Goal: Task Accomplishment & Management: Use online tool/utility

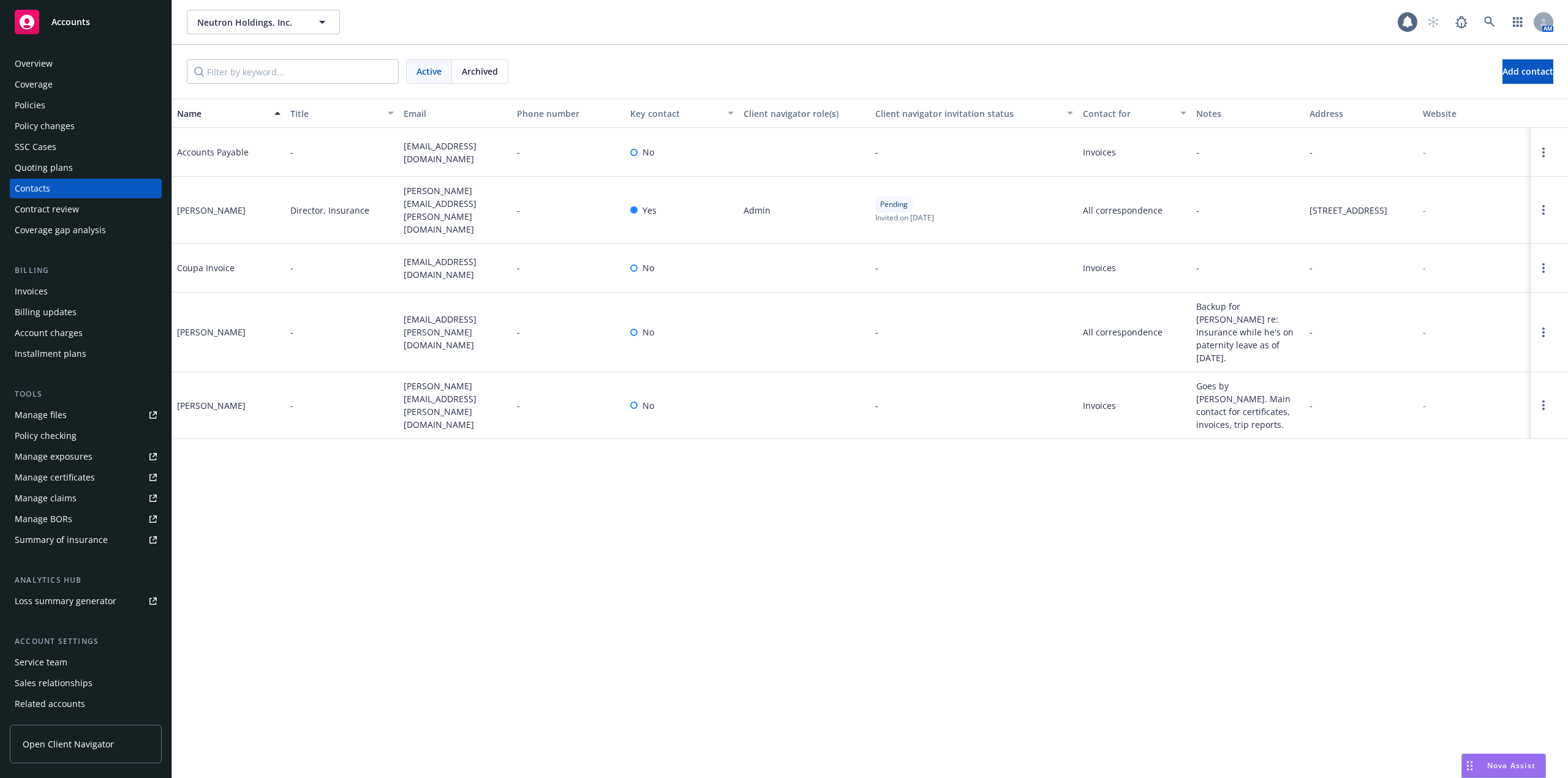
click at [66, 104] on div "Policies" at bounding box center [86, 105] width 142 height 20
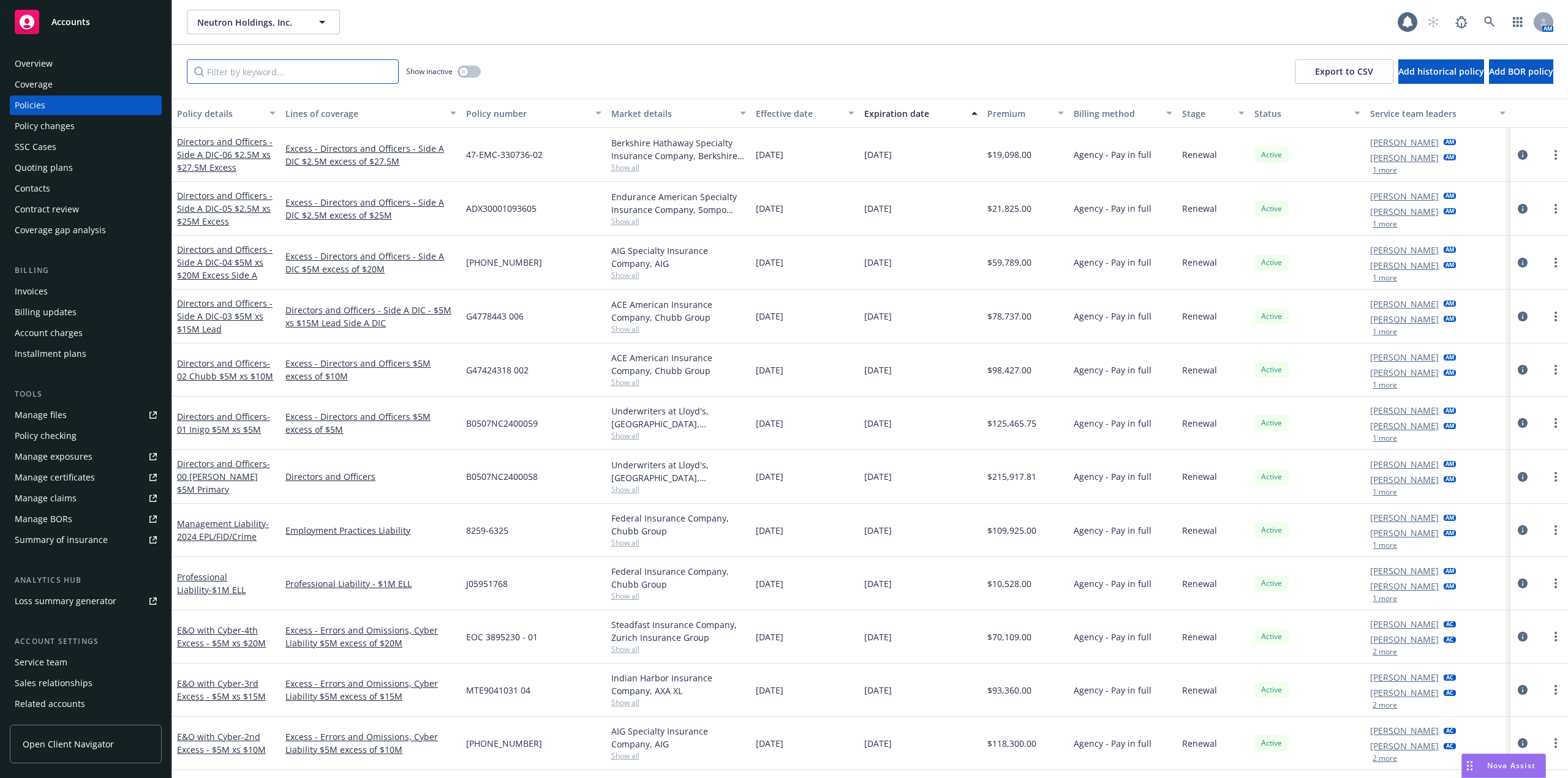
click at [286, 74] on input "Filter by keyword..." at bounding box center [293, 72] width 212 height 25
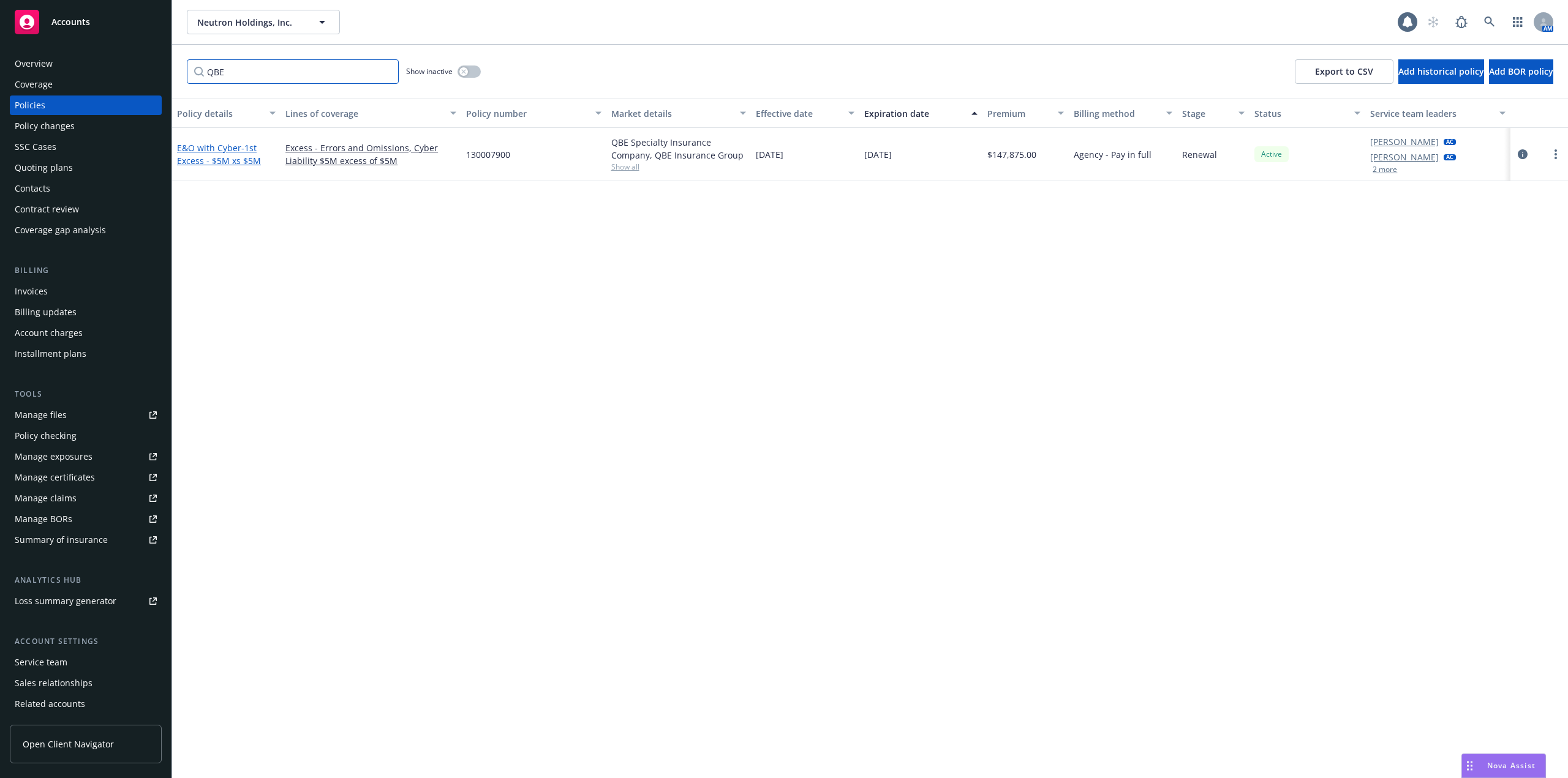
type input "QBE"
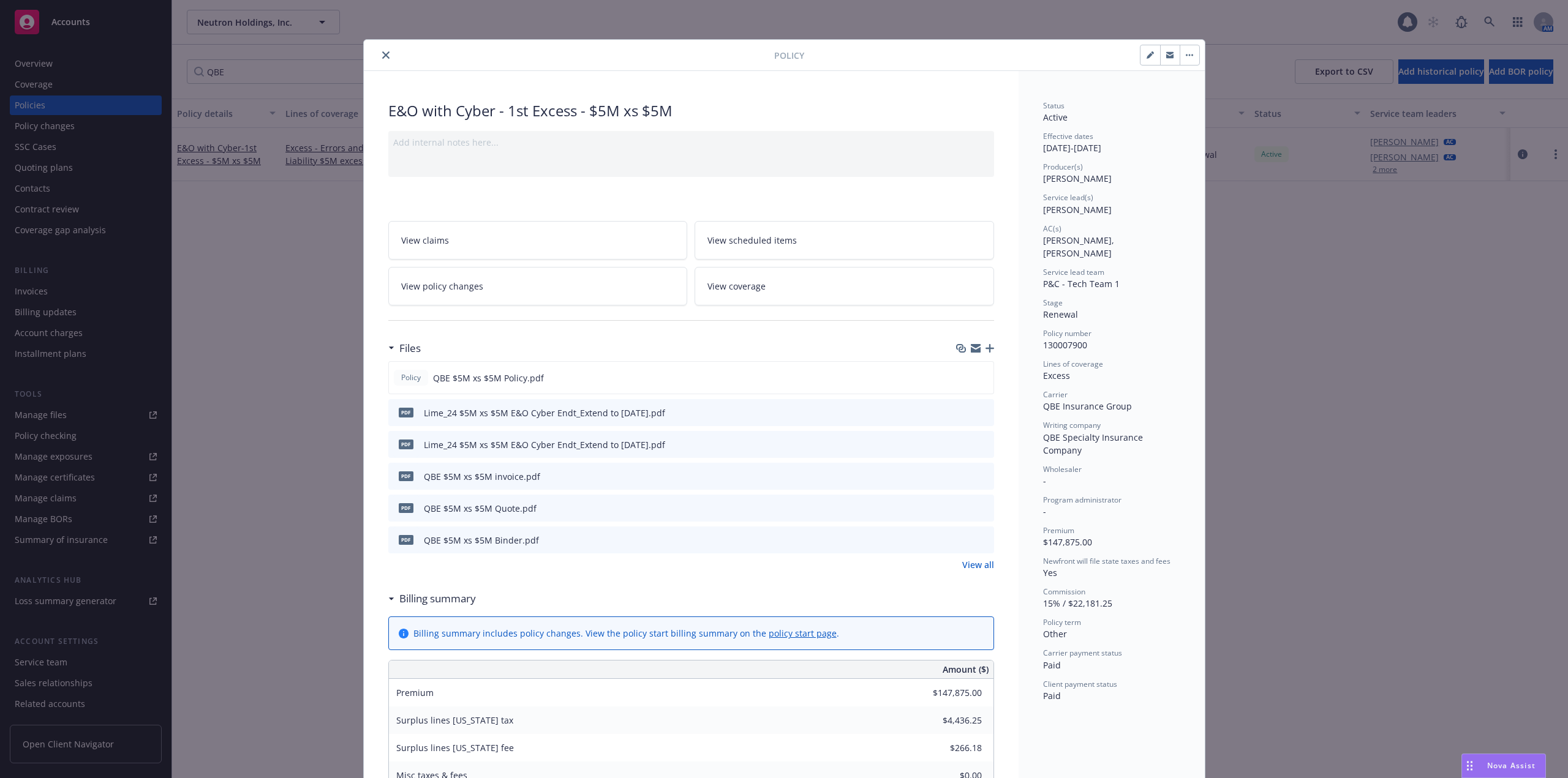
click at [1140, 54] on button "button" at bounding box center [1150, 55] width 20 height 20
select select "RENEWAL"
select select "other"
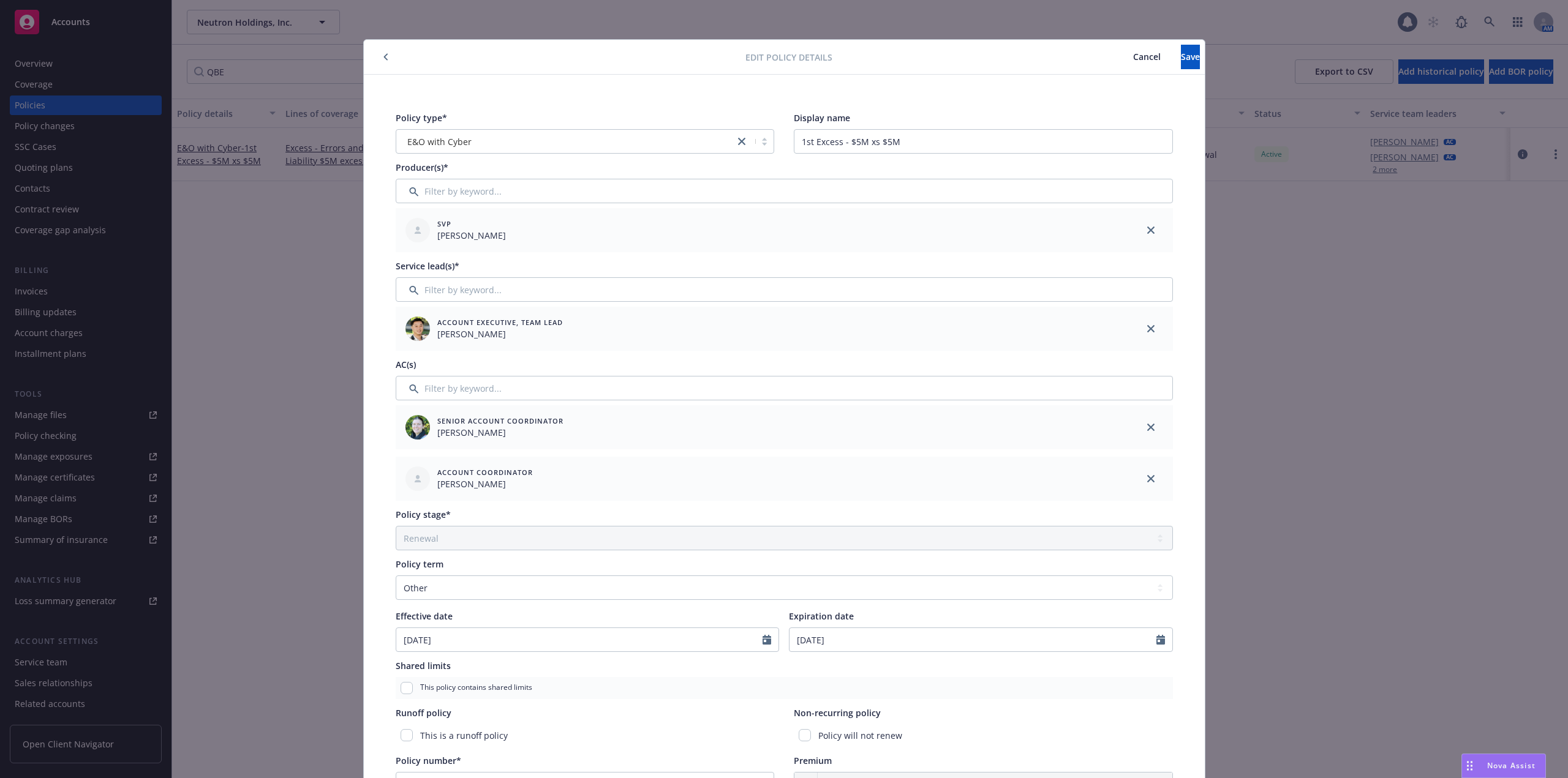
click at [1113, 58] on button "Cancel" at bounding box center [1147, 57] width 68 height 25
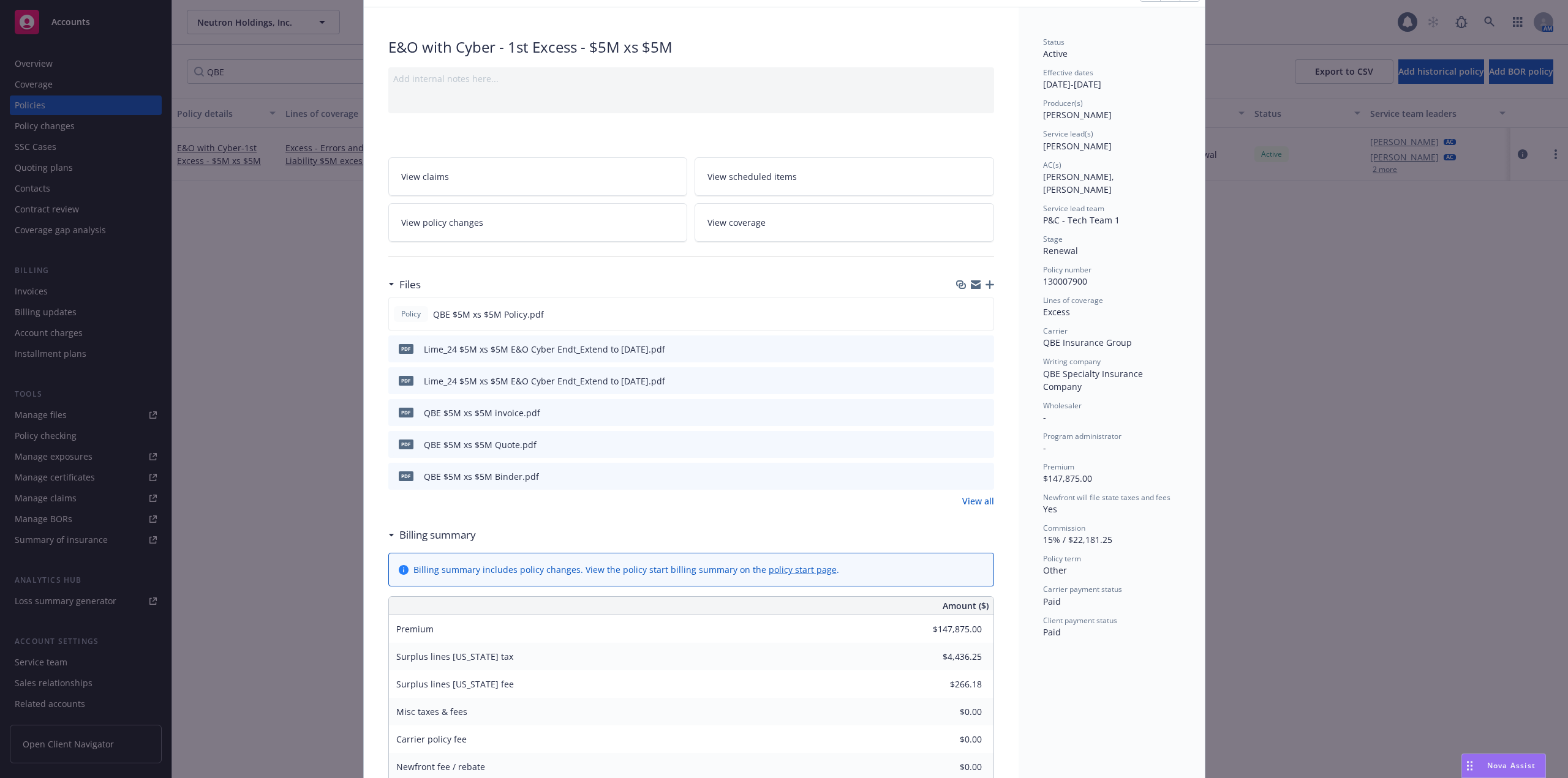
scroll to position [61, 0]
click at [493, 224] on link "View policy changes" at bounding box center [538, 225] width 300 height 39
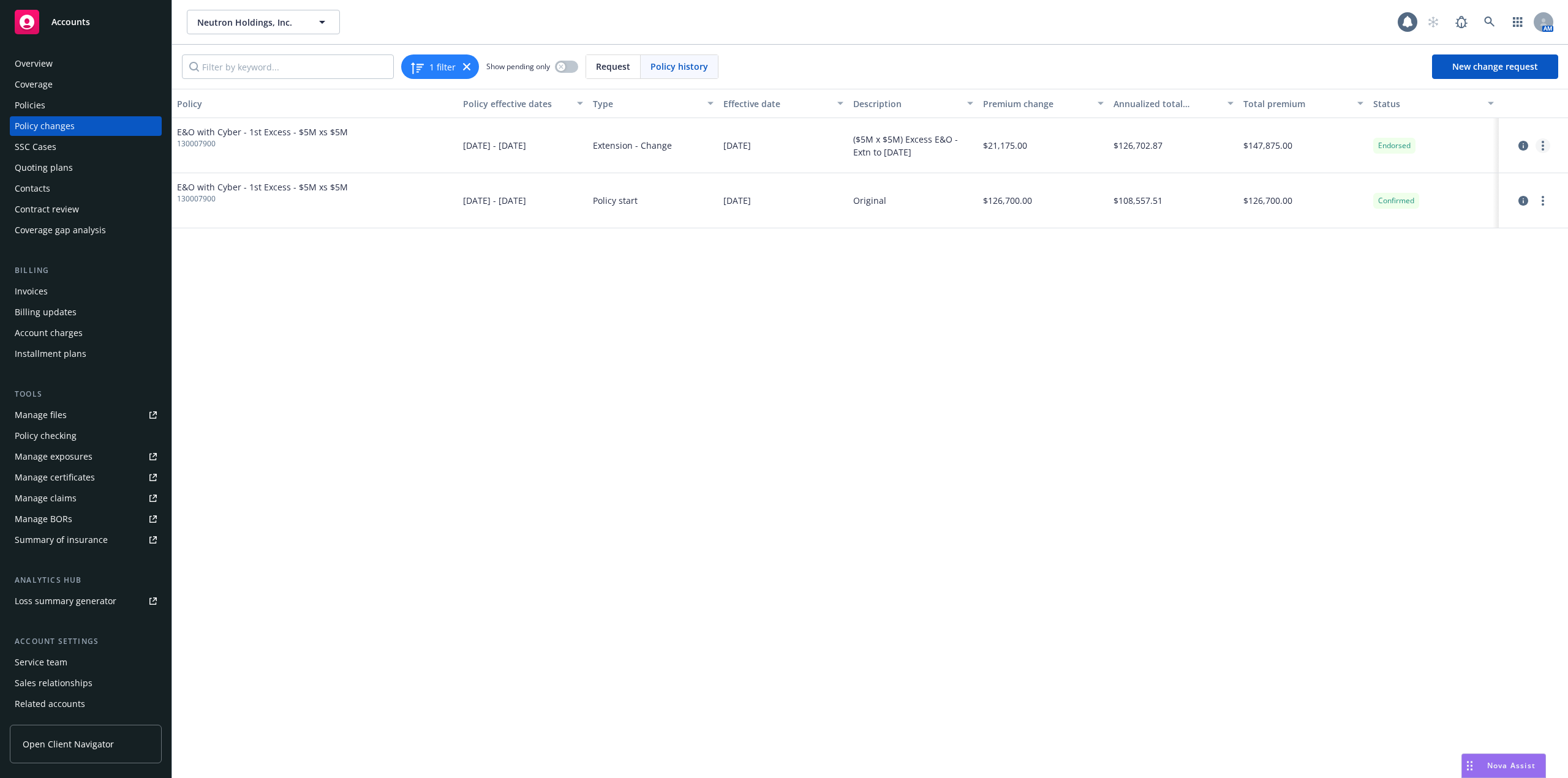
click at [1541, 145] on link "more" at bounding box center [1542, 146] width 15 height 15
click at [1438, 243] on link "Edit billing info" at bounding box center [1445, 244] width 210 height 25
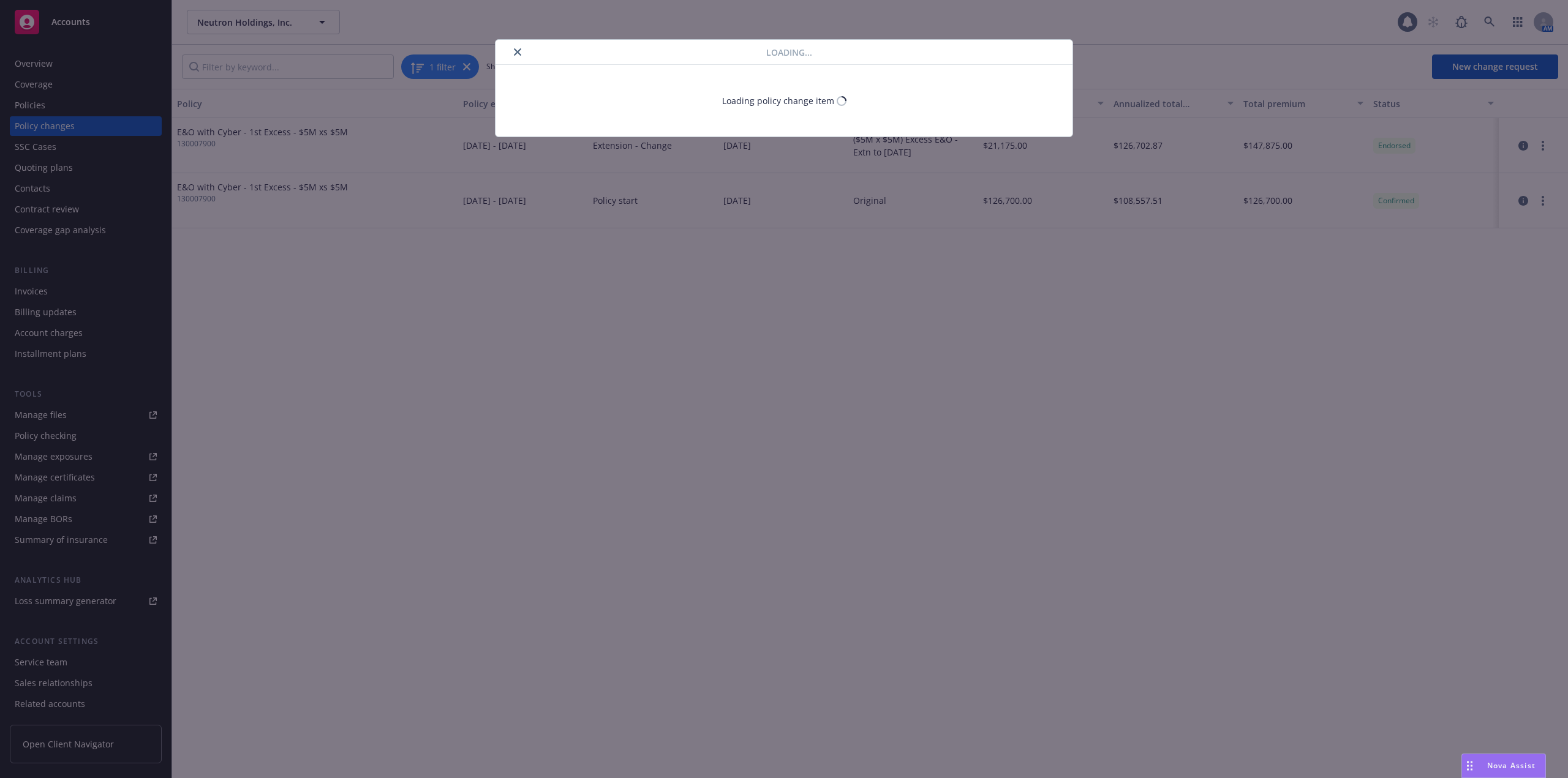
select select "CA"
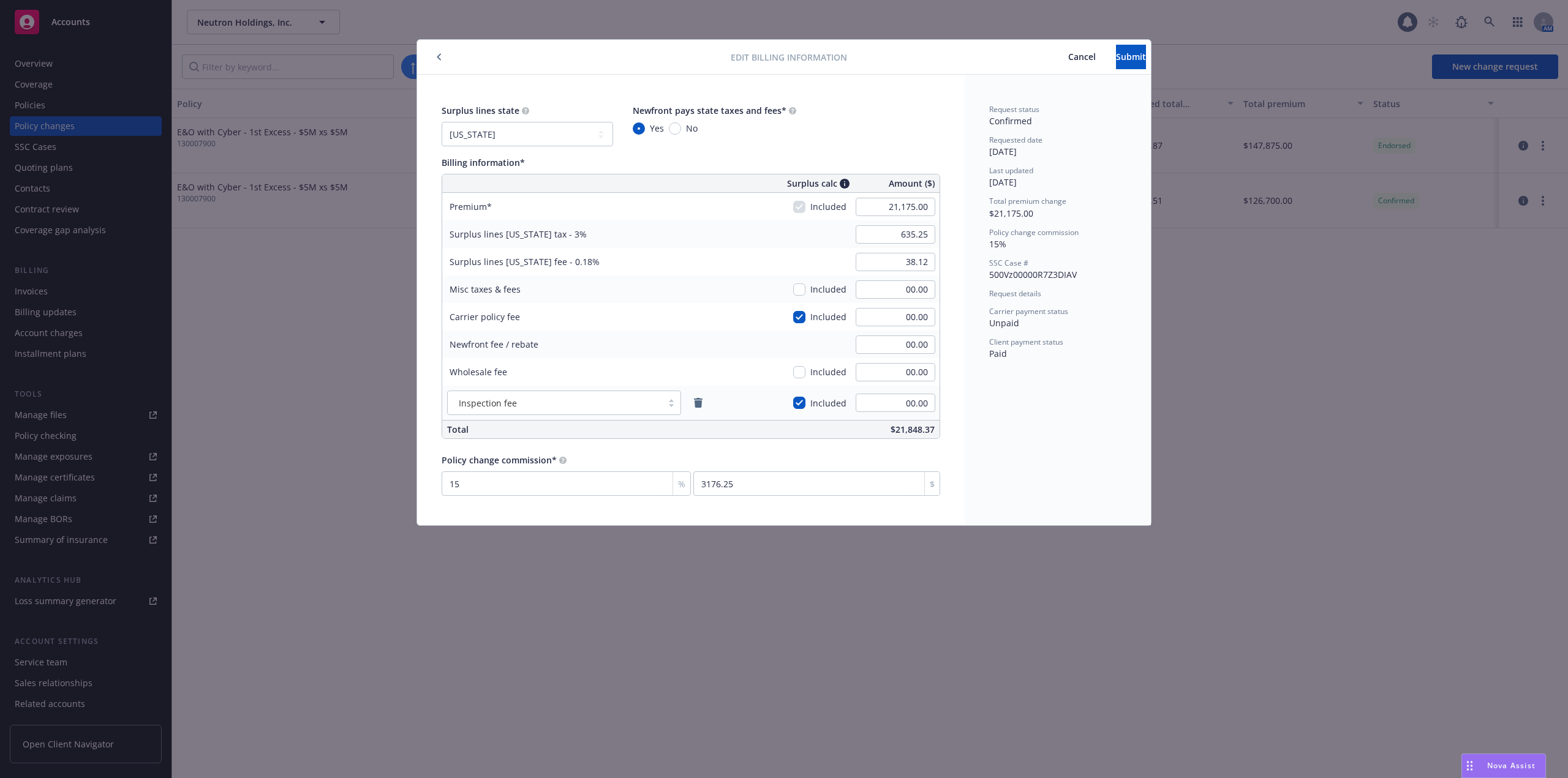
click at [1068, 55] on span "Cancel" at bounding box center [1081, 56] width 27 height 12
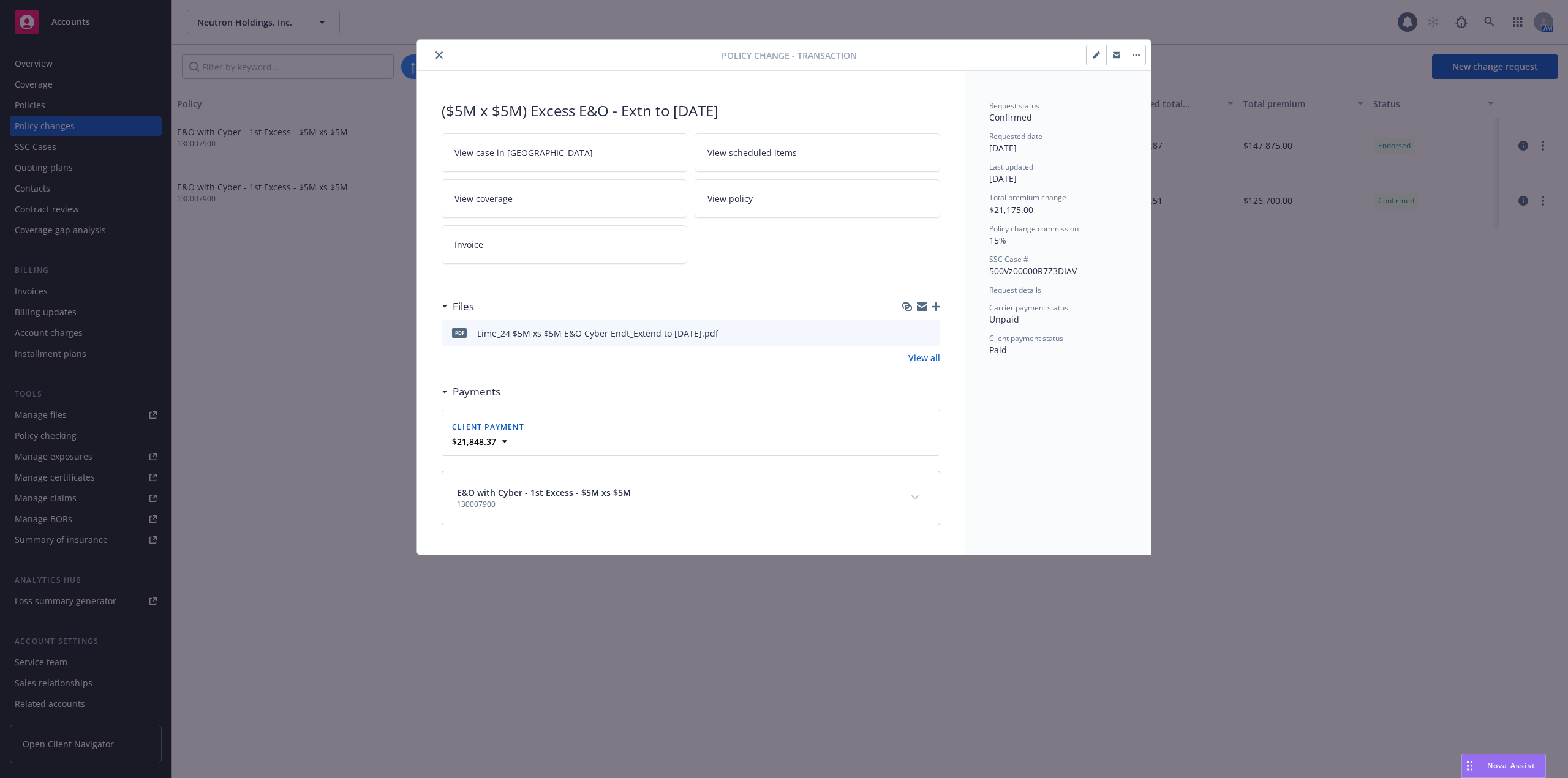
drag, startPoint x: 441, startPoint y: 57, endPoint x: 431, endPoint y: 55, distance: 10.2
click at [441, 56] on icon "close" at bounding box center [439, 55] width 7 height 7
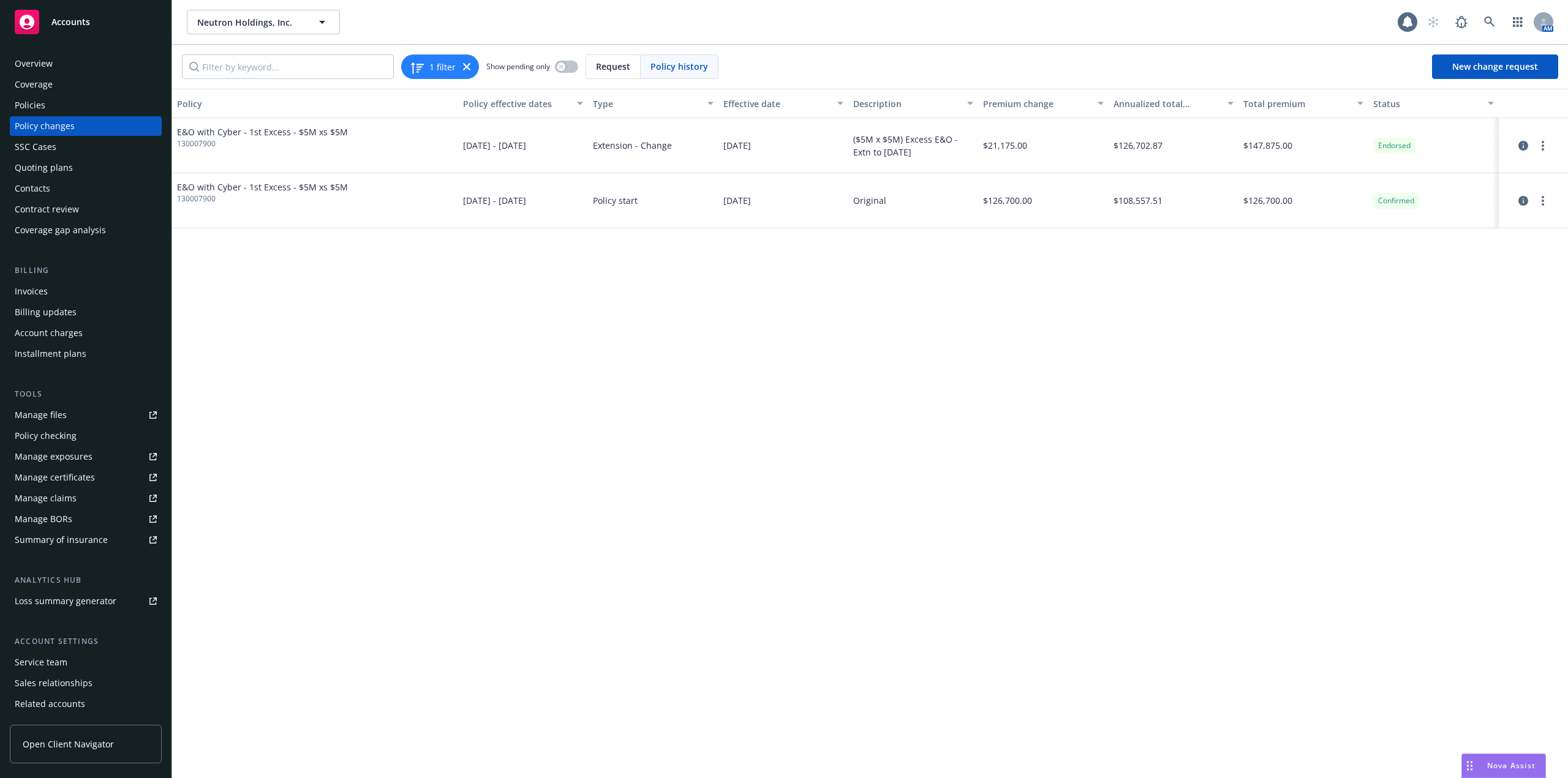
click at [20, 100] on div "Policies" at bounding box center [30, 105] width 31 height 20
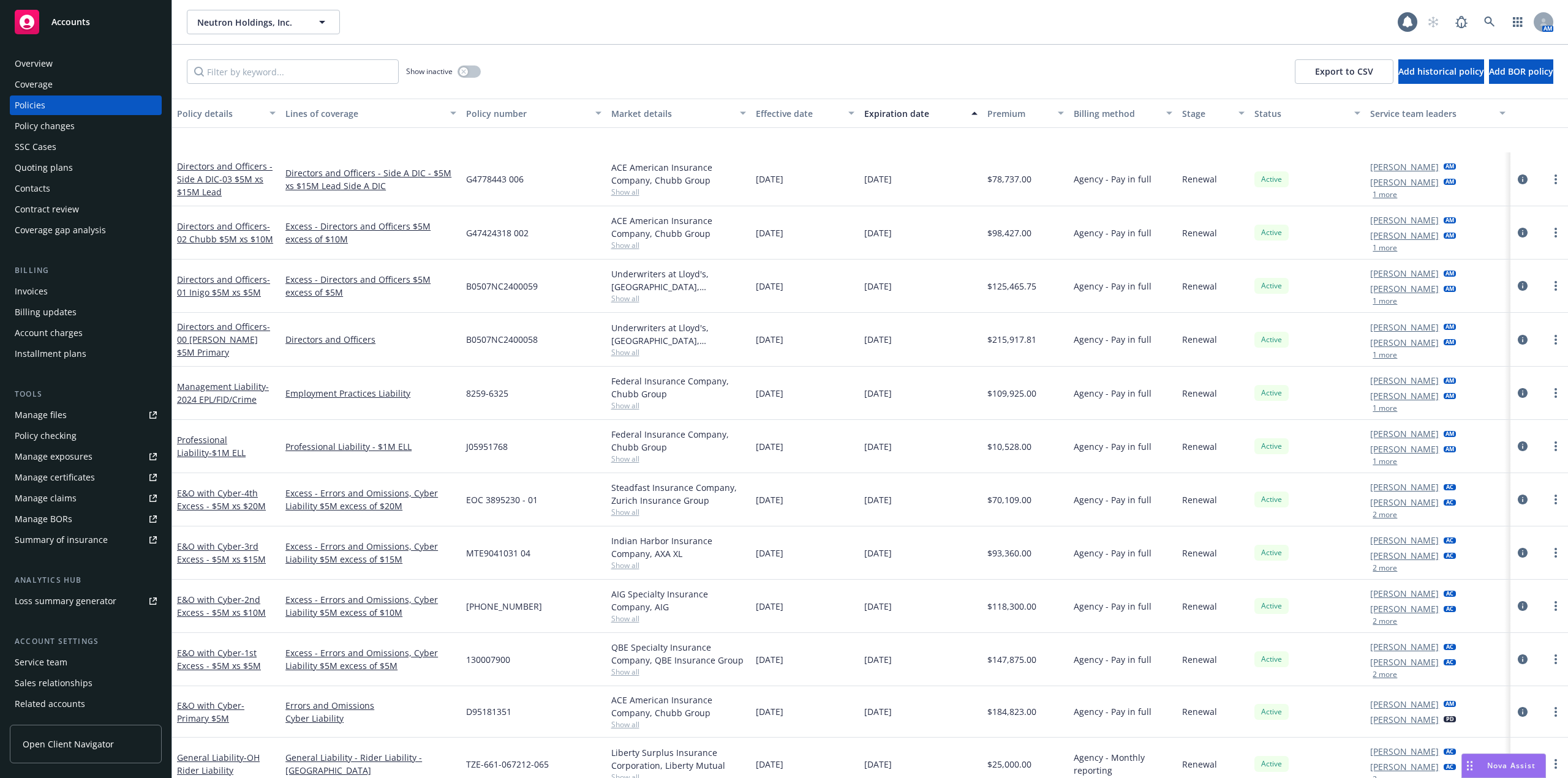
scroll to position [241, 0]
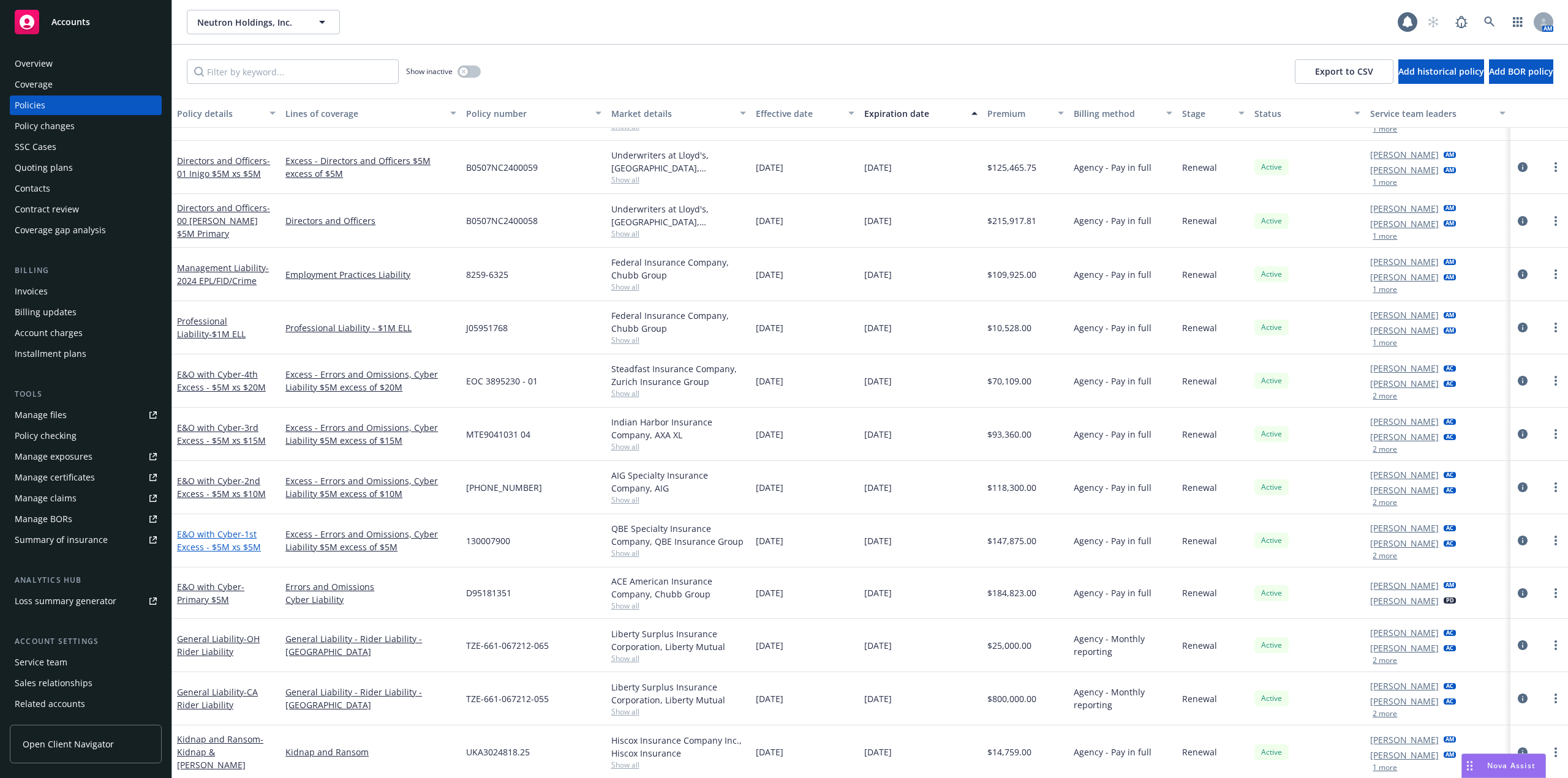
click at [208, 534] on link "E&O with Cyber - 1st Excess - $5M xs $5M" at bounding box center [219, 540] width 84 height 25
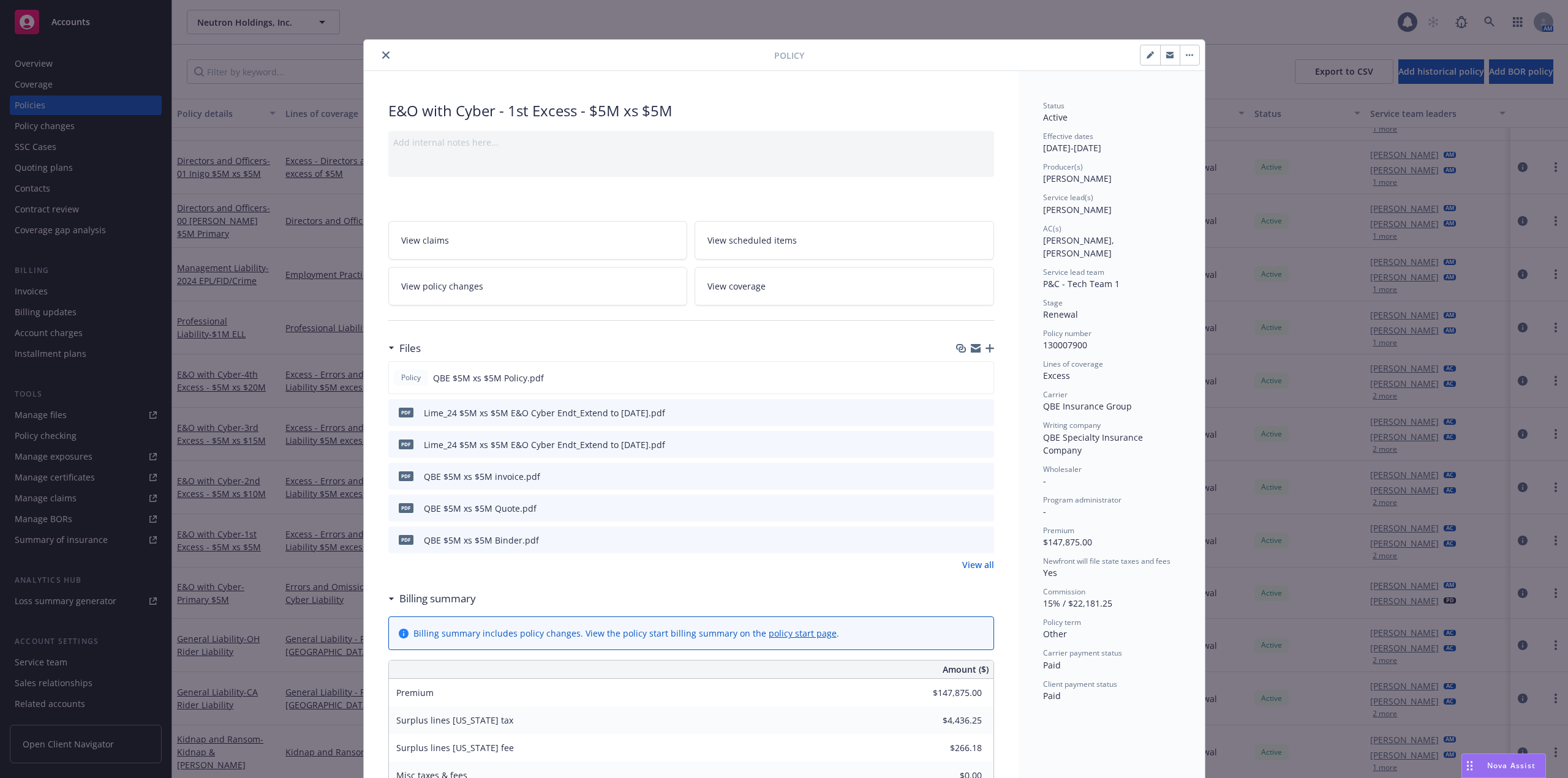
scroll to position [36, 0]
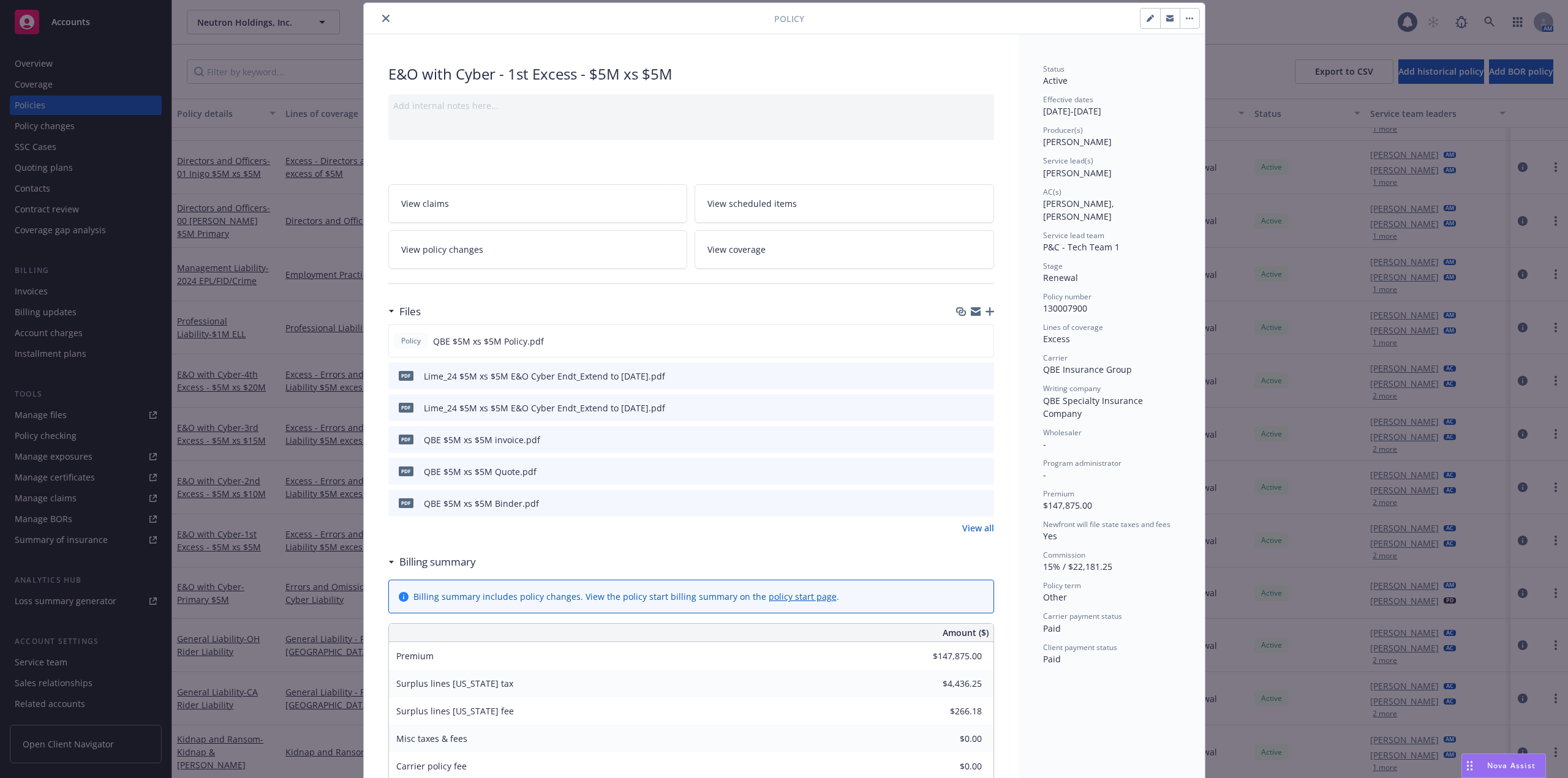
click at [544, 254] on link "View policy changes" at bounding box center [538, 249] width 300 height 39
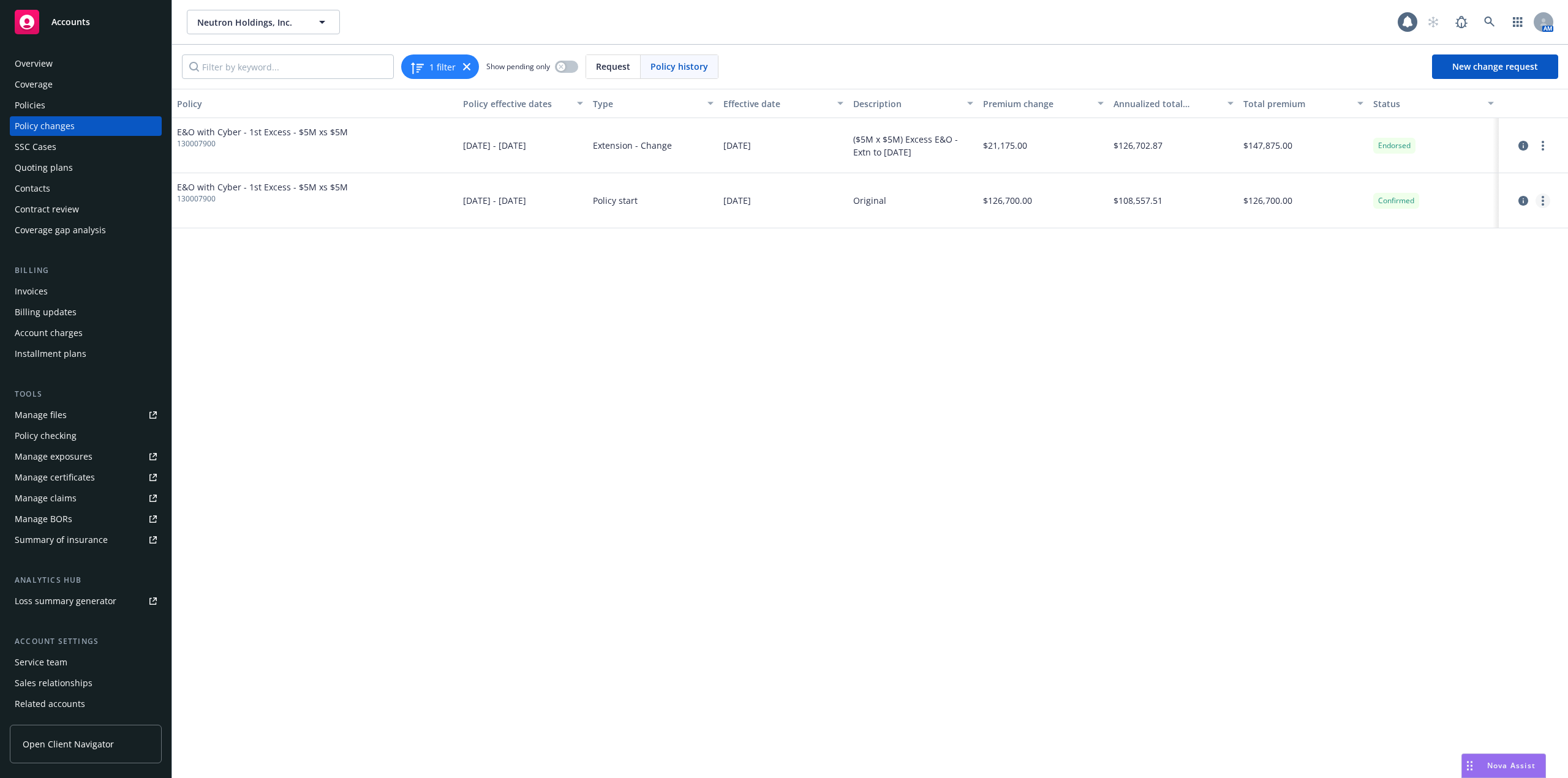
click at [1542, 201] on icon "more" at bounding box center [1542, 201] width 2 height 10
click at [1420, 300] on link "Edit billing info" at bounding box center [1445, 300] width 210 height 25
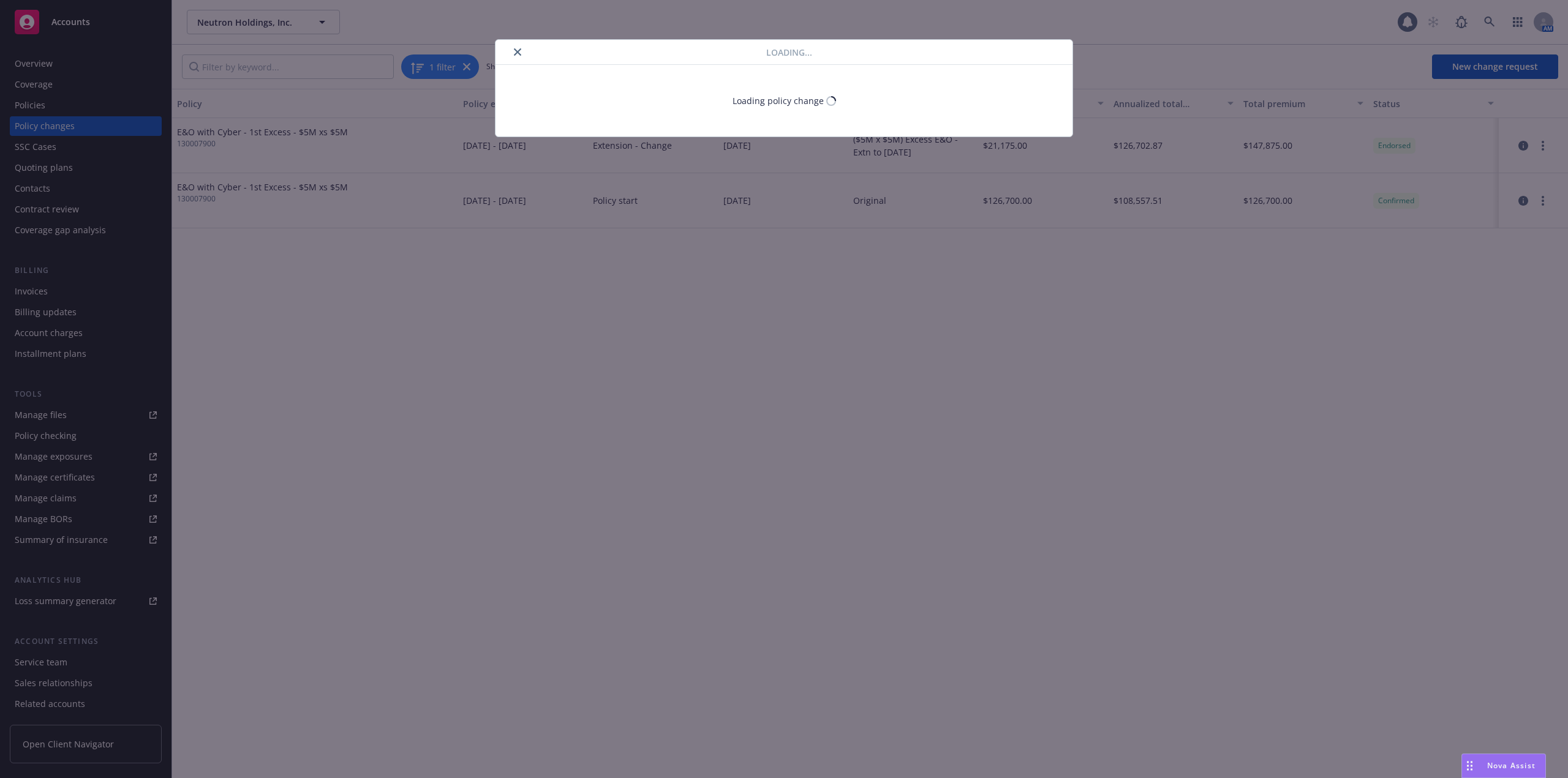
select select "CA"
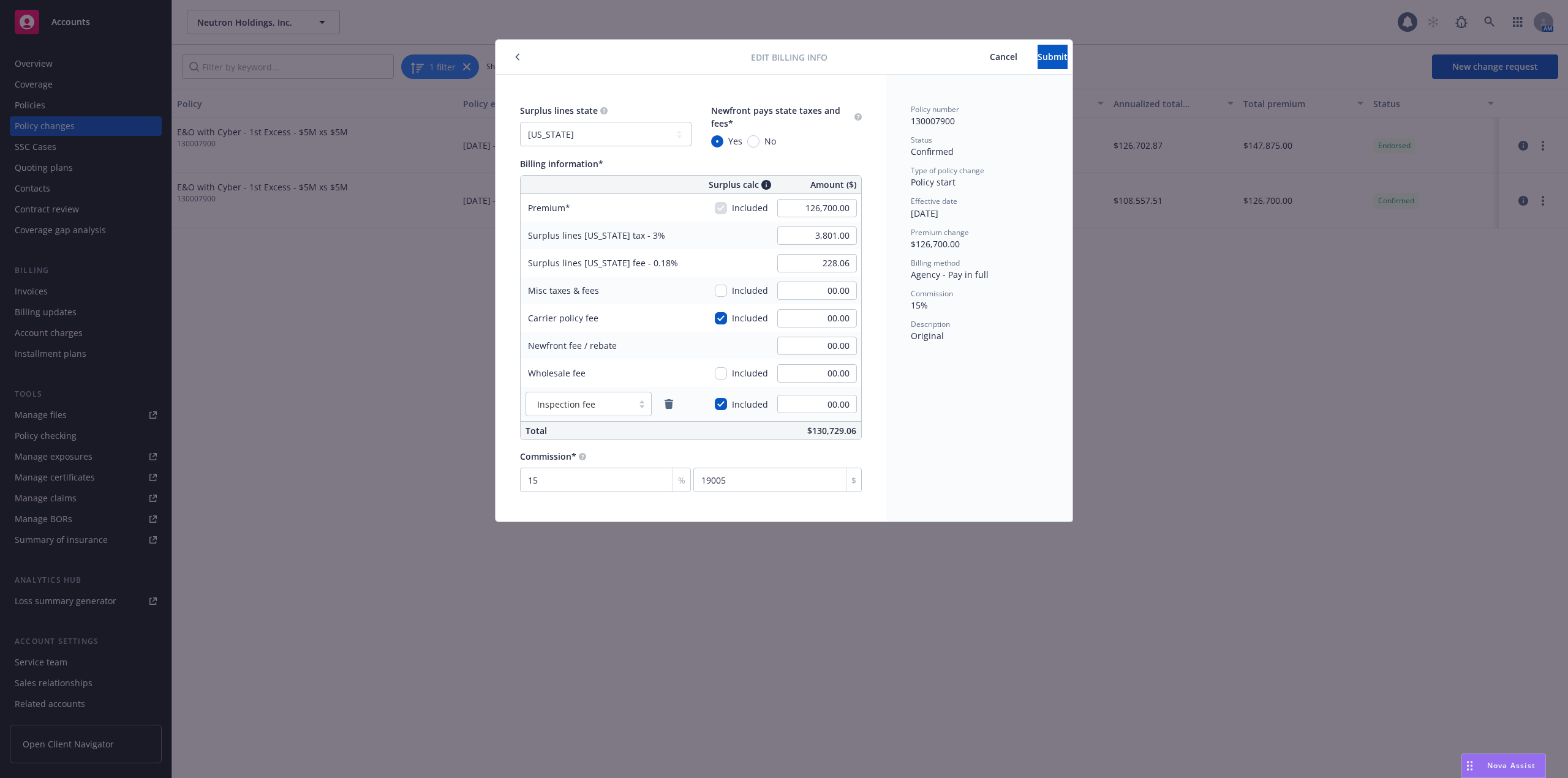
click at [969, 65] on button "Cancel" at bounding box center [1003, 57] width 68 height 25
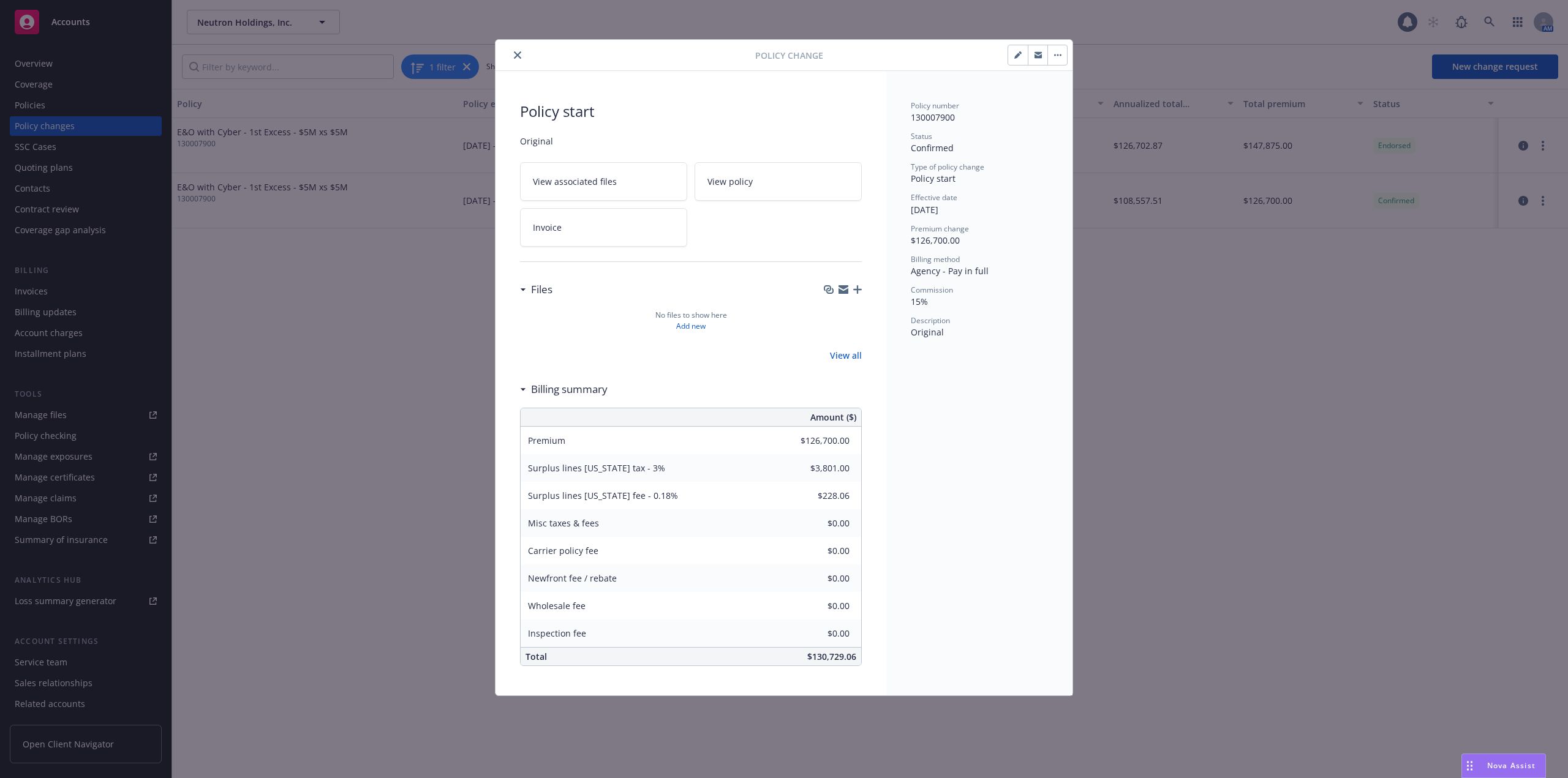
click at [518, 58] on button "close" at bounding box center [517, 55] width 15 height 15
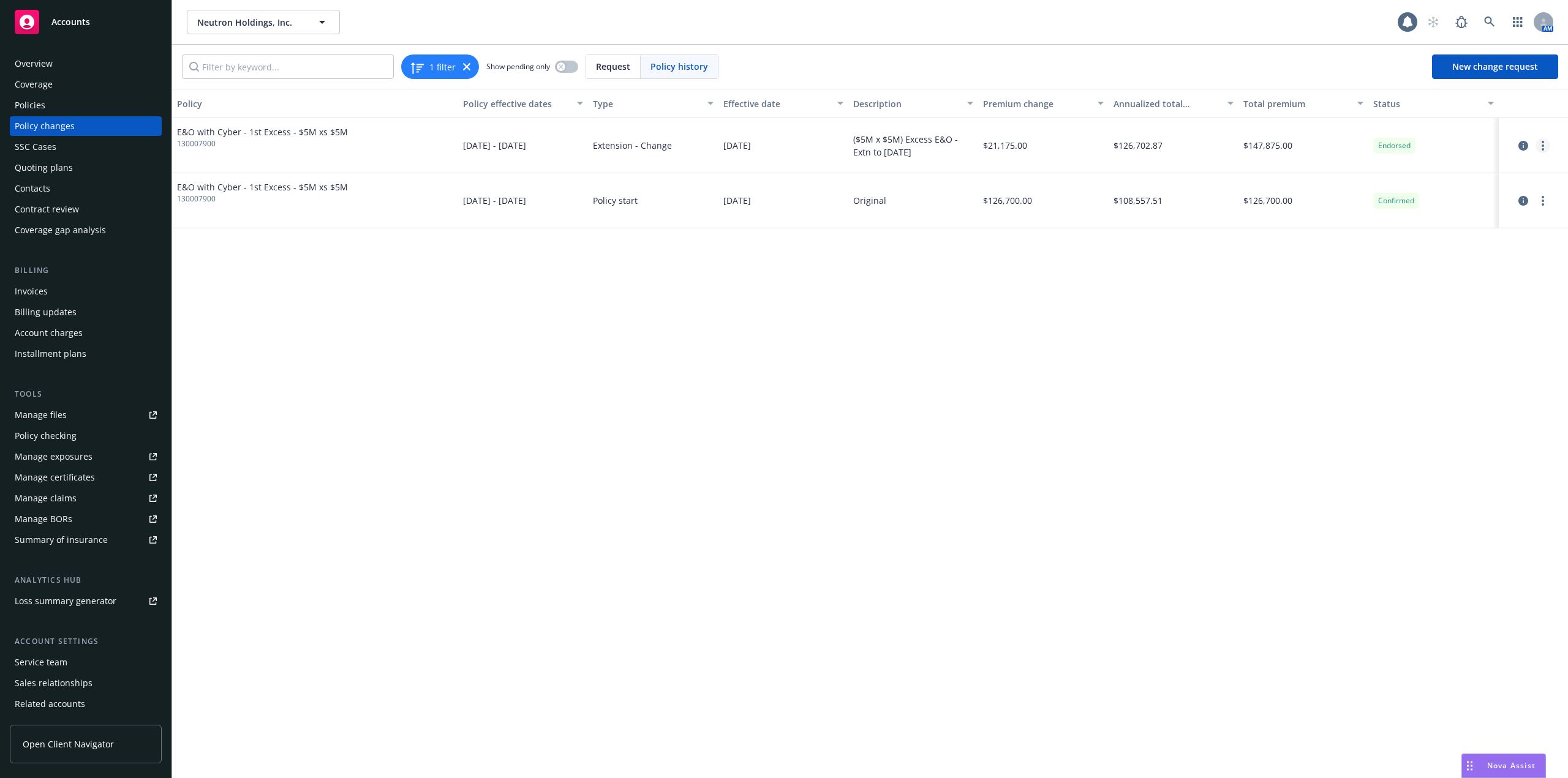
click at [1543, 148] on icon "more" at bounding box center [1542, 146] width 2 height 10
click at [1414, 243] on link "Edit billing info" at bounding box center [1445, 244] width 210 height 25
select select "CA"
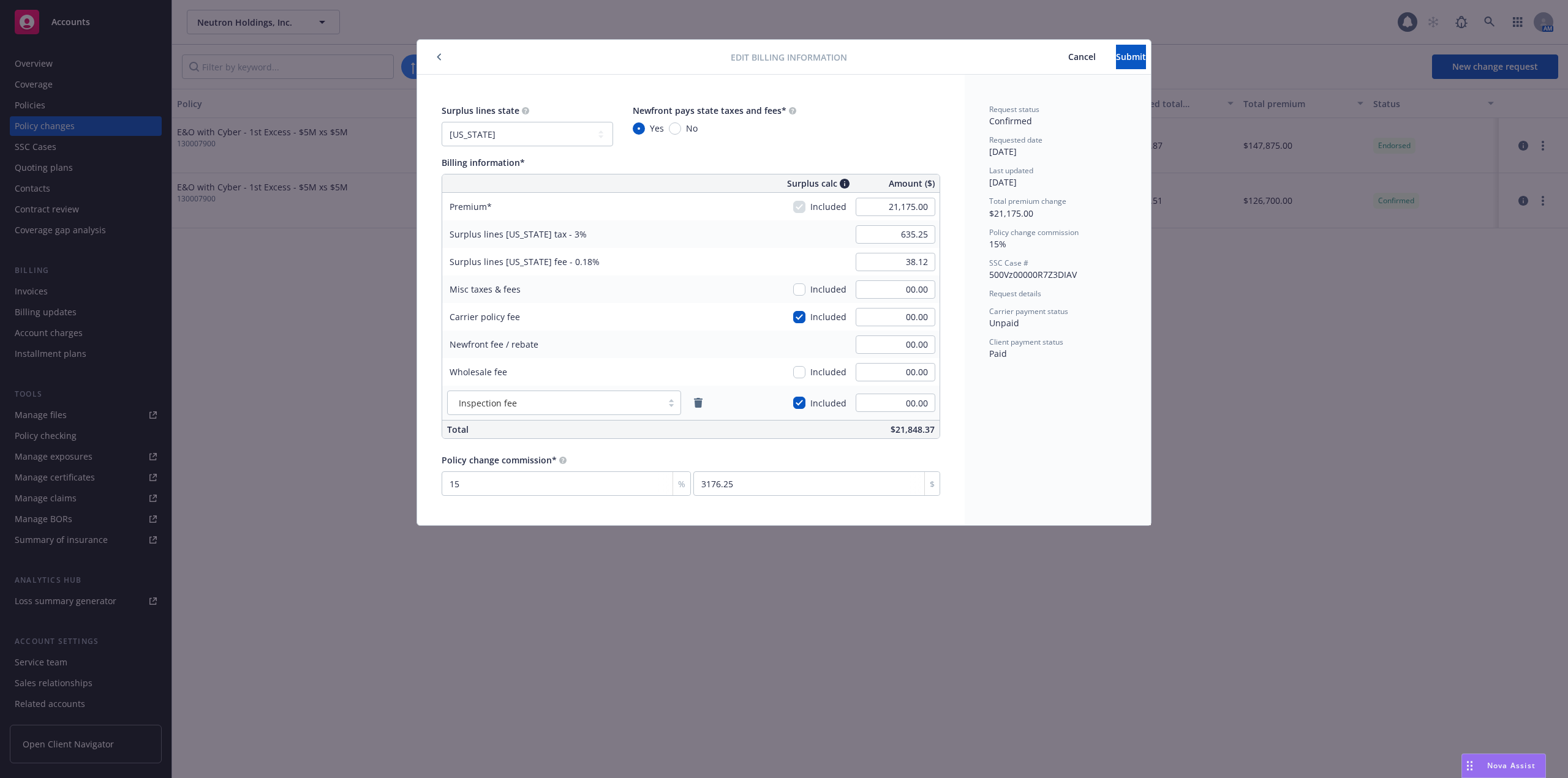
click at [430, 50] on div at bounding box center [576, 57] width 309 height 15
click at [516, 32] on div "Edit billing information Cancel Submit Surplus lines state No surplus lines sta…" at bounding box center [784, 389] width 1568 height 778
click at [1068, 54] on span "Cancel" at bounding box center [1081, 56] width 27 height 12
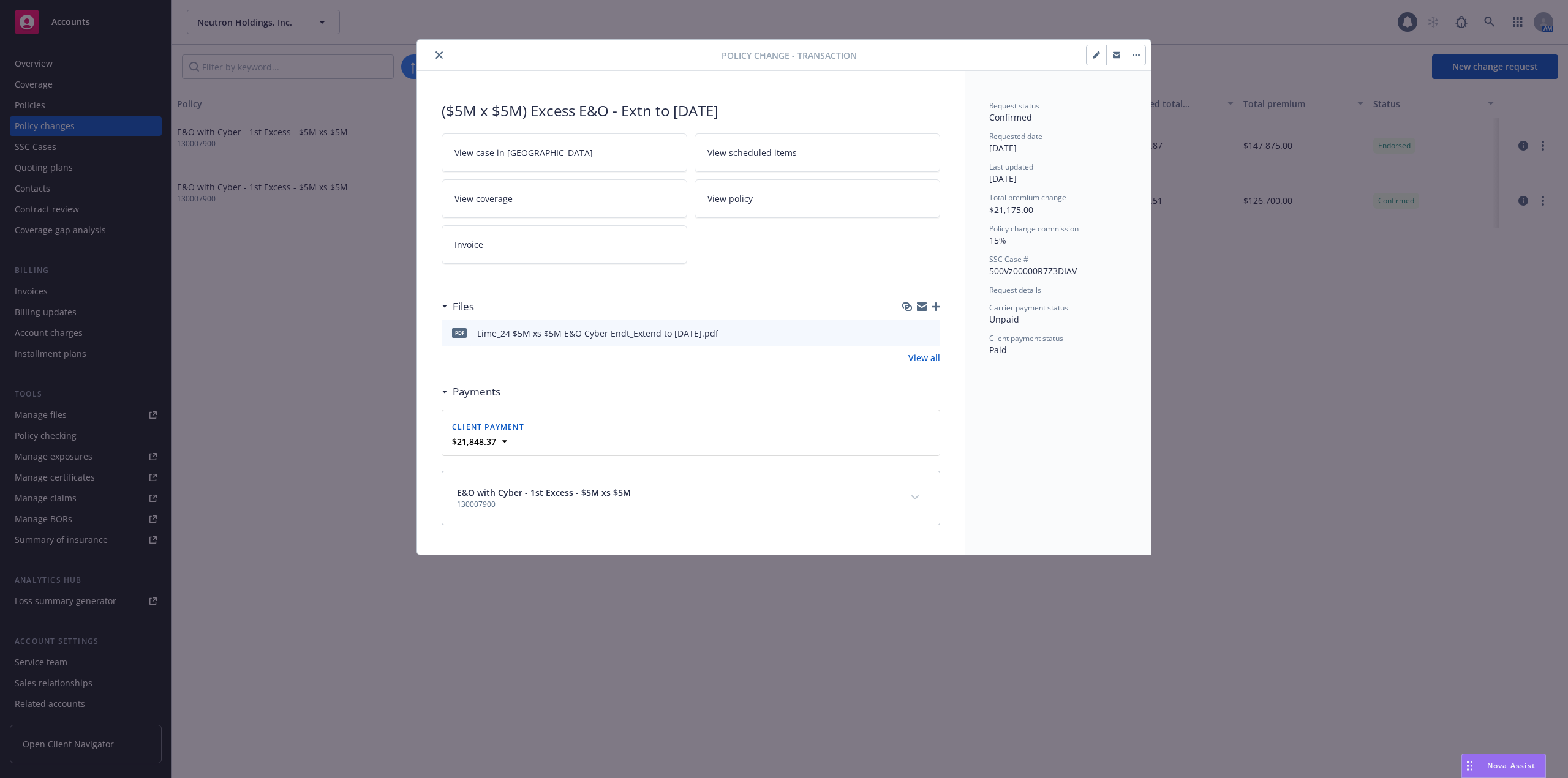
click at [439, 58] on icon "close" at bounding box center [439, 55] width 7 height 7
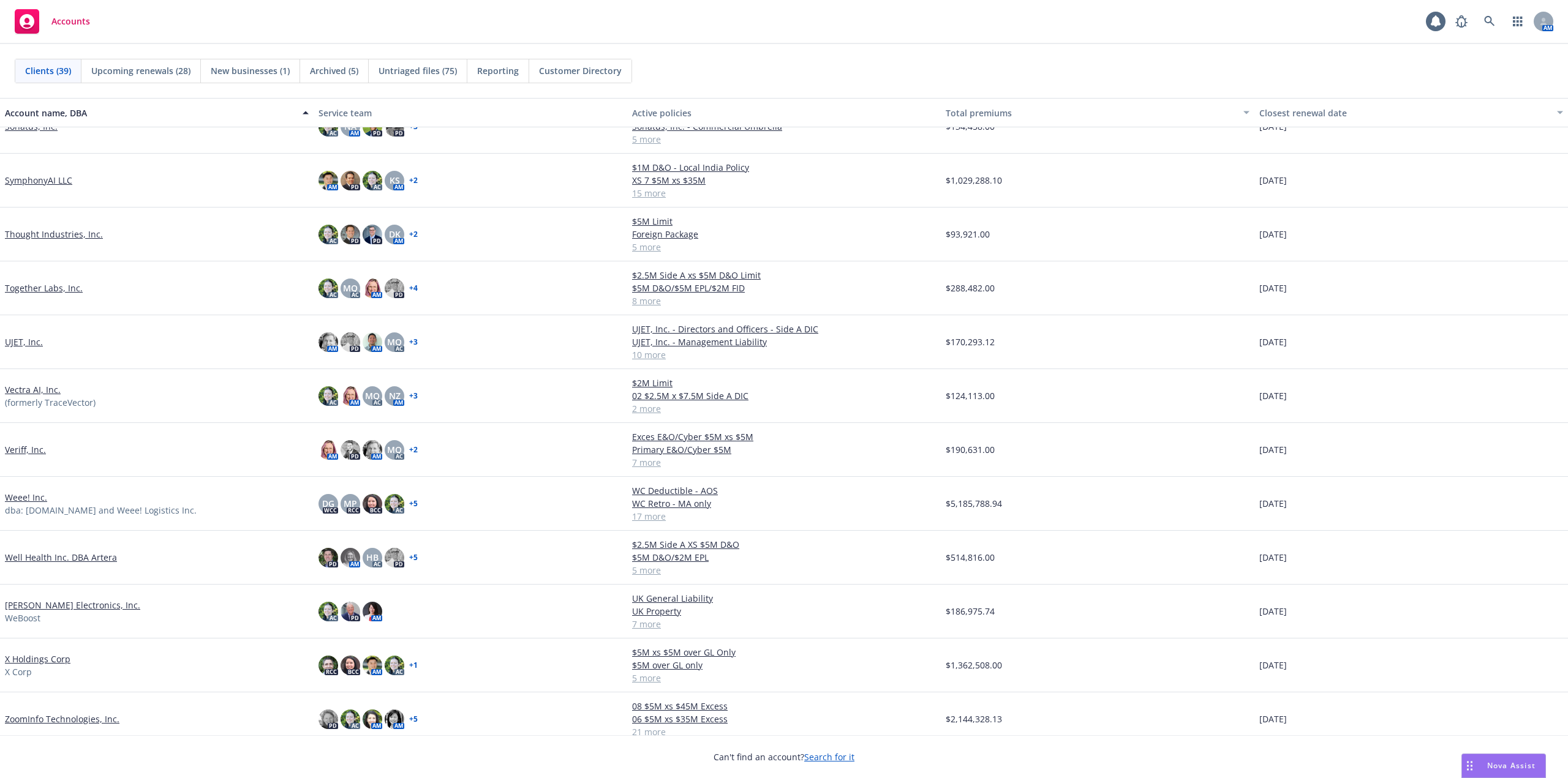
scroll to position [1366, 0]
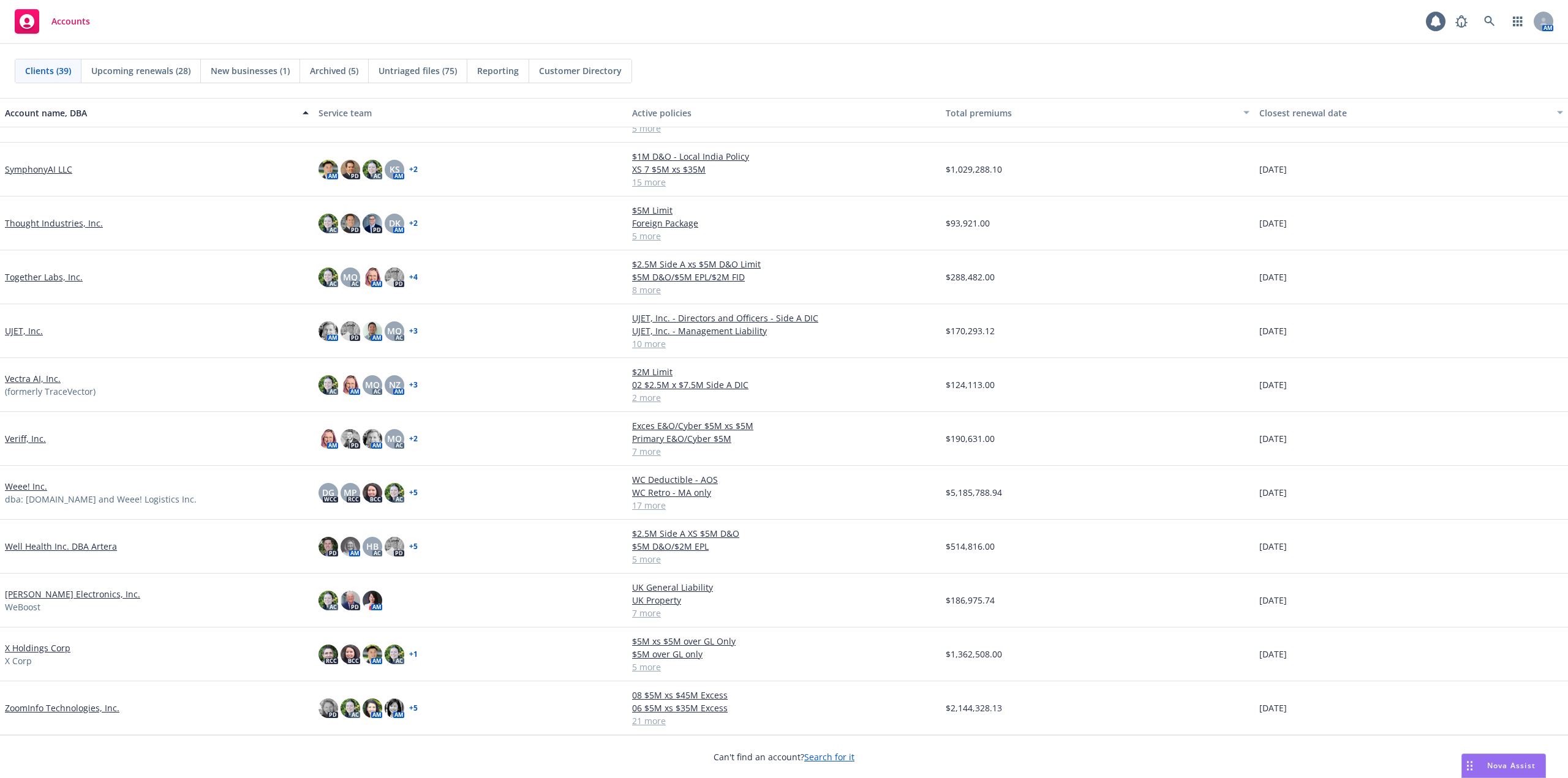
click at [79, 595] on link "[PERSON_NAME] Electronics, Inc." at bounding box center [72, 594] width 135 height 13
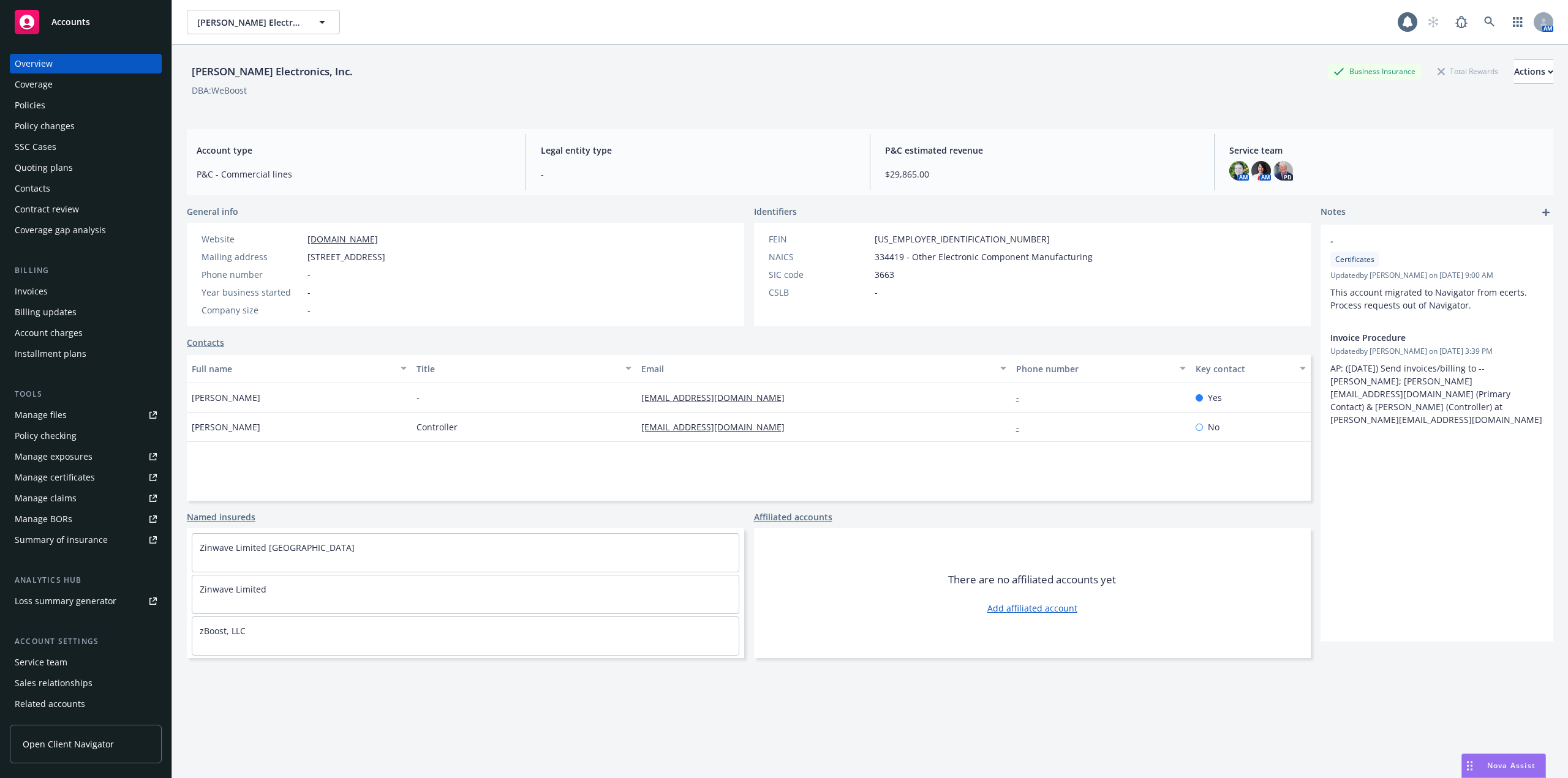
click at [75, 166] on div "Quoting plans" at bounding box center [86, 168] width 142 height 20
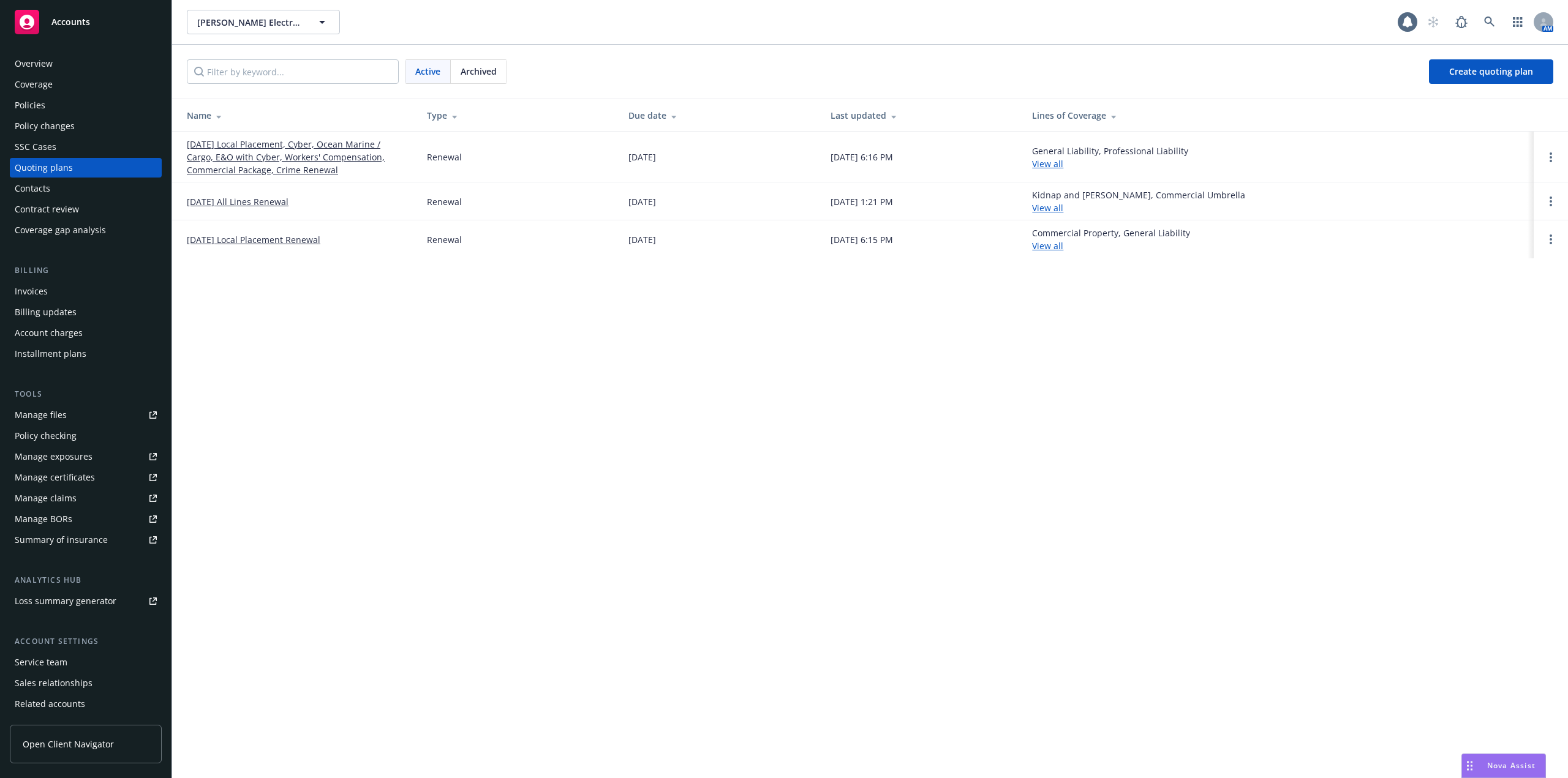
click at [295, 168] on link "[DATE] Local Placement, Cyber, Ocean Marine / Cargo, E&O with Cyber, Workers' C…" at bounding box center [297, 156] width 220 height 39
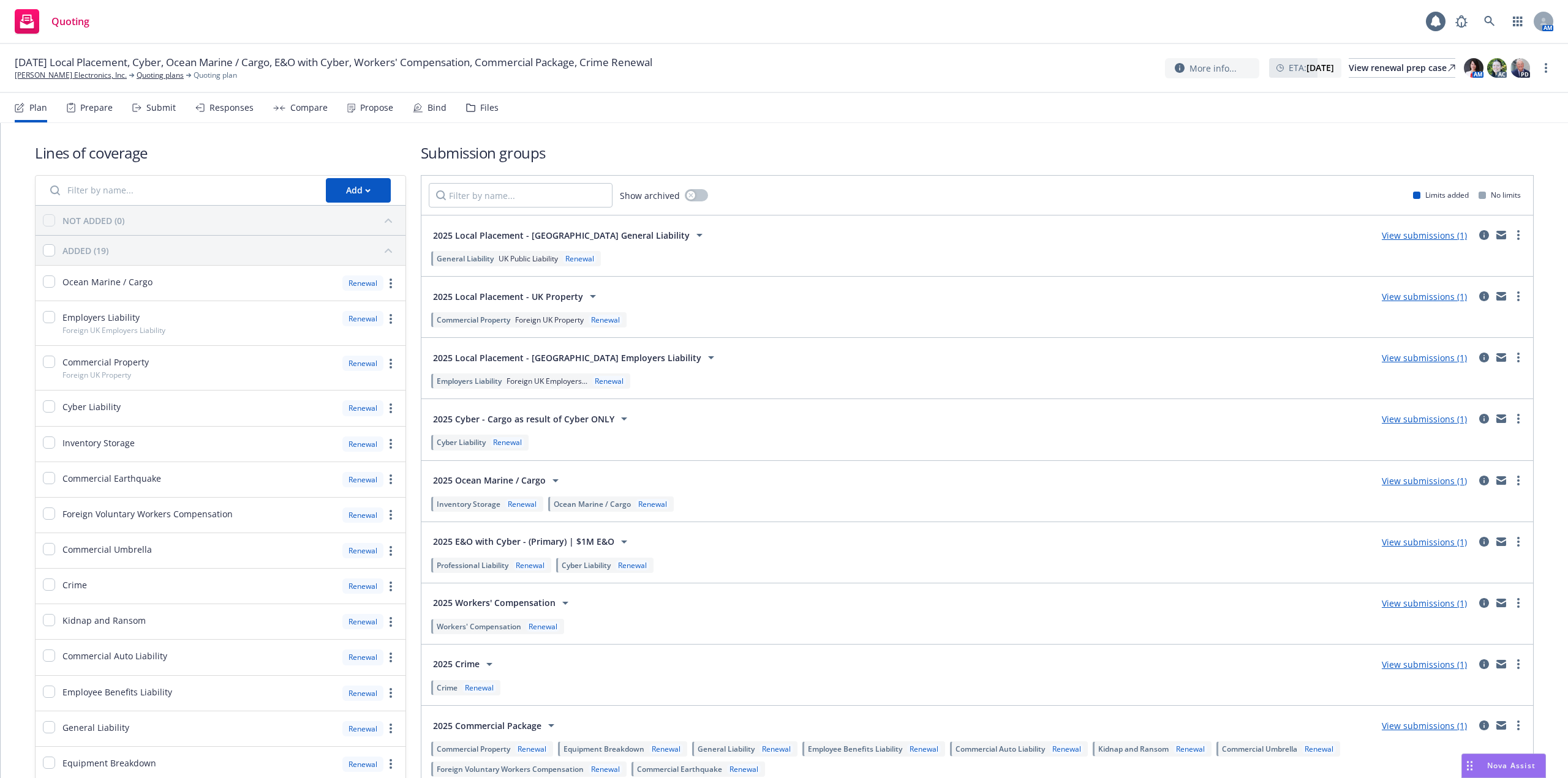
click at [161, 113] on div "Submit" at bounding box center [161, 108] width 30 height 10
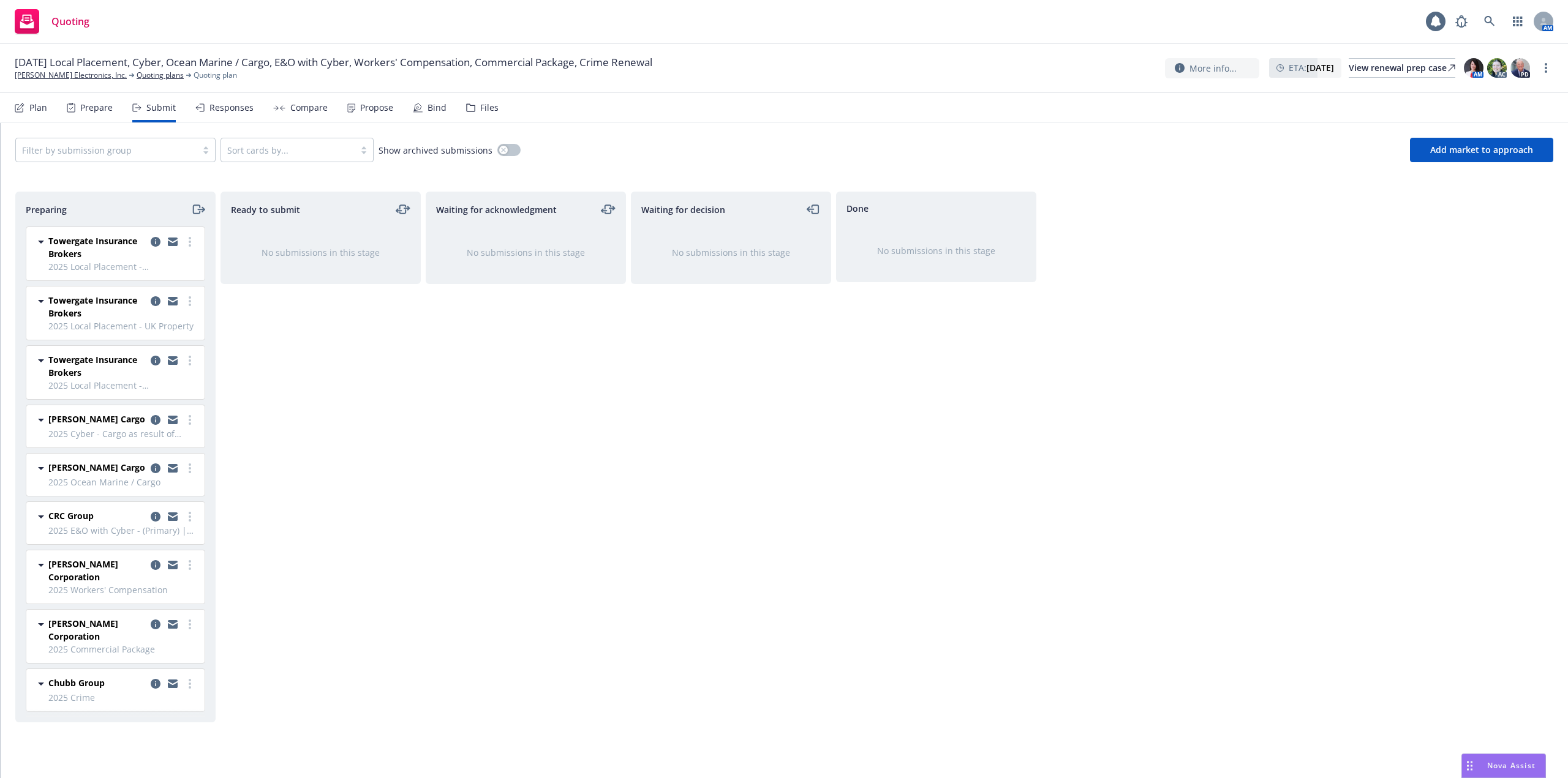
click at [82, 104] on div "Prepare" at bounding box center [96, 108] width 32 height 10
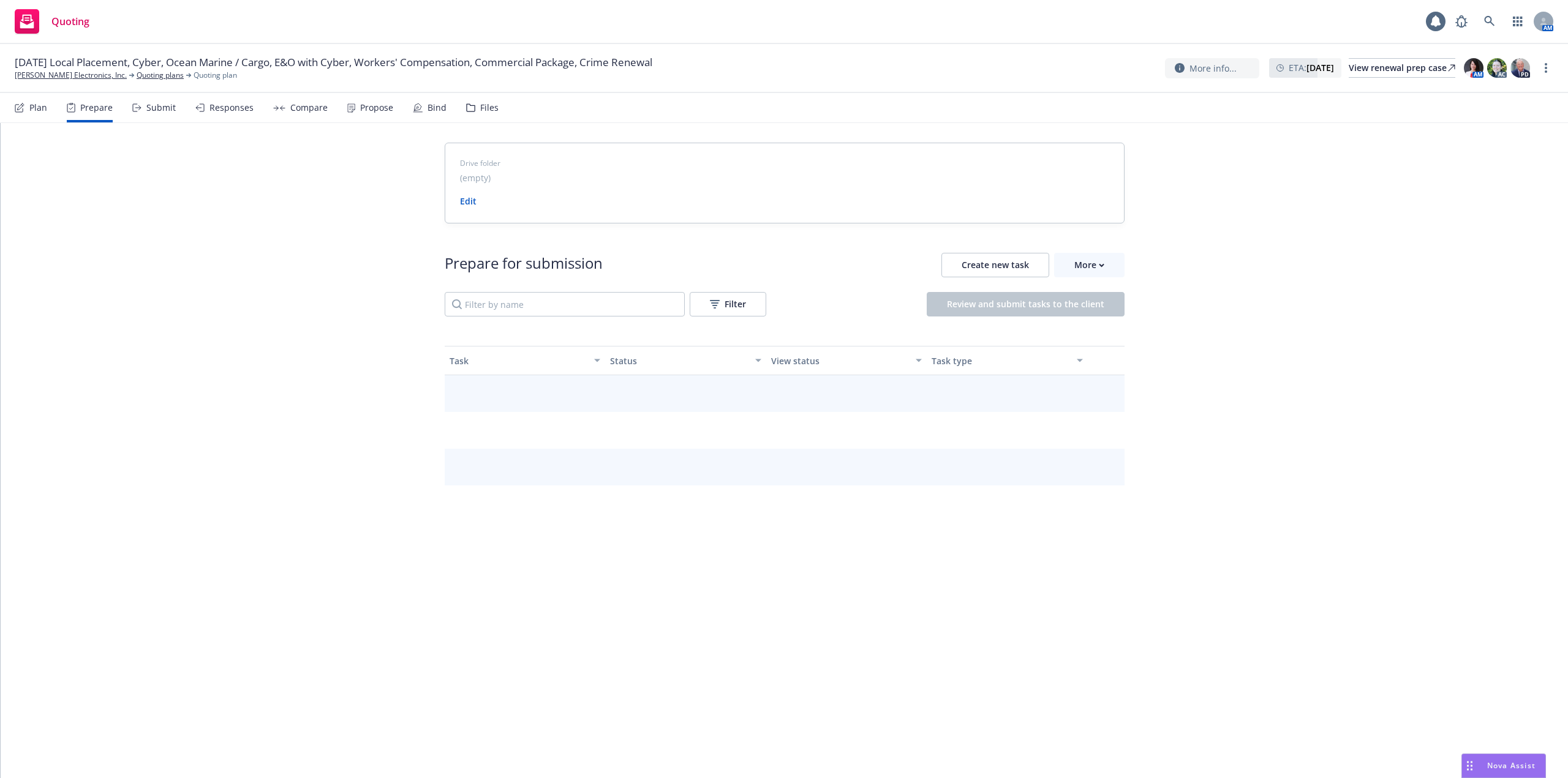
click at [150, 113] on div "Submit" at bounding box center [161, 108] width 30 height 10
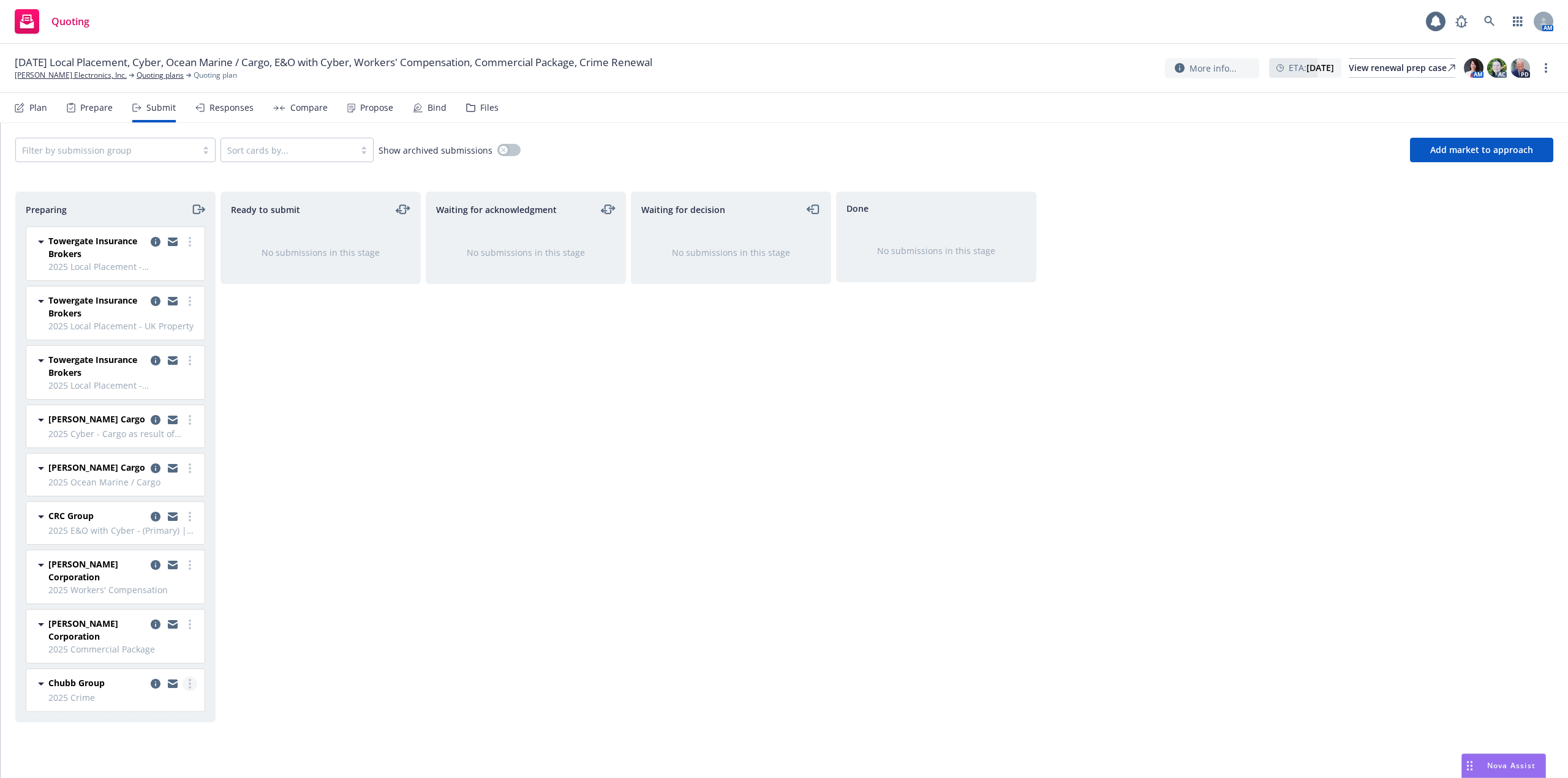
click at [189, 688] on link "more" at bounding box center [190, 684] width 15 height 15
click at [400, 563] on div "Ready to submit No submissions in this stage" at bounding box center [320, 473] width 200 height 561
click at [512, 463] on div "Waiting for acknowledgment No submissions in this stage" at bounding box center [526, 473] width 200 height 561
click at [191, 686] on link "more" at bounding box center [190, 684] width 15 height 15
click at [455, 523] on div "Waiting for acknowledgment No submissions in this stage" at bounding box center [526, 473] width 200 height 561
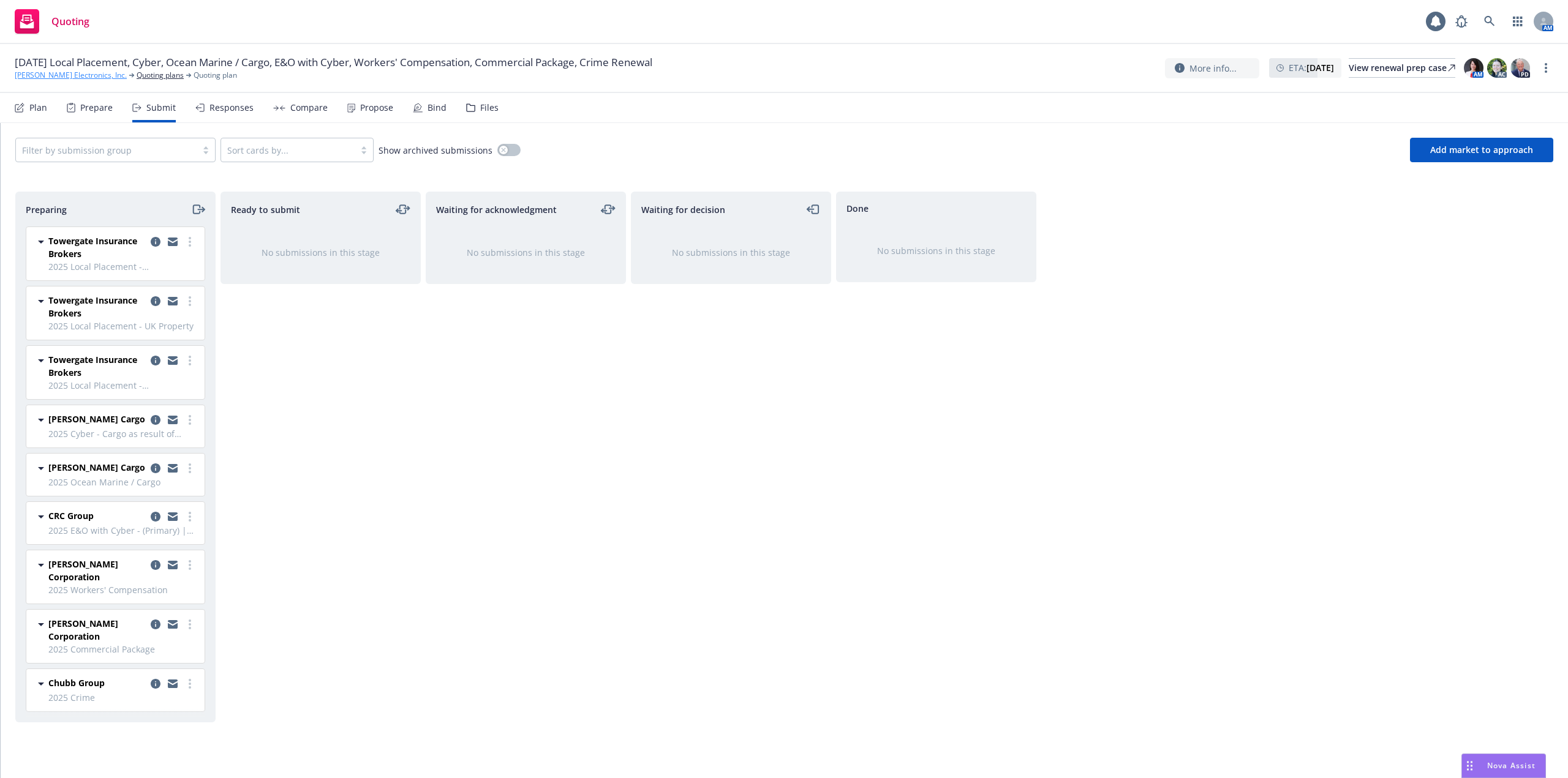
click at [75, 74] on link "[PERSON_NAME] Electronics, Inc." at bounding box center [70, 74] width 112 height 11
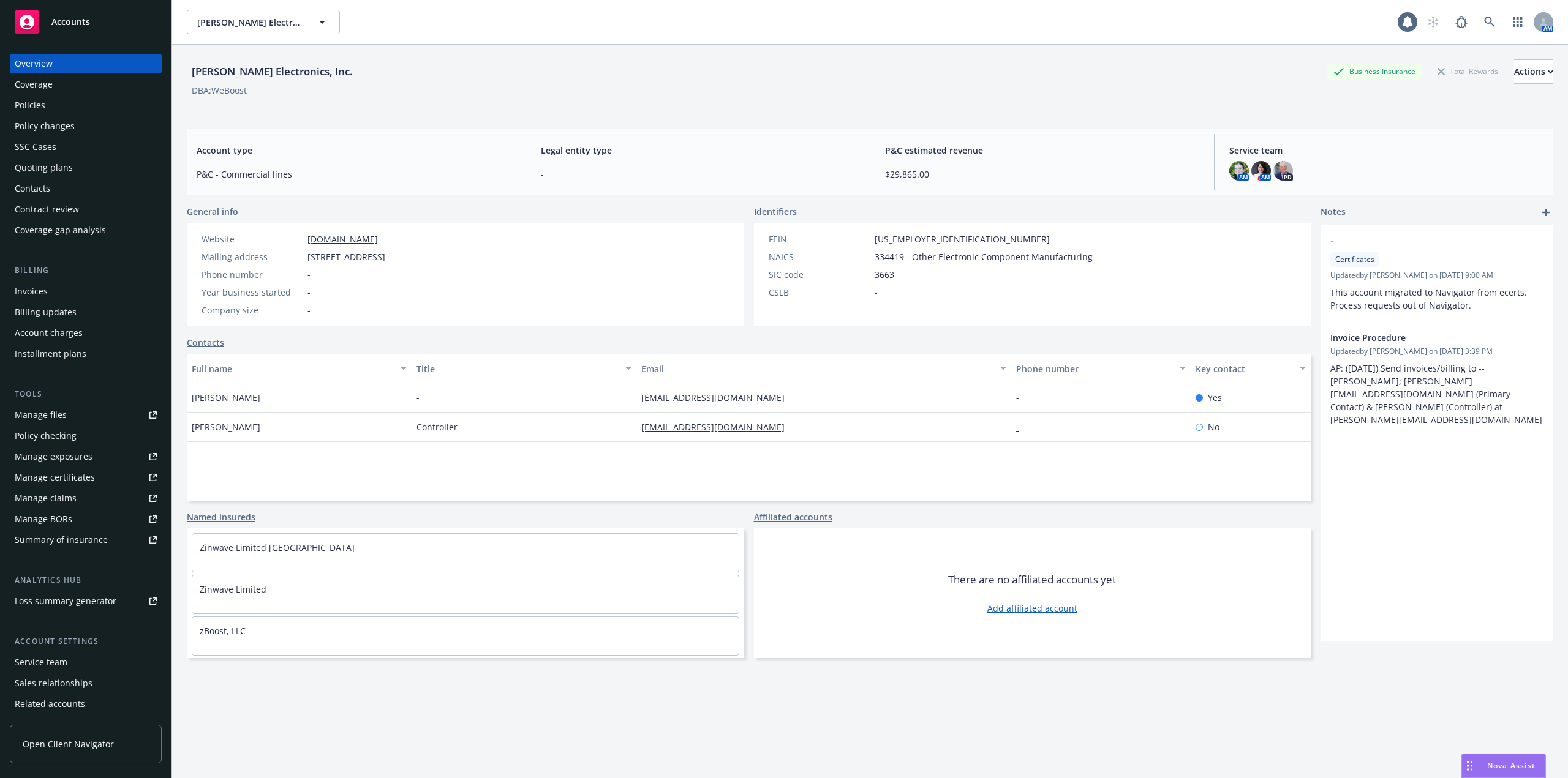
click at [67, 110] on div "Policies" at bounding box center [86, 105] width 142 height 20
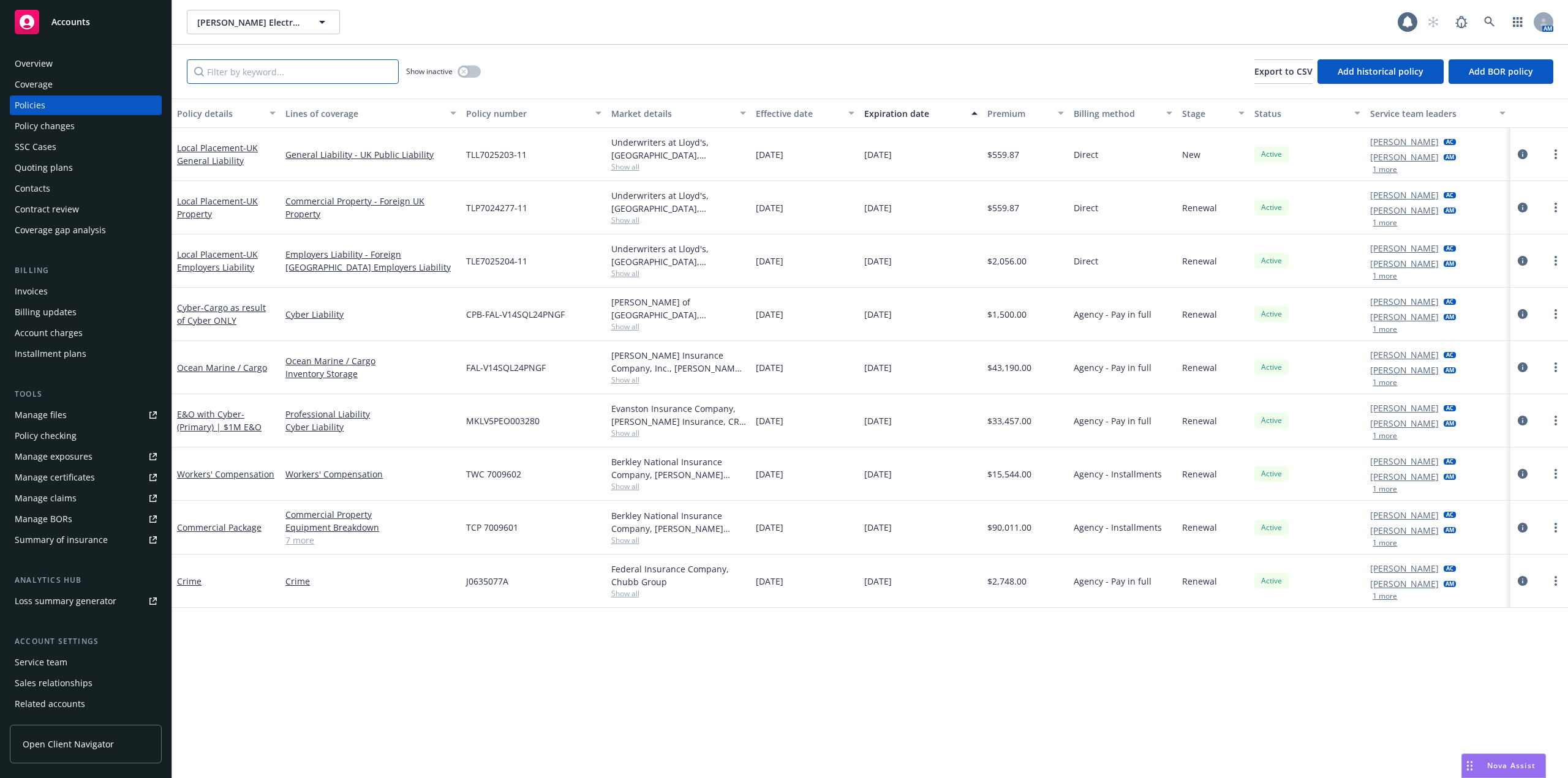
click at [305, 74] on input "Filter by keyword..." at bounding box center [293, 72] width 212 height 25
click at [1553, 581] on link "more" at bounding box center [1556, 581] width 15 height 15
click at [1513, 415] on link "Renew with incumbent" at bounding box center [1495, 418] width 144 height 25
select select "12"
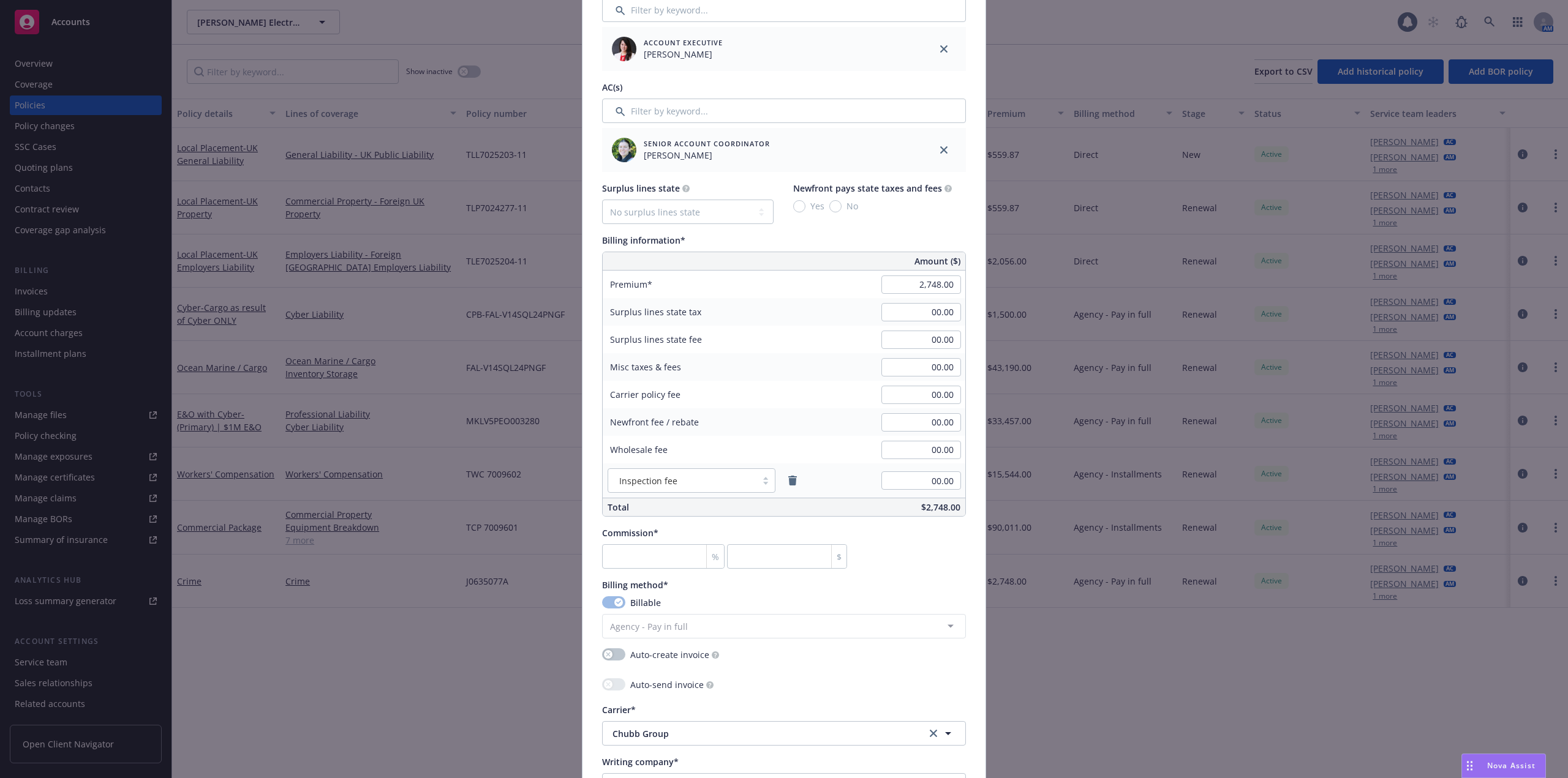
scroll to position [551, 0]
click at [936, 285] on input "2,748.00" at bounding box center [921, 286] width 79 height 18
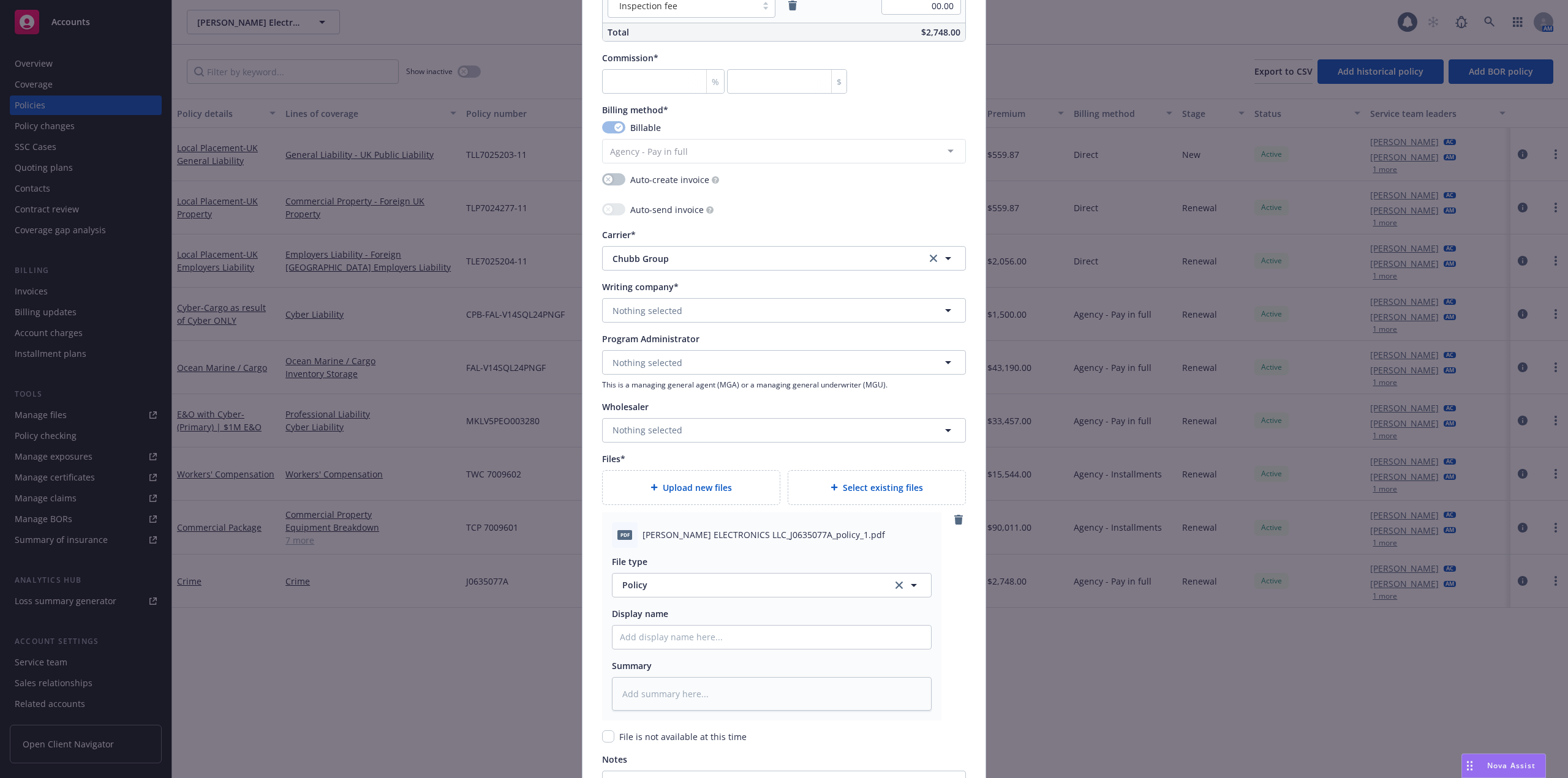
scroll to position [1224, 0]
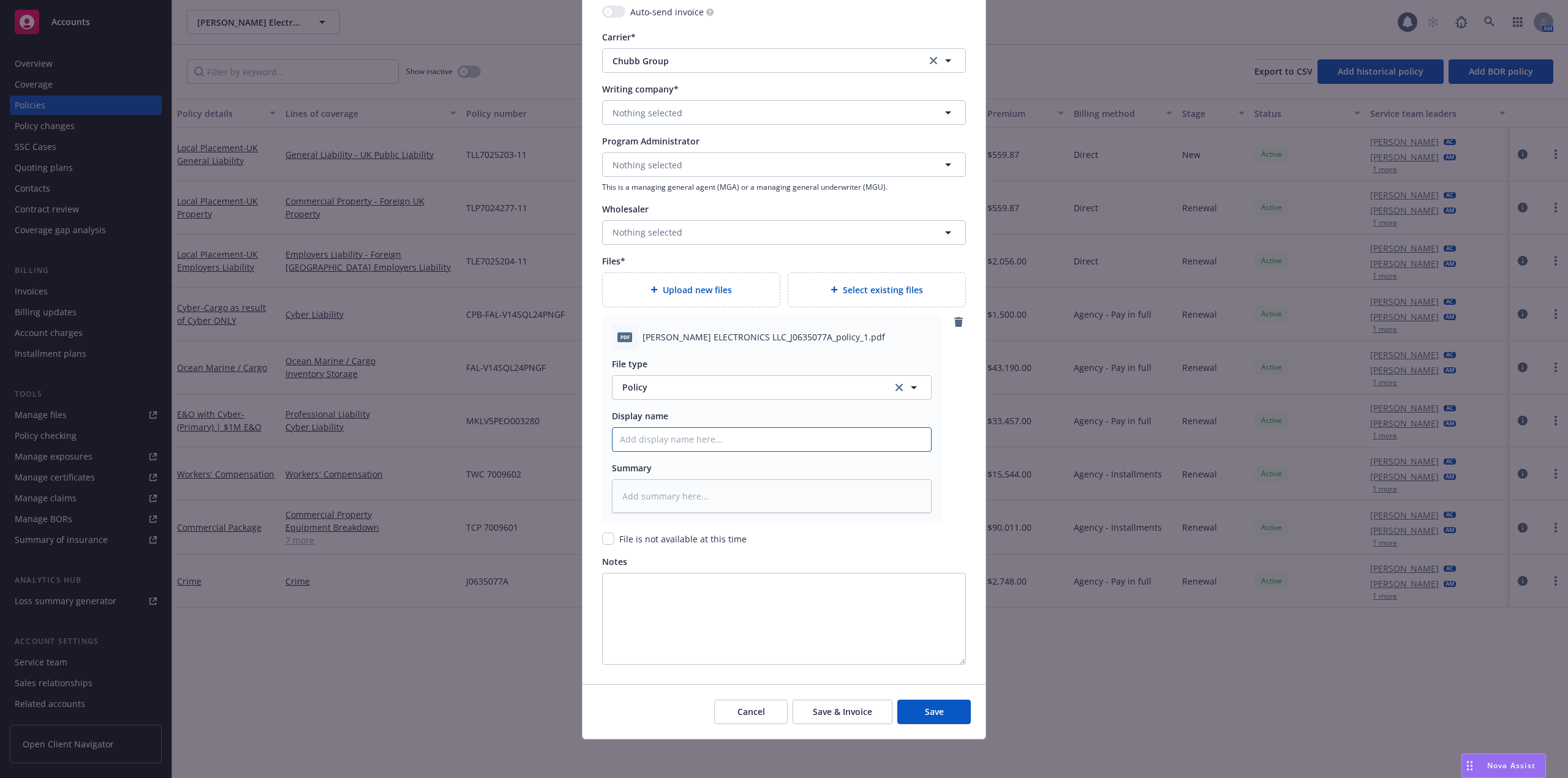
click at [668, 441] on input "Policy display name" at bounding box center [772, 439] width 319 height 23
type textarea "x"
type input "W"
type textarea "x"
type input "Wi"
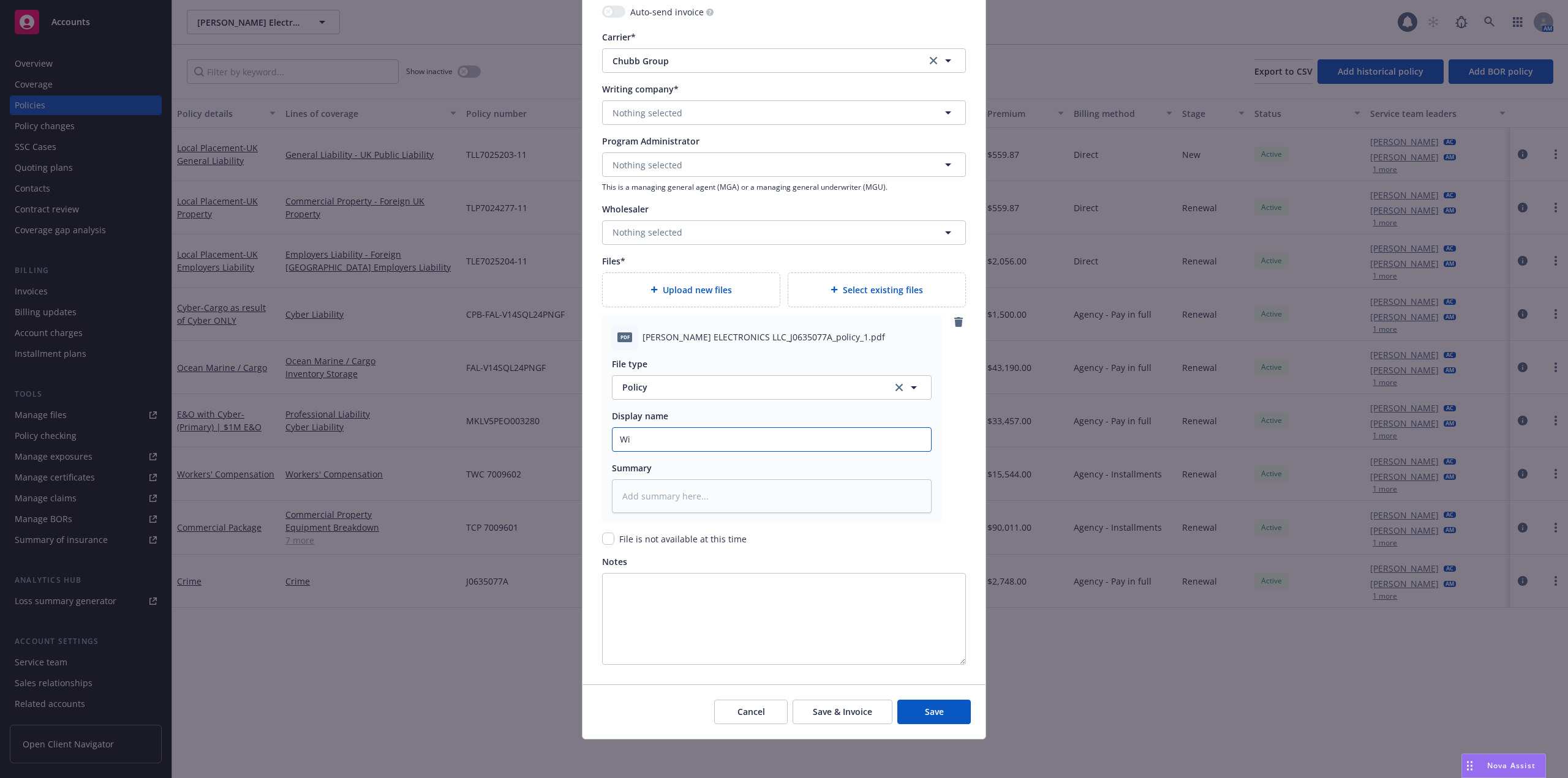
type textarea "x"
type input "Wils"
type textarea "x"
type input "Wilso"
type textarea "x"
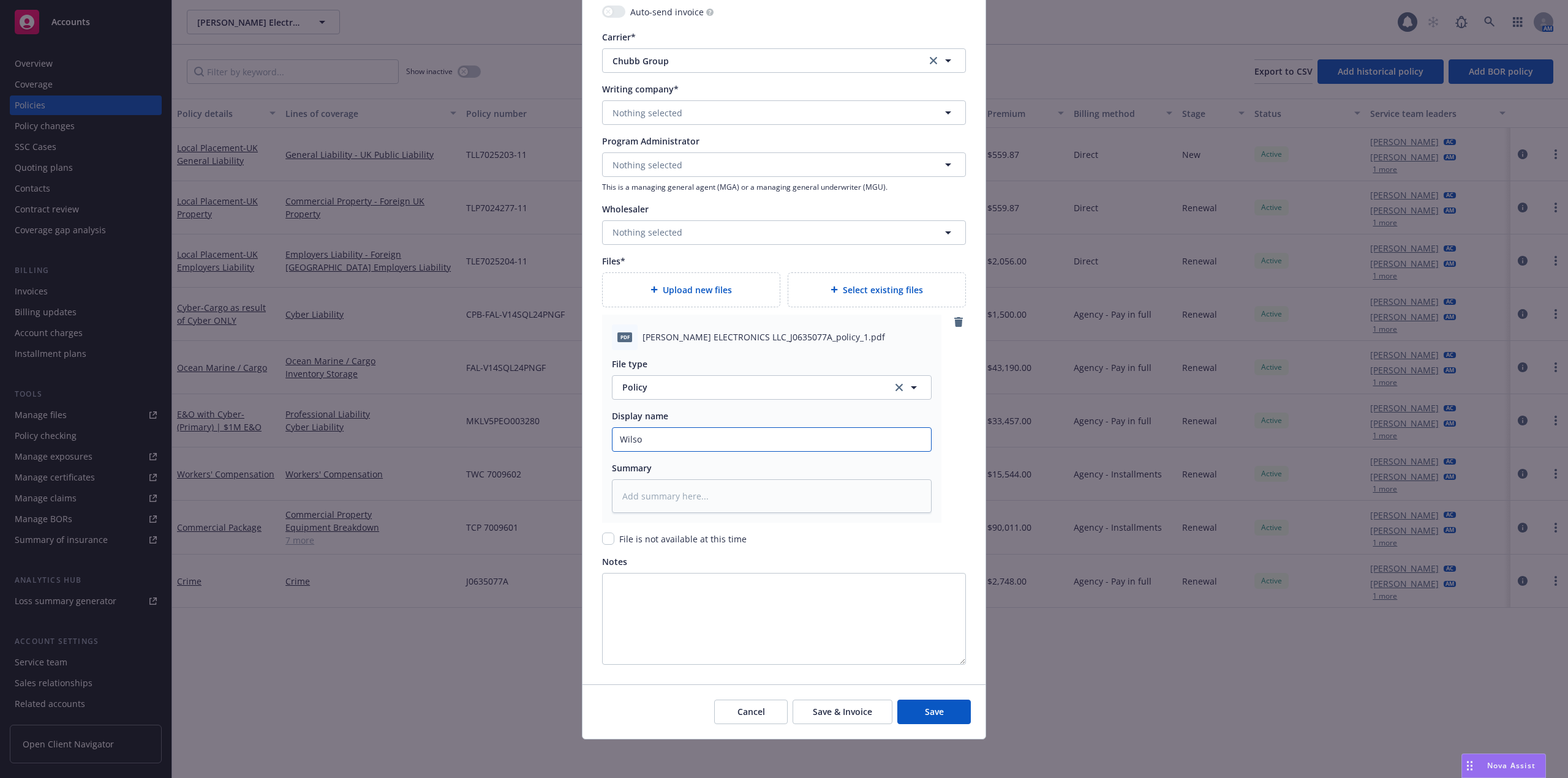
type input "Wilson"
type textarea "x"
type input "Wilson"
type textarea "x"
type input "Wilson E"
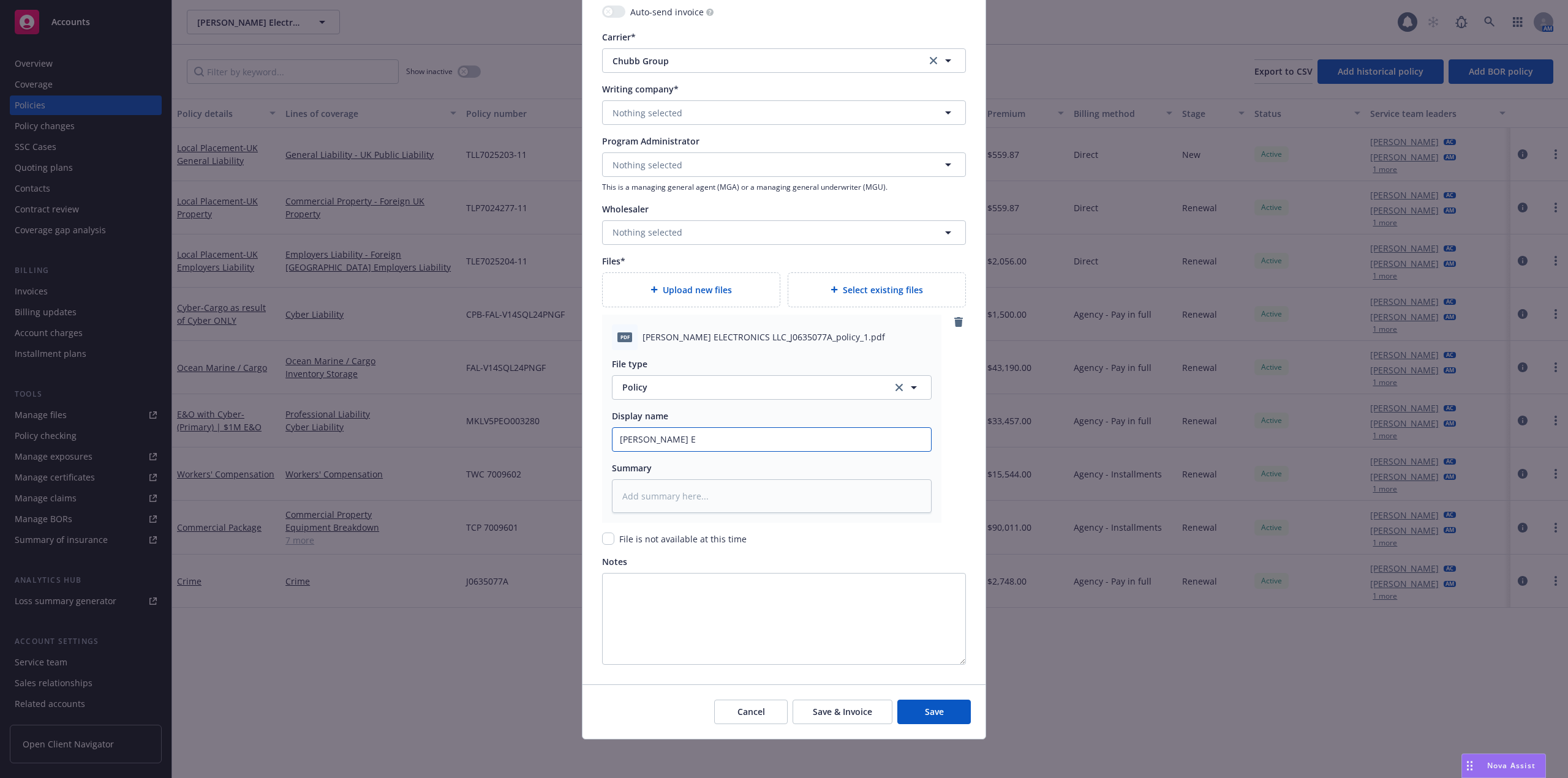
type textarea "x"
type input "Wilson El"
type textarea "x"
type input "Wilson Ele"
type textarea "x"
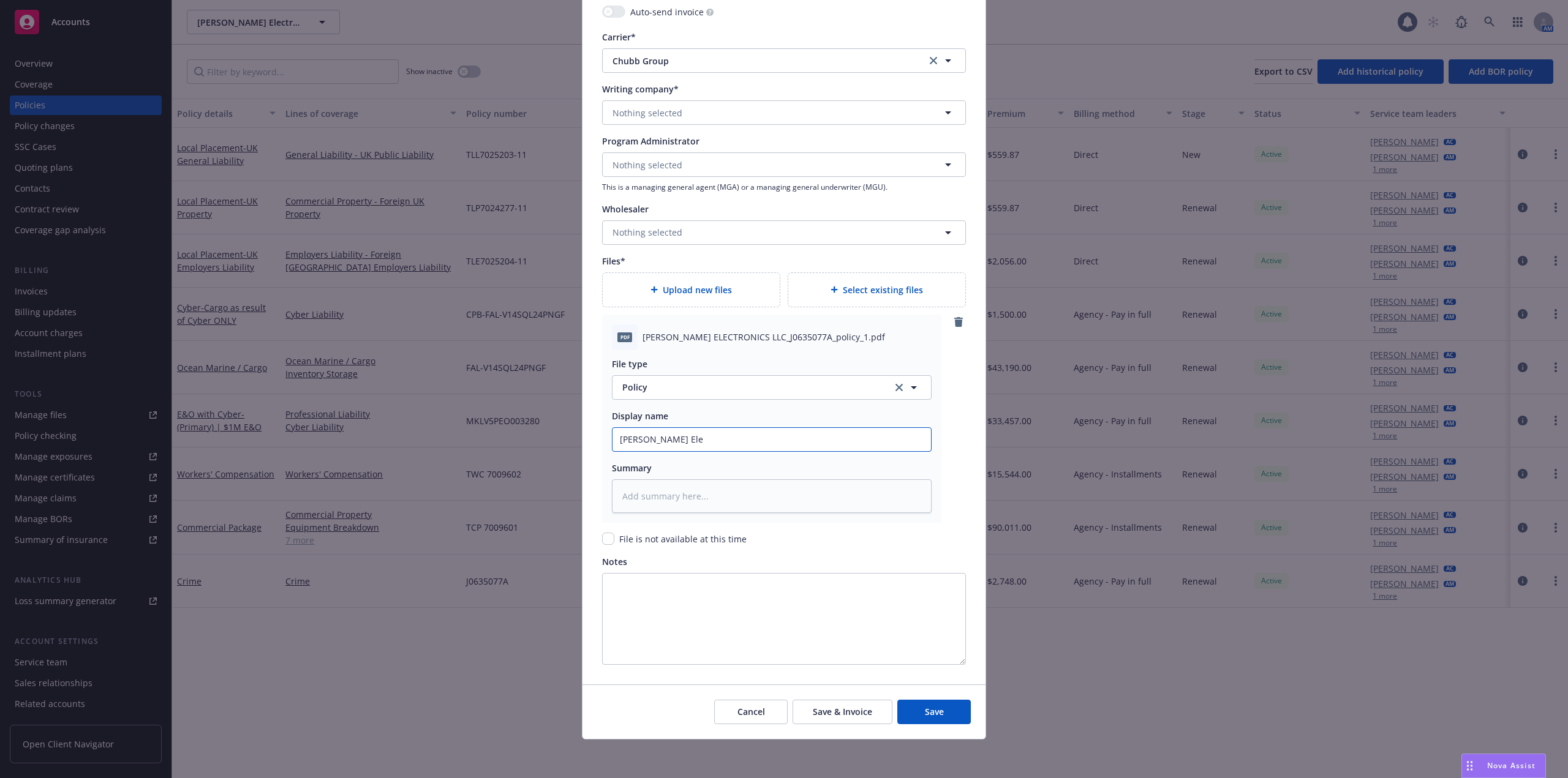
type input "Wilson Elec"
type textarea "x"
type input "Wilson Elect"
type textarea "x"
type input "Wilson Electr"
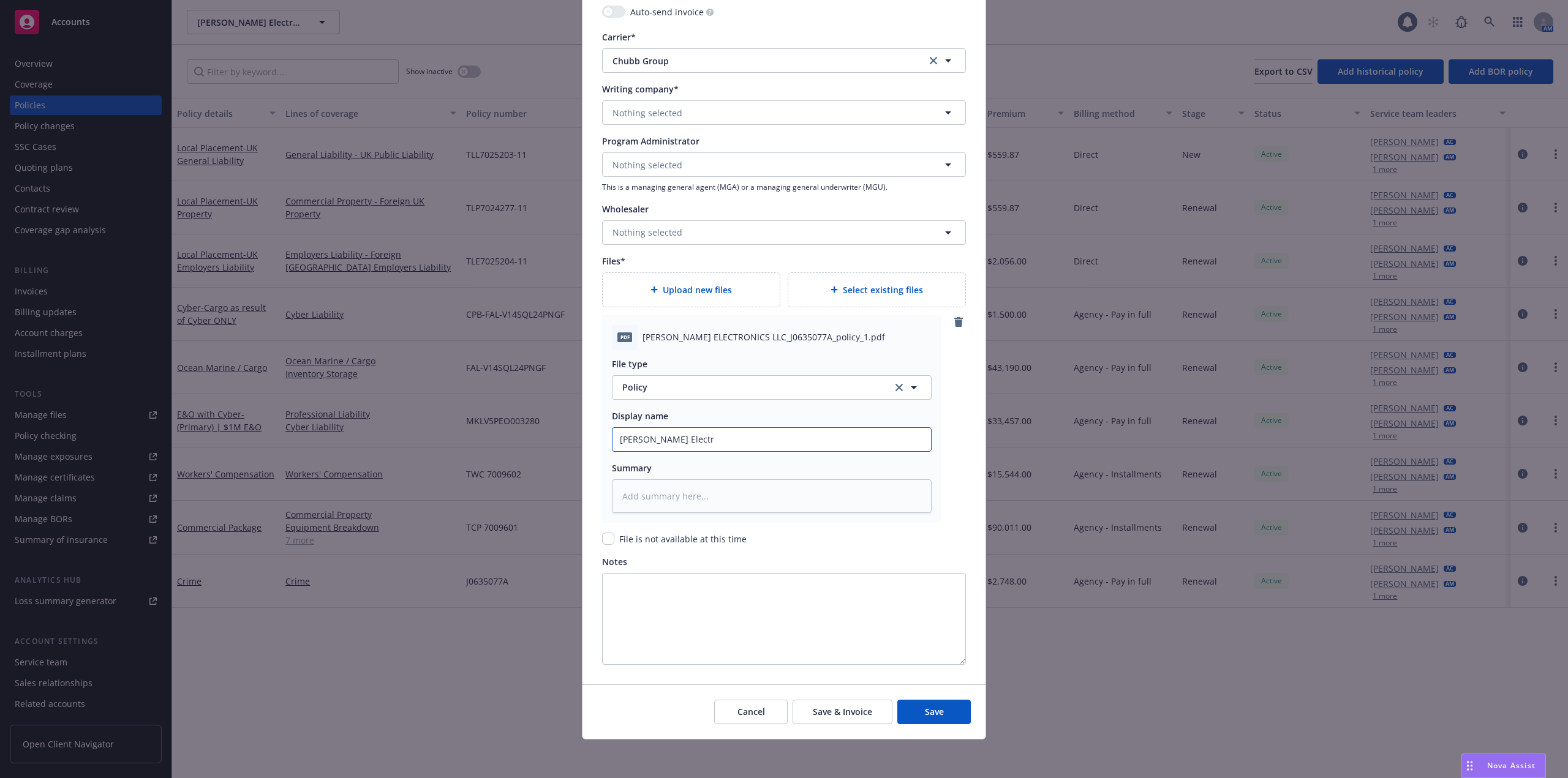
type textarea "x"
type input "Wilson Electro"
type textarea "x"
type input "Wilson Electron"
type textarea "x"
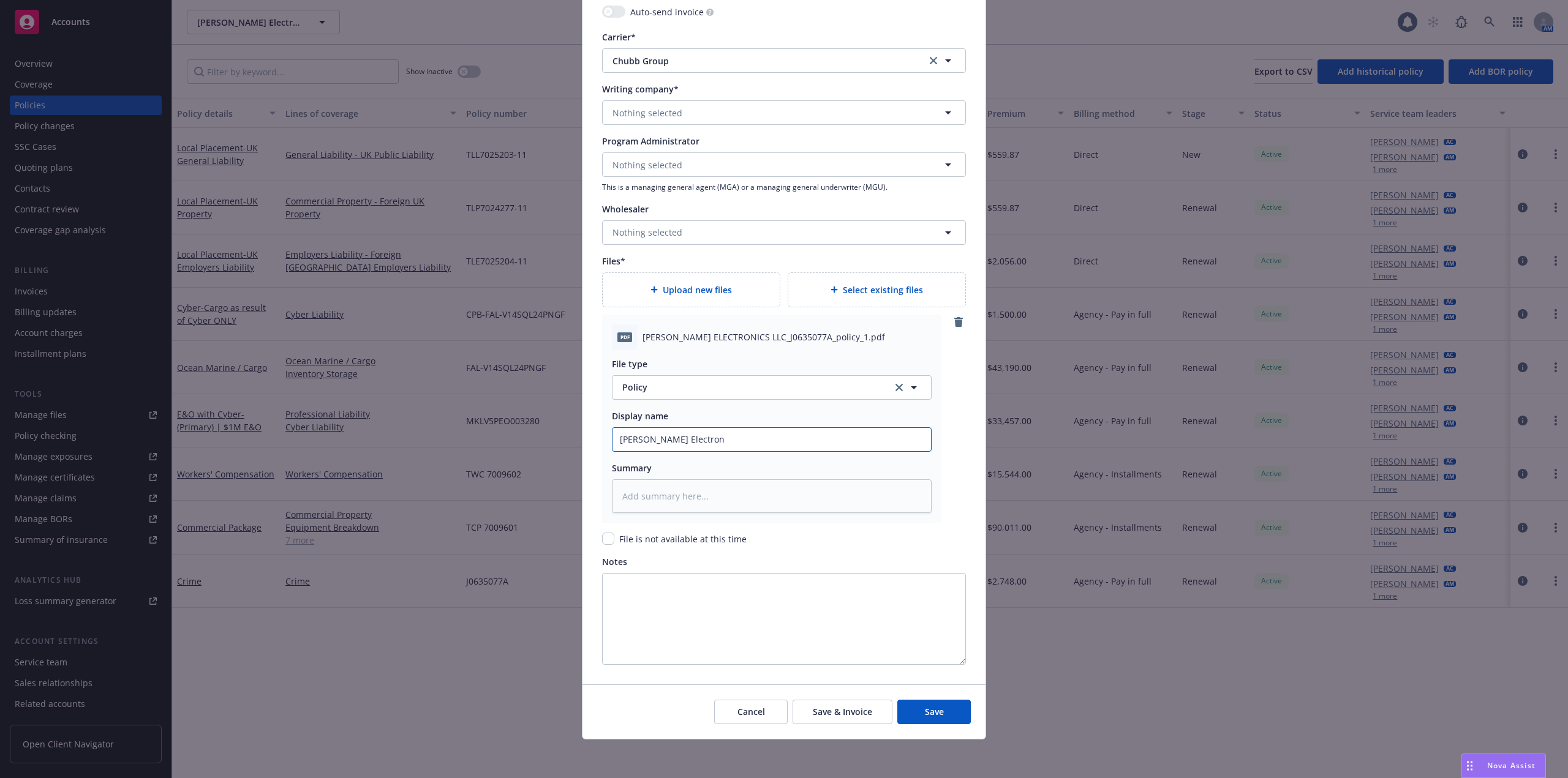
type input "Wilson Electroni"
type textarea "x"
type input "Wilson Electronic"
type textarea "x"
type input "Wilson Electronics"
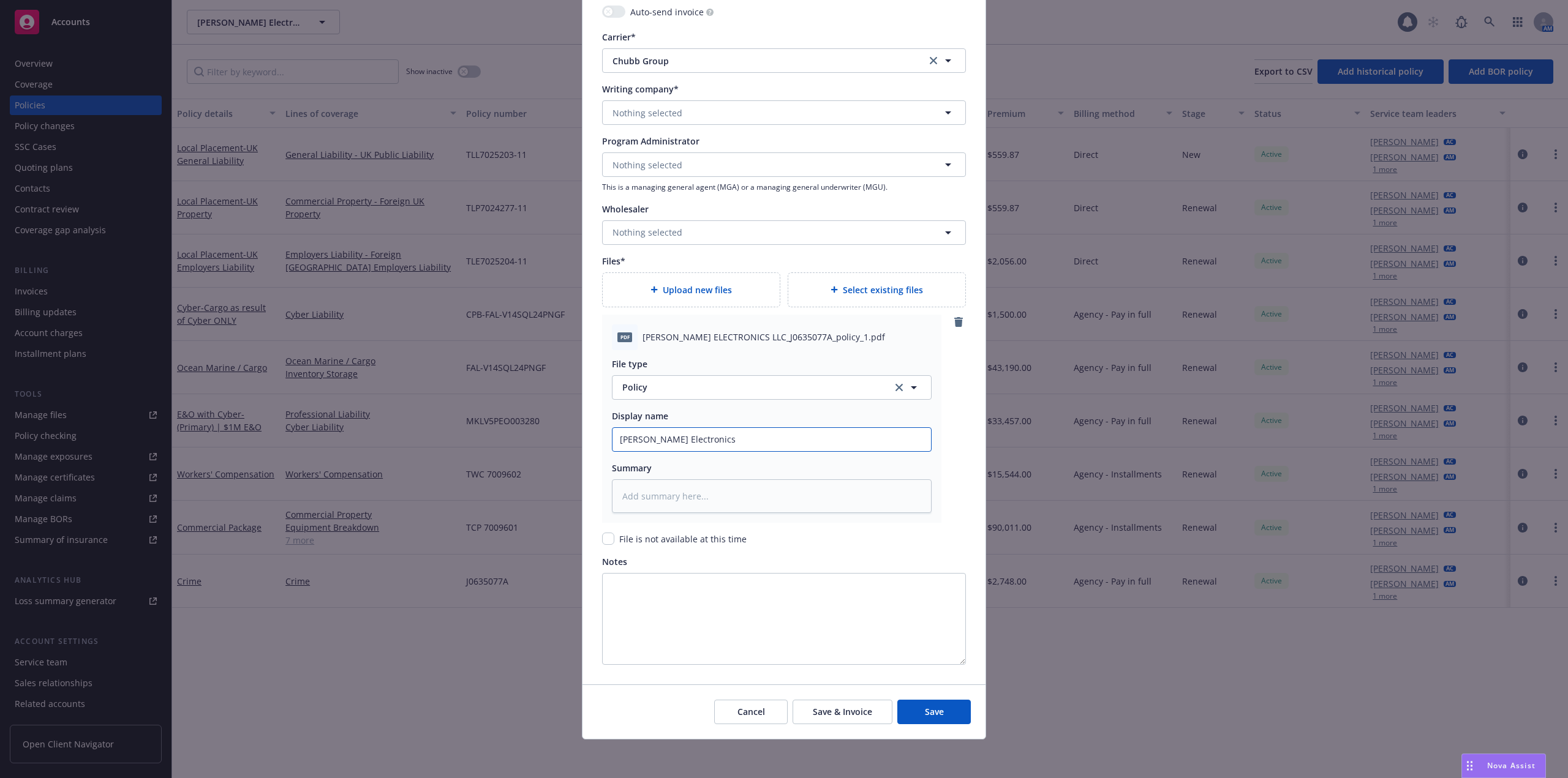
type textarea "x"
type input "Wilson Electronics"
type textarea "x"
type input "Wilson Electronics 3"
type textarea "x"
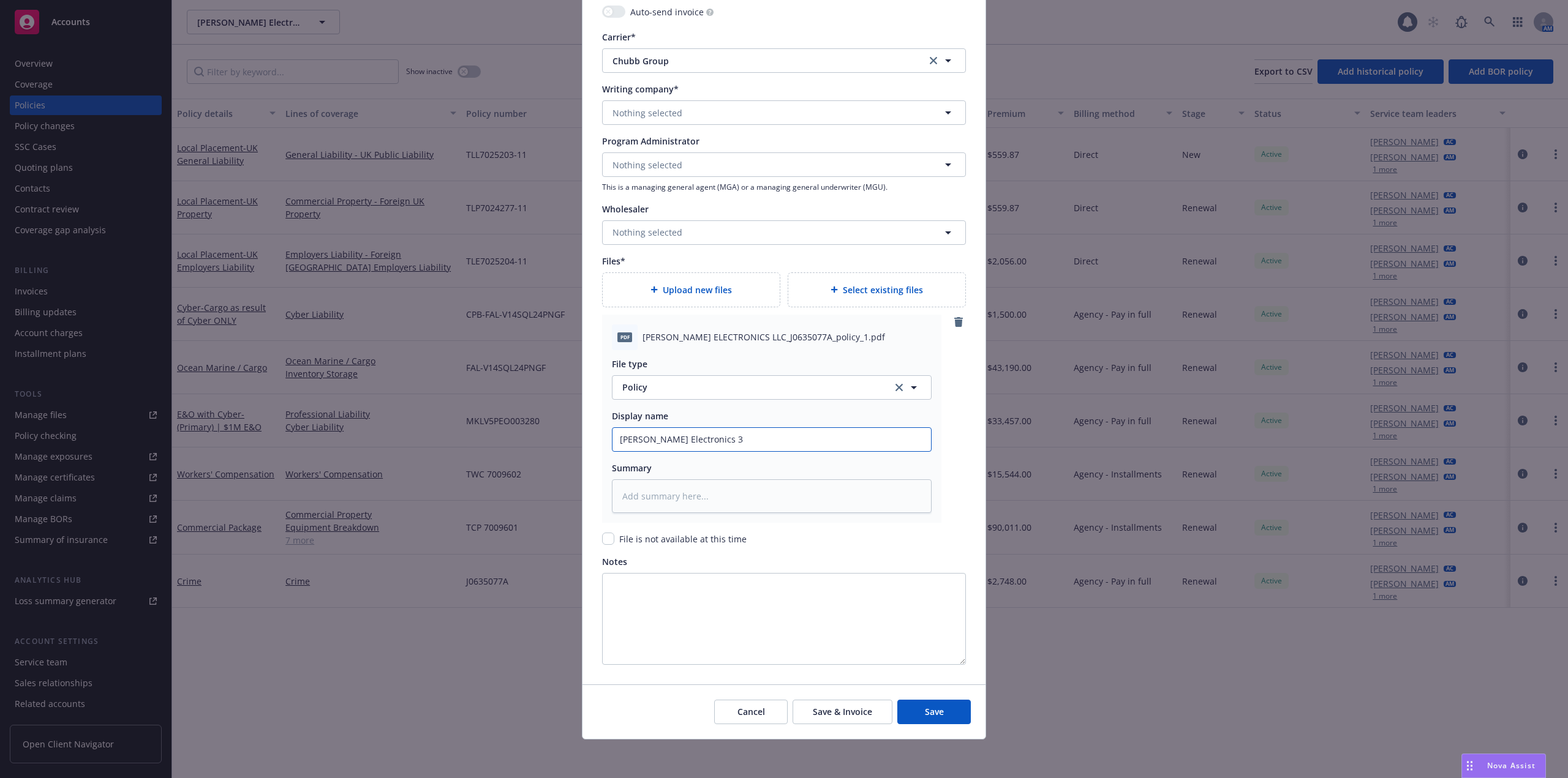
type input "Wilson Electronics 35"
type textarea "x"
type input "Wilson Electronics 35-"
type textarea "x"
type input "Wilson Electronics 35-2"
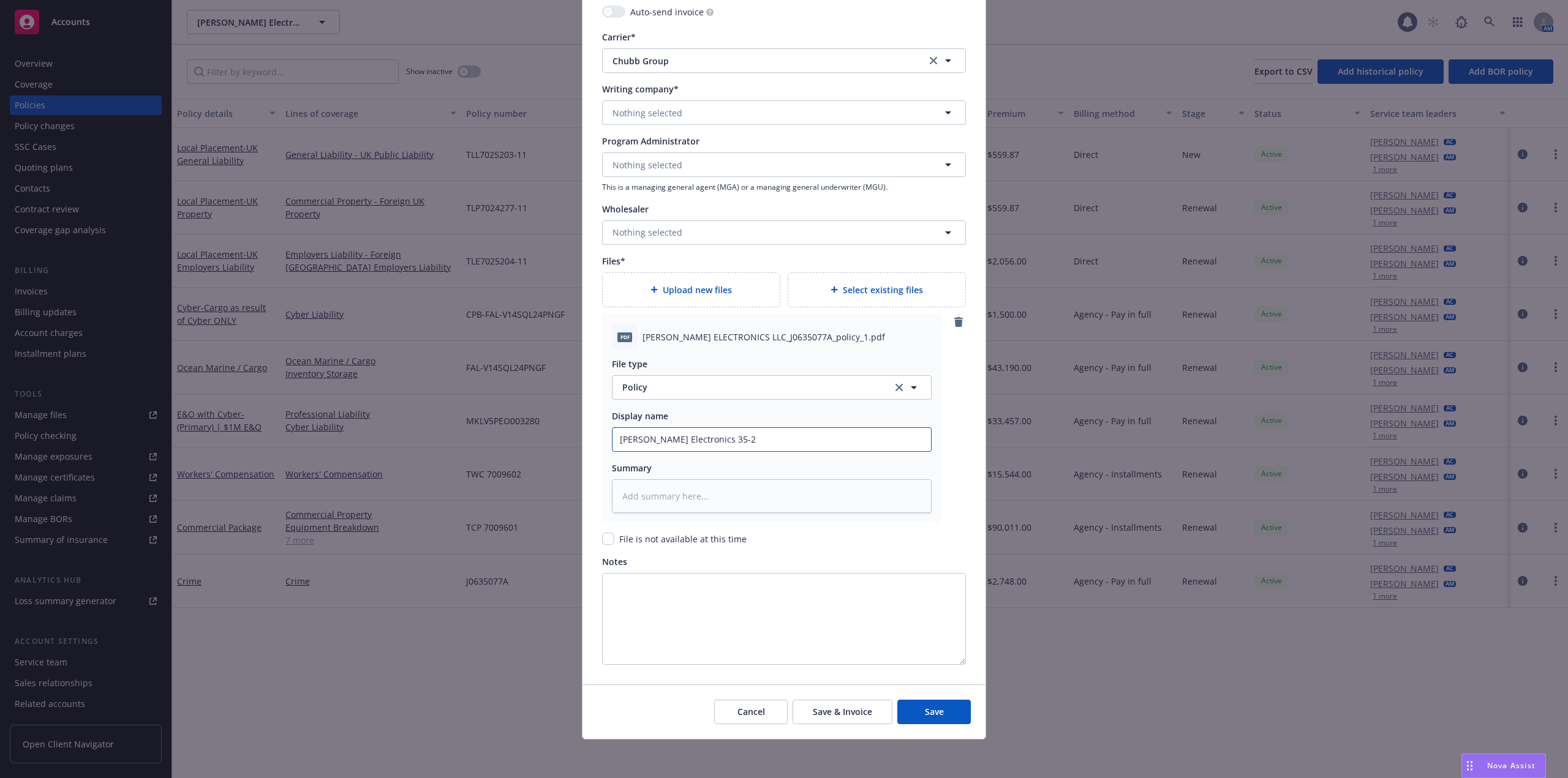
type textarea "x"
type input "Wilson Electronics 35-26"
type textarea "x"
type input "Wilson Electronics 35-26"
type textarea "x"
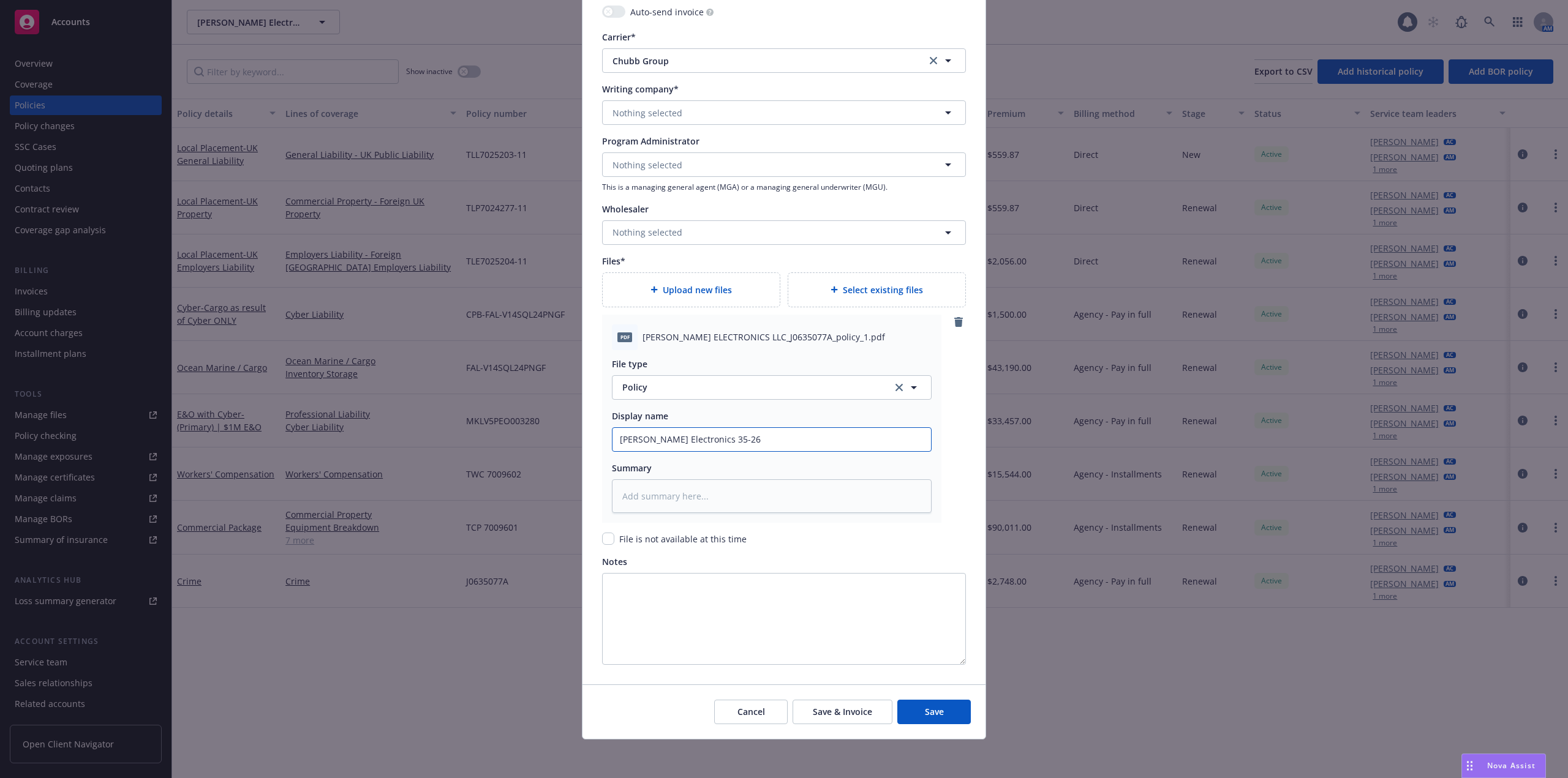
type input "Wilson Electronics 35-26 C"
type textarea "x"
type input "Wilson Electronics 35-26 Cr"
type textarea "x"
type input "Wilson Electronics 35-26 Cri"
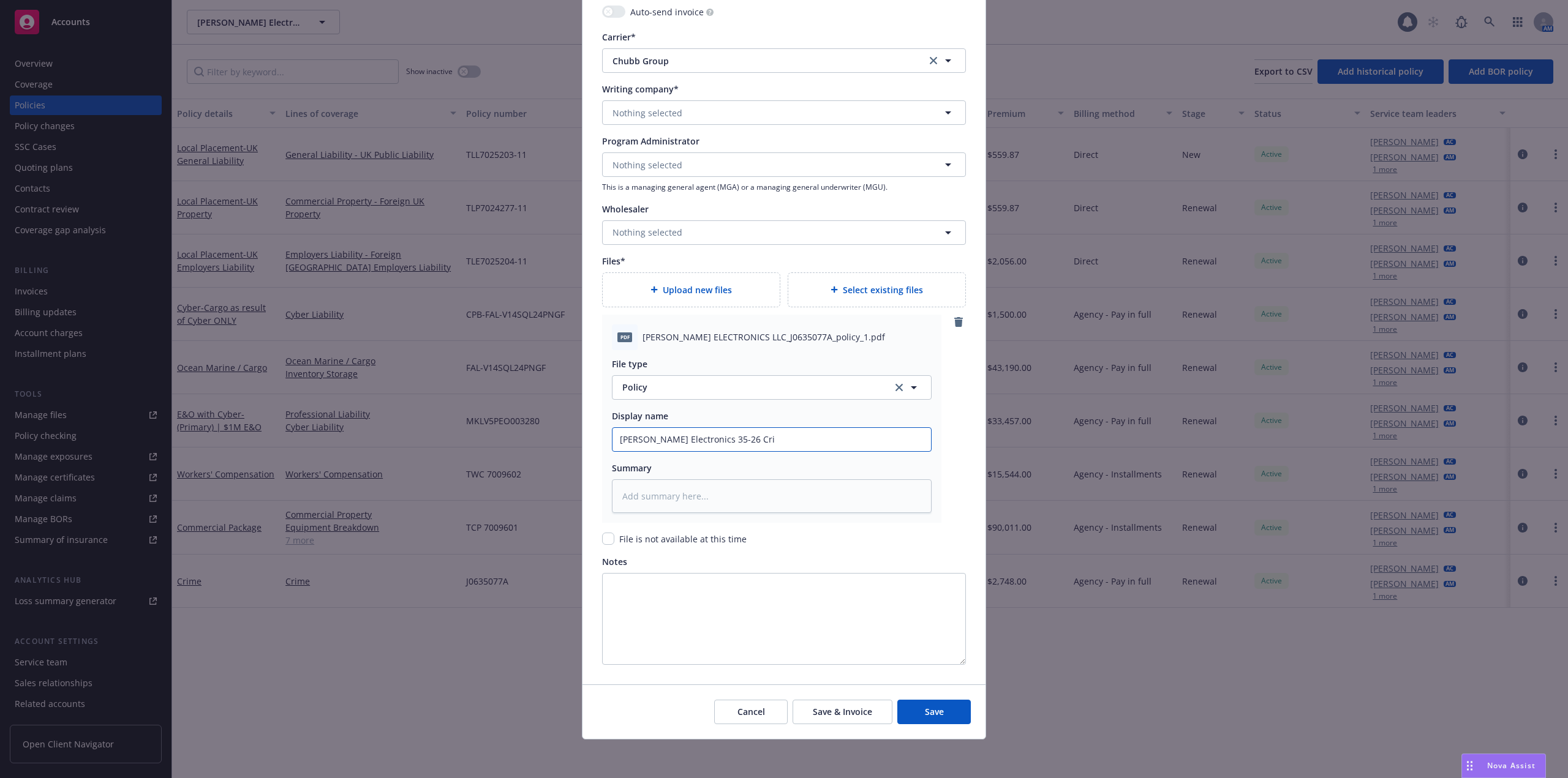
type textarea "x"
type input "Wilson Electronics 35-26 Crim"
type textarea "x"
type input "Wilson Electronics 35-26 Crime"
type textarea "x"
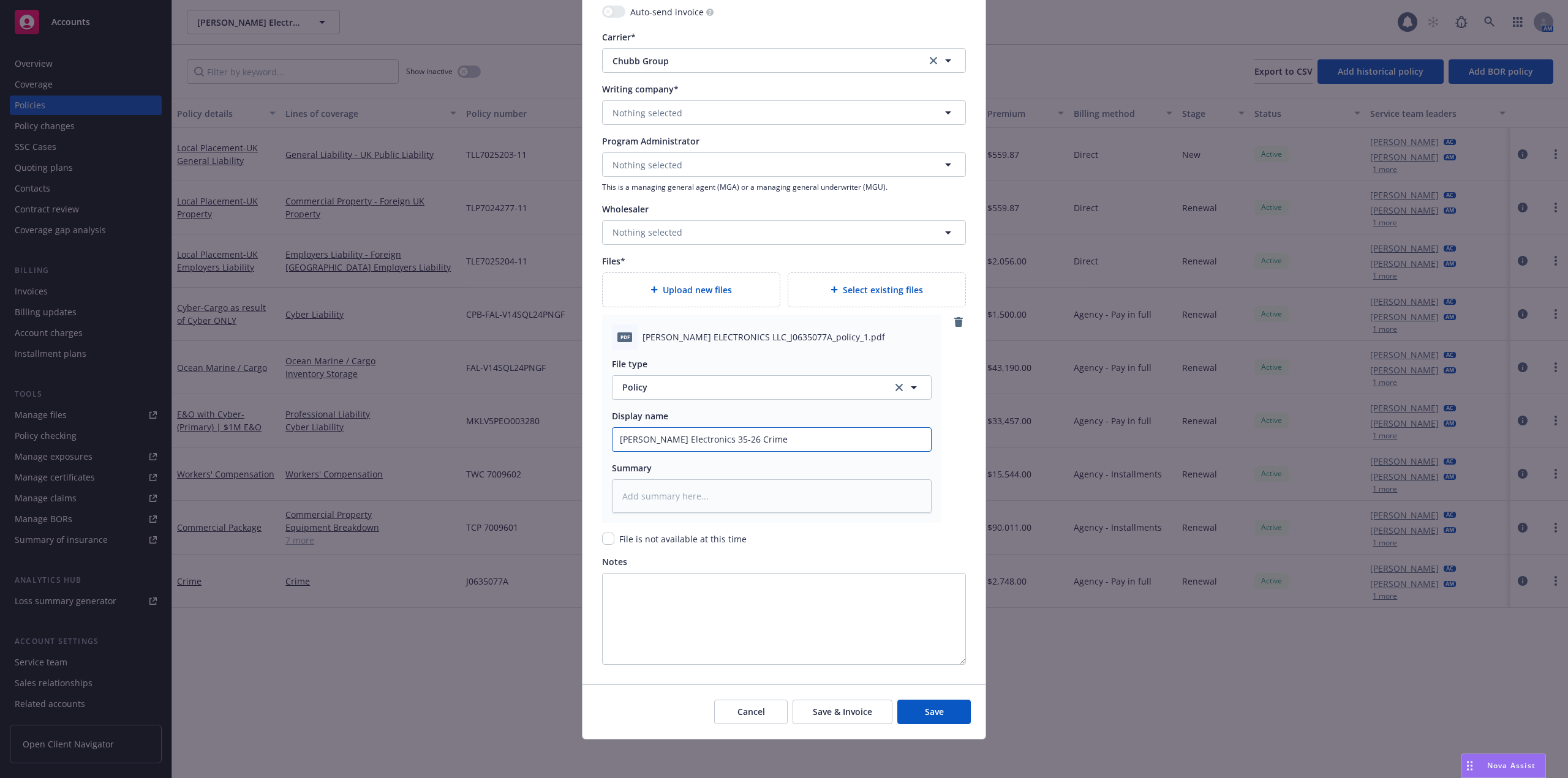
type input "Wilson Electronics 35-26 Crime"
type textarea "x"
type input "Wilson Electronics 35-26 Crime P"
type textarea "x"
type input "Wilson Electronics 35-26 Crime Po"
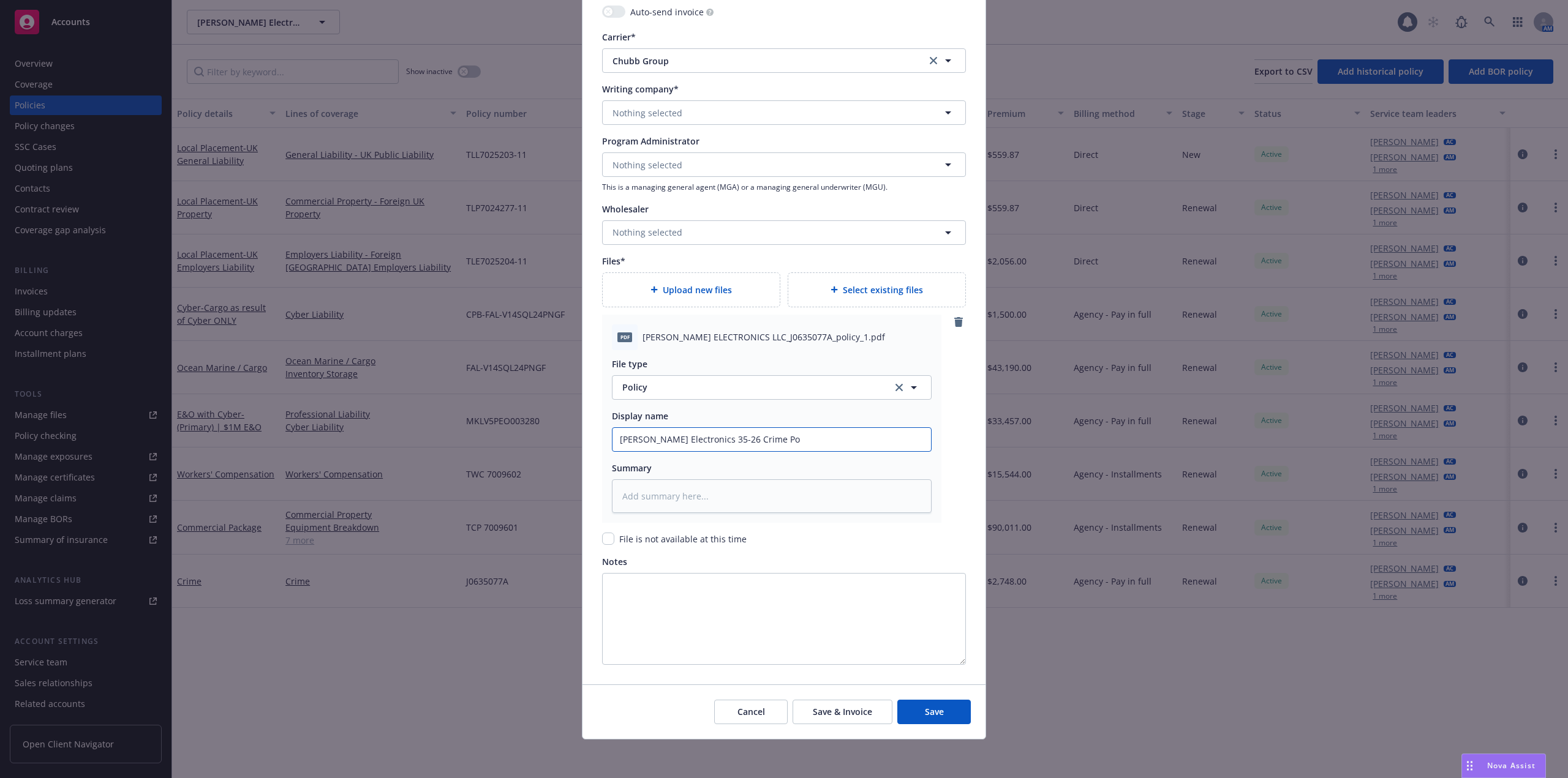
type textarea "x"
type input "Wilson Electronics 35-26 Crime Pol"
type textarea "x"
type input "Wilson Electronics 35-26 Crime Poli"
type textarea "x"
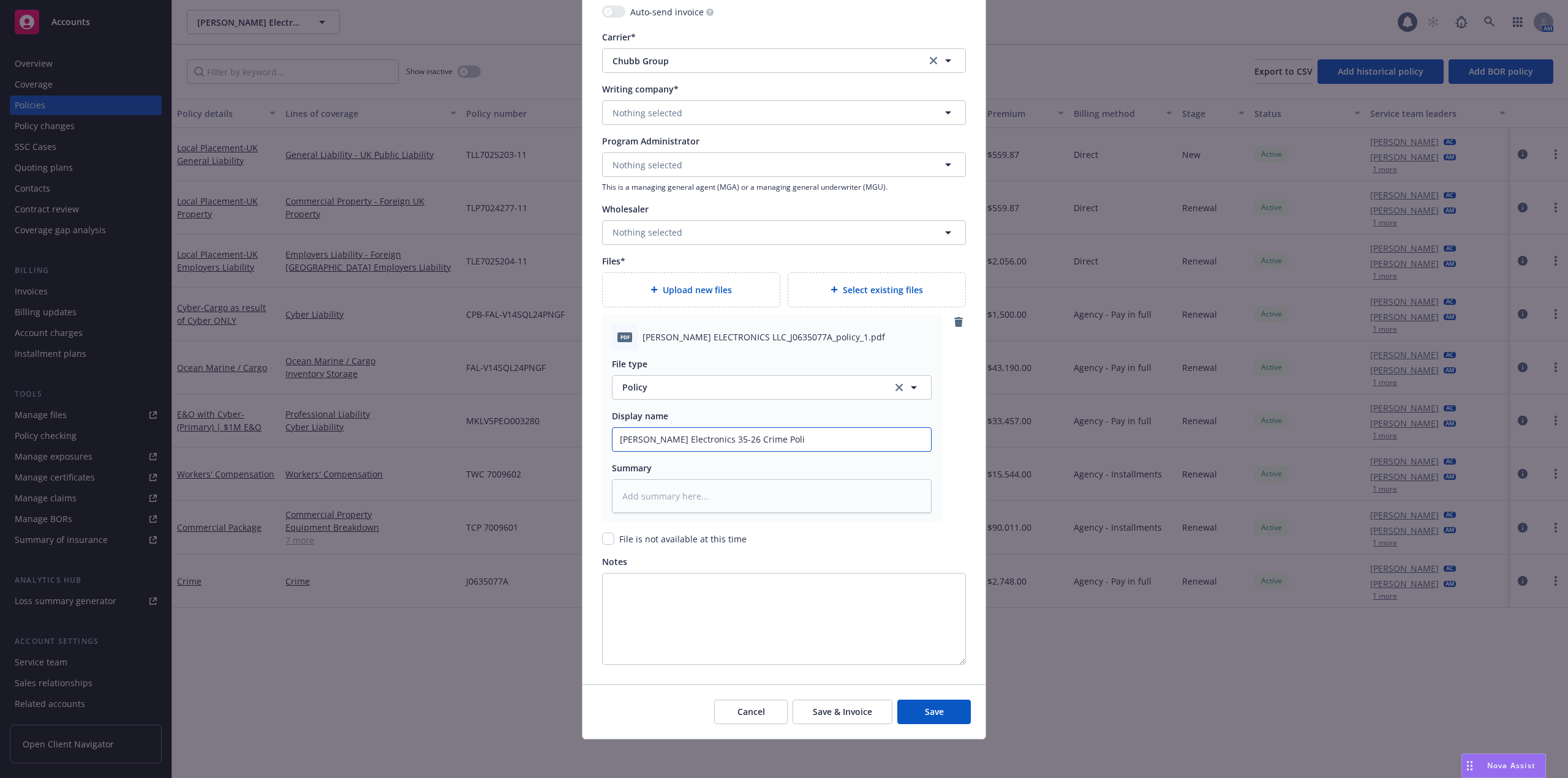
type input "Wilson Electronics 35-26 Crime Polic"
type textarea "x"
type input "Wilson Electronics 35-26 Crime Policy"
click at [751, 708] on span "Cancel" at bounding box center [751, 712] width 27 height 12
type textarea "x"
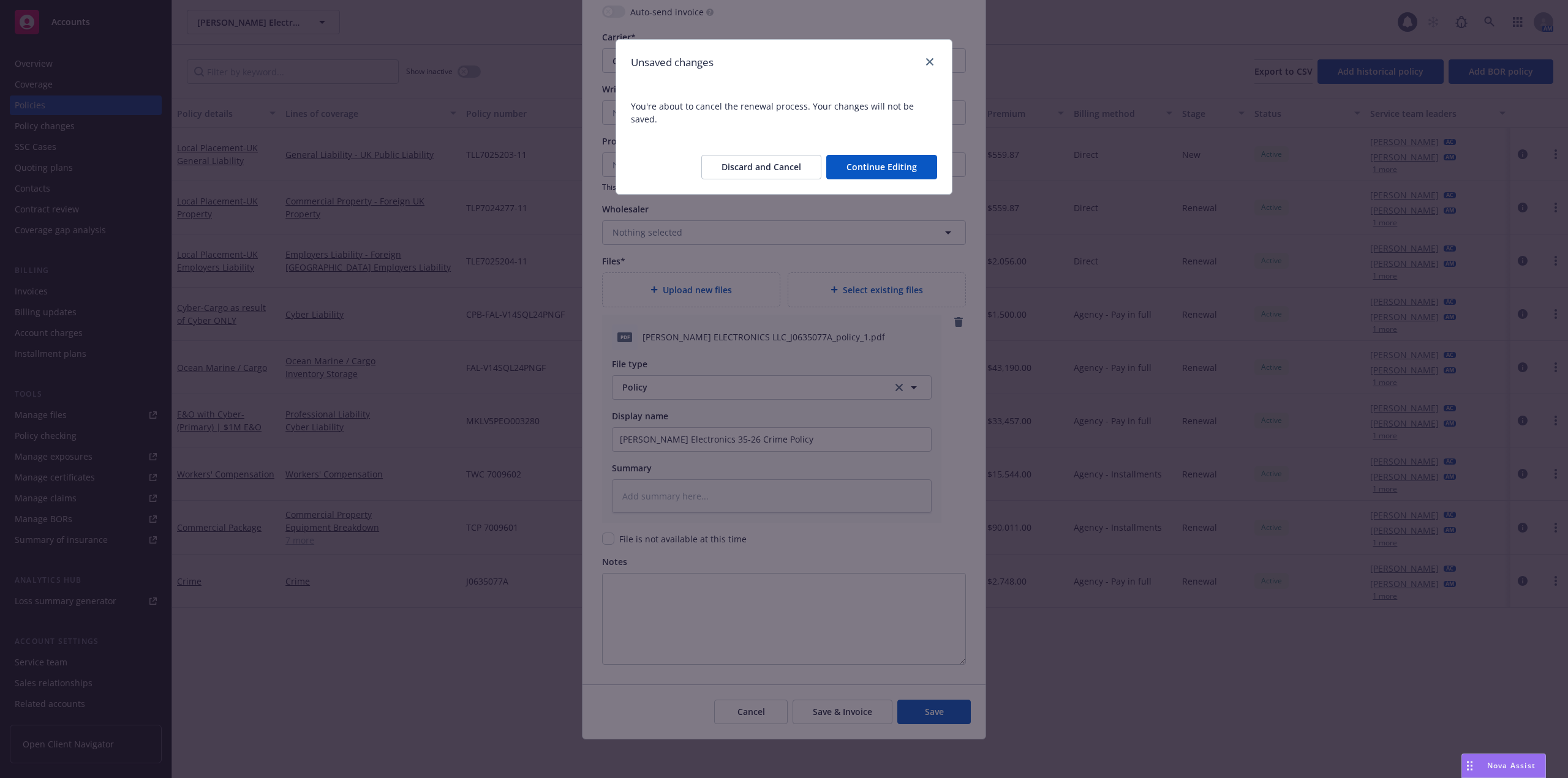
click at [777, 155] on button "Discard and Cancel" at bounding box center [761, 167] width 120 height 25
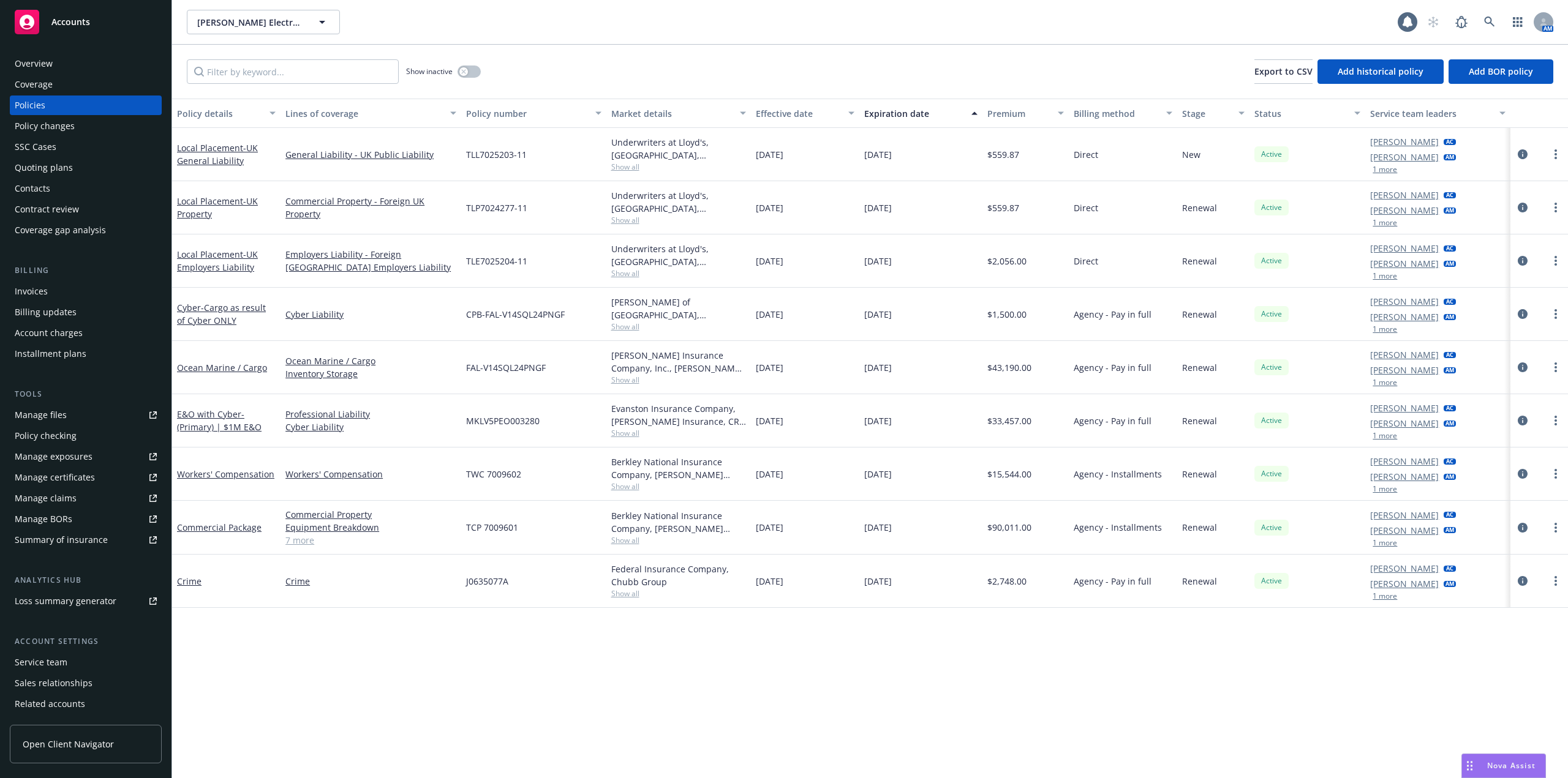
click at [152, 412] on icon at bounding box center [154, 413] width 4 height 4
click at [1553, 580] on link "more" at bounding box center [1556, 581] width 15 height 15
click at [1485, 417] on link "Renew with incumbent" at bounding box center [1495, 418] width 144 height 25
select select "12"
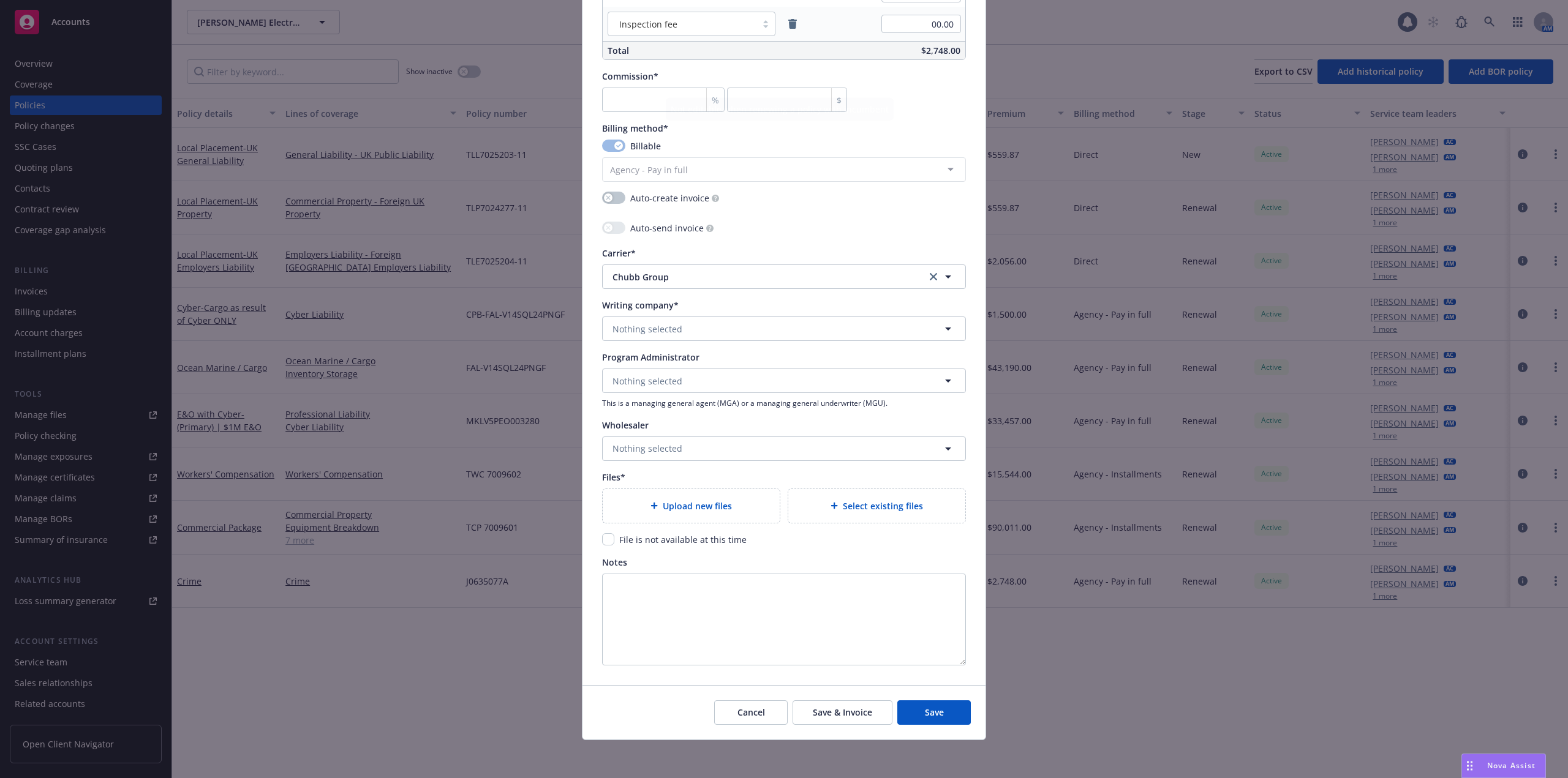
scroll to position [1010, 0]
click at [603, 537] on input "checkbox" at bounding box center [608, 538] width 12 height 12
checkbox input "true"
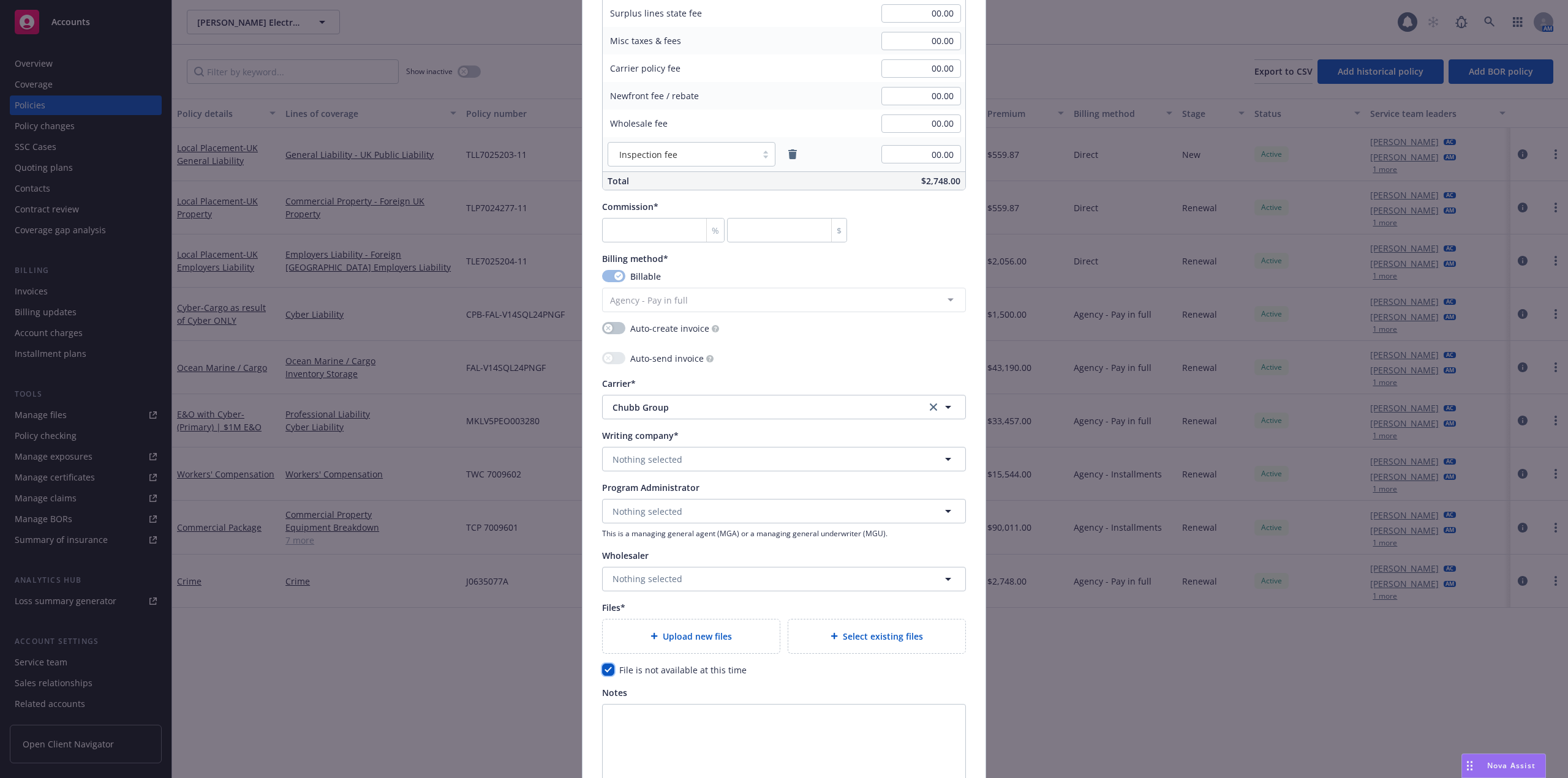
scroll to position [948, 0]
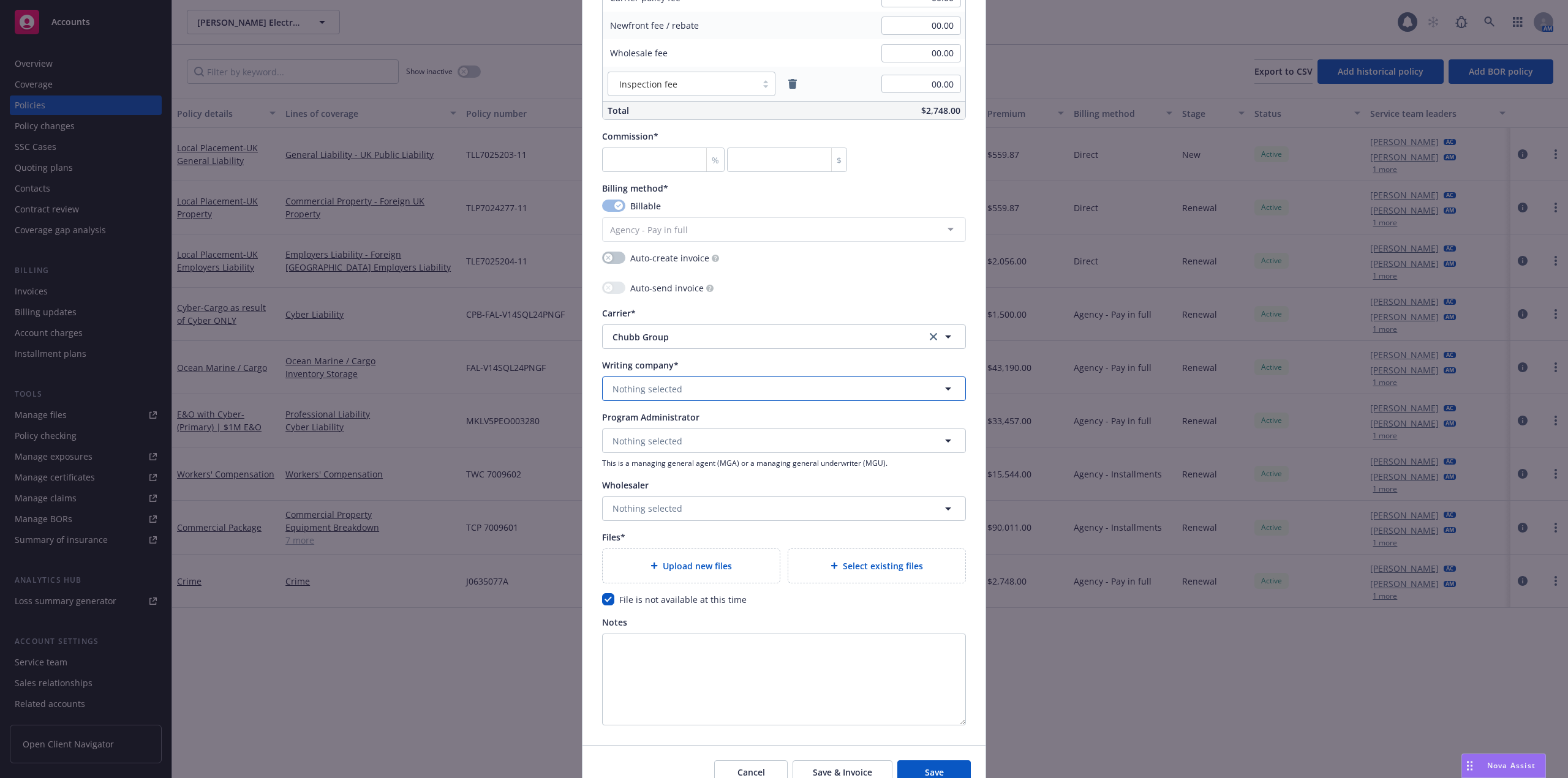
click at [719, 401] on button "Nothing selected" at bounding box center [783, 389] width 363 height 25
type input "Feder"
click at [719, 429] on strong "Federal Insurance Company" at bounding box center [673, 423] width 117 height 12
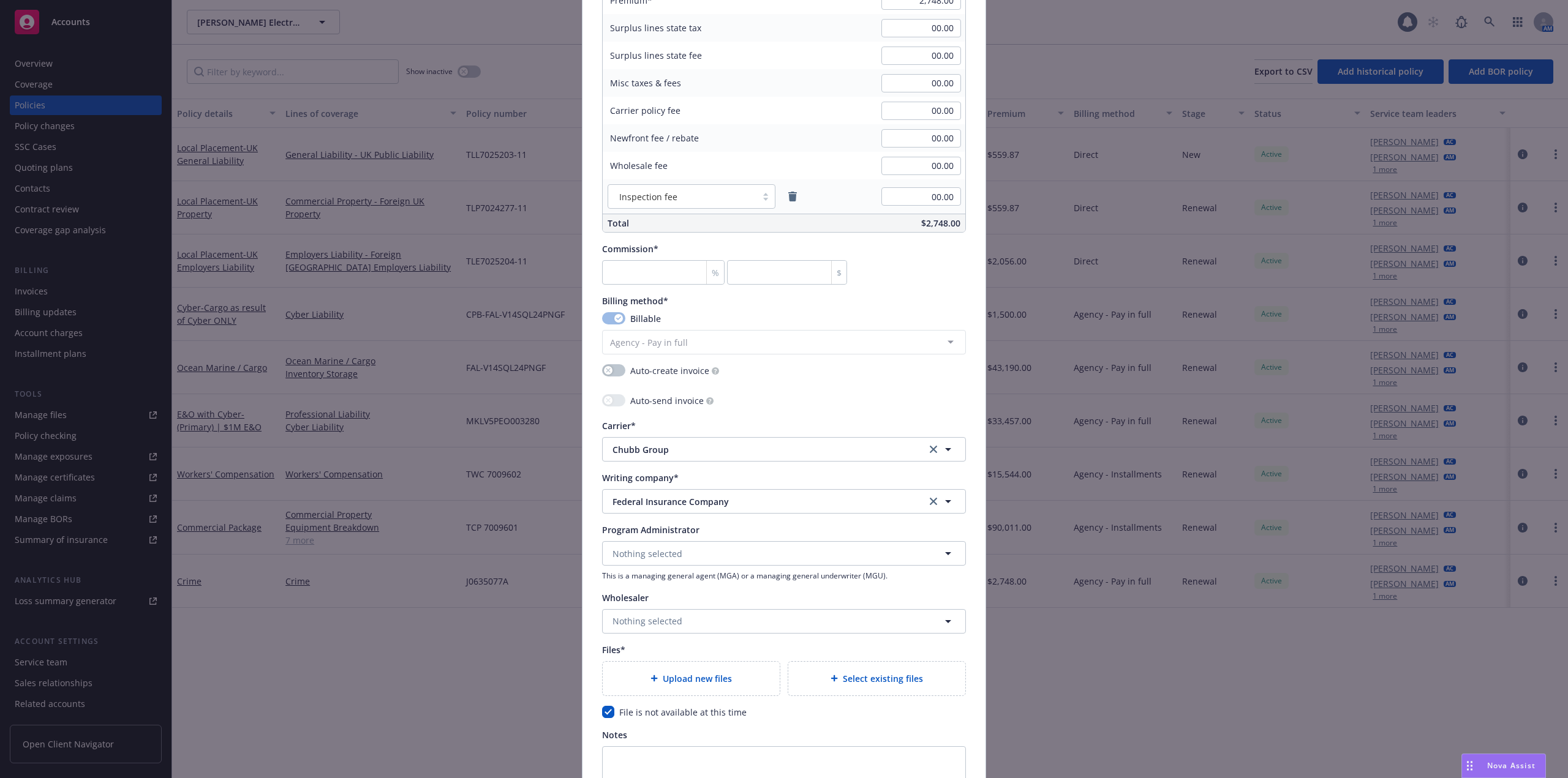
scroll to position [581, 0]
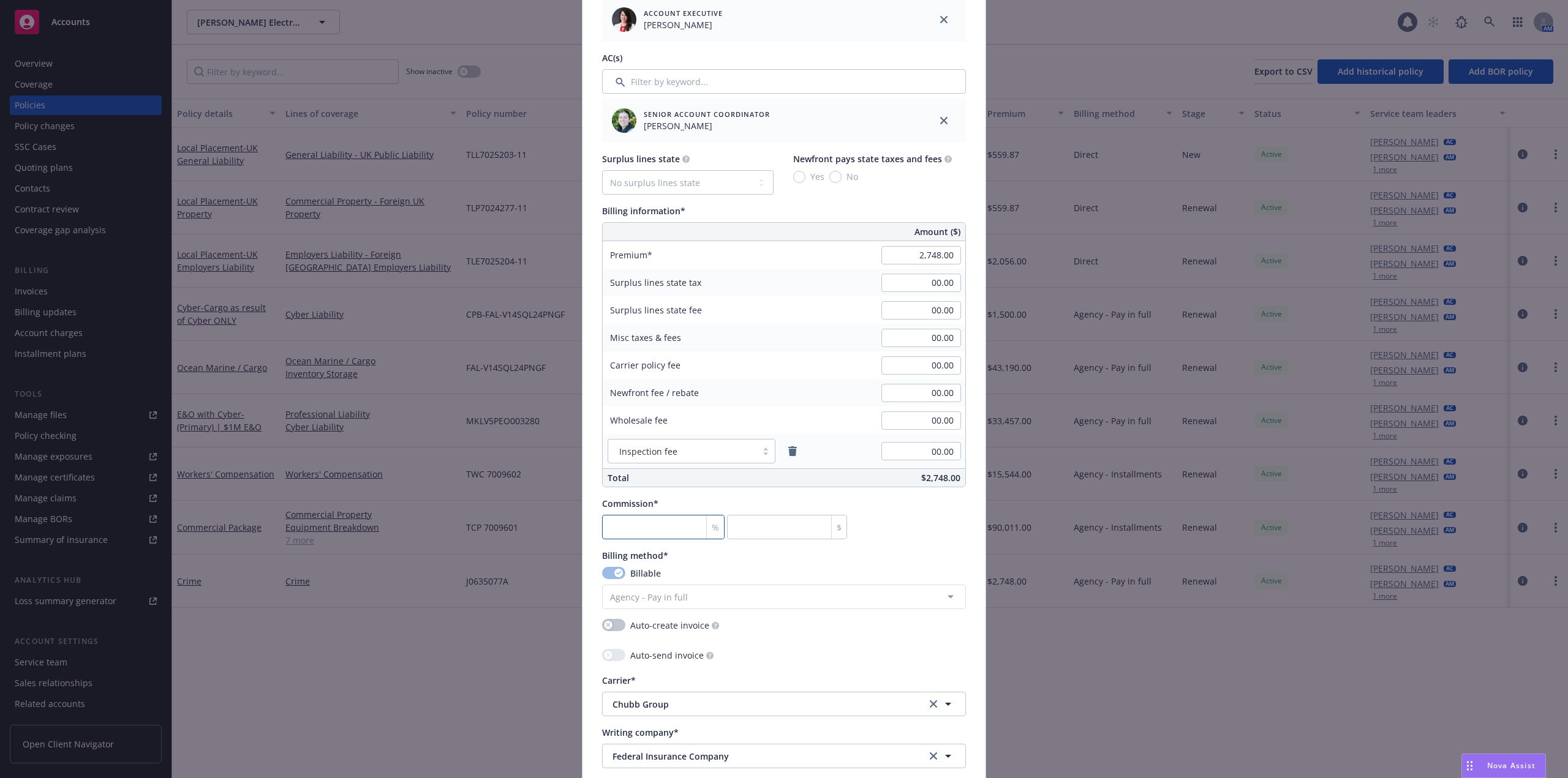
click at [646, 522] on input "number" at bounding box center [663, 527] width 123 height 25
type input "1"
type input "27.48"
type input "15"
type input "412.2"
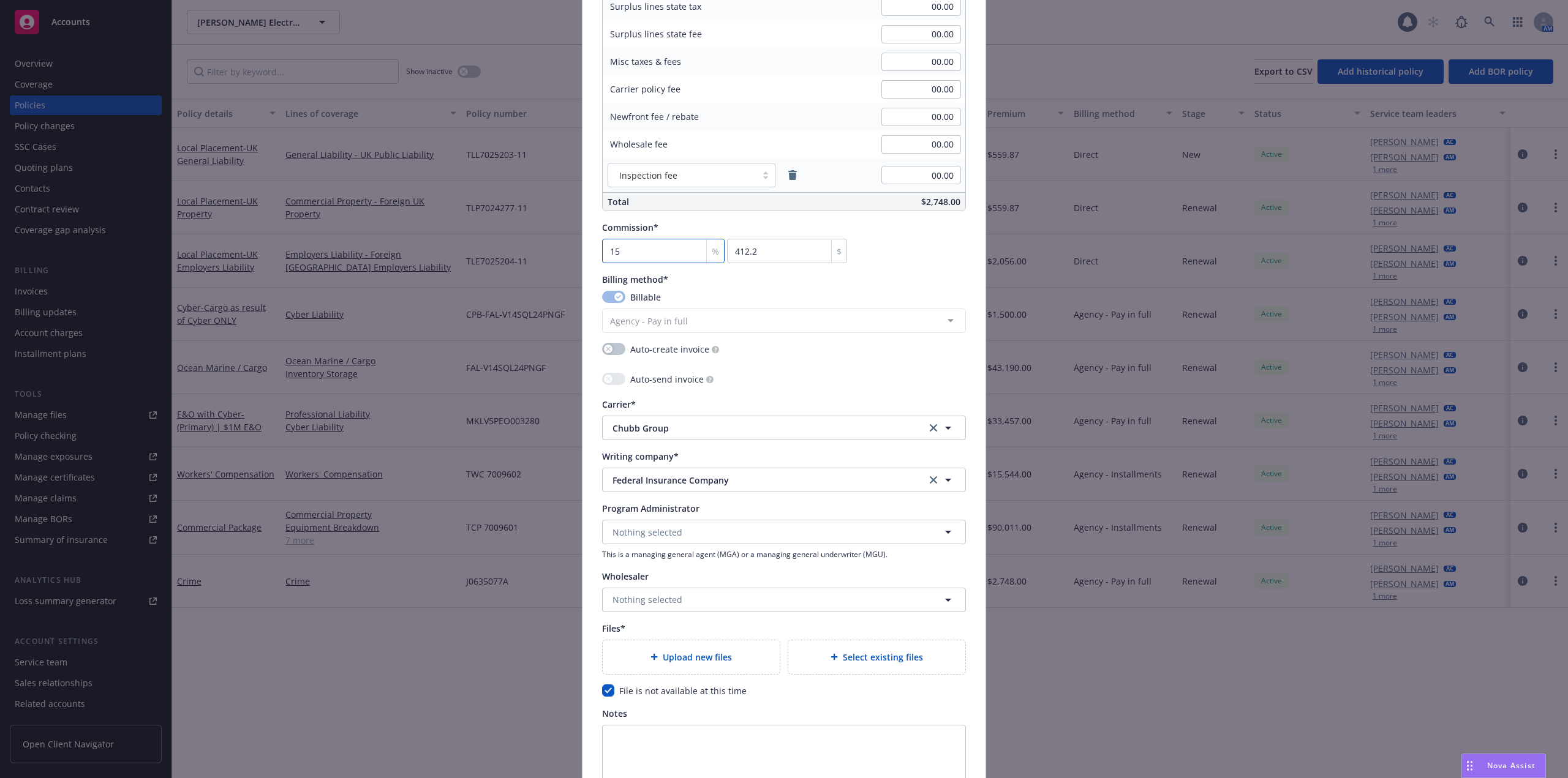
scroll to position [1010, 0]
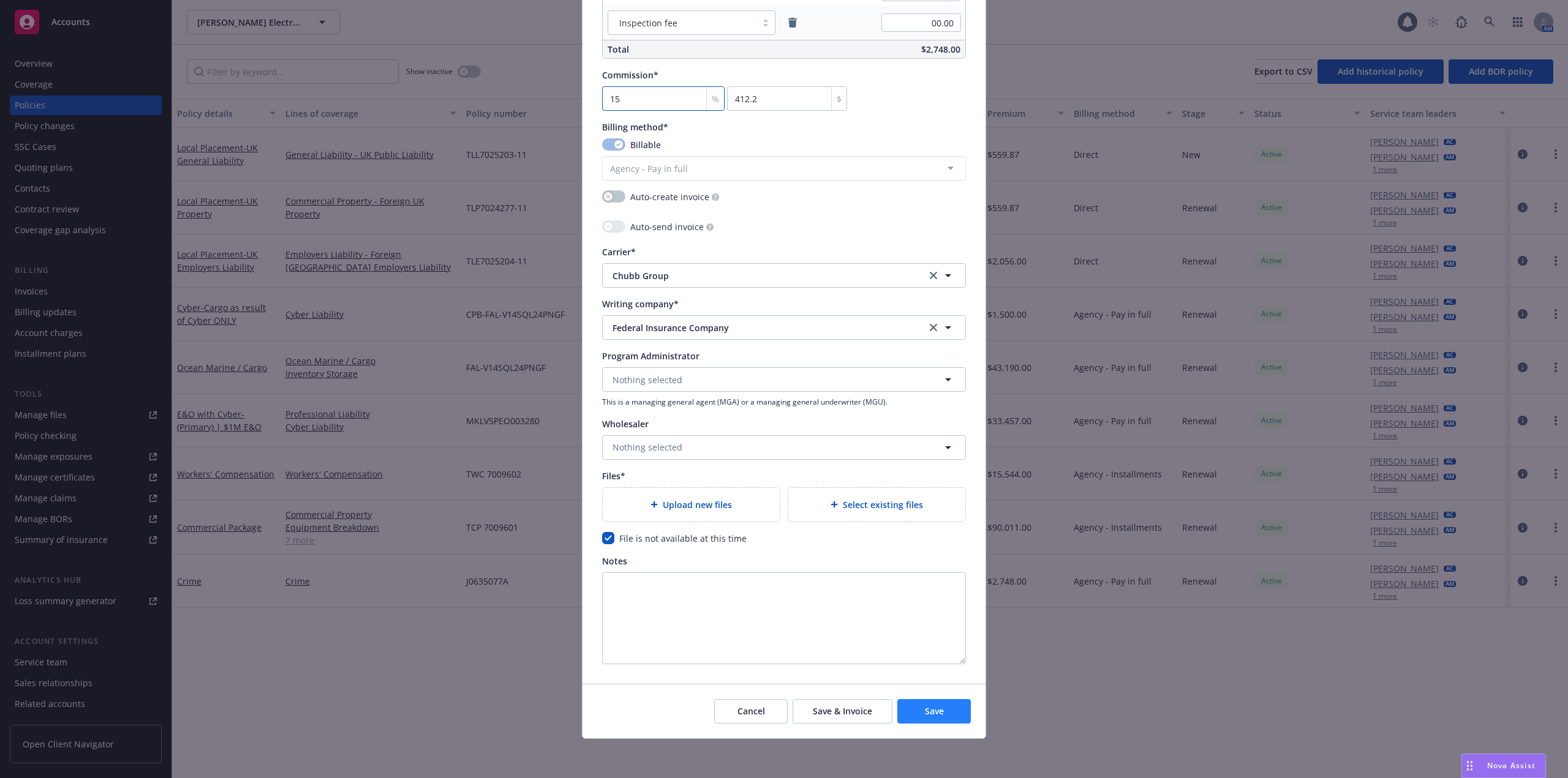
type input "15"
click at [932, 717] on button "Save" at bounding box center [934, 712] width 74 height 25
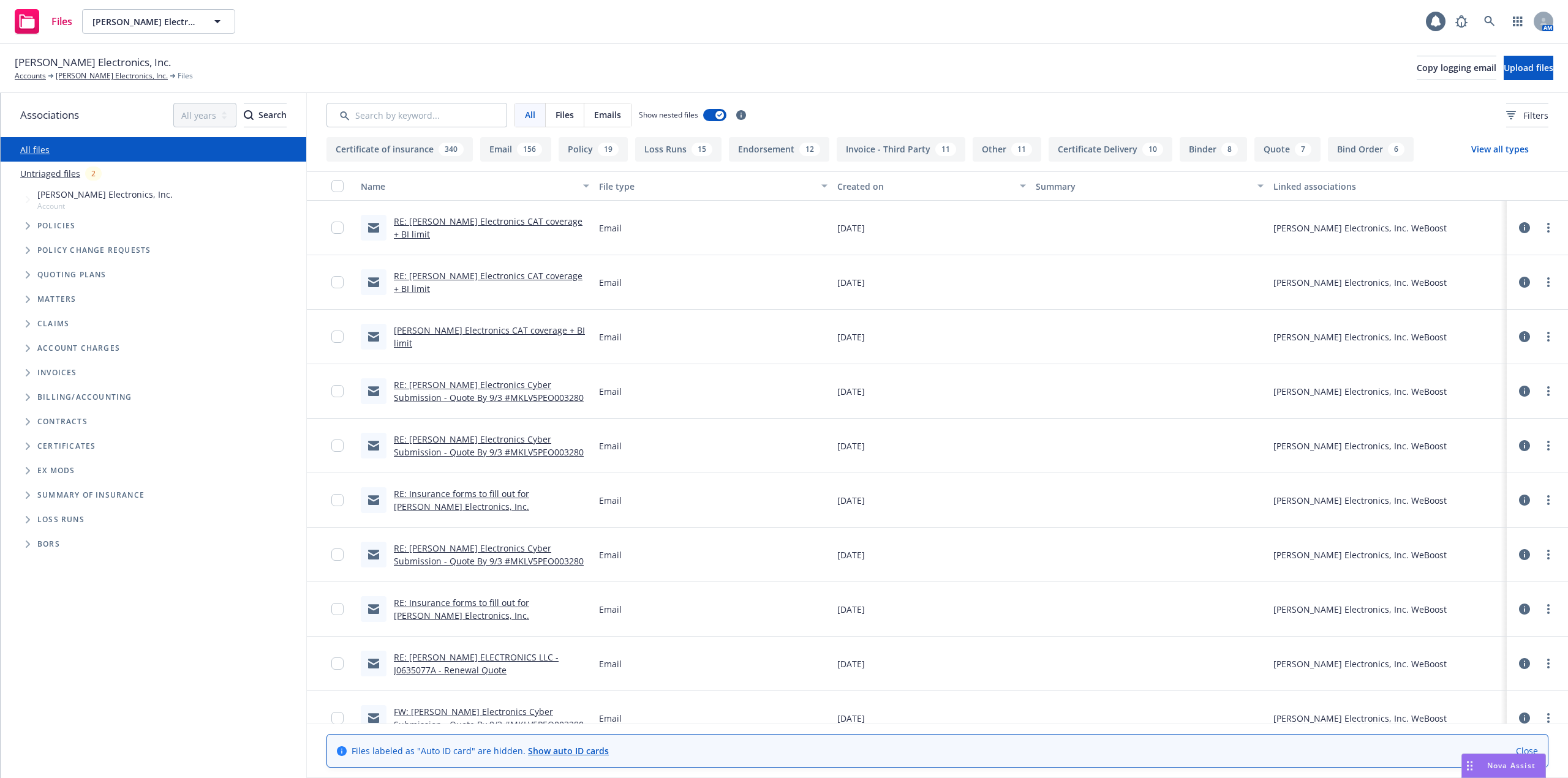
click at [37, 177] on link "Untriaged files" at bounding box center [50, 174] width 60 height 13
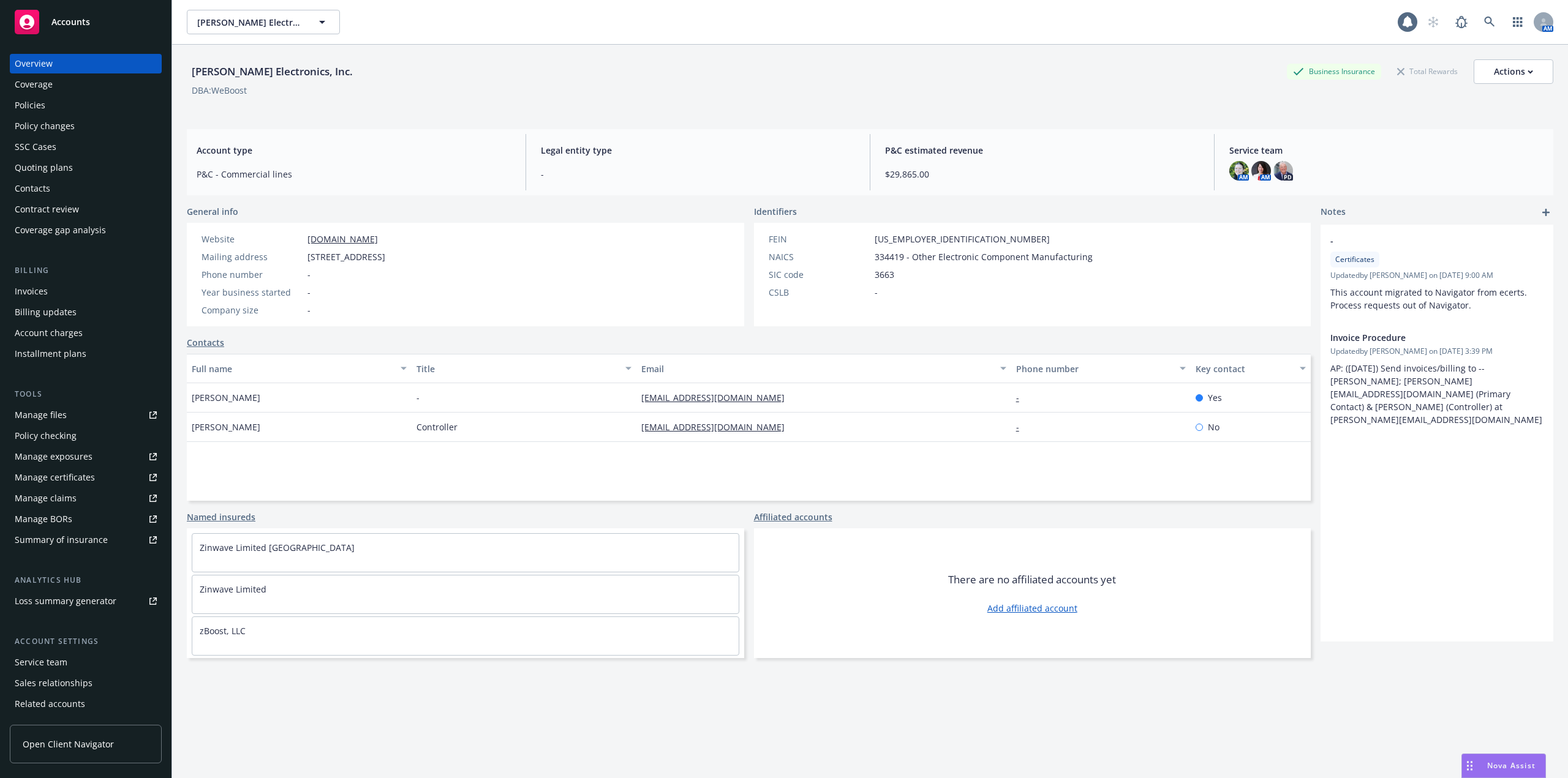
click at [65, 107] on div "Policies" at bounding box center [86, 105] width 142 height 20
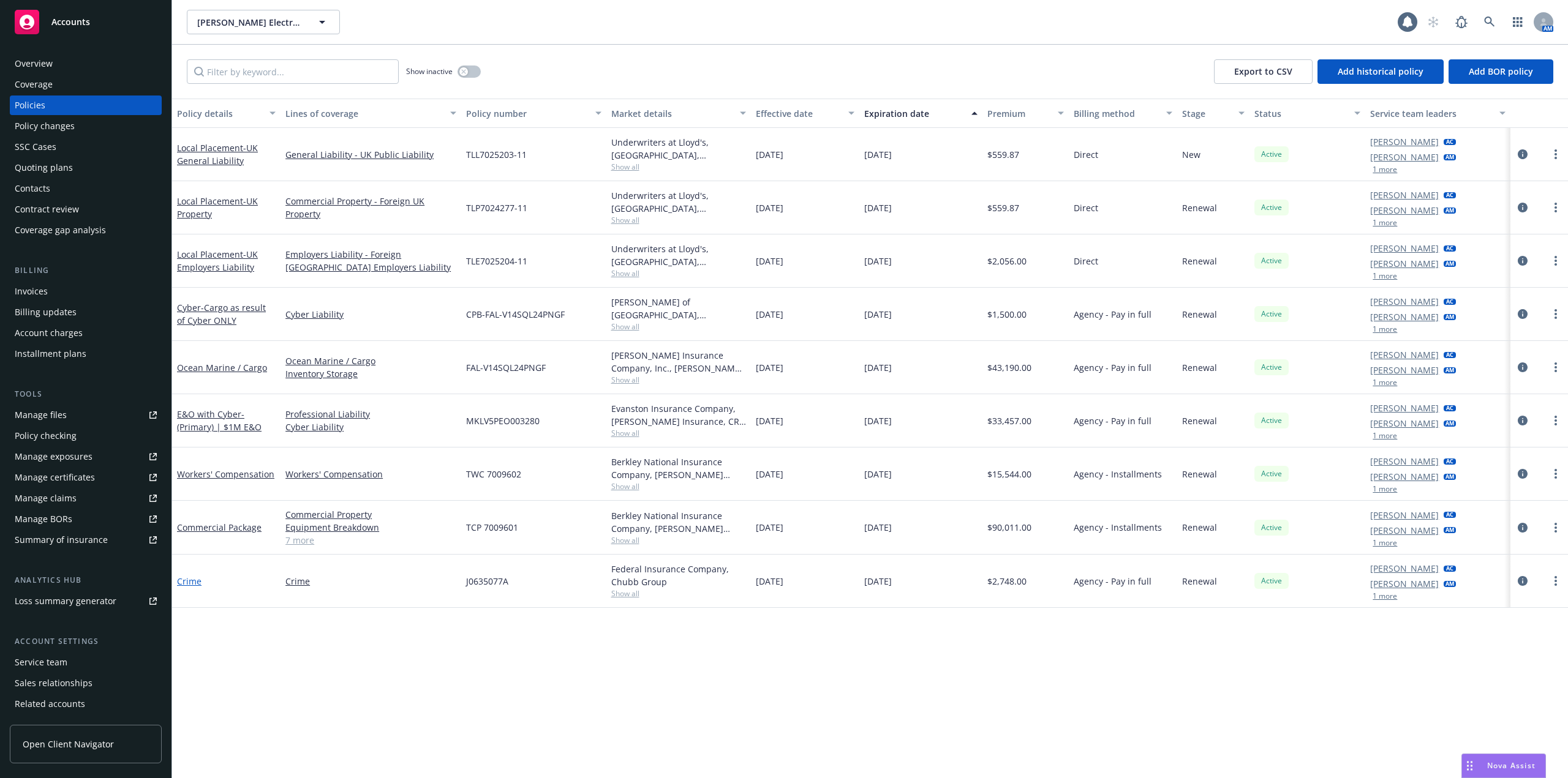
click at [189, 580] on link "Crime" at bounding box center [190, 581] width 25 height 12
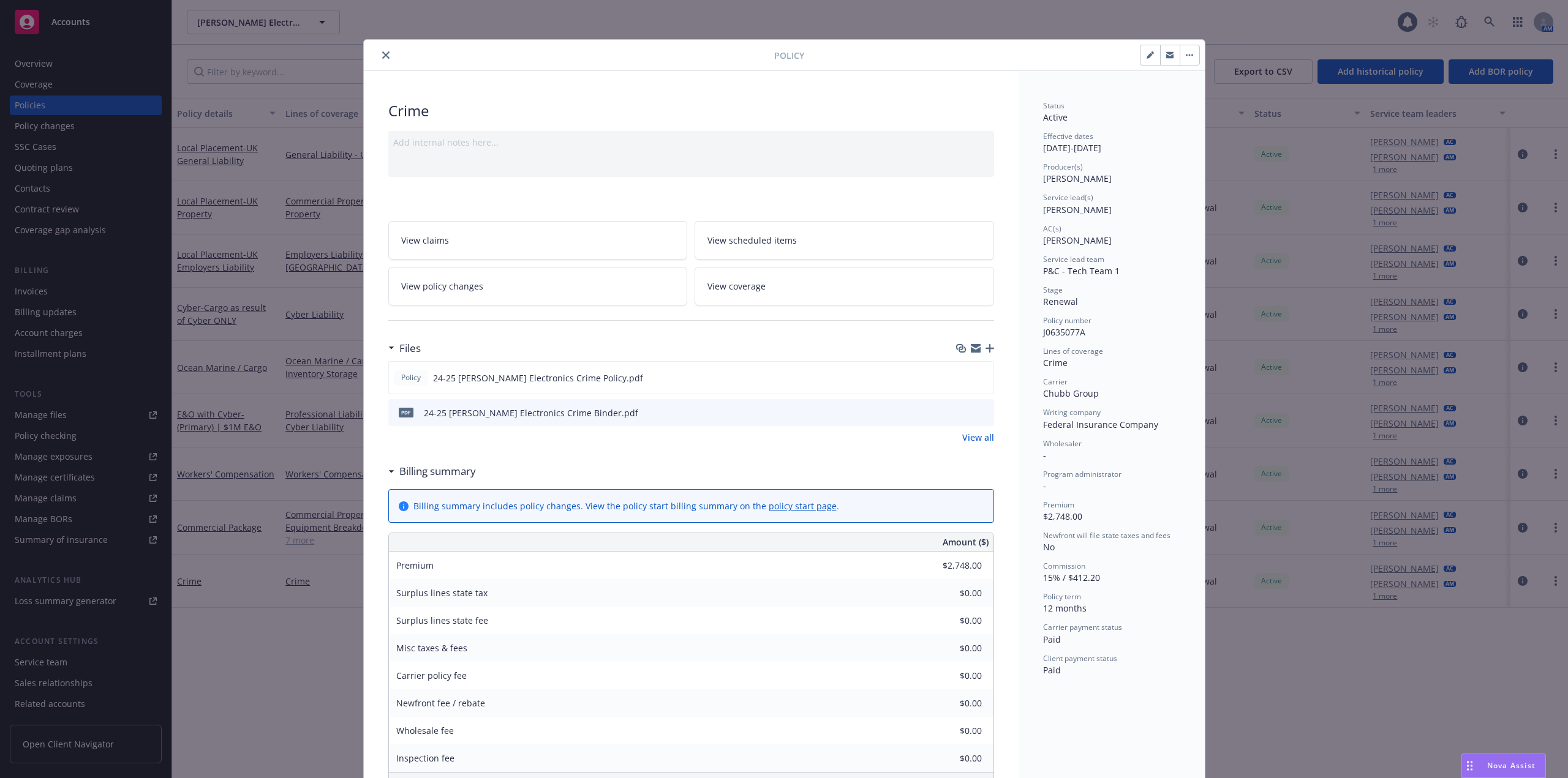
click at [383, 53] on icon "close" at bounding box center [386, 55] width 7 height 7
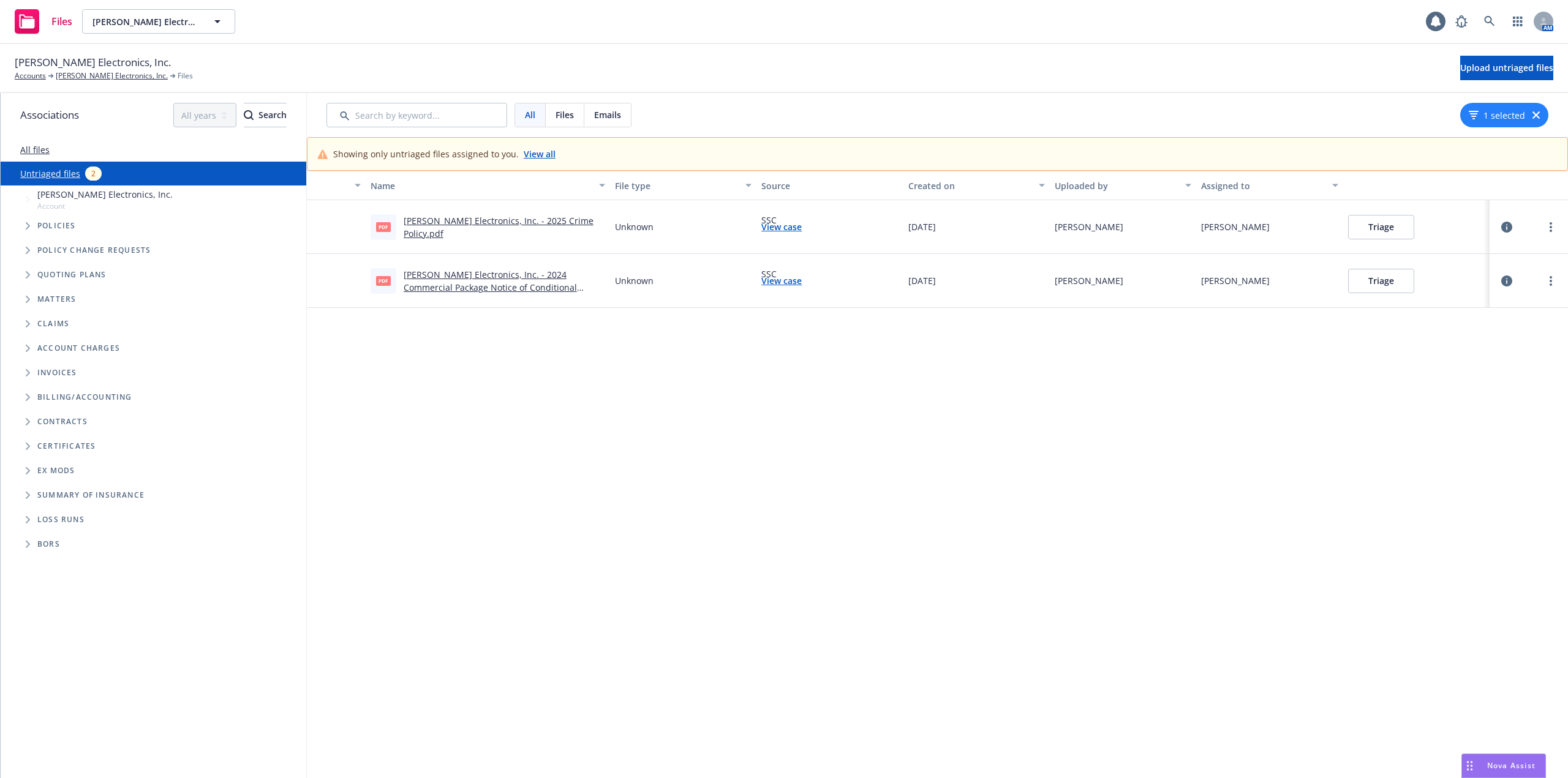
click at [1391, 229] on button "Triage" at bounding box center [1381, 228] width 66 height 25
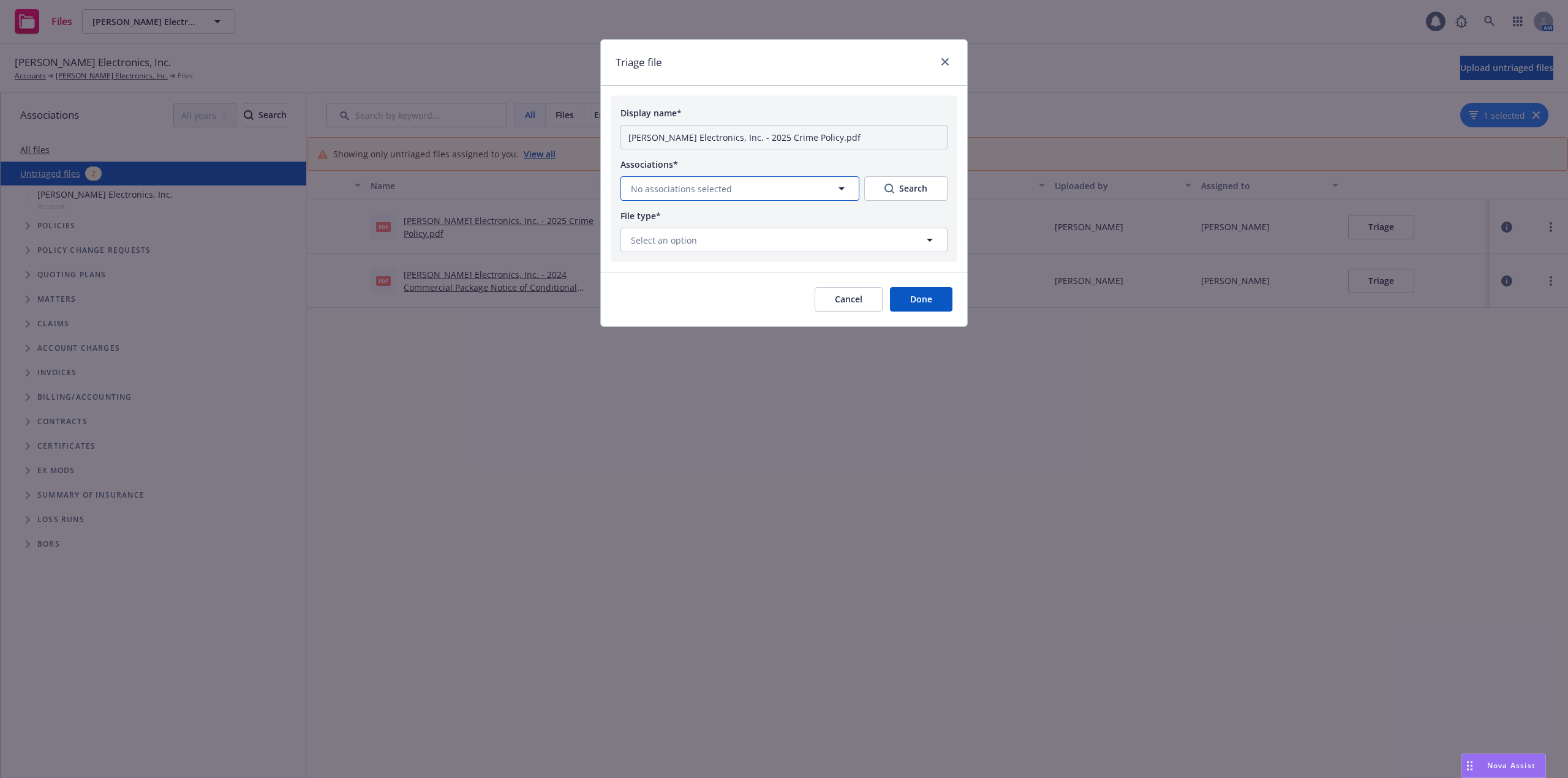
click at [741, 183] on button "No associations selected" at bounding box center [739, 189] width 238 height 25
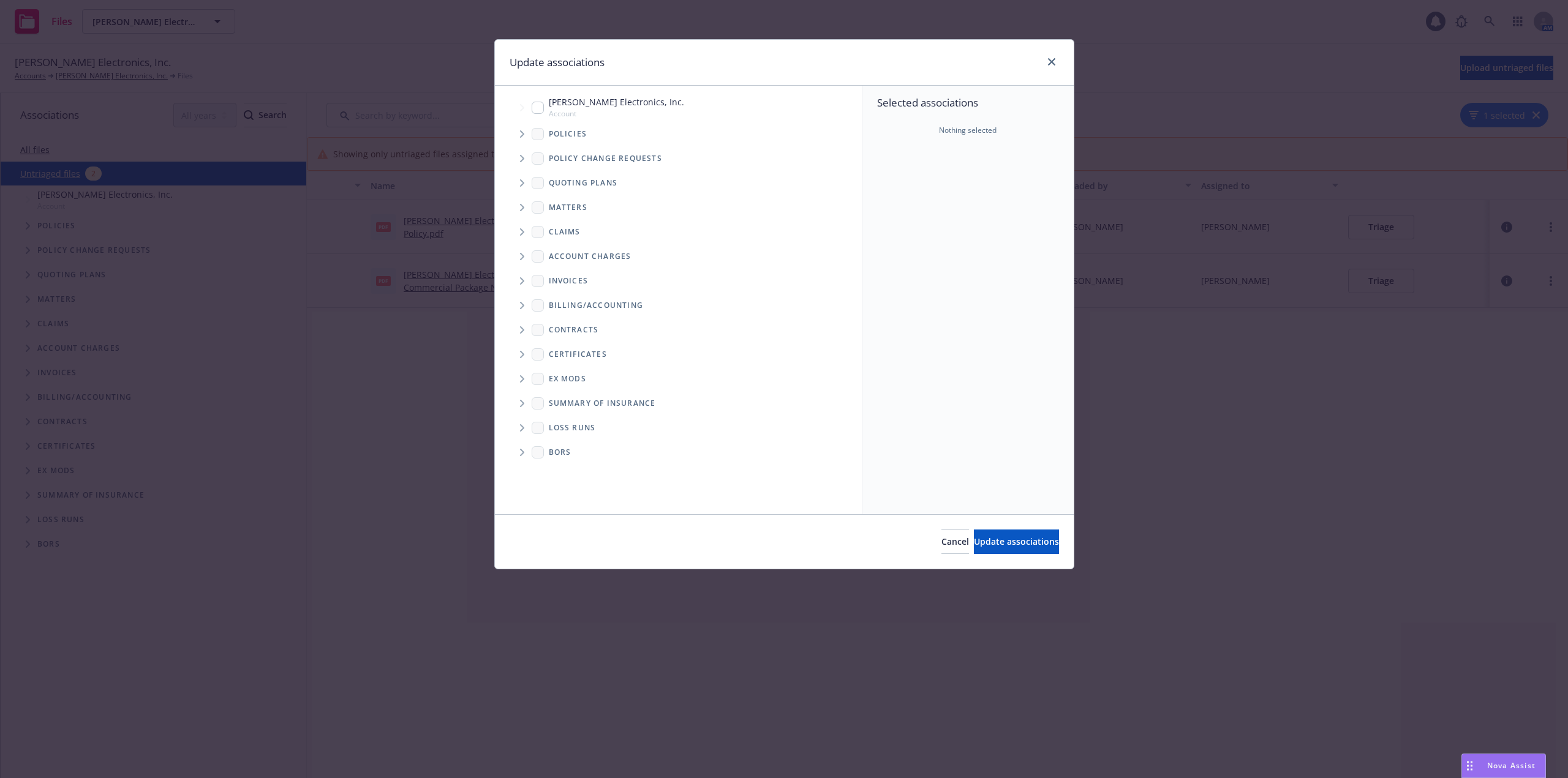
click at [521, 132] on icon "Tree Example" at bounding box center [522, 134] width 4 height 7
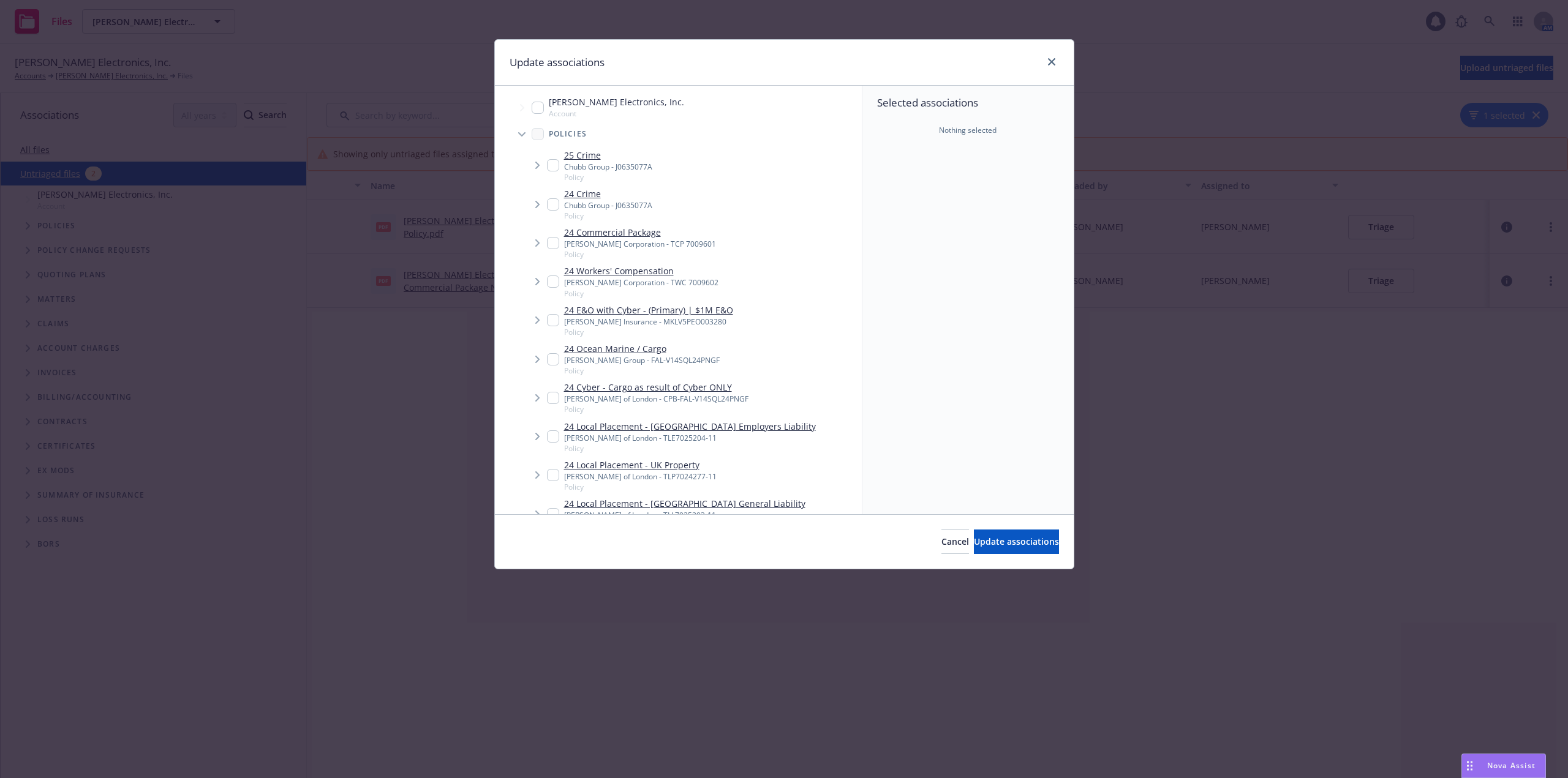
click at [547, 166] on input "Tree Example" at bounding box center [553, 165] width 12 height 12
checkbox input "true"
click at [1007, 552] on button "Update associations" at bounding box center [1016, 542] width 85 height 25
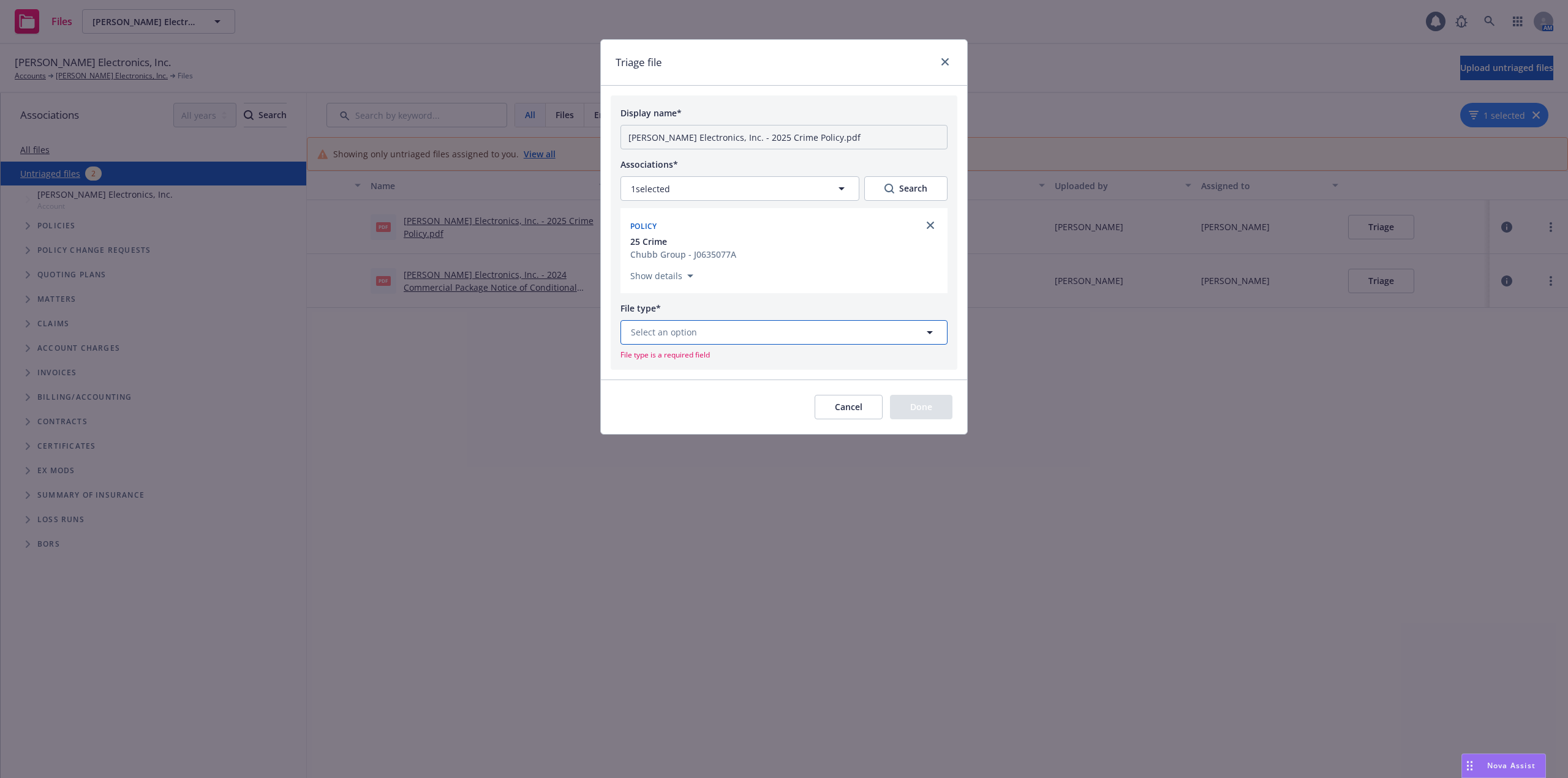
click at [752, 334] on button "Select an option" at bounding box center [783, 333] width 327 height 25
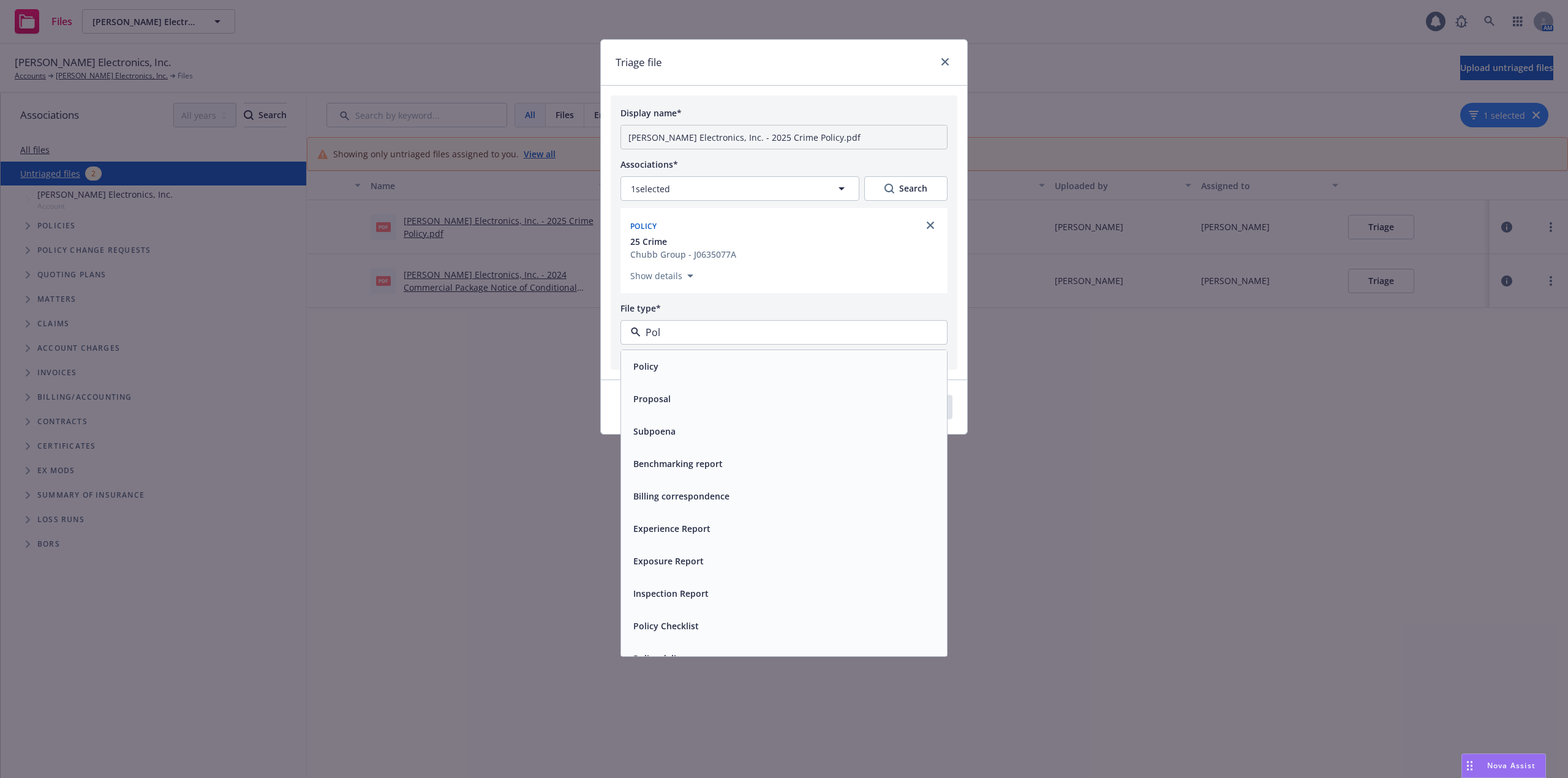
type input "Poli"
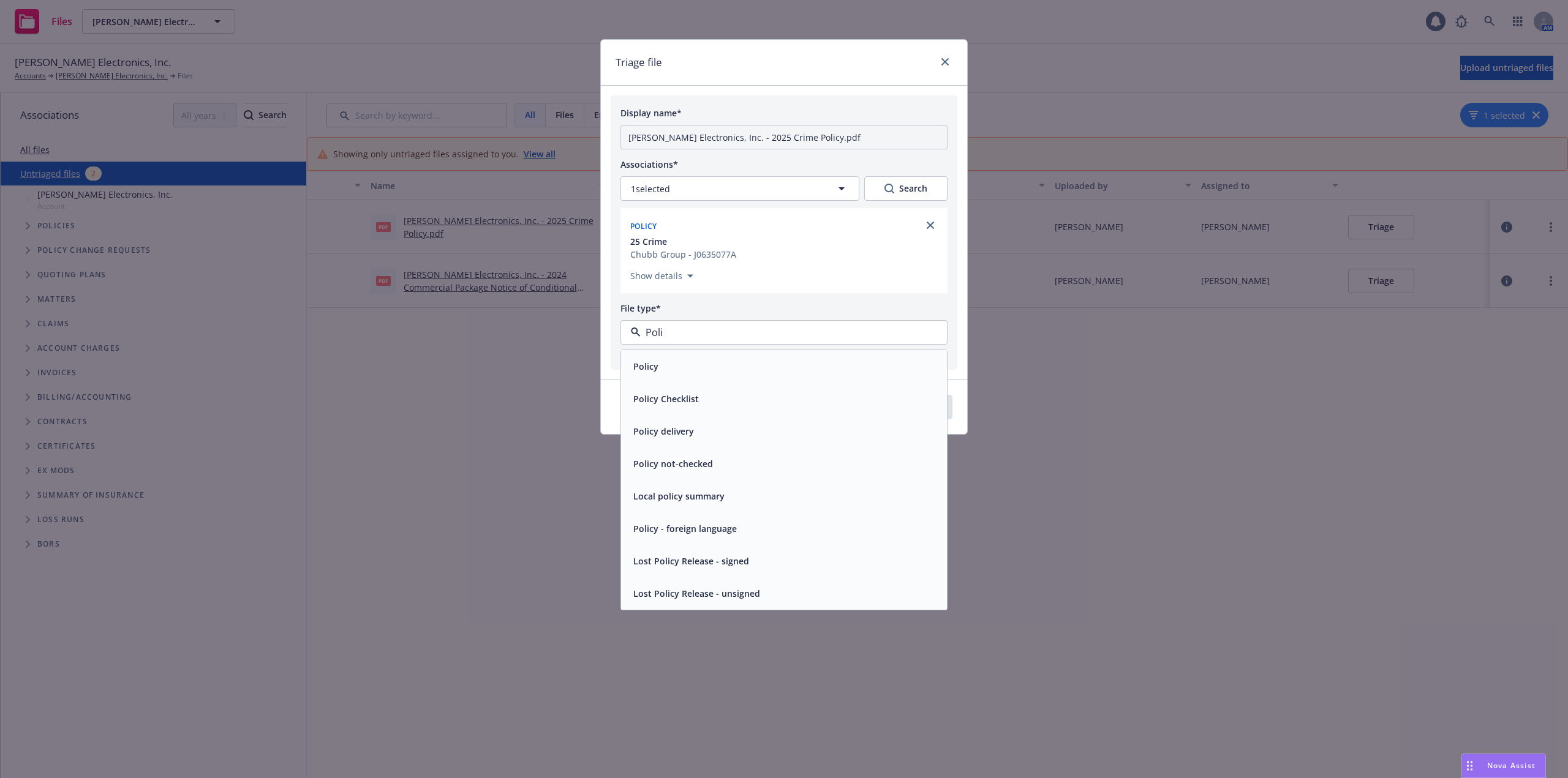
click at [758, 354] on div "Policy" at bounding box center [783, 366] width 325 height 32
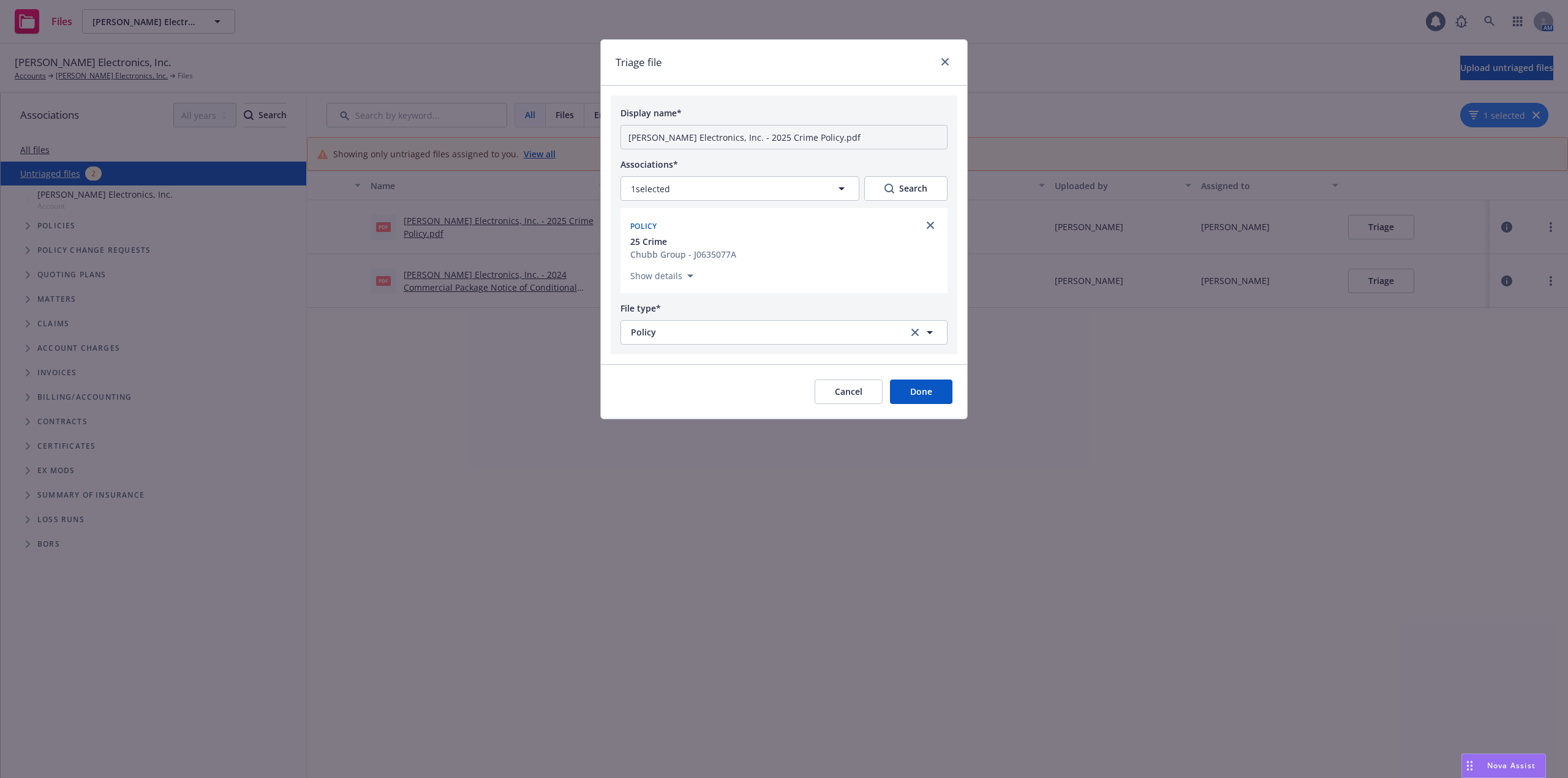
click at [914, 392] on button "Done" at bounding box center [921, 392] width 62 height 25
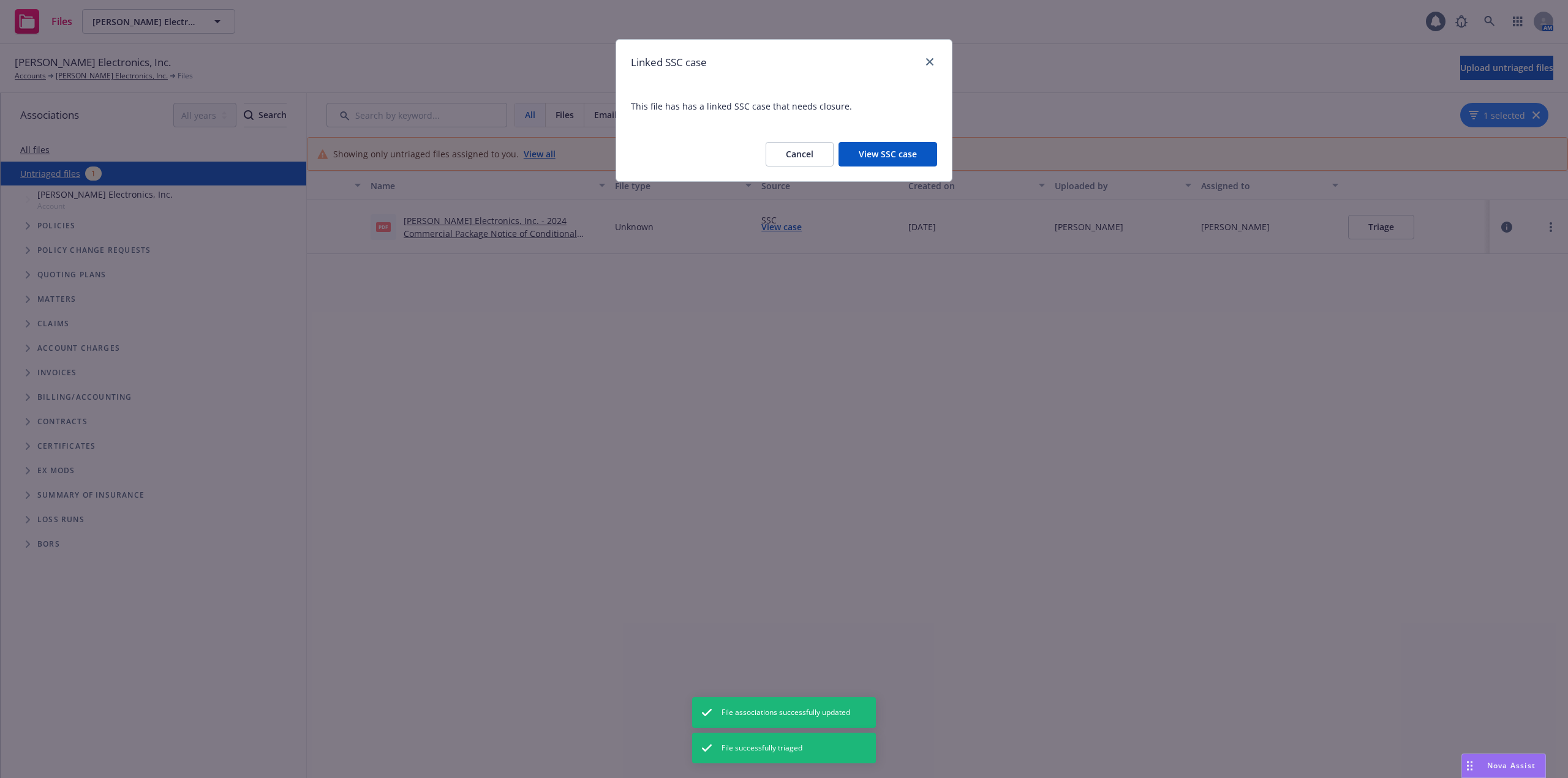
click at [801, 147] on button "Cancel" at bounding box center [800, 155] width 68 height 25
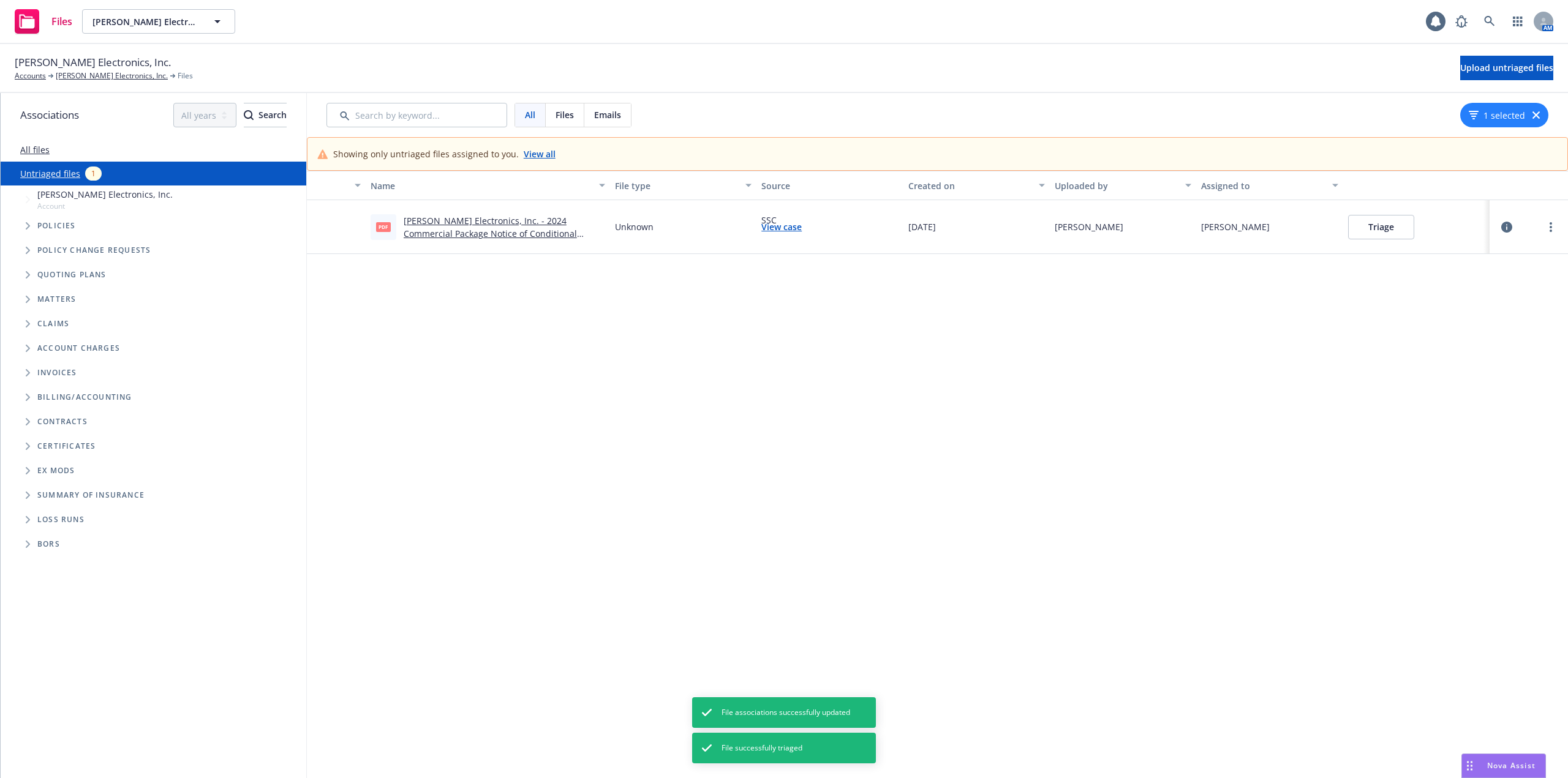
click at [1380, 233] on button "Triage" at bounding box center [1381, 228] width 66 height 25
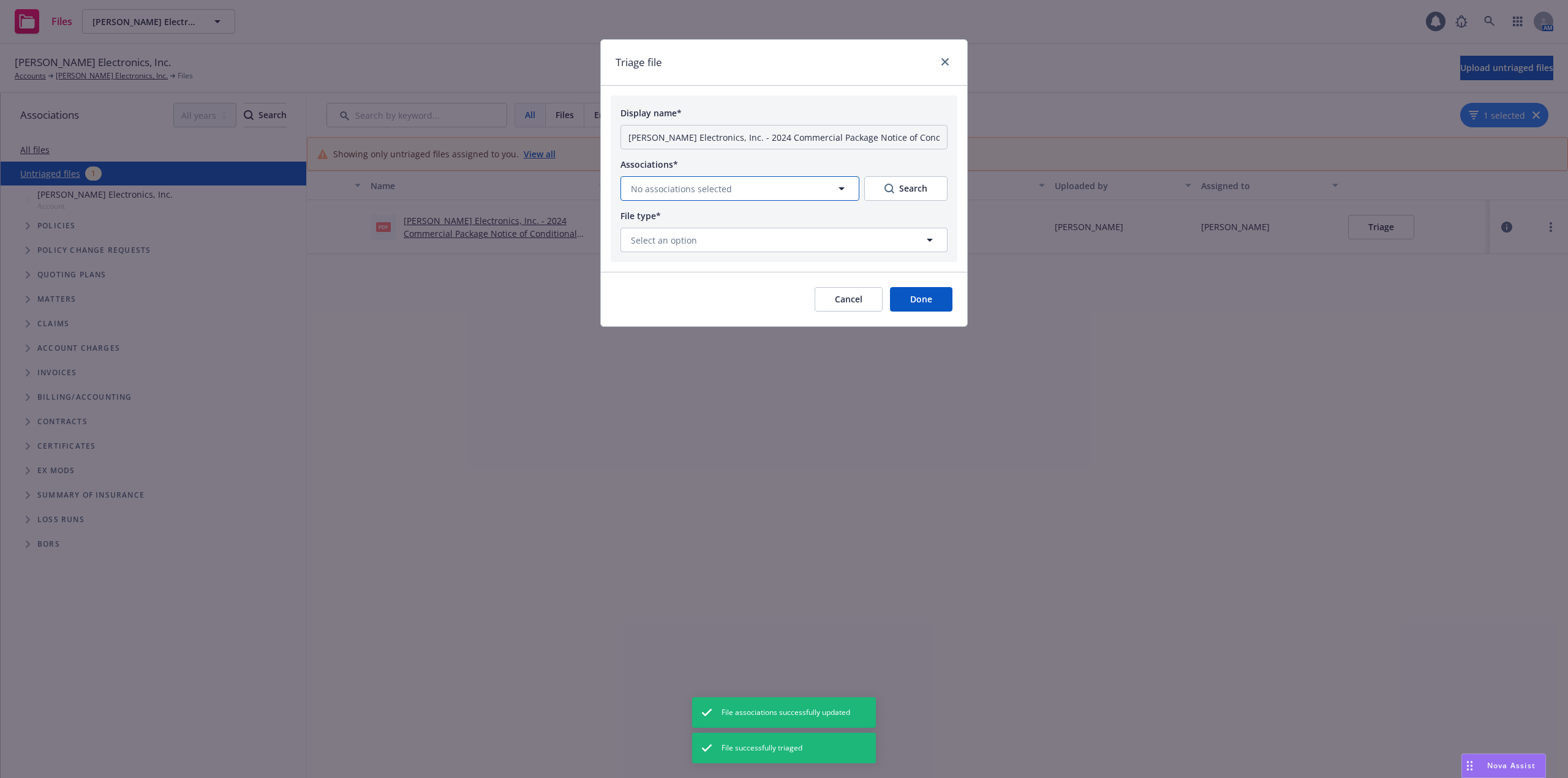
click at [719, 186] on span "No associations selected" at bounding box center [681, 189] width 101 height 13
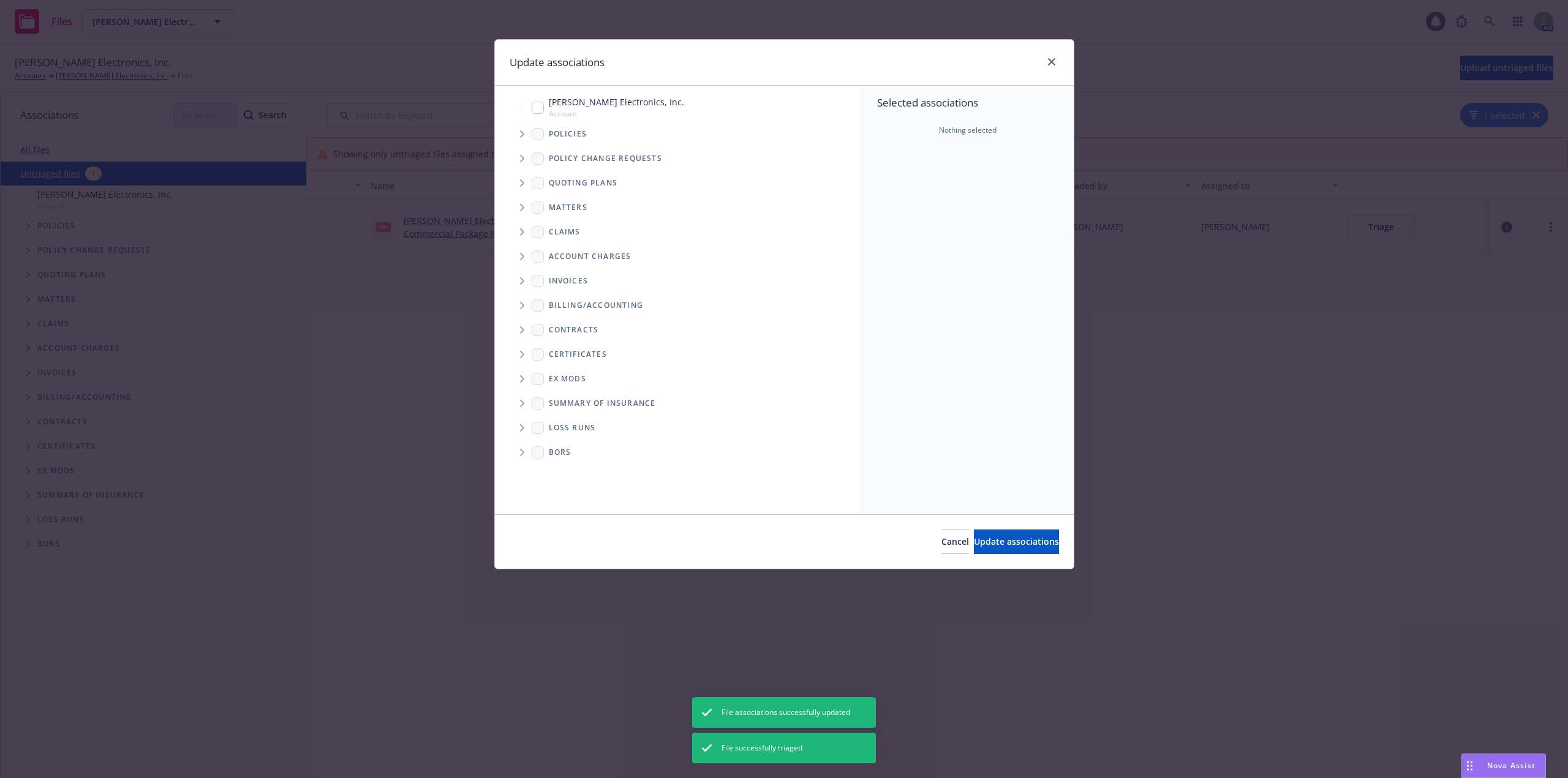
click at [520, 133] on icon "Tree Example" at bounding box center [522, 134] width 5 height 7
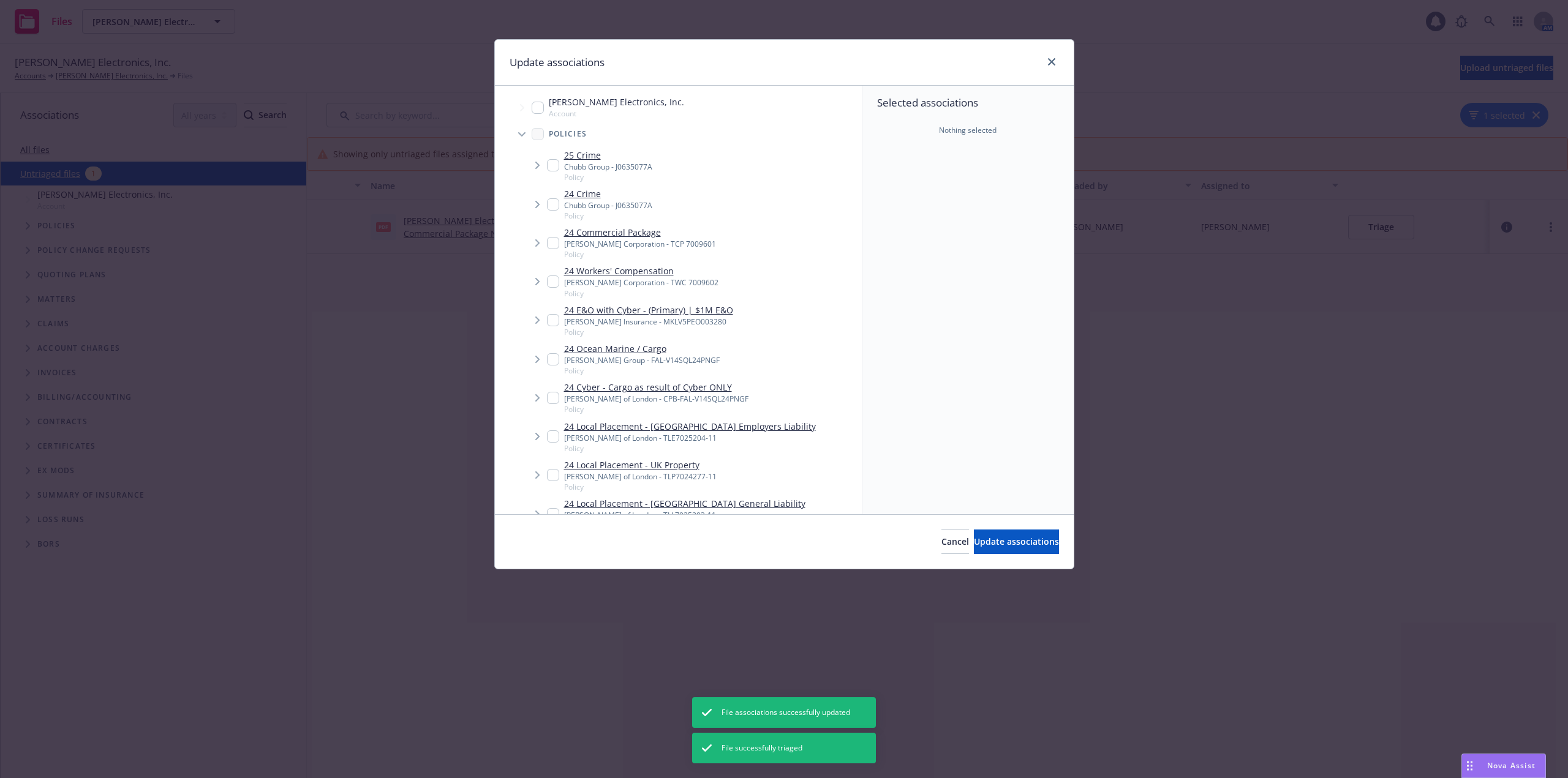
click at [520, 133] on icon "Tree Example" at bounding box center [522, 135] width 7 height 5
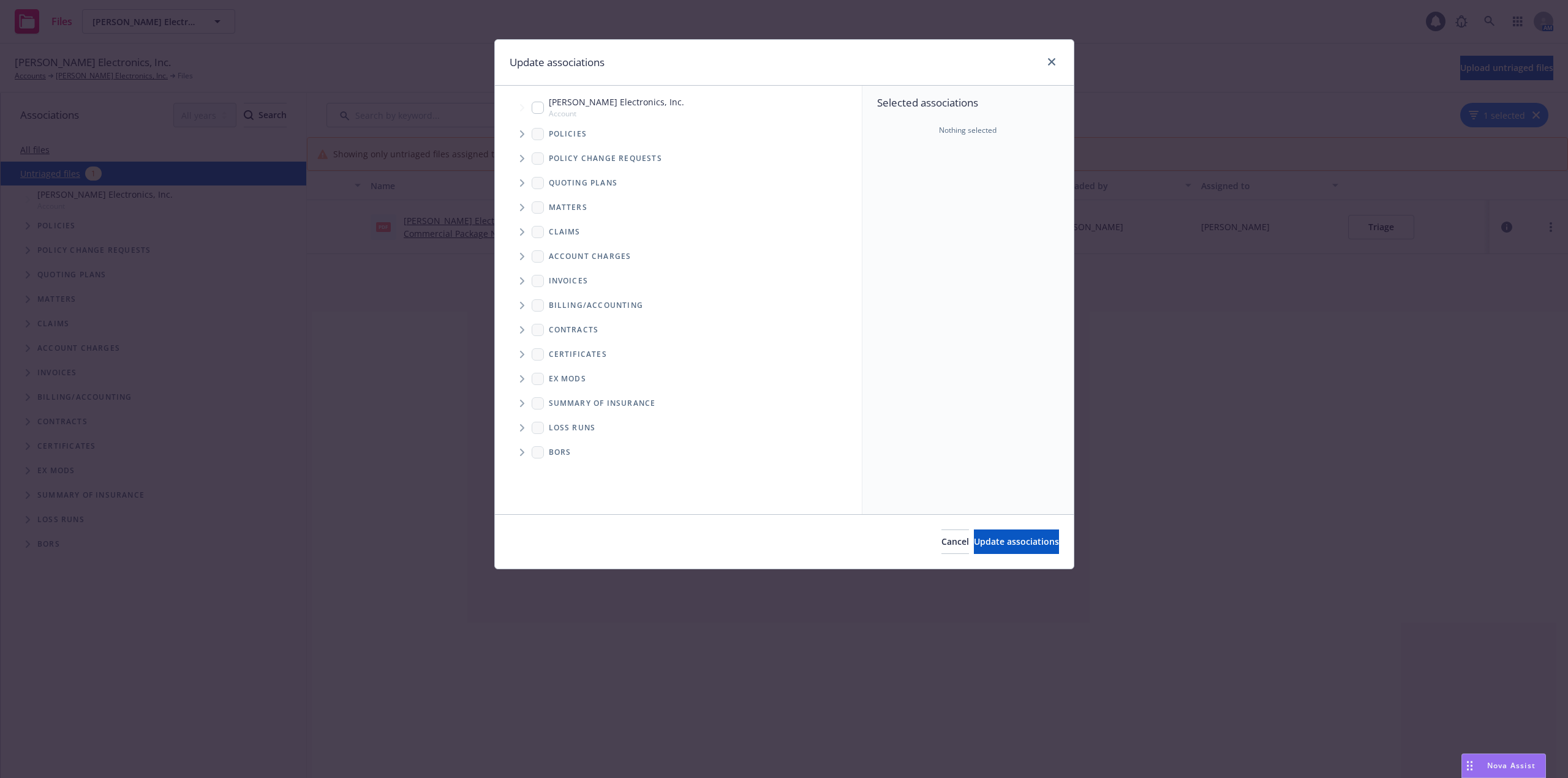
click at [524, 177] on span "Tree Example" at bounding box center [522, 183] width 20 height 20
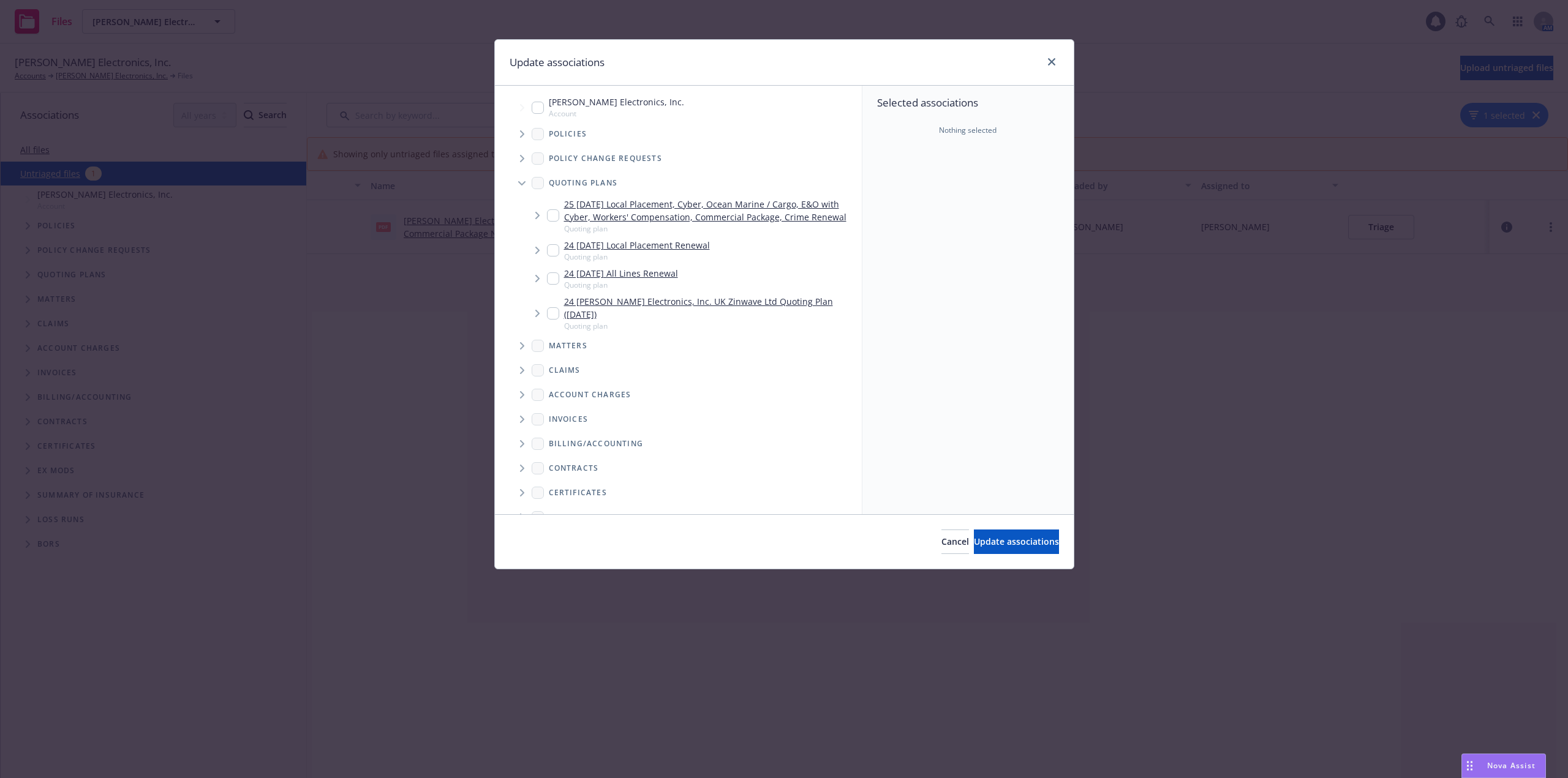
click at [547, 215] on input "Tree Example" at bounding box center [553, 215] width 12 height 12
click at [537, 220] on span "Tree Example" at bounding box center [537, 216] width 20 height 20
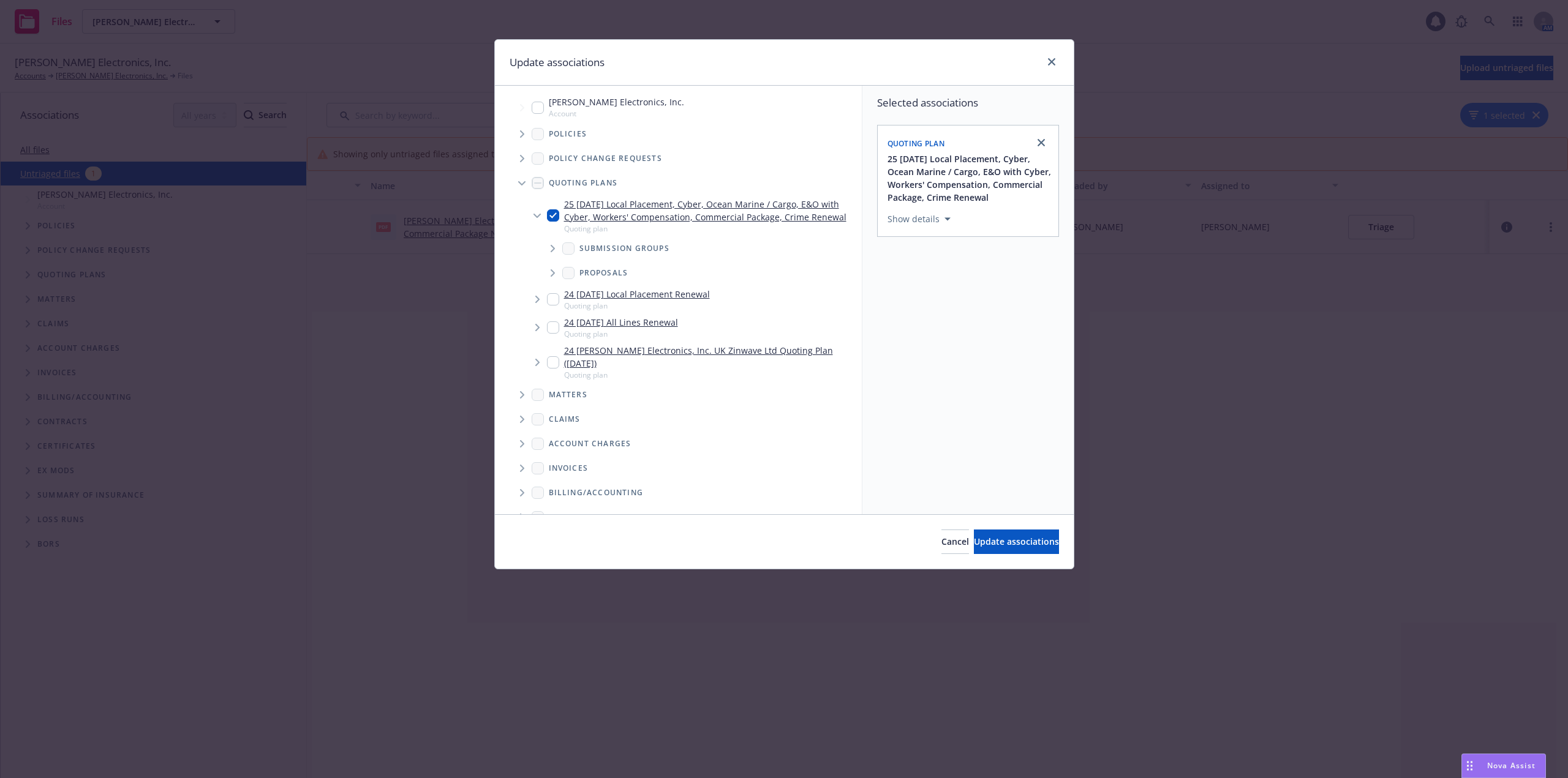
click at [551, 218] on input "Tree Example" at bounding box center [553, 215] width 12 height 12
checkbox input "false"
click at [552, 250] on icon "Tree Example" at bounding box center [552, 248] width 4 height 7
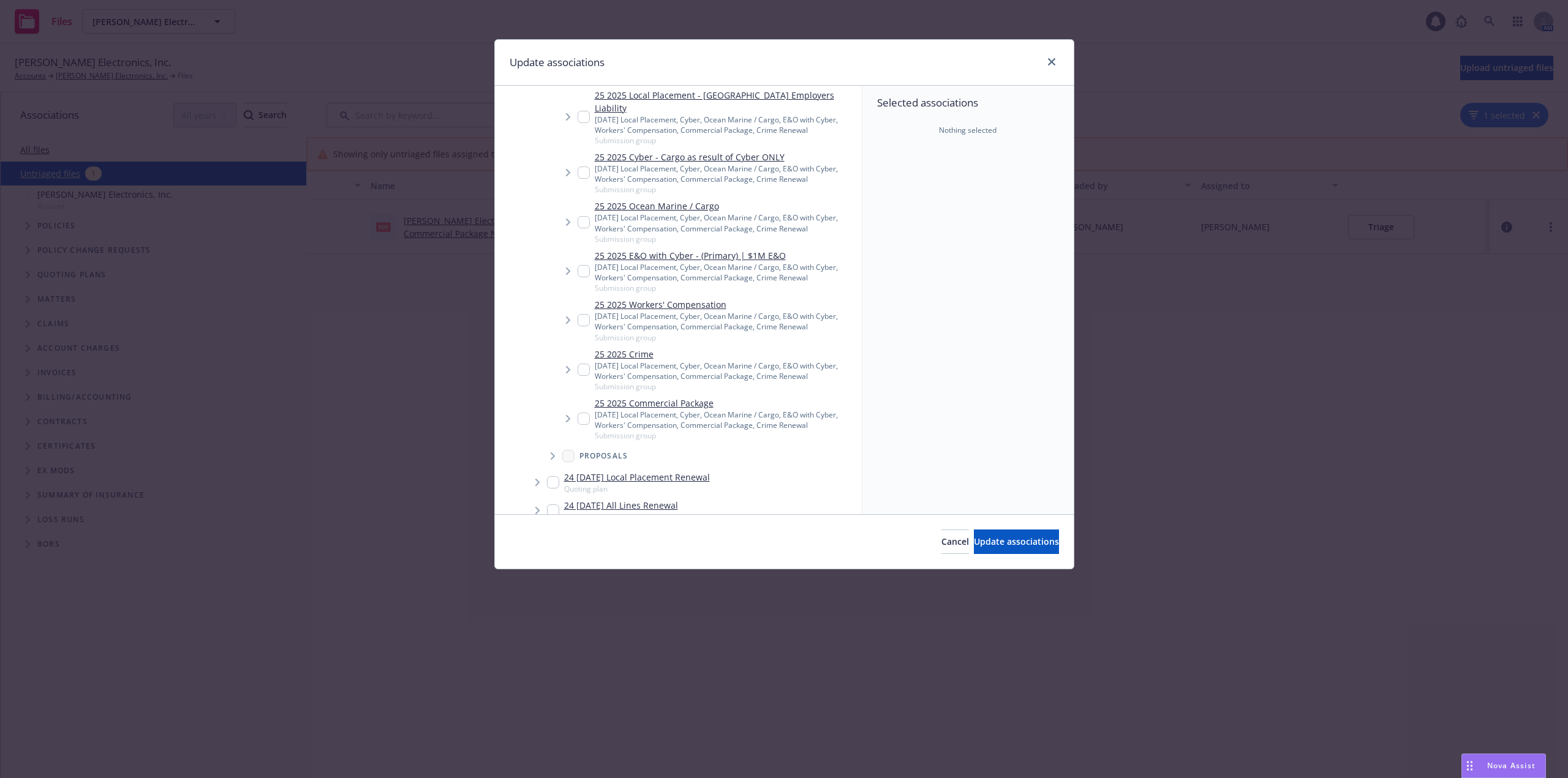
scroll to position [306, 0]
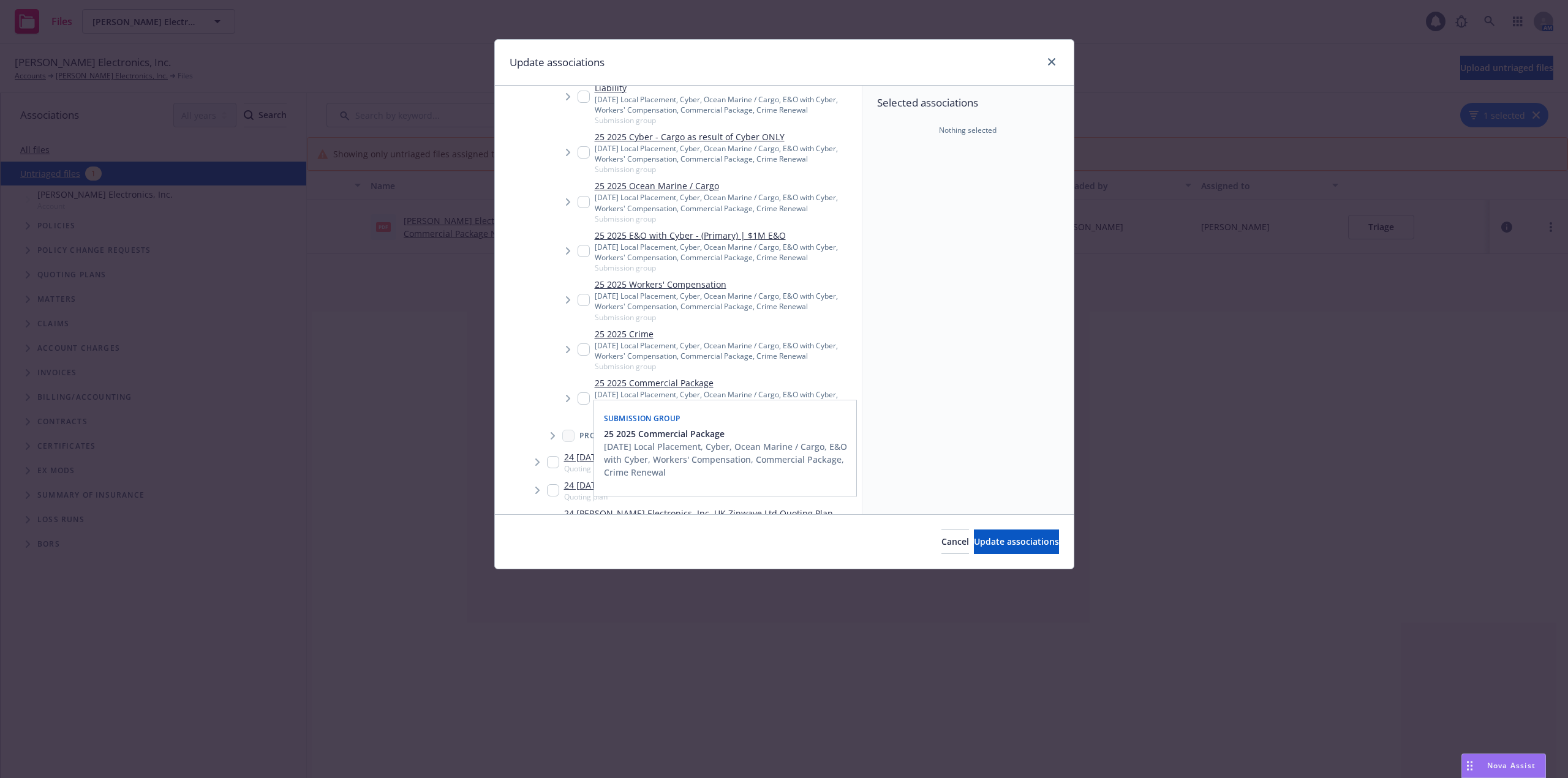
click at [580, 392] on input "Tree Example" at bounding box center [583, 398] width 12 height 12
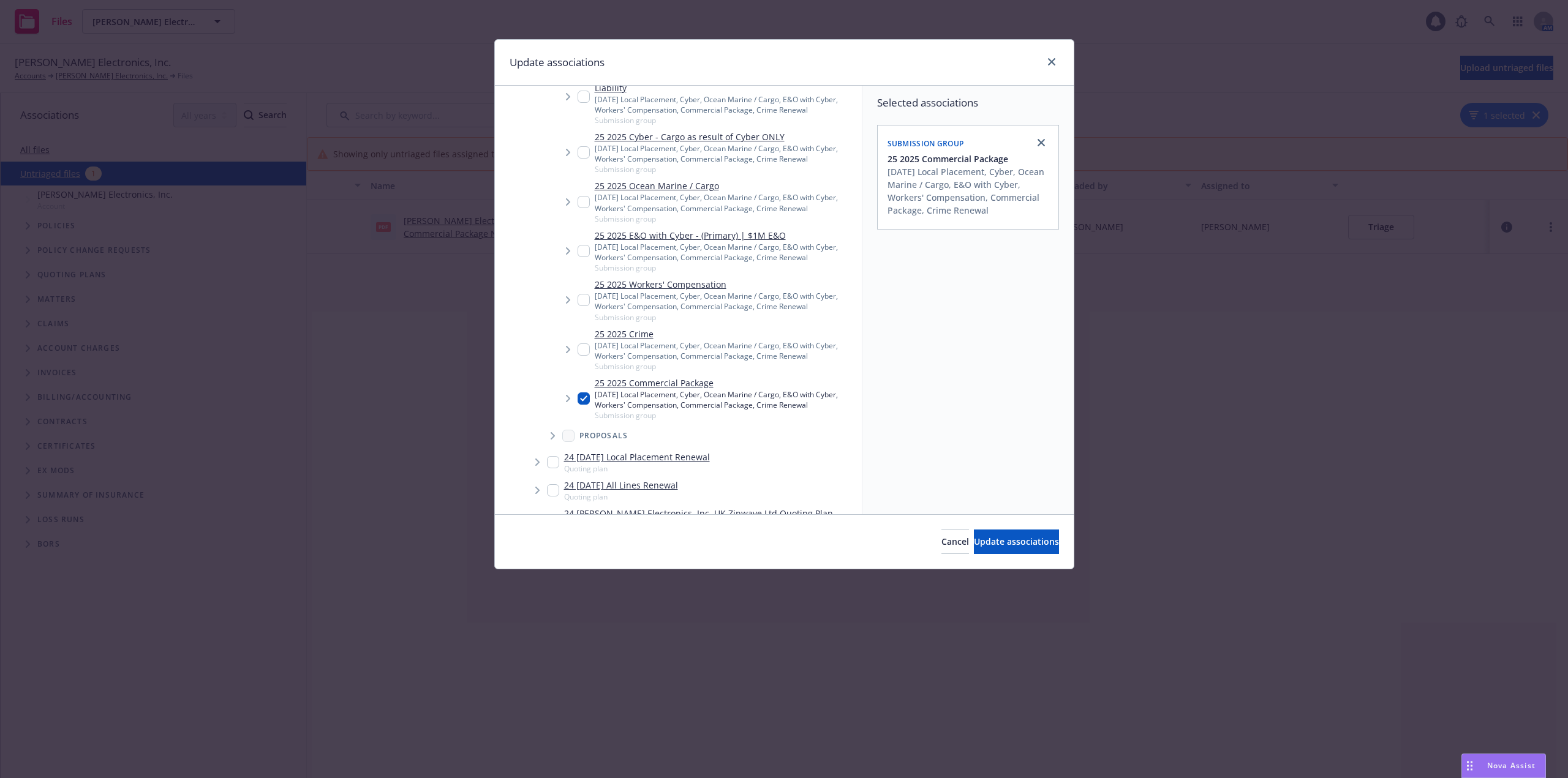
click at [570, 395] on icon "Tree Example" at bounding box center [568, 398] width 5 height 7
click at [582, 392] on input "Tree Example" at bounding box center [583, 398] width 12 height 12
checkbox input "false"
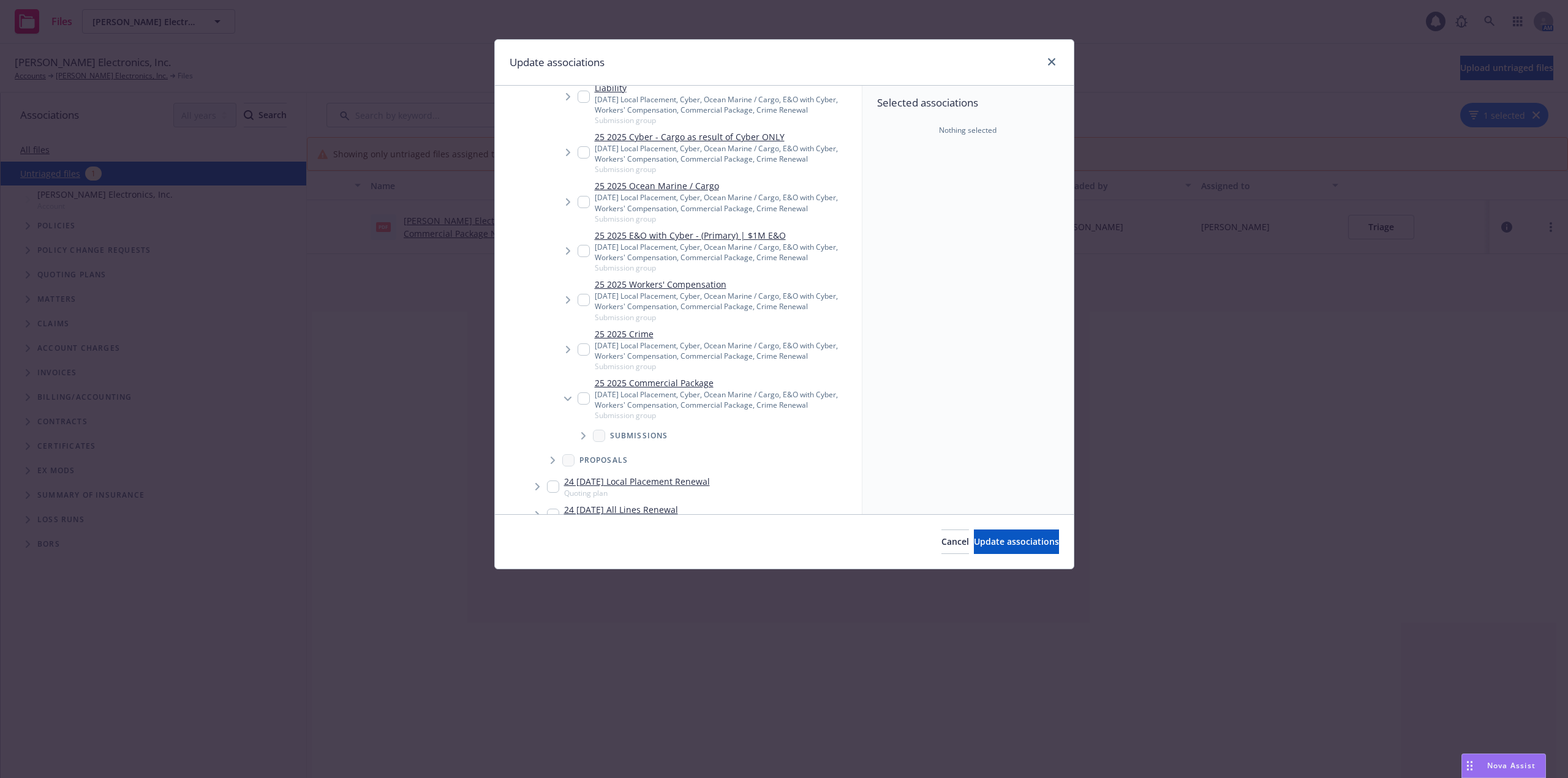
click at [586, 426] on span "Tree Example" at bounding box center [583, 436] width 20 height 20
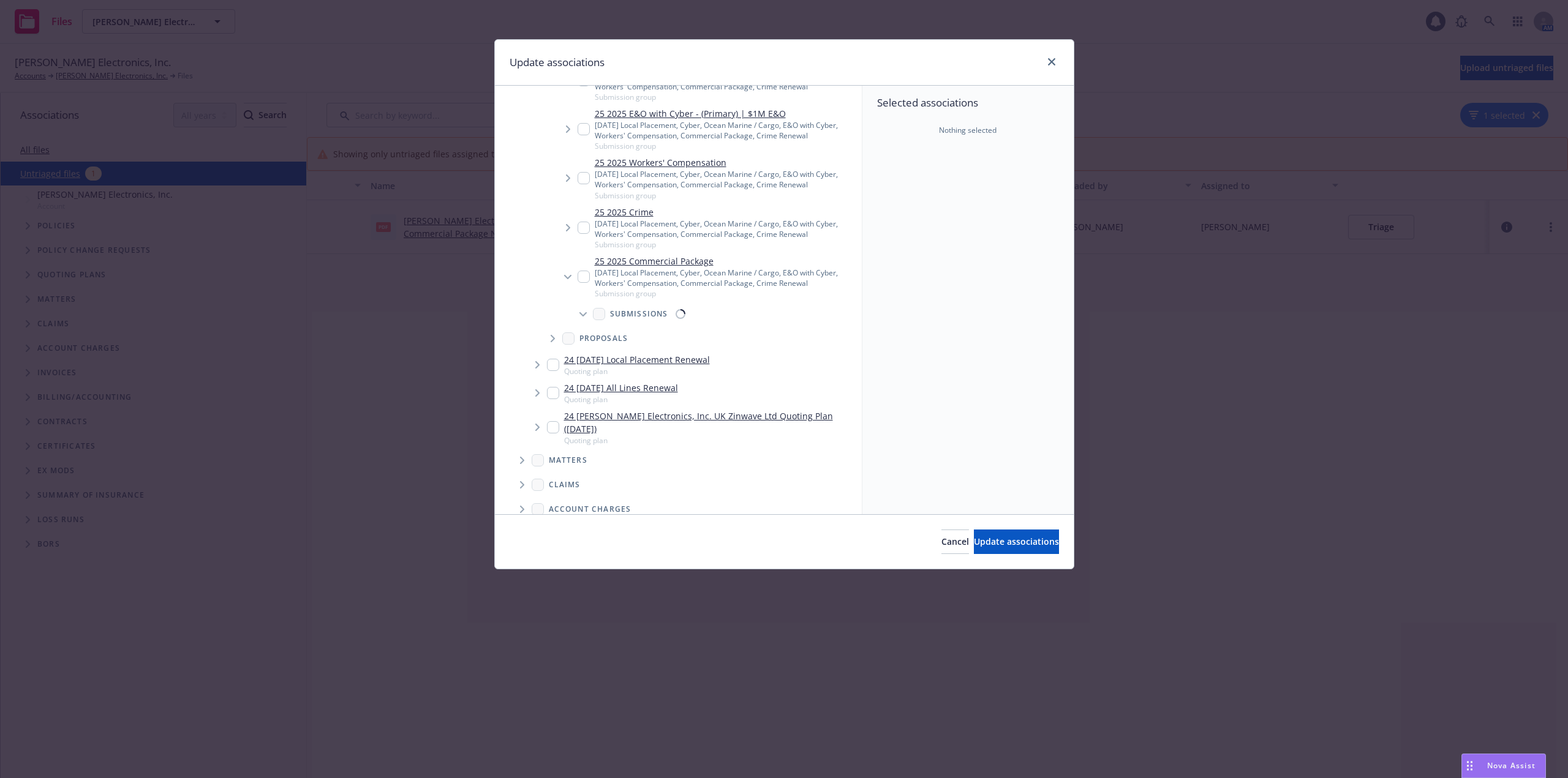
scroll to position [429, 0]
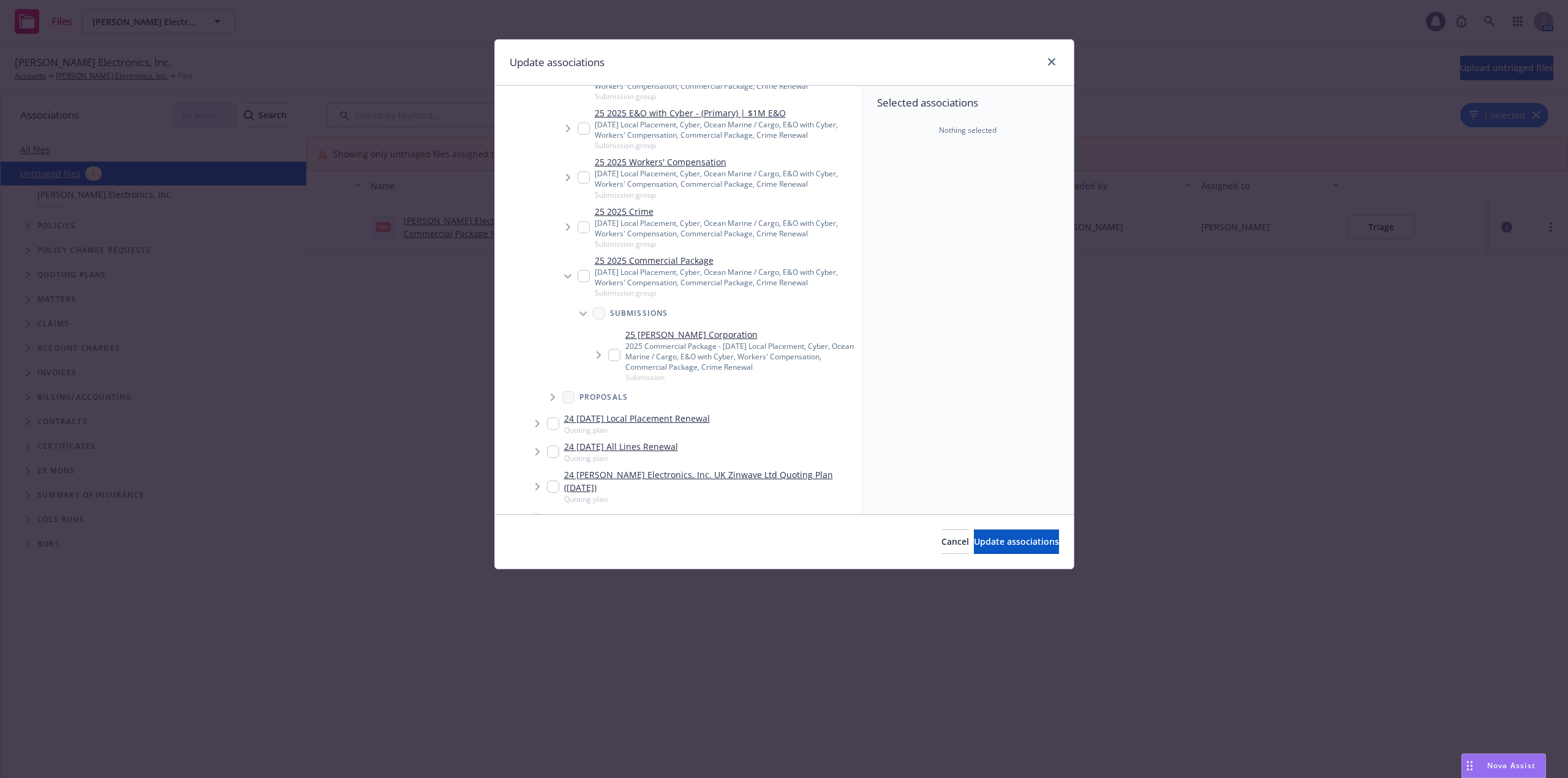
click at [596, 352] on icon "Tree Example" at bounding box center [599, 355] width 5 height 7
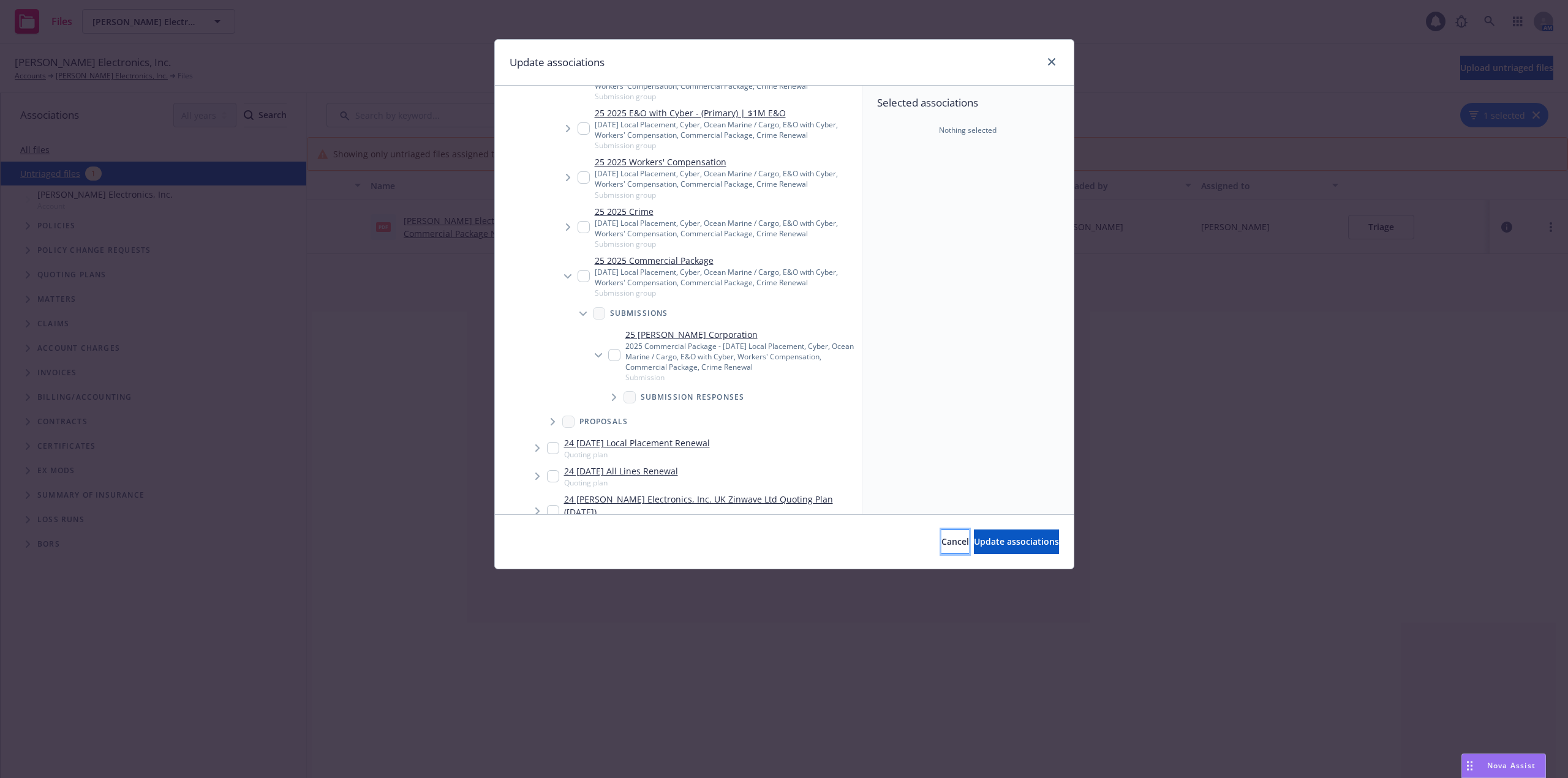
click at [941, 537] on button "Cancel" at bounding box center [955, 542] width 27 height 25
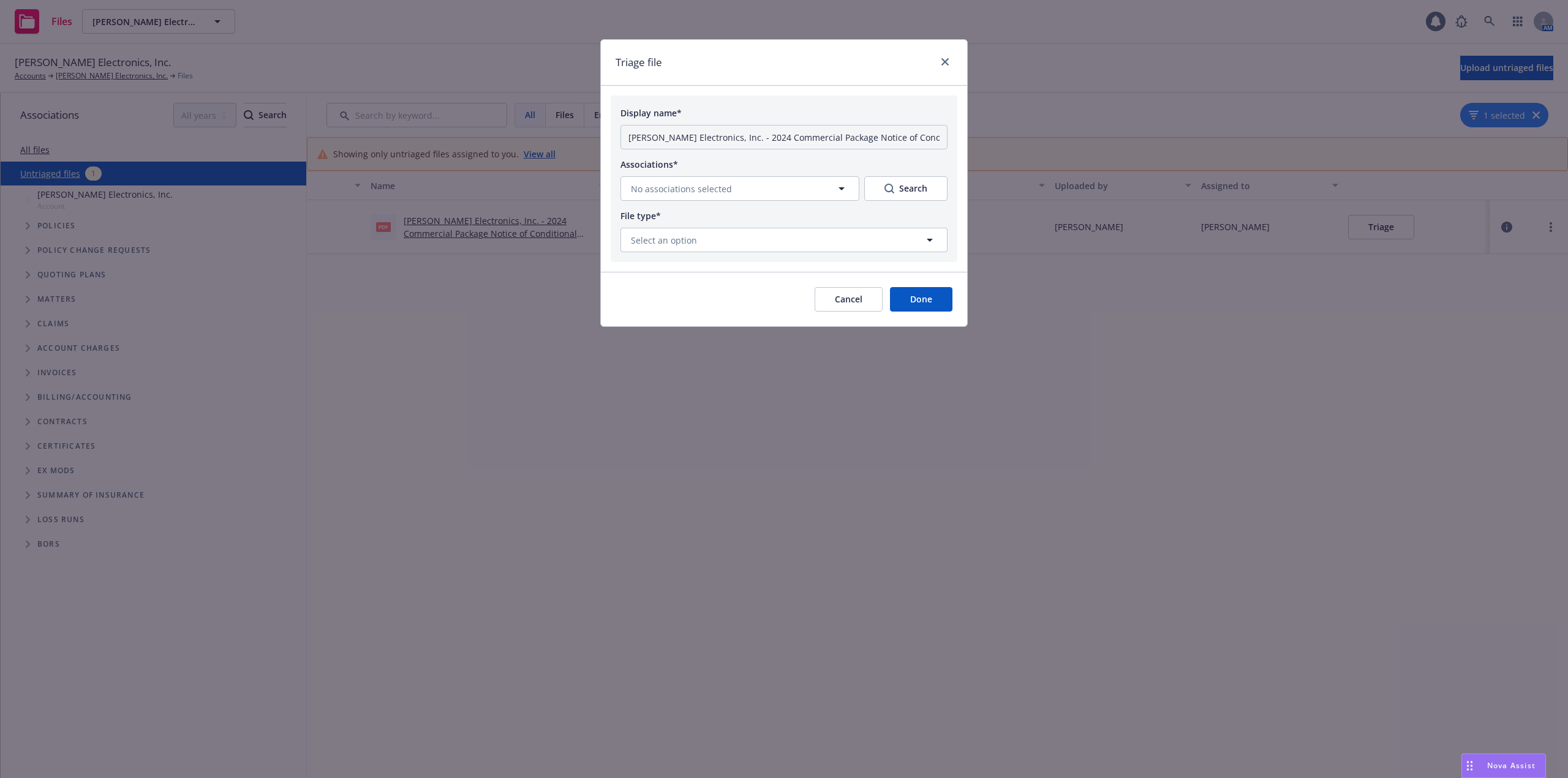
click at [848, 305] on button "Cancel" at bounding box center [849, 300] width 68 height 25
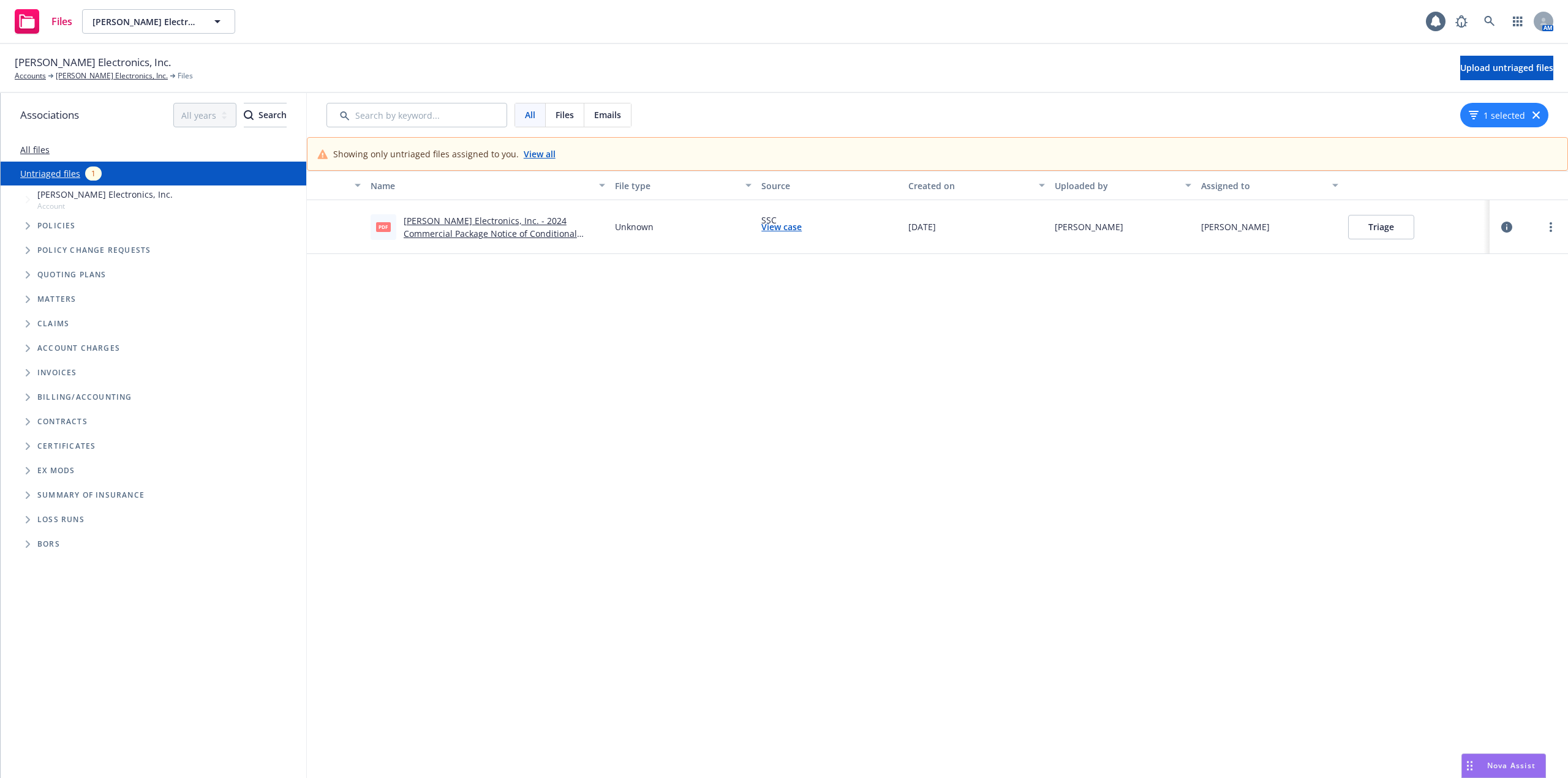
click at [539, 236] on link "Wilson Electronics, Inc. - 2024 Commercial Package Notice of Conditional Renewa…" at bounding box center [489, 233] width 173 height 37
click at [1393, 228] on button "Triage" at bounding box center [1381, 228] width 66 height 25
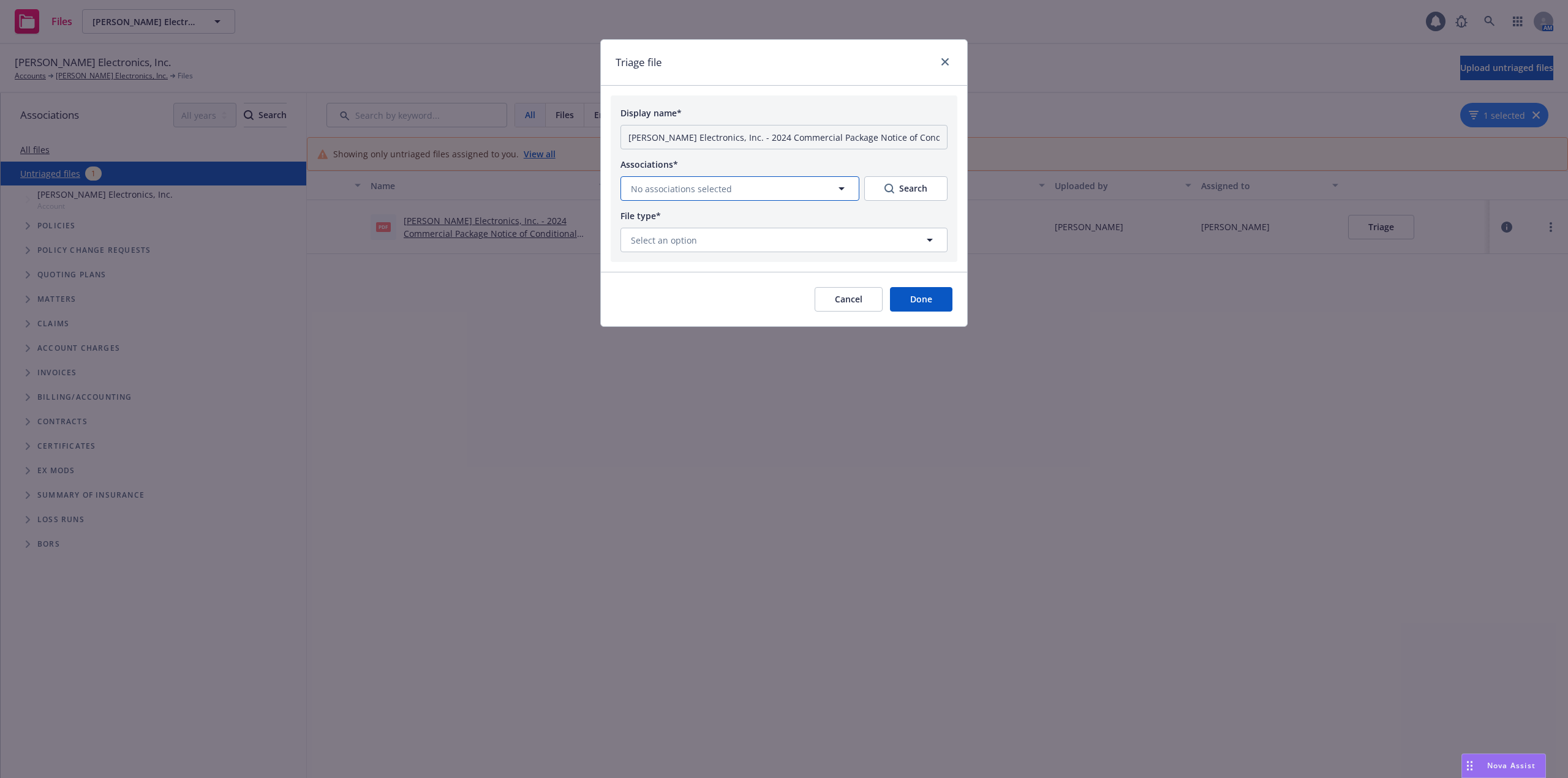
click at [741, 196] on button "No associations selected" at bounding box center [739, 189] width 238 height 25
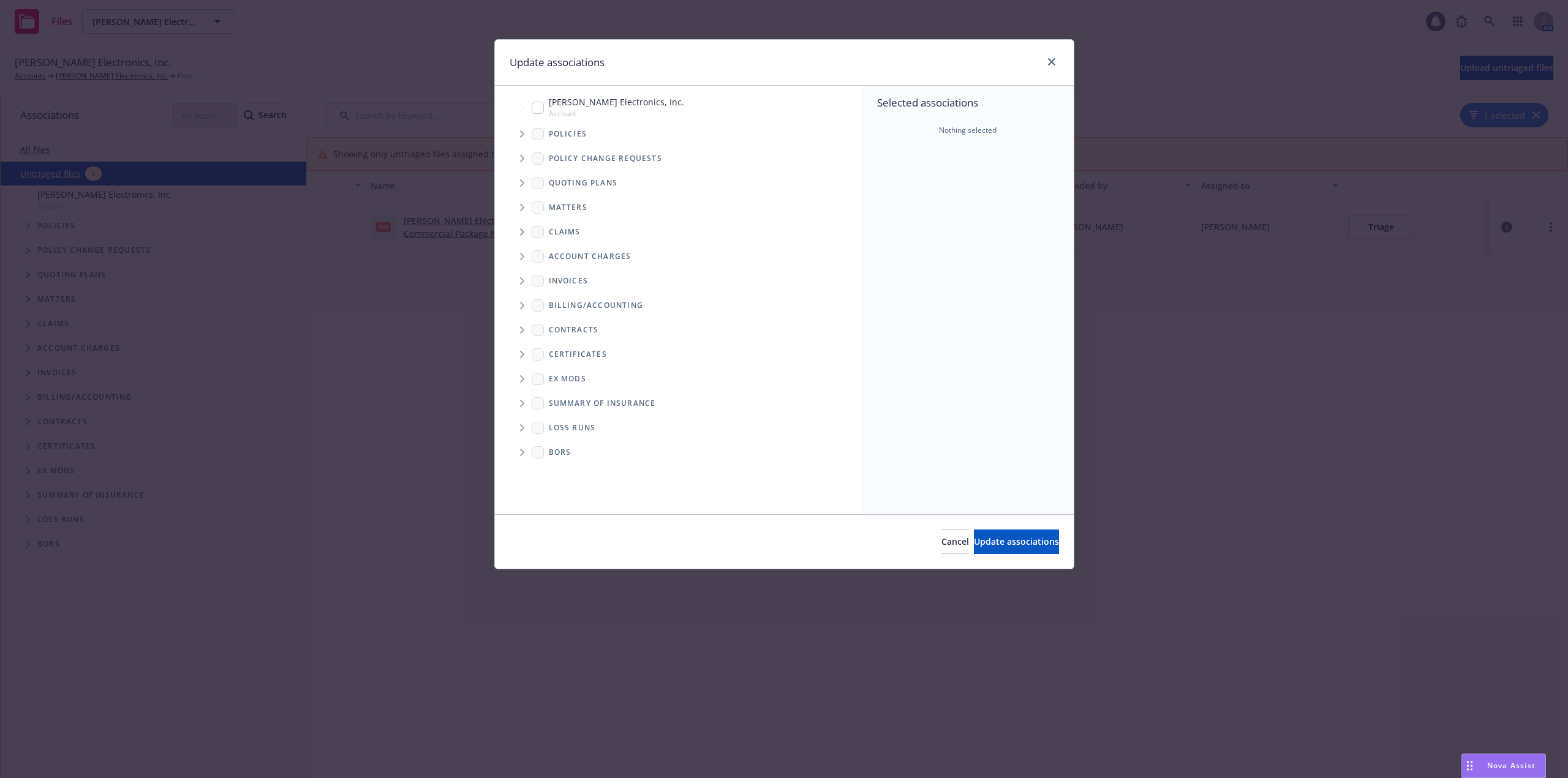
click at [522, 158] on icon "Tree Example" at bounding box center [522, 158] width 5 height 7
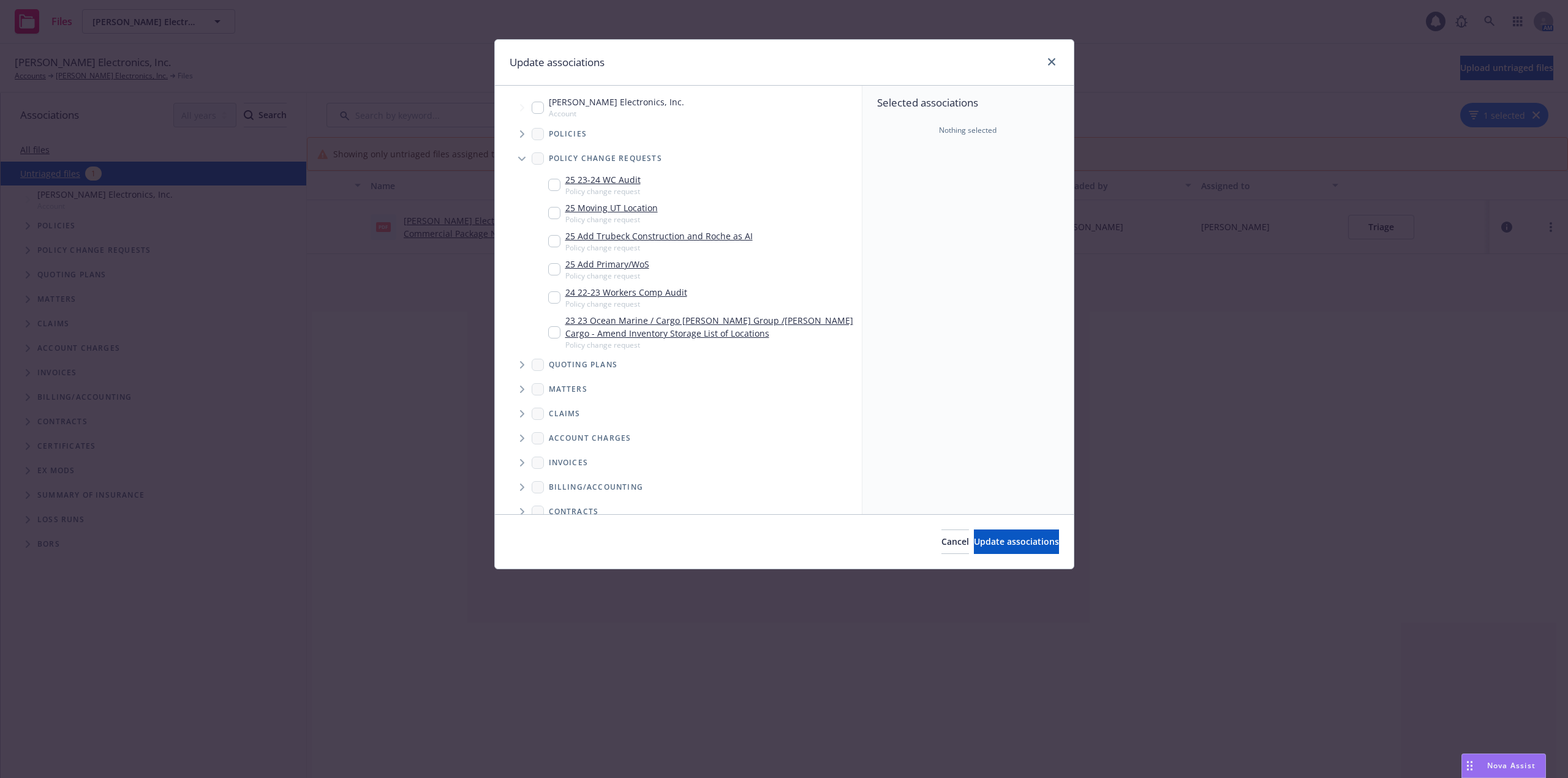
click at [522, 158] on icon "Tree Example" at bounding box center [522, 159] width 7 height 5
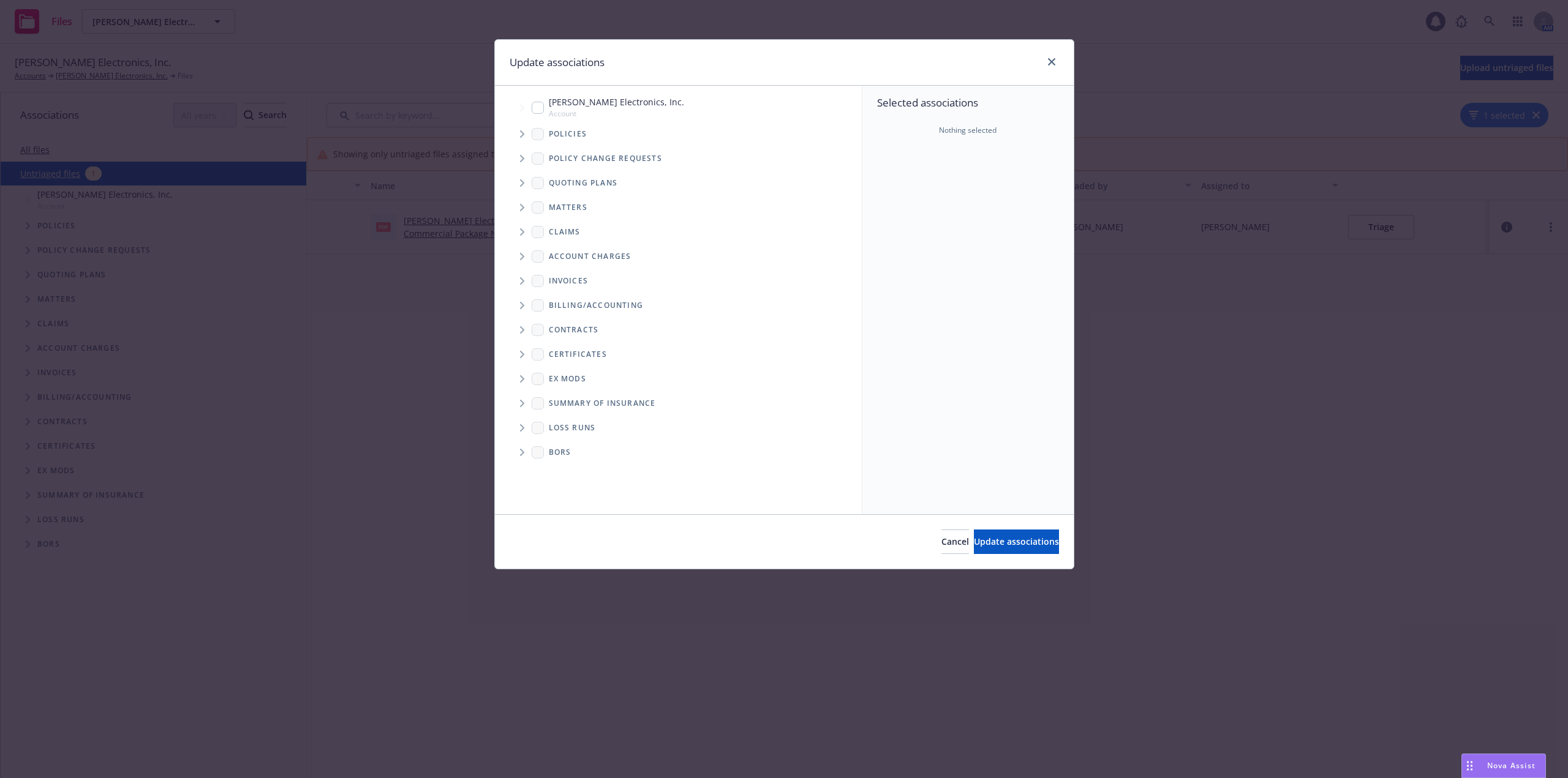
click at [525, 183] on span "Tree Example" at bounding box center [522, 183] width 20 height 20
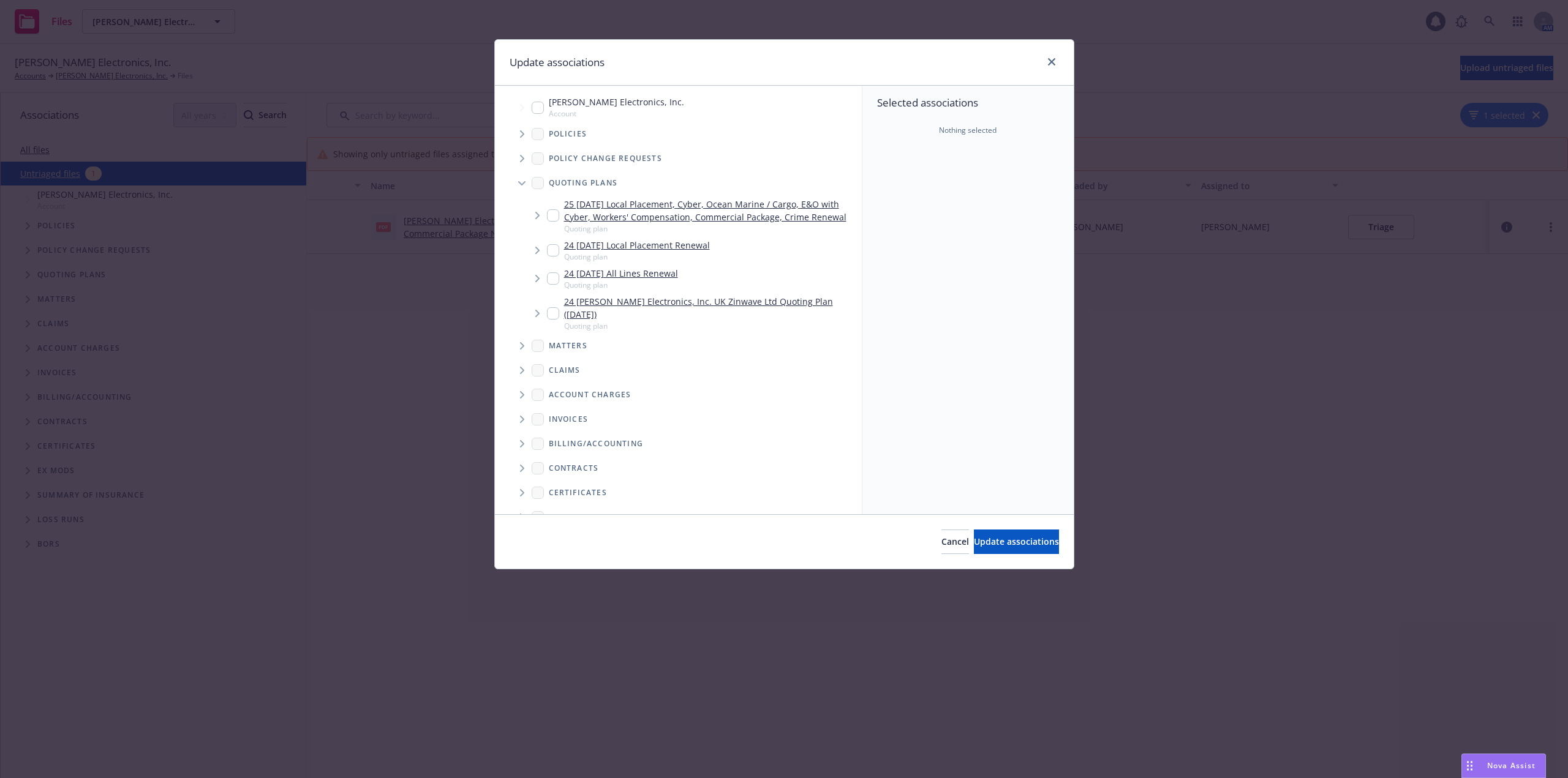
click at [543, 218] on span "Tree Example" at bounding box center [537, 216] width 20 height 20
click at [554, 272] on icon "Tree Example" at bounding box center [552, 272] width 4 height 7
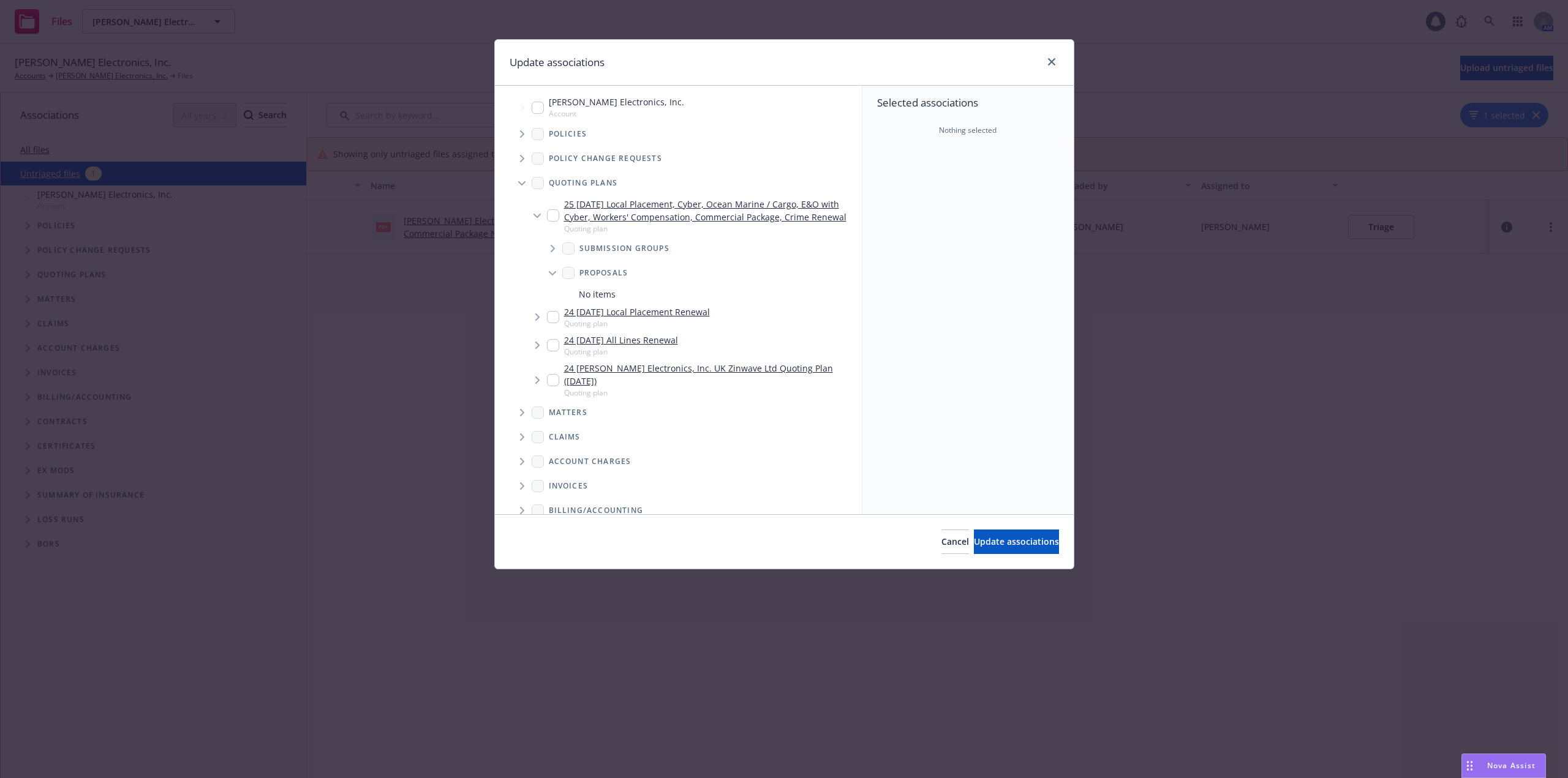
click at [553, 273] on icon "Tree Example" at bounding box center [552, 274] width 7 height 5
click at [554, 245] on icon "Tree Example" at bounding box center [553, 248] width 5 height 7
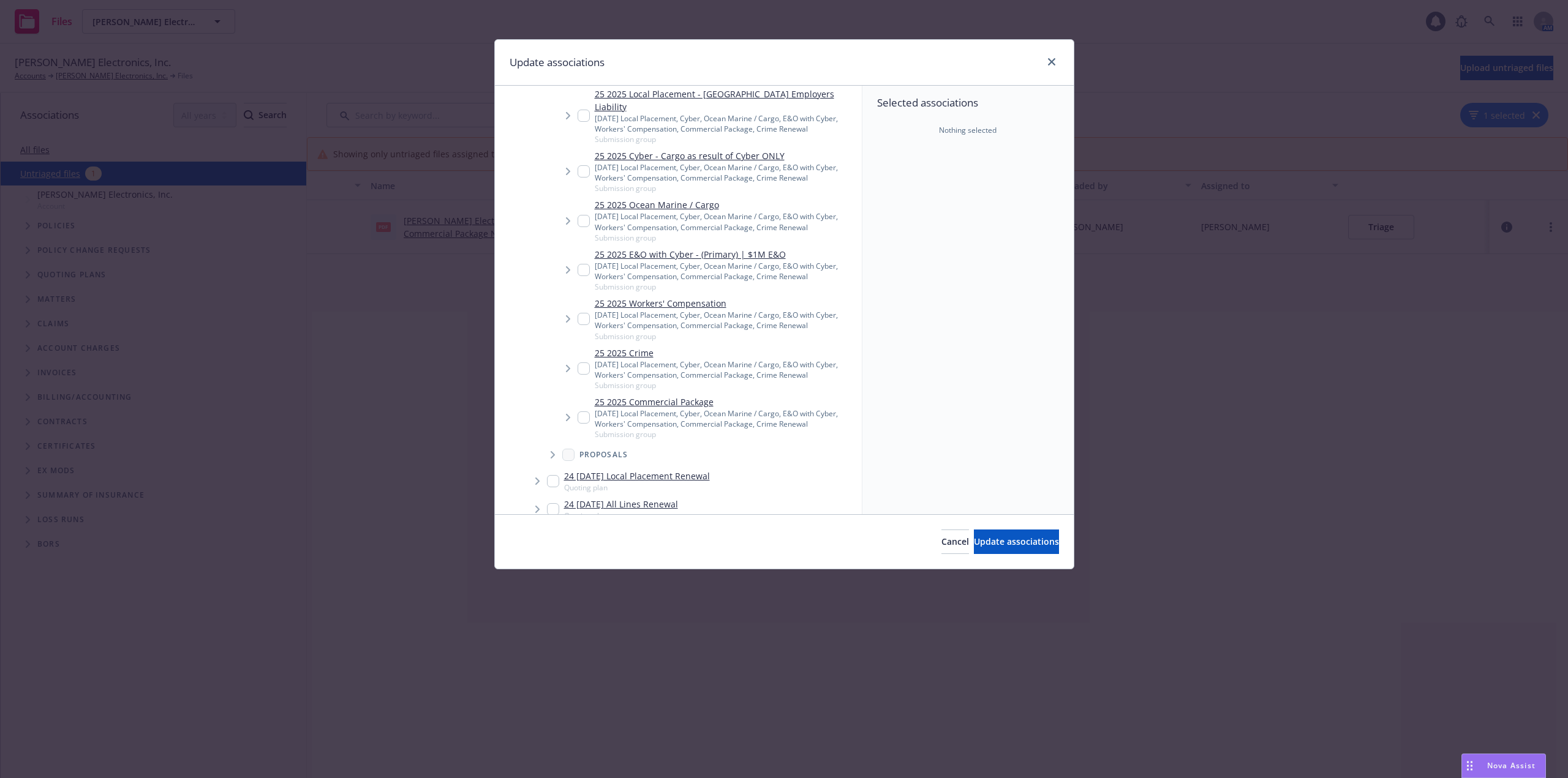
scroll to position [367, 0]
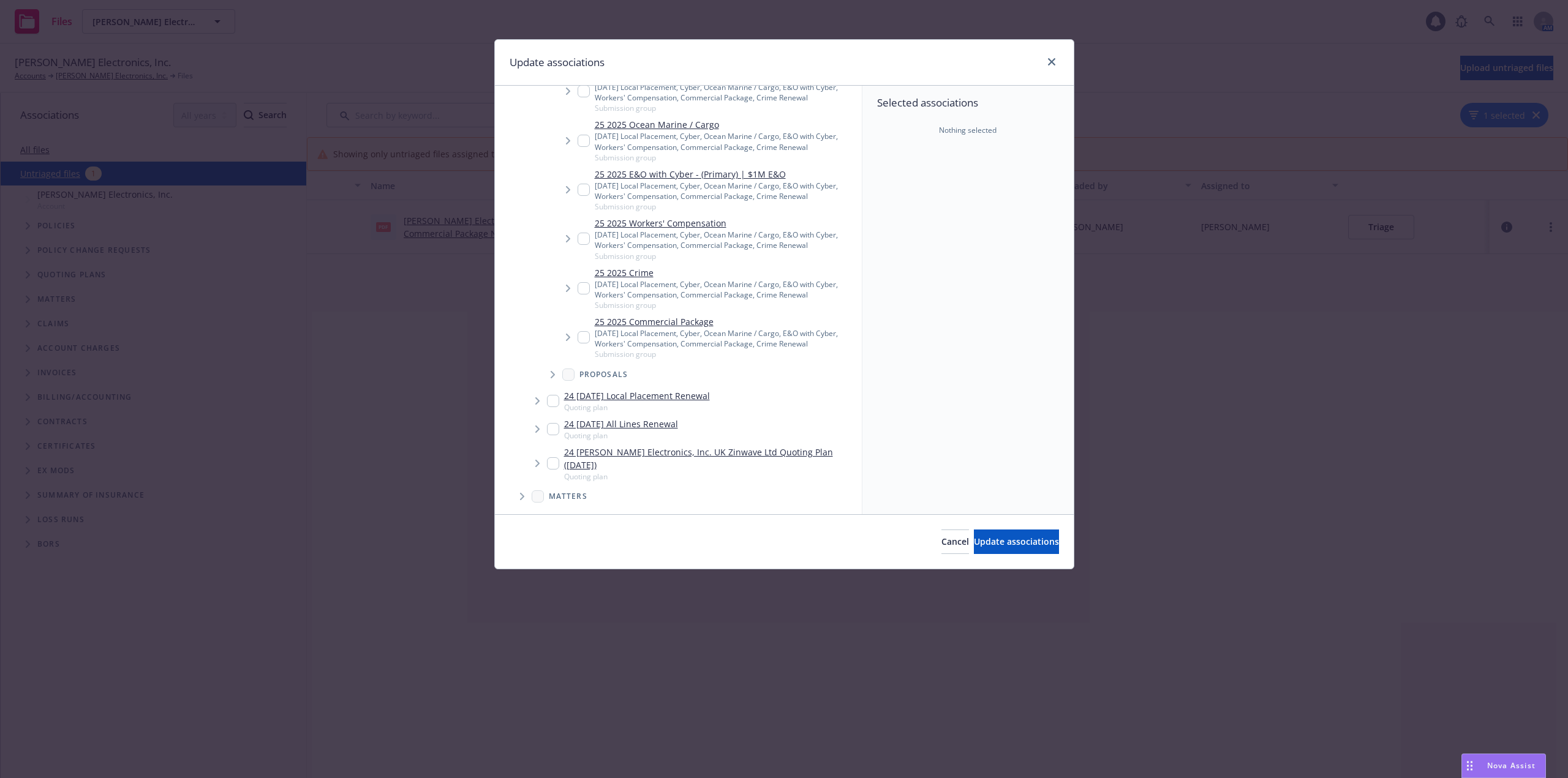
click at [570, 334] on icon "Tree Example" at bounding box center [568, 337] width 5 height 7
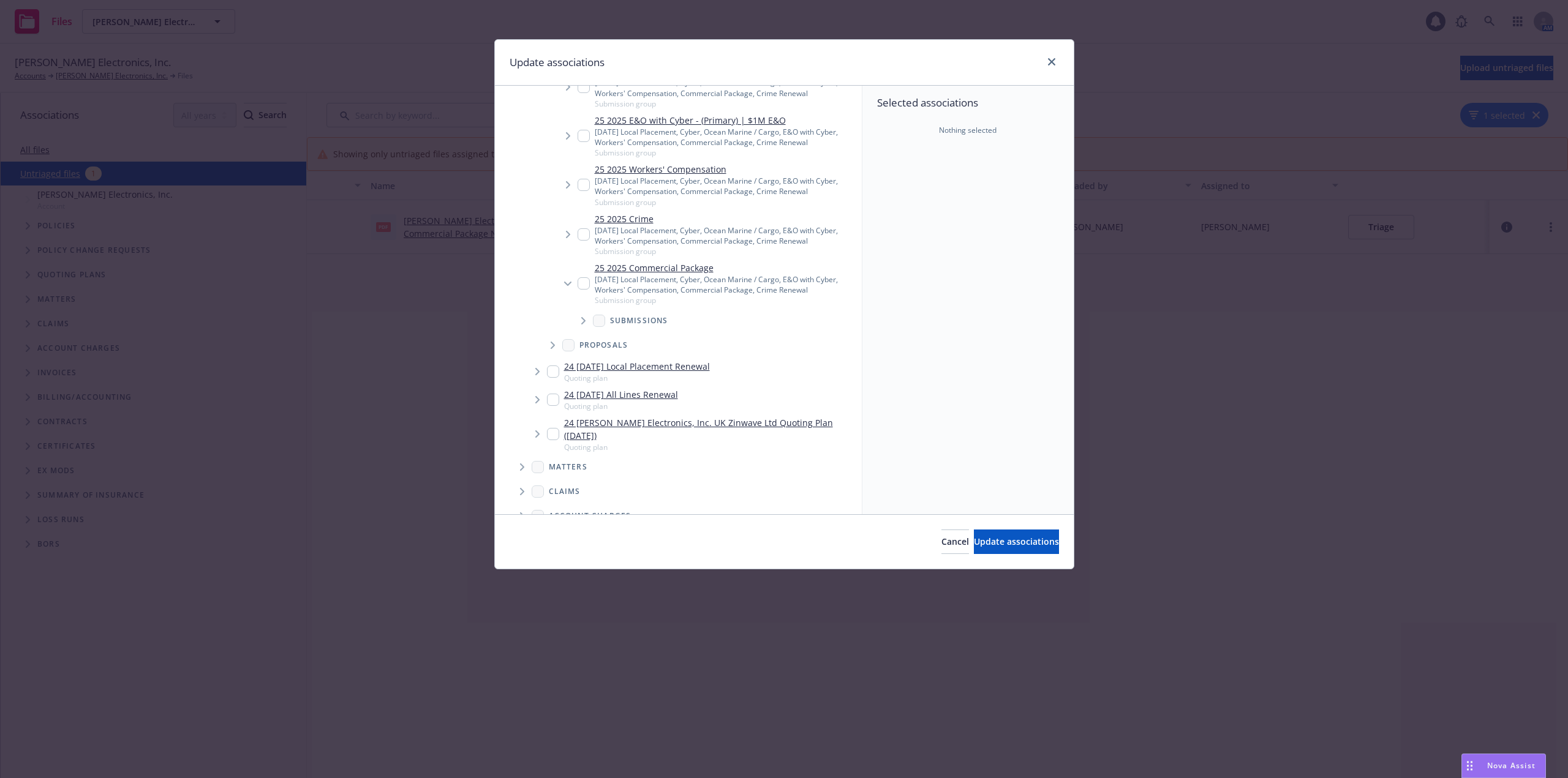
scroll to position [490, 0]
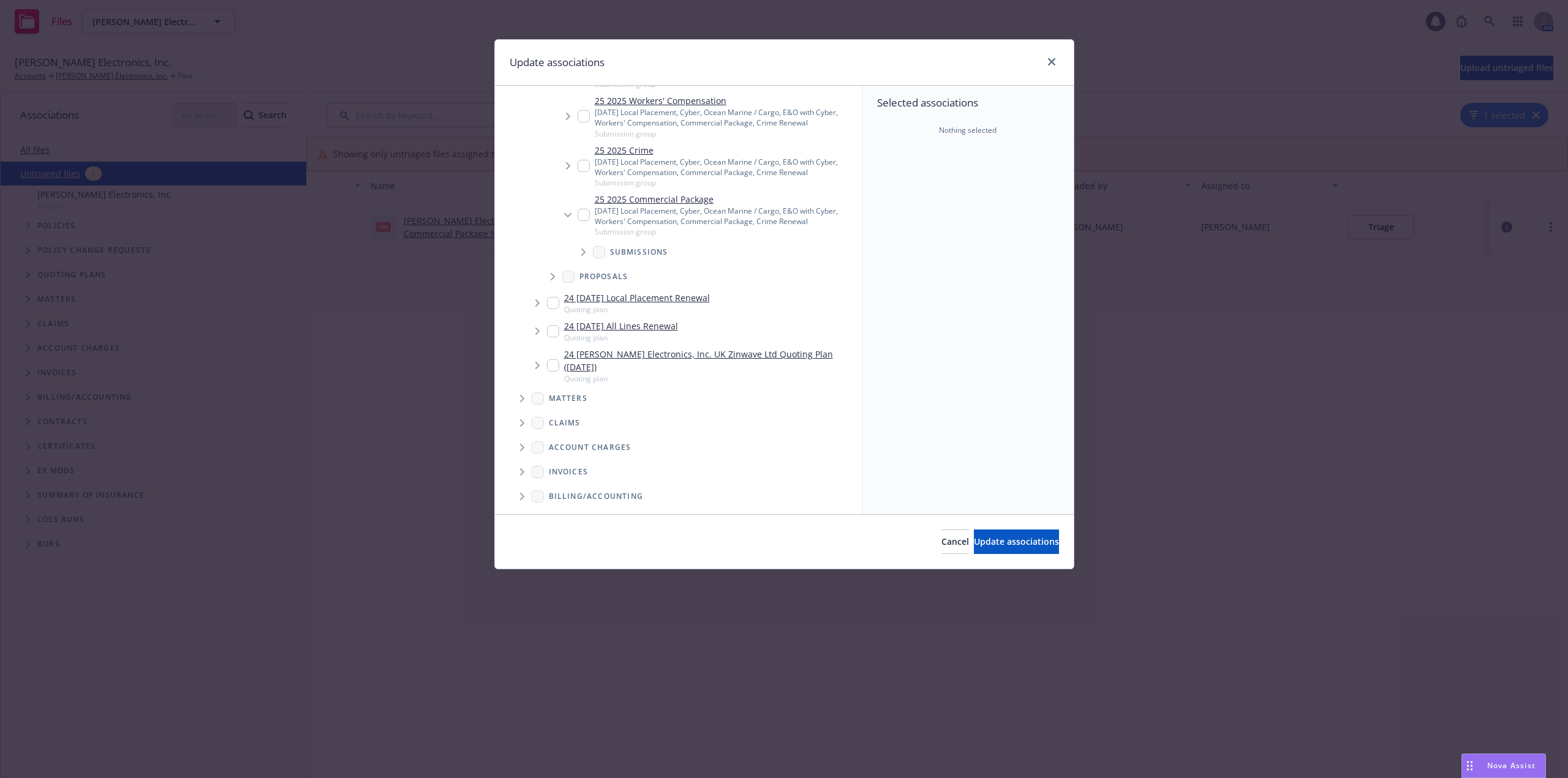
click at [580, 243] on span "Tree Example" at bounding box center [583, 252] width 20 height 20
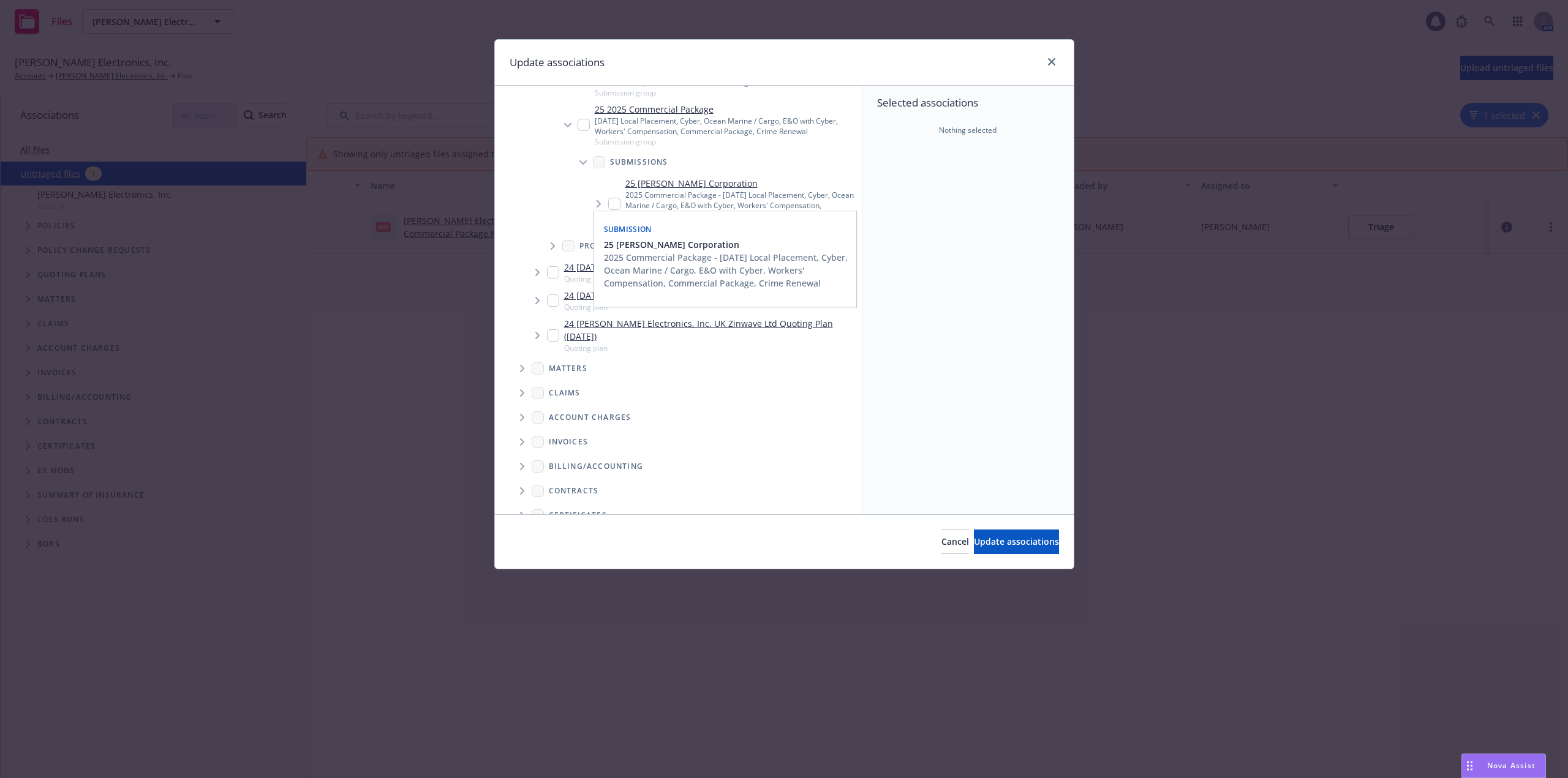
scroll to position [612, 0]
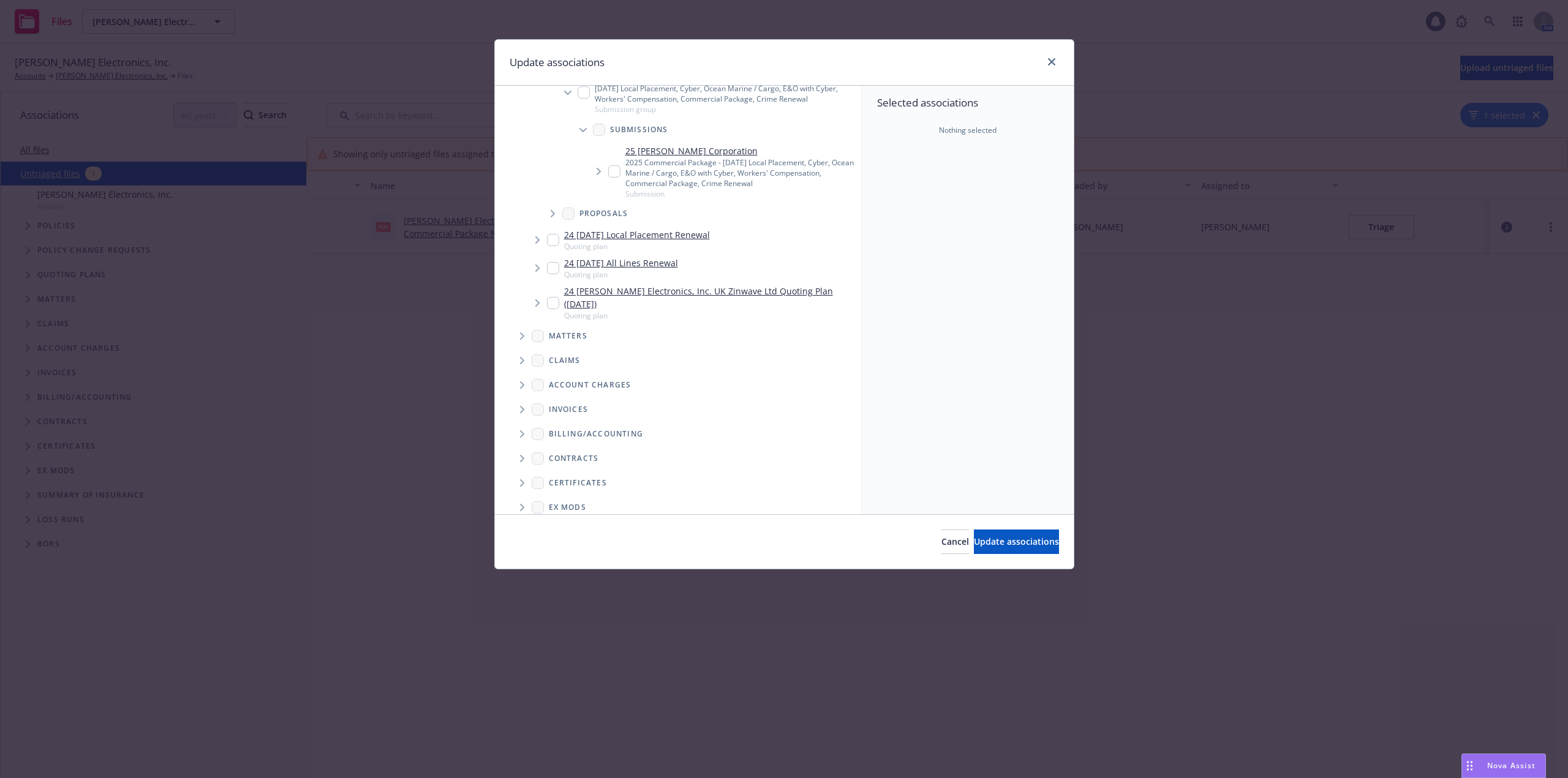
click at [613, 166] on input "Tree Example" at bounding box center [613, 171] width 12 height 12
checkbox input "true"
click at [1008, 548] on button "Update associations" at bounding box center [1016, 542] width 85 height 25
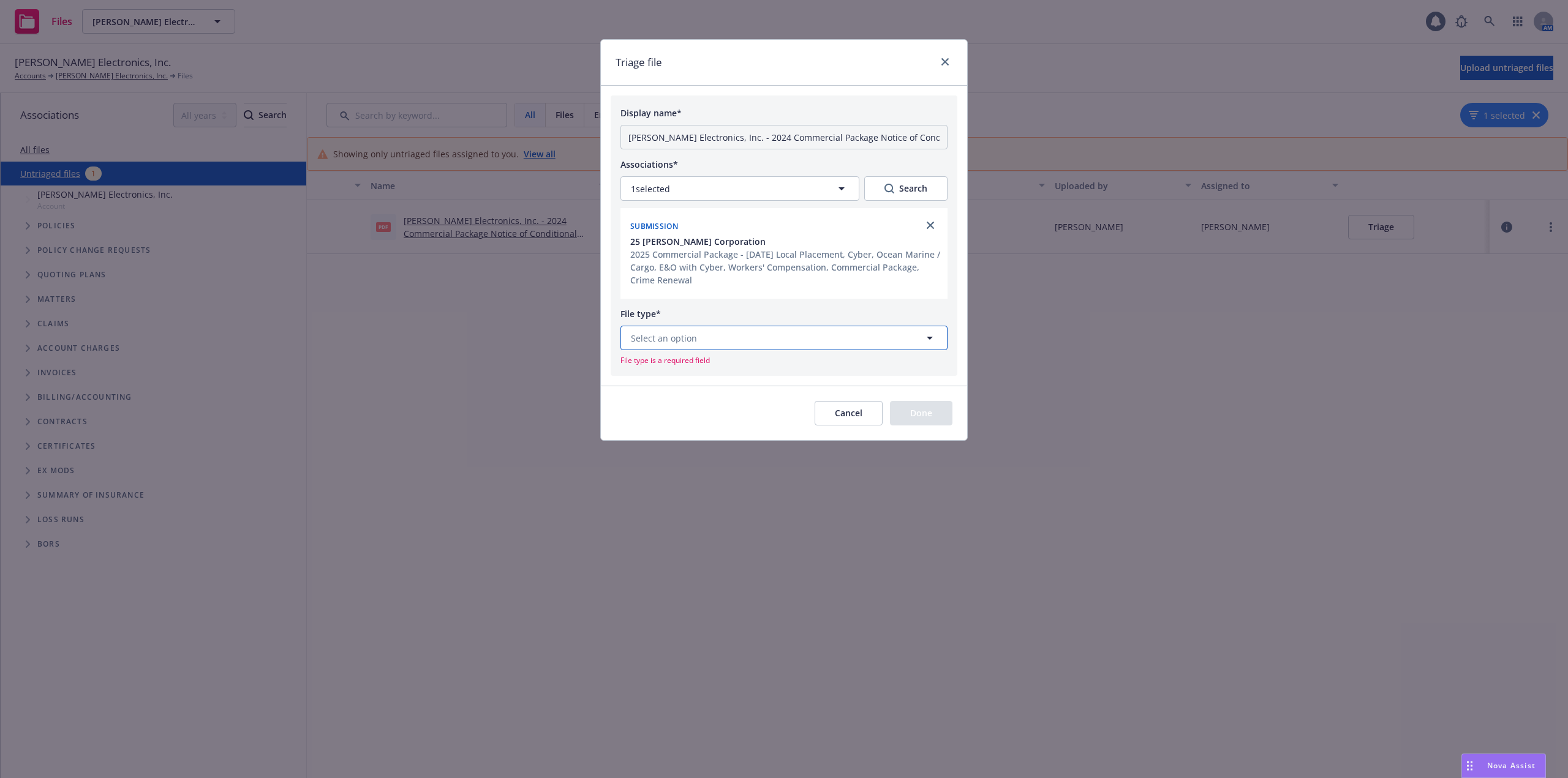
click at [785, 340] on button "Select an option" at bounding box center [783, 338] width 327 height 25
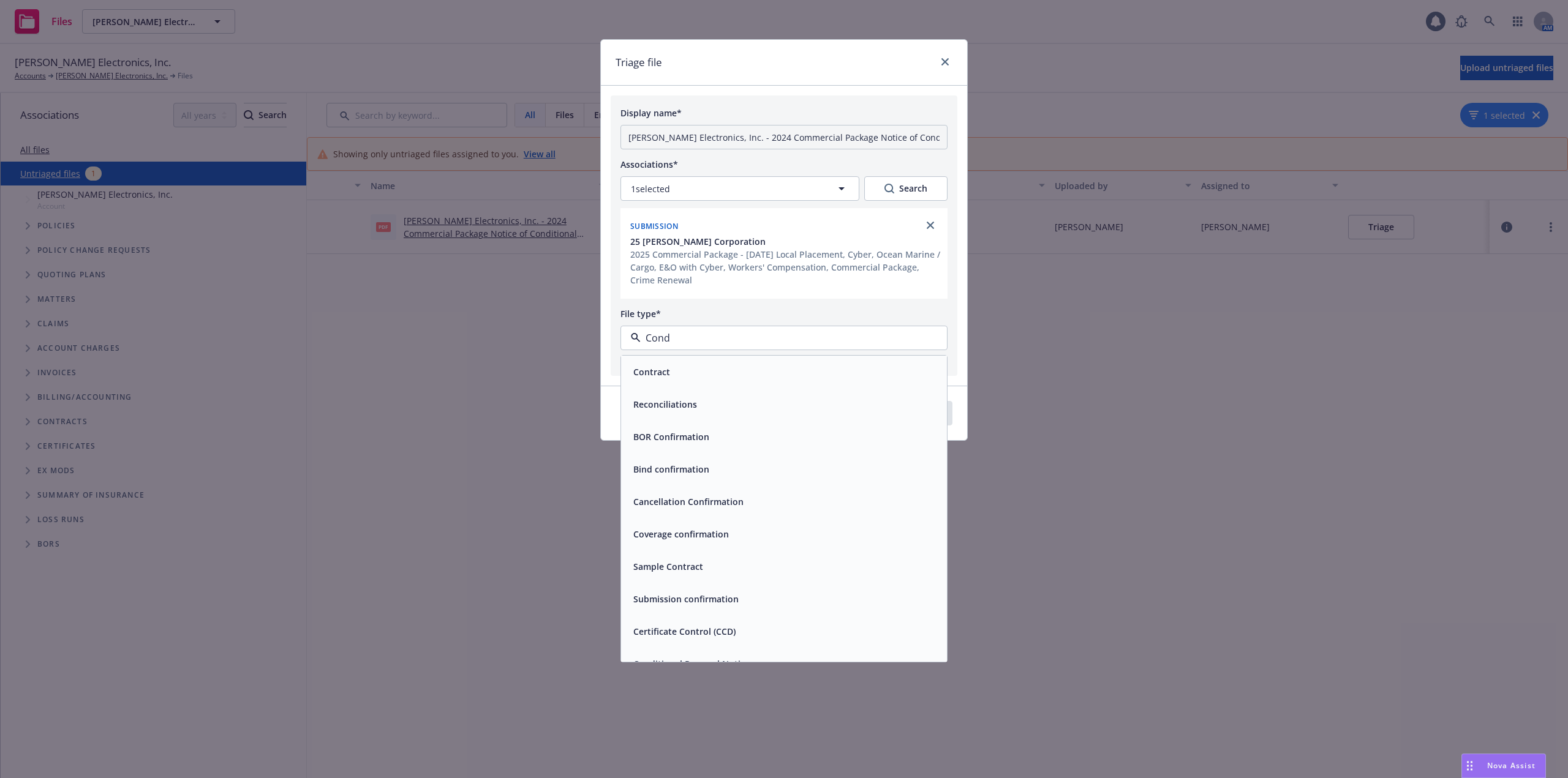
type input "Condi"
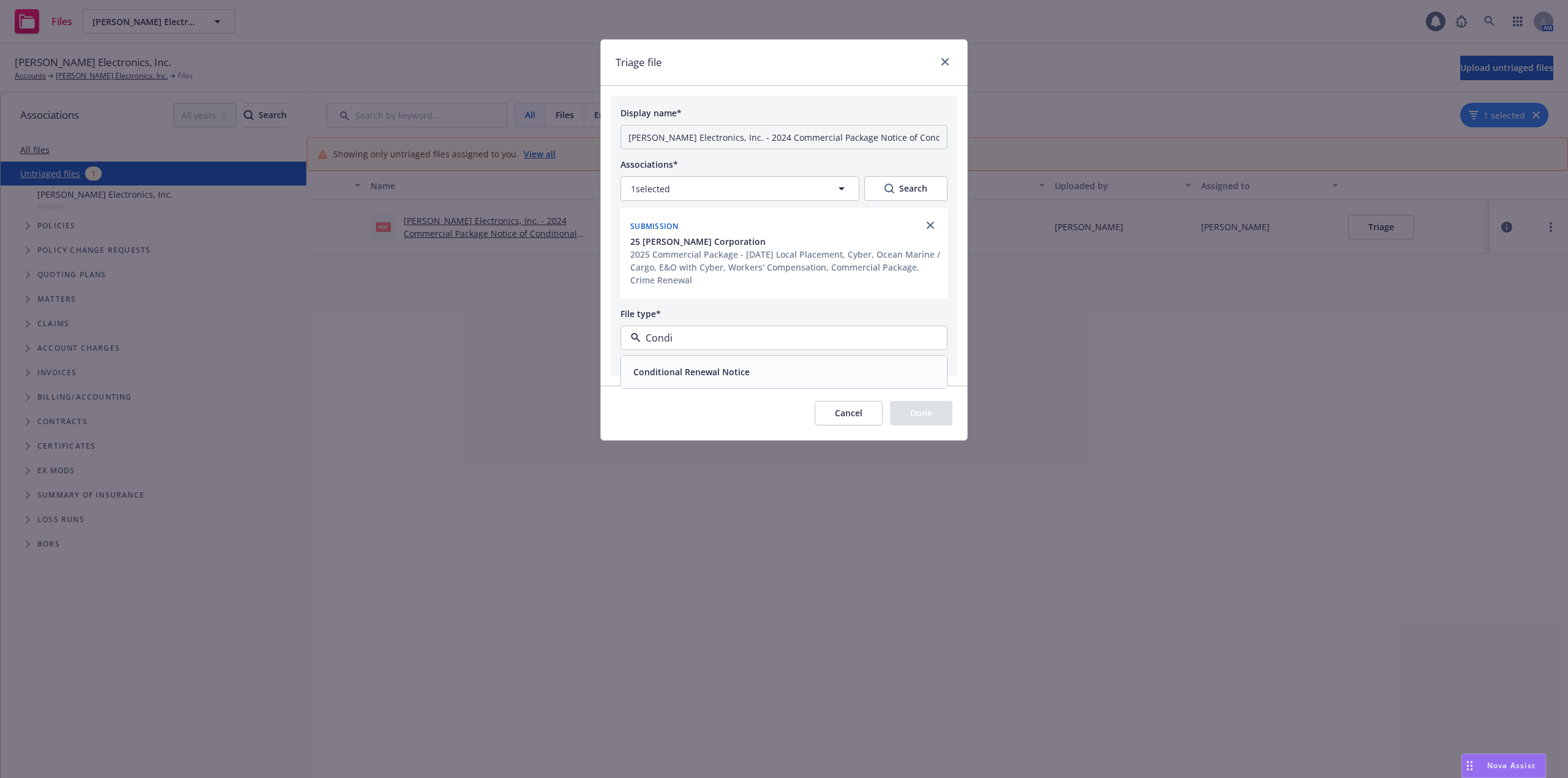
click at [785, 372] on div "Conditional Renewal Notice" at bounding box center [784, 372] width 311 height 17
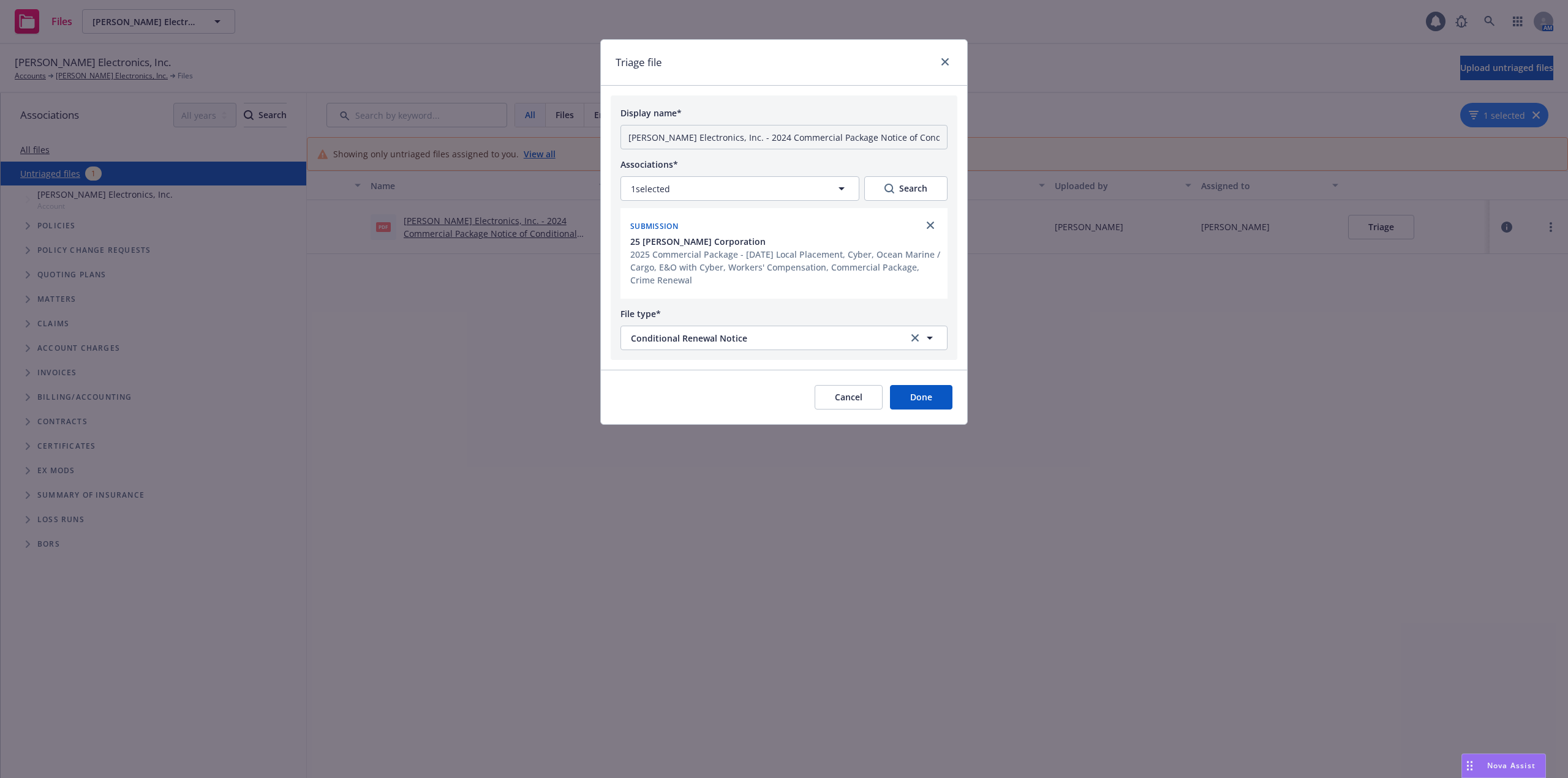
click at [936, 401] on button "Done" at bounding box center [921, 397] width 62 height 25
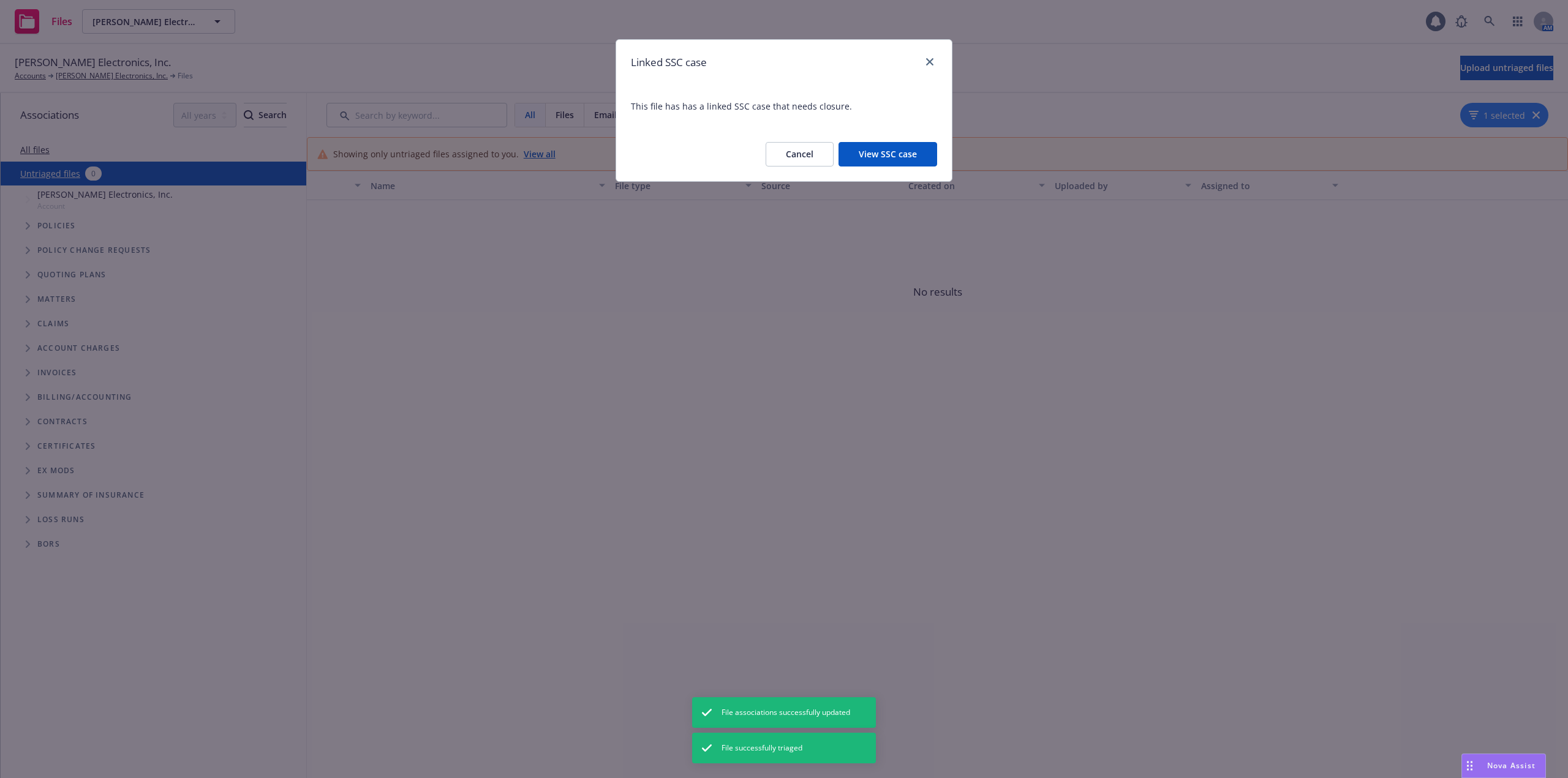
click at [818, 155] on button "Cancel" at bounding box center [800, 155] width 68 height 25
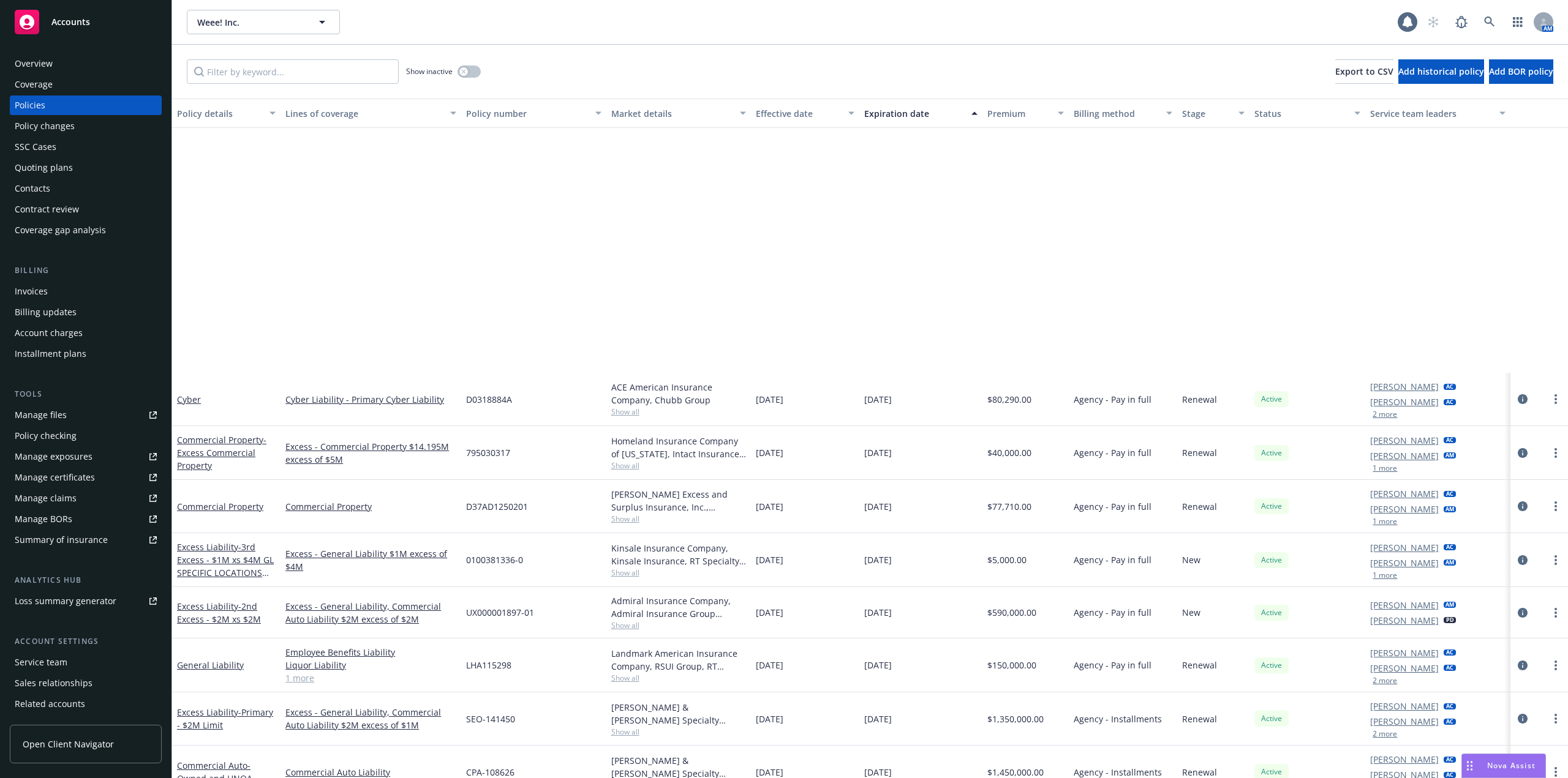
scroll to position [342, 0]
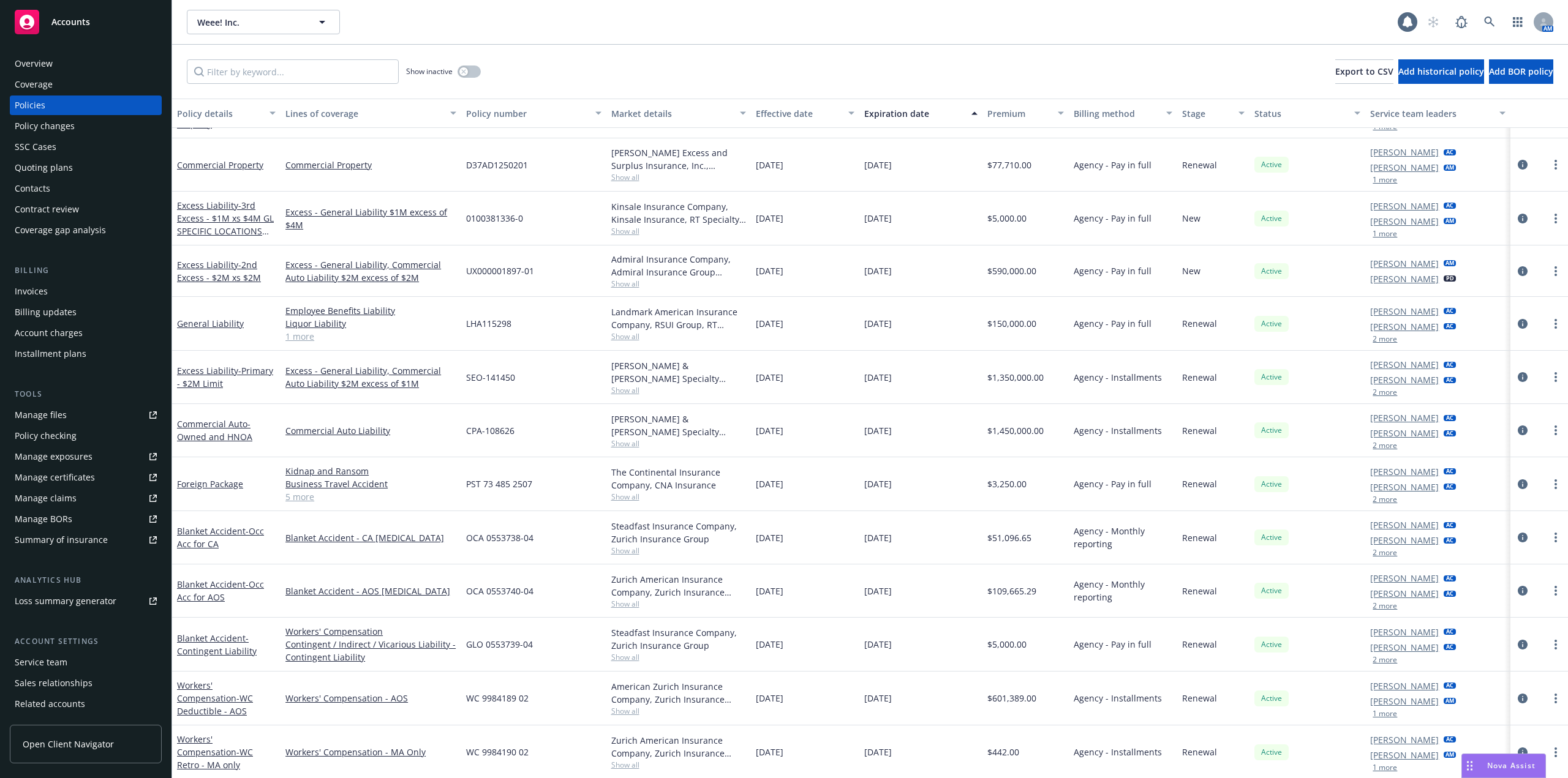
click at [545, 31] on div "Weee! Inc. Weee! Inc." at bounding box center [792, 22] width 1210 height 25
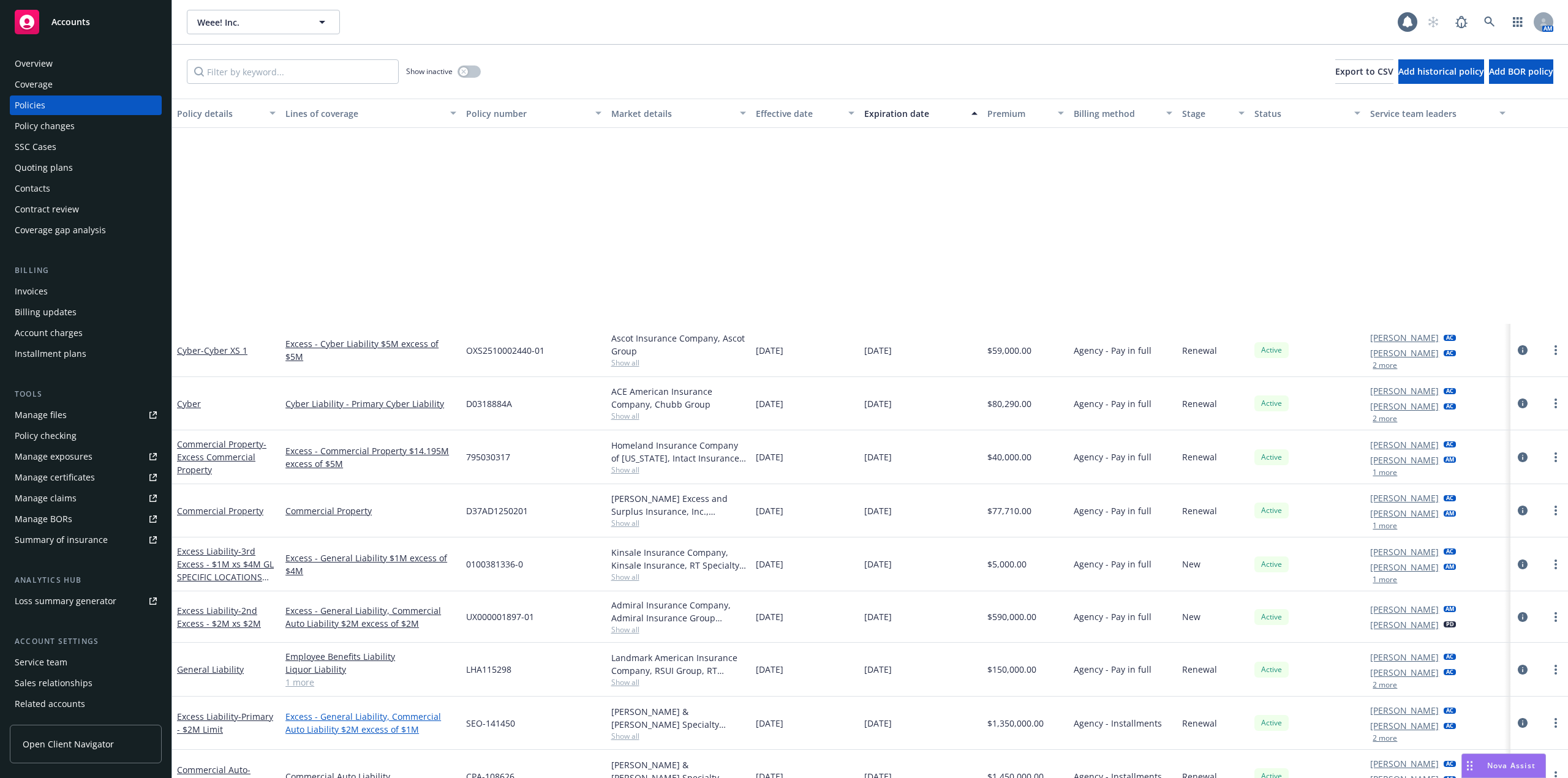
scroll to position [281, 0]
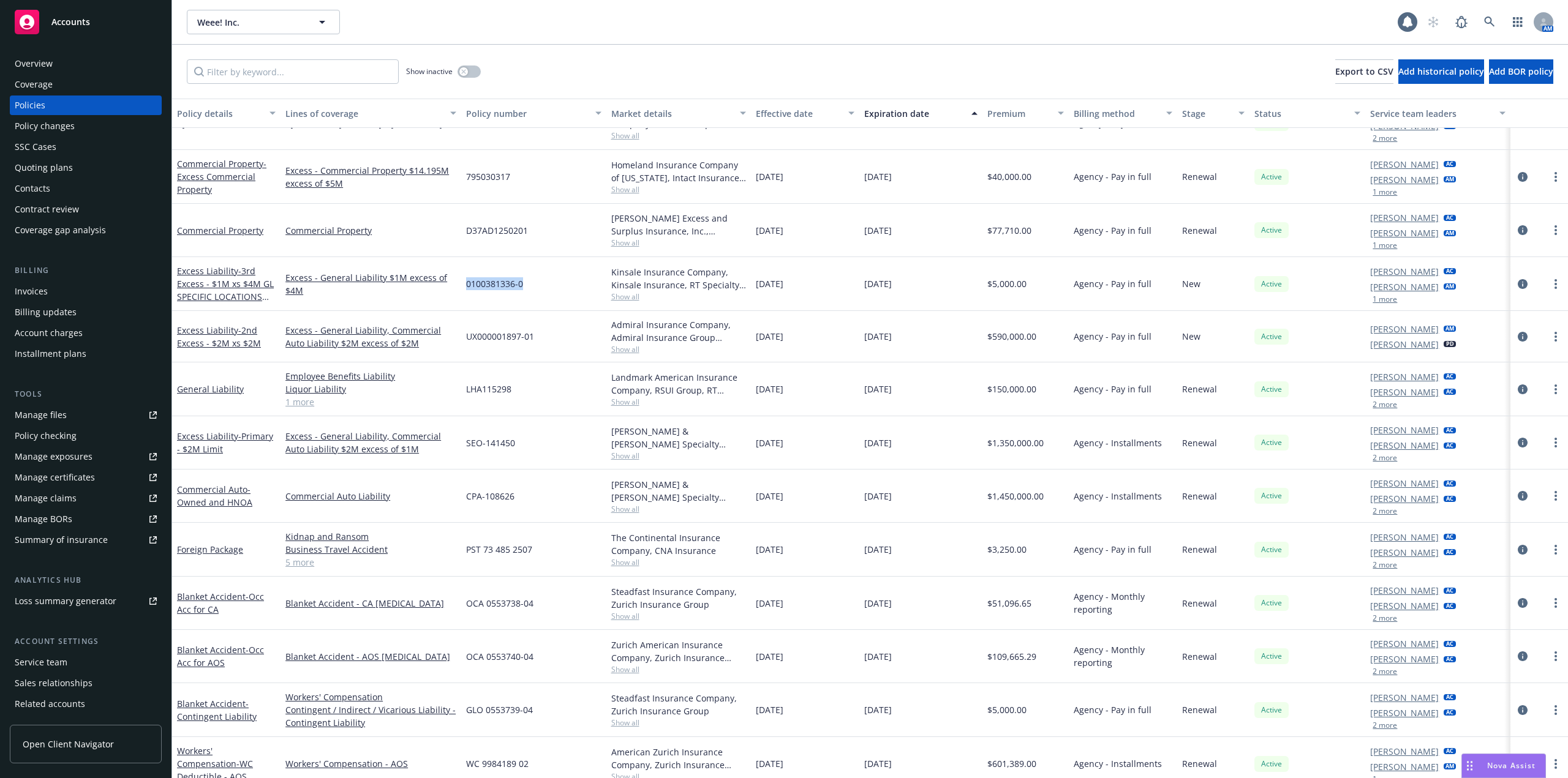
drag, startPoint x: 537, startPoint y: 288, endPoint x: 464, endPoint y: 291, distance: 73.1
click at [464, 291] on div "0100381336-0" at bounding box center [533, 284] width 145 height 54
copy span "0100381336-0"
click at [224, 267] on link "Excess Liability - 3rd Excess - $1M xs $4M GL SPECIFIC LOCATIONS ONLY" at bounding box center [225, 290] width 97 height 50
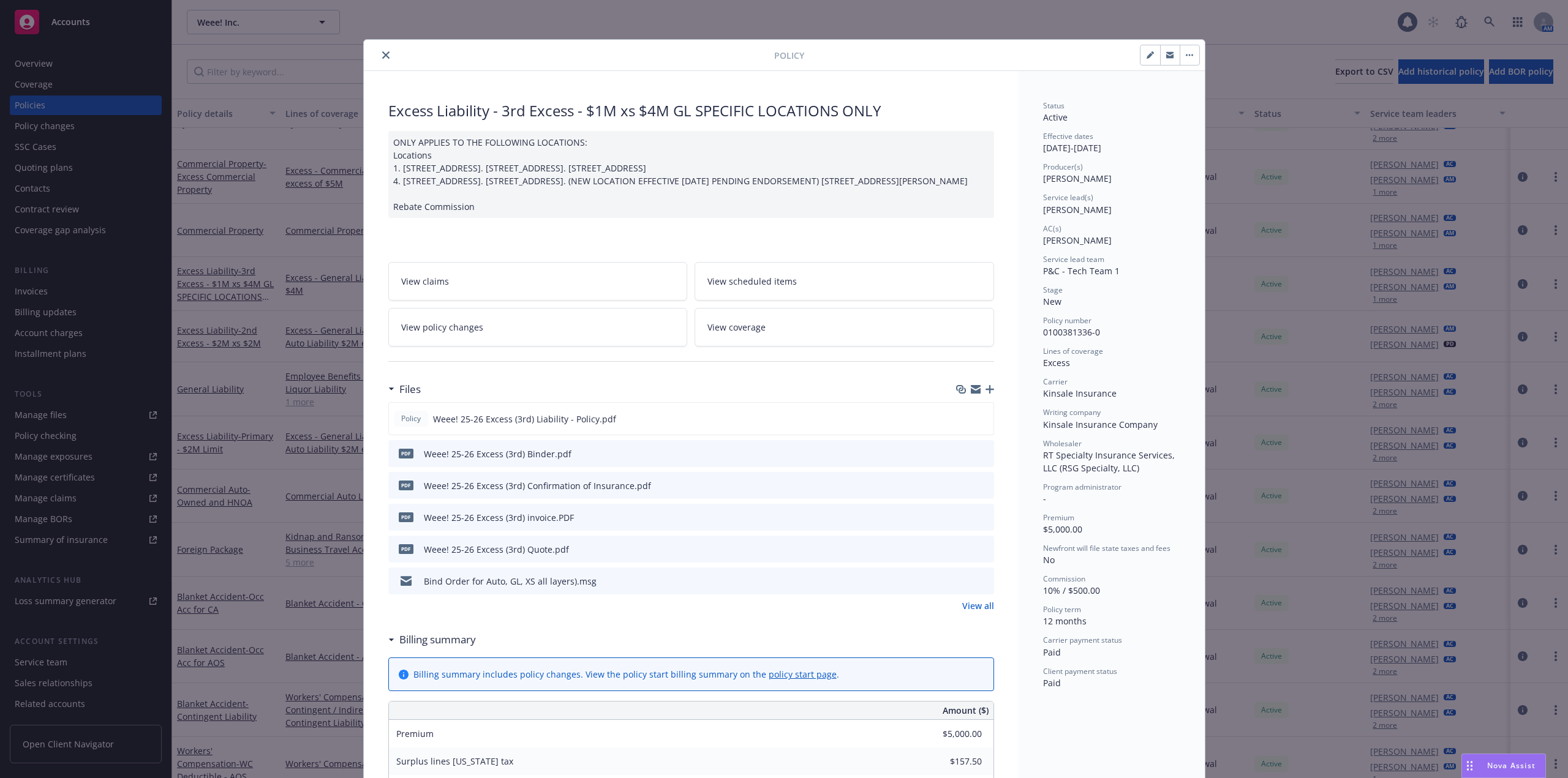
click at [909, 300] on link "View scheduled items" at bounding box center [844, 281] width 300 height 39
drag, startPoint x: 593, startPoint y: 164, endPoint x: 397, endPoint y: 170, distance: 196.1
click at [397, 170] on div "ONLY APPLIES TO THE FOLLOWING LOCATIONS: Locations 1. 14051 Rosecrans Avenue, L…" at bounding box center [691, 174] width 606 height 87
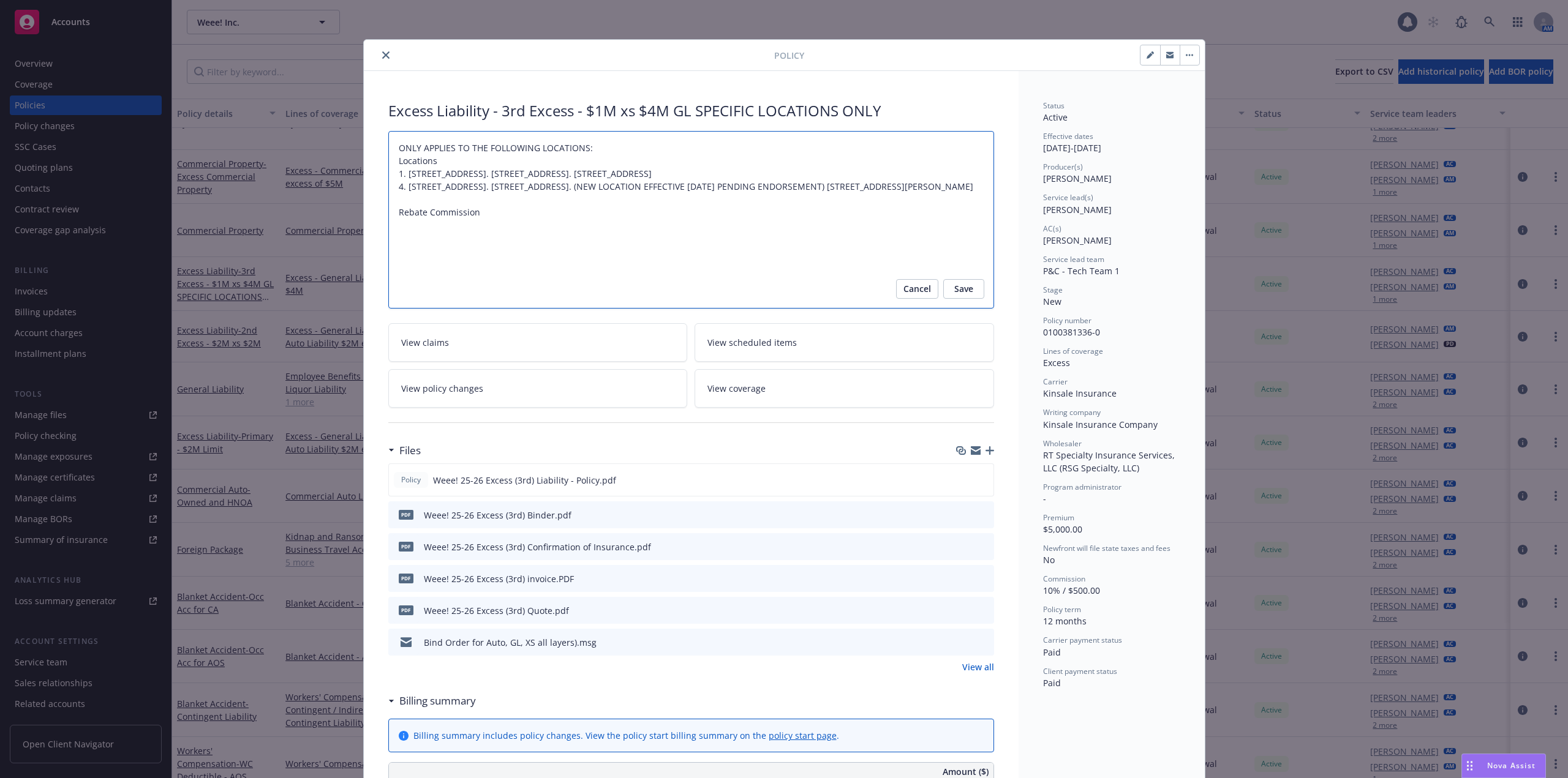
click at [439, 174] on textarea "ONLY APPLIES TO THE FOLLOWING LOCATIONS: Locations 1. 14051 Rosecrans Avenue, L…" at bounding box center [691, 219] width 606 height 177
click at [445, 201] on textarea "ONLY APPLIES TO THE FOLLOWING LOCATIONS: Locations 1. 14051 Rosecrans Avenue, L…" at bounding box center [691, 219] width 606 height 177
click at [429, 201] on textarea "ONLY APPLIES TO THE FOLLOWING LOCATIONS: Locations 1. 14051 Rosecrans Avenue, L…" at bounding box center [691, 219] width 606 height 177
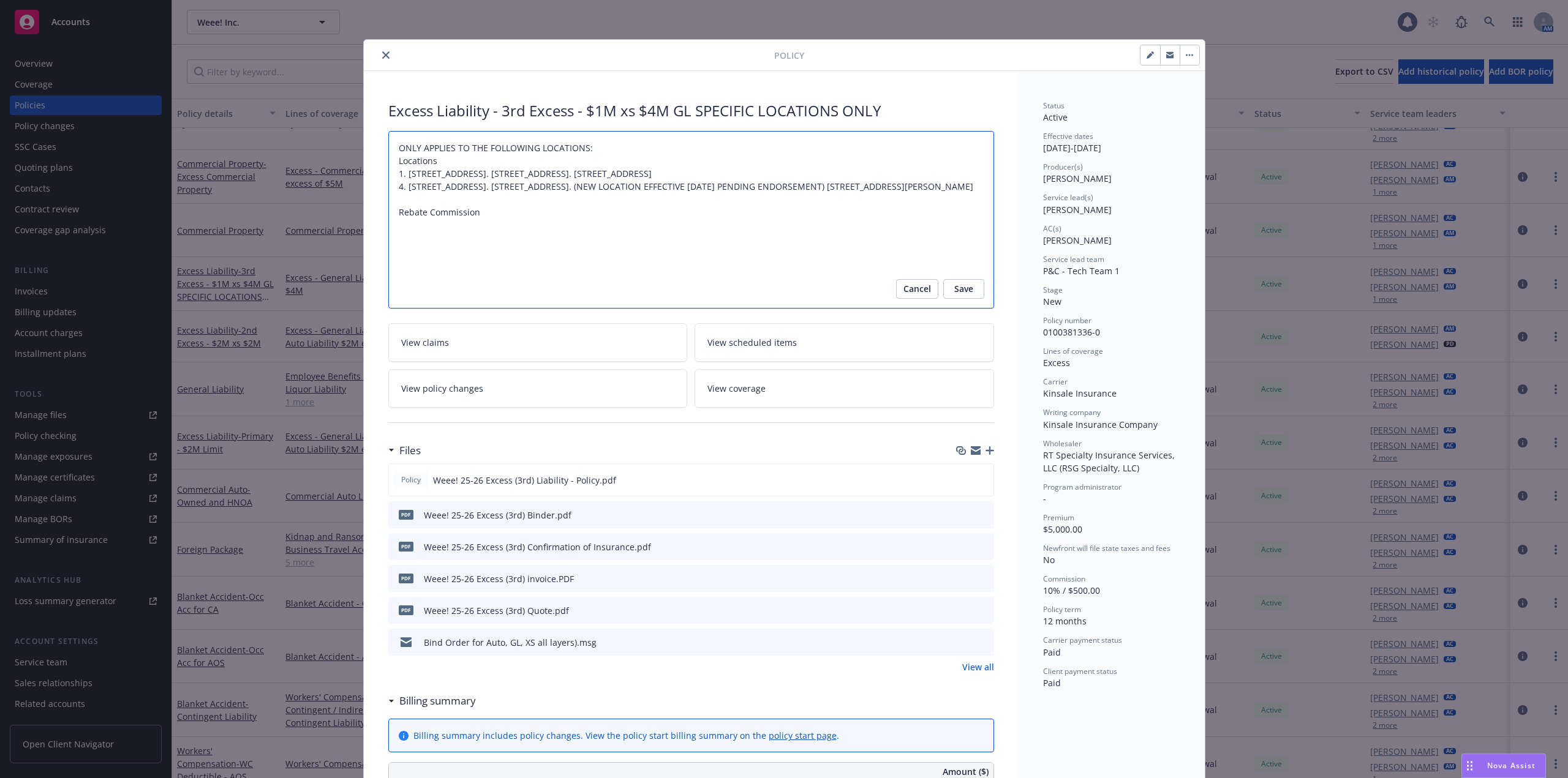
click at [413, 199] on textarea "ONLY APPLIES TO THE FOLLOWING LOCATIONS: Locations 1. 14051 Rosecrans Avenue, L…" at bounding box center [691, 219] width 606 height 177
click at [417, 209] on textarea "ONLY APPLIES TO THE FOLLOWING LOCATIONS: Locations 1. 14051 Rosecrans Avenue, L…" at bounding box center [691, 219] width 606 height 177
click at [417, 227] on textarea "ONLY APPLIES TO THE FOLLOWING LOCATIONS: Locations 1. 14051 Rosecrans Avenue, L…" at bounding box center [691, 219] width 606 height 177
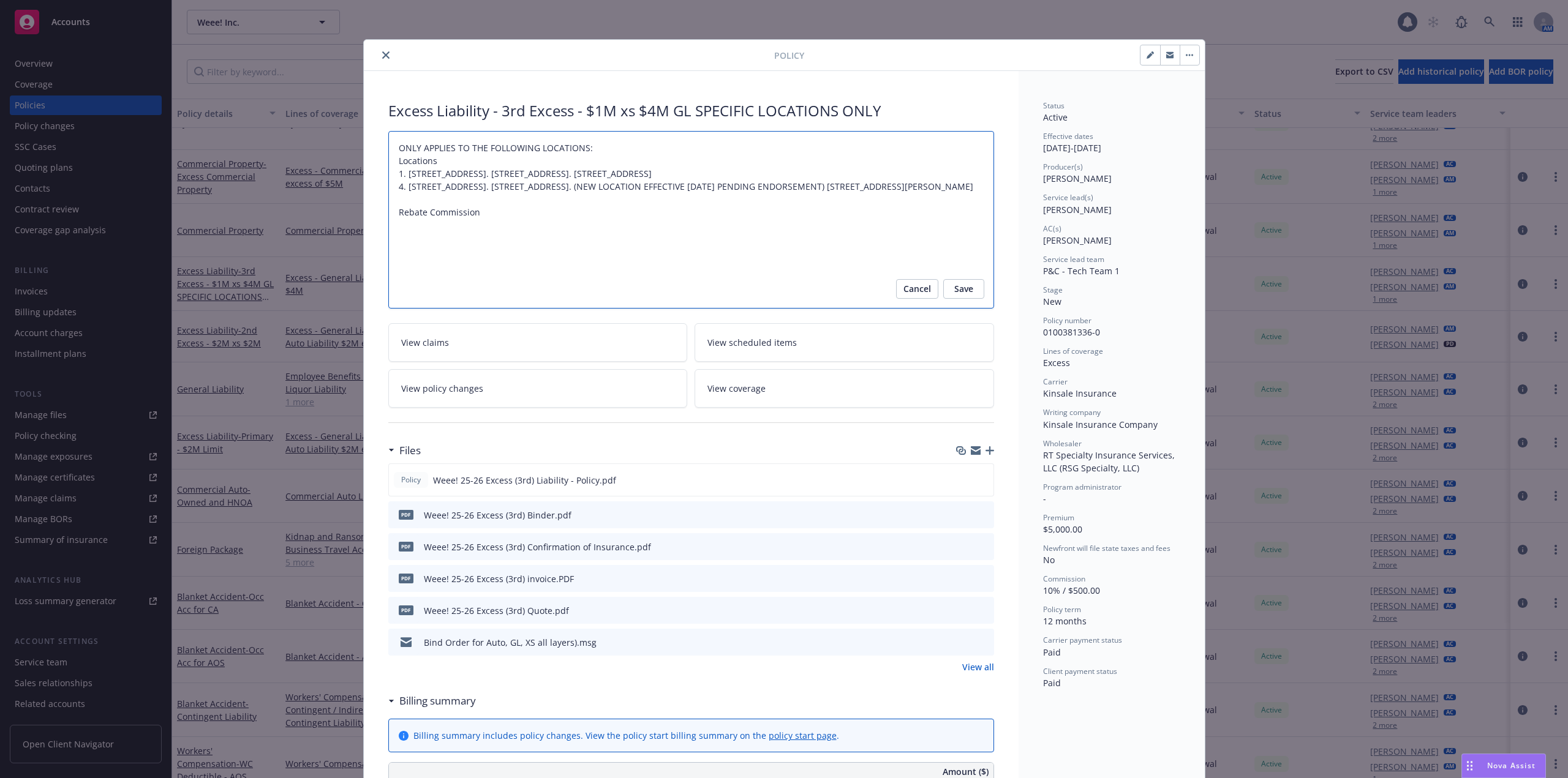
click at [417, 227] on textarea "ONLY APPLIES TO THE FOLLOWING LOCATIONS: Locations 1. 14051 Rosecrans Avenue, L…" at bounding box center [691, 219] width 606 height 177
click at [746, 241] on textarea "ONLY APPLIES TO THE FOLLOWING LOCATIONS: Locations 1. 14051 Rosecrans Avenue, L…" at bounding box center [691, 219] width 606 height 177
type textarea "x"
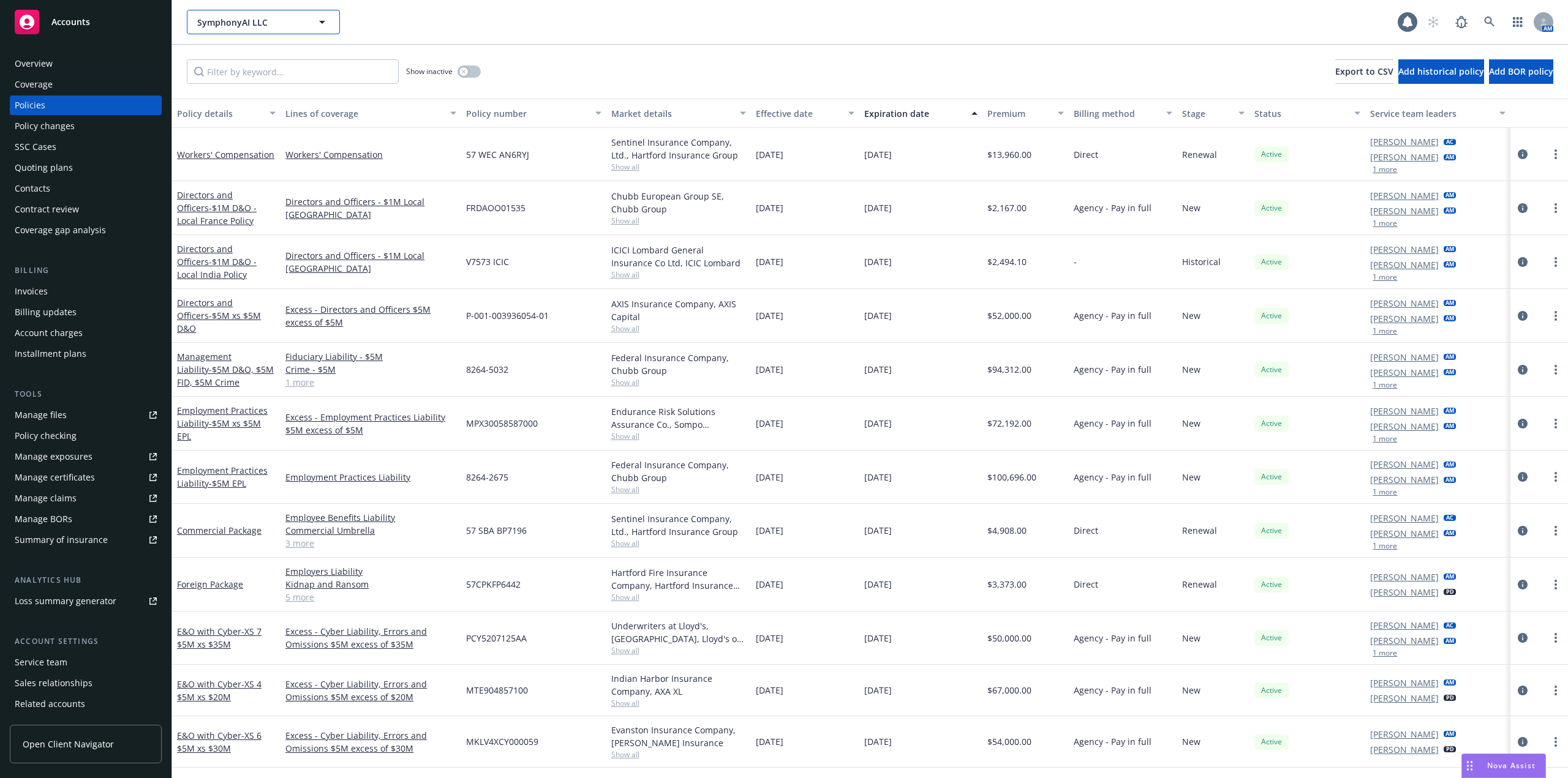
click at [271, 16] on span "SymphonyAI LLC" at bounding box center [250, 22] width 106 height 13
type input "weee"
click at [248, 60] on span "Weee! Inc." at bounding box center [262, 57] width 123 height 13
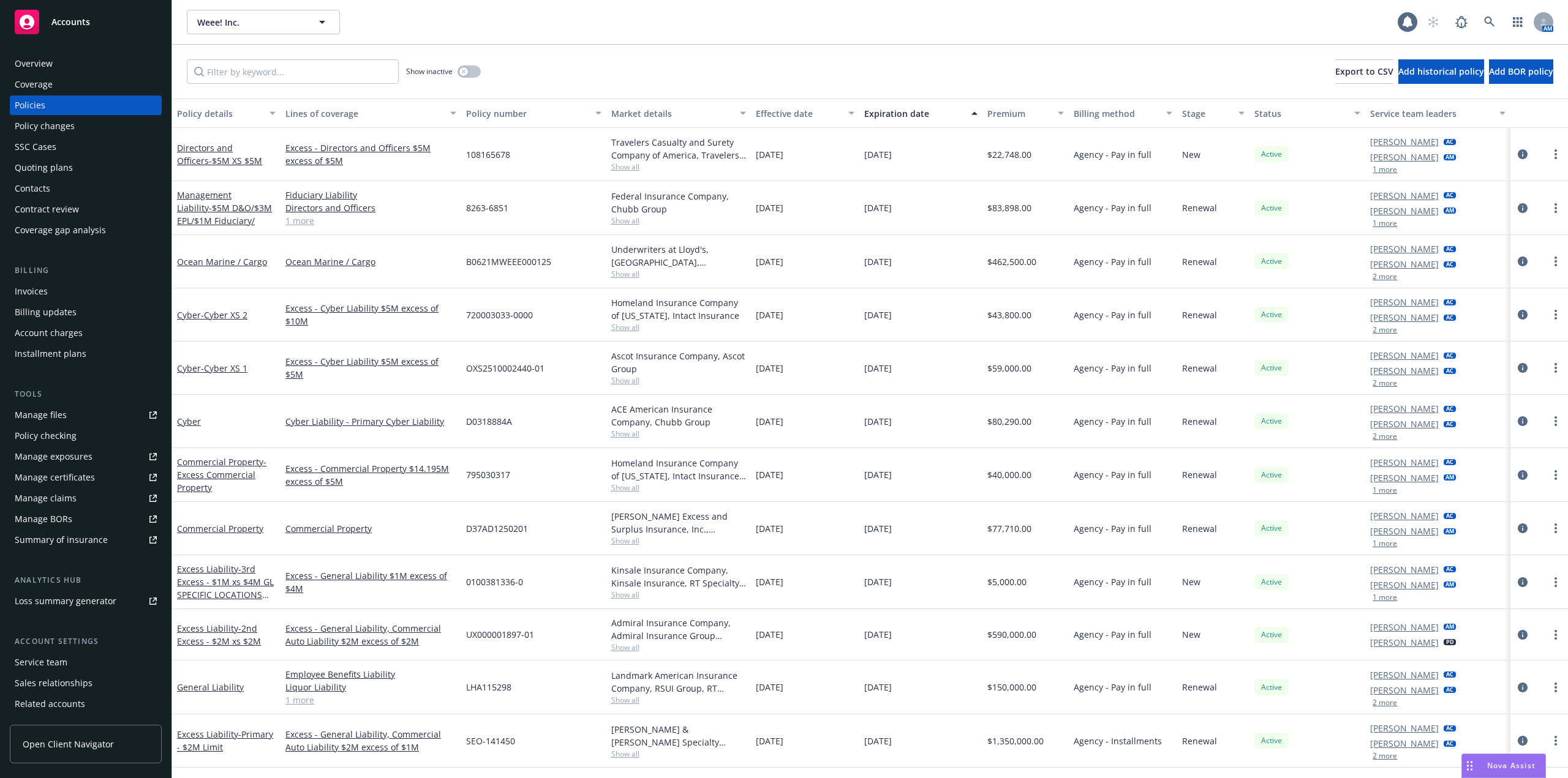
click at [149, 415] on icon at bounding box center [152, 415] width 7 height 7
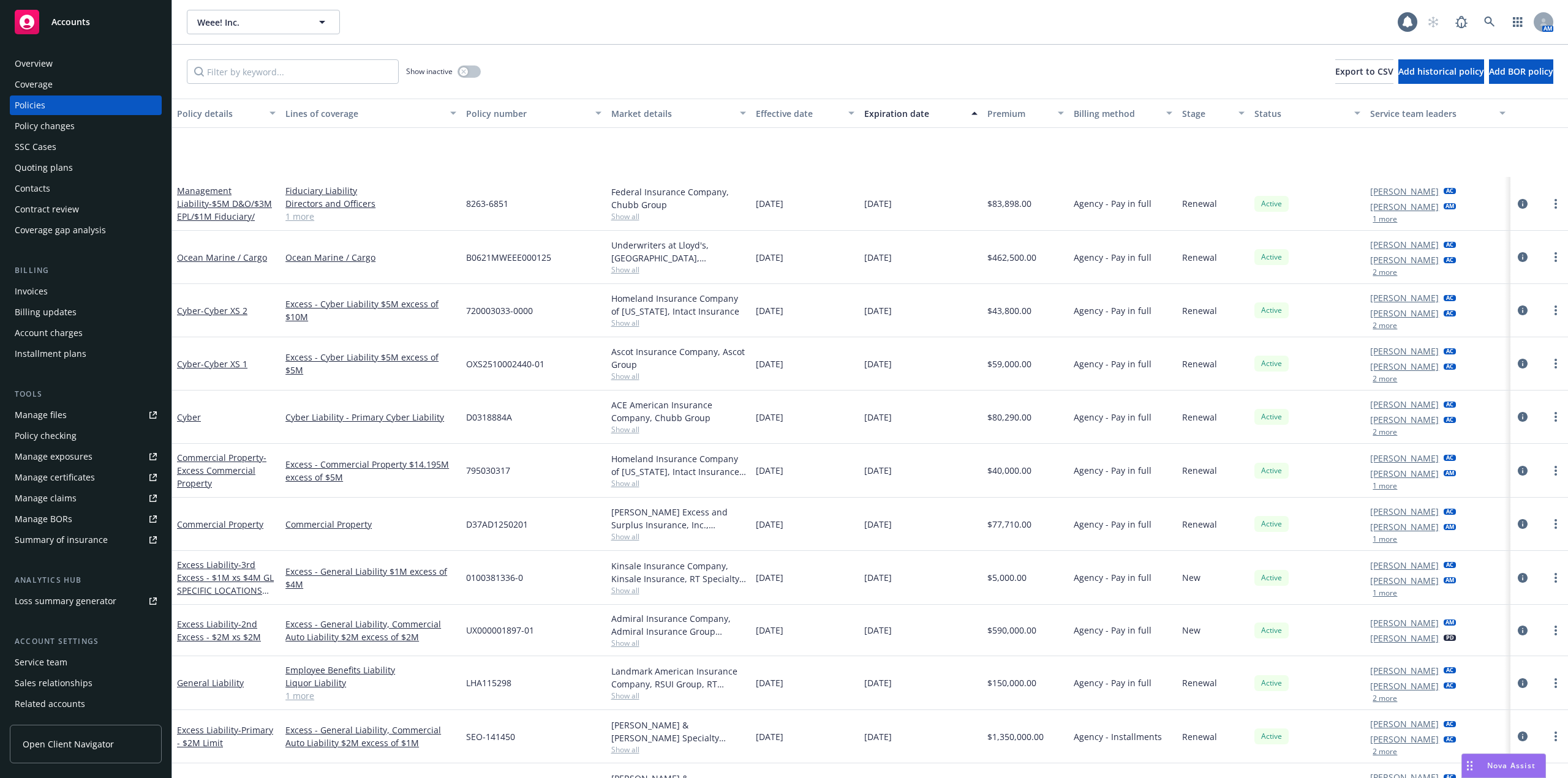
scroll to position [122, 0]
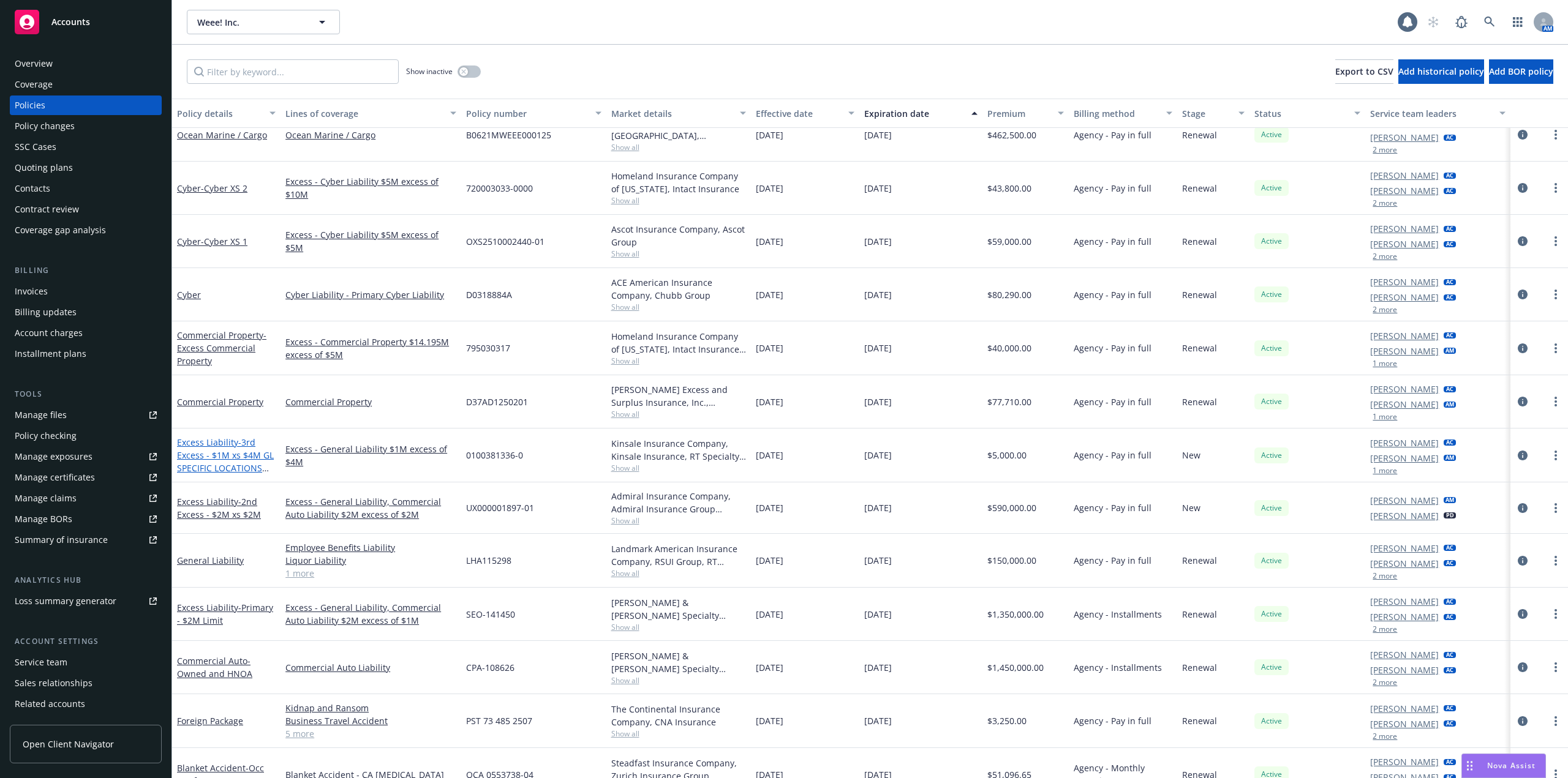
click at [251, 459] on span "- 3rd Excess - $1M xs $4M GL SPECIFIC LOCATIONS ONLY" at bounding box center [225, 461] width 97 height 50
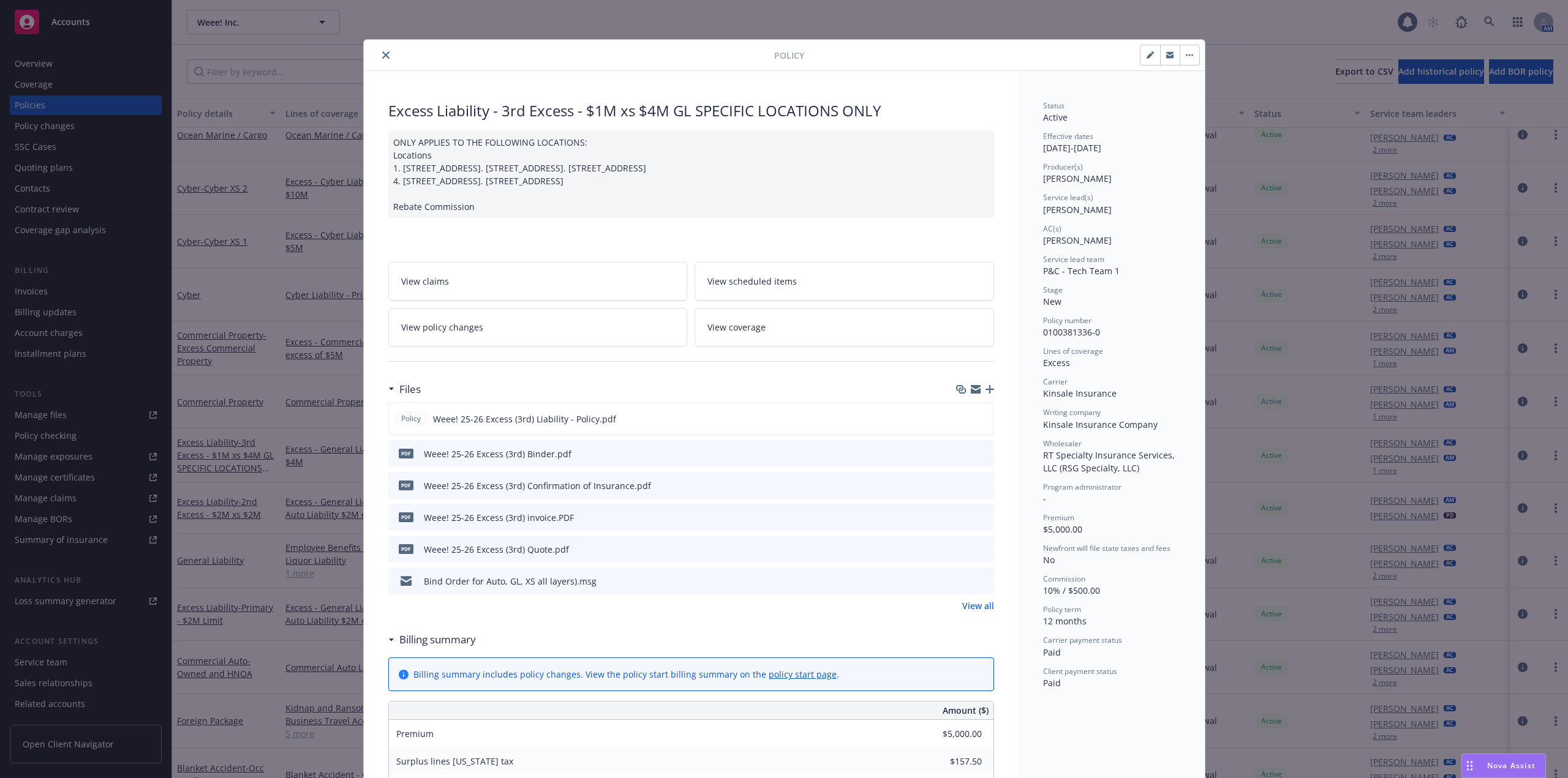
click at [1147, 58] on icon "button" at bounding box center [1149, 55] width 6 height 6
select select "NEW"
select select "12"
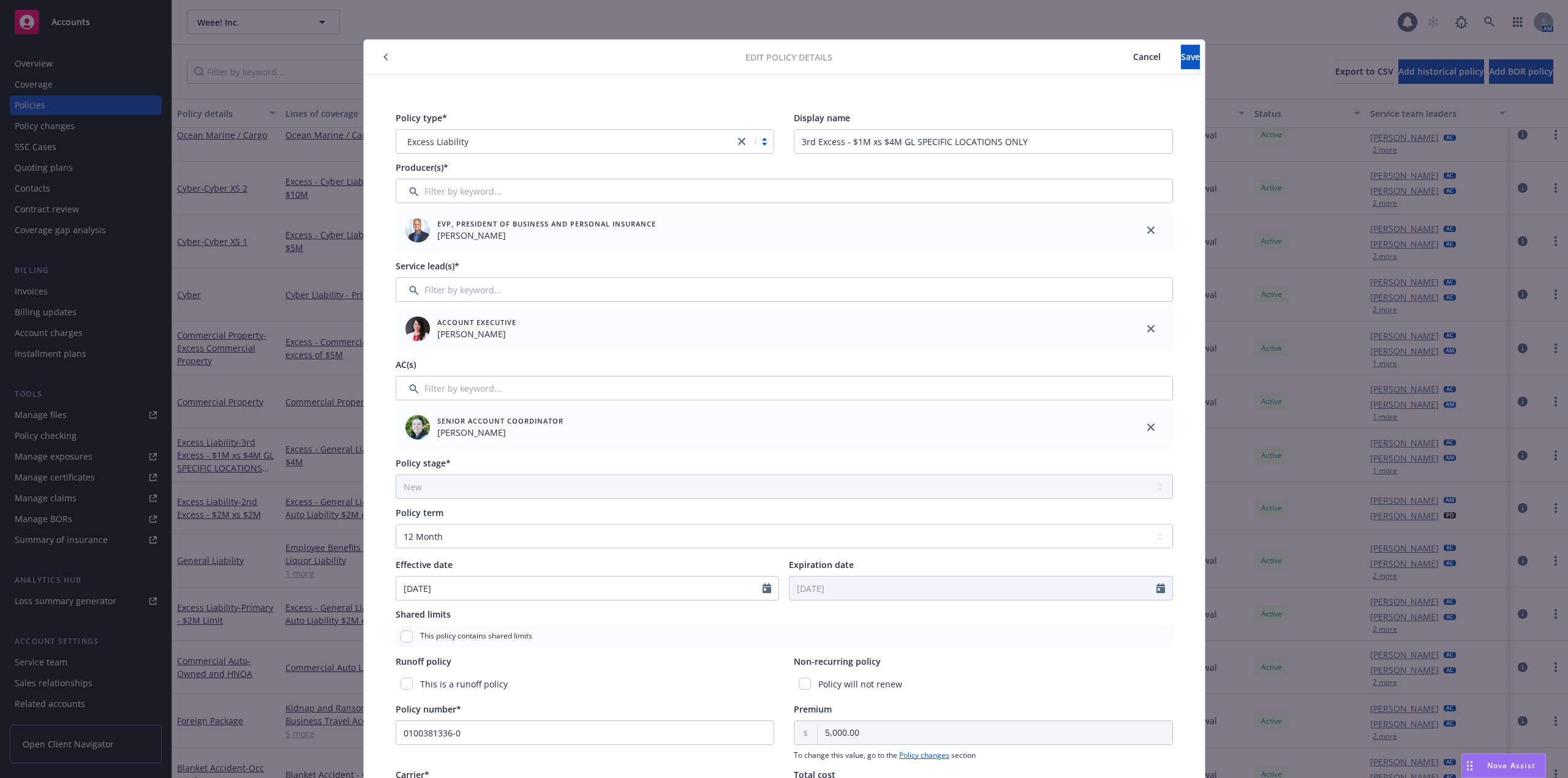
click at [378, 56] on button "button" at bounding box center [386, 57] width 15 height 15
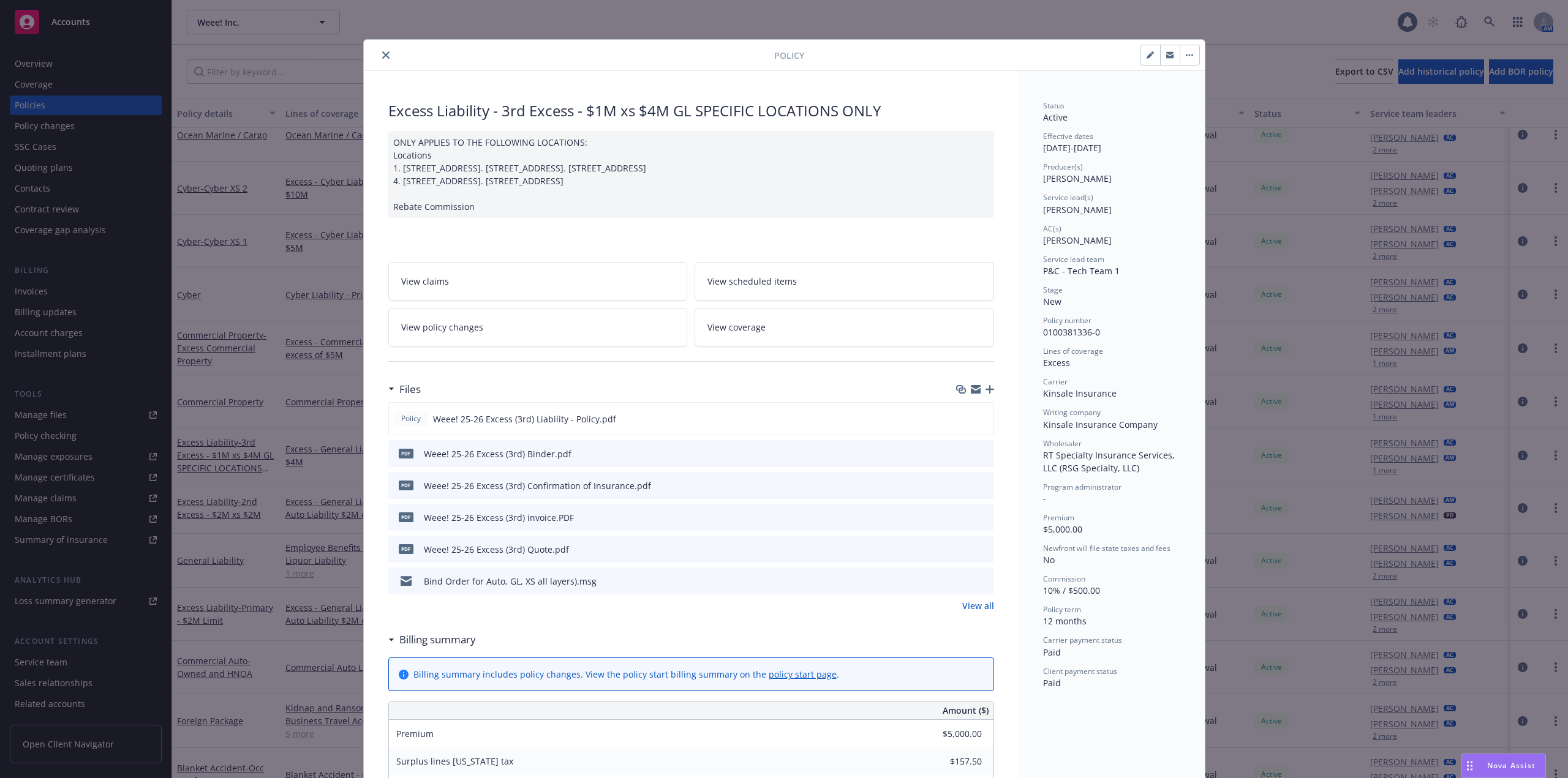
click at [602, 185] on div "ONLY APPLIES TO THE FOLLOWING LOCATIONS: Locations 1. 14051 Rosecrans Avenue, L…" at bounding box center [691, 174] width 606 height 87
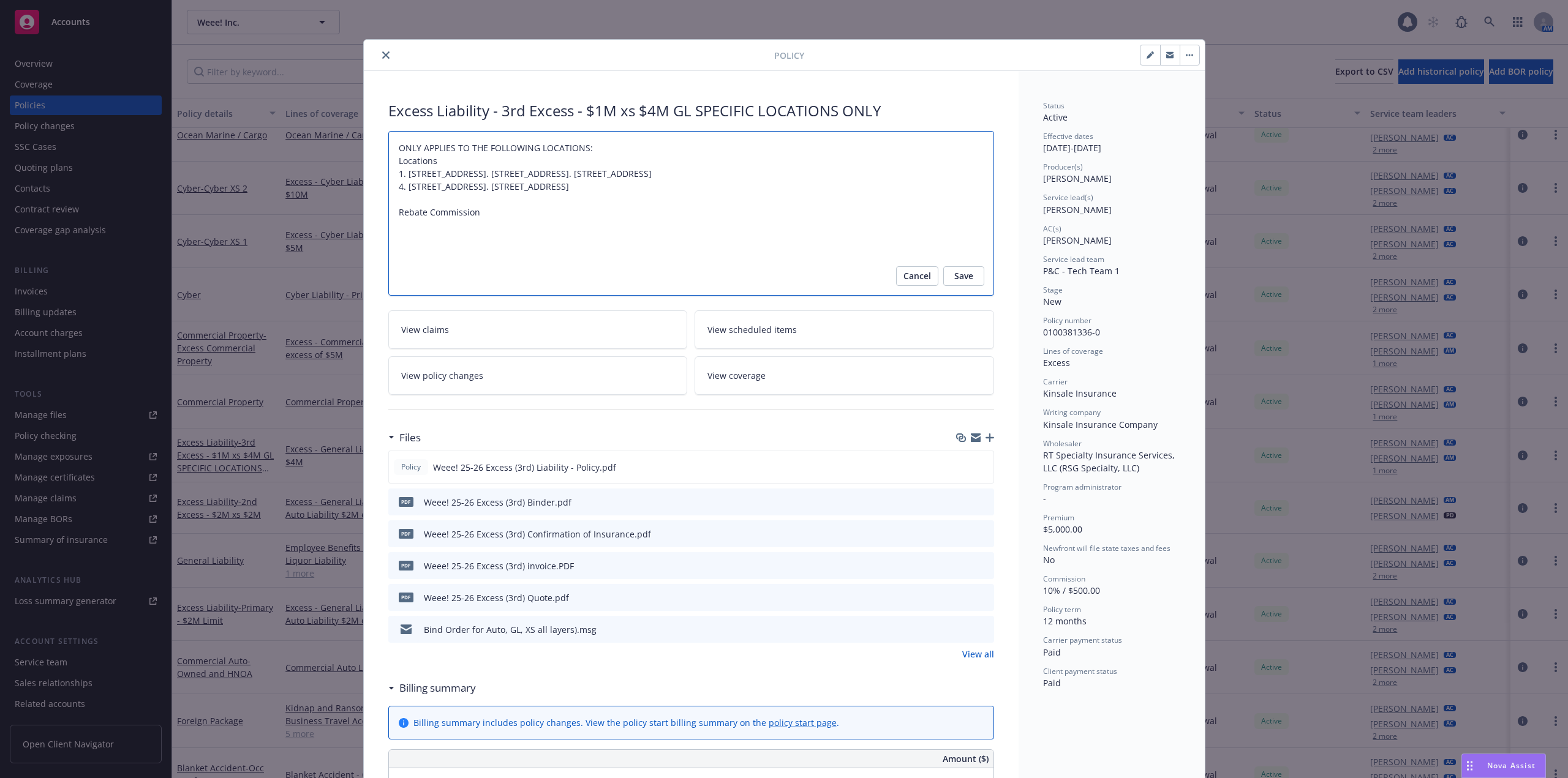
click at [562, 227] on textarea "ONLY APPLIES TO THE FOLLOWING LOCATIONS: Locations 1. 14051 Rosecrans Avenue, L…" at bounding box center [691, 213] width 606 height 165
type textarea "x"
type textarea "ONLY APPLIES TO THE FOLLOWING LOCATIONS: Locations 1. 14051 Rosecrans Avenue, L…"
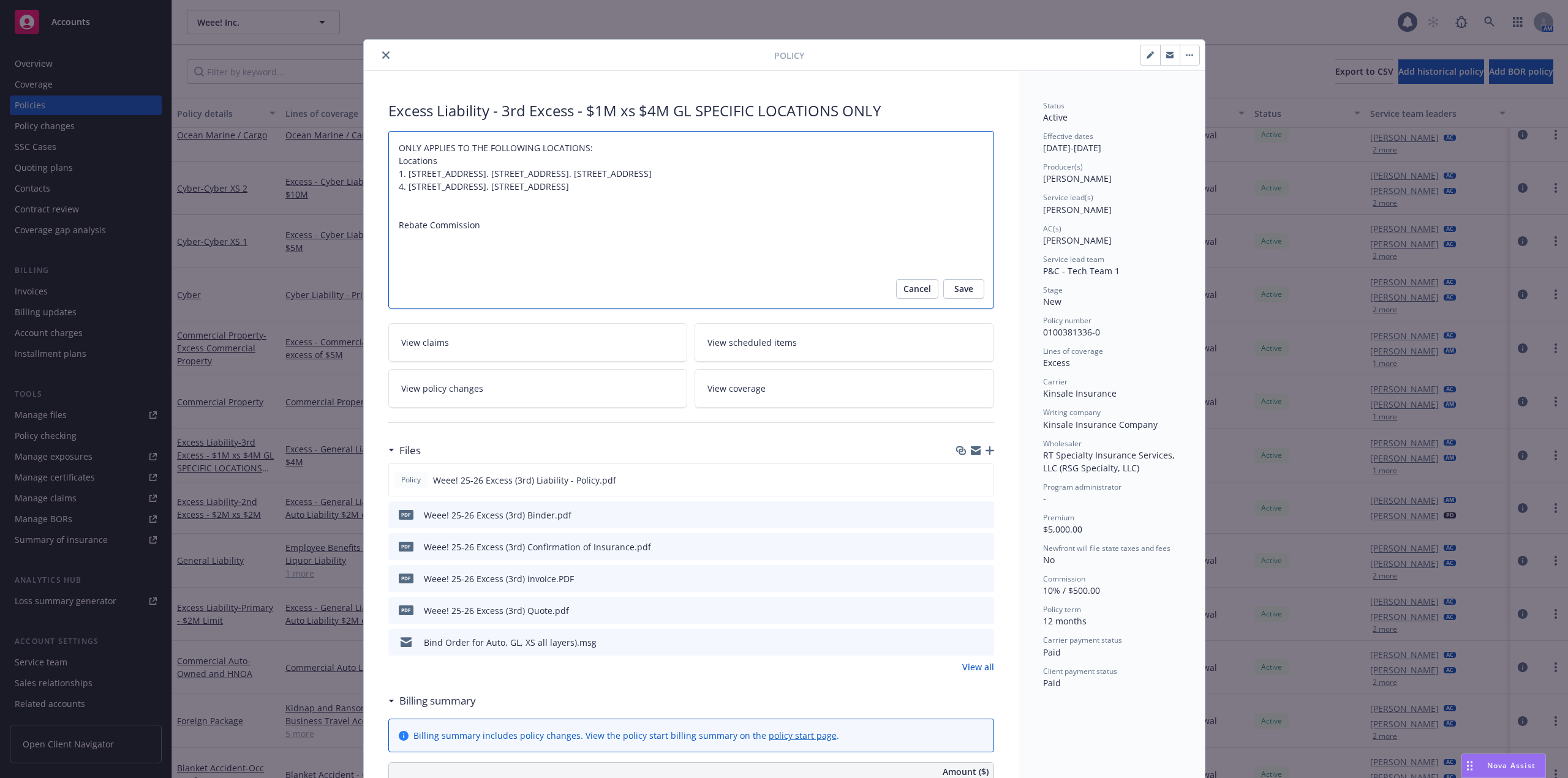
type textarea "x"
type textarea "ONLY APPLIES TO THE FOLLOWING LOCATIONS: Locations 1. 14051 Rosecrans Avenue, L…"
type textarea "x"
type textarea "ONLY APPLIES TO THE FOLLOWING LOCATIONS: Locations 1. 14051 Rosecrans Avenue, L…"
type textarea "x"
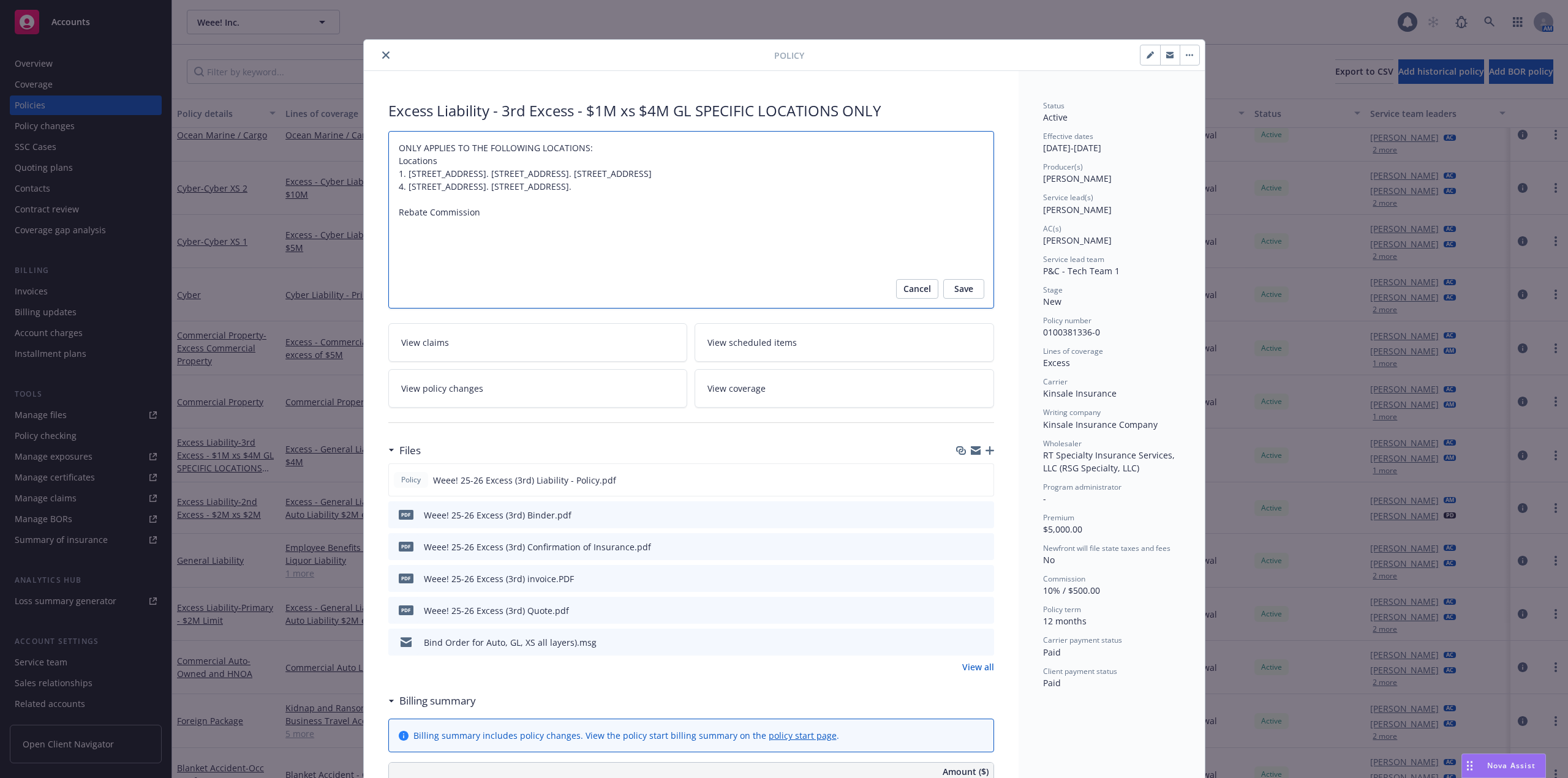
type textarea "ONLY APPLIES TO THE FOLLOWING LOCATIONS: Locations 1. 14051 Rosecrans Avenue, L…"
type textarea "x"
type textarea "ONLY APPLIES TO THE FOLLOWING LOCATIONS: Locations 1. 14051 Rosecrans Avenue, L…"
type textarea "x"
type textarea "ONLY APPLIES TO THE FOLLOWING LOCATIONS: Locations 1. 14051 Rosecrans Avenue, L…"
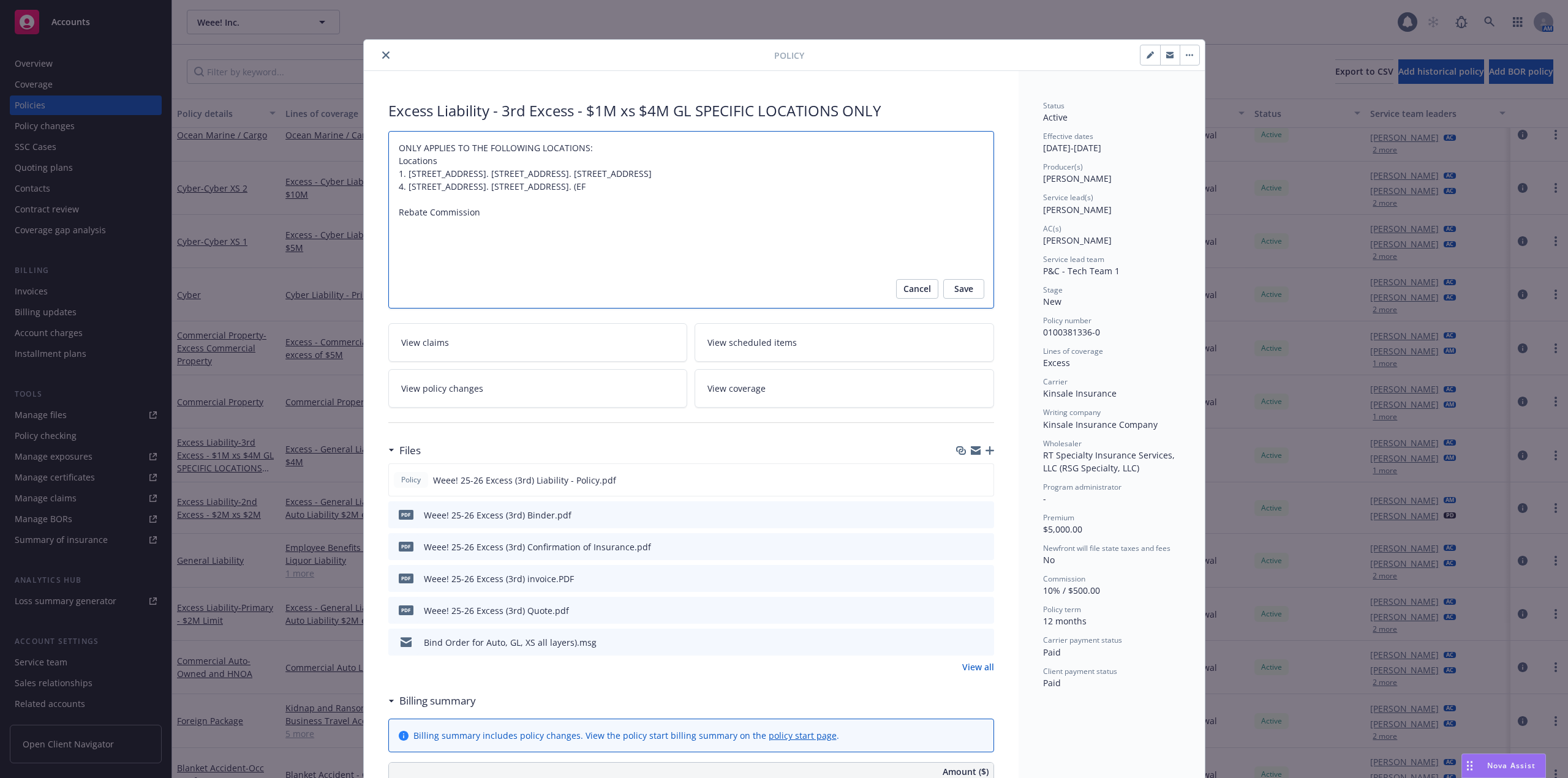
type textarea "x"
type textarea "ONLY APPLIES TO THE FOLLOWING LOCATIONS: Locations 1. 14051 Rosecrans Avenue, L…"
type textarea "x"
type textarea "ONLY APPLIES TO THE FOLLOWING LOCATIONS: Locations 1. 14051 Rosecrans Avenue, L…"
type textarea "x"
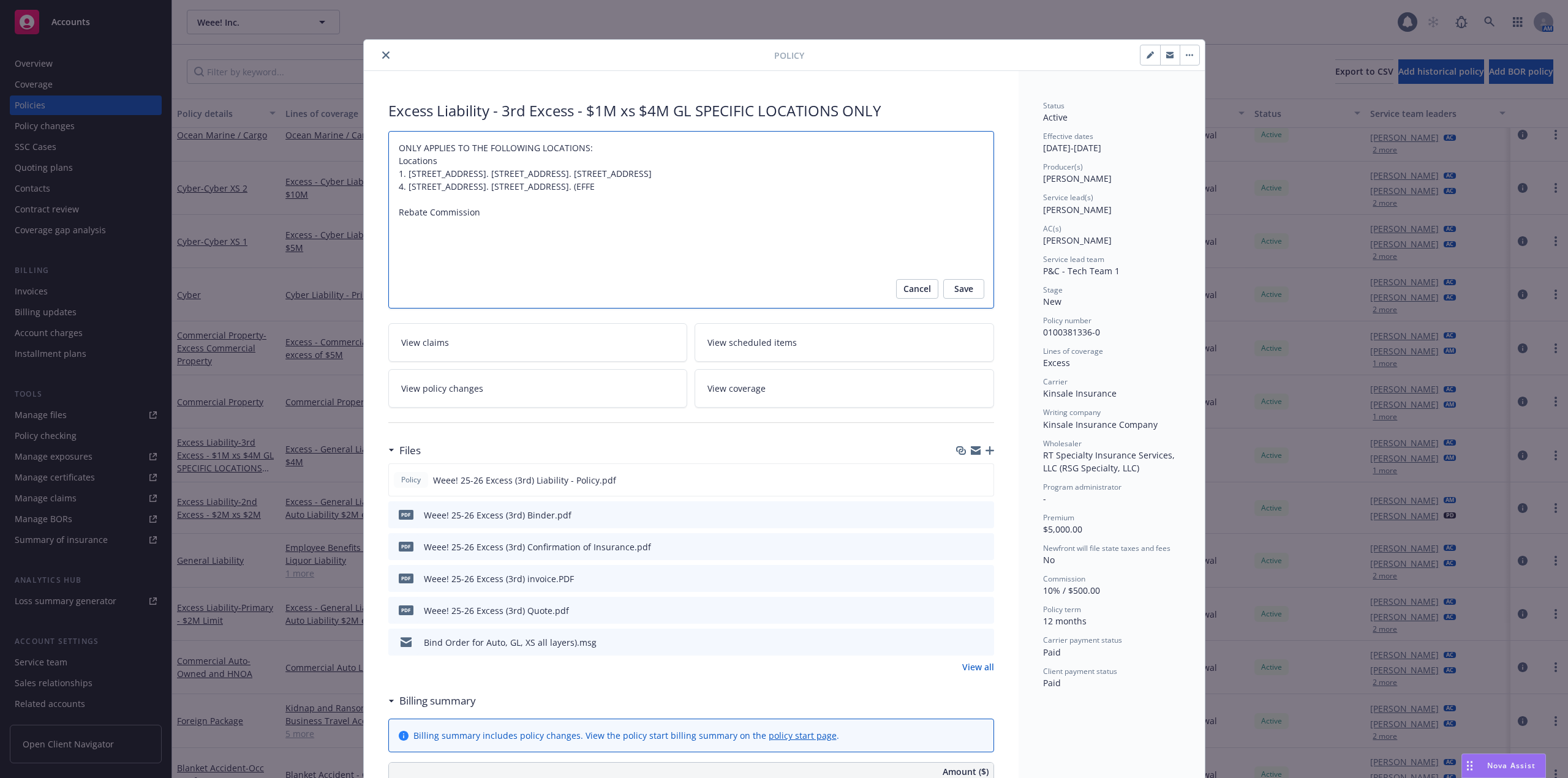
type textarea "ONLY APPLIES TO THE FOLLOWING LOCATIONS: Locations 1. 14051 Rosecrans Avenue, L…"
type textarea "x"
type textarea "ONLY APPLIES TO THE FOLLOWING LOCATIONS: Locations 1. 14051 Rosecrans Avenue, L…"
type textarea "x"
type textarea "ONLY APPLIES TO THE FOLLOWING LOCATIONS: Locations 1. 14051 Rosecrans Avenue, L…"
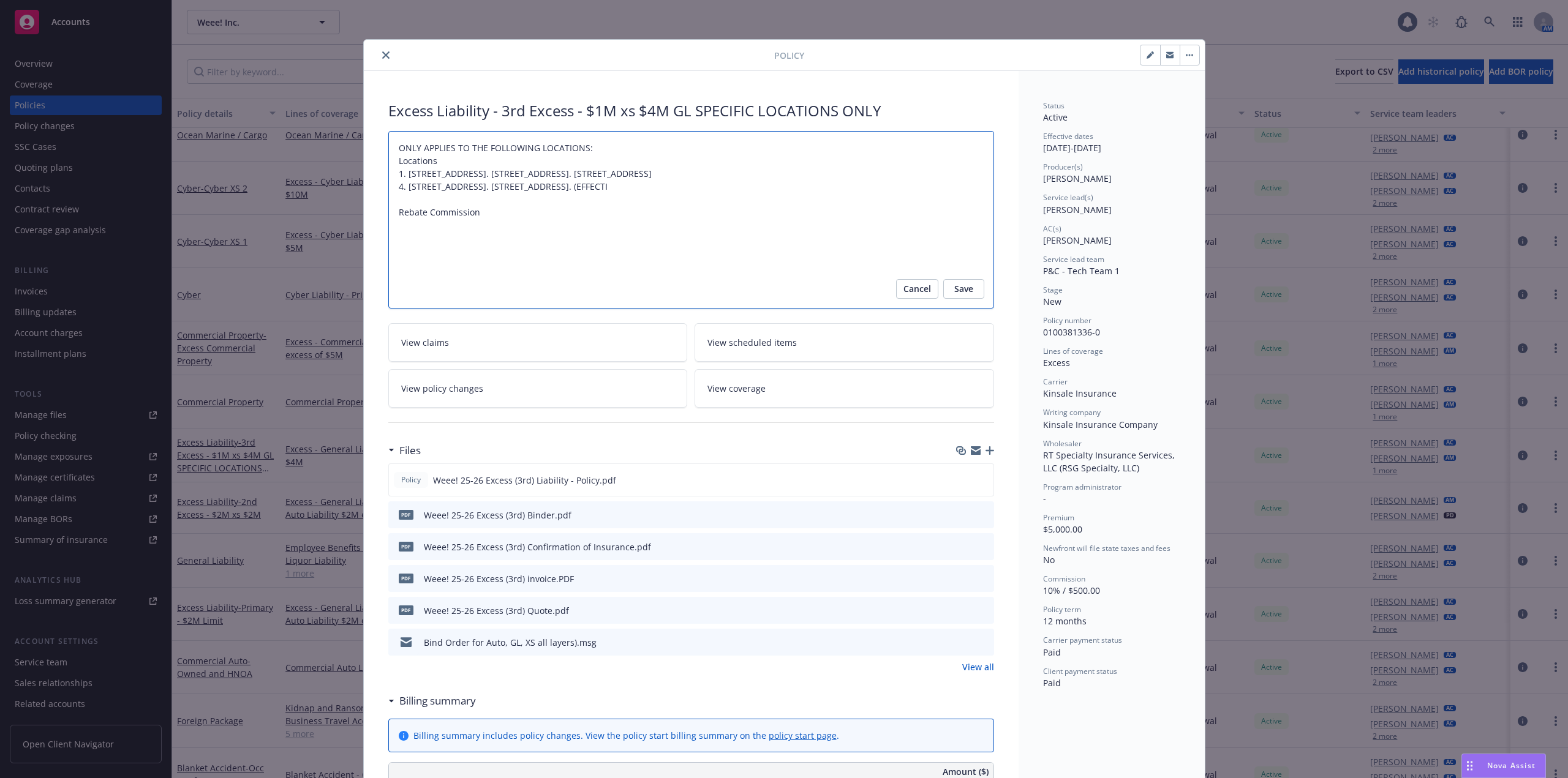
type textarea "x"
type textarea "ONLY APPLIES TO THE FOLLOWING LOCATIONS: Locations 1. 14051 Rosecrans Avenue, L…"
type textarea "x"
type textarea "ONLY APPLIES TO THE FOLLOWING LOCATIONS: Locations 1. 14051 Rosecrans Avenue, L…"
type textarea "x"
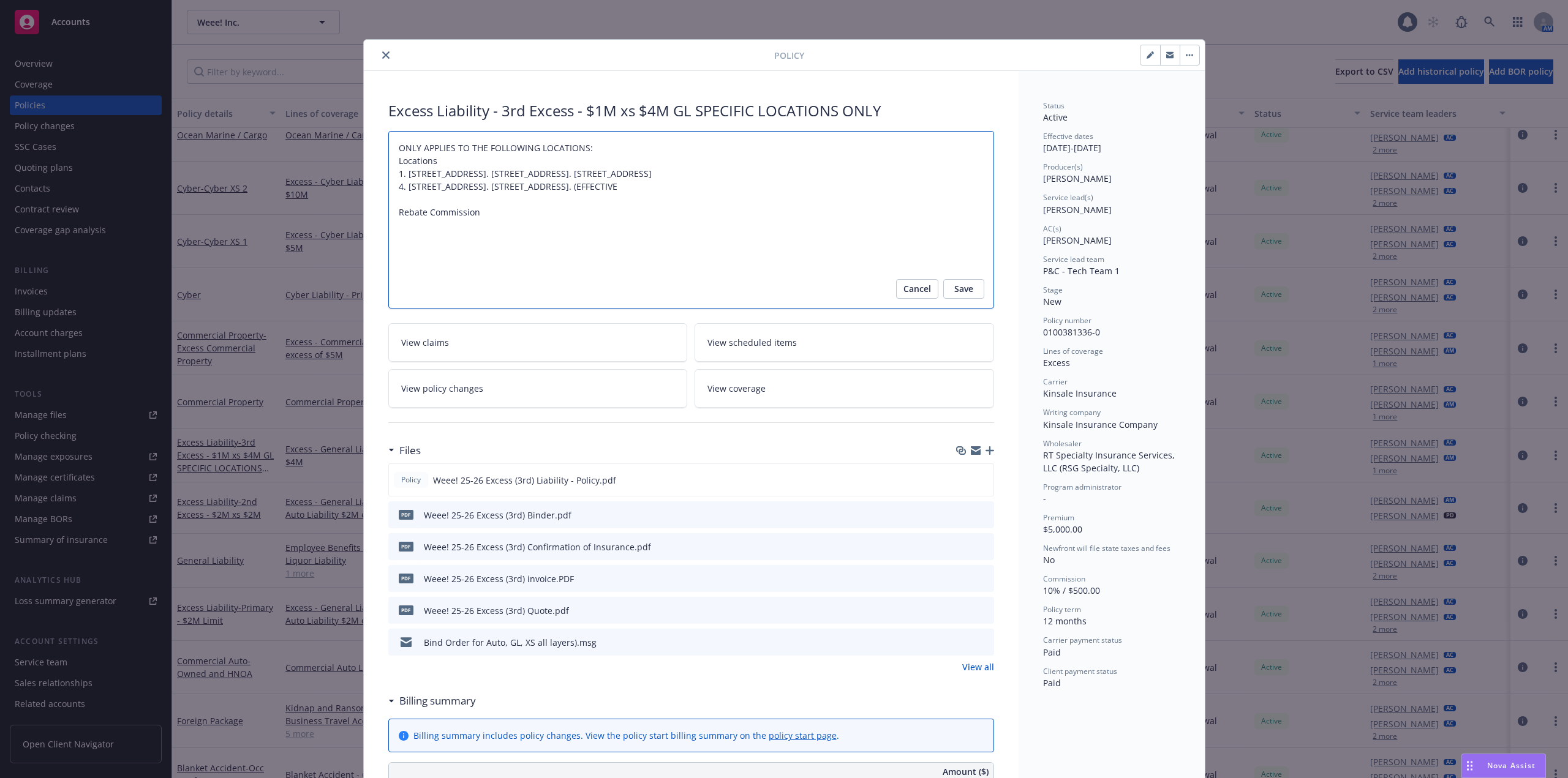
type textarea "ONLY APPLIES TO THE FOLLOWING LOCATIONS: Locations 1. 14051 Rosecrans Avenue, L…"
type textarea "x"
type textarea "ONLY APPLIES TO THE FOLLOWING LOCATIONS: Locations 1. 14051 Rosecrans Avenue, L…"
type textarea "x"
type textarea "ONLY APPLIES TO THE FOLLOWING LOCATIONS: Locations 1. 14051 Rosecrans Avenue, L…"
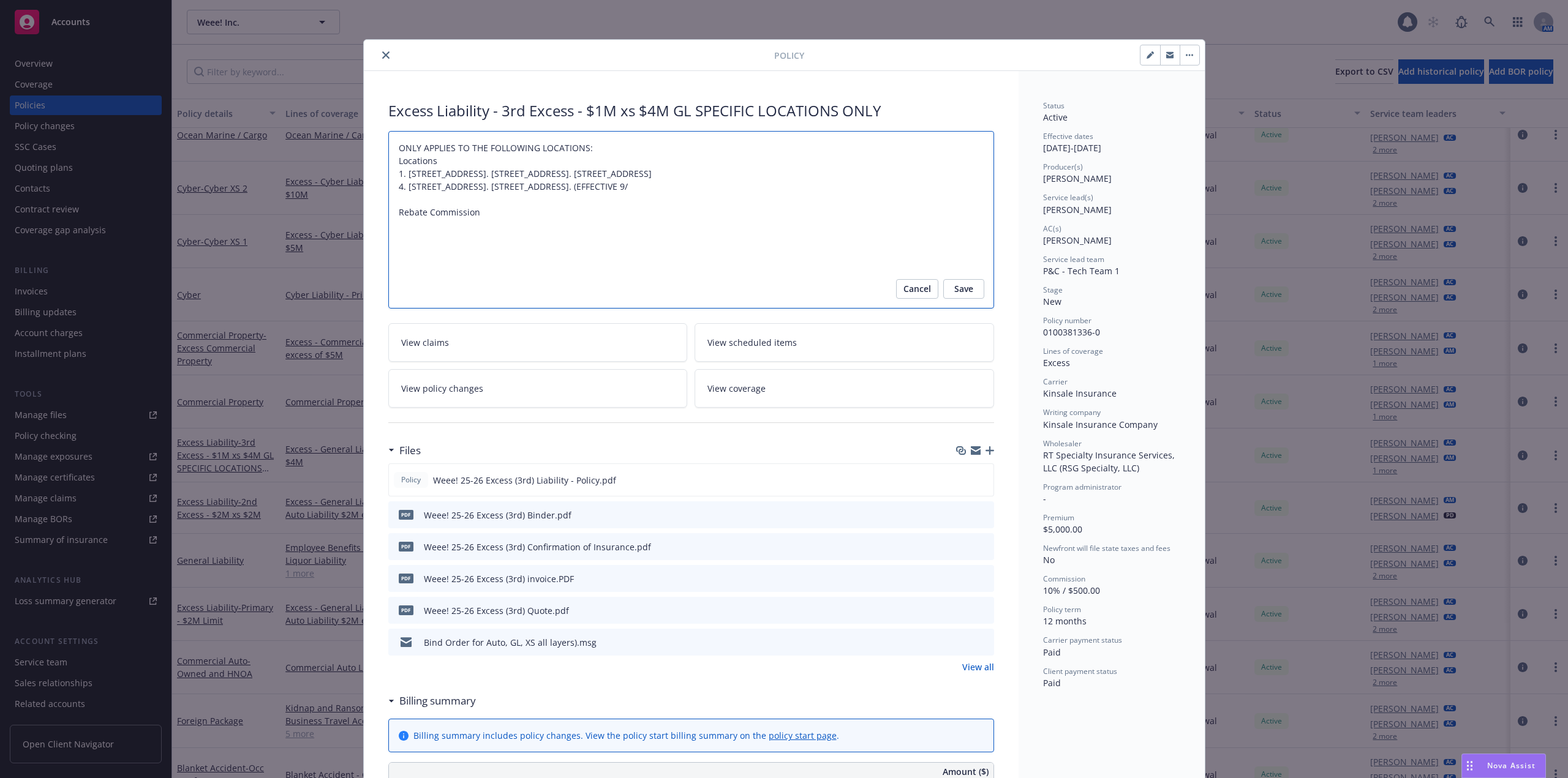
type textarea "x"
type textarea "ONLY APPLIES TO THE FOLLOWING LOCATIONS: Locations 1. 14051 Rosecrans Avenue, L…"
type textarea "x"
type textarea "ONLY APPLIES TO THE FOLLOWING LOCATIONS: Locations 1. 14051 Rosecrans Avenue, L…"
type textarea "x"
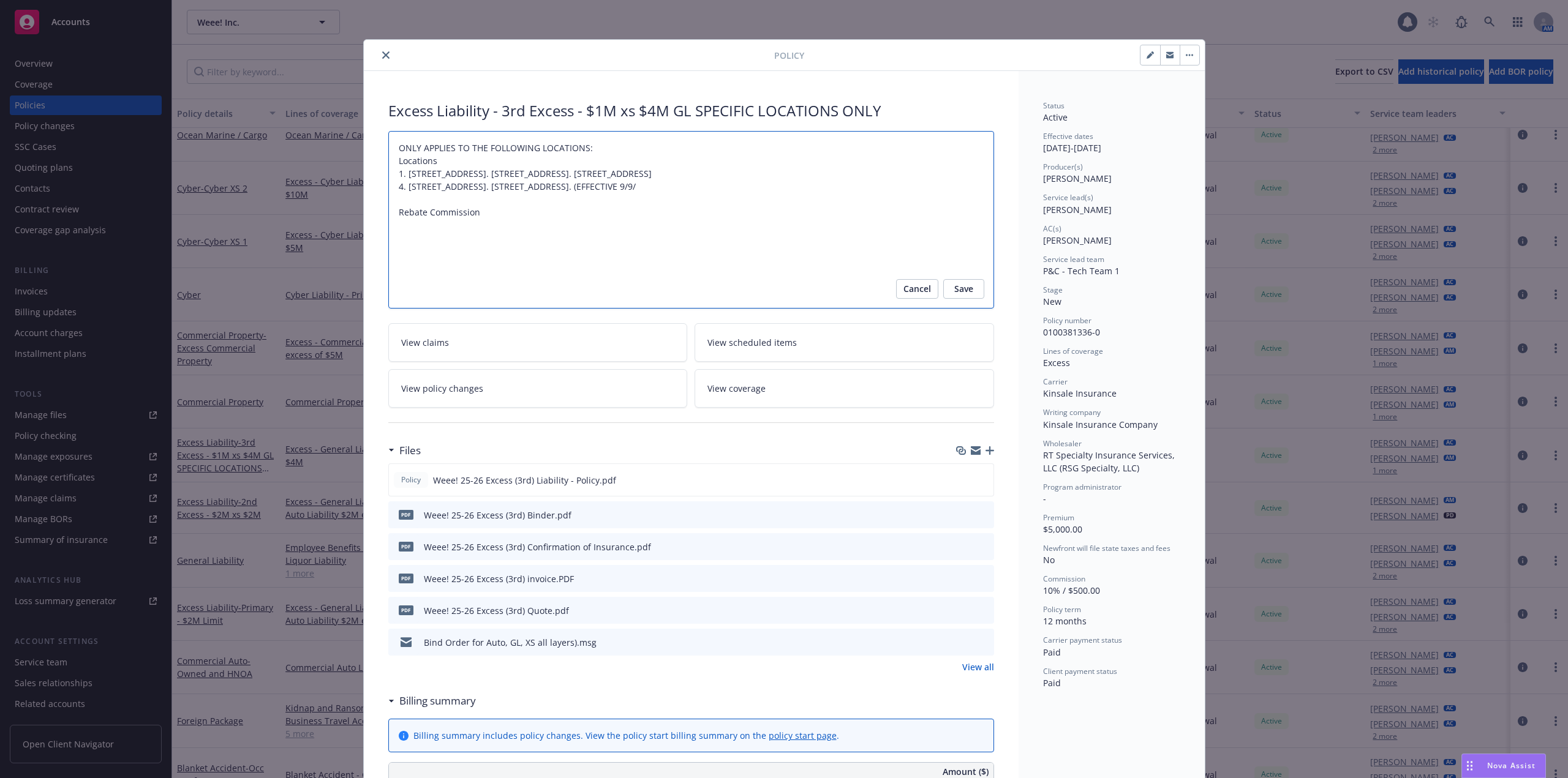
type textarea "ONLY APPLIES TO THE FOLLOWING LOCATIONS: Locations 1. 14051 Rosecrans Avenue, L…"
type textarea "x"
type textarea "ONLY APPLIES TO THE FOLLOWING LOCATIONS: Locations 1. 14051 Rosecrans Avenue, L…"
type textarea "x"
type textarea "ONLY APPLIES TO THE FOLLOWING LOCATIONS: Locations 1. 14051 Rosecrans Avenue, L…"
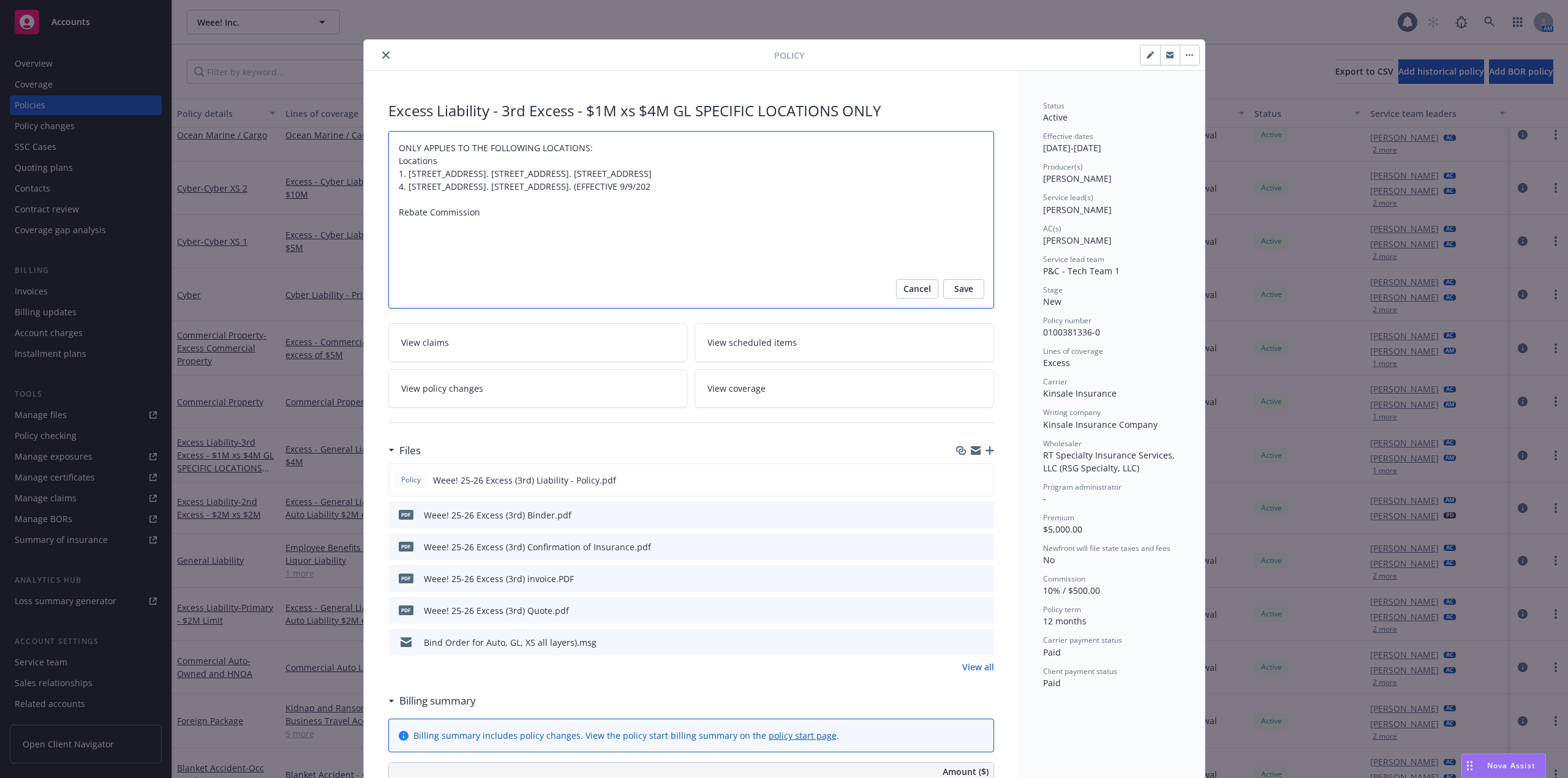
type textarea "x"
type textarea "ONLY APPLIES TO THE FOLLOWING LOCATIONS: Locations 1. 14051 Rosecrans Avenue, L…"
type textarea "x"
type textarea "ONLY APPLIES TO THE FOLLOWING LOCATIONS: Locations 1. 14051 Rosecrans Avenue, L…"
type textarea "x"
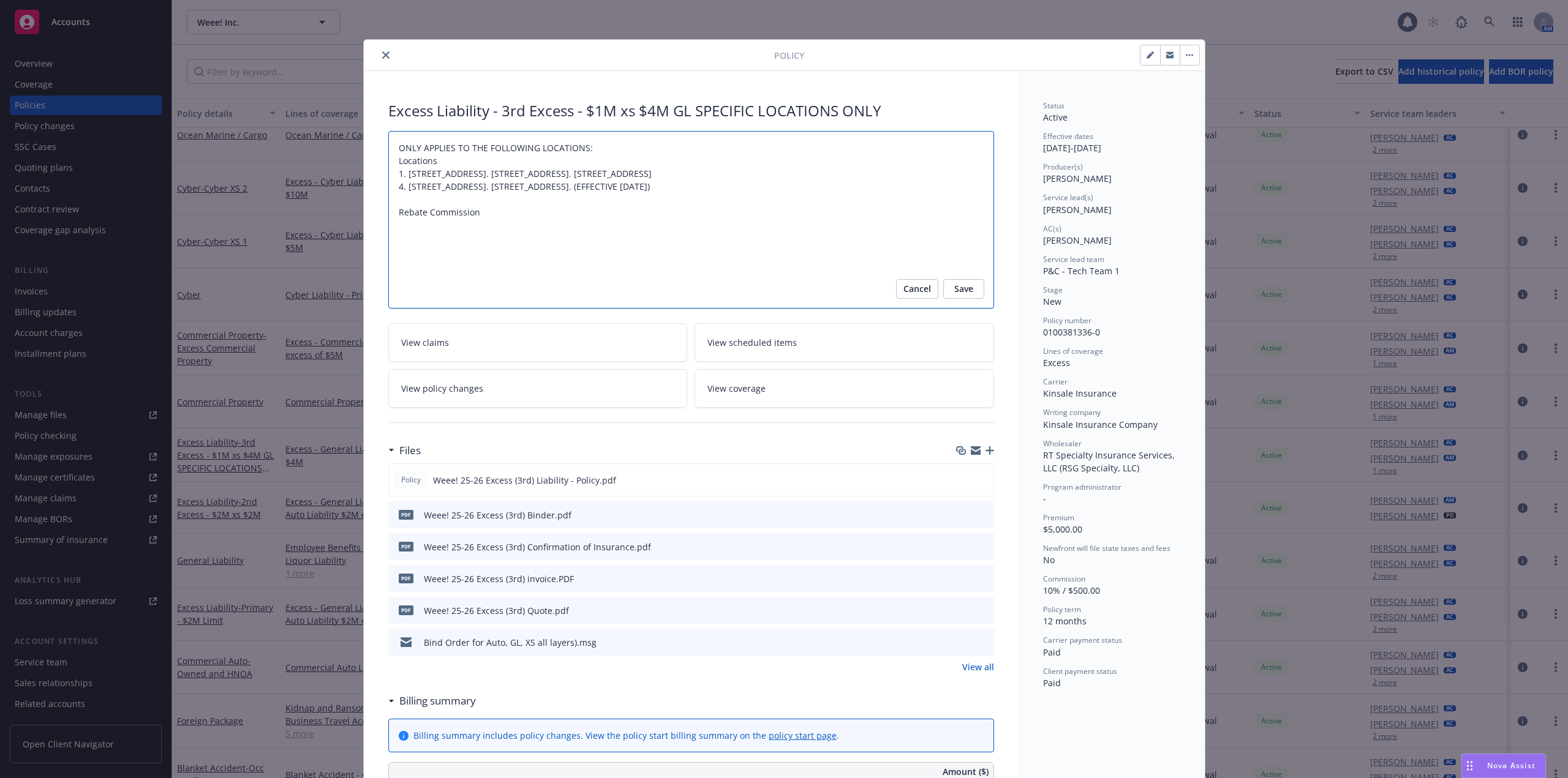
type textarea "ONLY APPLIES TO THE FOLLOWING LOCATIONS: Locations 1. 14051 Rosecrans Avenue, L…"
paste textarea "8701 W 53rd St., McCook, IL"
type textarea "x"
type textarea "ONLY APPLIES TO THE FOLLOWING LOCATIONS: Locations 1. 14051 Rosecrans Avenue, L…"
click at [636, 242] on textarea "ONLY APPLIES TO THE FOLLOWING LOCATIONS: Locations 1. 14051 Rosecrans Avenue, L…" at bounding box center [691, 219] width 606 height 177
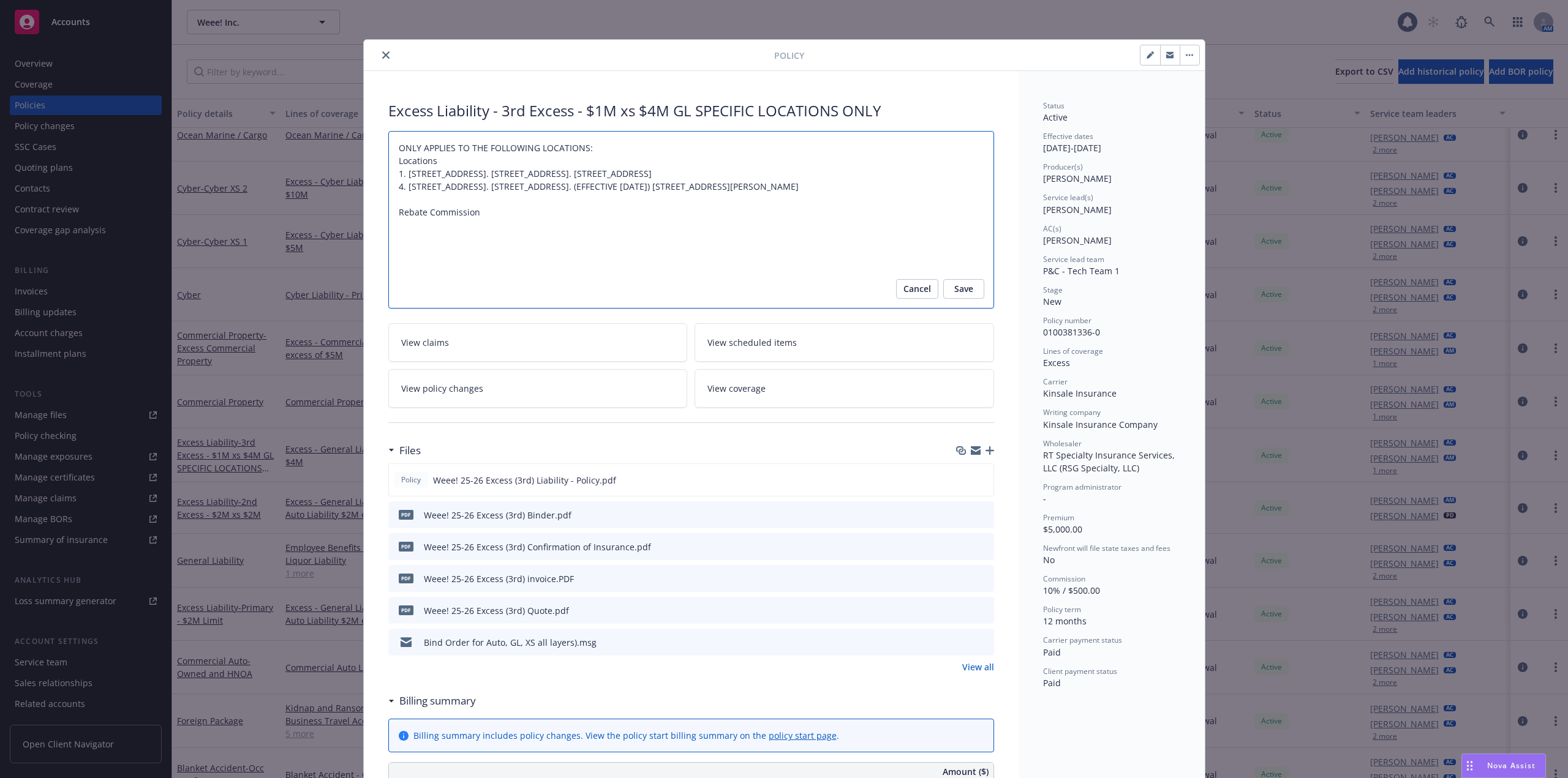
type textarea "x"
type textarea "ONLY APPLIES TO THE FOLLOWING LOCATIONS: Locations 1. 14051 Rosecrans Avenue, L…"
paste textarea "60525"
type textarea "x"
type textarea "ONLY APPLIES TO THE FOLLOWING LOCATIONS: Locations 1. 14051 Rosecrans Avenue, L…"
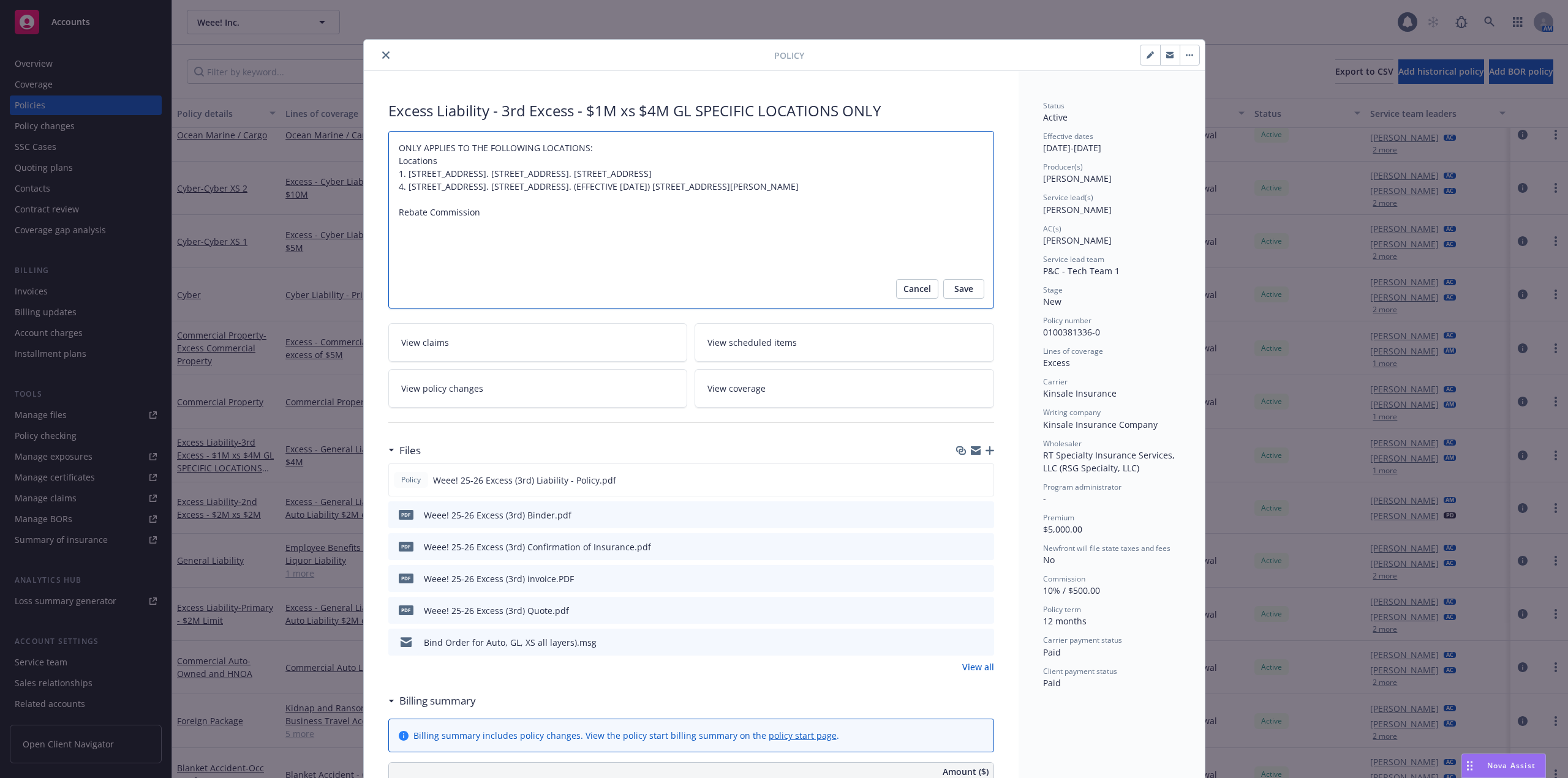
click at [474, 238] on textarea "ONLY APPLIES TO THE FOLLOWING LOCATIONS: Locations 1. 14051 Rosecrans Avenue, L…" at bounding box center [691, 219] width 606 height 177
click at [408, 234] on textarea "ONLY APPLIES TO THE FOLLOWING LOCATIONS: Locations 1. 14051 Rosecrans Avenue, L…" at bounding box center [691, 219] width 606 height 177
type textarea "x"
type textarea "ONLY APPLIES TO THE FOLLOWING LOCATIONS: Locations 1. 14051 Rosecrans Avenue, L…"
type textarea "x"
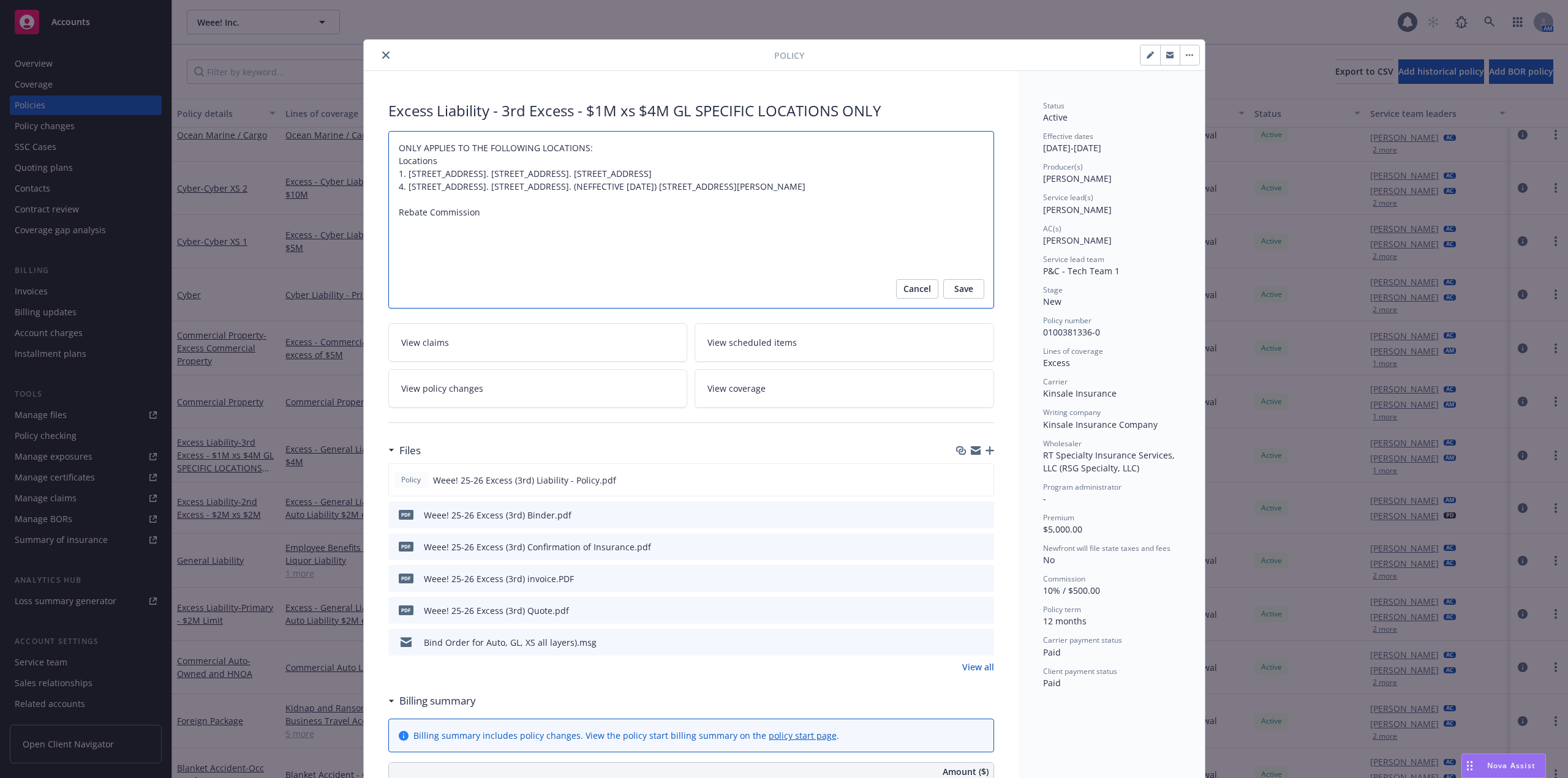
type textarea "ONLY APPLIES TO THE FOLLOWING LOCATIONS: Locations 1. 14051 Rosecrans Avenue, L…"
type textarea "x"
type textarea "ONLY APPLIES TO THE FOLLOWING LOCATIONS: Locations 1. 14051 Rosecrans Avenue, L…"
type textarea "x"
type textarea "ONLY APPLIES TO THE FOLLOWING LOCATIONS: Locations 1. 14051 Rosecrans Avenue, L…"
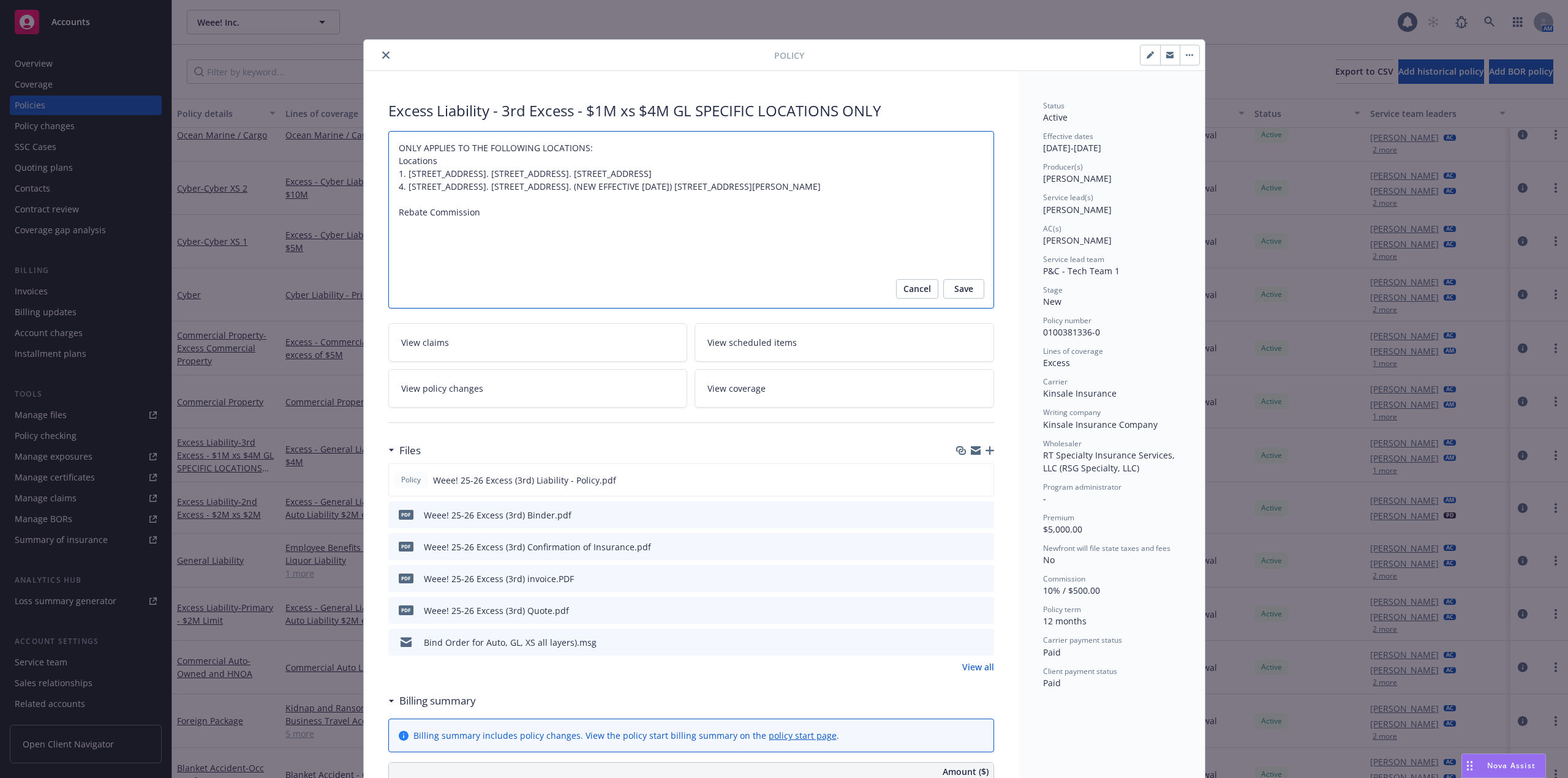
type textarea "x"
type textarea "ONLY APPLIES TO THE FOLLOWING LOCATIONS: Locations 1. 14051 Rosecrans Avenue, L…"
type textarea "x"
type textarea "ONLY APPLIES TO THE FOLLOWING LOCATIONS: Locations 1. 14051 Rosecrans Avenue, L…"
type textarea "x"
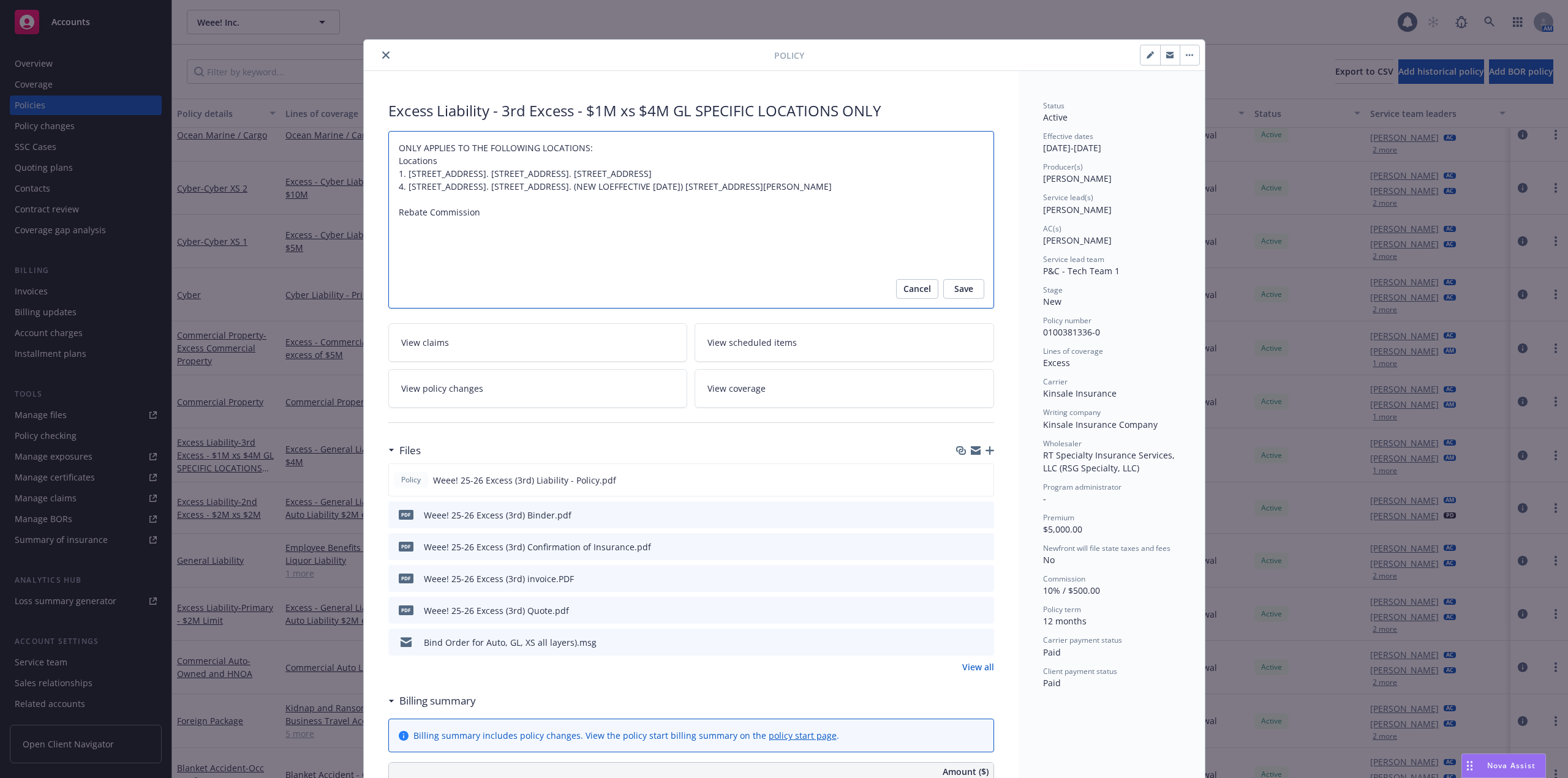
type textarea "ONLY APPLIES TO THE FOLLOWING LOCATIONS: Locations 1. 14051 Rosecrans Avenue, L…"
type textarea "x"
type textarea "ONLY APPLIES TO THE FOLLOWING LOCATIONS: Locations 1. 14051 Rosecrans Avenue, L…"
type textarea "x"
type textarea "ONLY APPLIES TO THE FOLLOWING LOCATIONS: Locations 1. 14051 Rosecrans Avenue, L…"
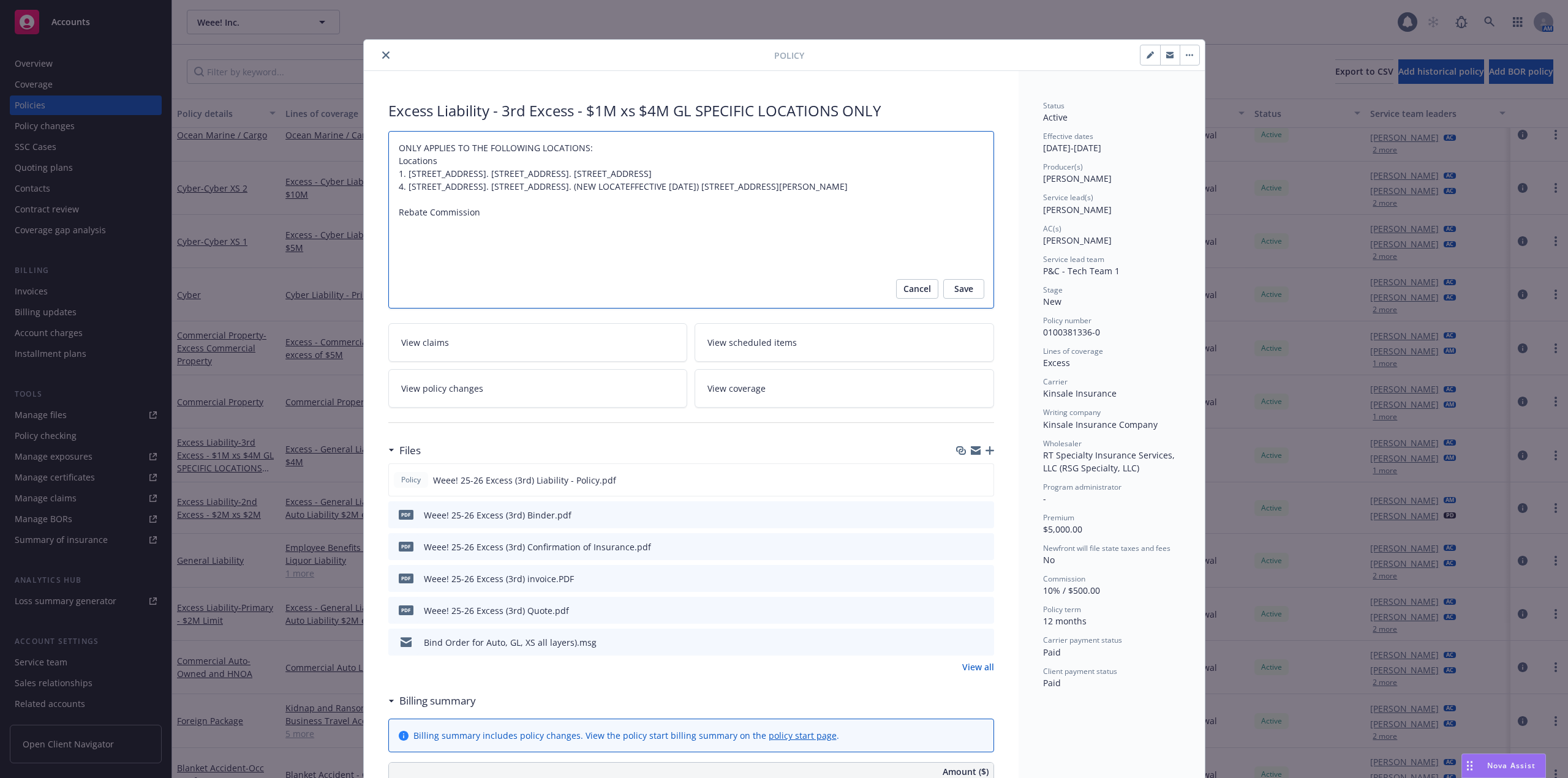
type textarea "x"
type textarea "ONLY APPLIES TO THE FOLLOWING LOCATIONS: Locations 1. 14051 Rosecrans Avenue, L…"
type textarea "x"
type textarea "ONLY APPLIES TO THE FOLLOWING LOCATIONS: Locations 1. 14051 Rosecrans Avenue, L…"
type textarea "x"
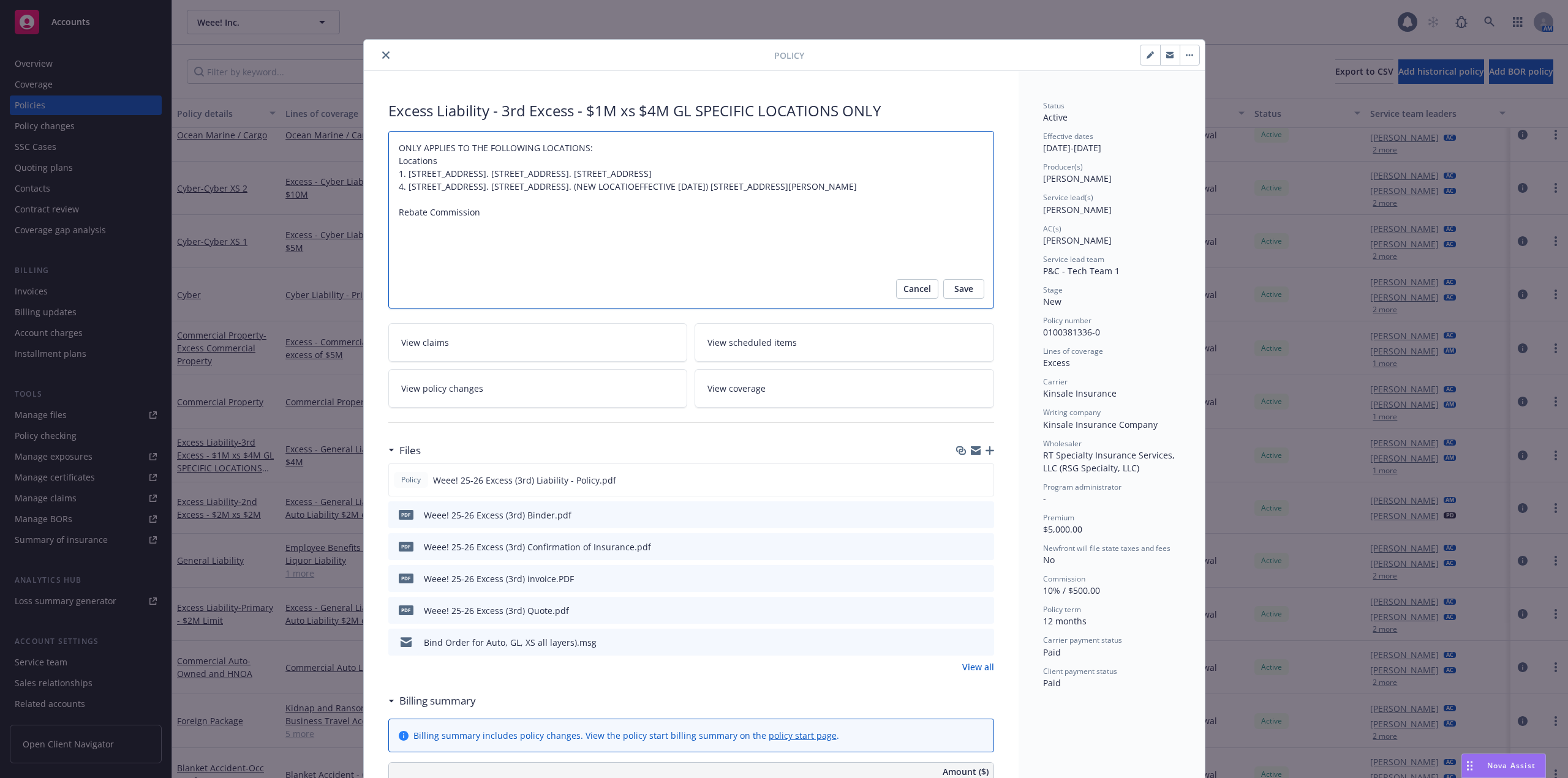
type textarea "ONLY APPLIES TO THE FOLLOWING LOCATIONS: Locations 1. 14051 Rosecrans Avenue, L…"
type textarea "x"
type textarea "ONLY APPLIES TO THE FOLLOWING LOCATIONS: Locations 1. 14051 Rosecrans Avenue, L…"
drag, startPoint x: 551, startPoint y: 238, endPoint x: 577, endPoint y: 238, distance: 26.0
click at [551, 238] on textarea "ONLY APPLIES TO THE FOLLOWING LOCATIONS: Locations 1. 14051 Rosecrans Avenue, L…" at bounding box center [691, 219] width 606 height 177
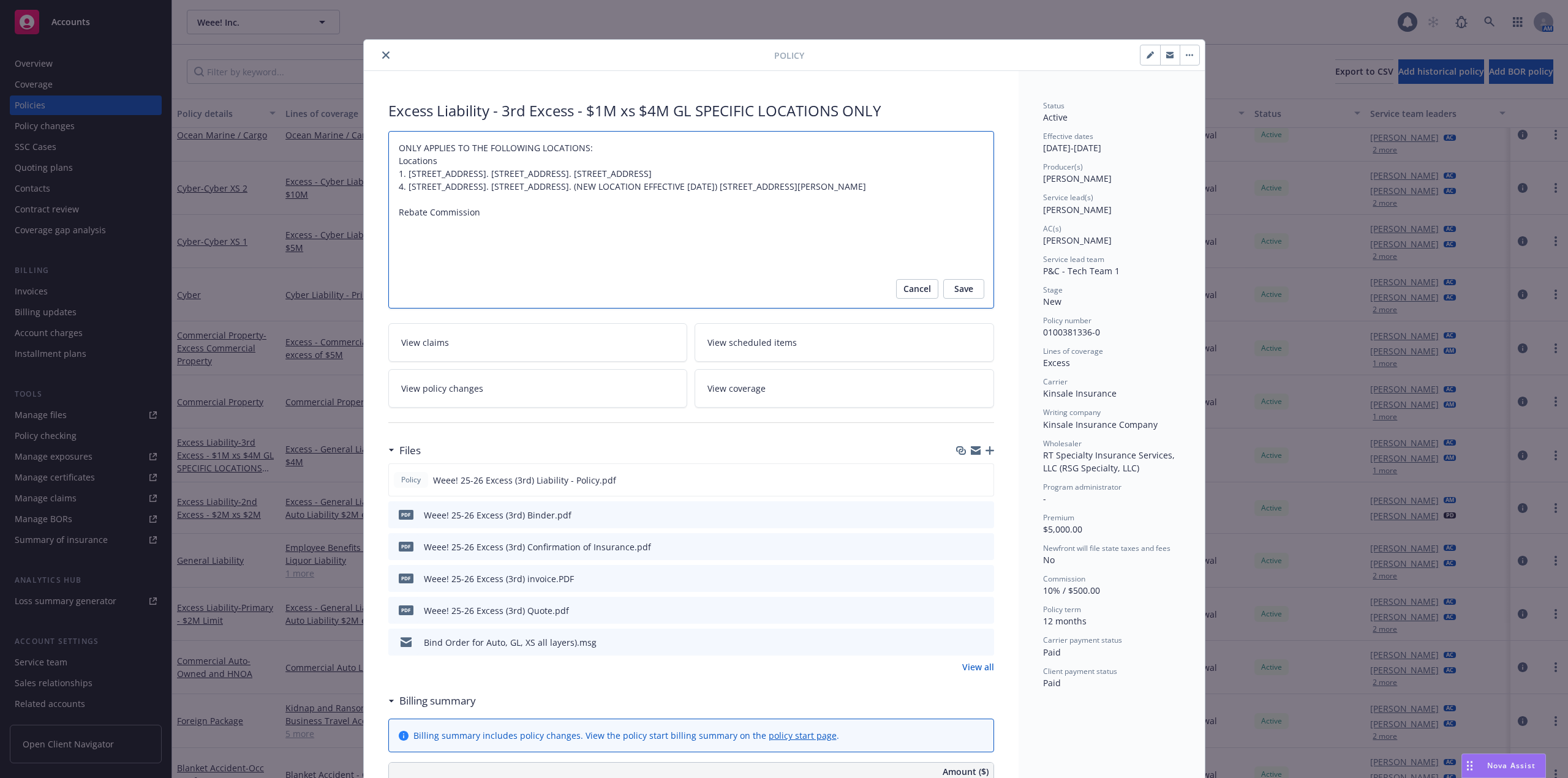
type textarea "x"
type textarea "ONLY APPLIES TO THE FOLLOWING LOCATIONS: Locations 1. 14051 Rosecrans Avenue, L…"
type textarea "x"
type textarea "ONLY APPLIES TO THE FOLLOWING LOCATIONS: Locations 1. 14051 Rosecrans Avenue, L…"
type textarea "x"
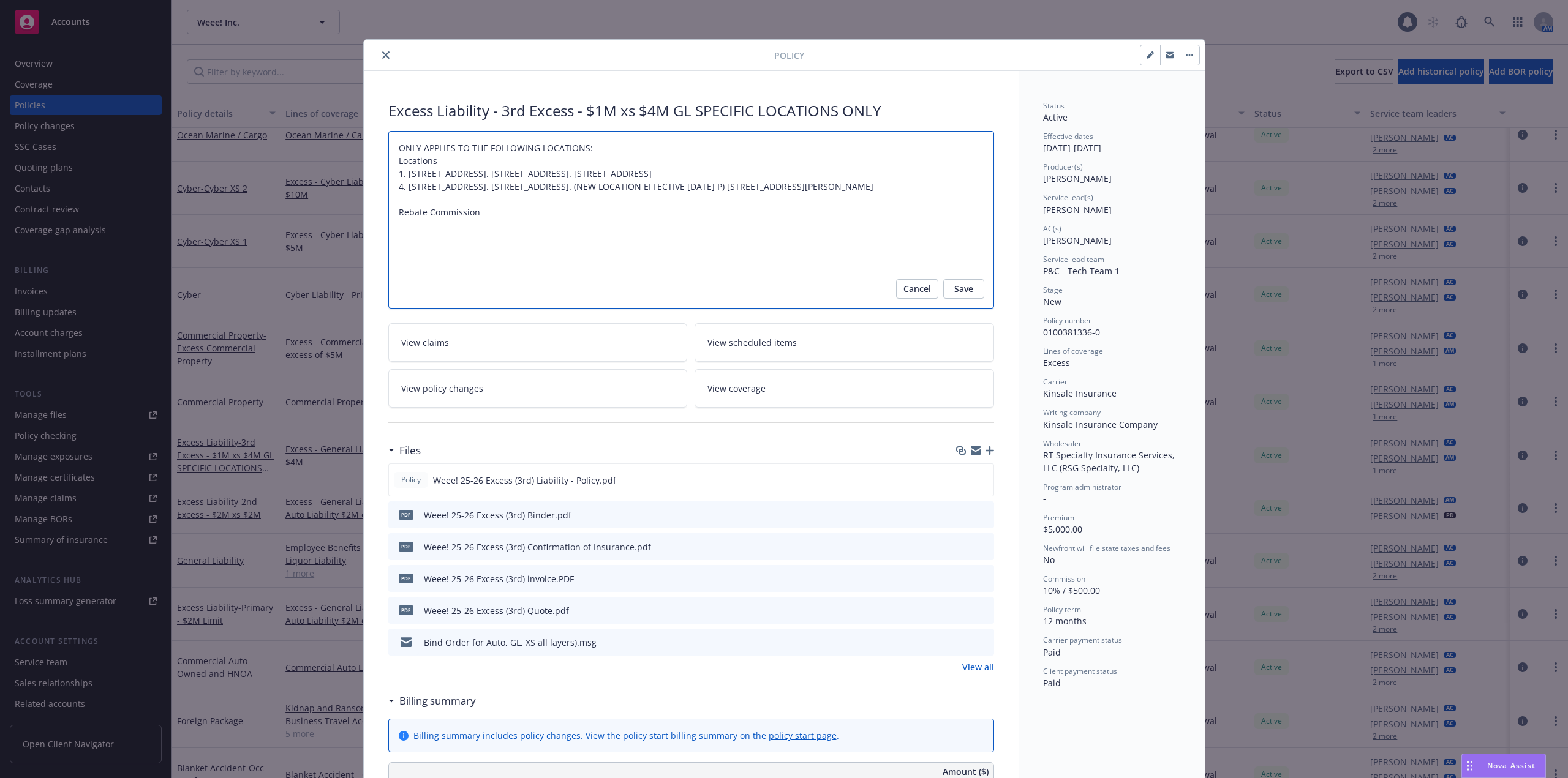
type textarea "ONLY APPLIES TO THE FOLLOWING LOCATIONS: Locations 1. 14051 Rosecrans Avenue, L…"
type textarea "x"
type textarea "ONLY APPLIES TO THE FOLLOWING LOCATIONS: Locations 1. 14051 Rosecrans Avenue, L…"
type textarea "x"
type textarea "ONLY APPLIES TO THE FOLLOWING LOCATIONS: Locations 1. 14051 Rosecrans Avenue, L…"
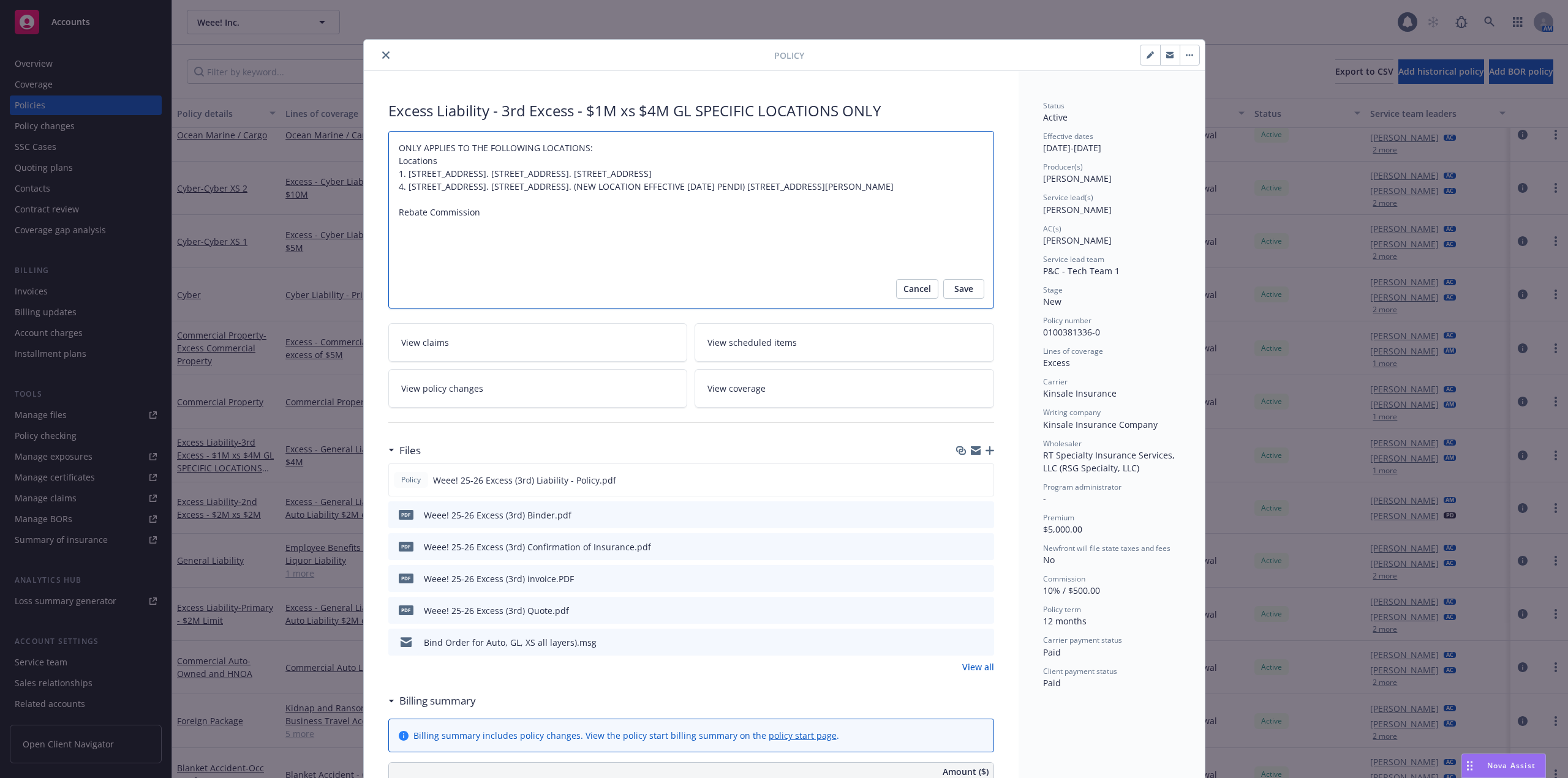
type textarea "x"
type textarea "ONLY APPLIES TO THE FOLLOWING LOCATIONS: Locations 1. 14051 Rosecrans Avenue, L…"
type textarea "x"
type textarea "ONLY APPLIES TO THE FOLLOWING LOCATIONS: Locations 1. 14051 Rosecrans Avenue, L…"
type textarea "x"
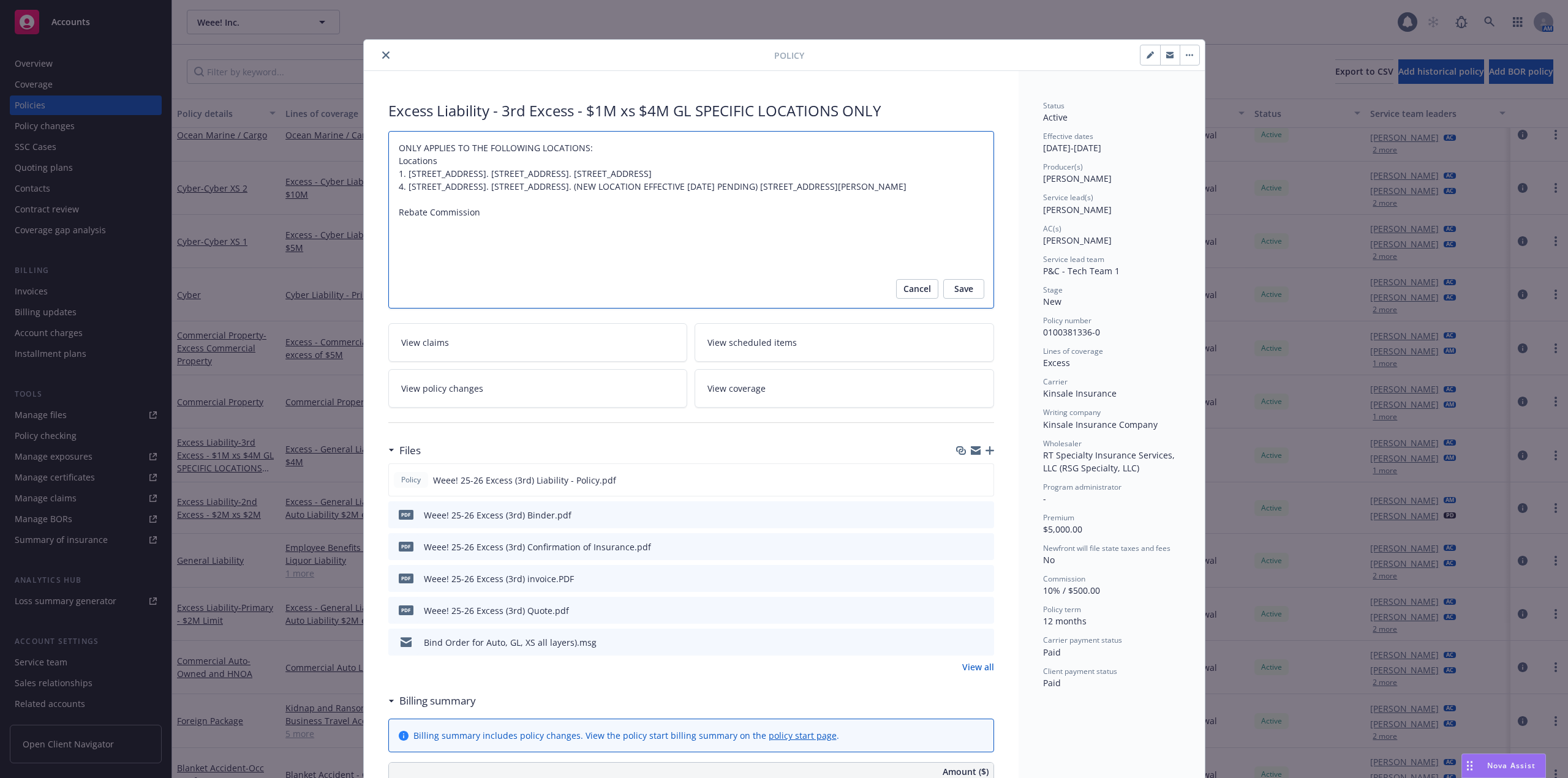
type textarea "ONLY APPLIES TO THE FOLLOWING LOCATIONS: Locations 1. 14051 Rosecrans Avenue, L…"
type textarea "x"
type textarea "ONLY APPLIES TO THE FOLLOWING LOCATIONS: Locations 1. 14051 Rosecrans Avenue, L…"
type textarea "x"
type textarea "ONLY APPLIES TO THE FOLLOWING LOCATIONS: Locations 1. 14051 Rosecrans Avenue, L…"
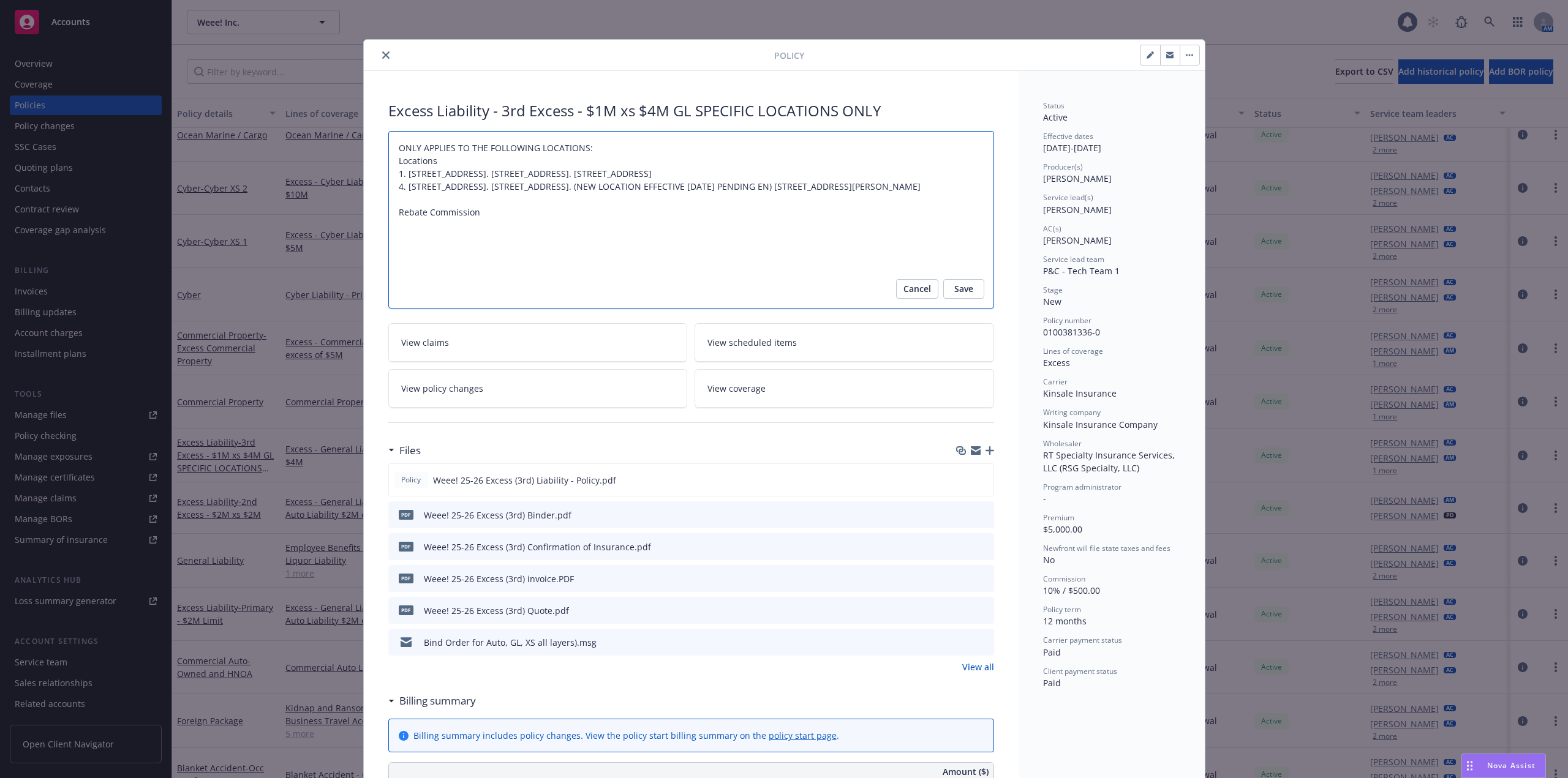
type textarea "x"
type textarea "ONLY APPLIES TO THE FOLLOWING LOCATIONS: Locations 1. 14051 Rosecrans Avenue, L…"
type textarea "x"
type textarea "ONLY APPLIES TO THE FOLLOWING LOCATIONS: Locations 1. 14051 Rosecrans Avenue, L…"
type textarea "x"
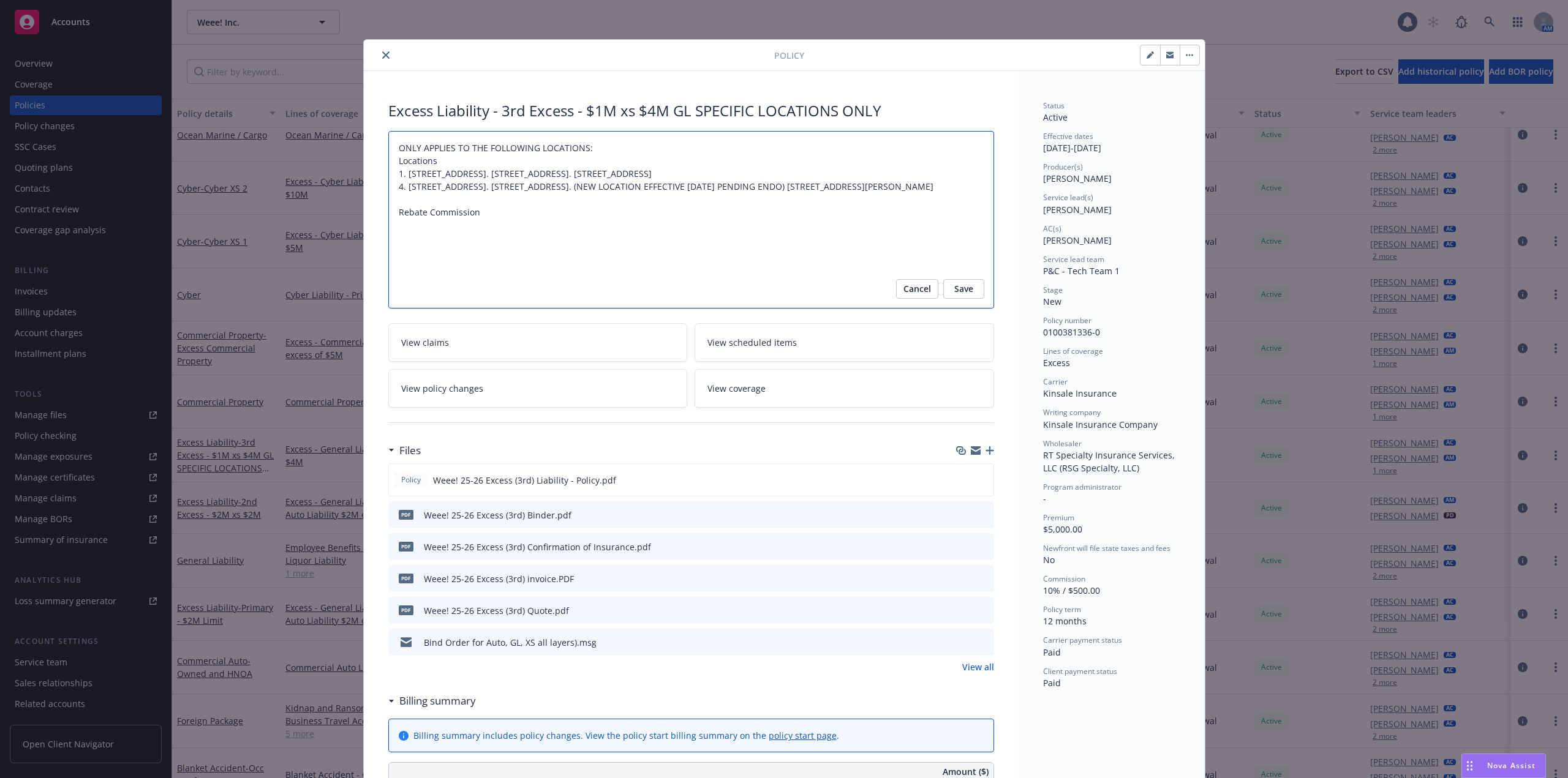
type textarea "ONLY APPLIES TO THE FOLLOWING LOCATIONS: Locations 1. 14051 Rosecrans Avenue, L…"
type textarea "x"
type textarea "ONLY APPLIES TO THE FOLLOWING LOCATIONS: Locations 1. 14051 Rosecrans Avenue, L…"
type textarea "x"
type textarea "ONLY APPLIES TO THE FOLLOWING LOCATIONS: Locations 1. 14051 Rosecrans Avenue, L…"
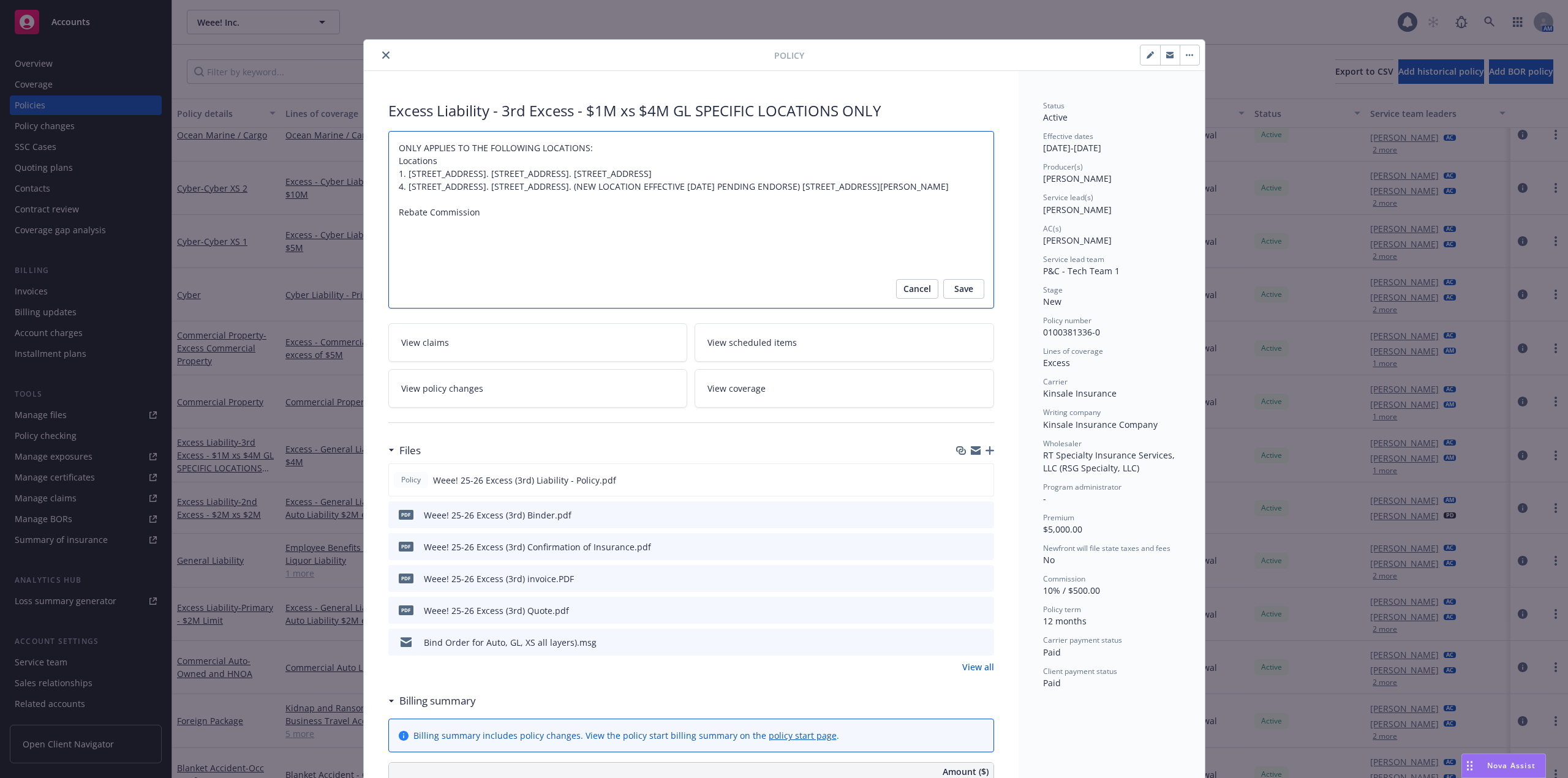
type textarea "x"
type textarea "ONLY APPLIES TO THE FOLLOWING LOCATIONS: Locations 1. 14051 Rosecrans Avenue, L…"
type textarea "x"
type textarea "ONLY APPLIES TO THE FOLLOWING LOCATIONS: Locations 1. 14051 Rosecrans Avenue, L…"
type textarea "x"
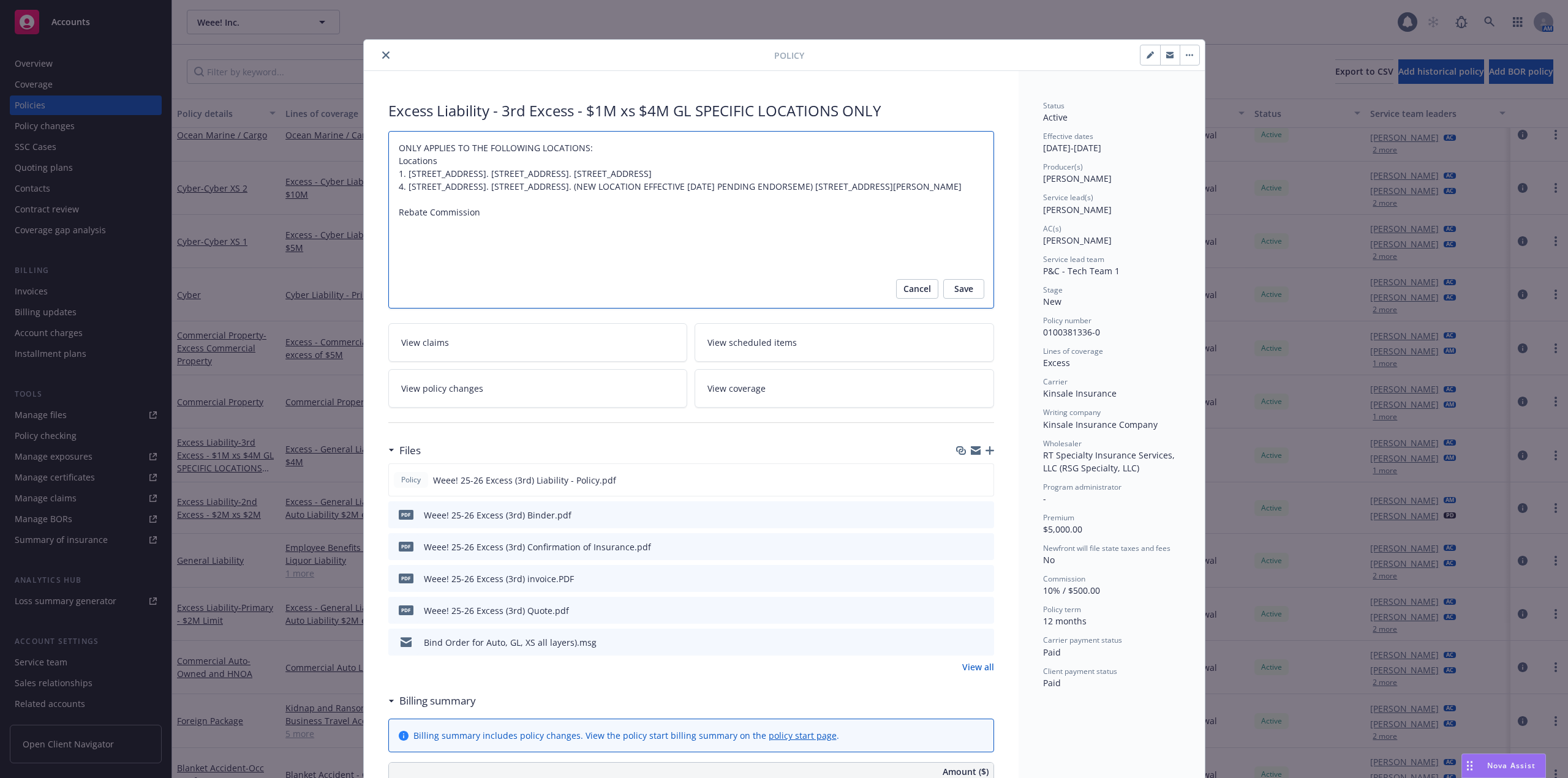
type textarea "ONLY APPLIES TO THE FOLLOWING LOCATIONS: Locations 1. 14051 Rosecrans Avenue, L…"
type textarea "x"
type textarea "ONLY APPLIES TO THE FOLLOWING LOCATIONS: Locations 1. 14051 Rosecrans Avenue, L…"
click at [956, 285] on span "Save" at bounding box center [963, 289] width 19 height 20
type textarea "x"
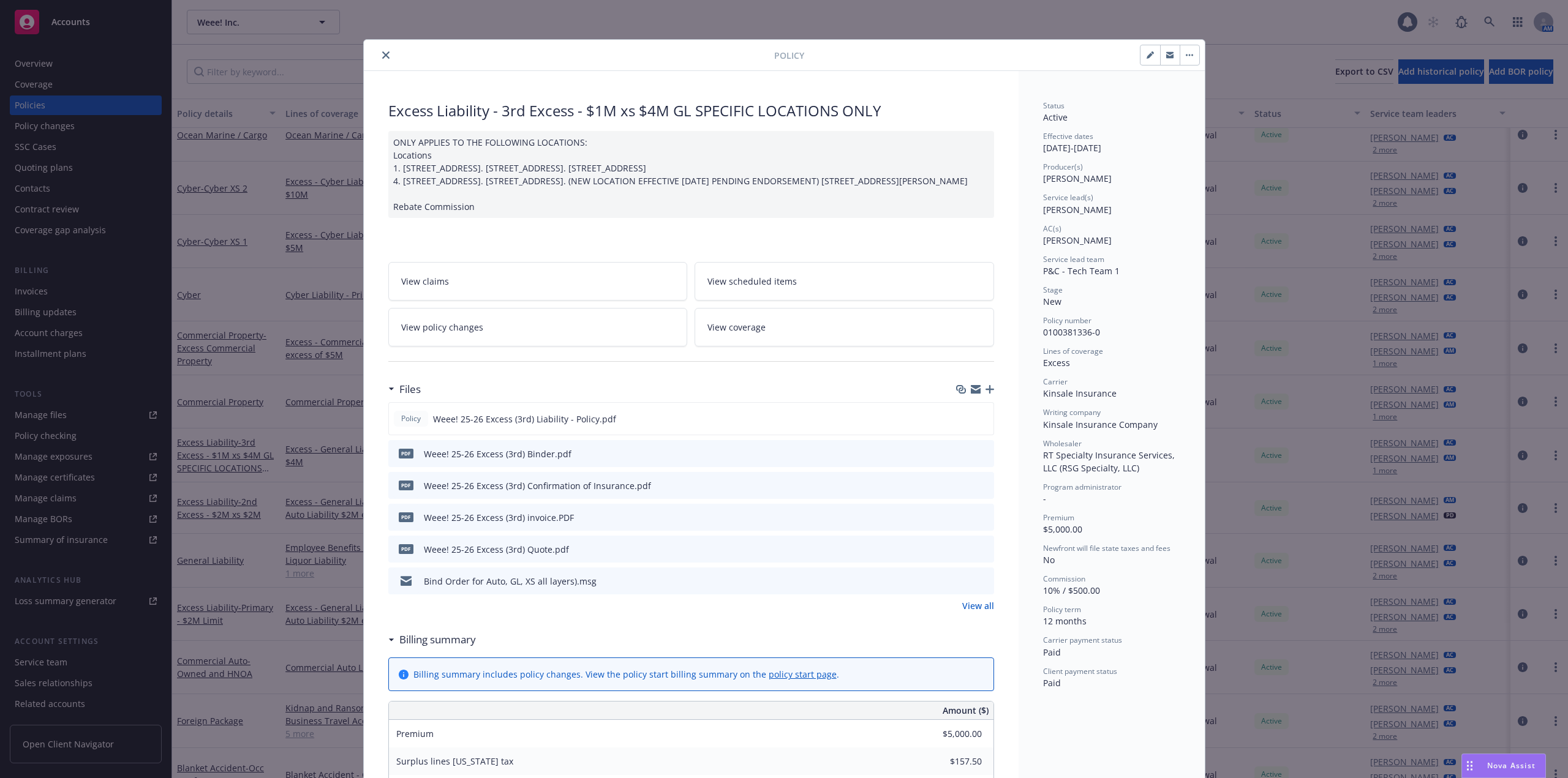
click at [378, 57] on button "close" at bounding box center [386, 55] width 15 height 15
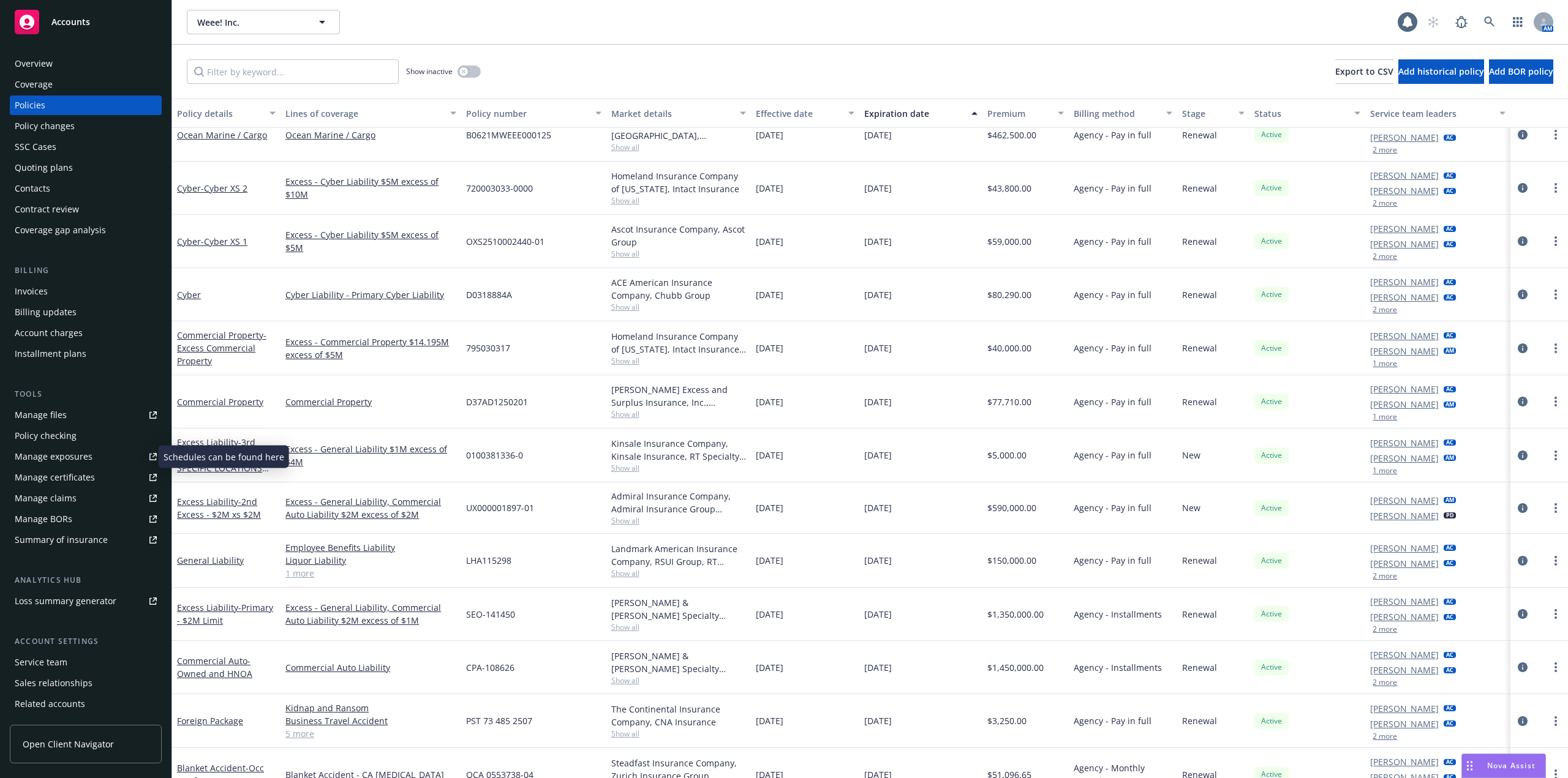
click at [149, 459] on icon at bounding box center [152, 457] width 7 height 7
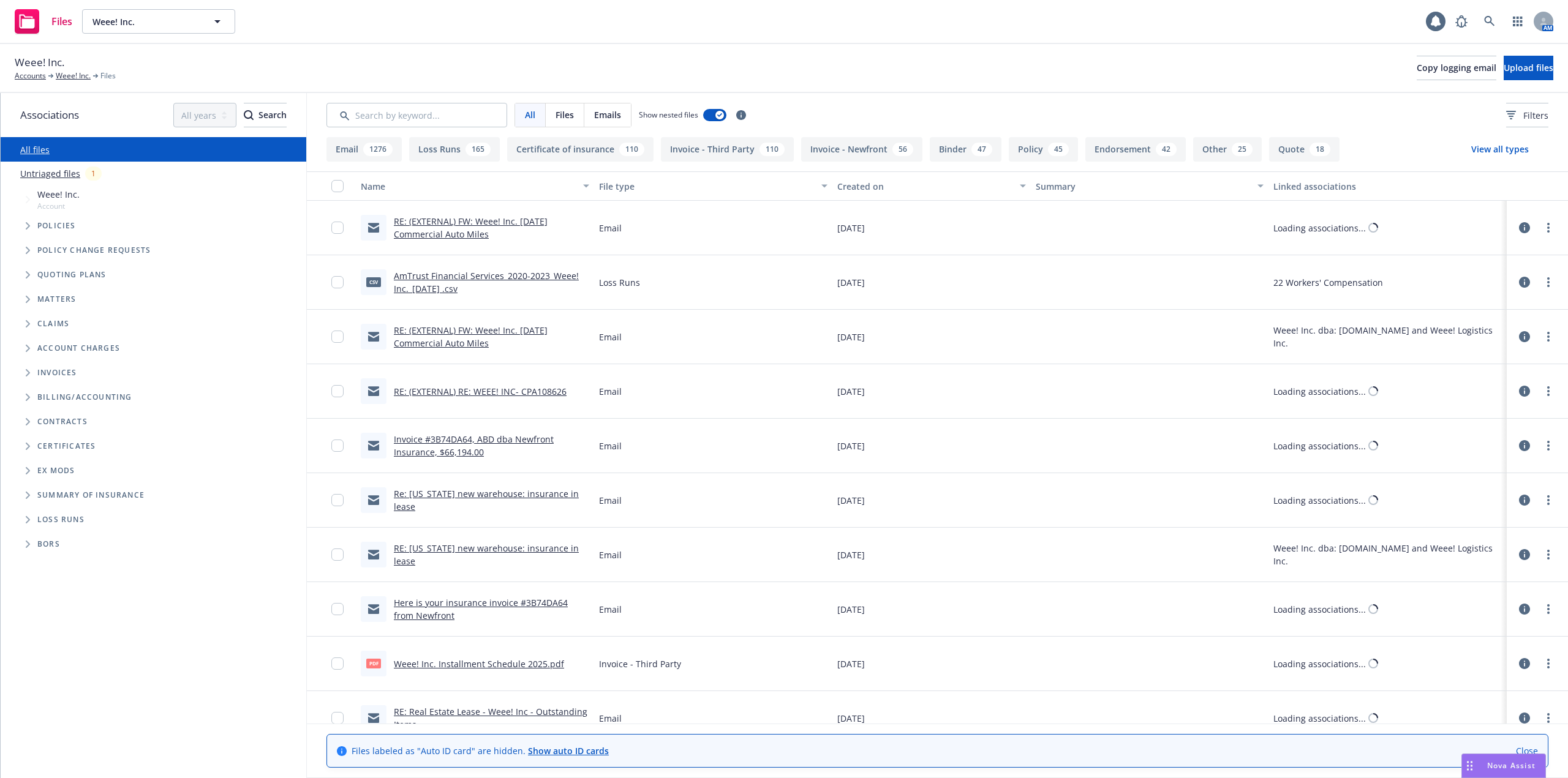
click at [70, 172] on link "Untriaged files" at bounding box center [50, 174] width 60 height 13
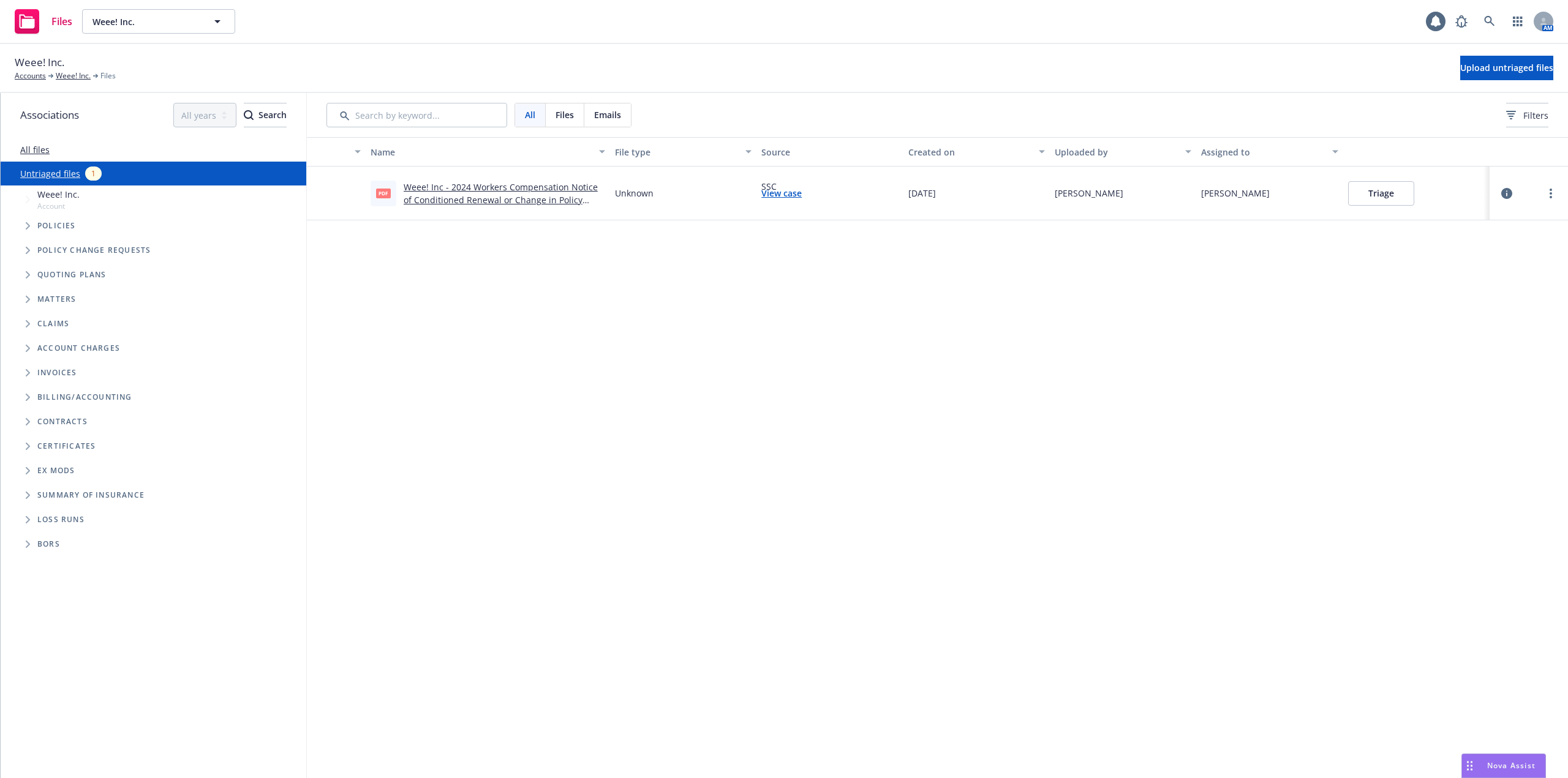
click at [546, 204] on link "Weee! Inc - 2024 Workers Compensation Notice of Conditioned Renewal or Change i…" at bounding box center [500, 199] width 194 height 37
click at [1389, 199] on button "Triage" at bounding box center [1381, 194] width 66 height 25
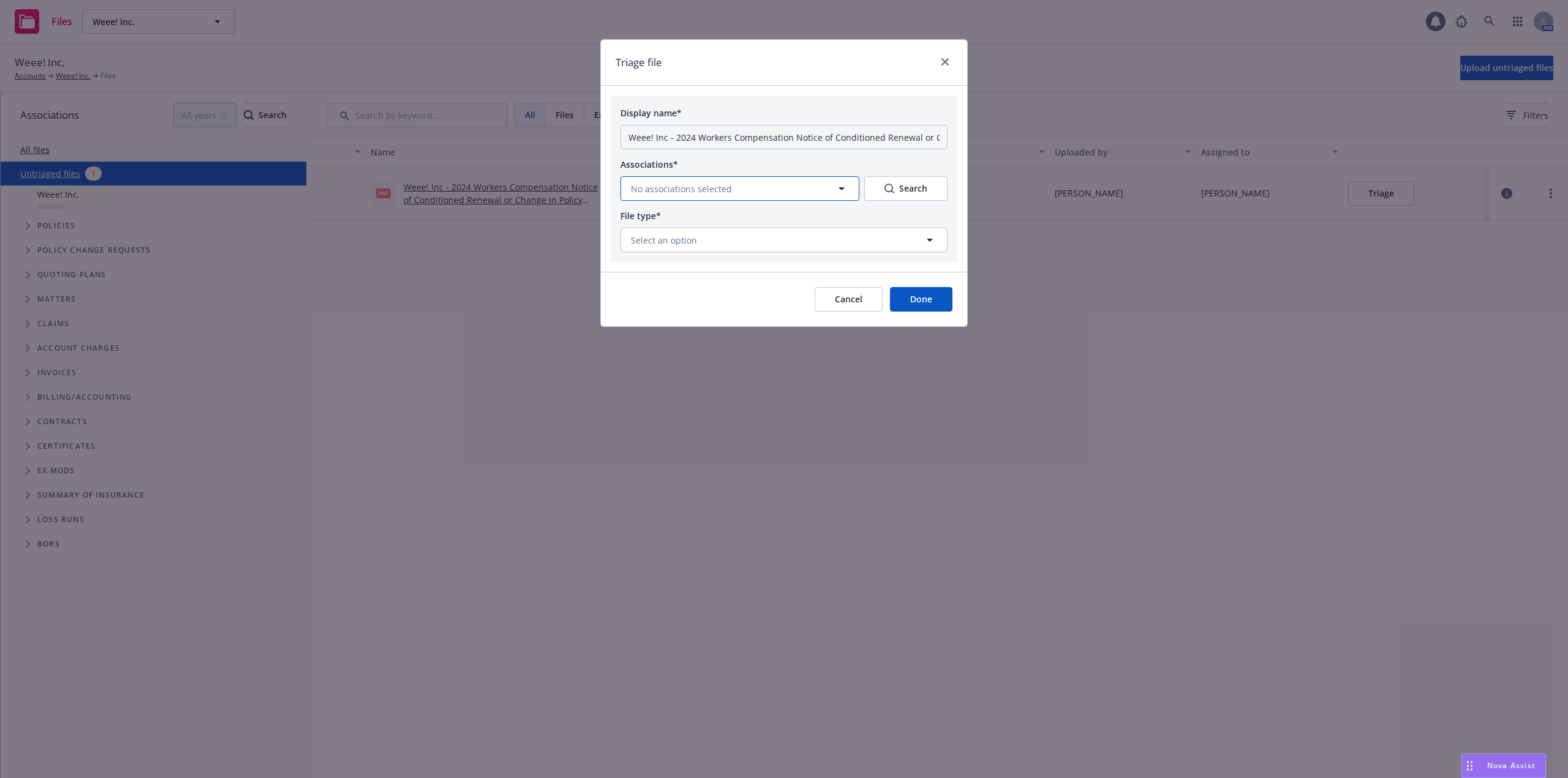
click at [792, 185] on button "No associations selected" at bounding box center [739, 189] width 238 height 25
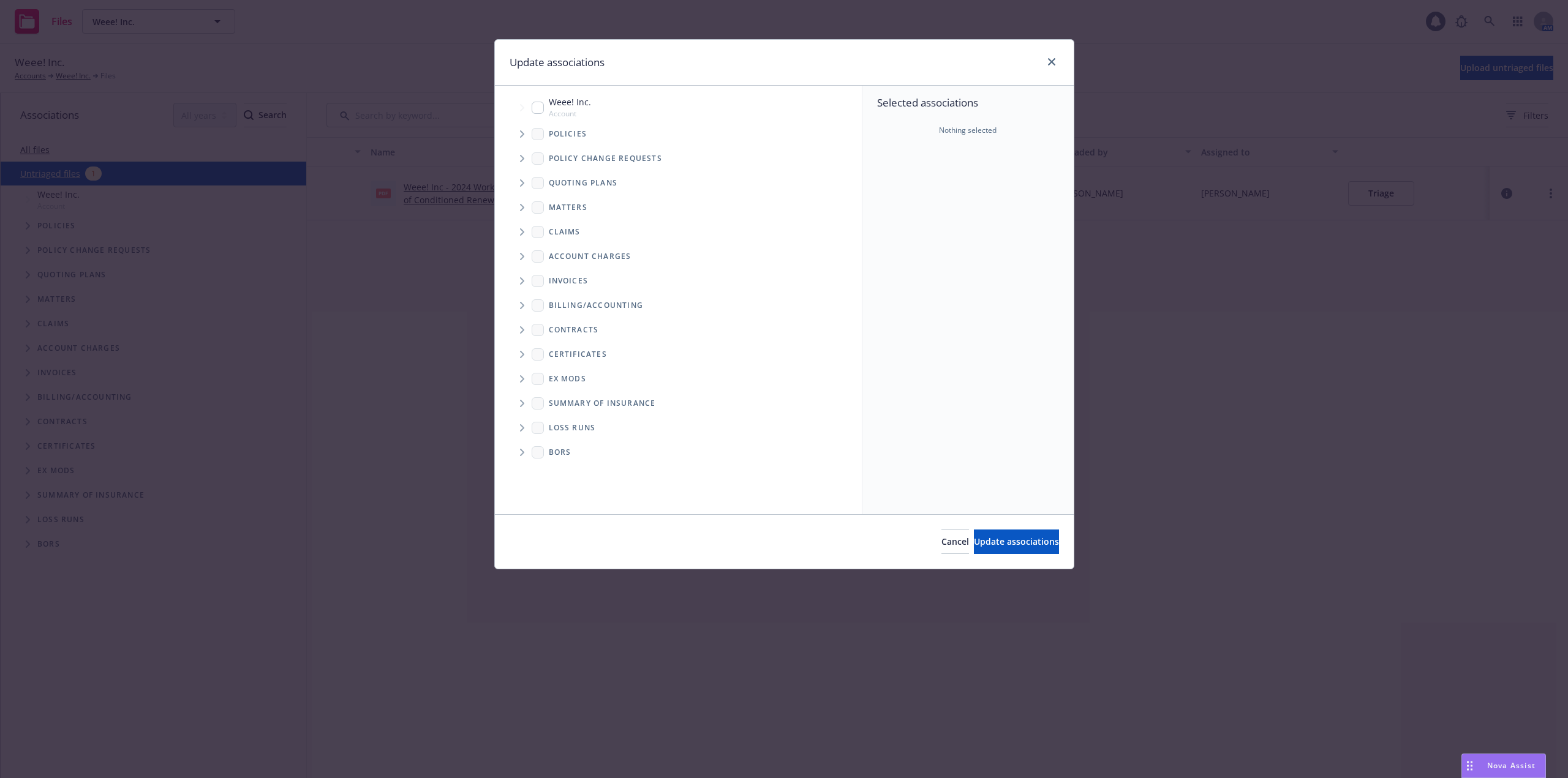
click at [521, 133] on icon "Tree Example" at bounding box center [522, 134] width 5 height 7
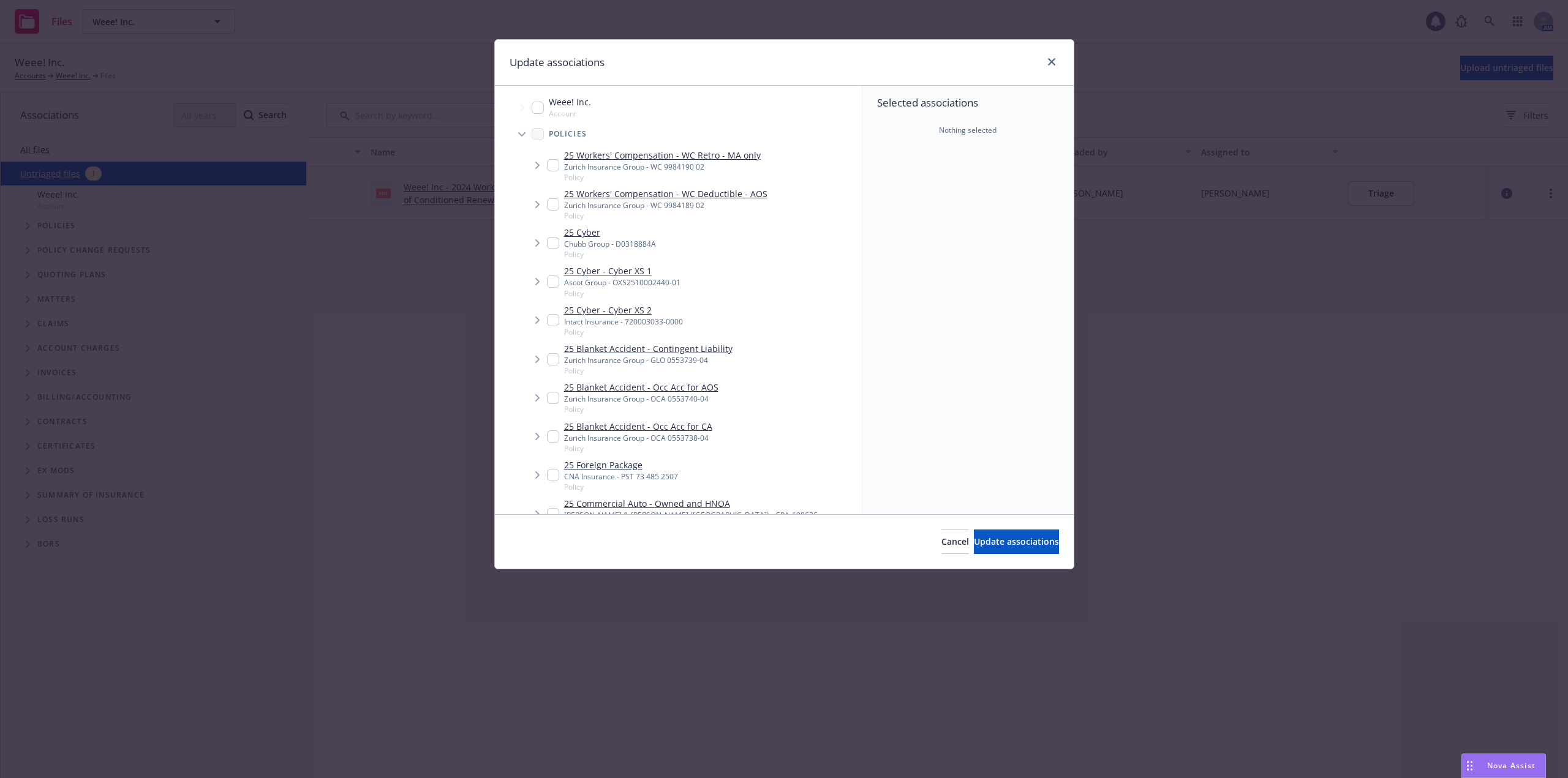
click at [547, 196] on div "25 Workers' Compensation - WC Deductible - AOS Zurich Insurance Group - WC 9984…" at bounding box center [657, 204] width 220 height 34
click at [549, 206] on input "Tree Example" at bounding box center [553, 204] width 12 height 12
click at [554, 205] on input "Tree Example" at bounding box center [553, 204] width 12 height 12
click at [540, 204] on icon "Tree Example" at bounding box center [537, 204] width 5 height 7
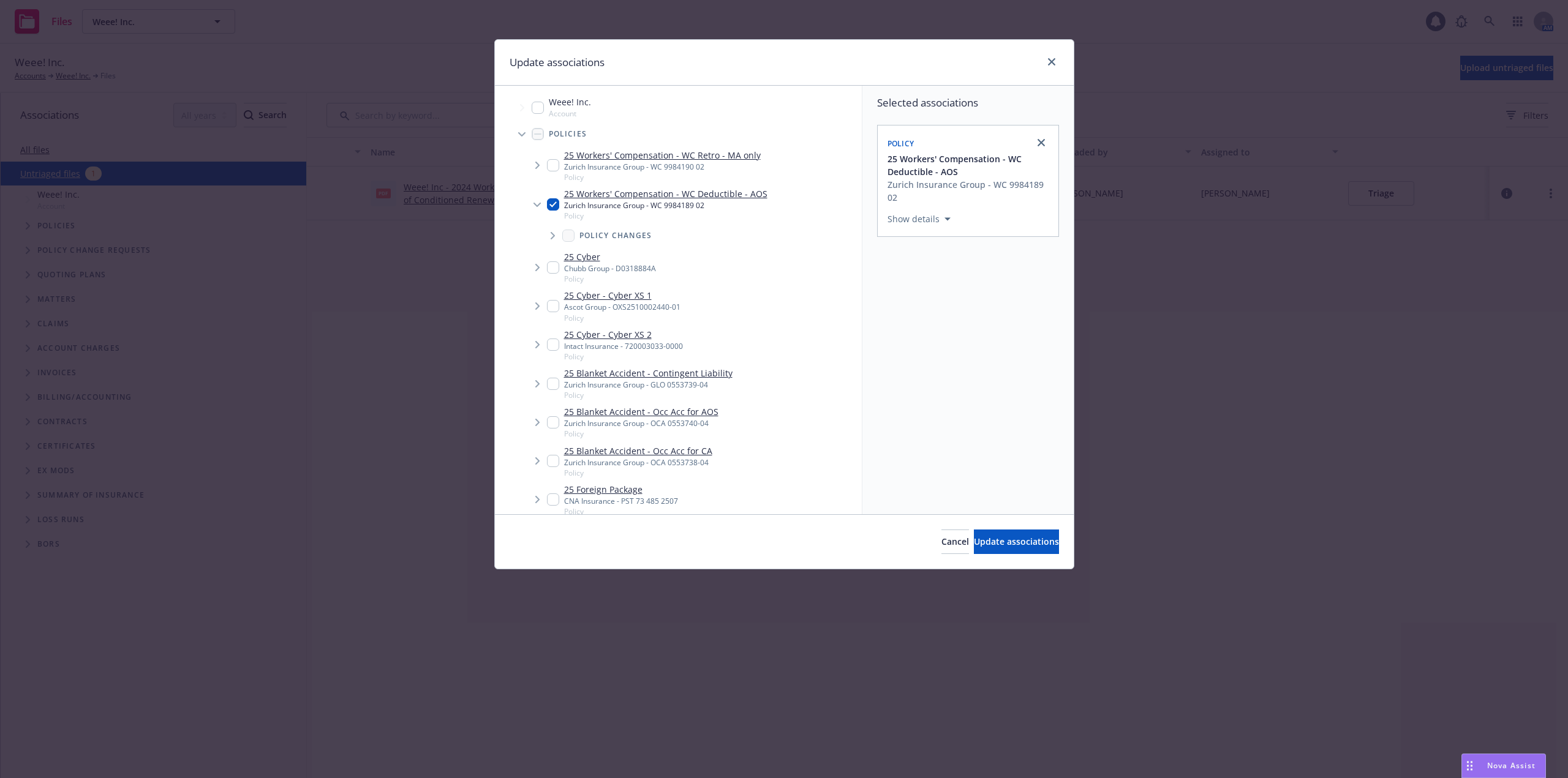
click at [554, 201] on input "Tree Example" at bounding box center [553, 204] width 12 height 12
checkbox input "false"
click at [941, 542] on span "Cancel" at bounding box center [955, 541] width 27 height 12
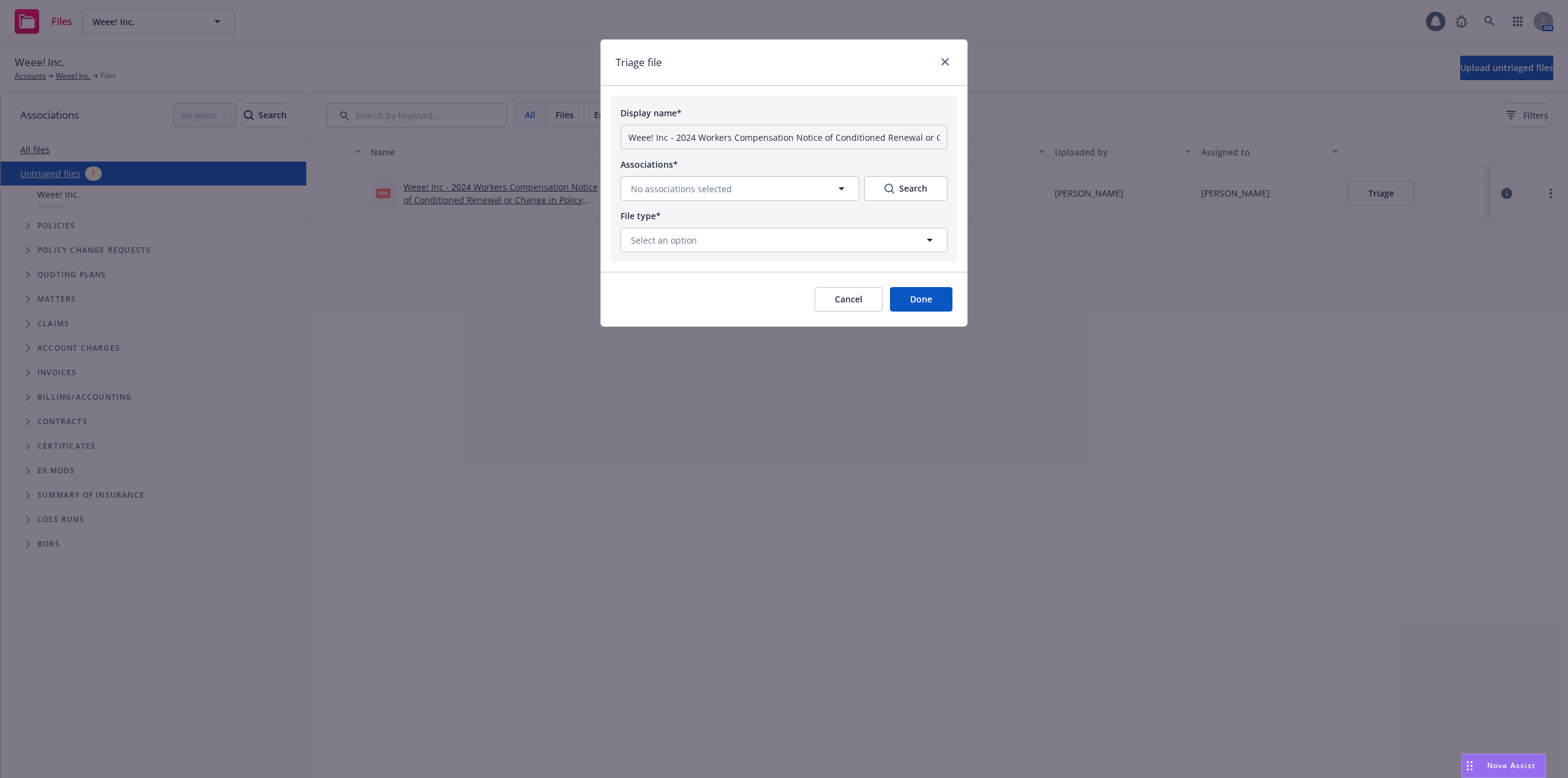
drag, startPoint x: 869, startPoint y: 302, endPoint x: 863, endPoint y: 300, distance: 6.3
click at [868, 302] on button "Cancel" at bounding box center [849, 300] width 68 height 25
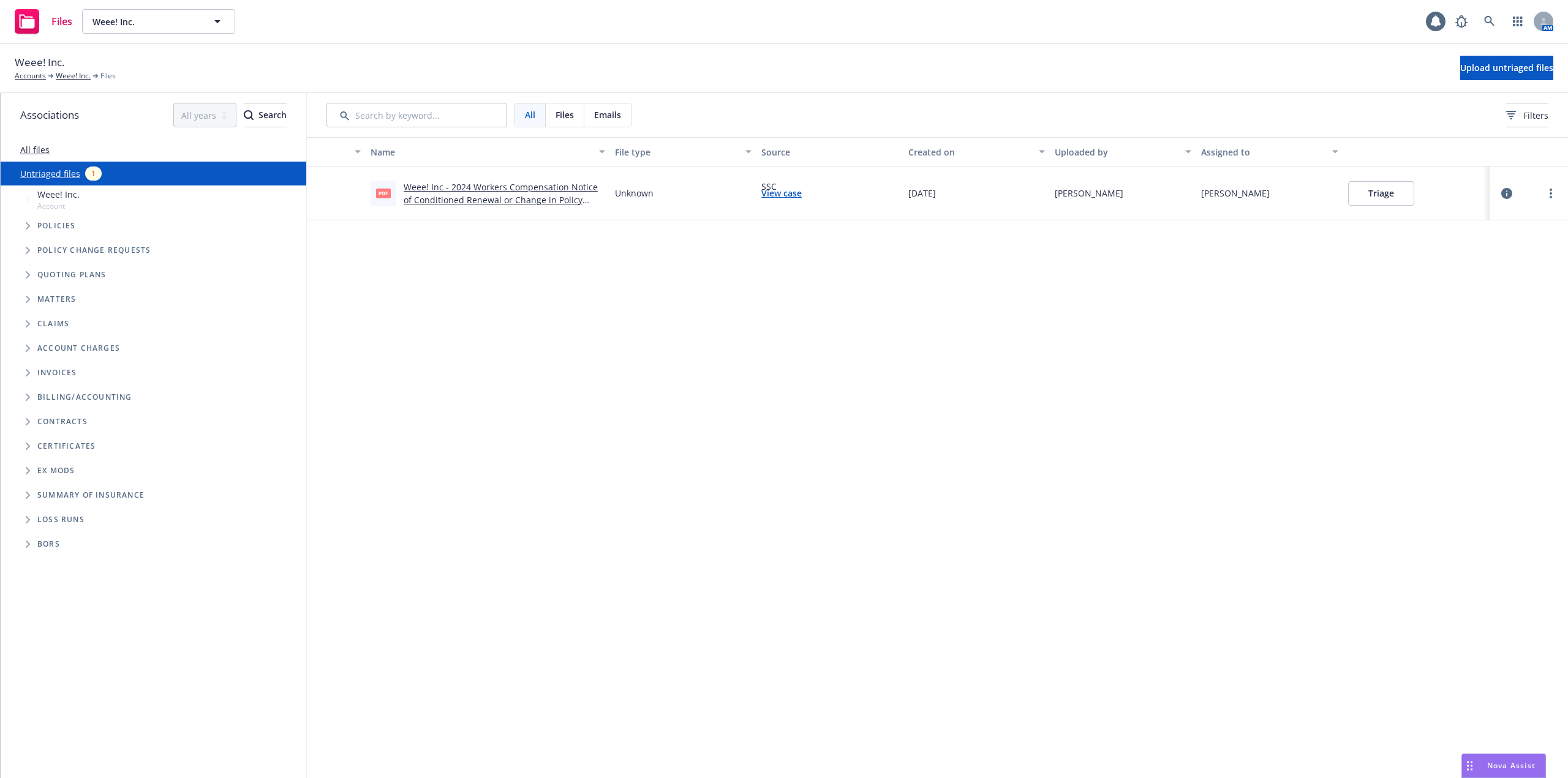
click at [568, 190] on link "Weee! Inc - 2024 Workers Compensation Notice of Conditioned Renewal or Change i…" at bounding box center [500, 199] width 194 height 37
click at [1388, 194] on button "Triage" at bounding box center [1381, 194] width 66 height 25
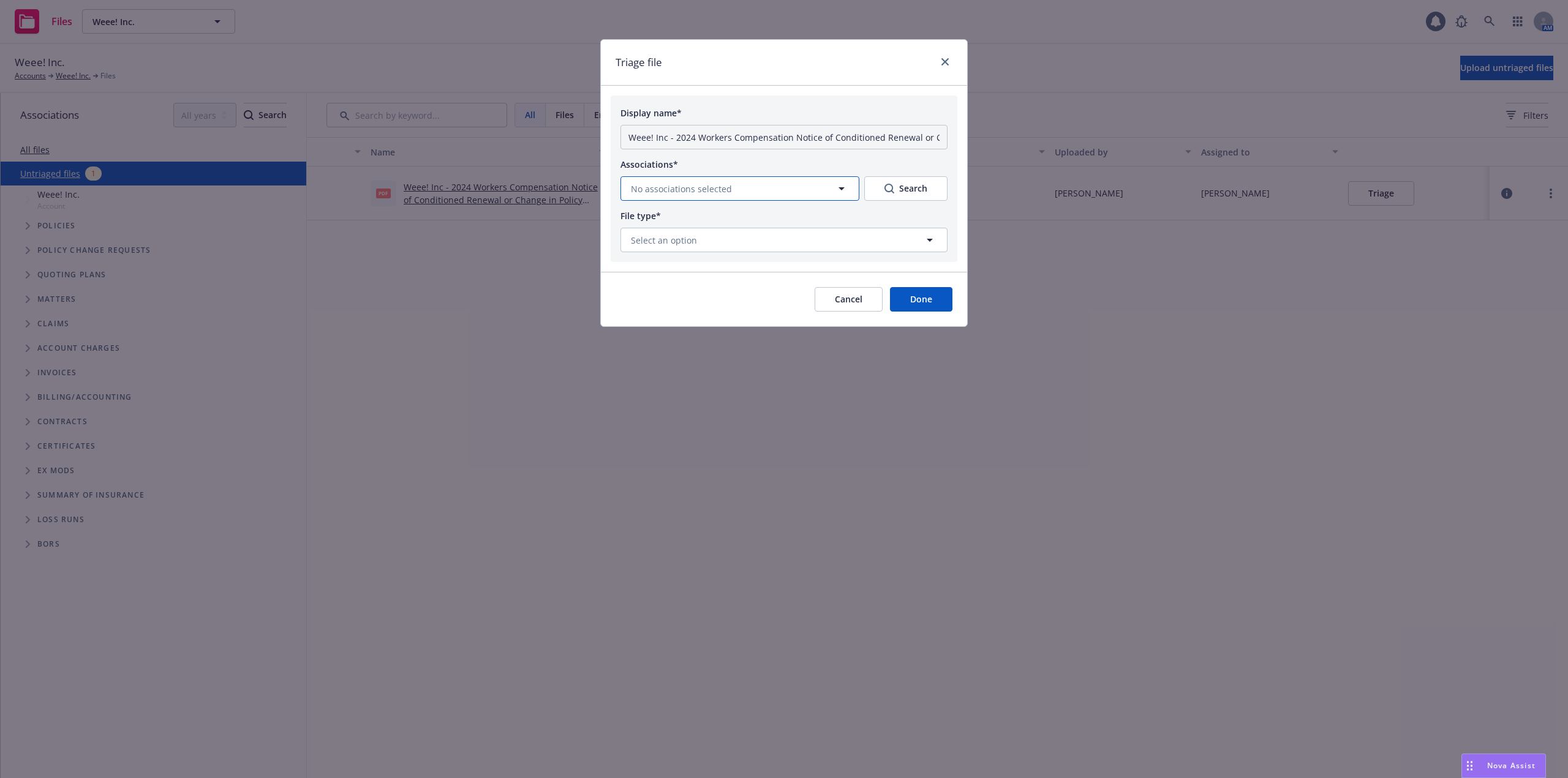
click at [690, 183] on span "No associations selected" at bounding box center [681, 189] width 101 height 13
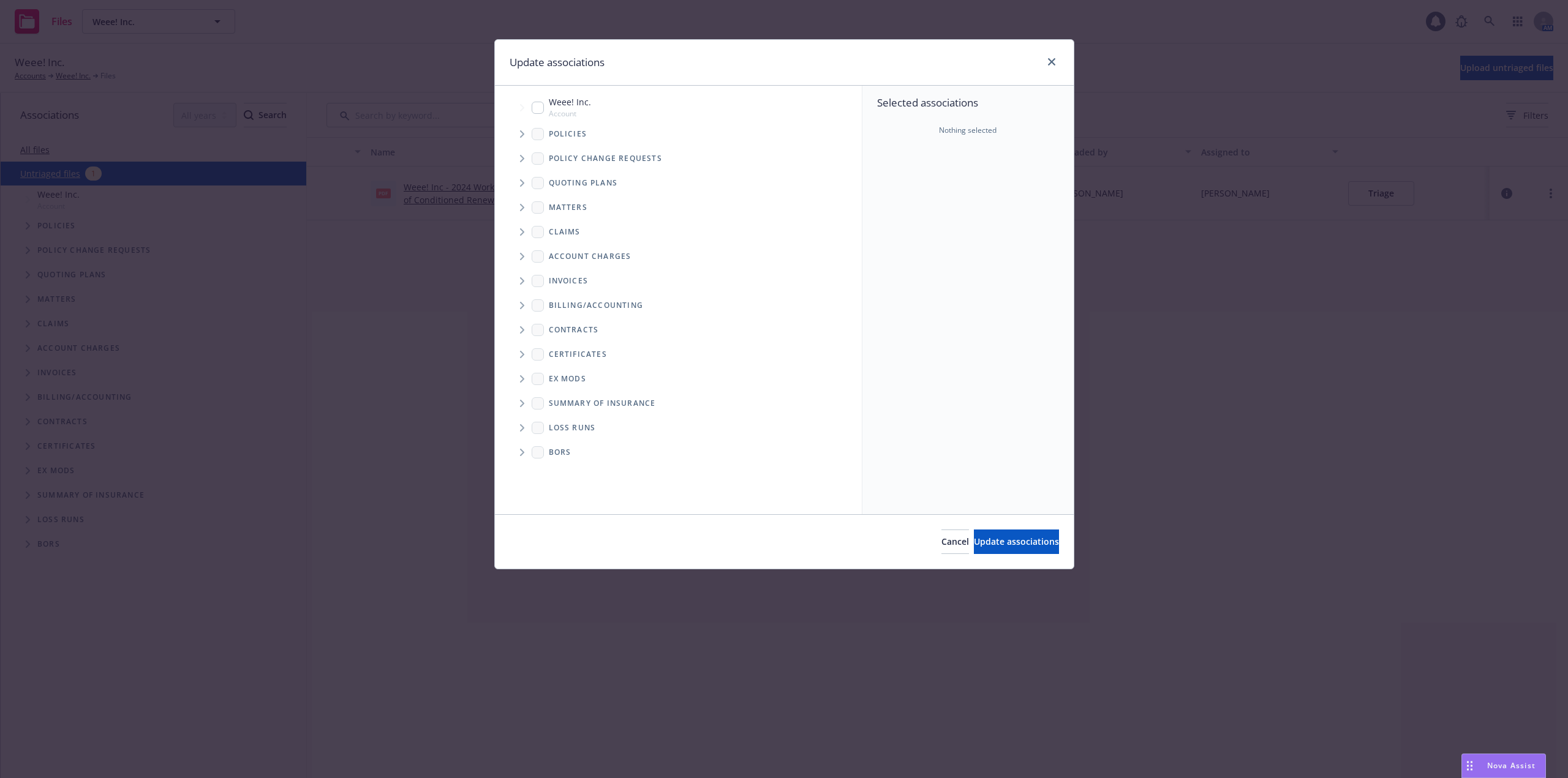
click at [523, 133] on icon "Tree Example" at bounding box center [522, 134] width 5 height 7
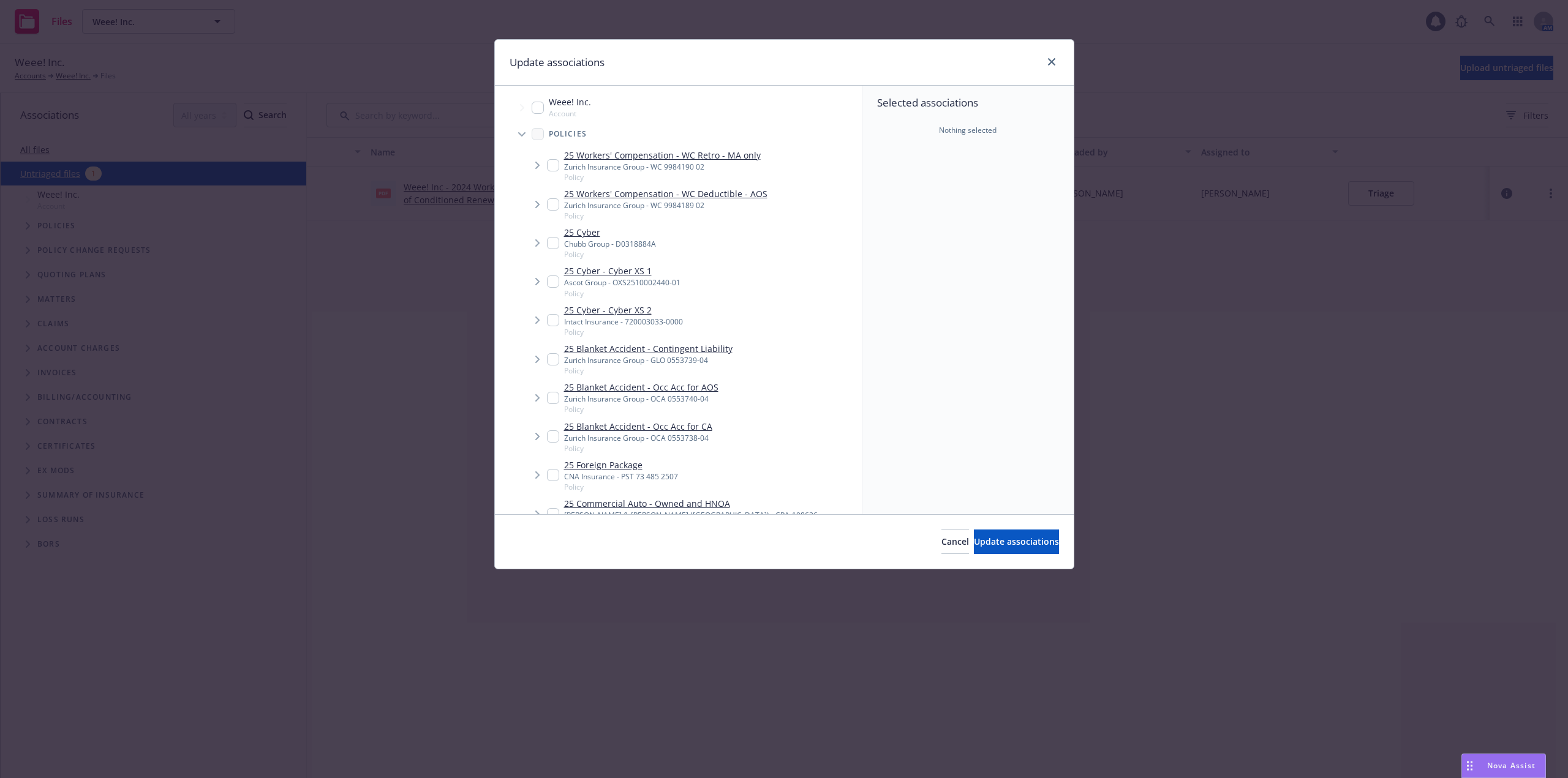
click at [551, 199] on input "Tree Example" at bounding box center [553, 204] width 12 height 12
checkbox input "true"
click at [1007, 546] on span "Update associations" at bounding box center [1016, 541] width 85 height 12
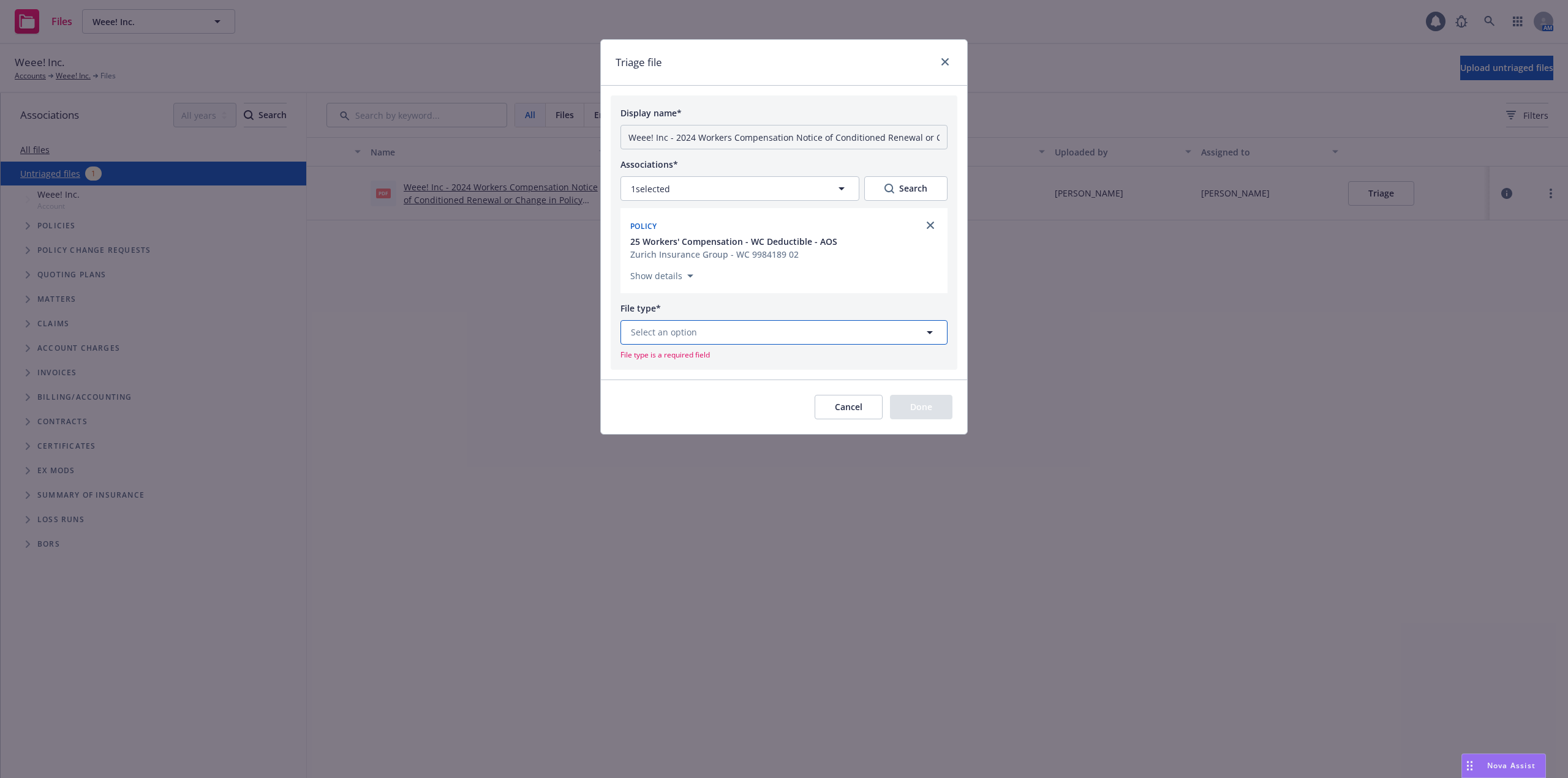
click at [710, 340] on button "Select an option" at bounding box center [783, 333] width 327 height 25
type input "Condi"
click at [815, 377] on div "Conditional Renewal Notice" at bounding box center [783, 366] width 325 height 32
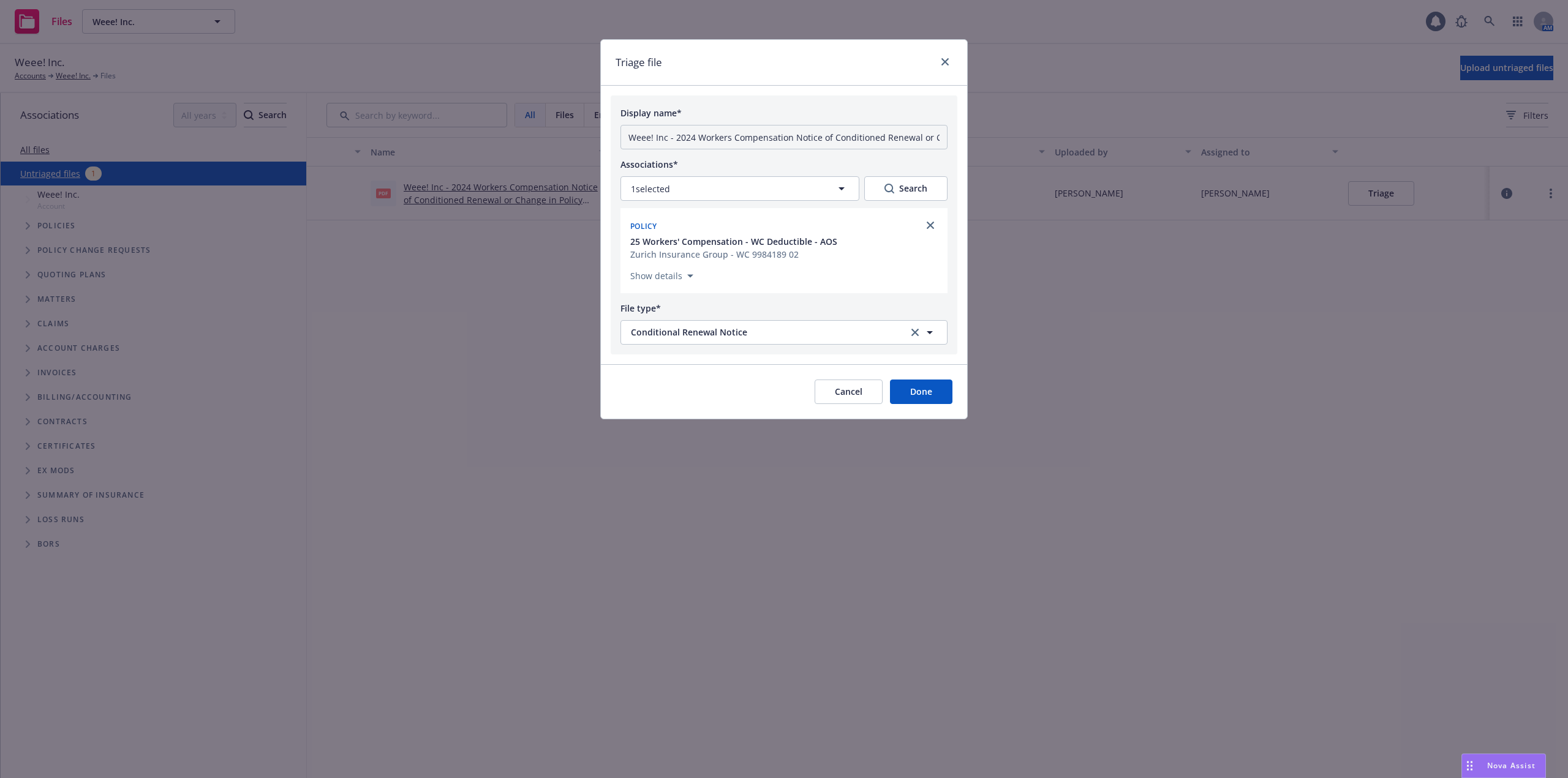
click at [910, 396] on button "Done" at bounding box center [921, 392] width 62 height 25
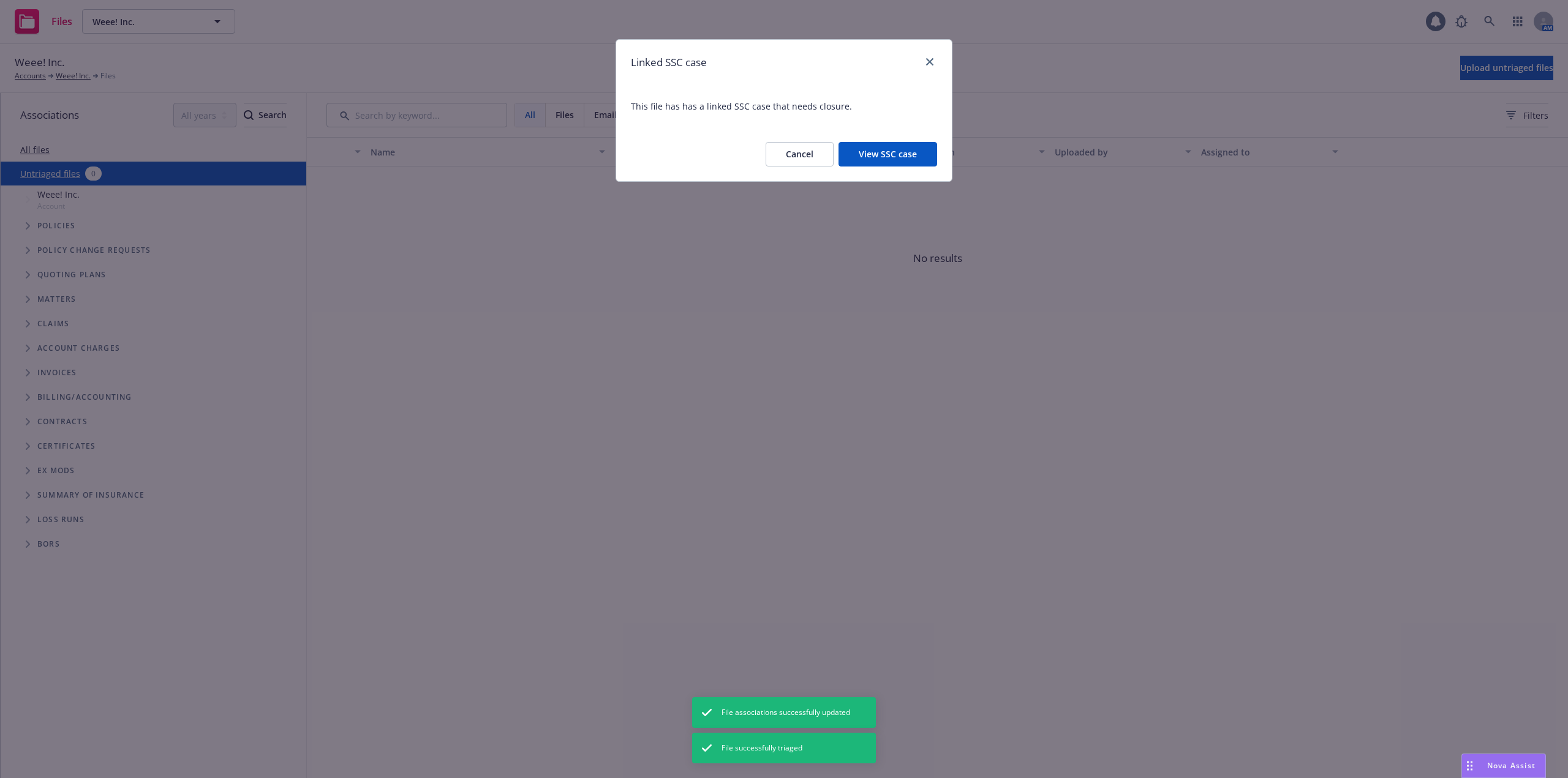
click at [808, 151] on button "Cancel" at bounding box center [800, 155] width 68 height 25
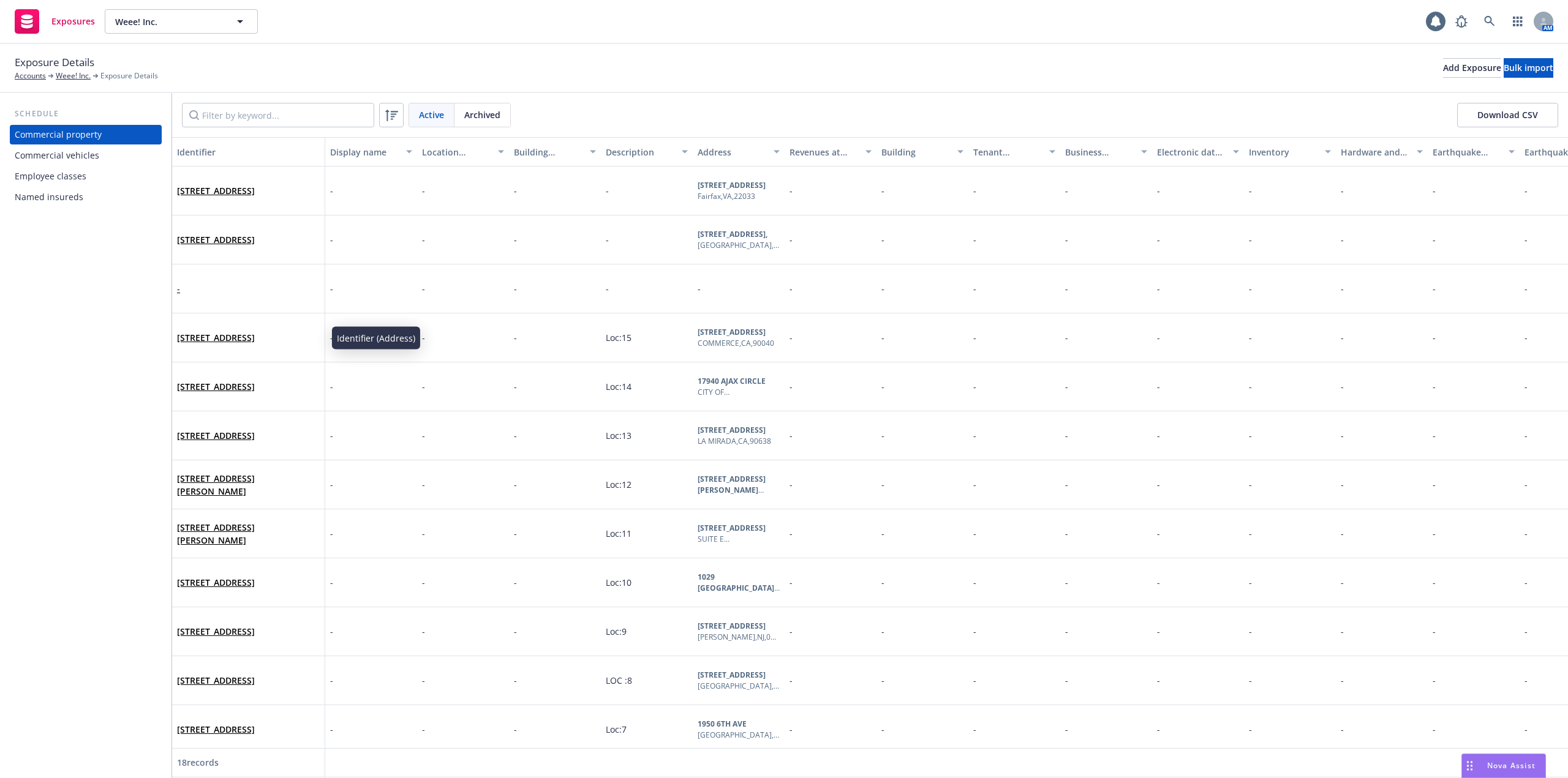
click at [239, 291] on div "-" at bounding box center [248, 288] width 142 height 34
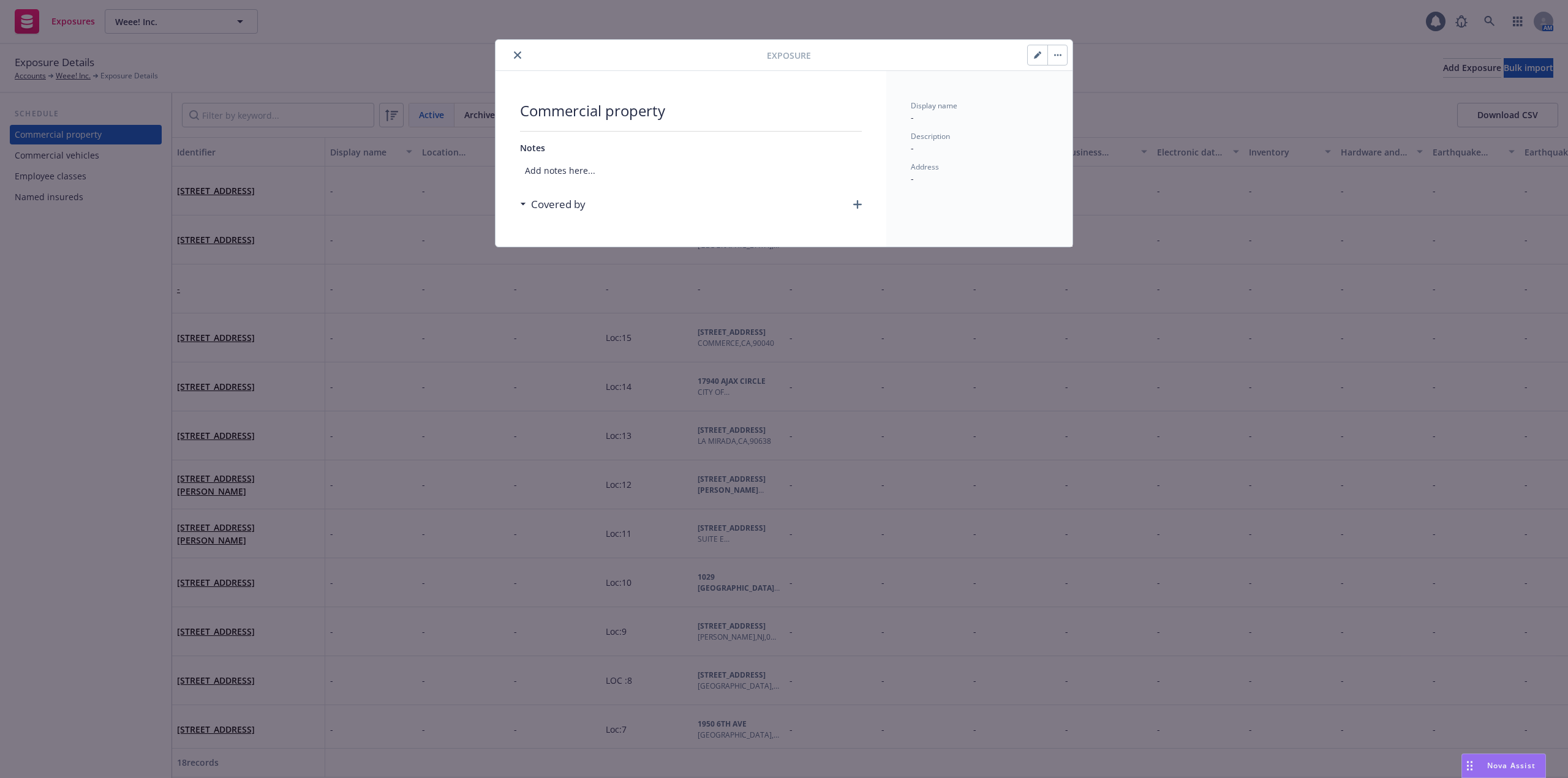
click at [1065, 51] on button "button" at bounding box center [1057, 55] width 20 height 20
click at [1075, 89] on link "Archive" at bounding box center [1083, 89] width 70 height 25
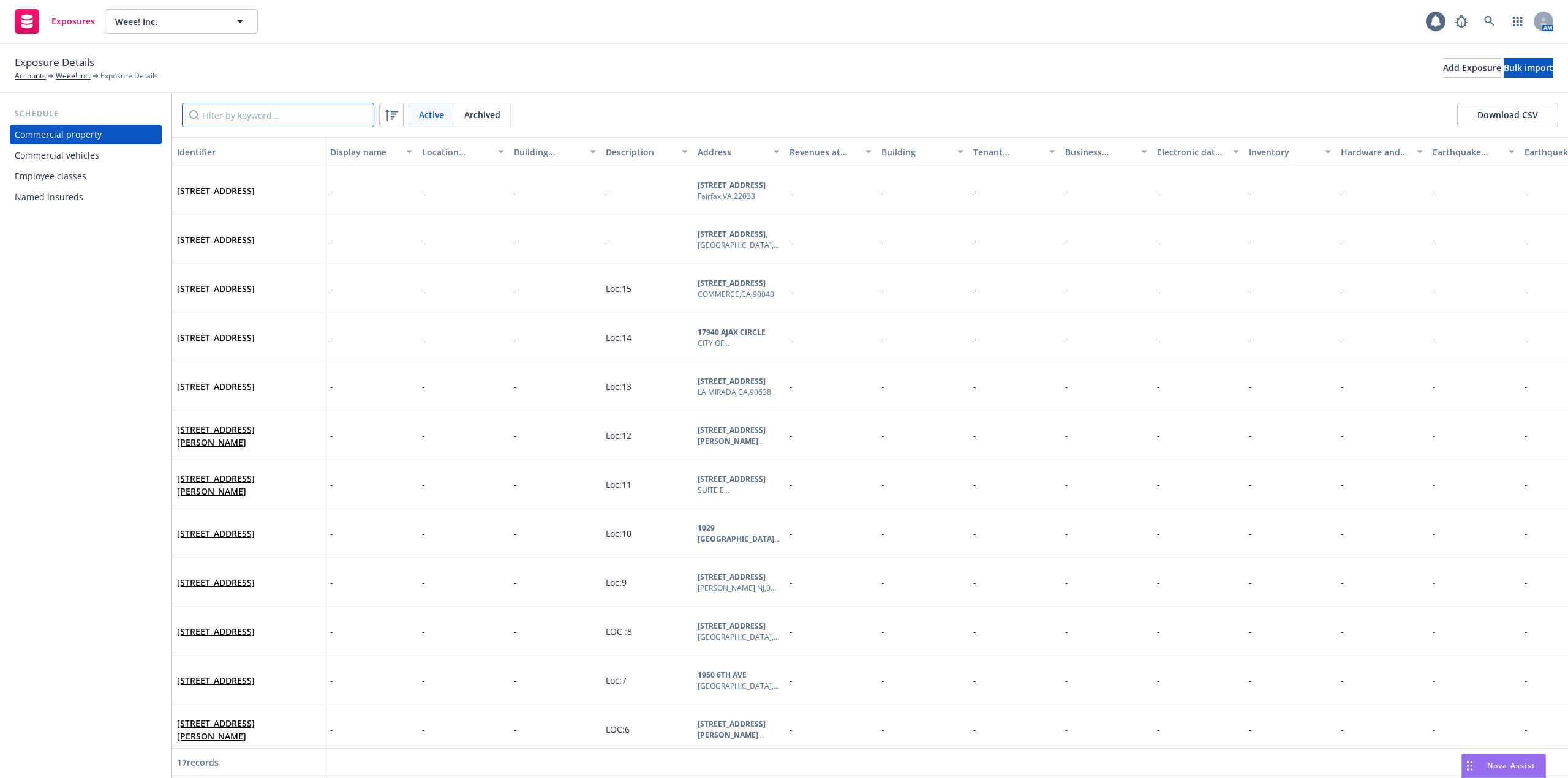
click at [224, 112] on input "Filter by keyword..." at bounding box center [278, 115] width 192 height 25
paste input "60525"
type input "60525"
click at [1443, 72] on div "Add Exposure" at bounding box center [1472, 68] width 58 height 18
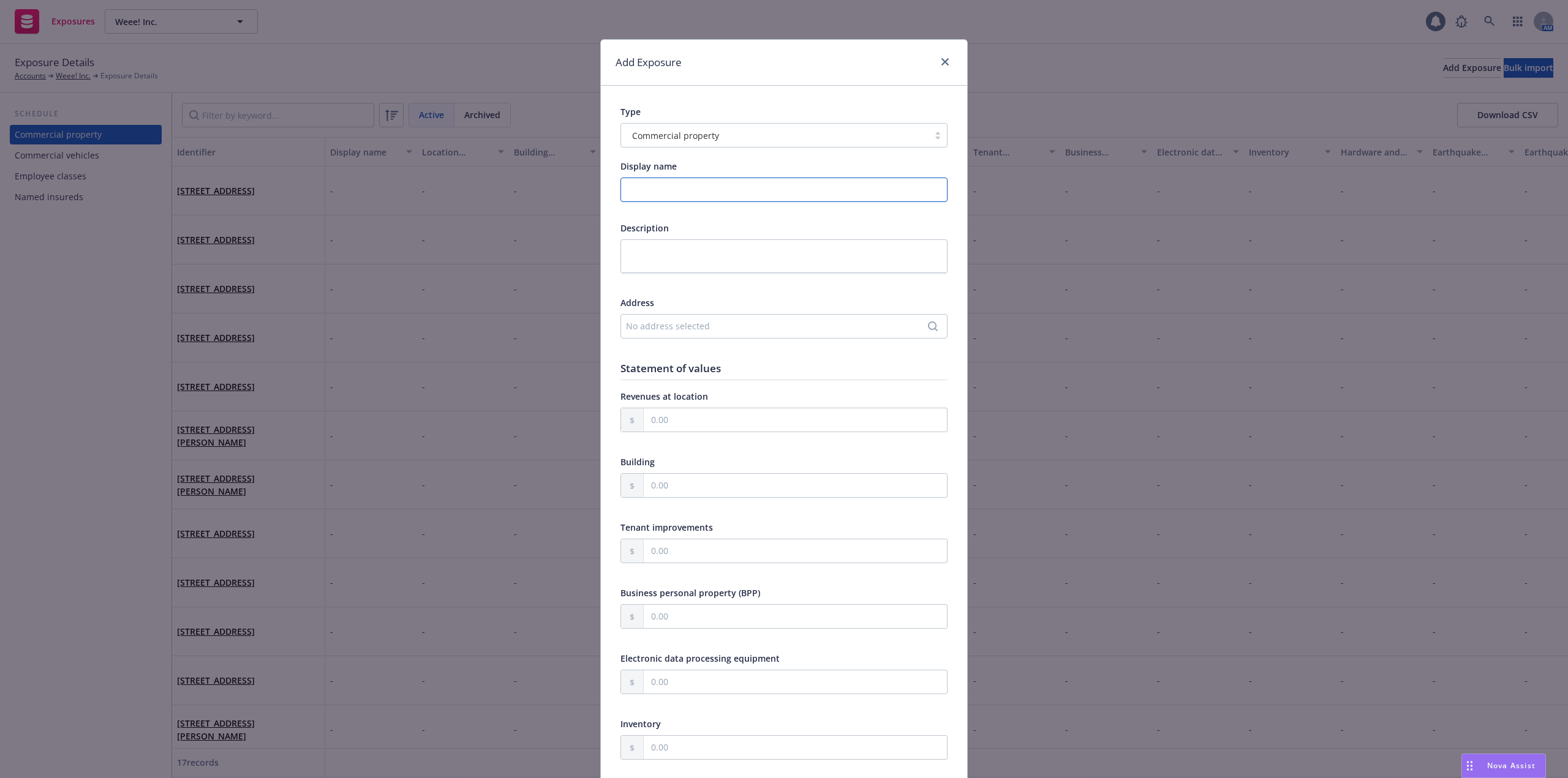
click at [714, 181] on input "Display name" at bounding box center [783, 190] width 327 height 25
paste input "8701 W 53rd St., McCook, IL"
type input "8701 W 53rd St., McCook, IL"
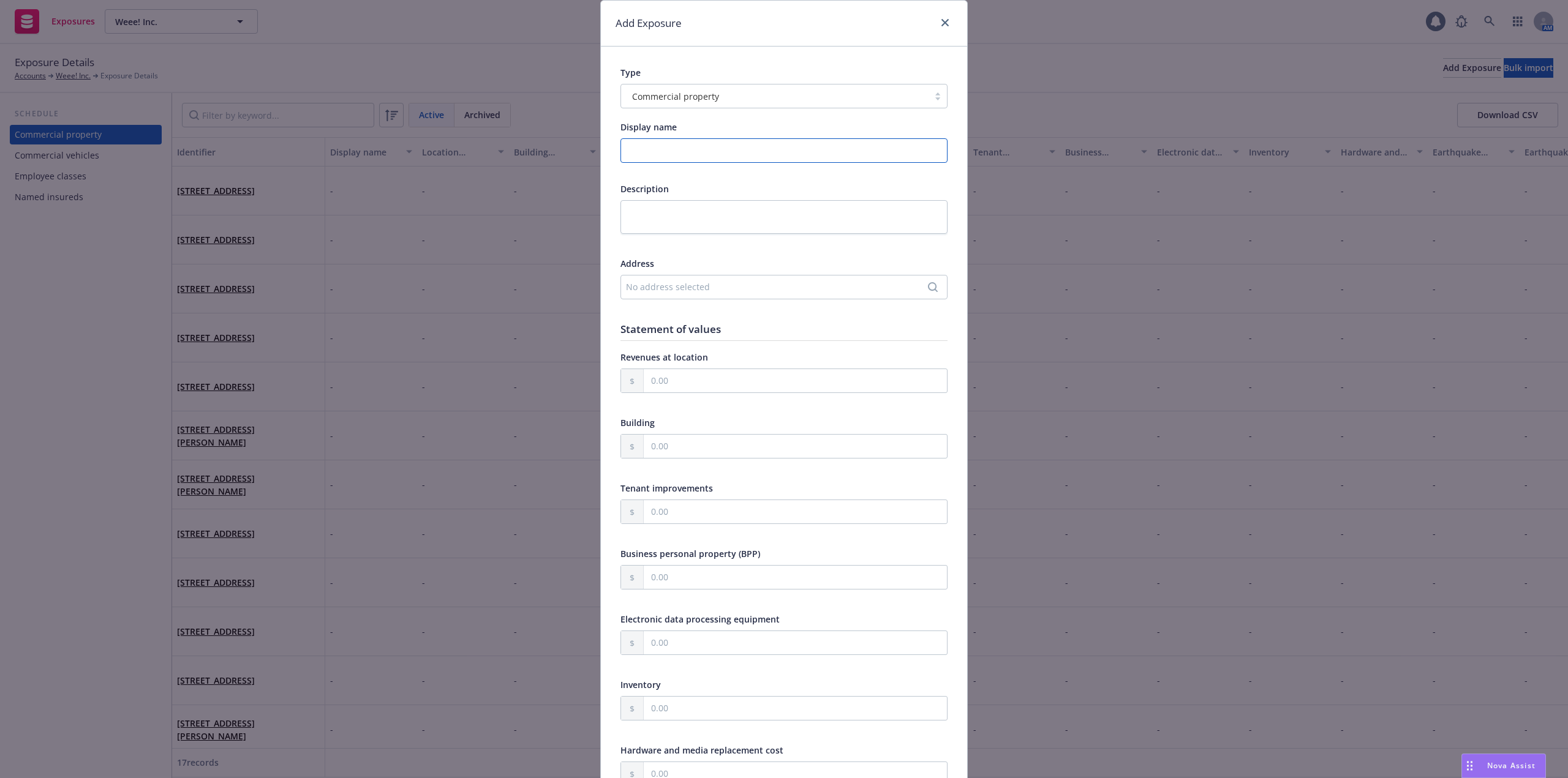
scroll to position [61, 0]
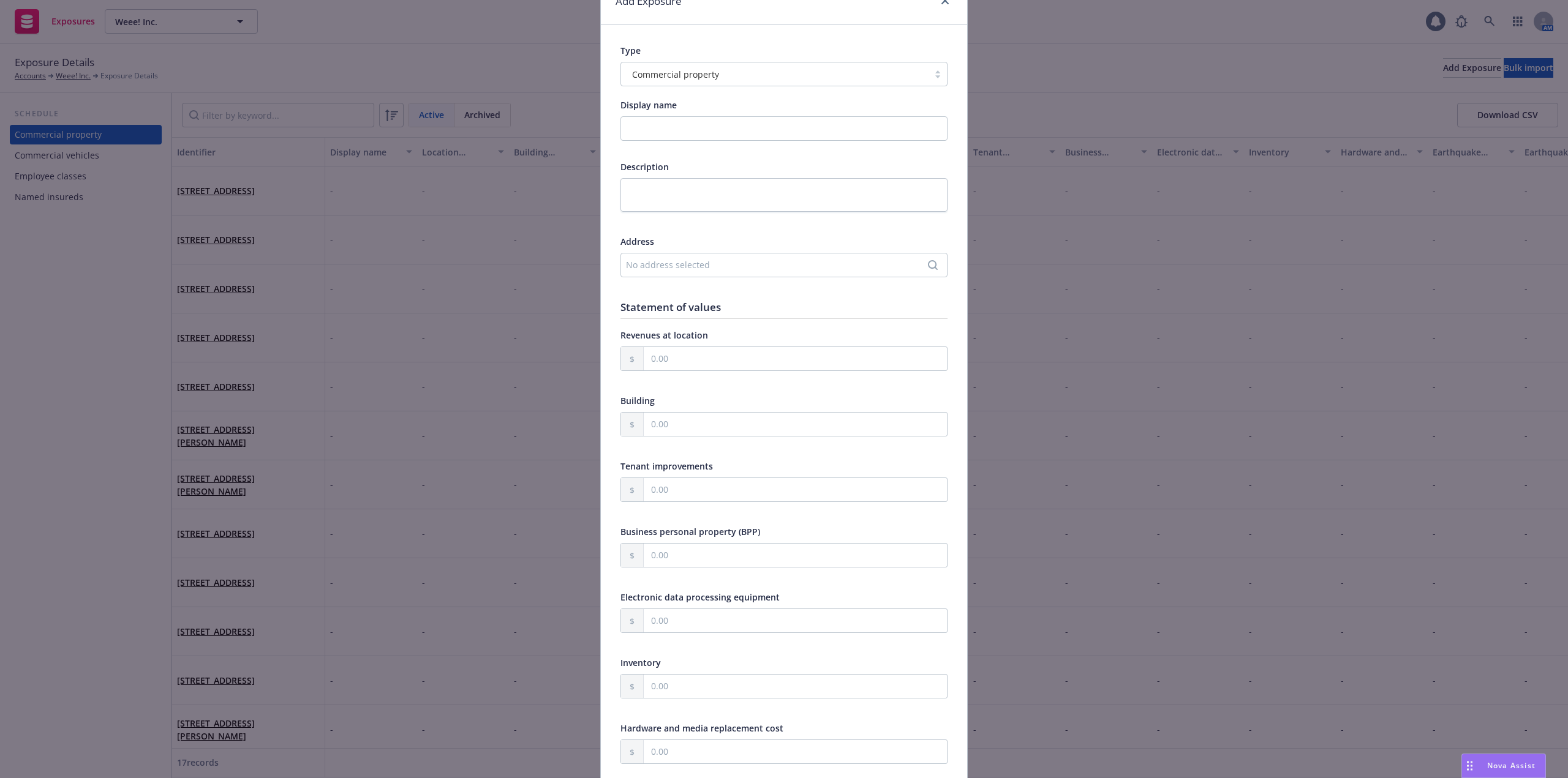
click at [700, 271] on div "No address selected" at bounding box center [777, 265] width 304 height 13
drag, startPoint x: 828, startPoint y: 210, endPoint x: 757, endPoint y: 225, distance: 72.6
click at [757, 225] on div "8701 W 53rd St., McCook, IL" at bounding box center [779, 213] width 243 height 44
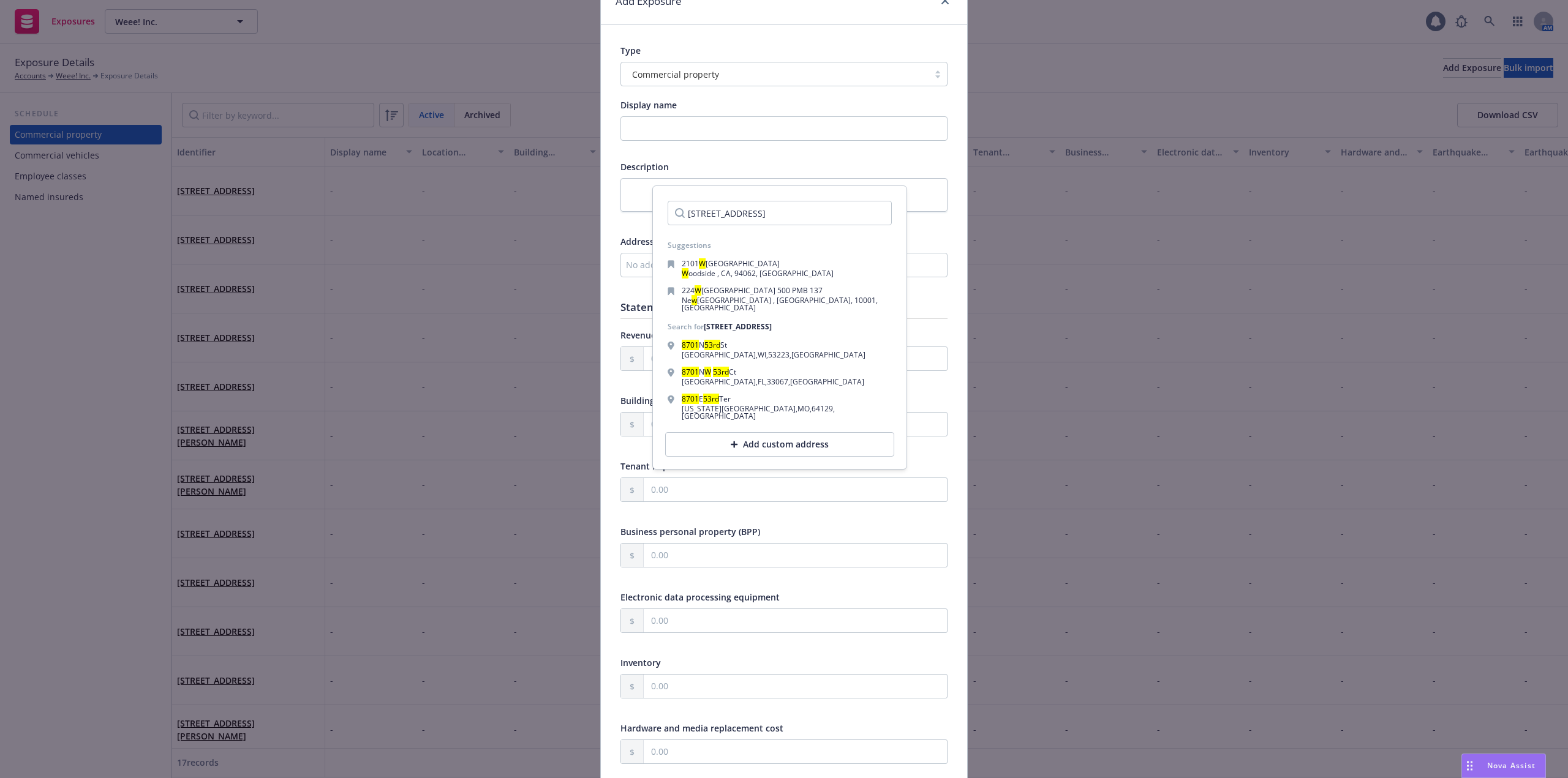
click at [721, 214] on input "8701 W 53rd St." at bounding box center [779, 214] width 224 height 25
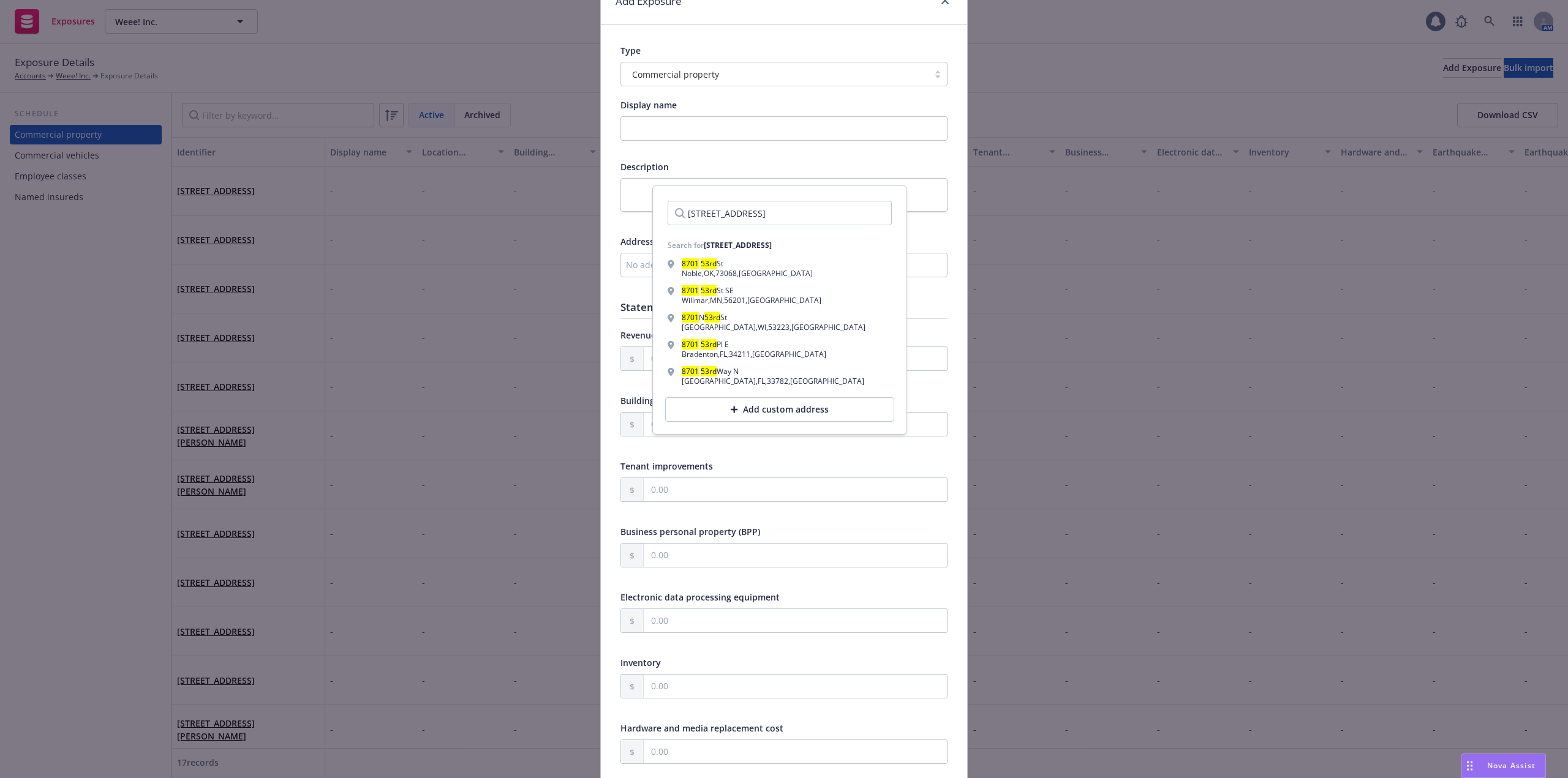
click at [816, 213] on input "8701 53rd St." at bounding box center [779, 214] width 224 height 25
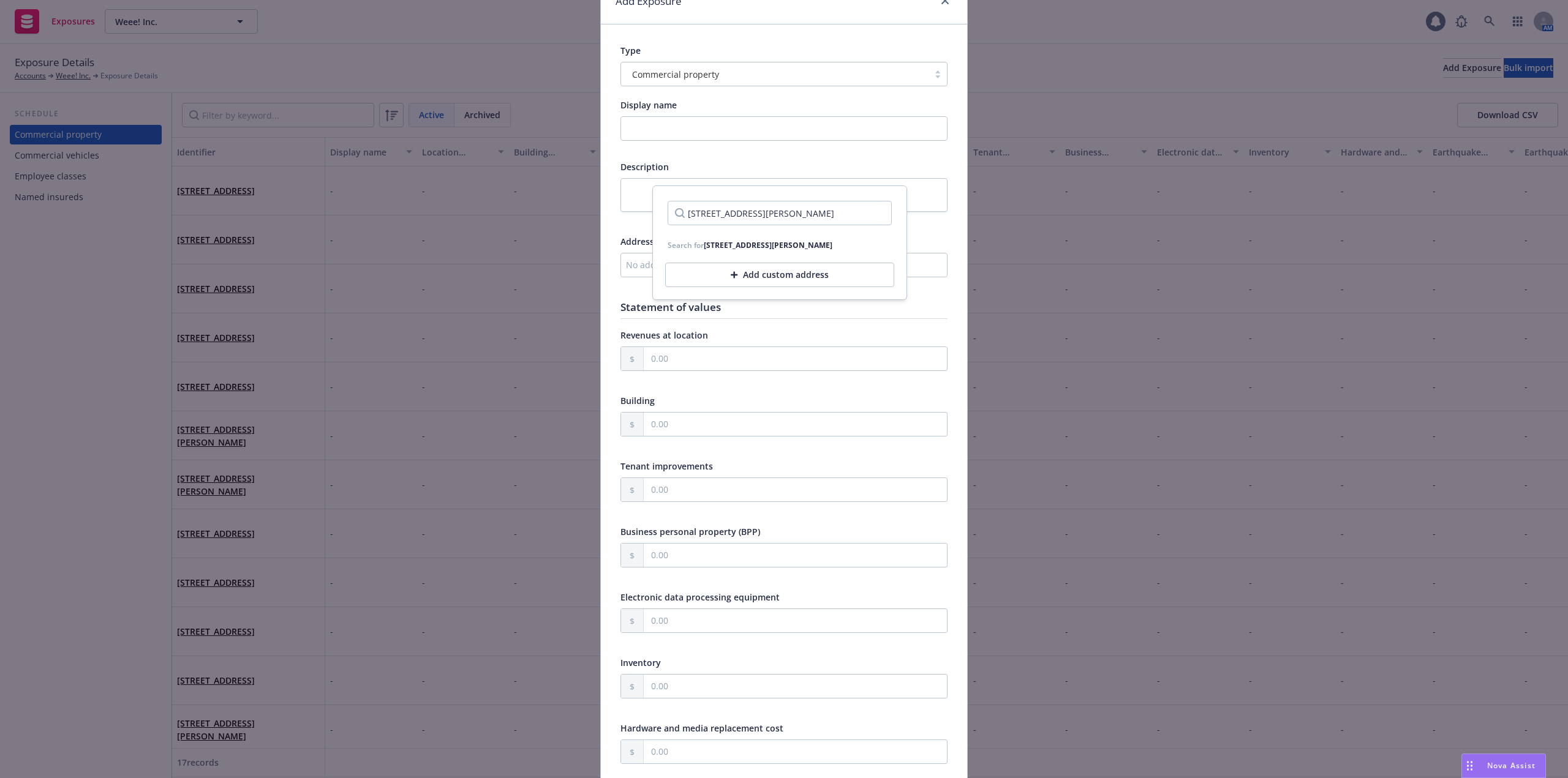
type input "8701 53rd St. McCook, IL"
click at [806, 271] on div "Add custom address" at bounding box center [779, 275] width 229 height 25
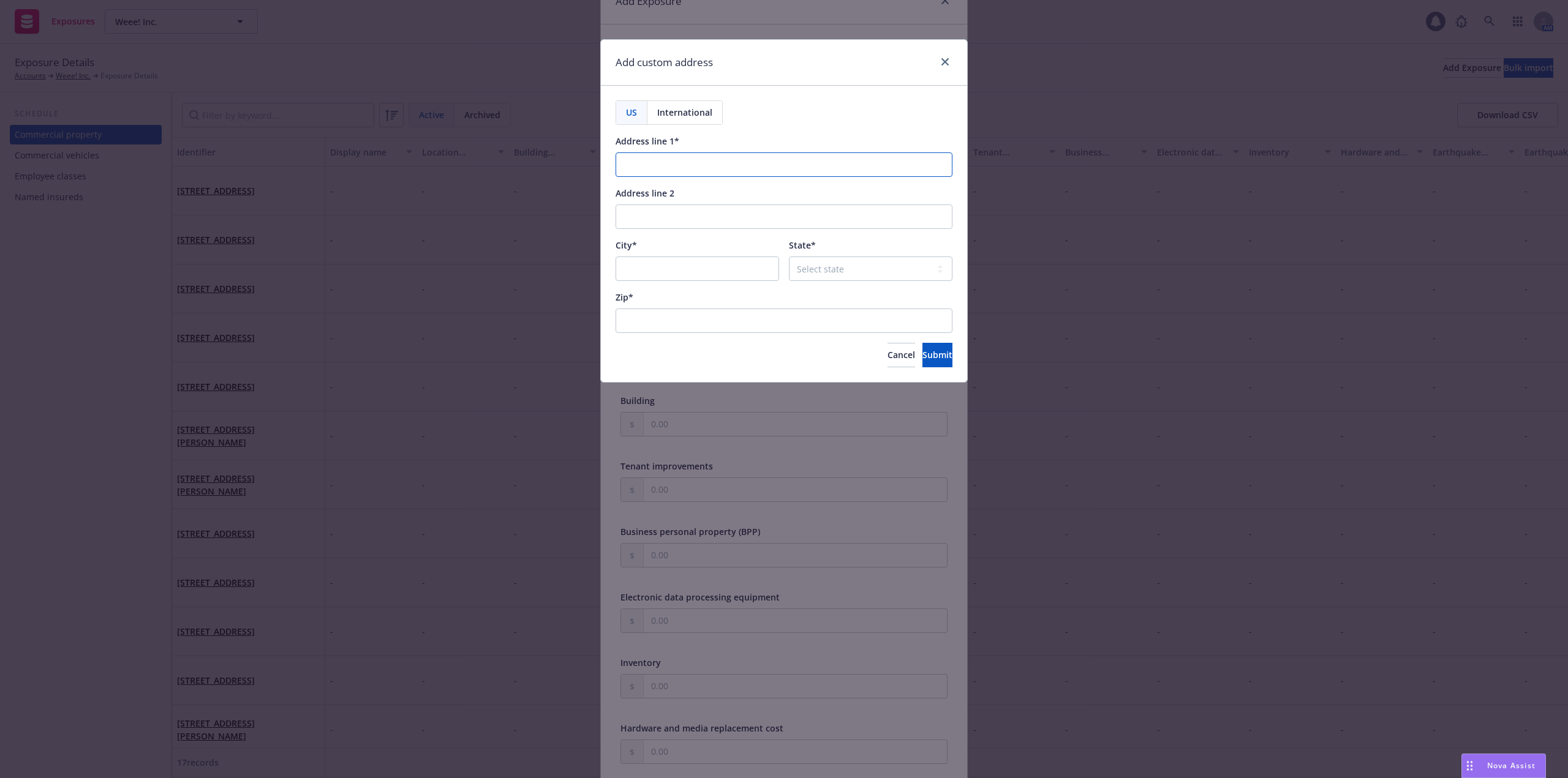
click at [691, 170] on input "Address line 1*" at bounding box center [783, 165] width 337 height 25
paste input "8701 W 53rd St., McCook, IL"
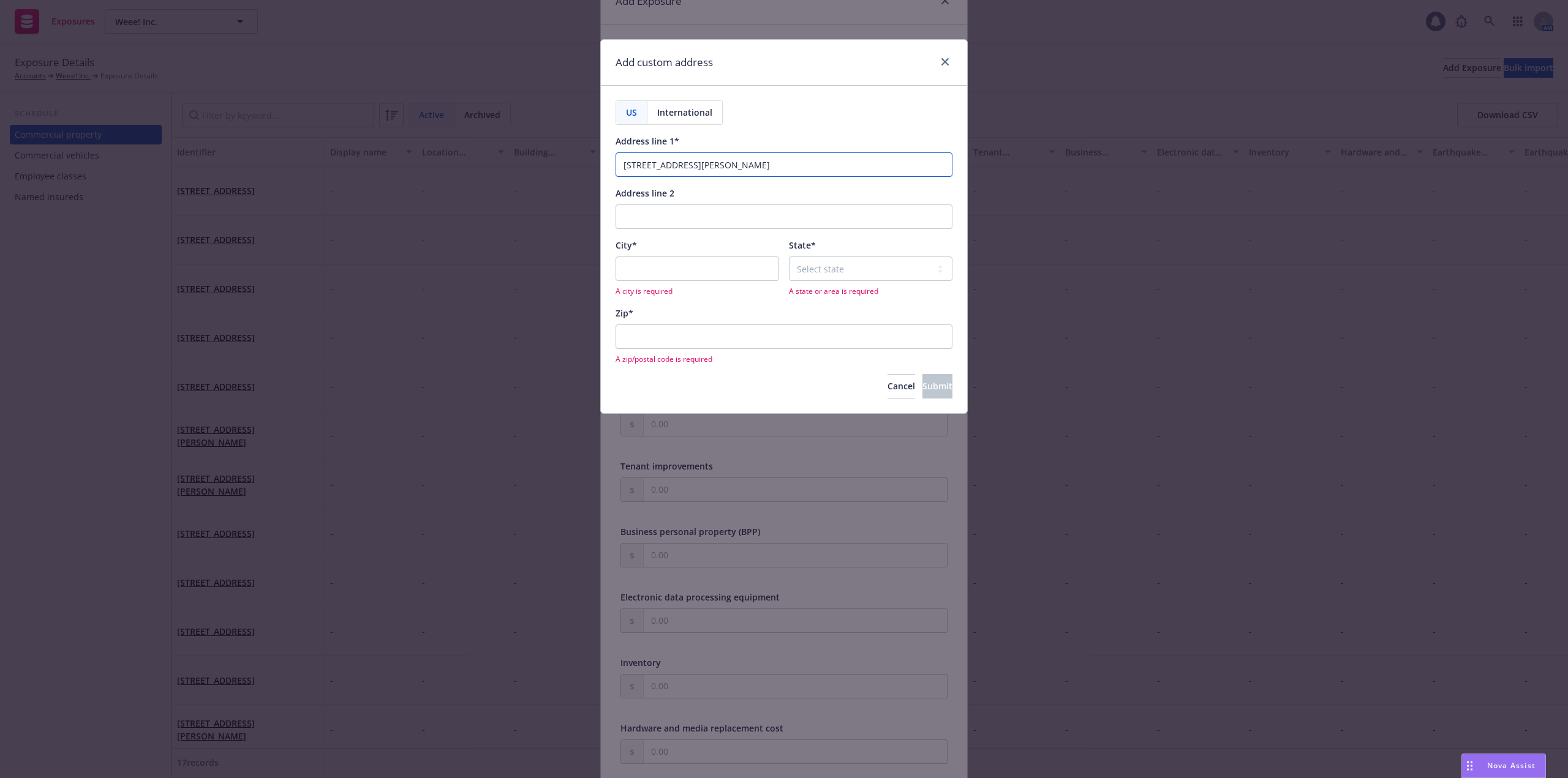
click at [743, 168] on input "8701 W 53rd St., McCook, IL" at bounding box center [783, 165] width 337 height 25
click at [674, 273] on input "City*" at bounding box center [696, 269] width 163 height 25
click at [700, 162] on input "8701 W 53rd St., McCook, IL" at bounding box center [783, 165] width 337 height 25
type input "8701 W 53rd St., , IL"
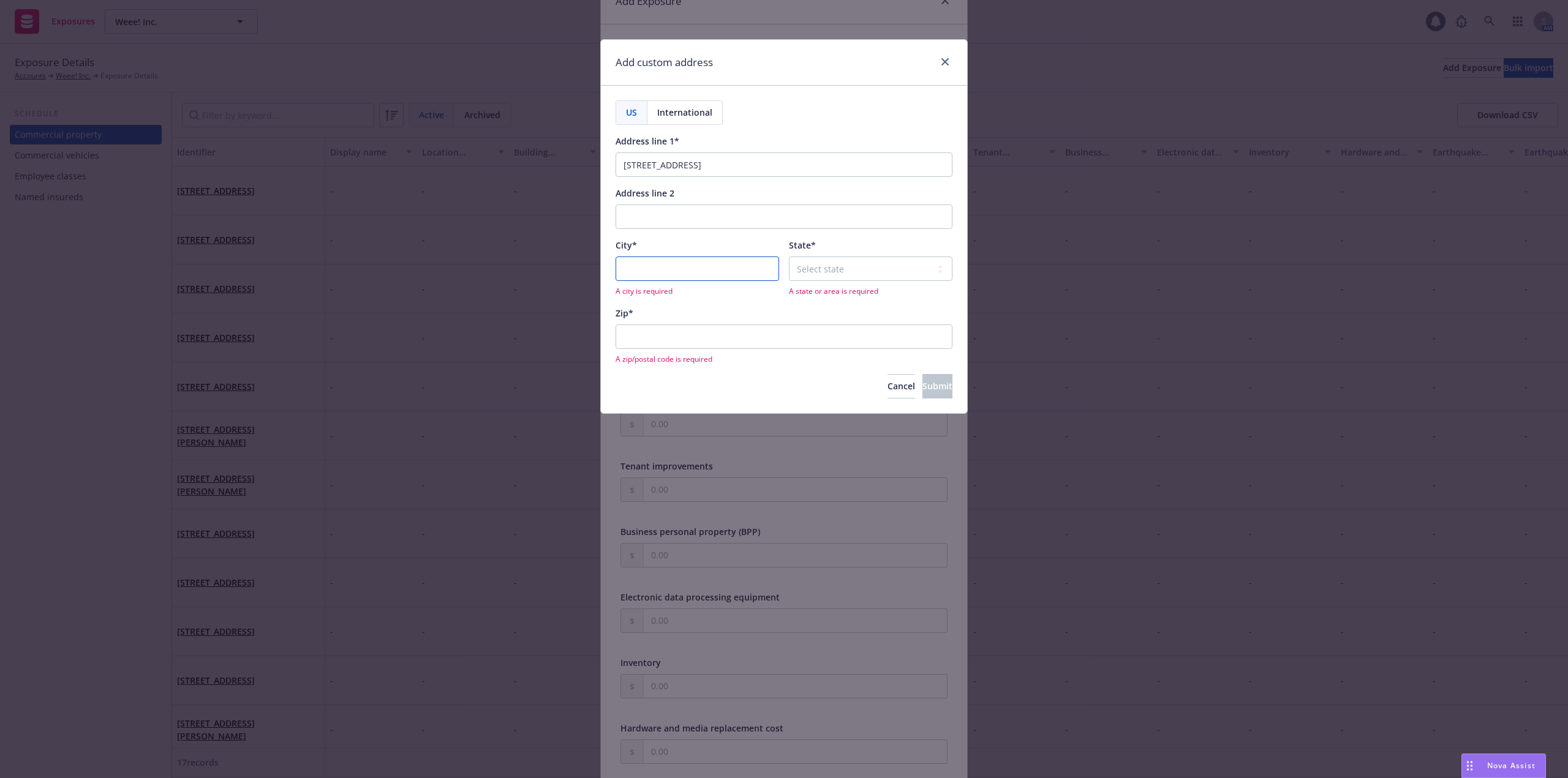
click at [685, 267] on input "City*" at bounding box center [696, 269] width 163 height 25
paste input "McCook"
type input "McCook"
click at [844, 261] on select "Select state Alabama Alaska American Samoa Arizona Arkansas Baker Island Califo…" at bounding box center [870, 269] width 163 height 25
select select "IL"
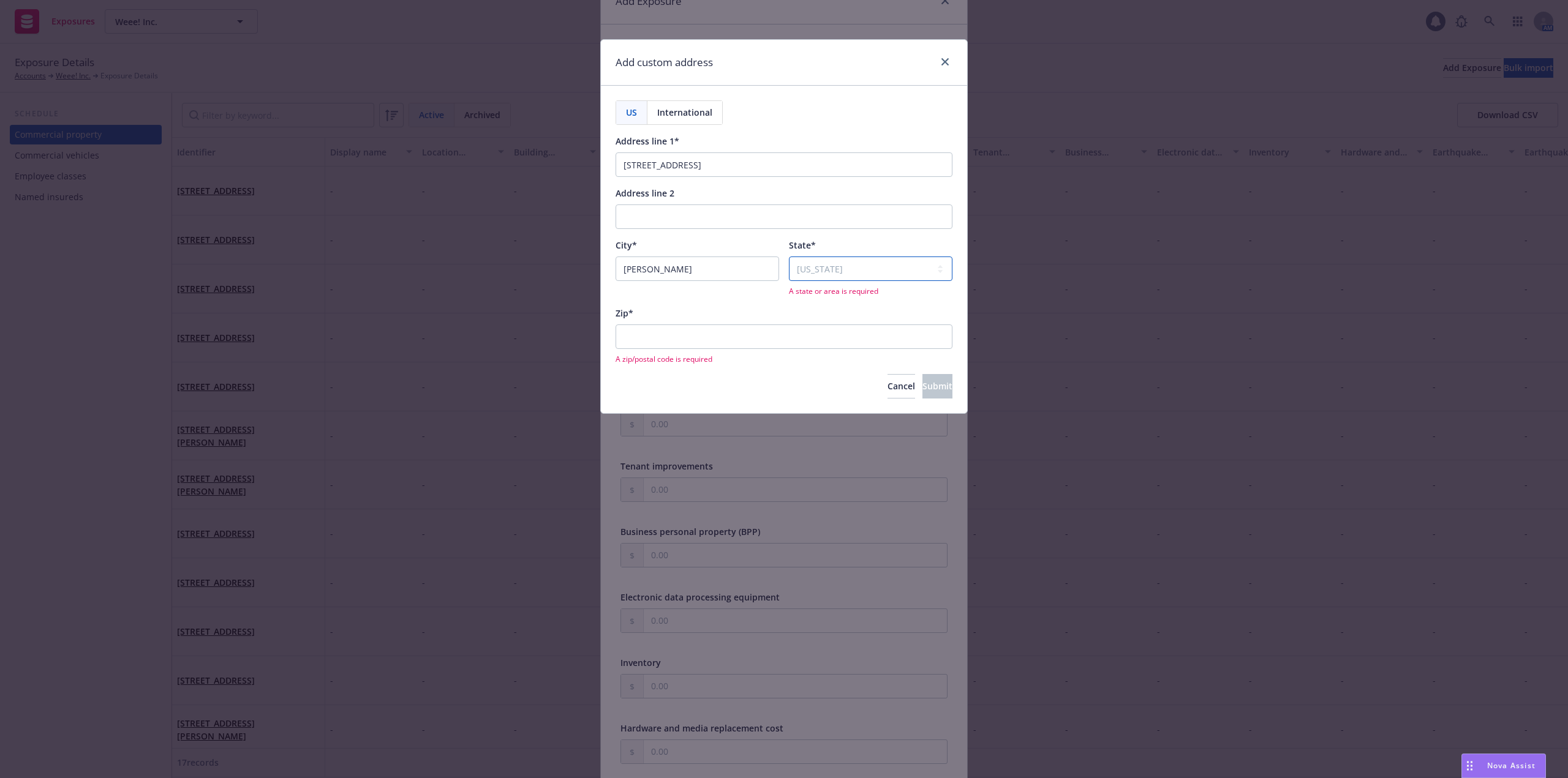
click at [789, 257] on select "Select state Alabama Alaska American Samoa Arizona Arkansas Baker Island Califo…" at bounding box center [870, 269] width 163 height 25
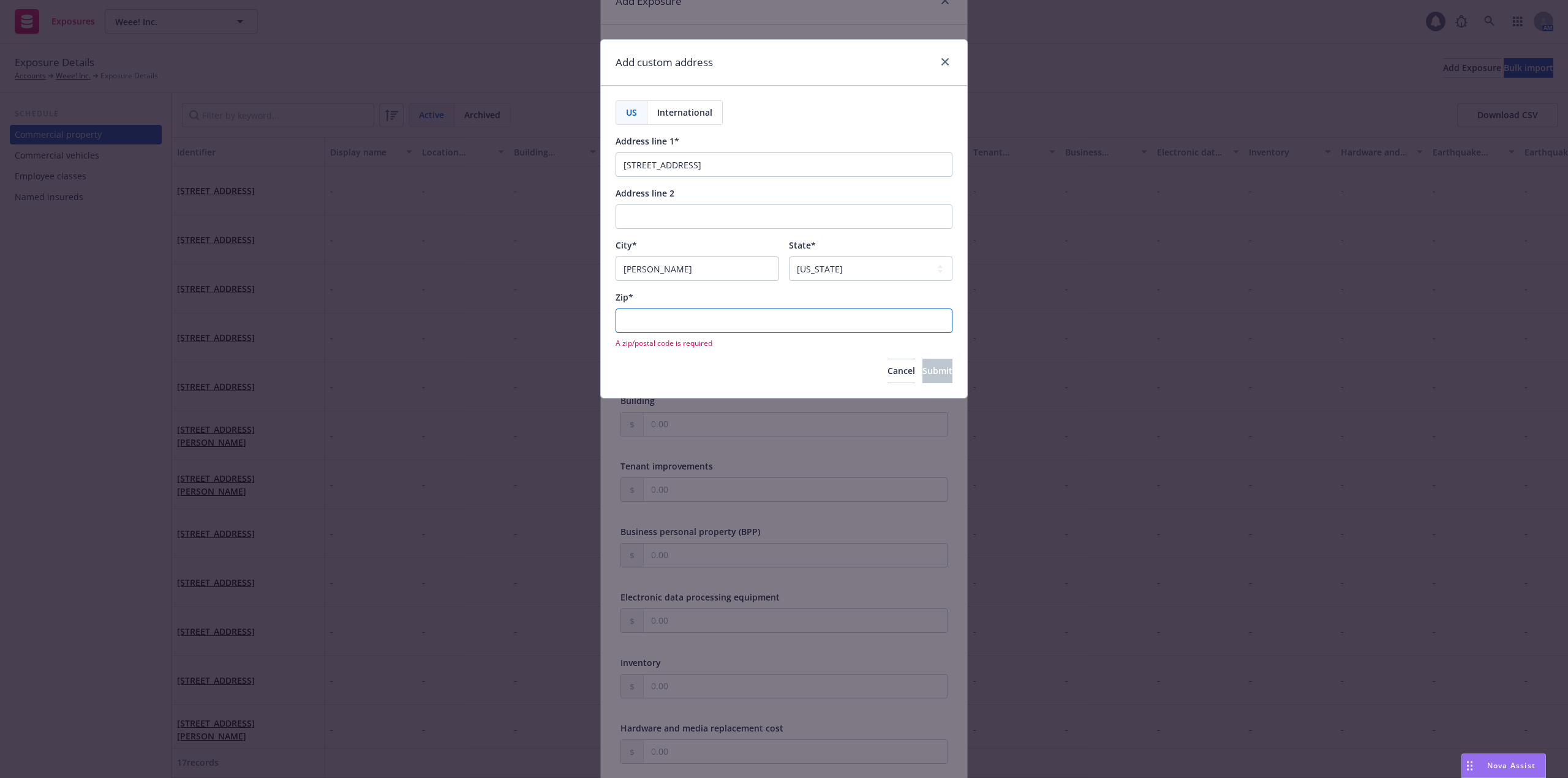
click at [748, 324] on input "Zip*" at bounding box center [783, 321] width 337 height 25
paste input "60525"
type input "60525"
drag, startPoint x: 733, startPoint y: 166, endPoint x: 688, endPoint y: 175, distance: 45.9
click at [688, 175] on input "8701 W 53rd St., , IL" at bounding box center [783, 165] width 337 height 25
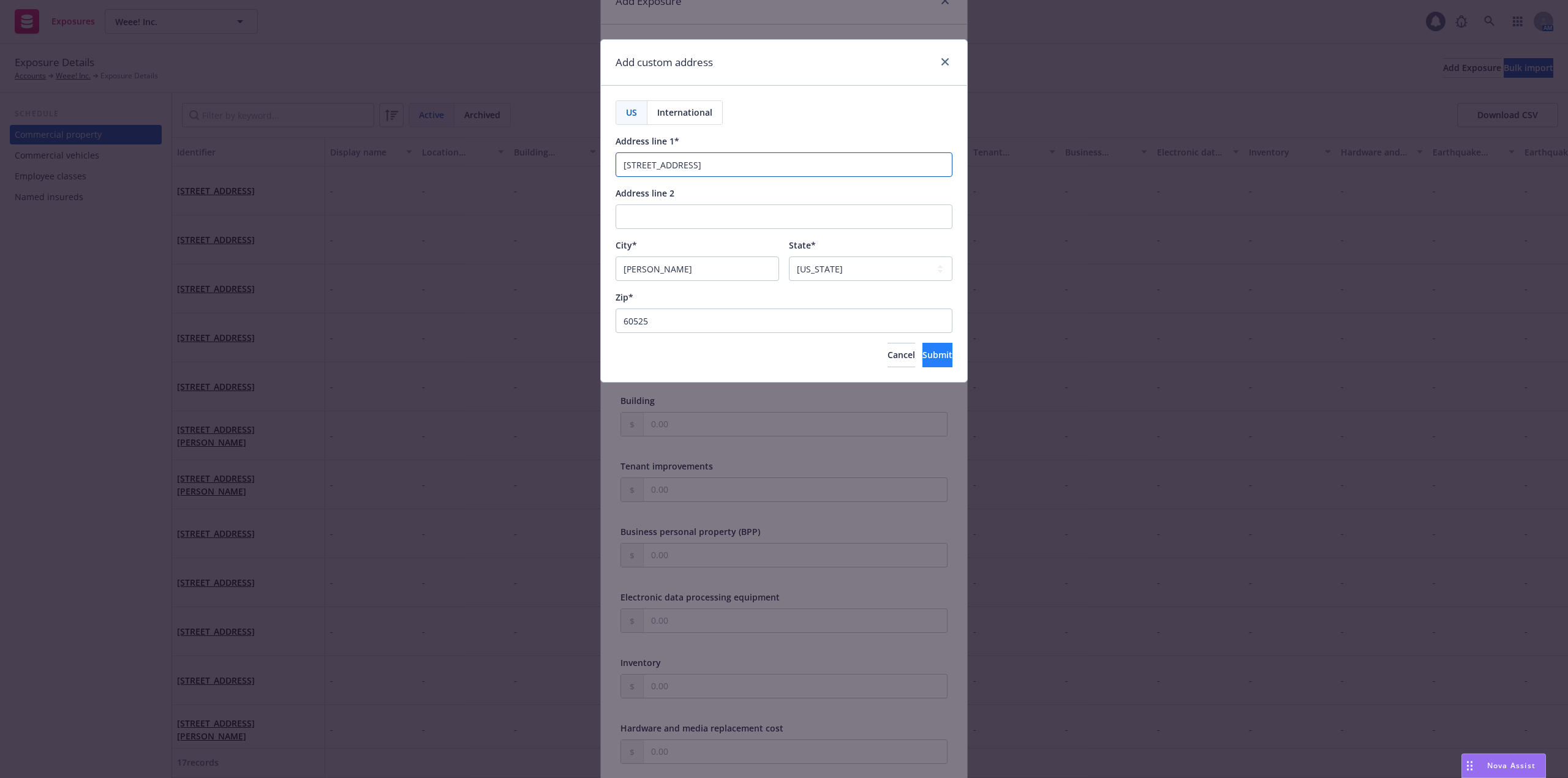
type input "8701 W 53rd Street"
click at [938, 356] on button "Submit" at bounding box center [937, 355] width 30 height 25
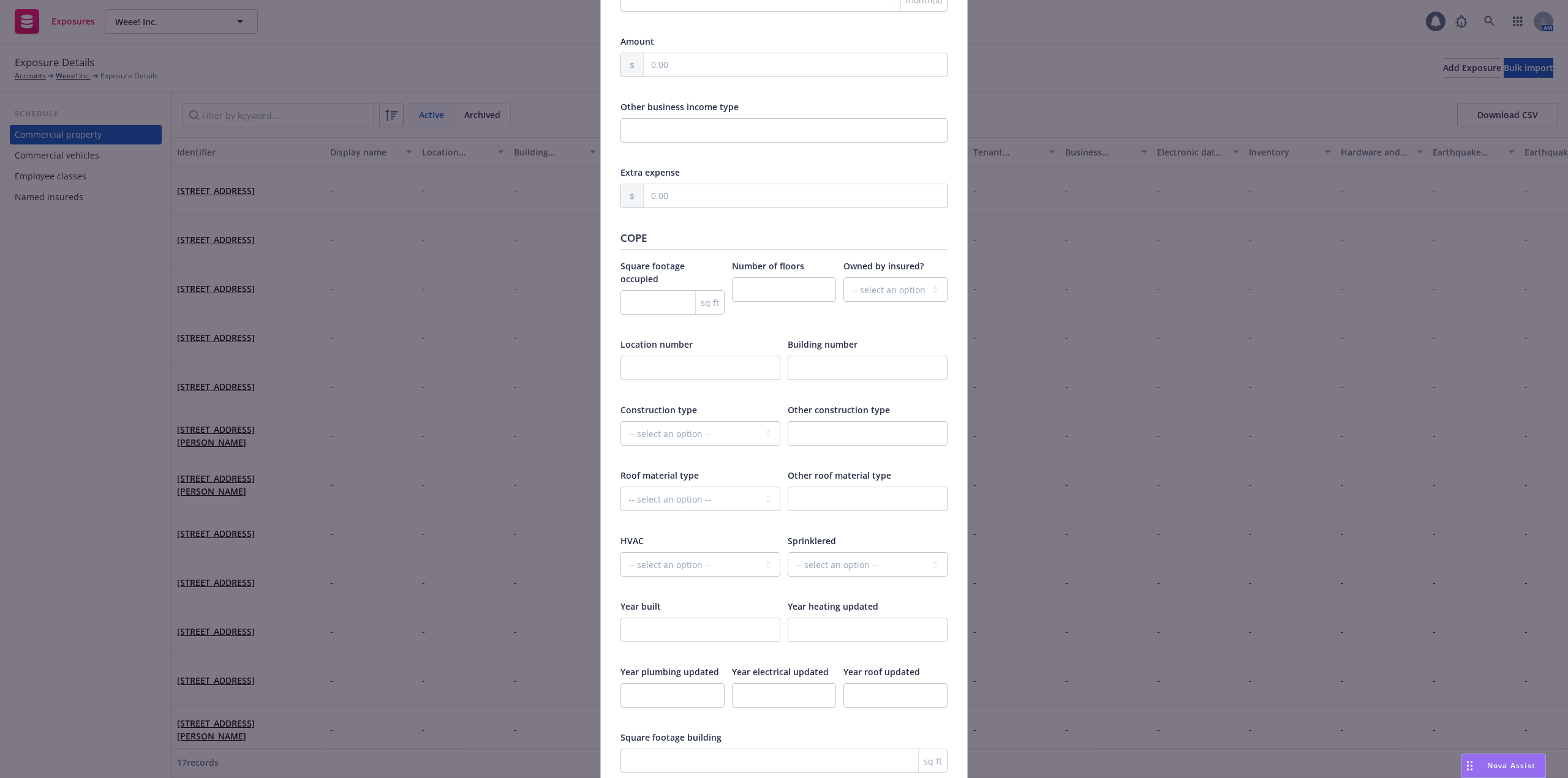
scroll to position [1347, 0]
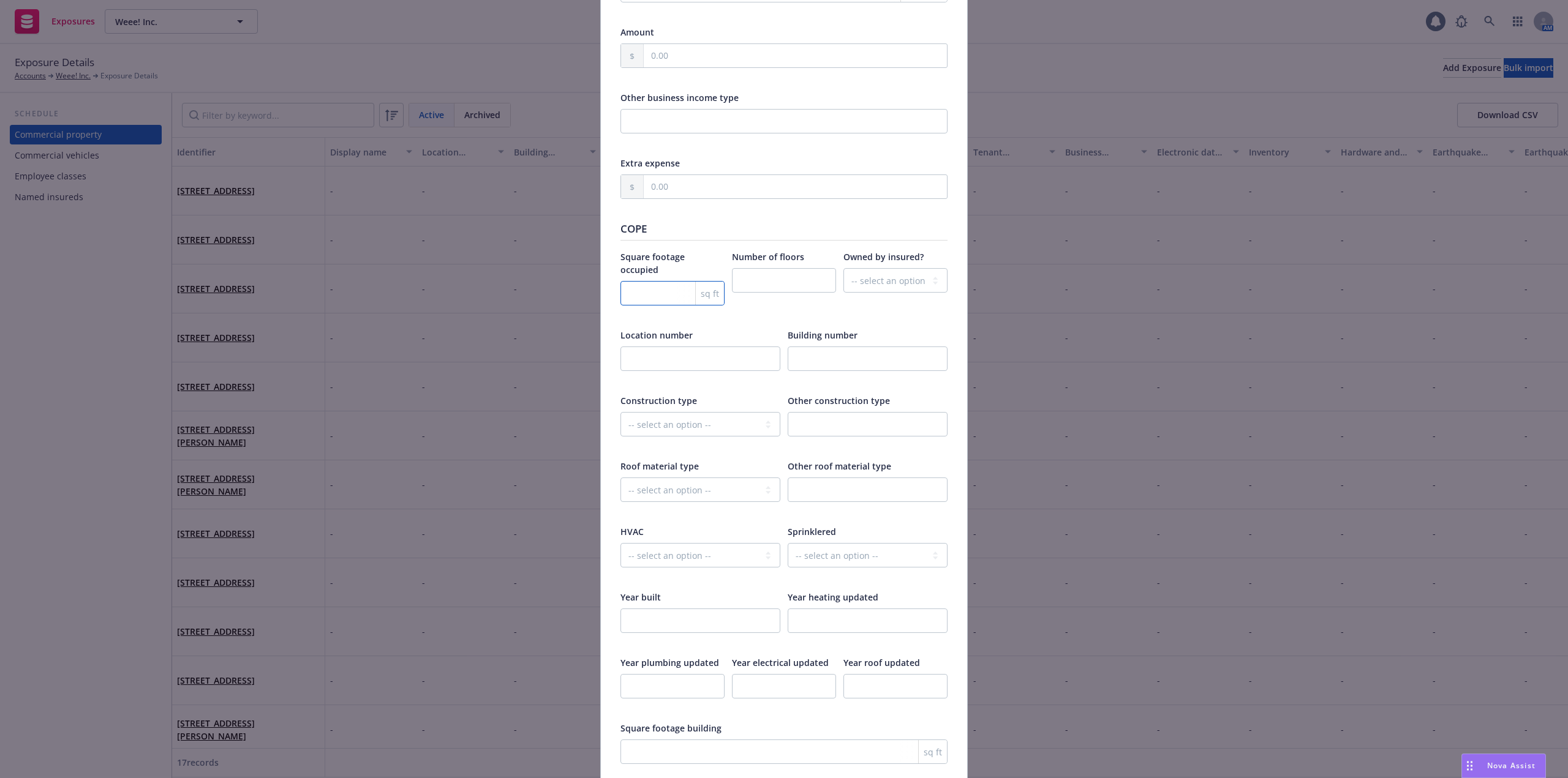
click at [658, 286] on input "number" at bounding box center [672, 294] width 104 height 25
paste input "92301"
type input "92301"
click at [926, 273] on select "-- select an option -- Unknown Yes No" at bounding box center [896, 281] width 104 height 25
select select "NO"
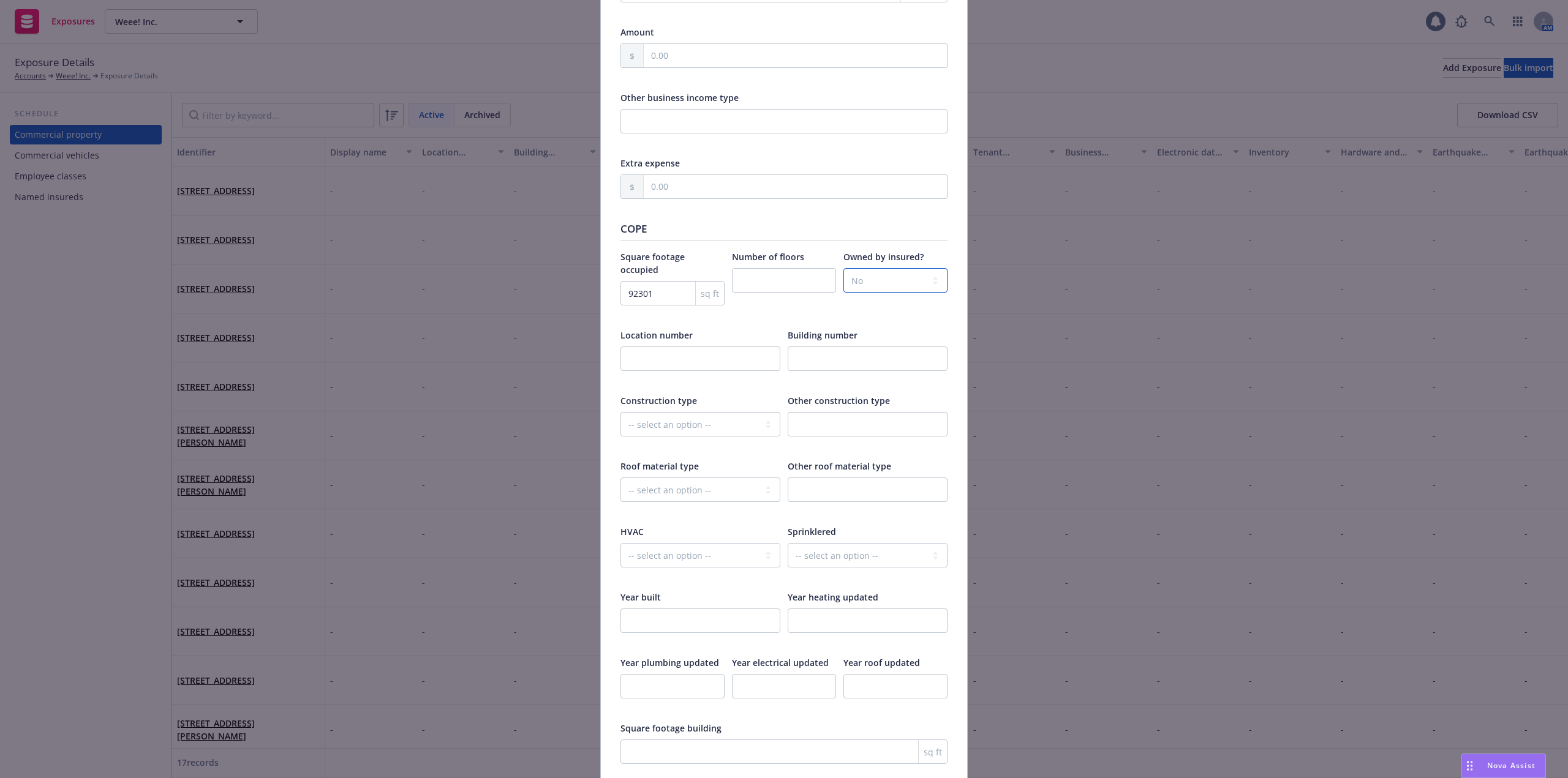
click at [844, 268] on select "-- select an option -- Unknown Yes No" at bounding box center [896, 281] width 104 height 25
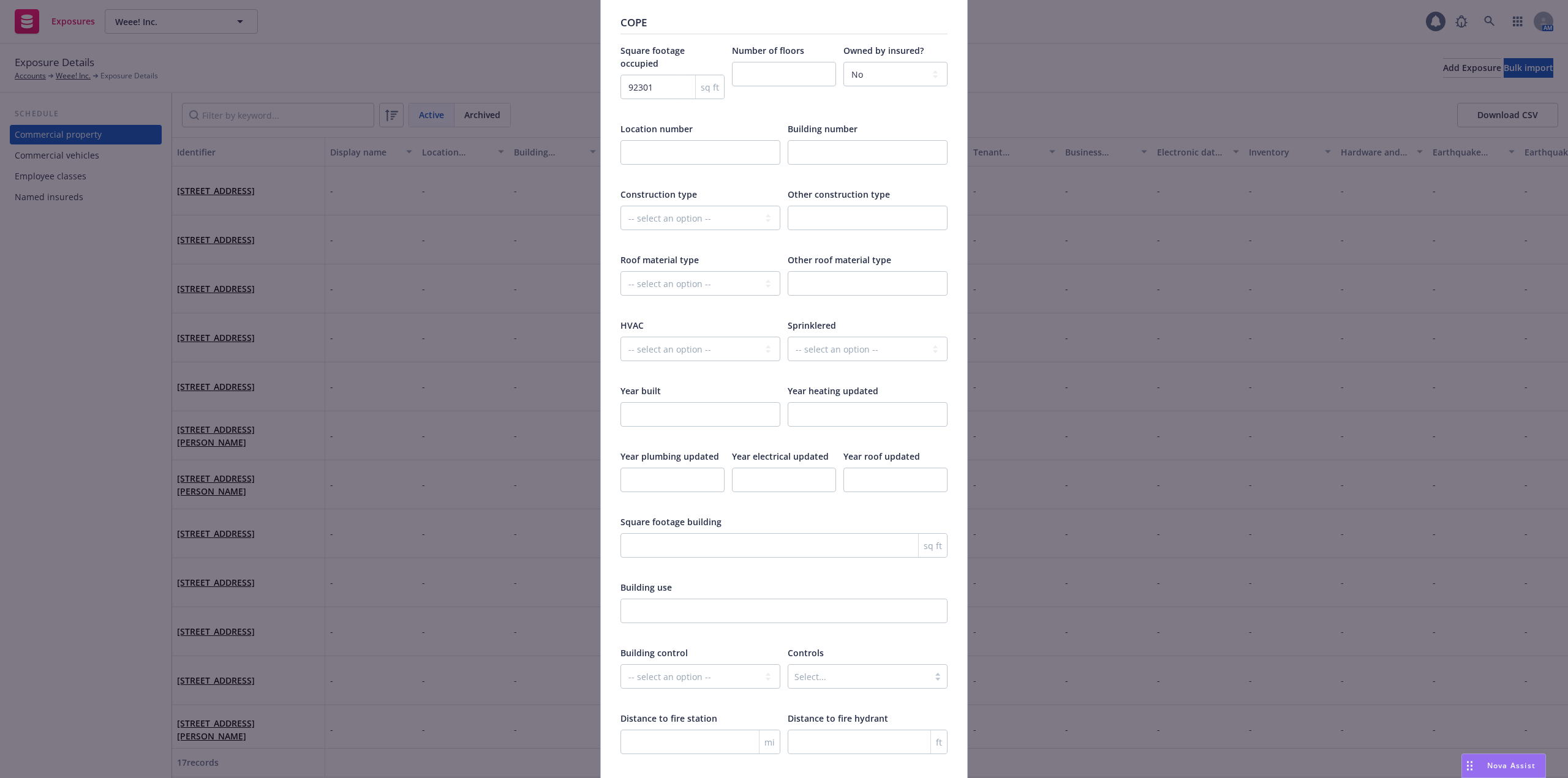
scroll to position [1707, 0]
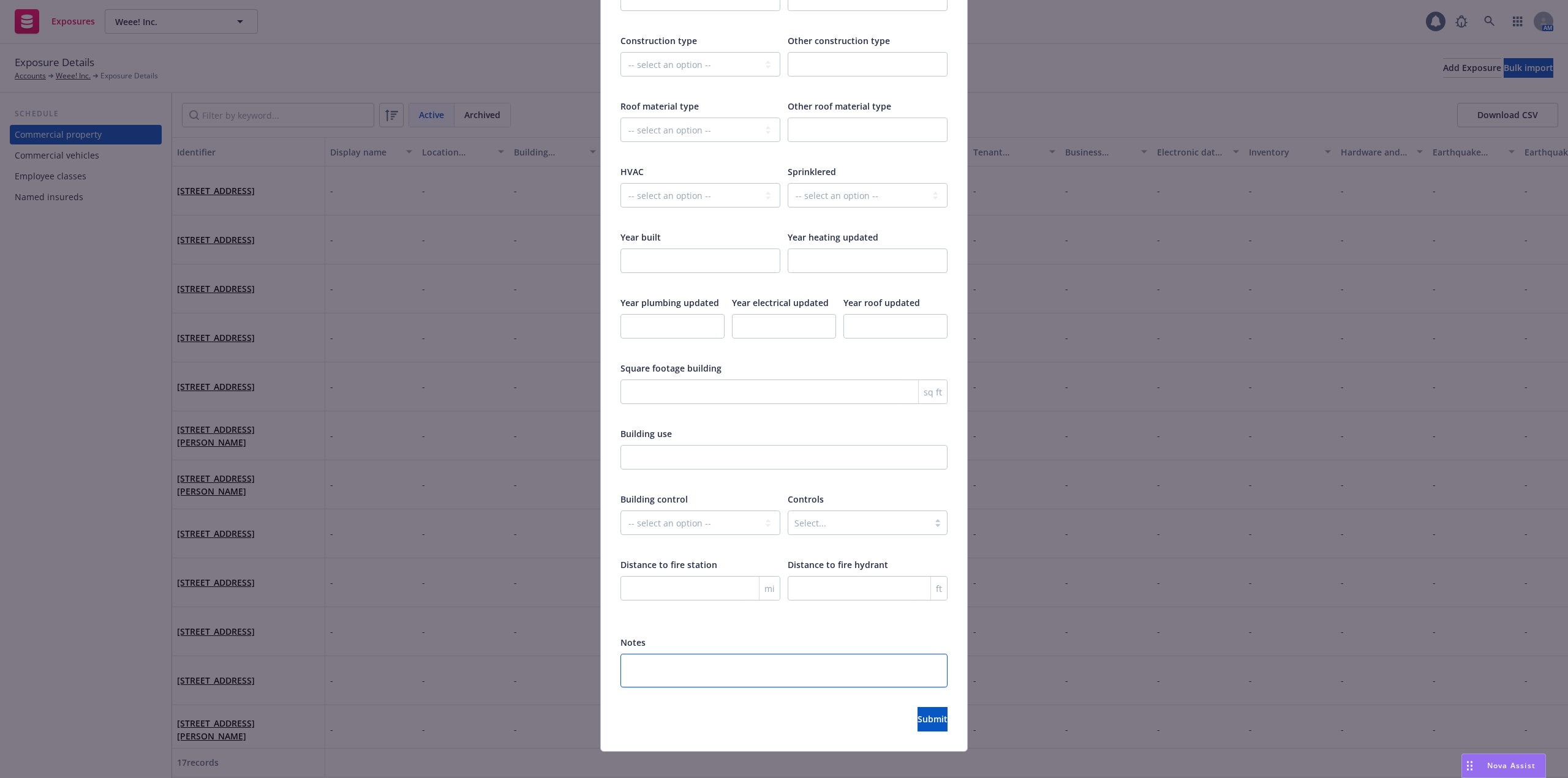
click at [753, 660] on textarea at bounding box center [783, 670] width 327 height 34
type textarea "C"
type textarea "x"
type textarea "Cov"
type textarea "x"
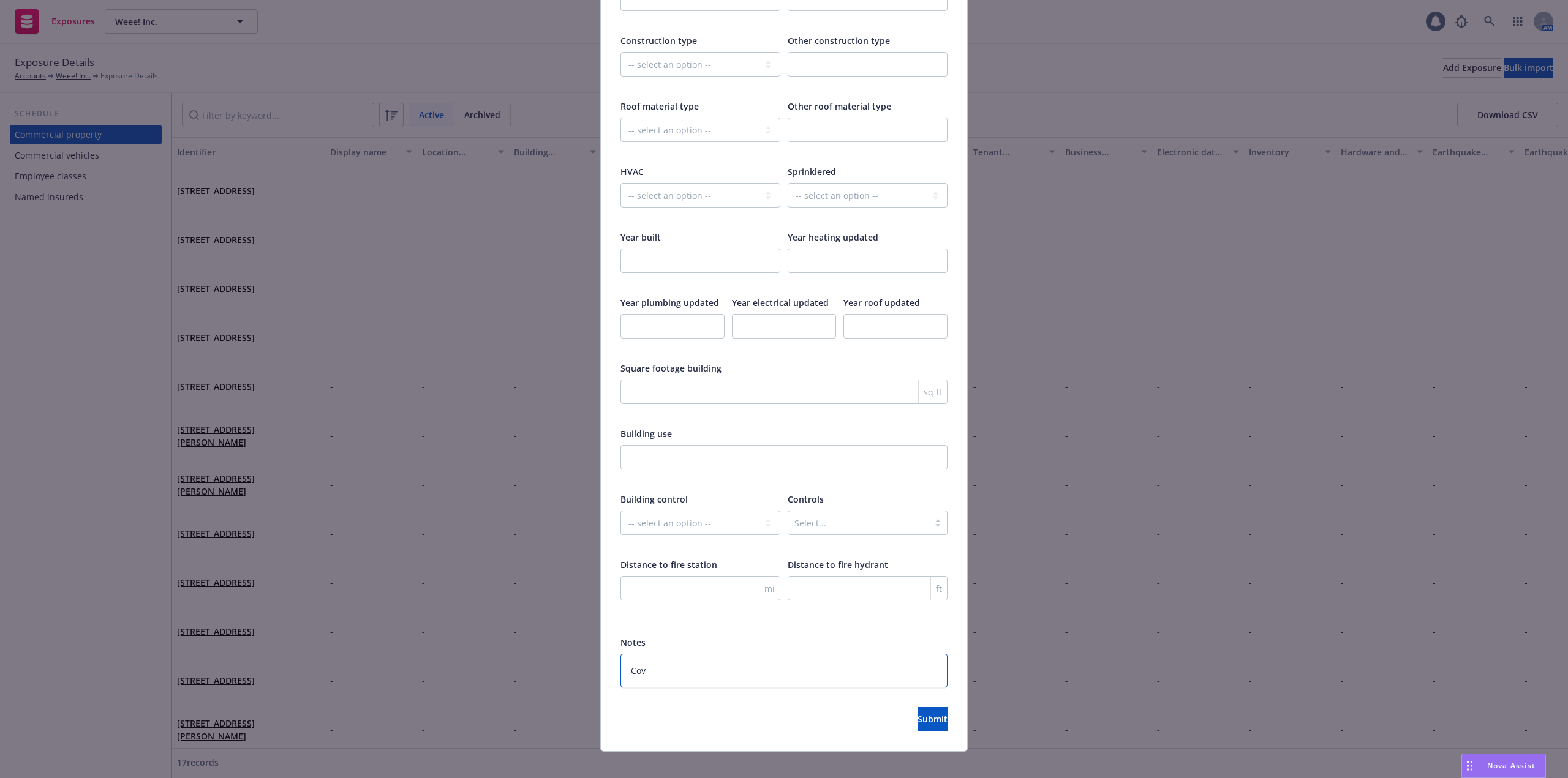
type textarea "Cove"
type textarea "x"
type textarea "Cover"
type textarea "x"
type textarea "Covere"
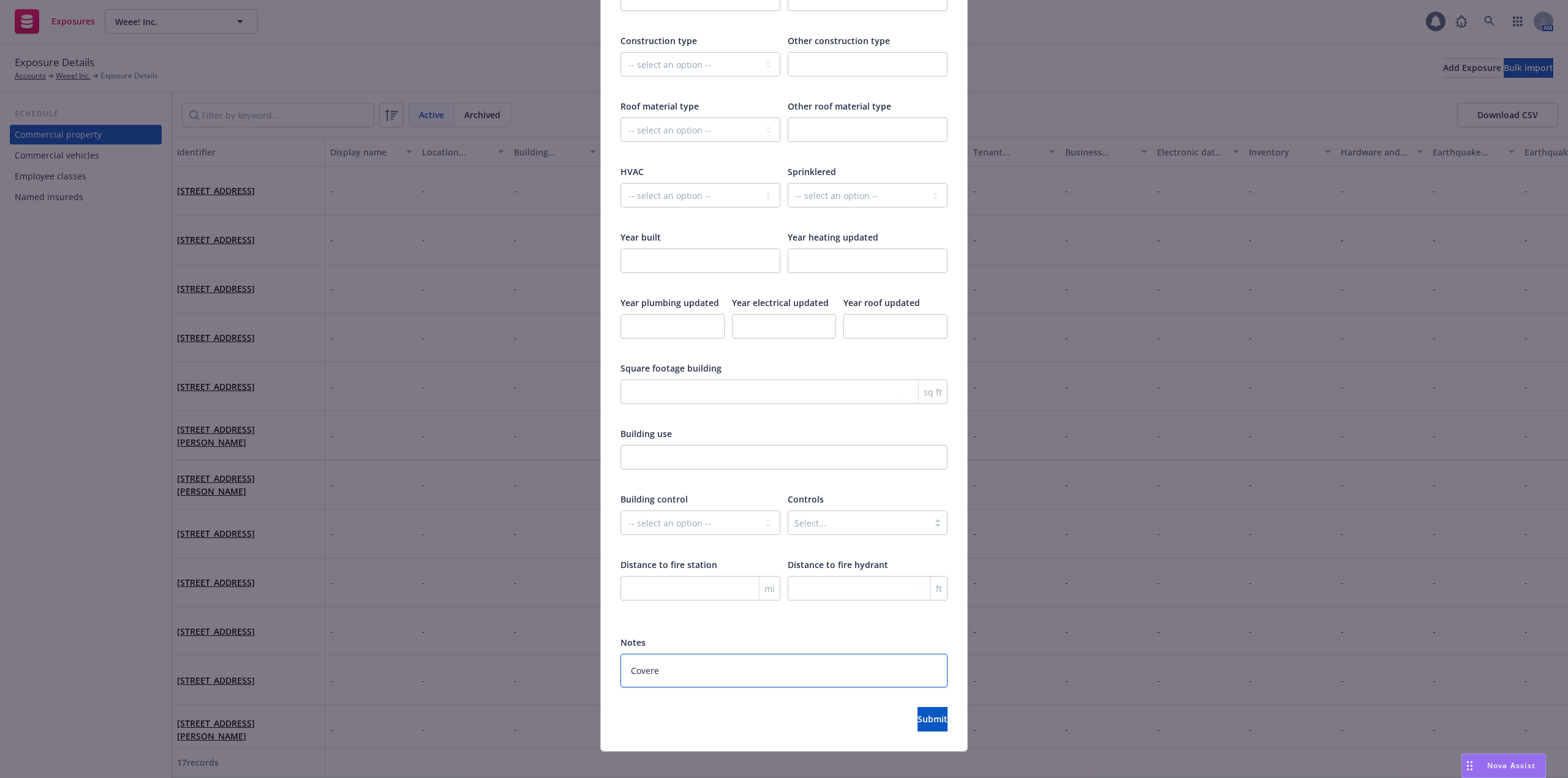
type textarea "x"
type textarea "Covered"
type textarea "x"
type textarea "Covered u"
type textarea "x"
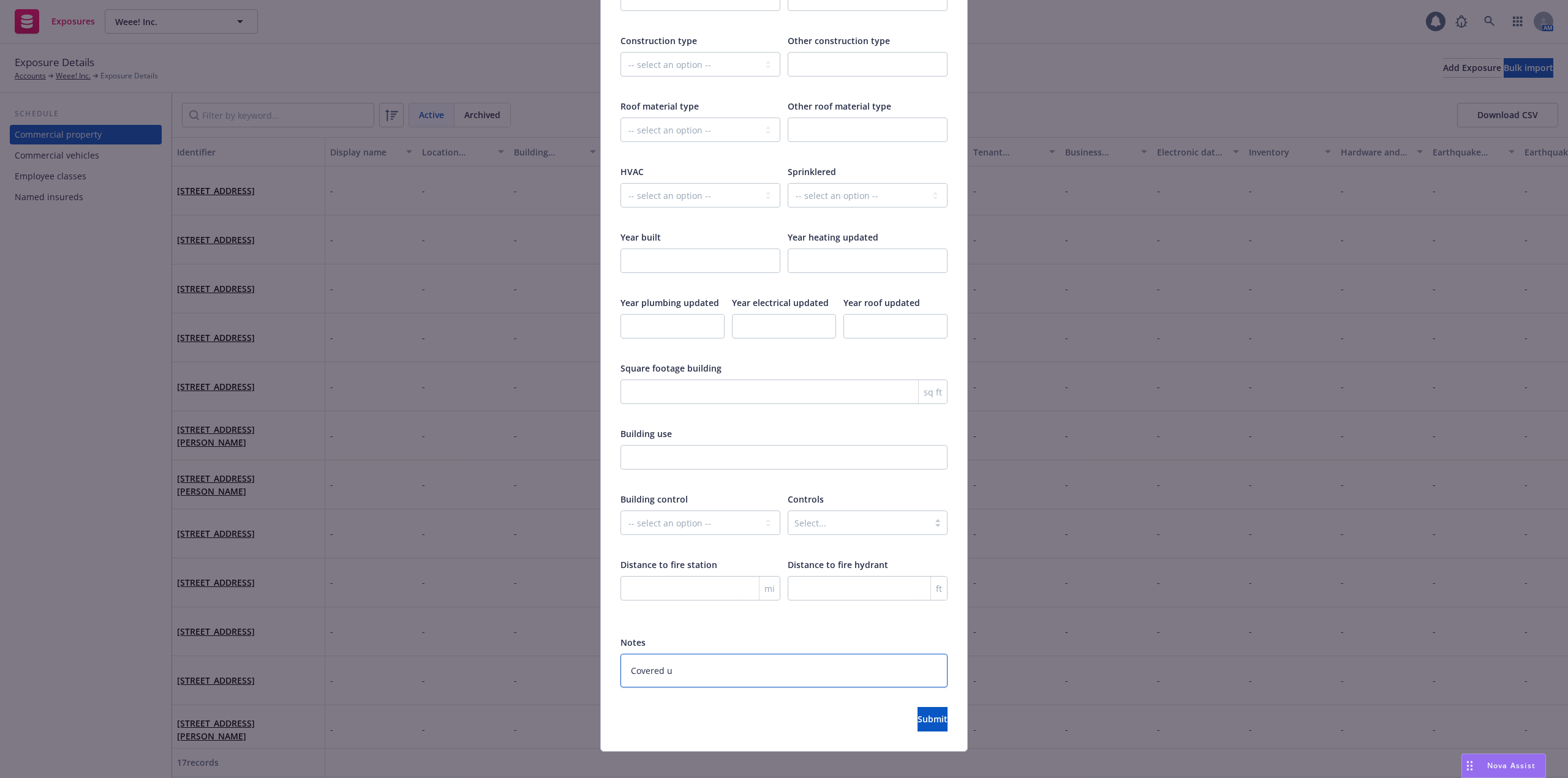
type textarea "Covered un"
type textarea "x"
type textarea "Covered und"
type textarea "x"
type textarea "Covered unde"
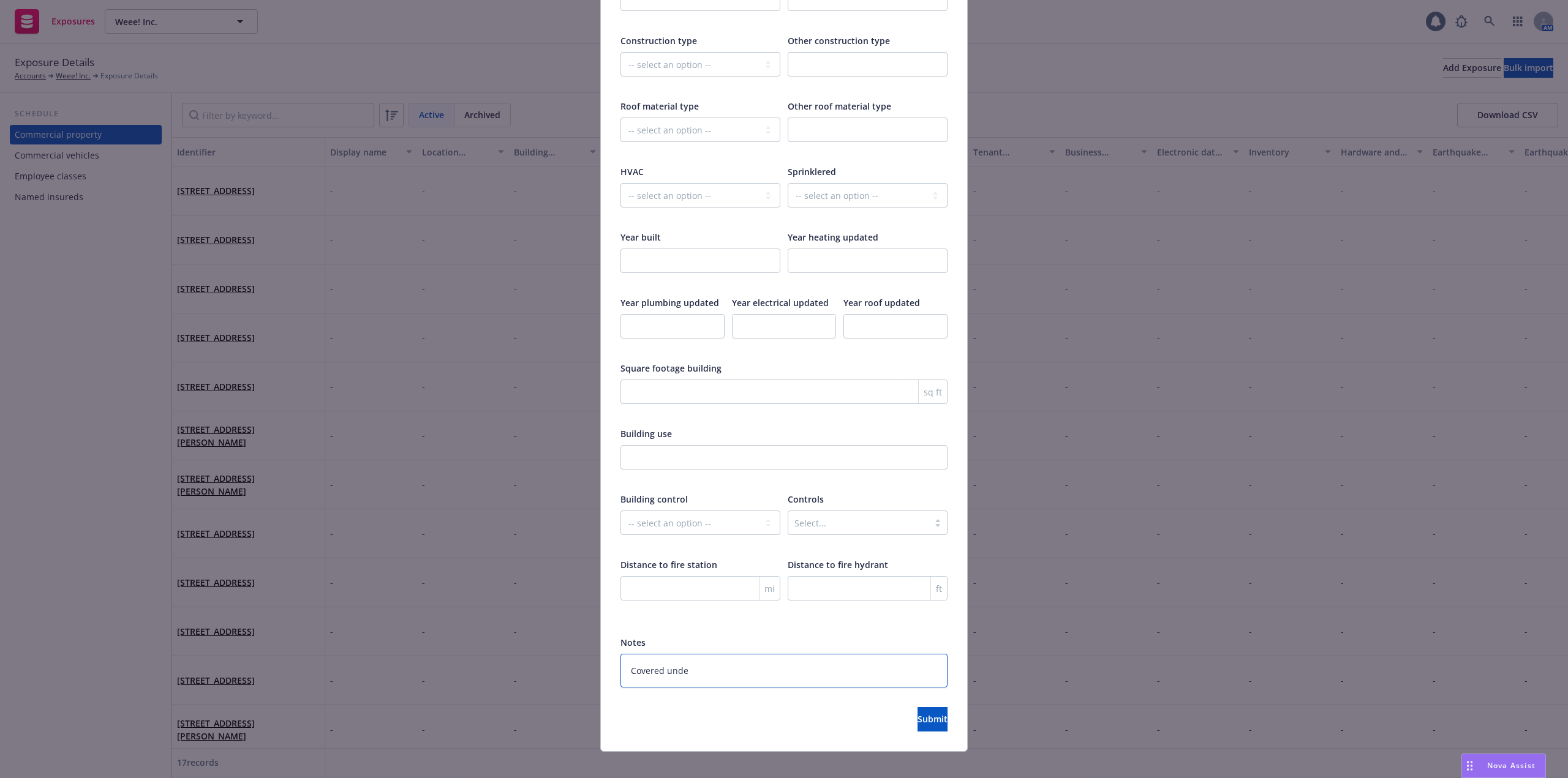
type textarea "x"
type textarea "Covered under"
type textarea "x"
type textarea "Covered under E"
type textarea "x"
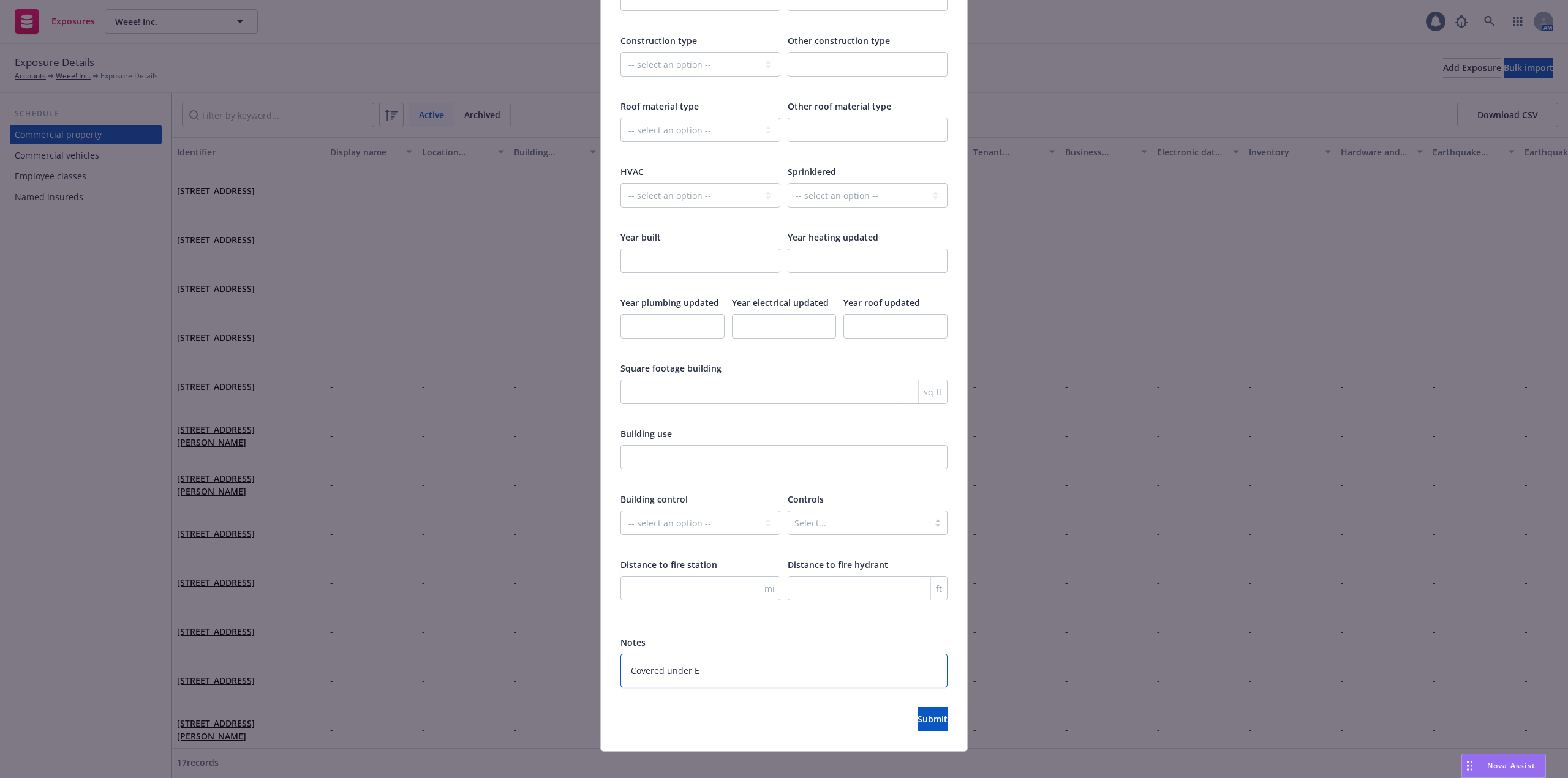
type textarea "Covered under Ex"
type textarea "x"
type textarea "Covered under Exc"
type textarea "x"
type textarea "Covered under Exce"
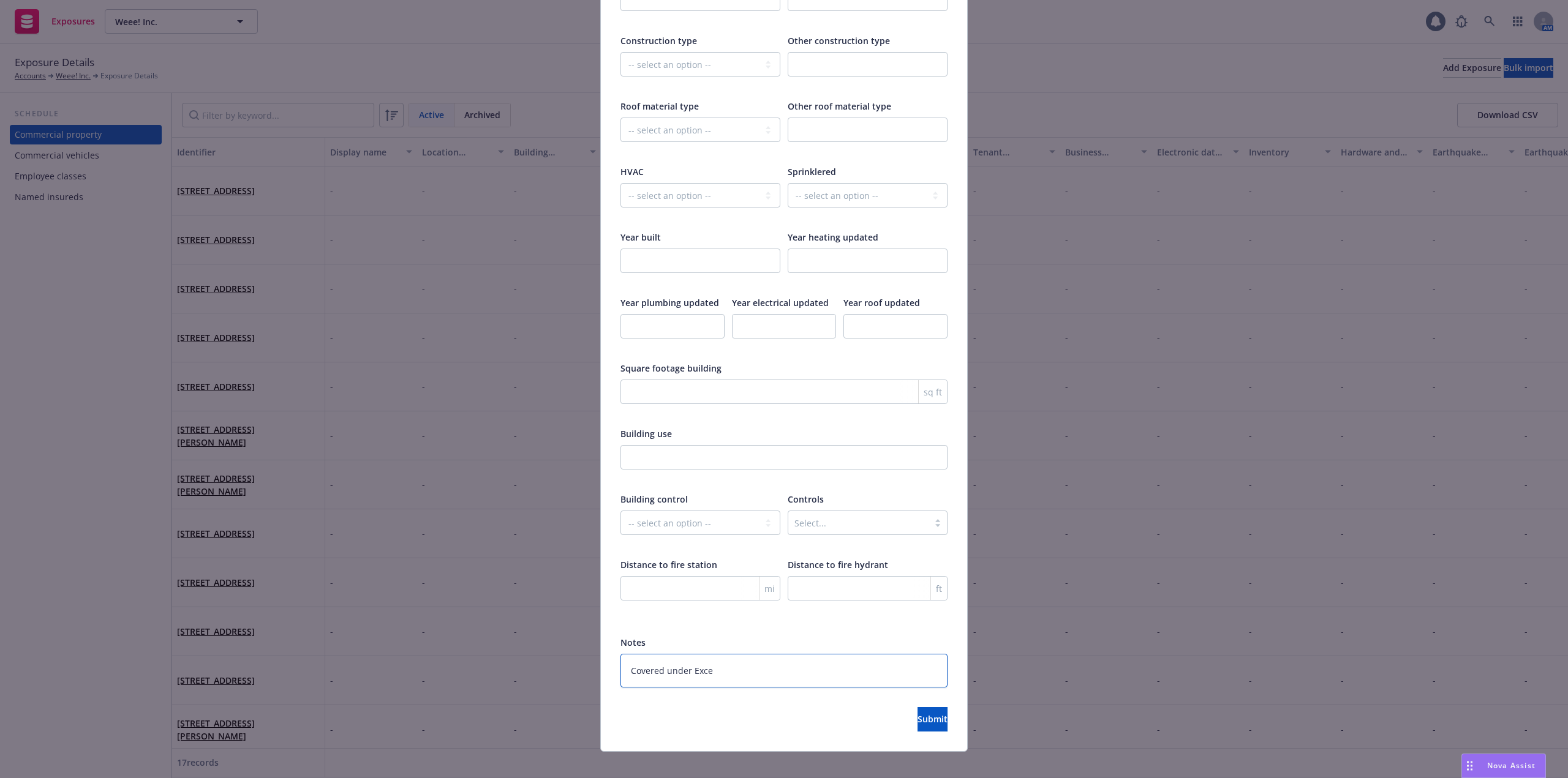
type textarea "x"
type textarea "Covered under Exces"
type textarea "x"
type textarea "Covered under Excess"
type textarea "x"
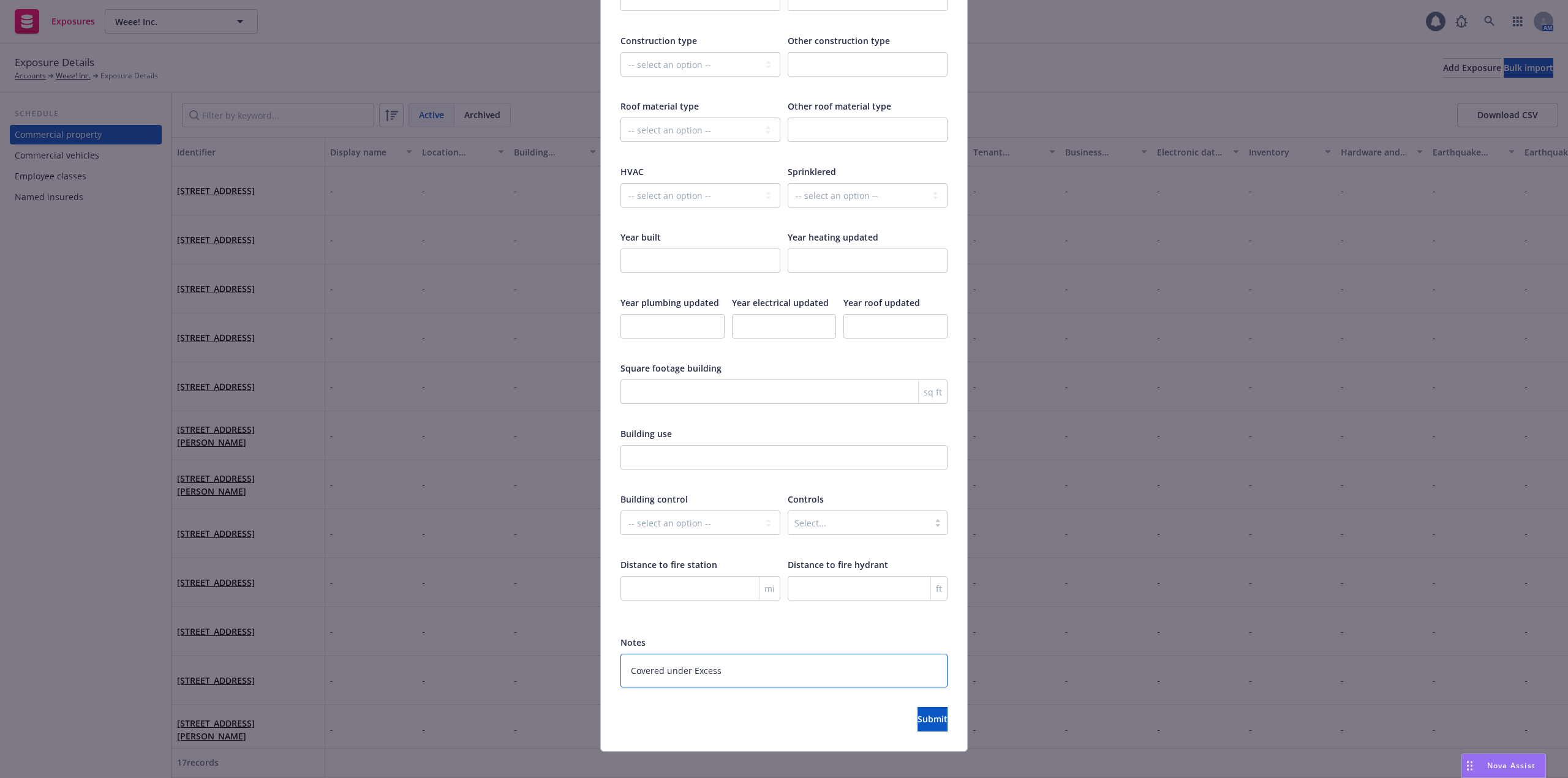
type textarea "Covered under Excess"
type textarea "x"
type textarea "Covered under Excess L"
type textarea "x"
type textarea "Covered under Excess Li"
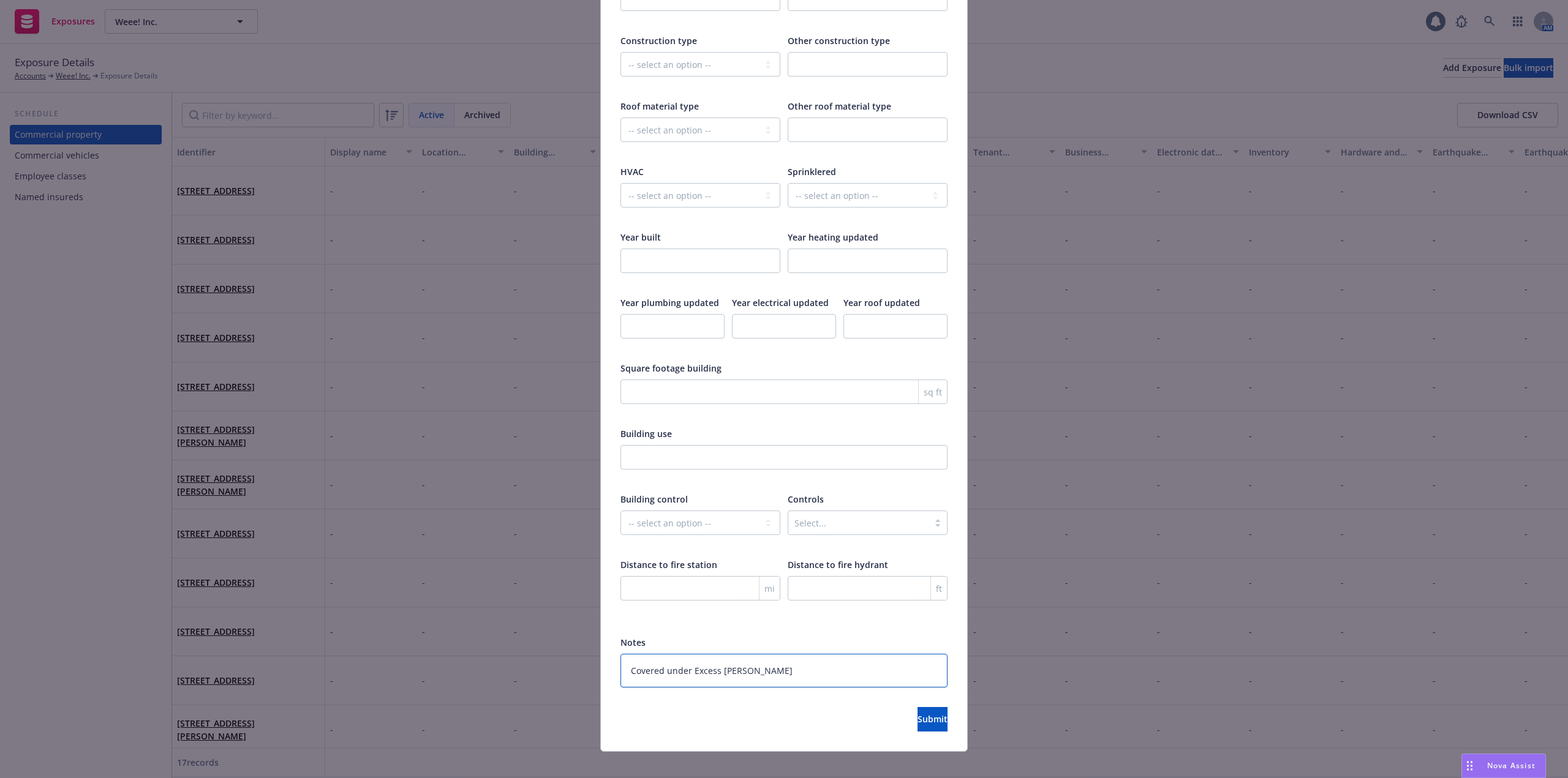
type textarea "x"
type textarea "Covered under Excess Lia"
type textarea "x"
type textarea "Covered under Excess Liab"
type textarea "x"
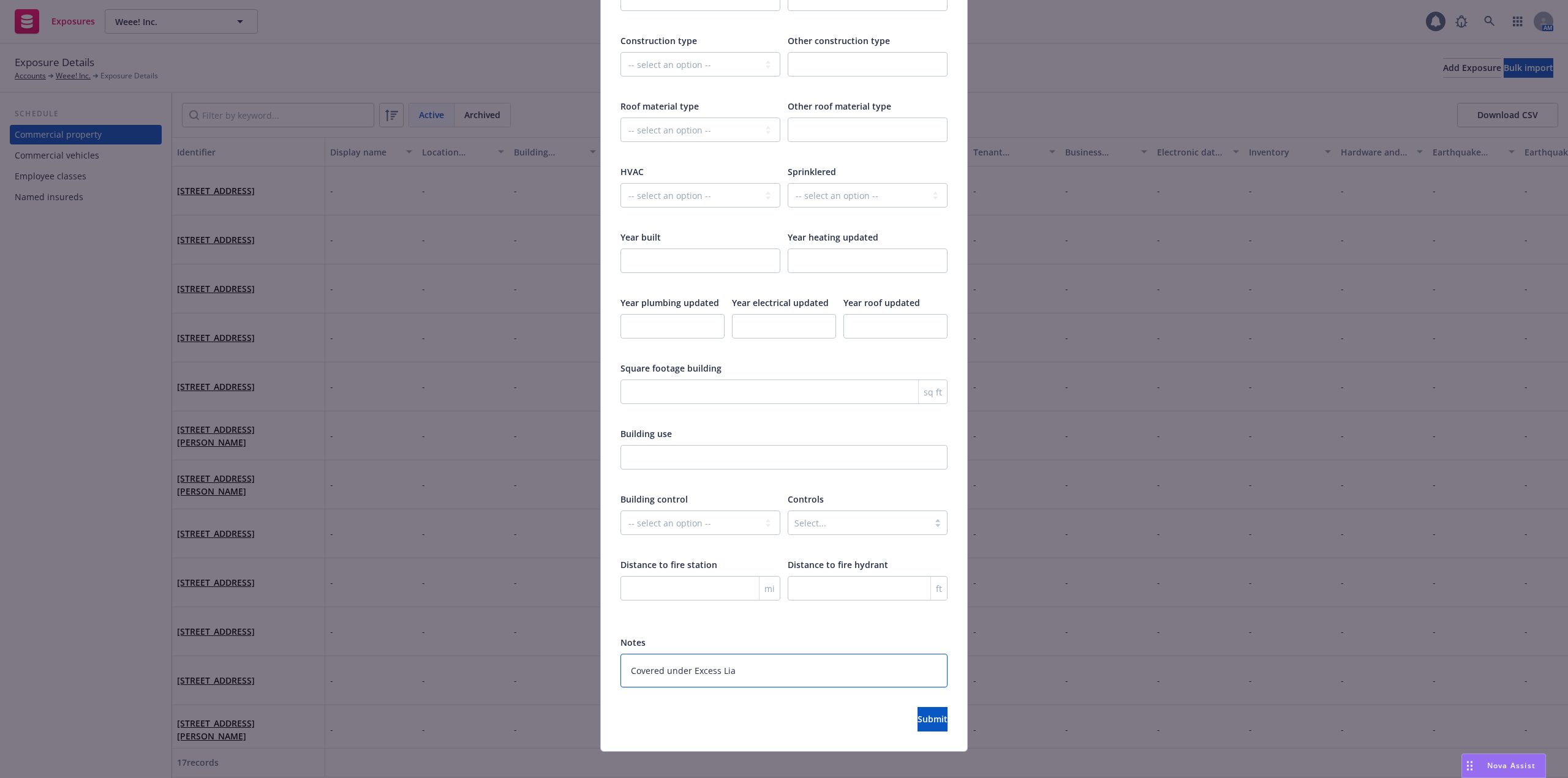
type textarea "Covered under Excess Lia"
drag, startPoint x: 772, startPoint y: 665, endPoint x: 689, endPoint y: 662, distance: 83.1
click at [689, 662] on textarea "Covered under Excess Lia" at bounding box center [783, 670] width 327 height 34
type textarea "x"
type textarea "Covered under K"
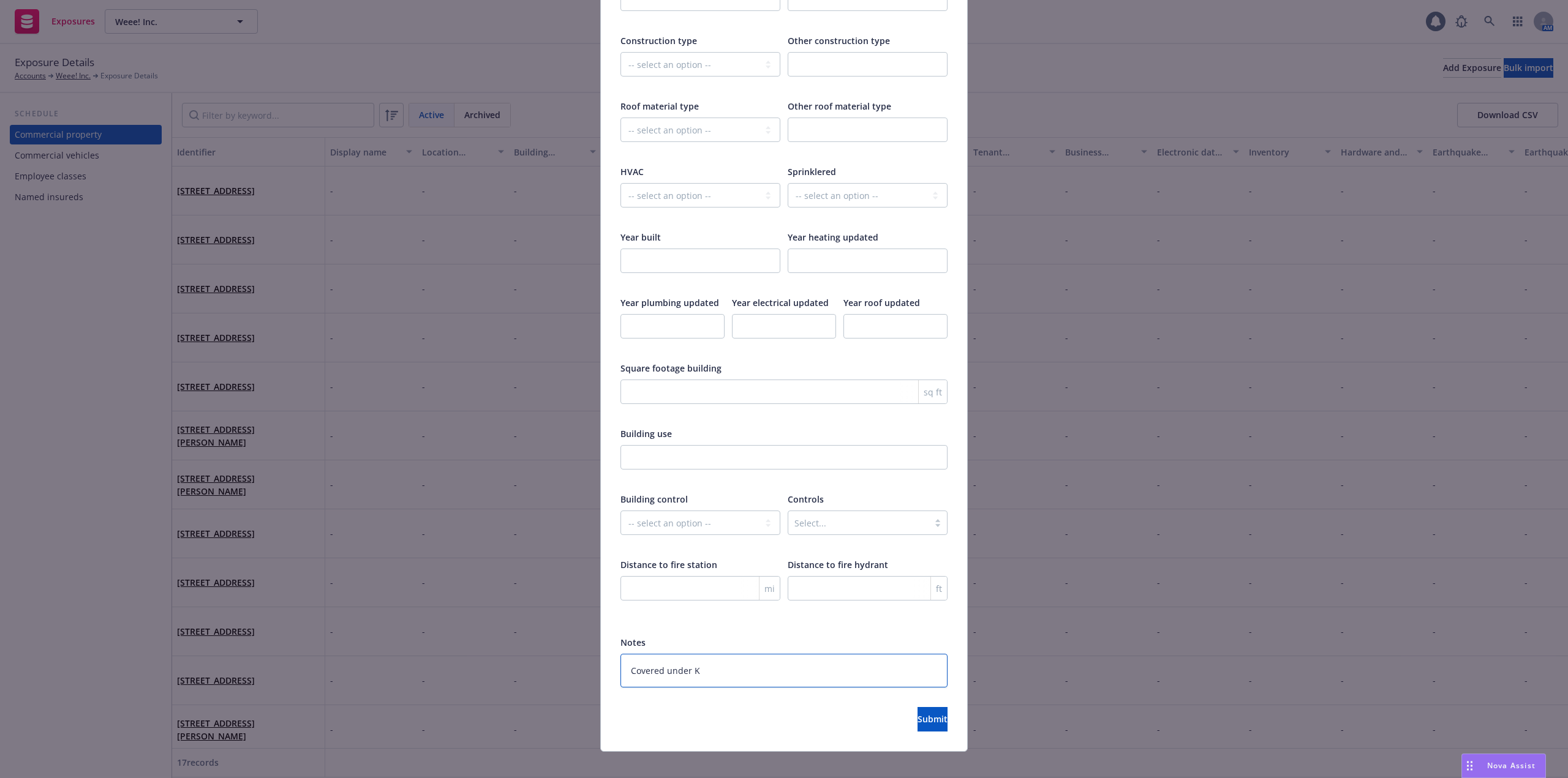
type textarea "x"
type textarea "Covered under Ki"
type textarea "x"
type textarea "Covered under Kins"
type textarea "x"
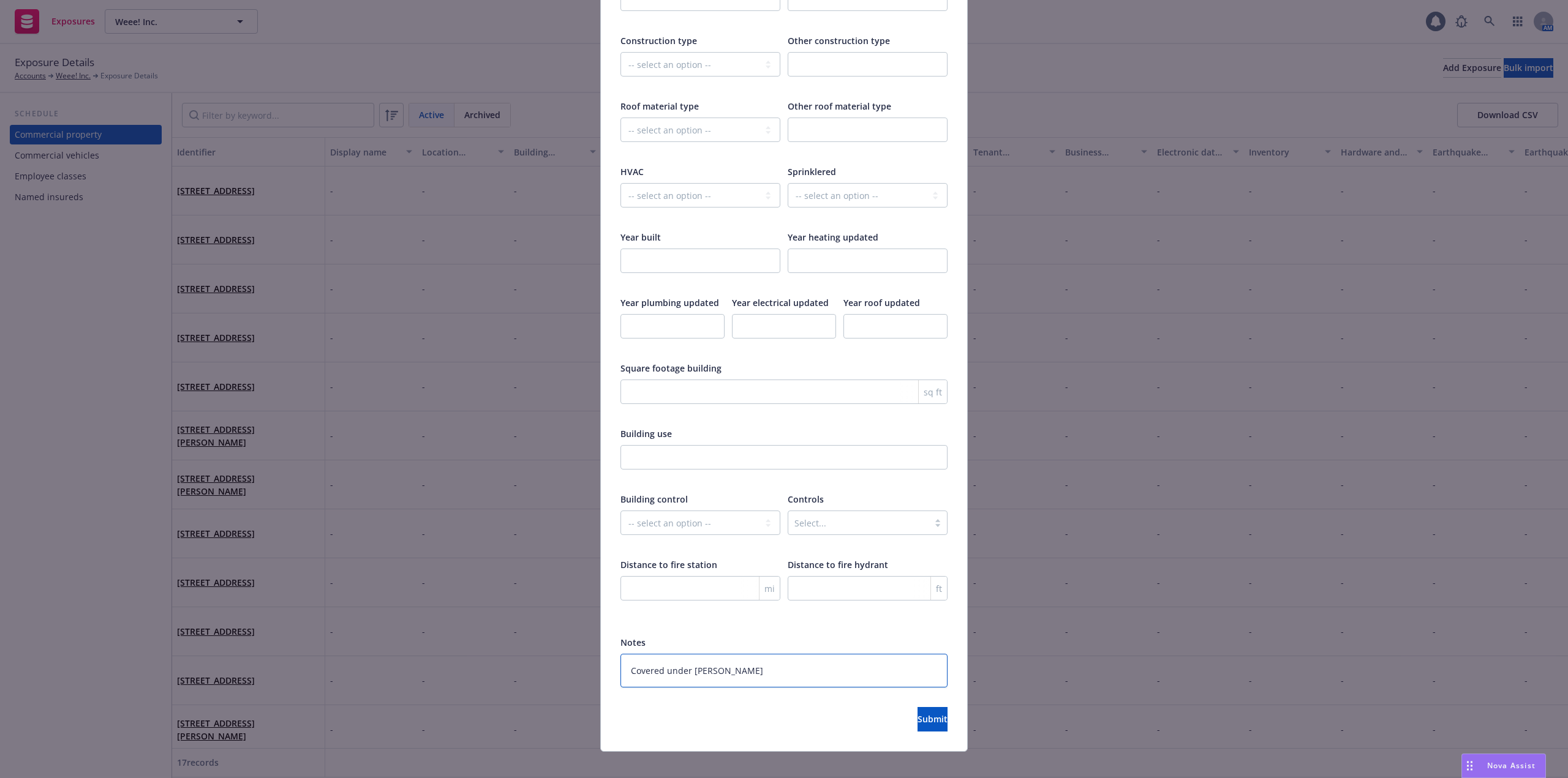
type textarea "Covered under Kinsal"
type textarea "x"
type textarea "Covered under Kinsale"
type textarea "x"
type textarea "Covered under Kinsale 3"
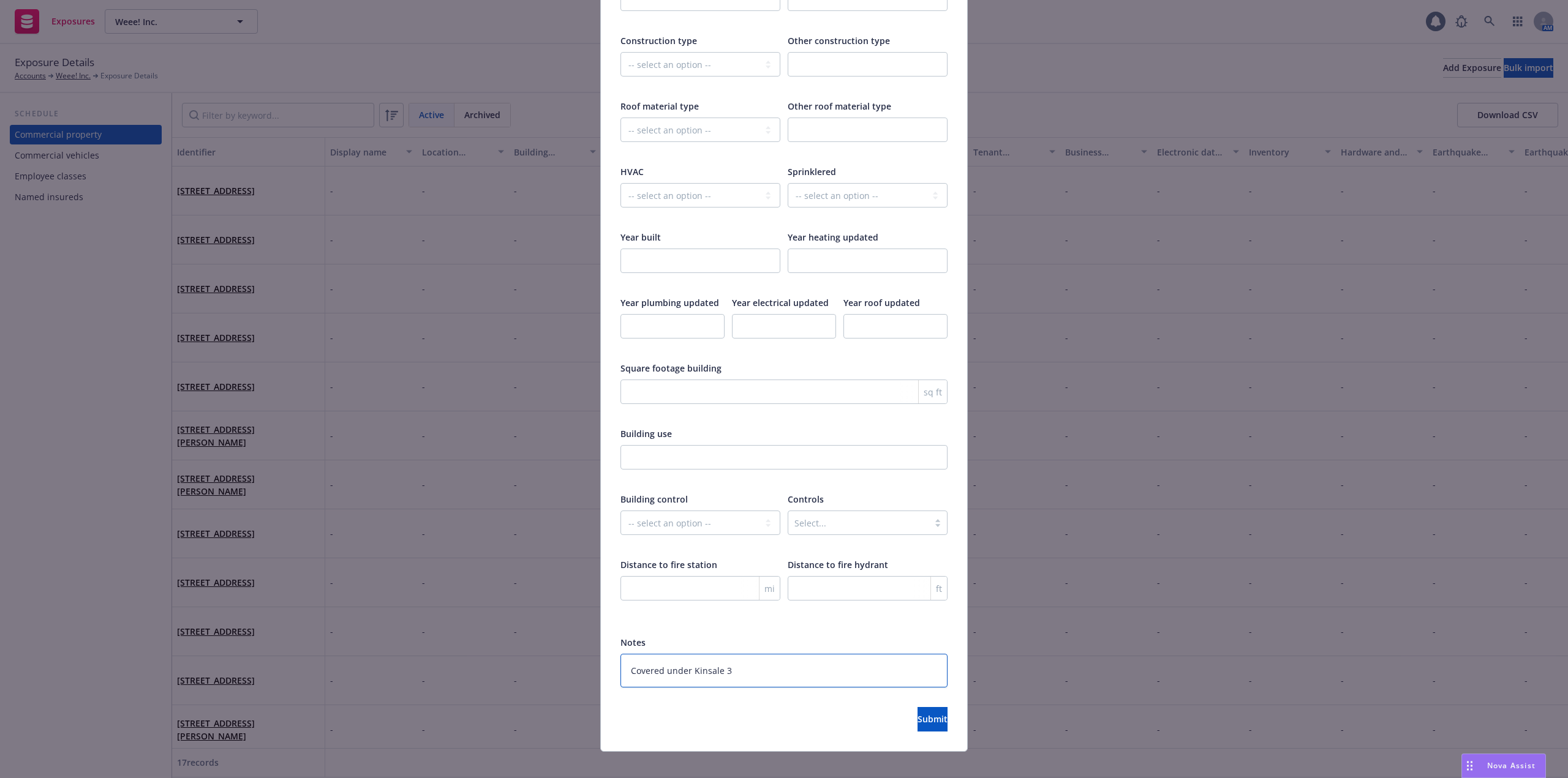
type textarea "x"
type textarea "Covered under Kinsale 3r"
type textarea "x"
type textarea "Covered under Kinsale 3rd"
type textarea "x"
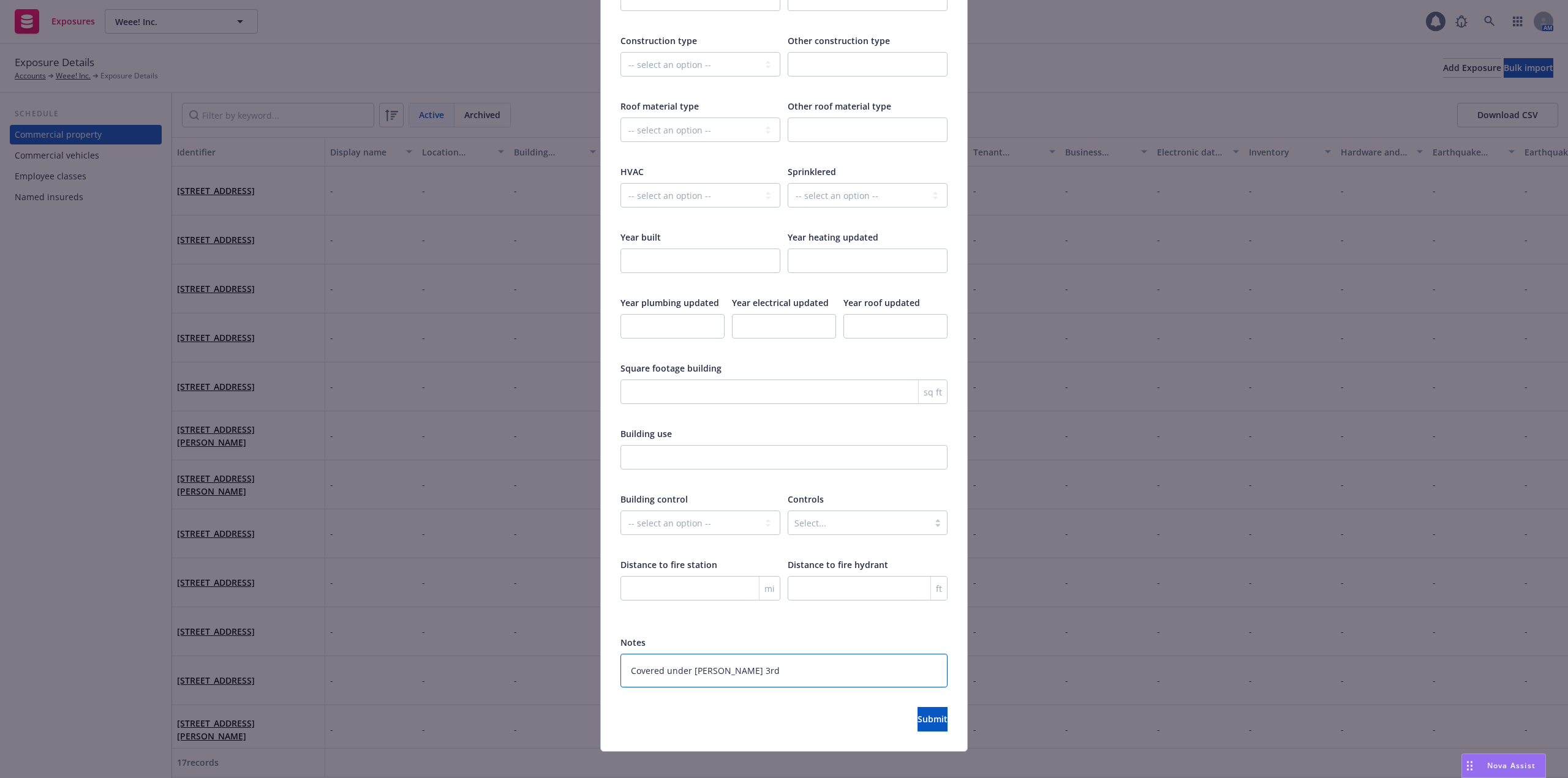
type textarea "Covered under Kinsale 3rd"
type textarea "x"
type textarea "Covered under Kinsale 3rd E"
type textarea "x"
type textarea "Covered under Kinsale 3rd Ex"
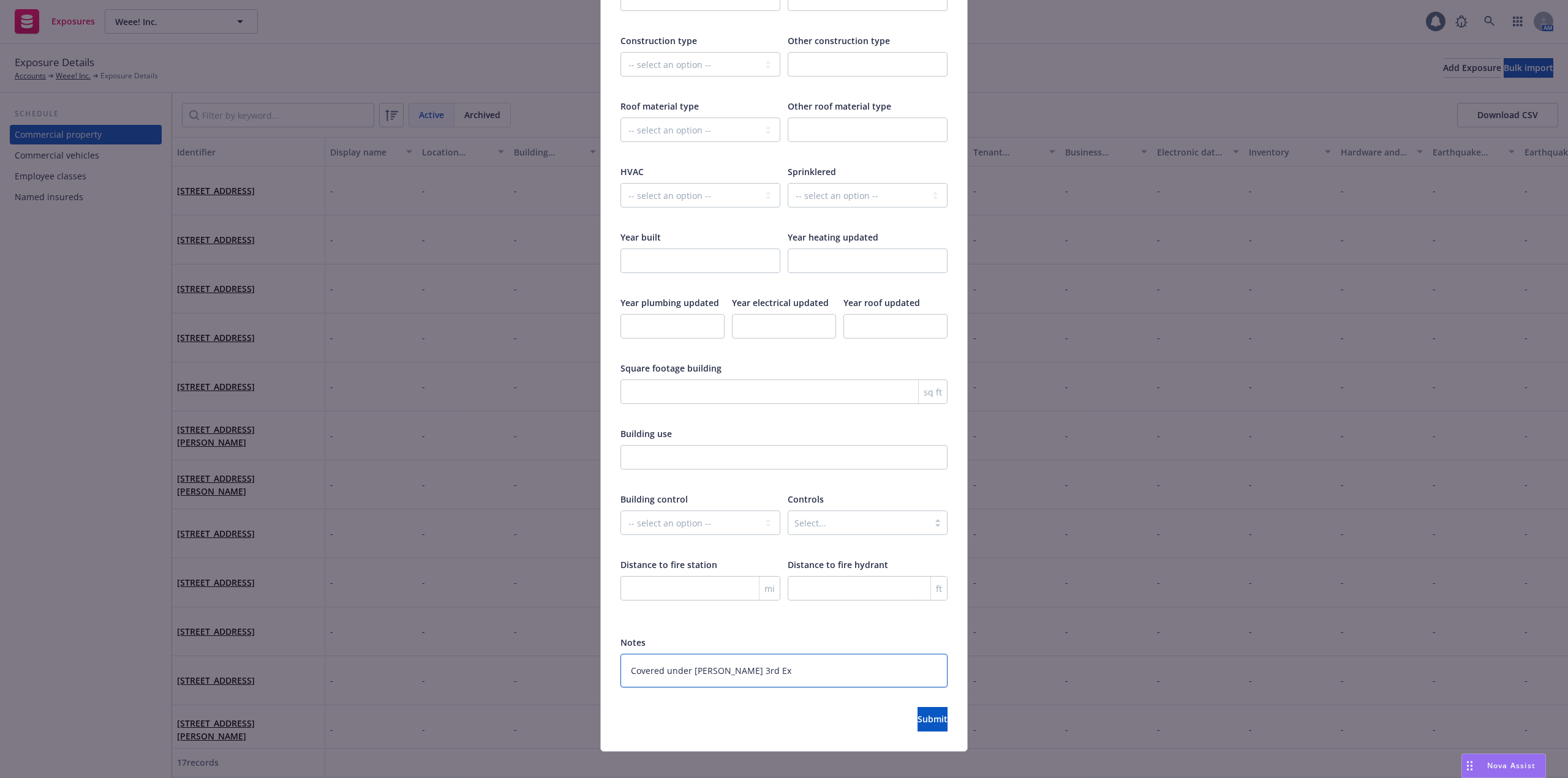
type textarea "x"
type textarea "Covered under Kinsale 3rd Exce"
type textarea "x"
type textarea "Covered under Kinsale 3rd Exces"
type textarea "x"
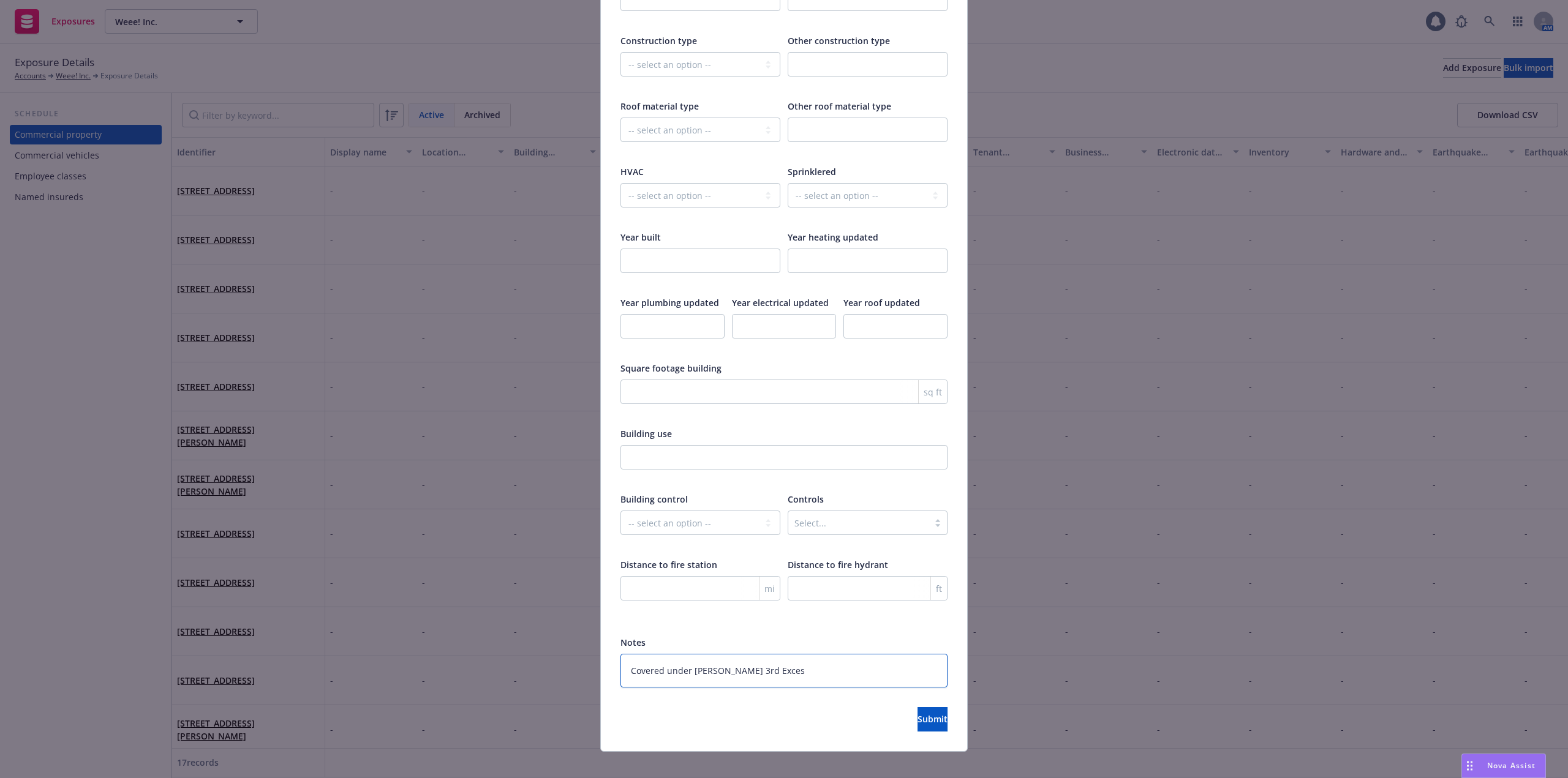
type textarea "Covered under Kinsale 3rd Excess"
type textarea "x"
type textarea "Covered under Kinsale 3rd Excess"
type textarea "x"
type textarea "Covered under Kinsale 3rd Excess L"
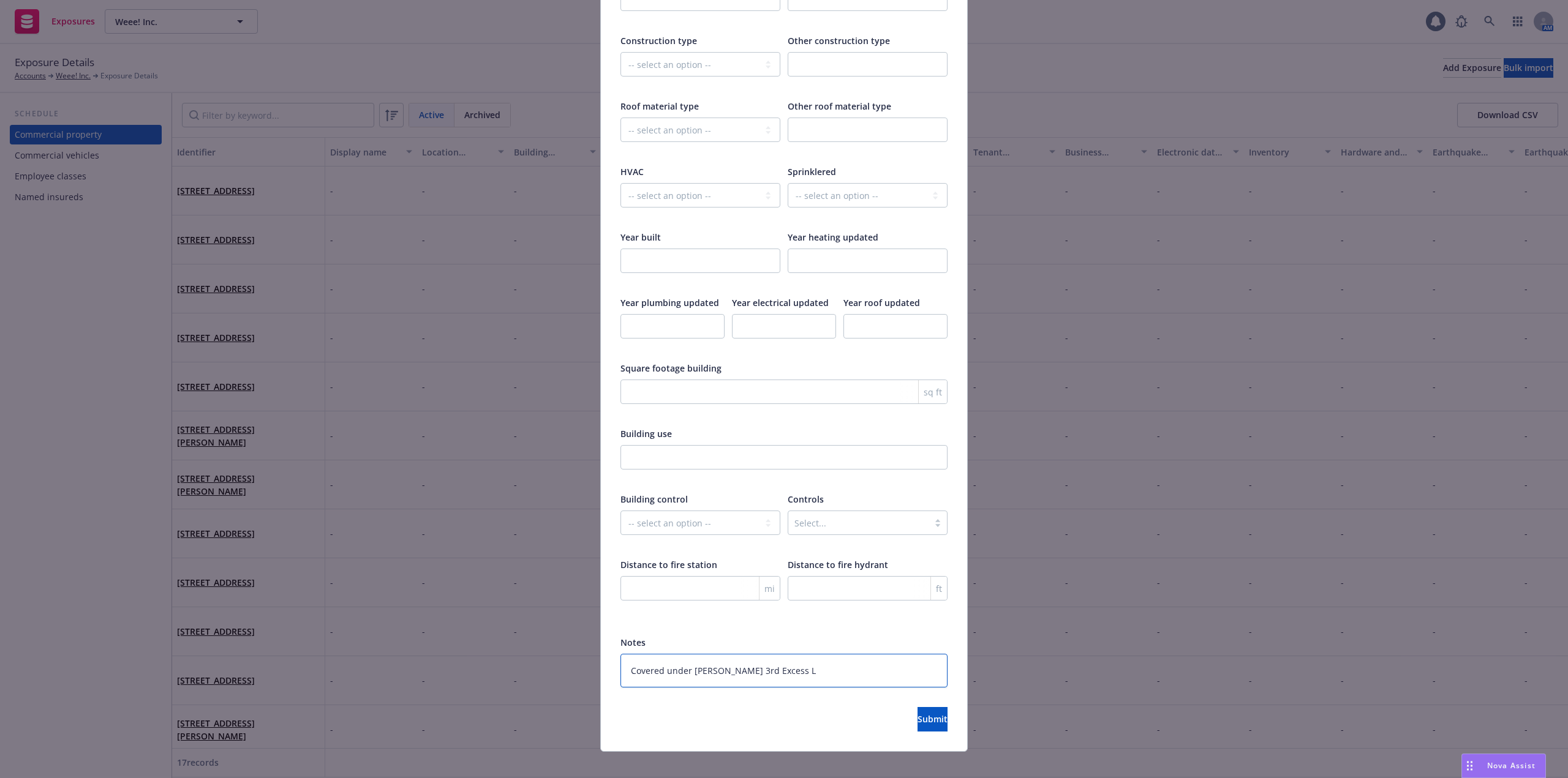
type textarea "x"
type textarea "Covered under Kinsale 3rd Excess Li"
type textarea "x"
type textarea "Covered under Kinsale 3rd Excess Liab"
type textarea "x"
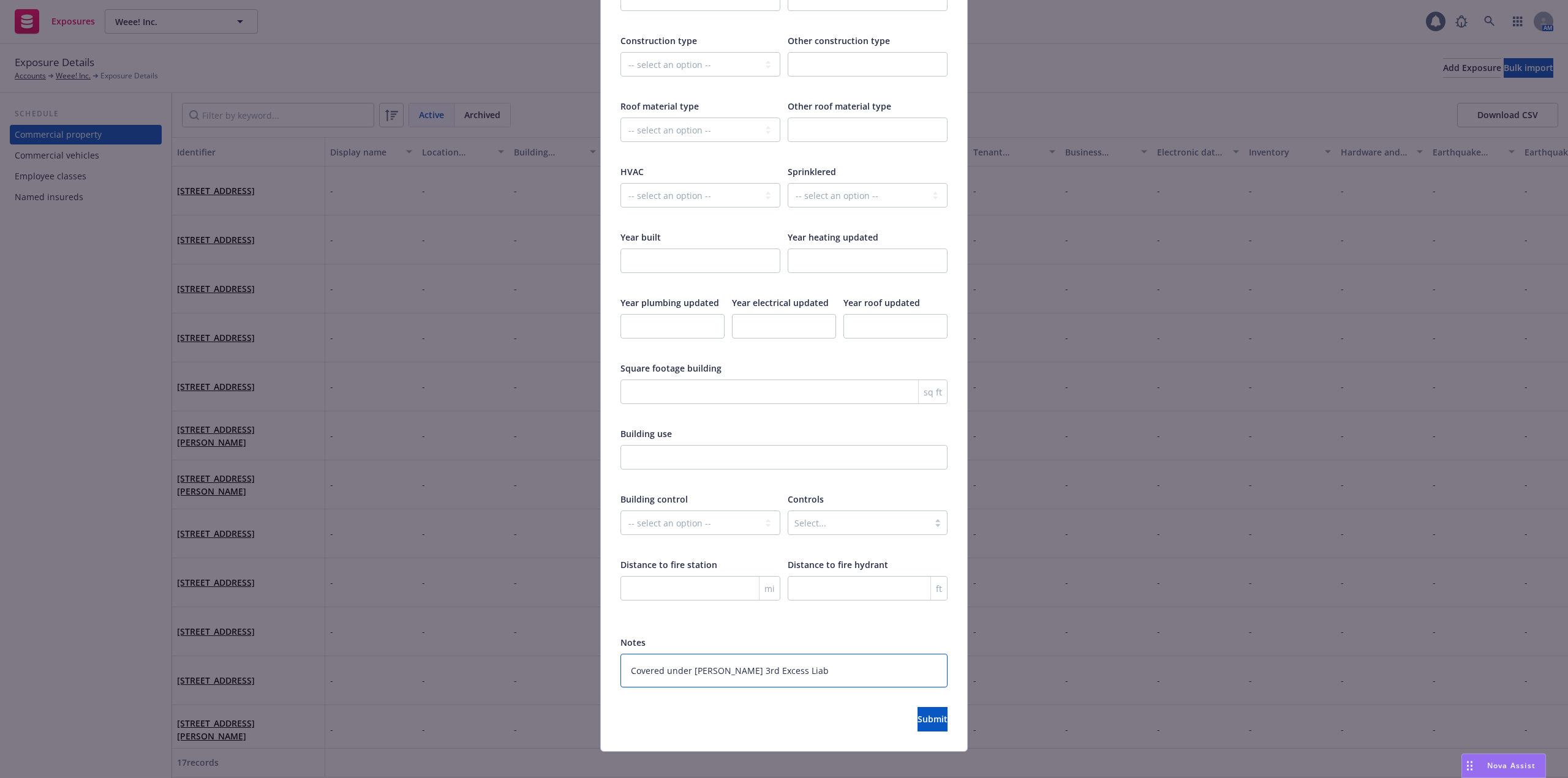
type textarea "Covered under Kinsale 3rd Excess Liabi"
type textarea "x"
type textarea "Covered under Kinsale 3rd Excess Liabili"
type textarea "x"
type textarea "Covered under Kinsale 3rd Excess Liabilit"
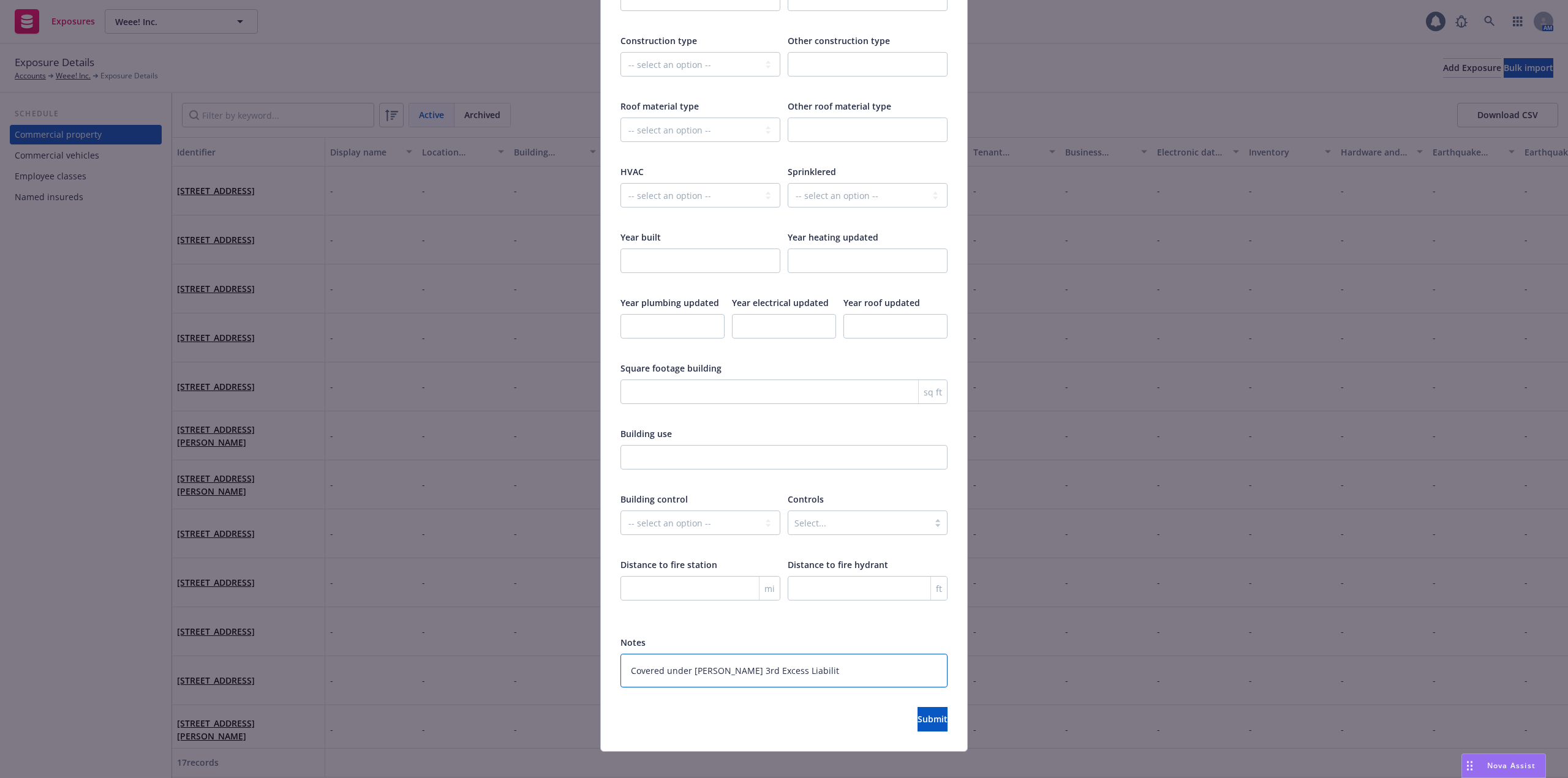
type textarea "x"
type textarea "Covered under Kinsale 3rd Excess Liability"
type textarea "x"
type textarea "Covered under Kinsale 3rd Excess Liability"
type textarea "x"
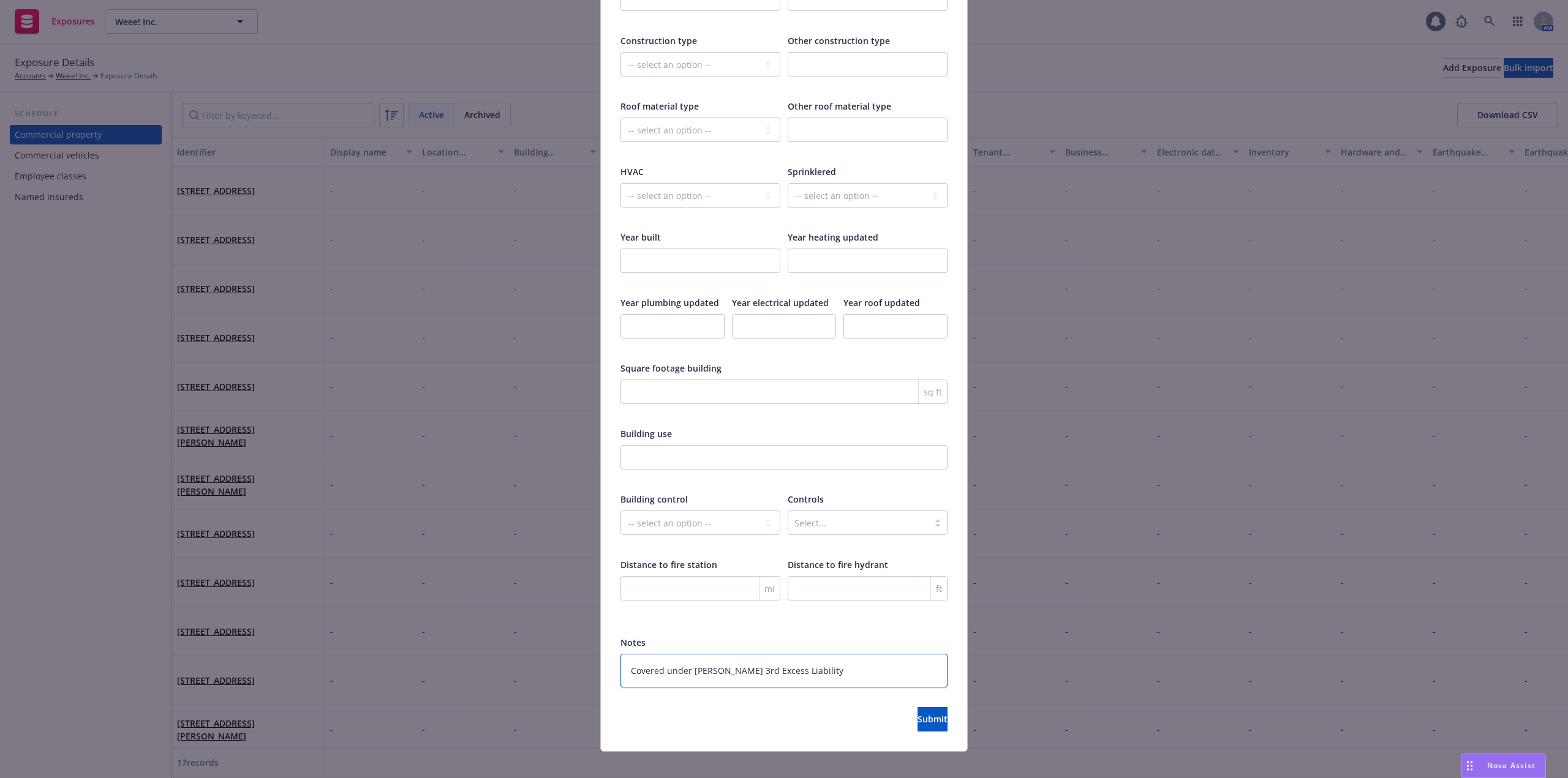
type textarea "Covered under Kinsale 3rd Excess Liability P"
type textarea "x"
type textarea "Covered under Kinsale 3rd Excess Liability Po"
type textarea "x"
type textarea "Covered under Kinsale 3rd Excess Liability Pol"
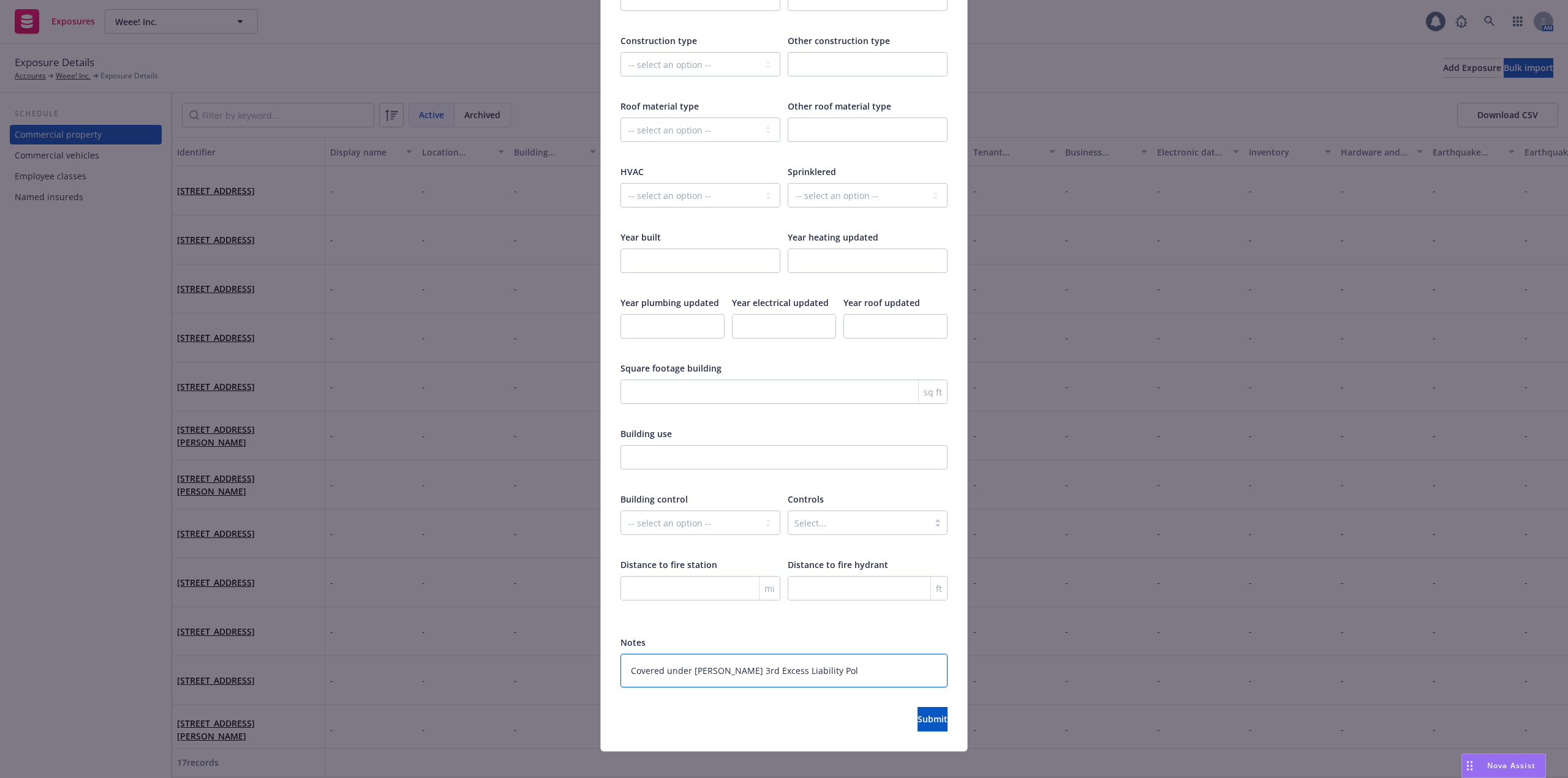
type textarea "x"
type textarea "Covered under Kinsale 3rd Excess Liability Poli"
type textarea "x"
type textarea "Covered under Kinsale 3rd Excess Liability Polic"
type textarea "x"
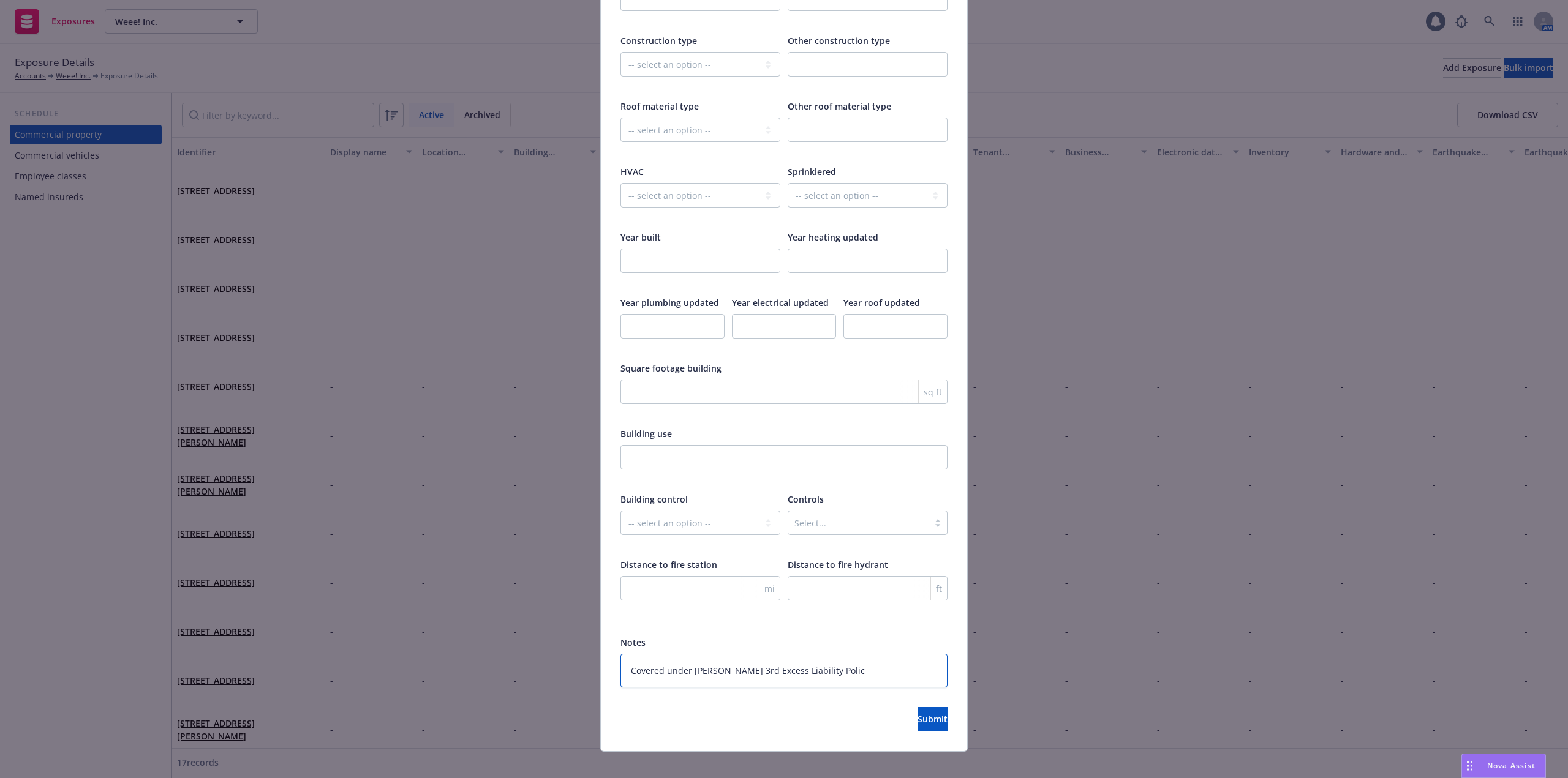
type textarea "Covered under Kinsale 3rd Excess Liability Policy"
type textarea "x"
type textarea "Covered under Kinsale 3rd Excess Liability Policy"
paste textarea "0100381336-0"
type textarea "x"
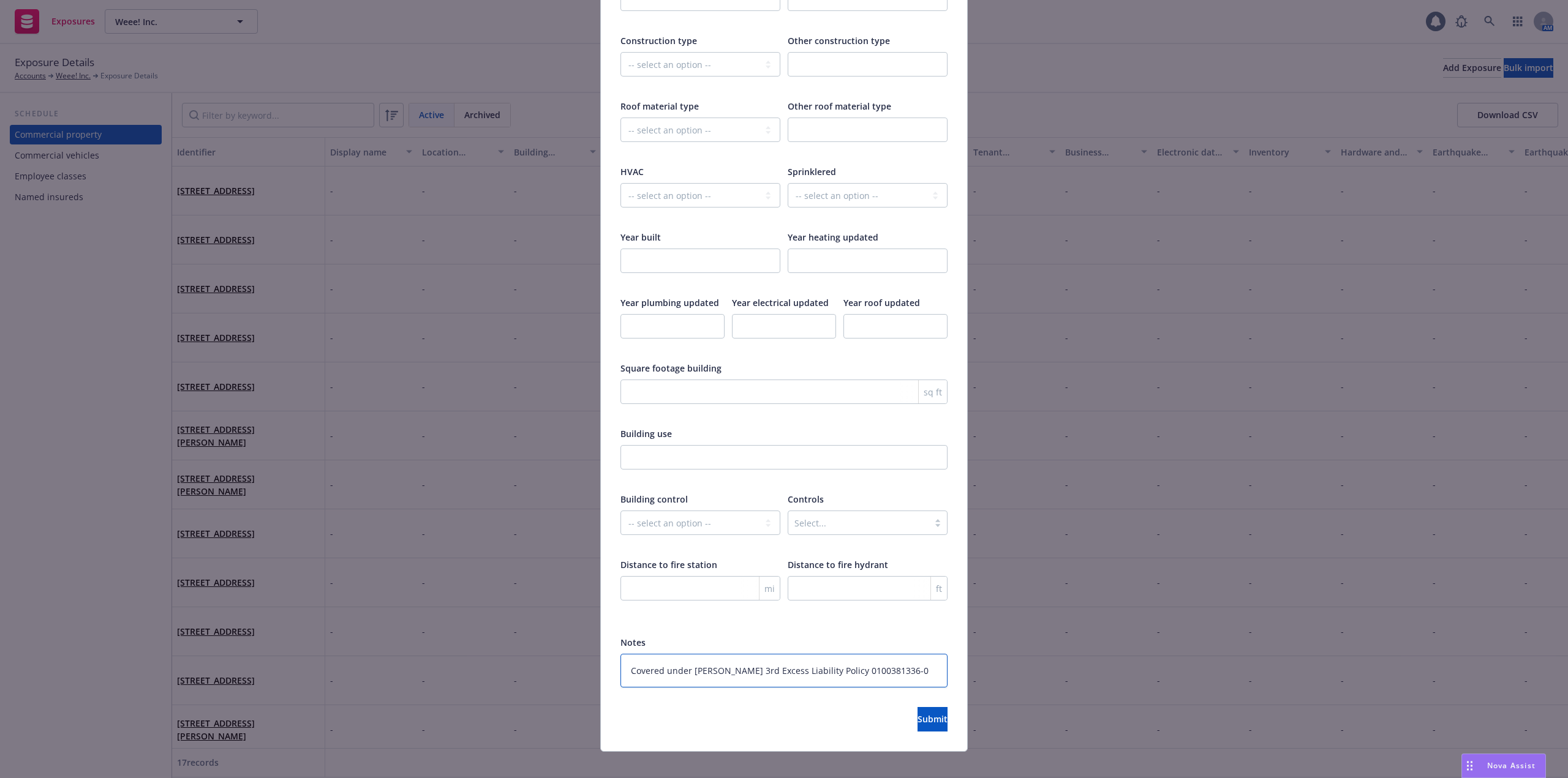
click at [628, 659] on textarea "Covered under Kinsale 3rd Excess Liability Policy 0100381336-0" at bounding box center [783, 670] width 327 height 34
type textarea "Covered under Kinsale 3rd Excess Liability Policy 0100381336-0"
click at [928, 707] on button "Submit" at bounding box center [932, 719] width 30 height 25
type textarea "x"
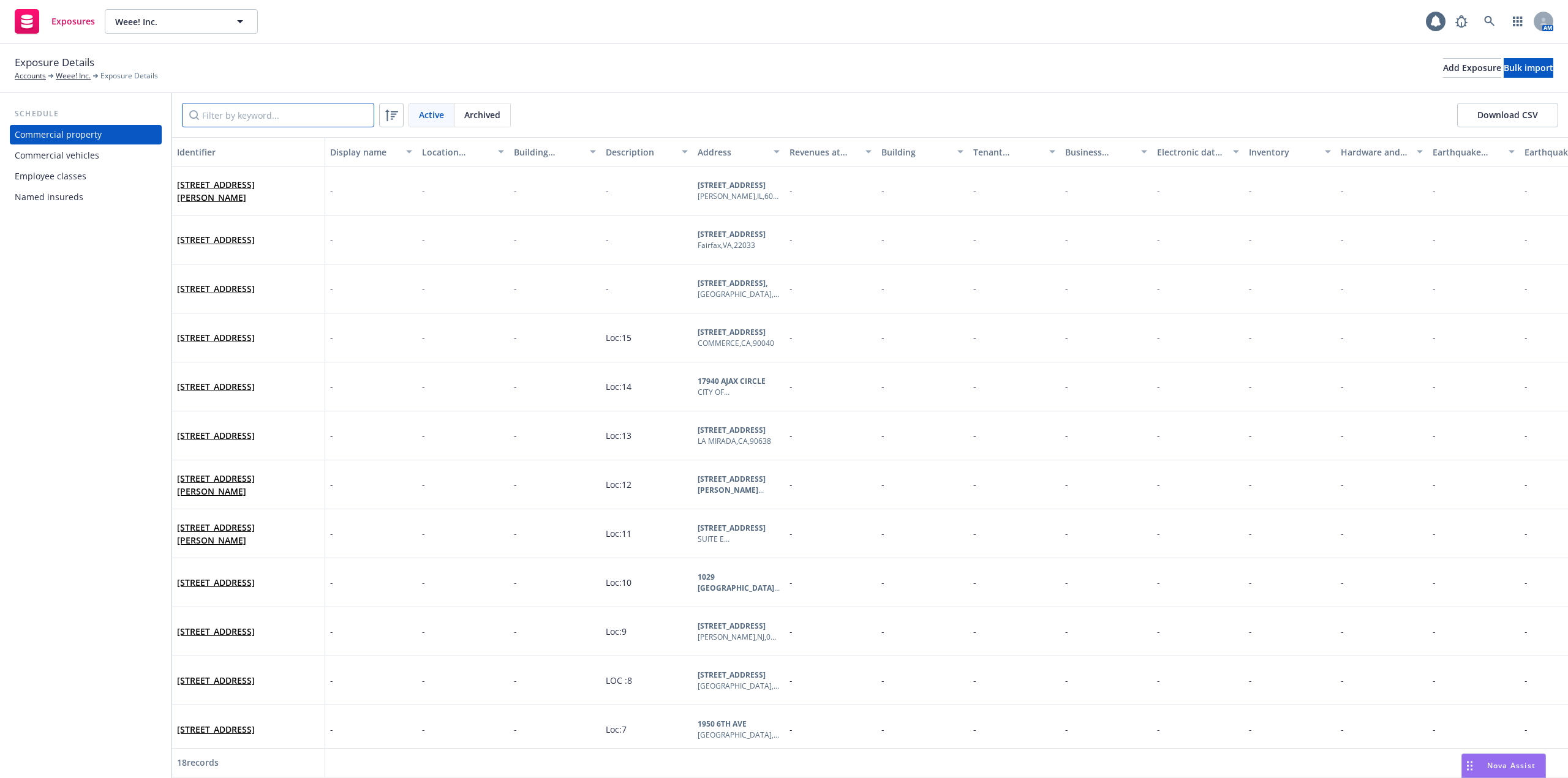
click at [268, 114] on input "Filter by keyword..." at bounding box center [278, 115] width 192 height 25
paste input "0100381336-0"
type input "0100381336-0"
click at [251, 118] on input "Filter by keyword..." at bounding box center [278, 115] width 192 height 25
paste input "Rosecrans"
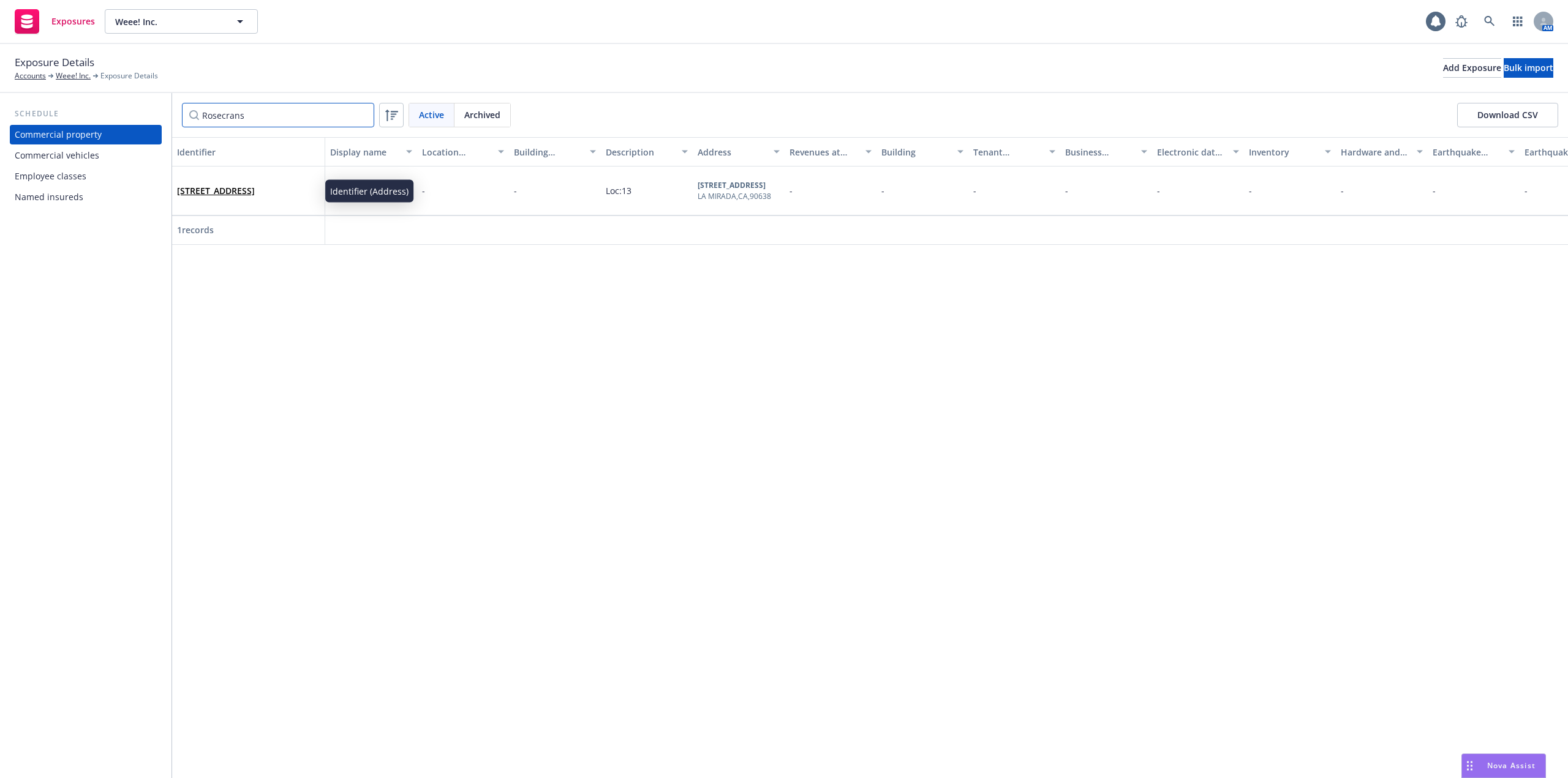
type input "Rosecrans"
click at [254, 185] on link "14041-14051 ROSECRANS AVENUE, LA MIRADA, CA, 90638, USA" at bounding box center [216, 190] width 78 height 12
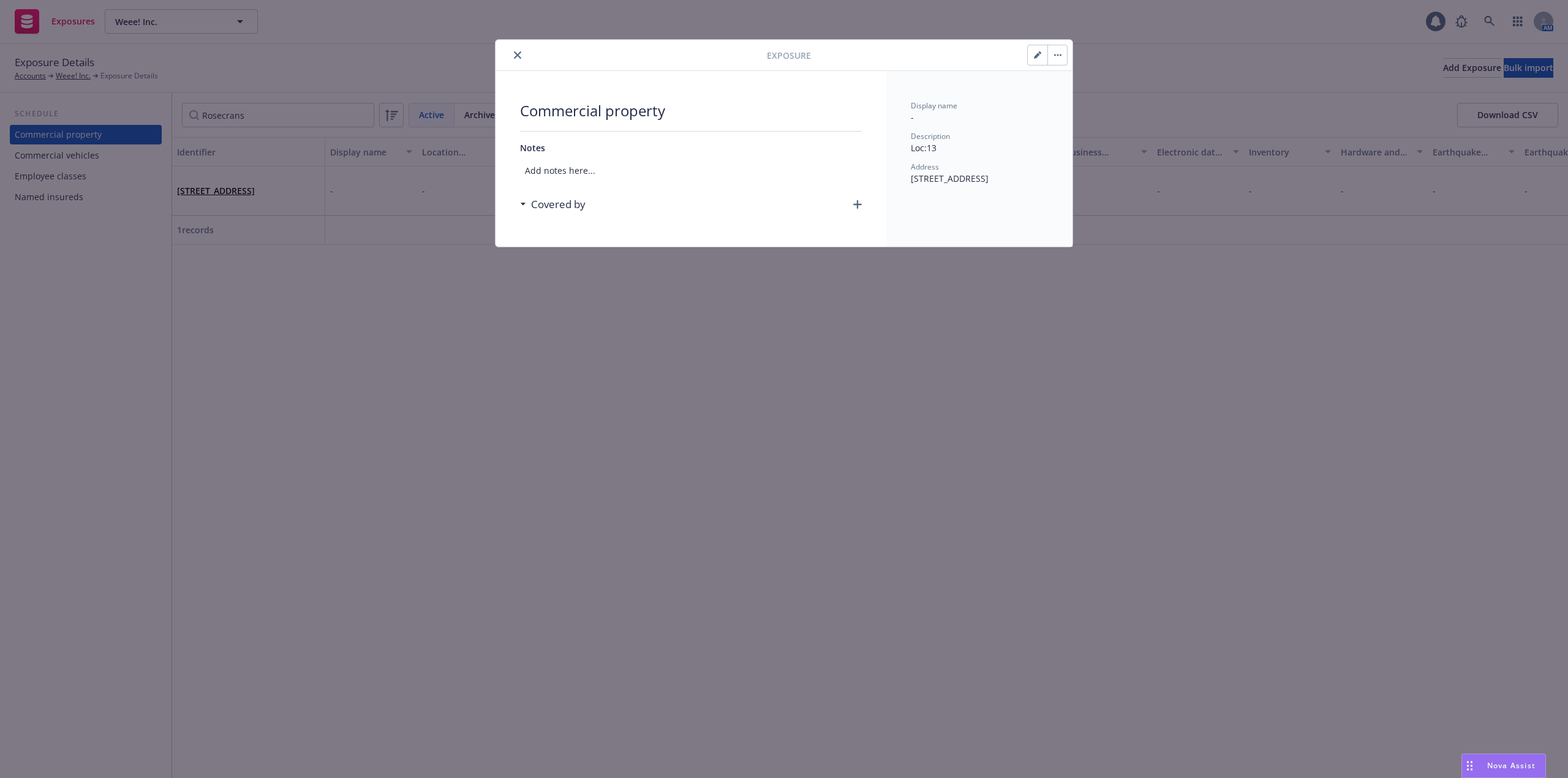
click at [531, 203] on h3 "Covered by" at bounding box center [558, 204] width 55 height 16
click at [858, 206] on icon "button" at bounding box center [857, 204] width 8 height 8
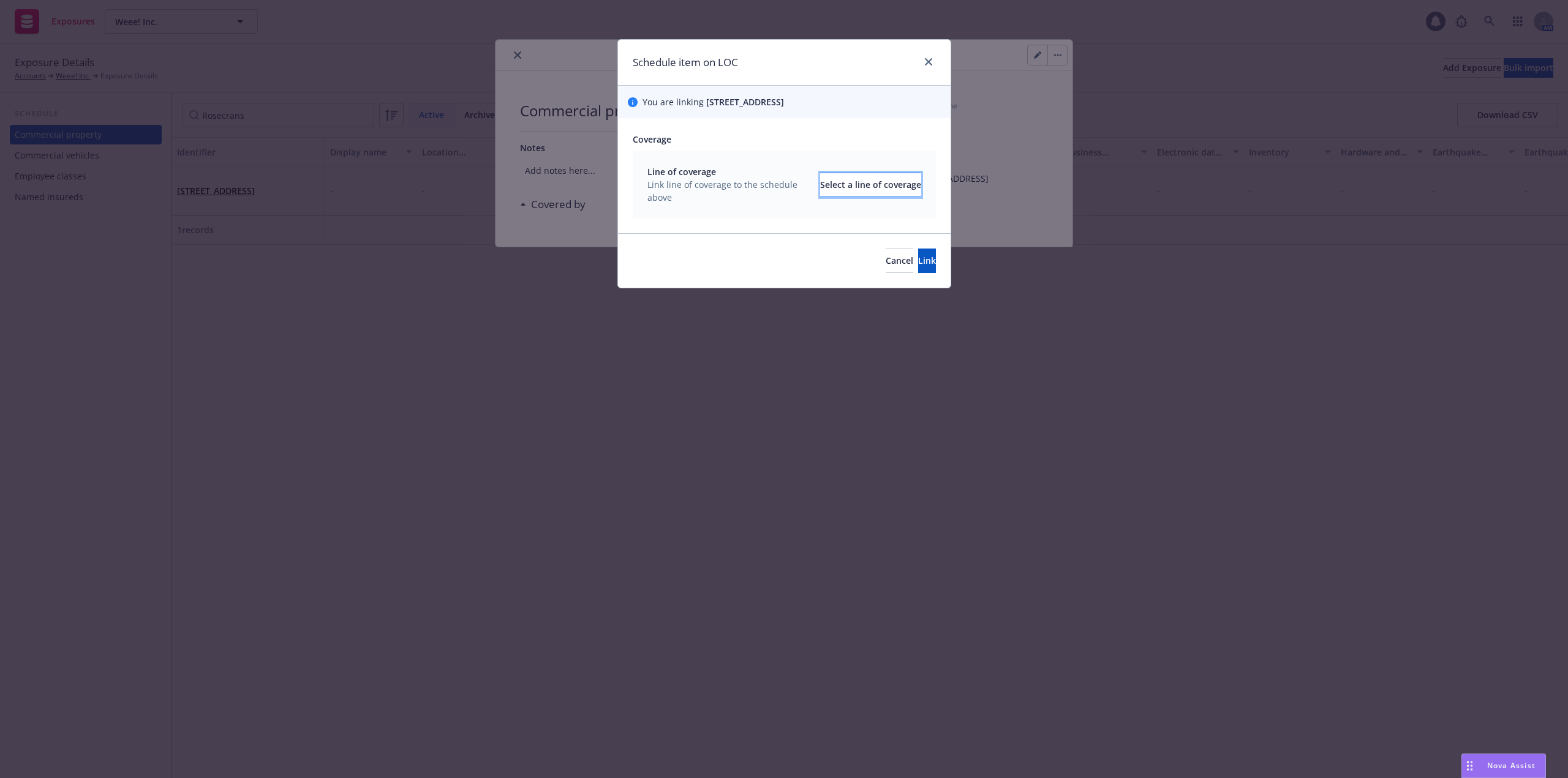
click at [857, 196] on div "Select a line of coverage" at bounding box center [870, 185] width 101 height 23
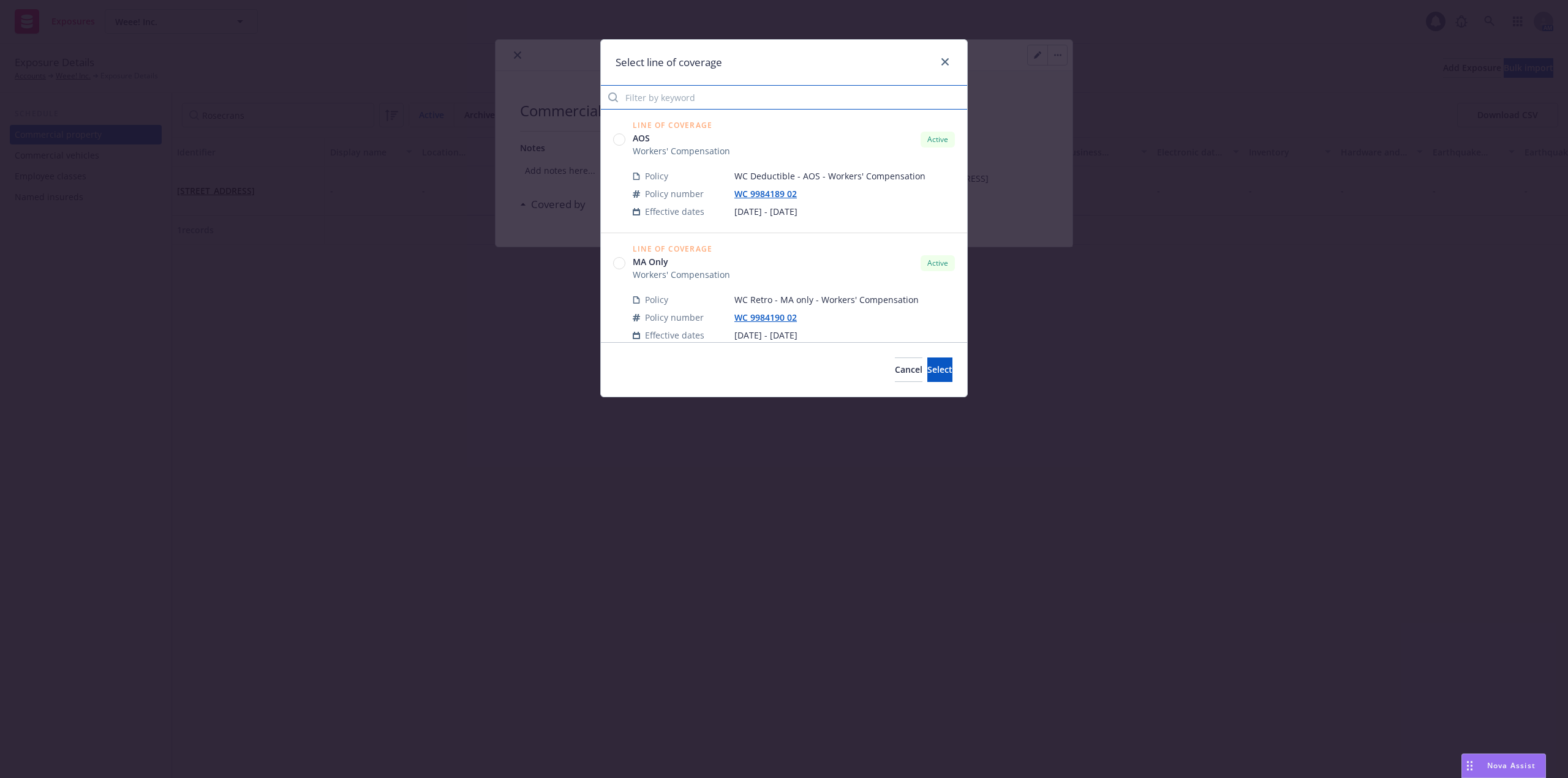
click at [697, 90] on input "Filter by keyword" at bounding box center [784, 98] width 366 height 25
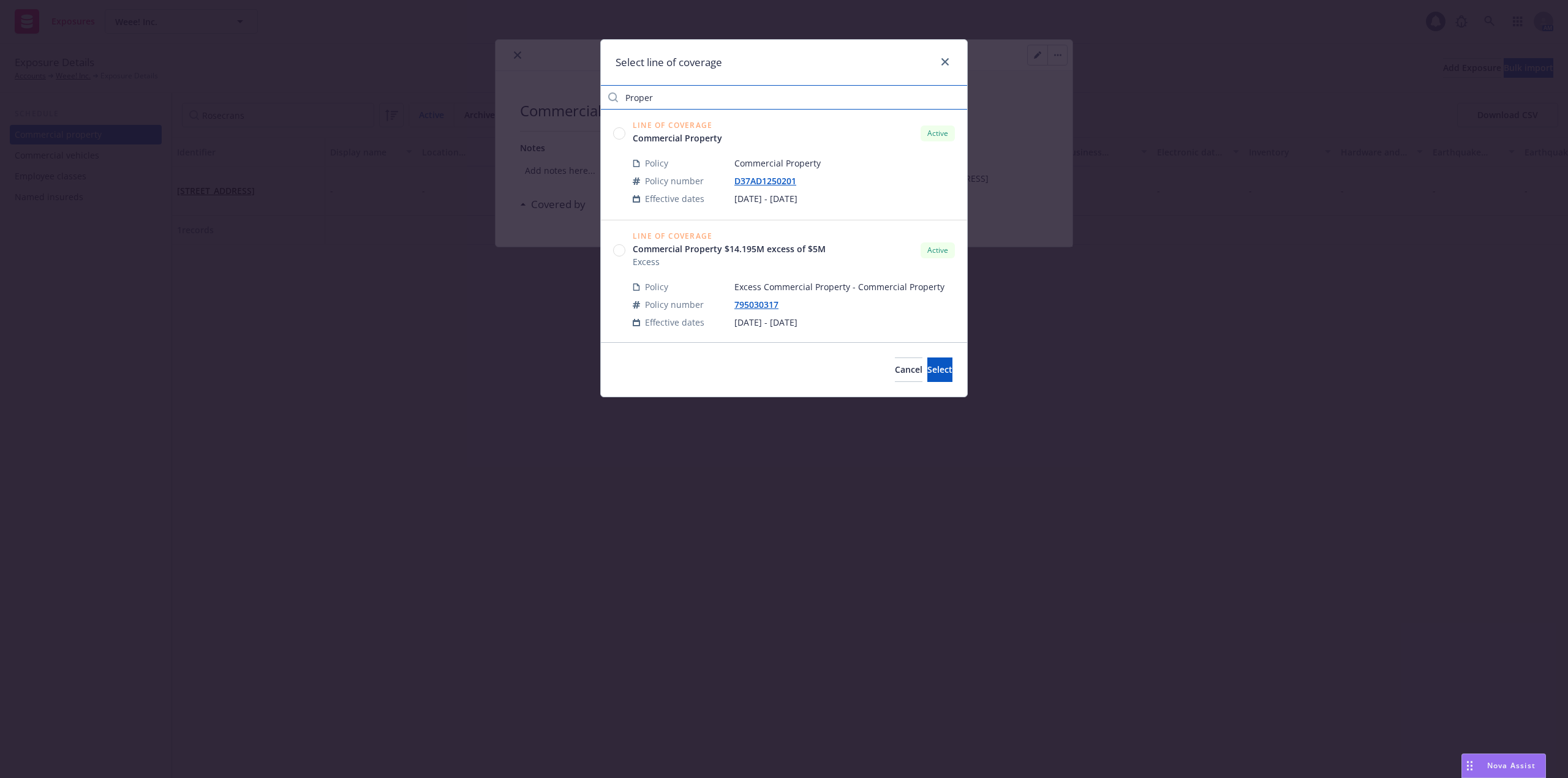
drag, startPoint x: 698, startPoint y: 109, endPoint x: 611, endPoint y: 106, distance: 87.1
click at [611, 106] on input "Proper" at bounding box center [784, 98] width 366 height 25
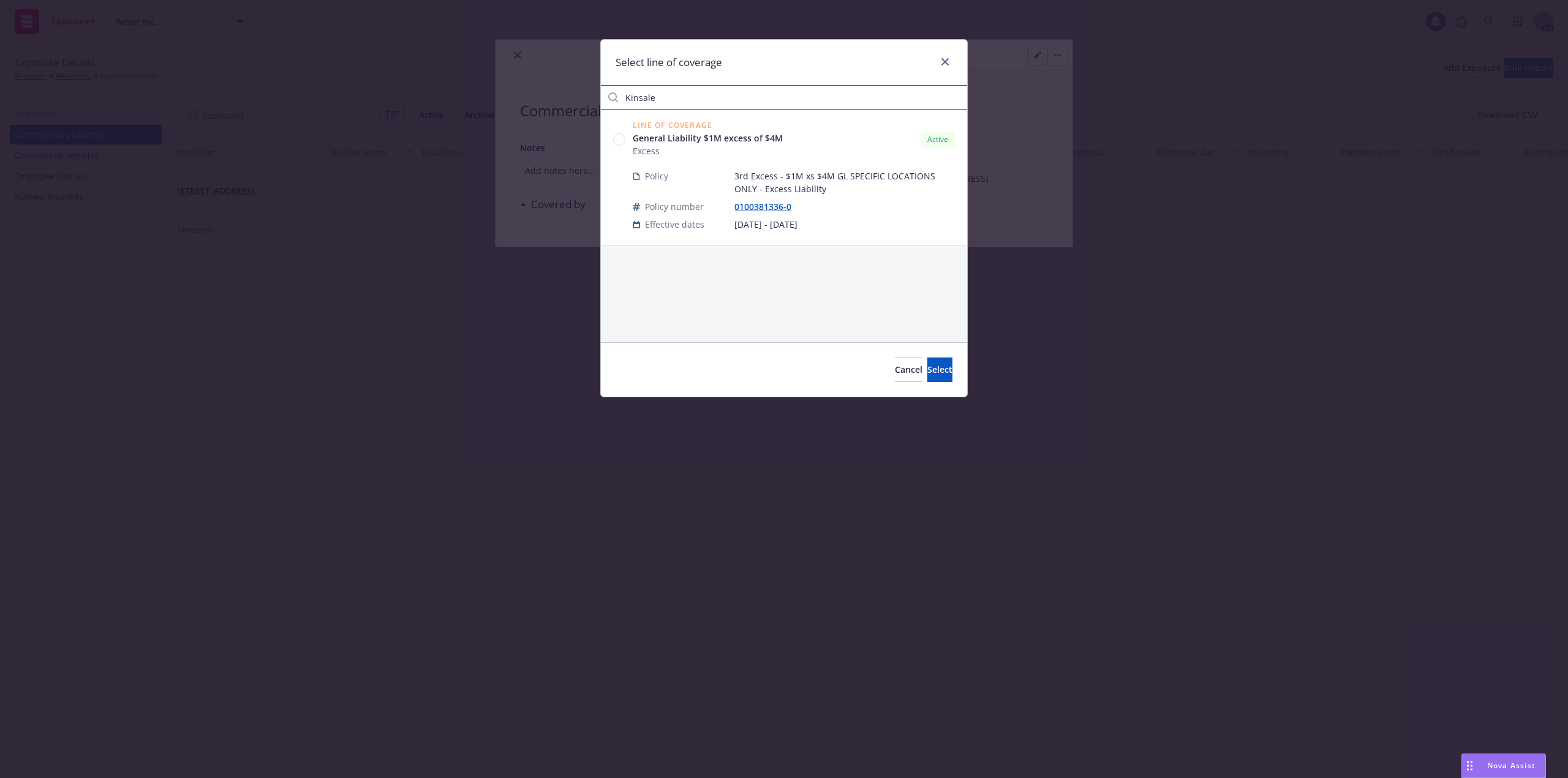
type input "Kinsale"
click at [624, 144] on icon at bounding box center [618, 139] width 12 height 12
click at [931, 372] on span "Select" at bounding box center [940, 369] width 25 height 12
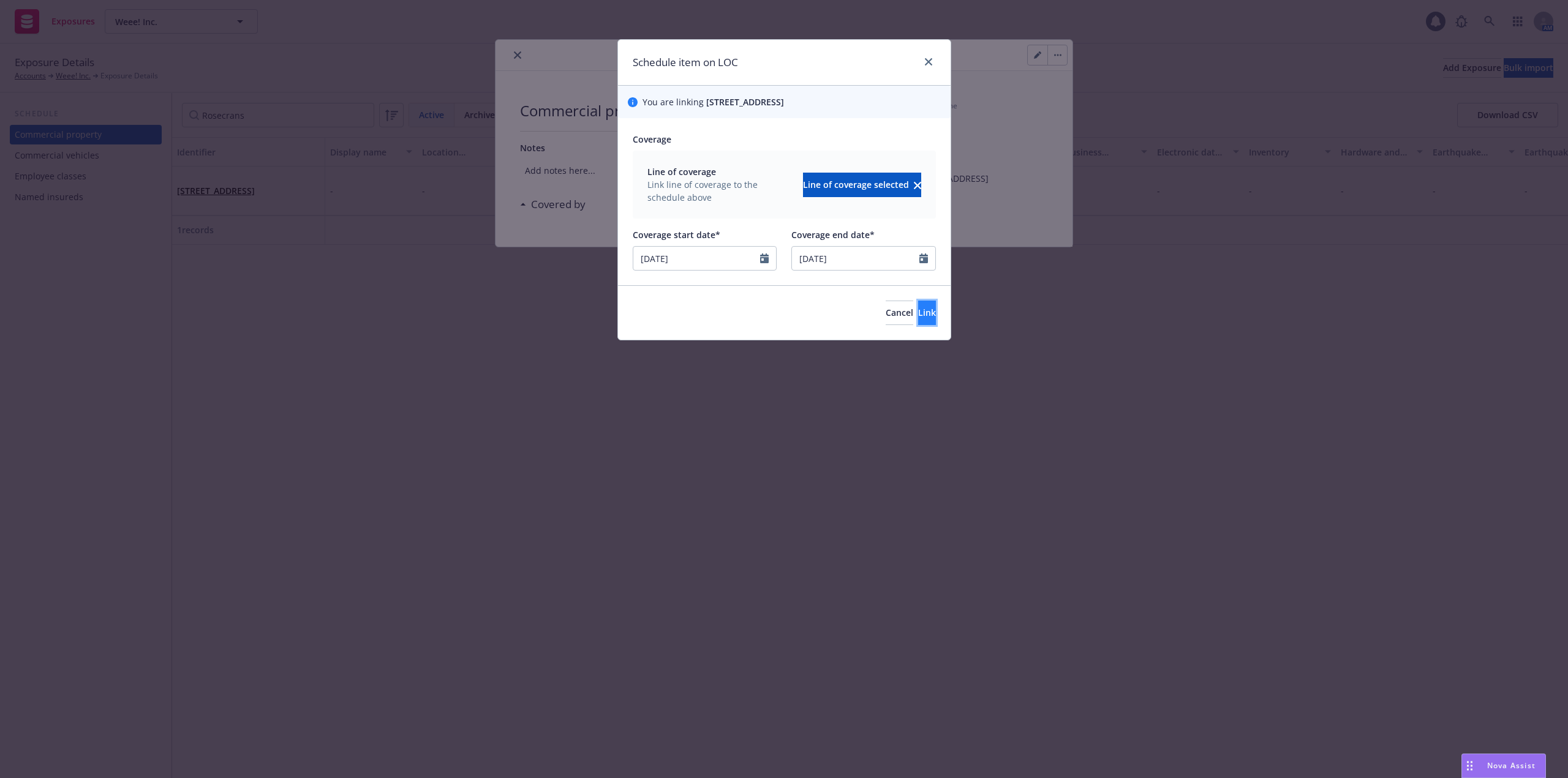
click at [918, 325] on button "Link" at bounding box center [926, 313] width 17 height 25
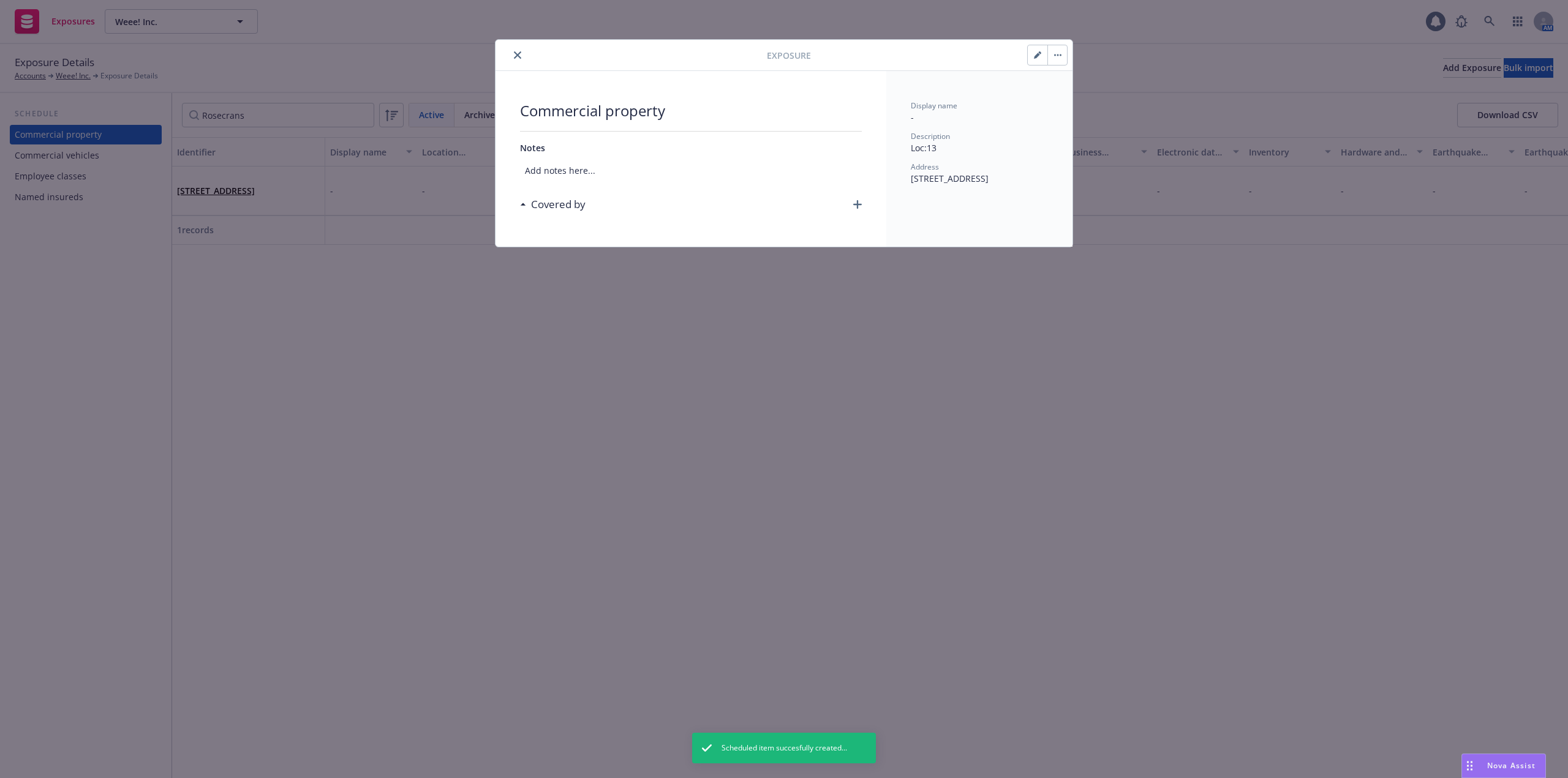
click at [516, 53] on icon "close" at bounding box center [517, 55] width 7 height 7
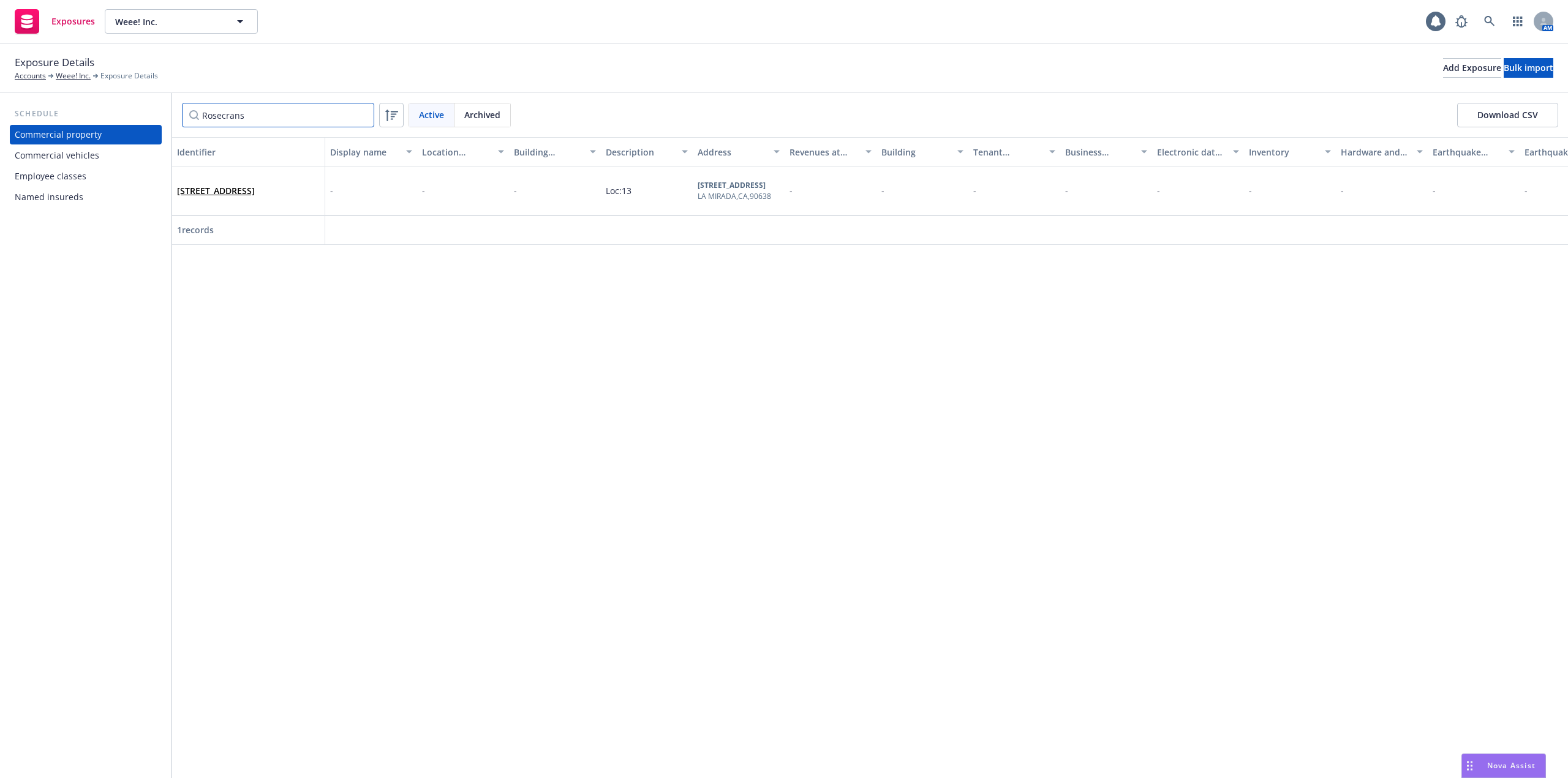
click at [244, 121] on input "Rosecrans" at bounding box center [278, 115] width 192 height 25
drag, startPoint x: 262, startPoint y: 117, endPoint x: 177, endPoint y: 111, distance: 85.2
click at [177, 111] on div "Rosecrans Active Archived Download CSV" at bounding box center [870, 114] width 1396 height 44
paste input "1950"
type input "1950"
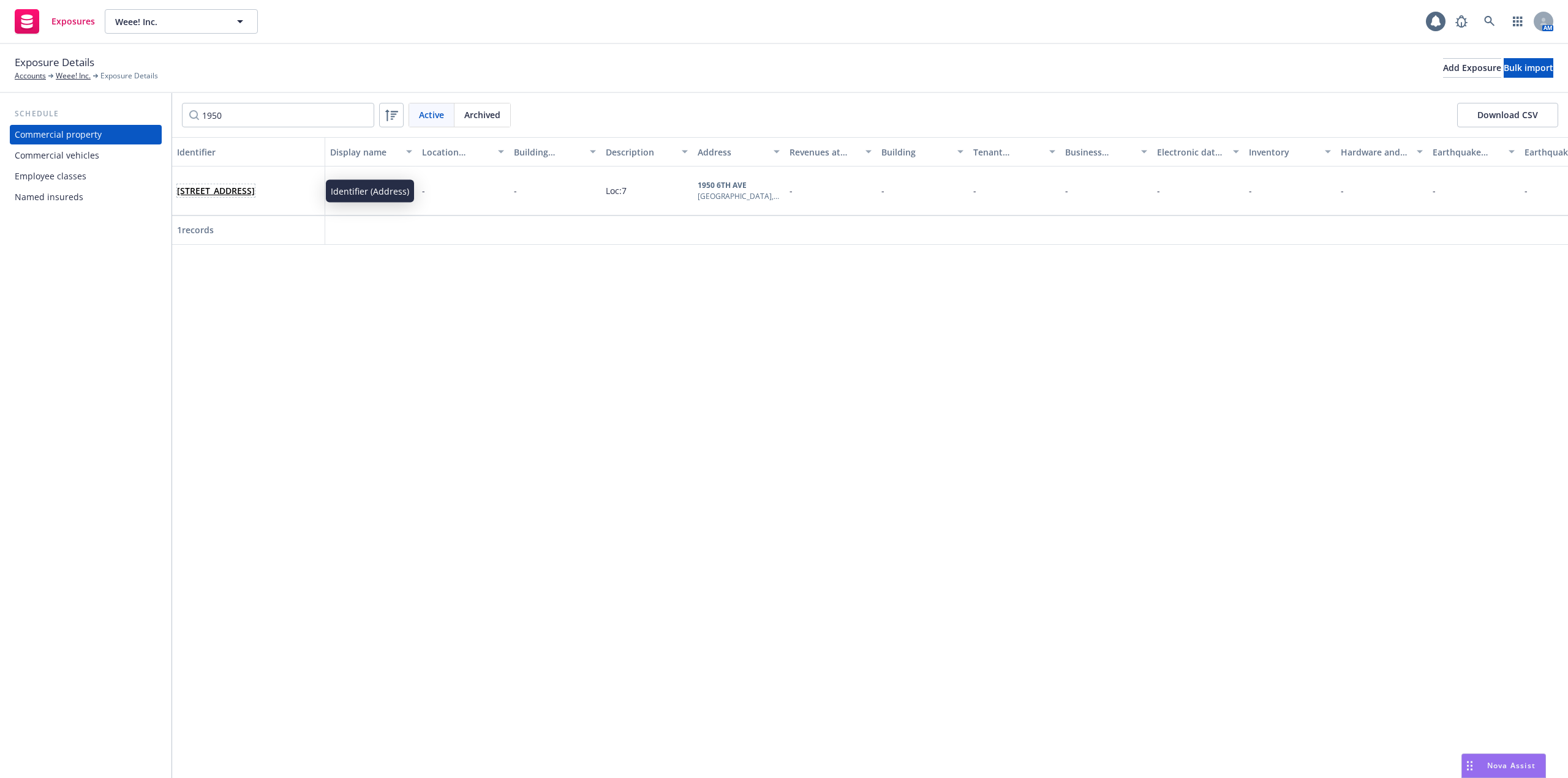
click at [255, 185] on link "1950 6TH AVE, SEATTLE, WA, 98101, USA" at bounding box center [216, 190] width 78 height 12
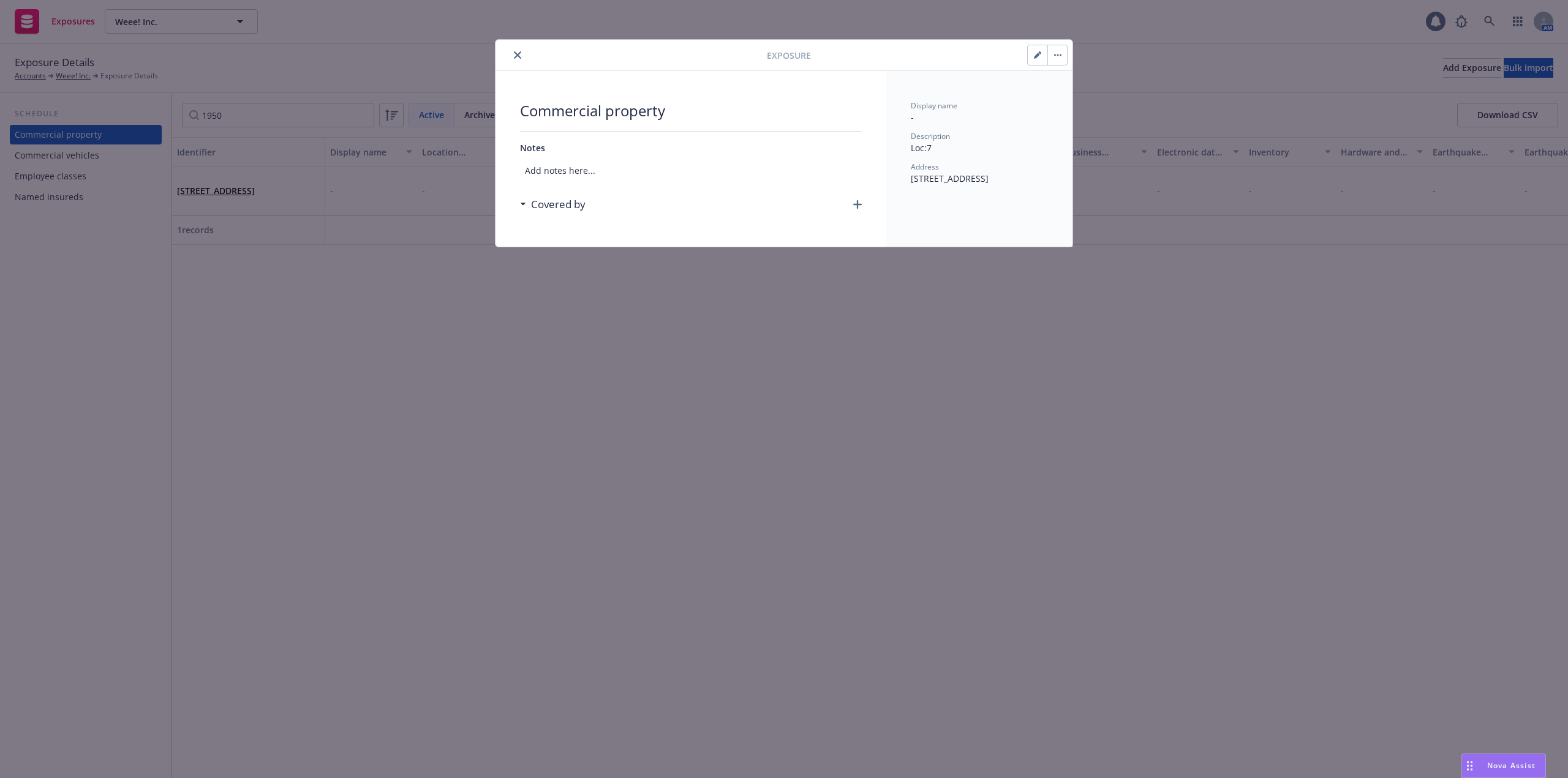
click at [549, 201] on h3 "Covered by" at bounding box center [558, 204] width 55 height 16
click at [864, 204] on div "Commercial property Notes Add notes here... Covered by" at bounding box center [690, 159] width 391 height 175
click at [862, 204] on div "Commercial property Notes Add notes here... Covered by" at bounding box center [690, 159] width 391 height 175
click at [858, 204] on icon "button" at bounding box center [857, 204] width 8 height 8
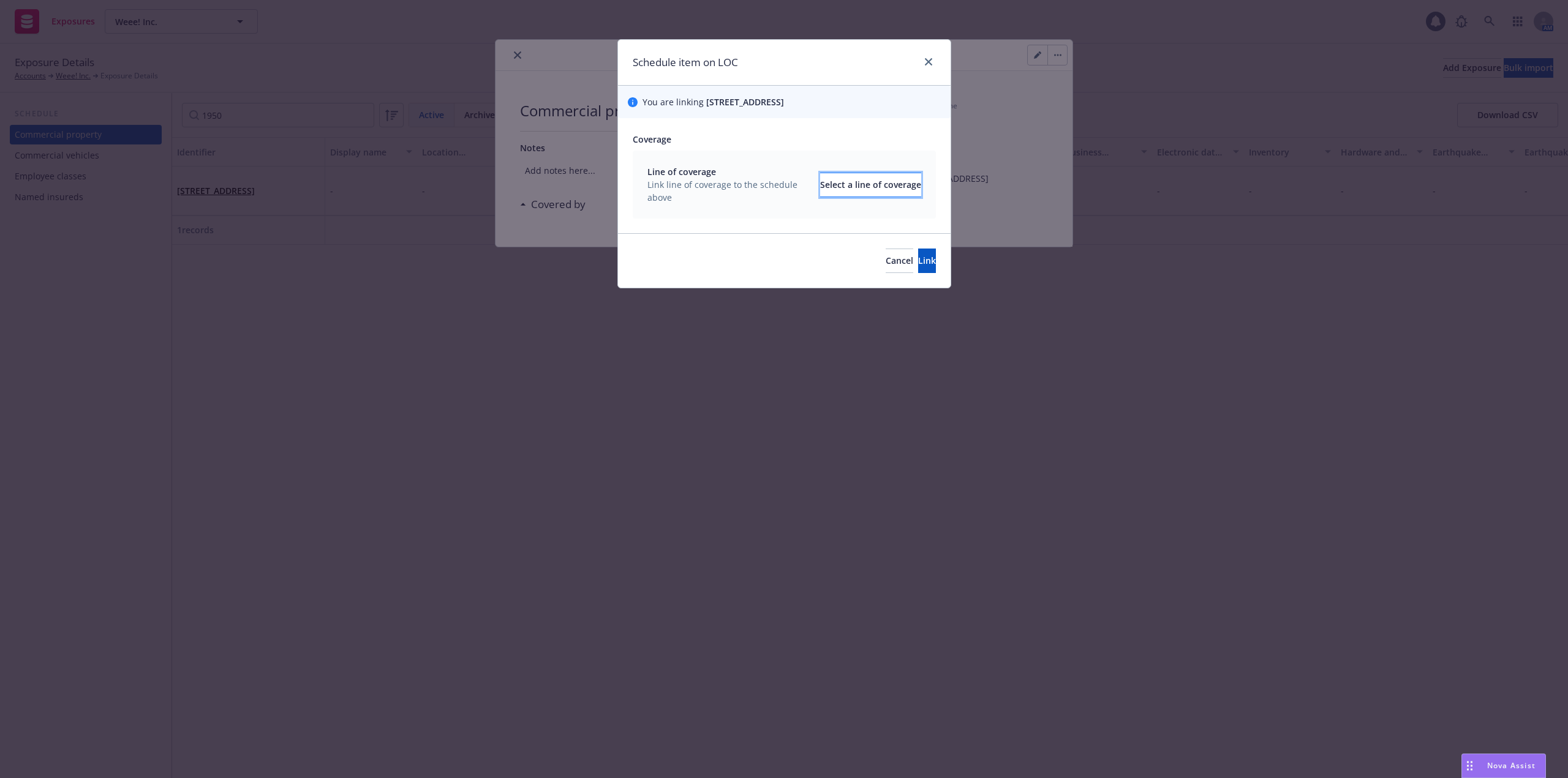
click at [836, 189] on div "Select a line of coverage" at bounding box center [870, 185] width 101 height 23
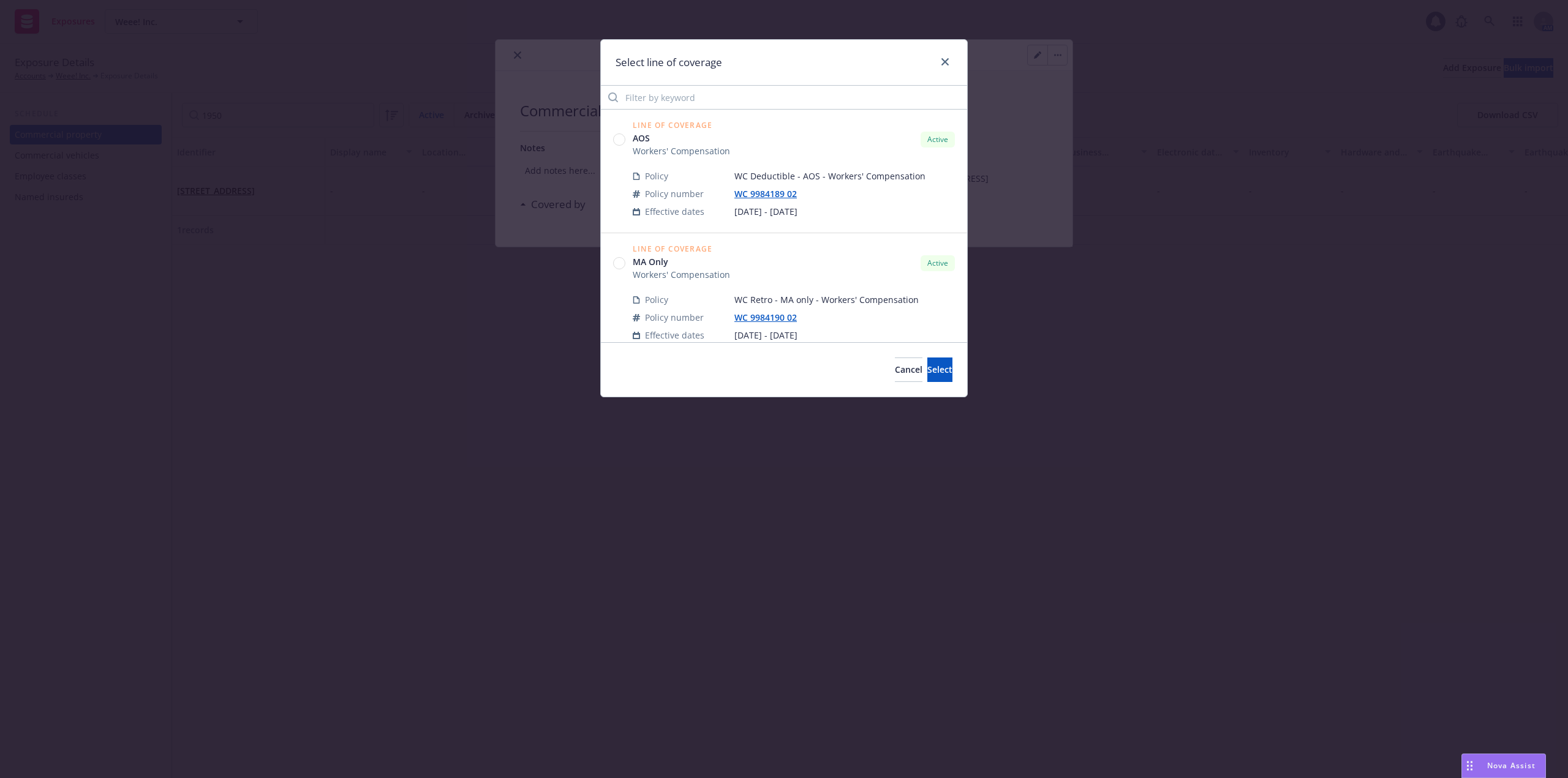
click at [690, 109] on div "Line of Coverage AOS Workers' Compensation Active Policy WC Deductible - AOS - …" at bounding box center [784, 170] width 366 height 123
click at [687, 100] on input "Filter by keyword" at bounding box center [784, 98] width 366 height 25
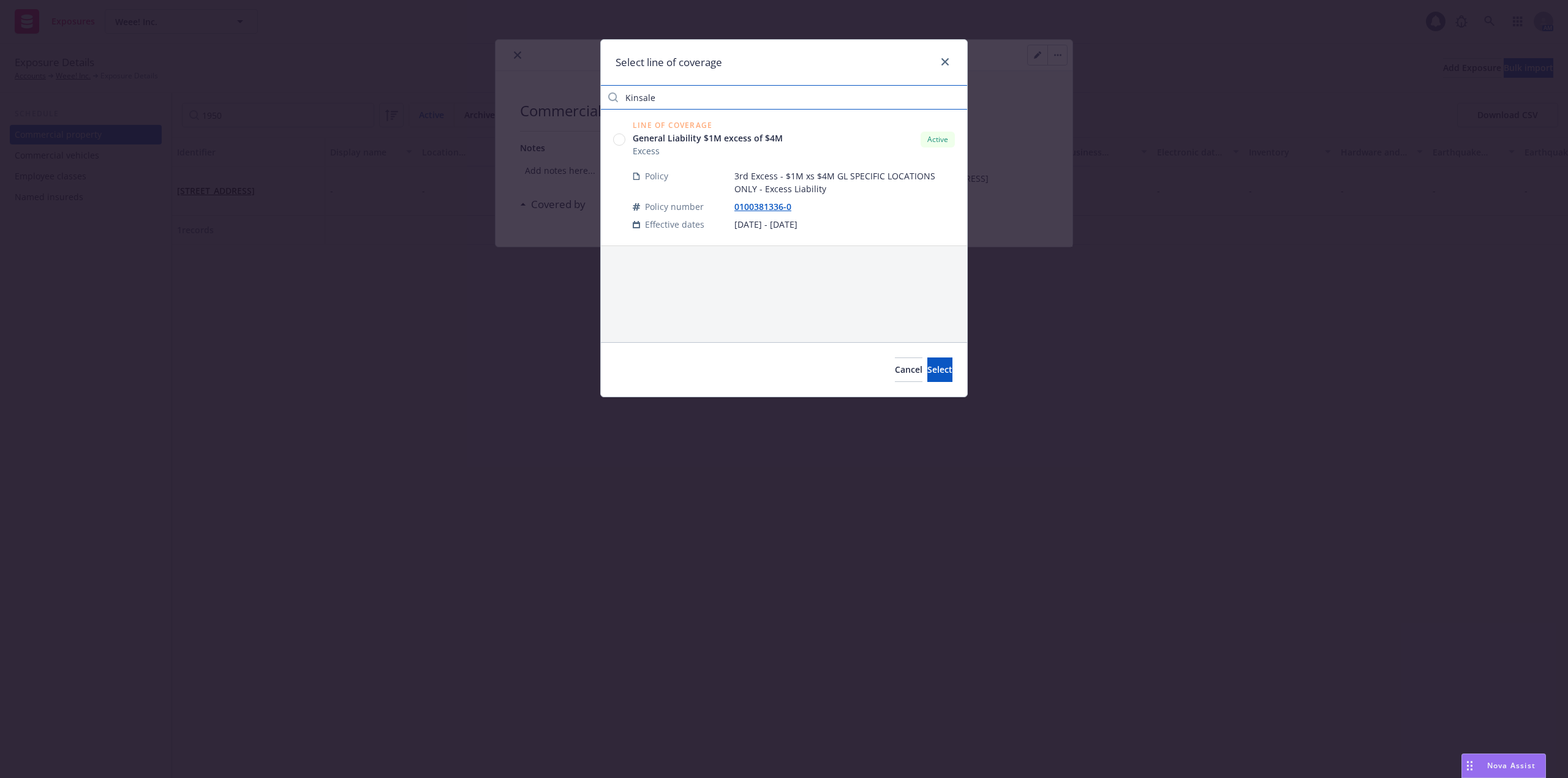
type input "Kinsale"
click at [620, 140] on circle at bounding box center [619, 140] width 12 height 12
click at [927, 372] on span "Select" at bounding box center [940, 369] width 25 height 12
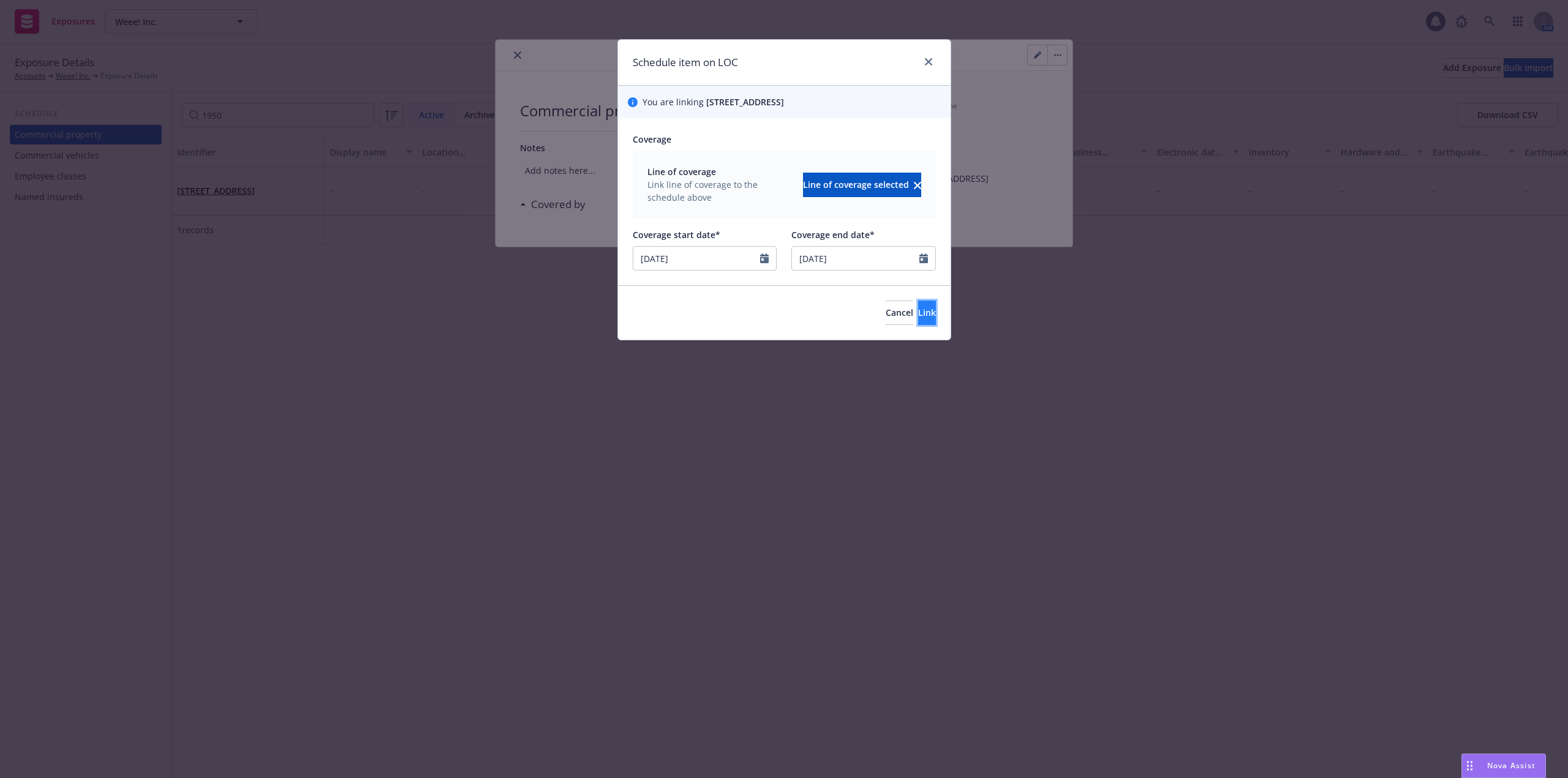
click at [918, 319] on button "Link" at bounding box center [926, 313] width 17 height 25
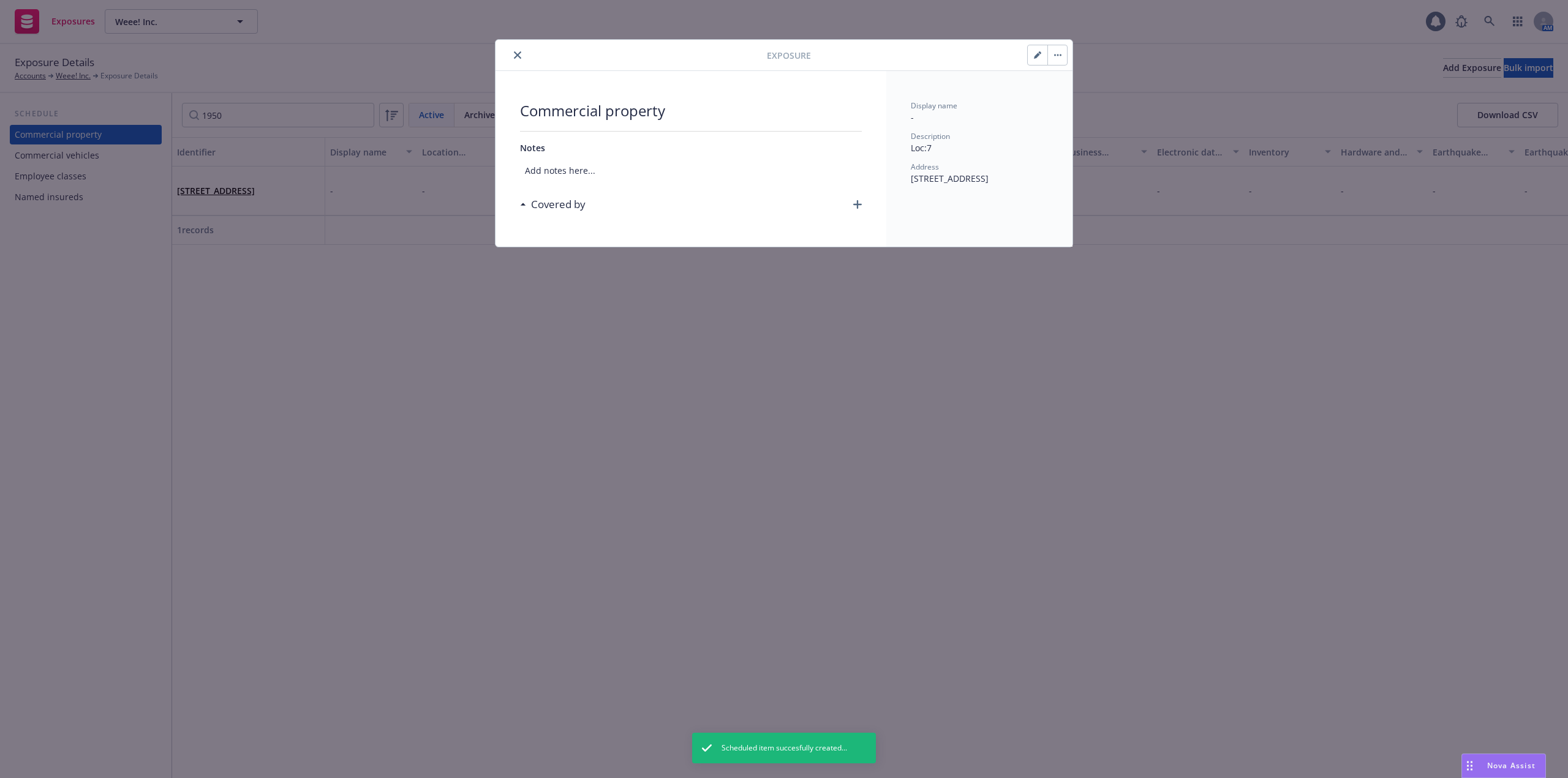
click at [512, 52] on button "close" at bounding box center [517, 55] width 15 height 15
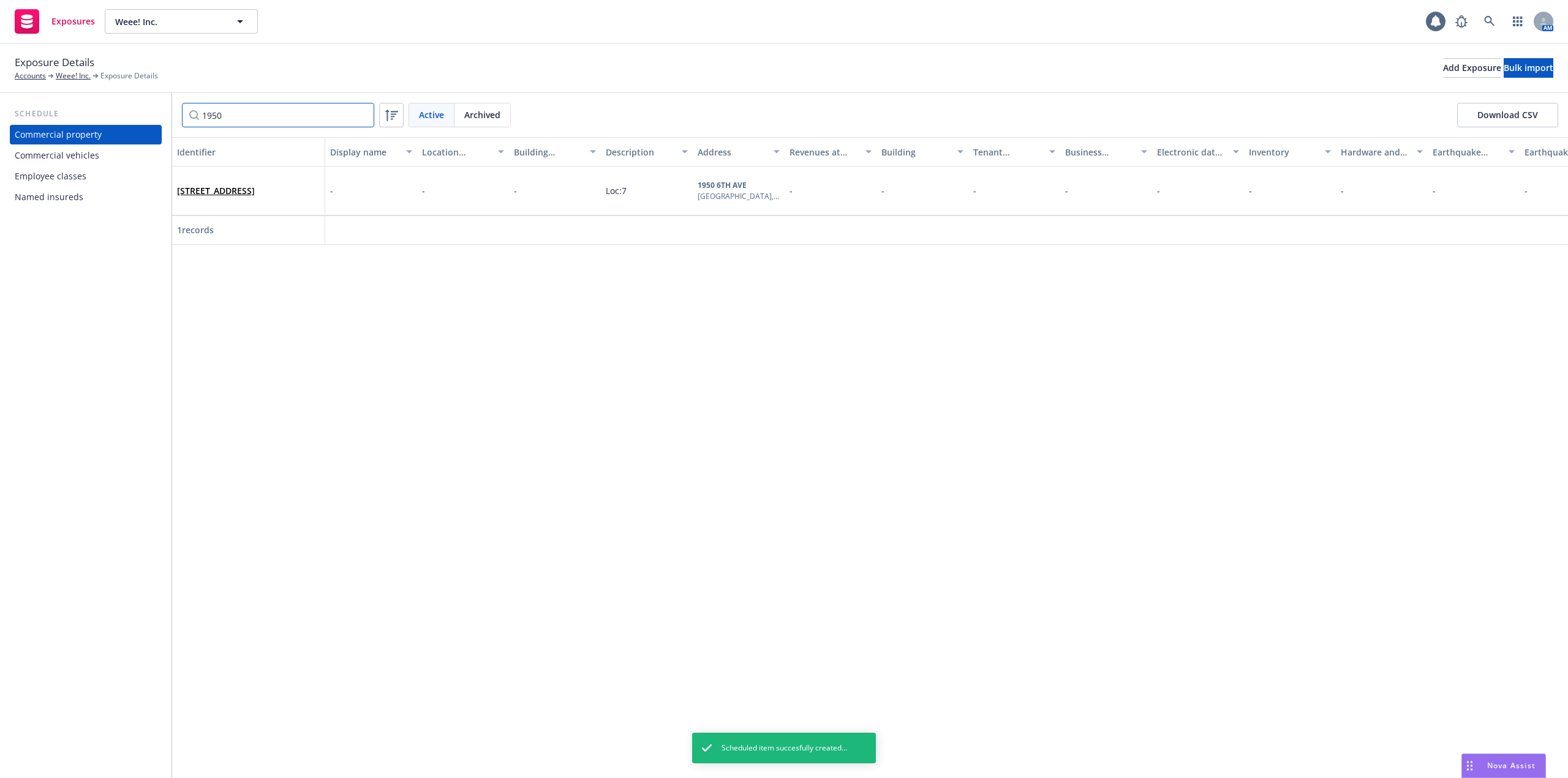
drag, startPoint x: 281, startPoint y: 112, endPoint x: 196, endPoint y: 118, distance: 85.2
click at [196, 118] on input "1950" at bounding box center [278, 115] width 192 height 25
paste input "4604"
type input "4604"
click at [240, 188] on link "4604 4TH AVE S, SEATTLE, WA, 98134, USA" at bounding box center [216, 190] width 78 height 12
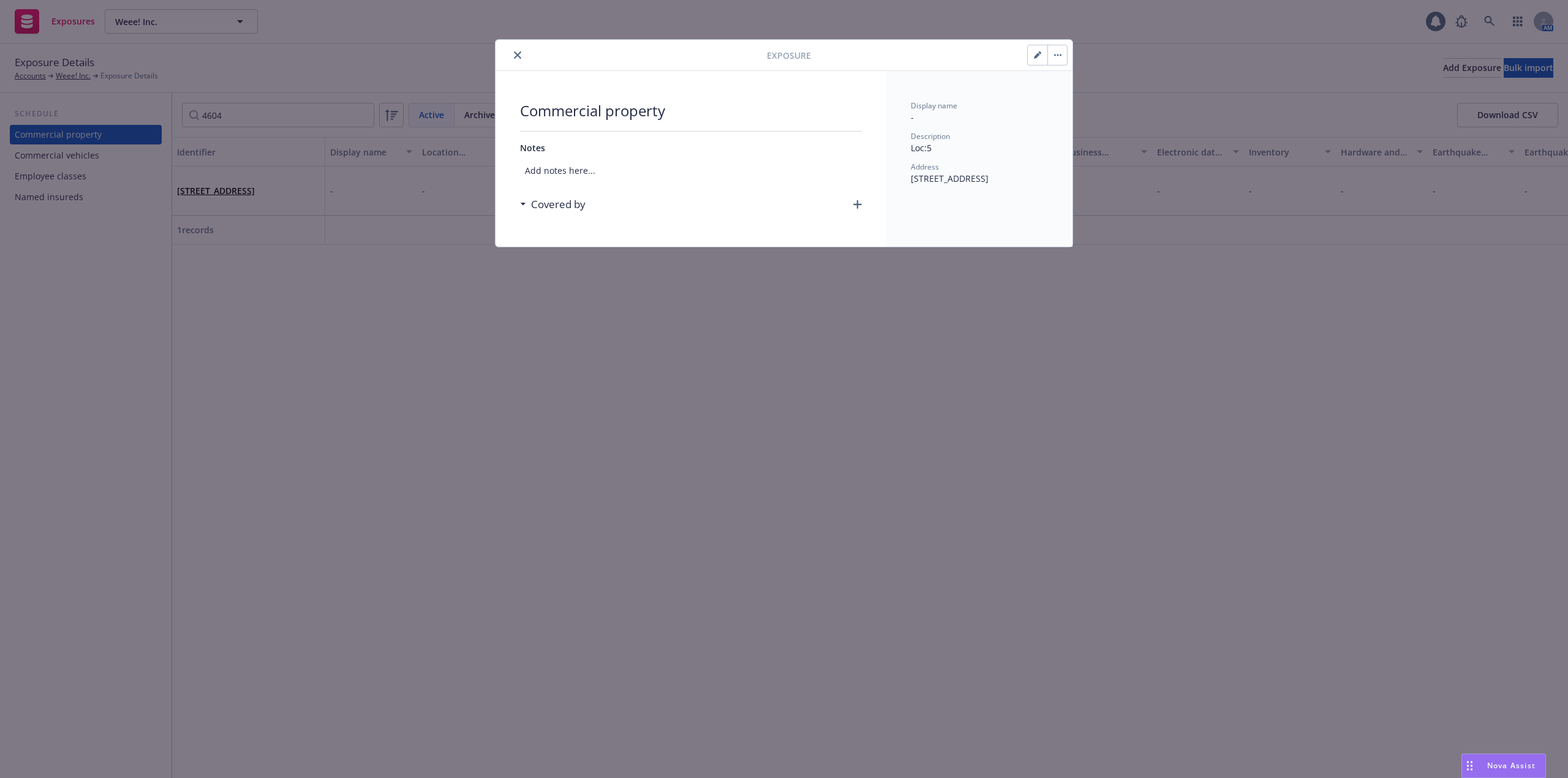
click at [858, 204] on icon "button" at bounding box center [857, 204] width 8 height 8
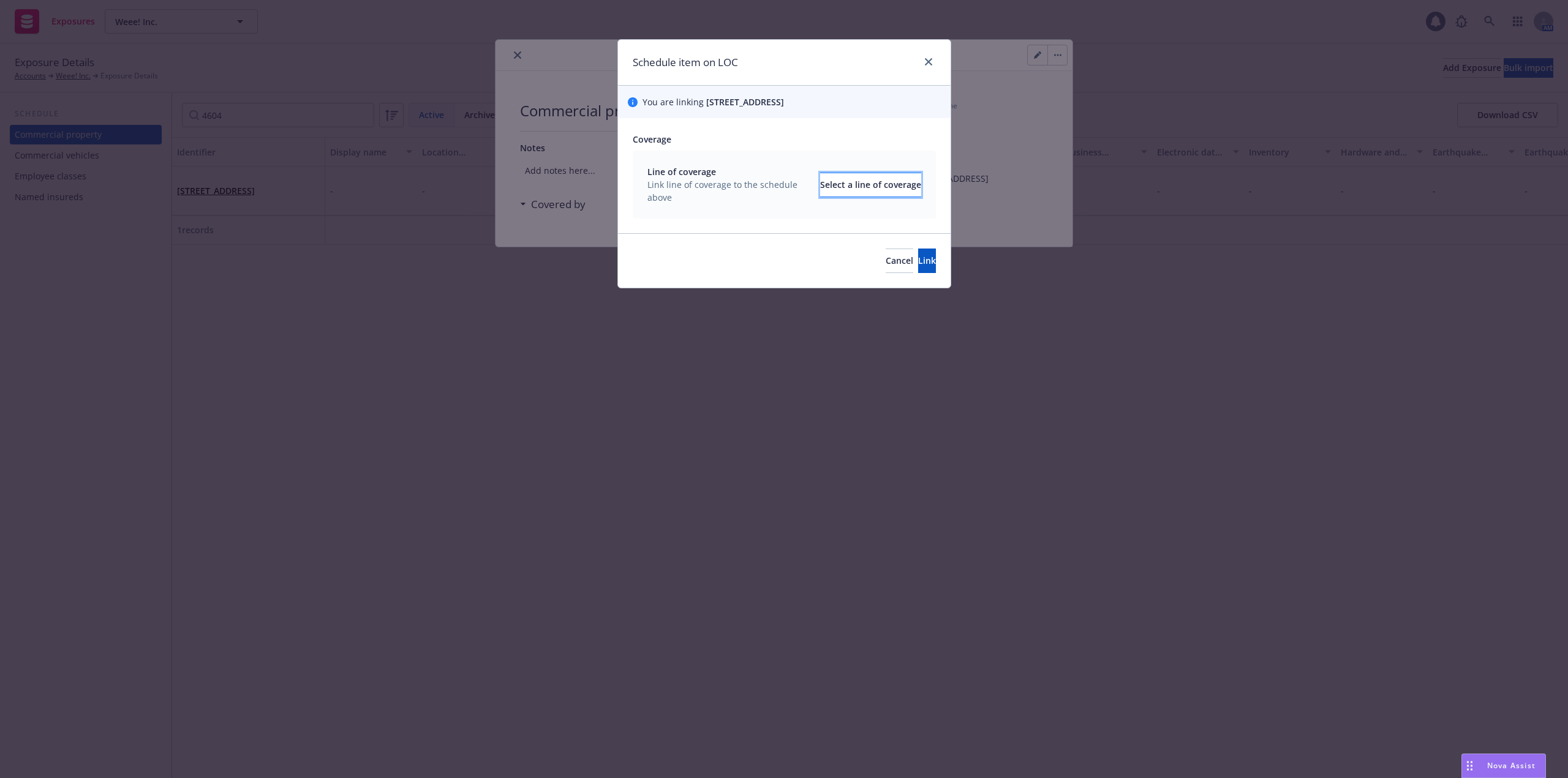
click at [827, 186] on div "Select a line of coverage" at bounding box center [870, 185] width 101 height 23
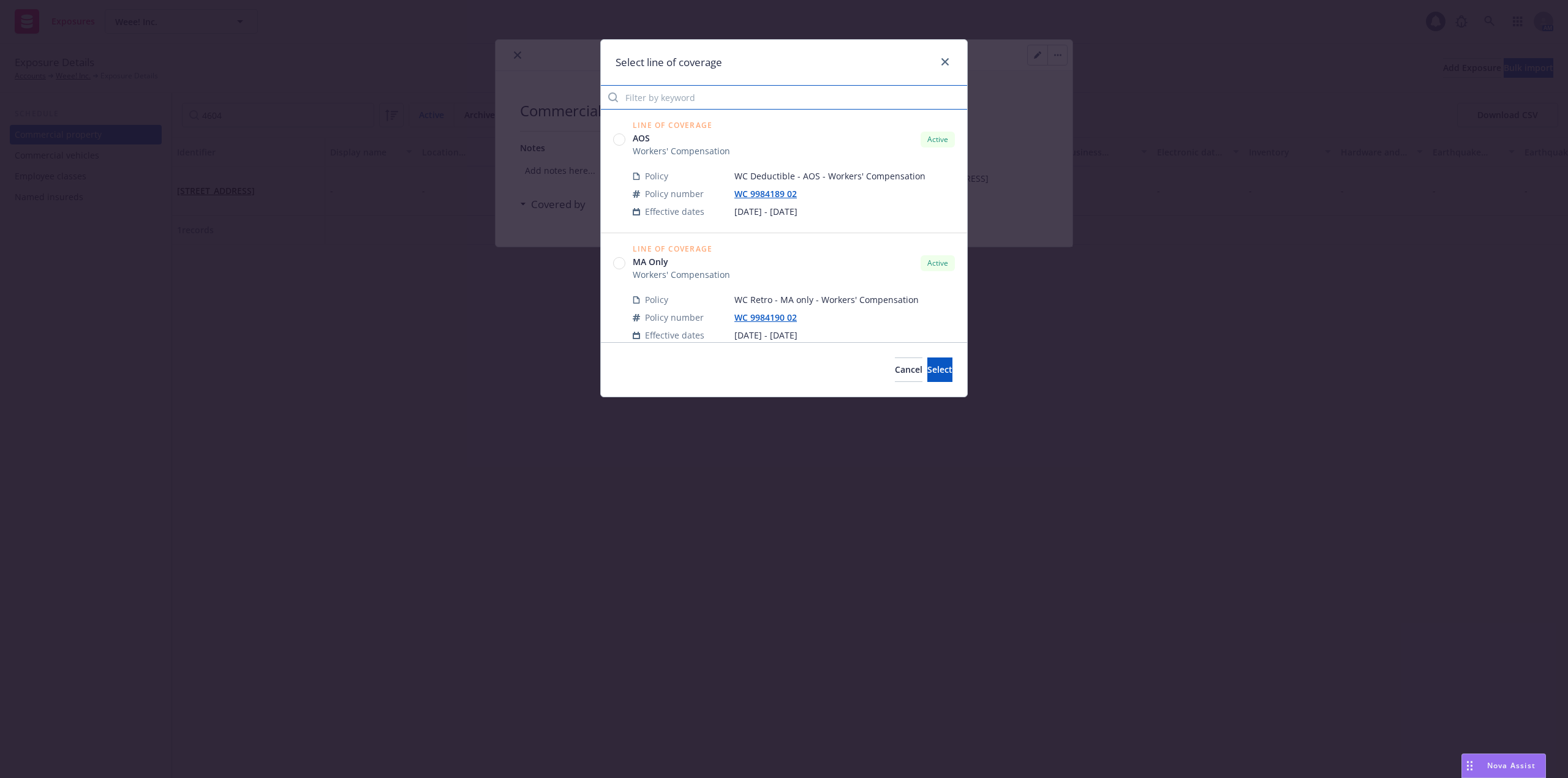
click at [710, 102] on input "Filter by keyword" at bounding box center [784, 98] width 366 height 25
type input "i"
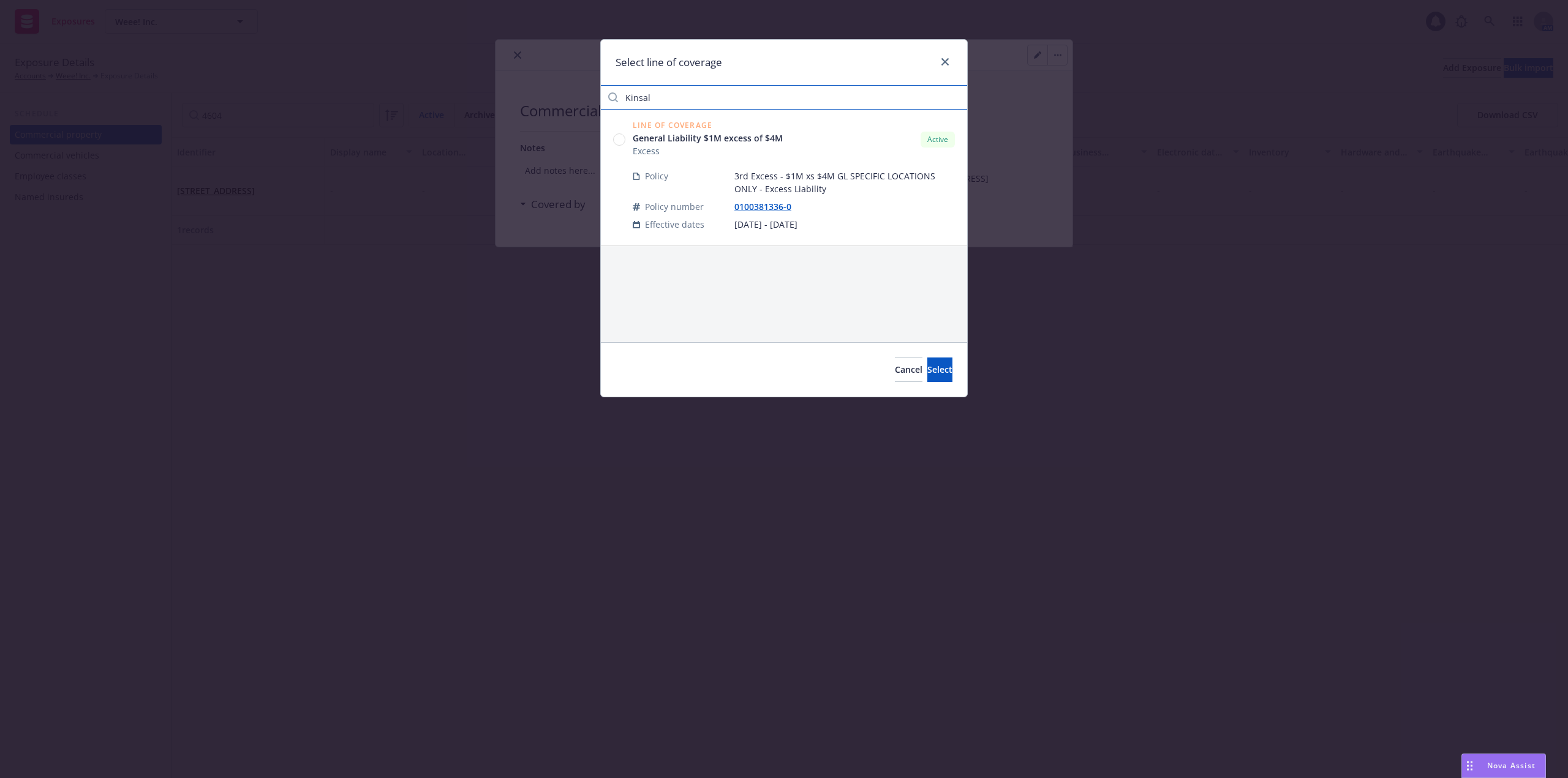
type input "Kinsal"
click at [620, 139] on circle at bounding box center [619, 140] width 12 height 12
click at [940, 377] on button "Select" at bounding box center [940, 370] width 25 height 25
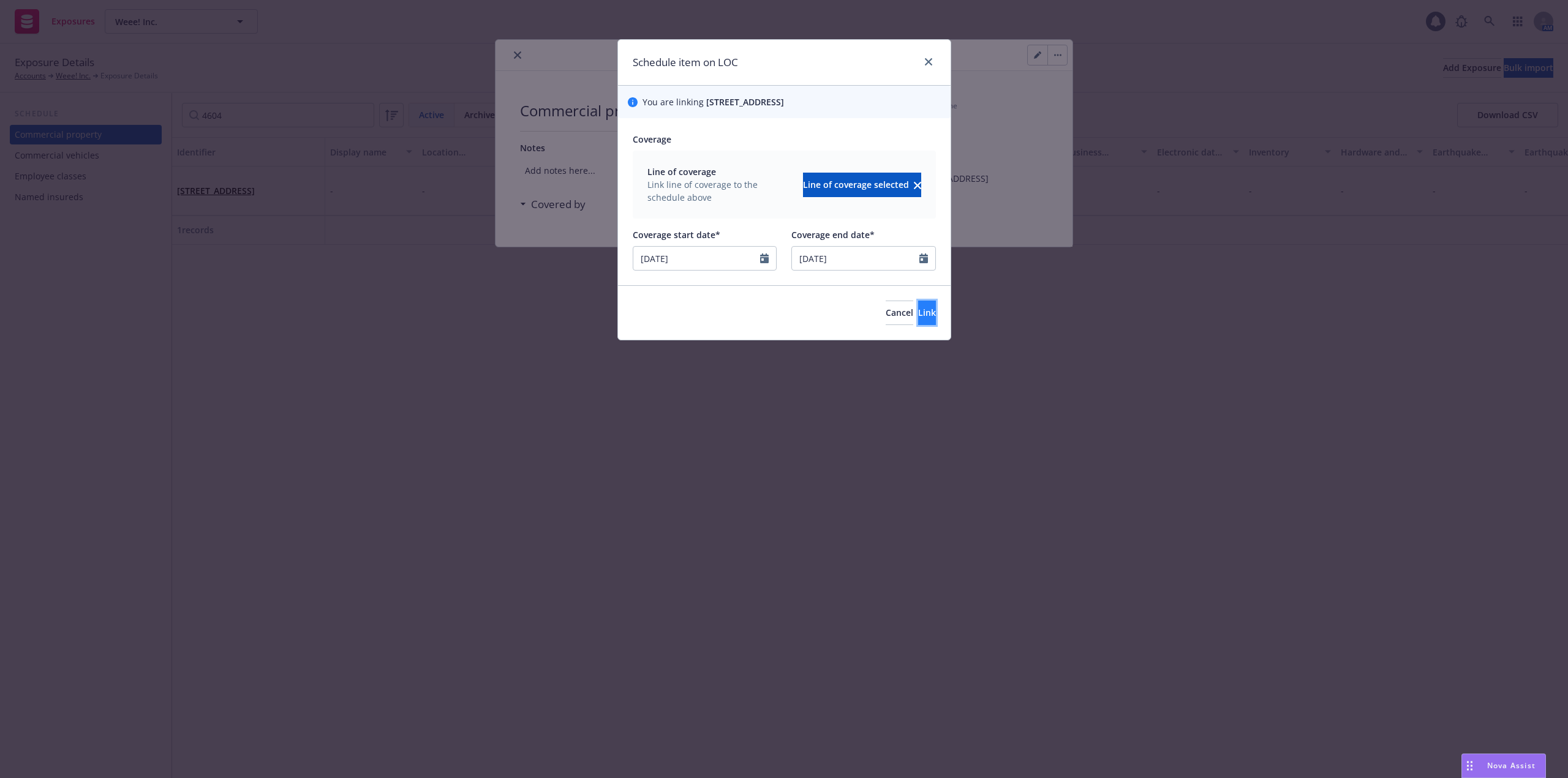
click at [918, 317] on span "Link" at bounding box center [926, 313] width 17 height 12
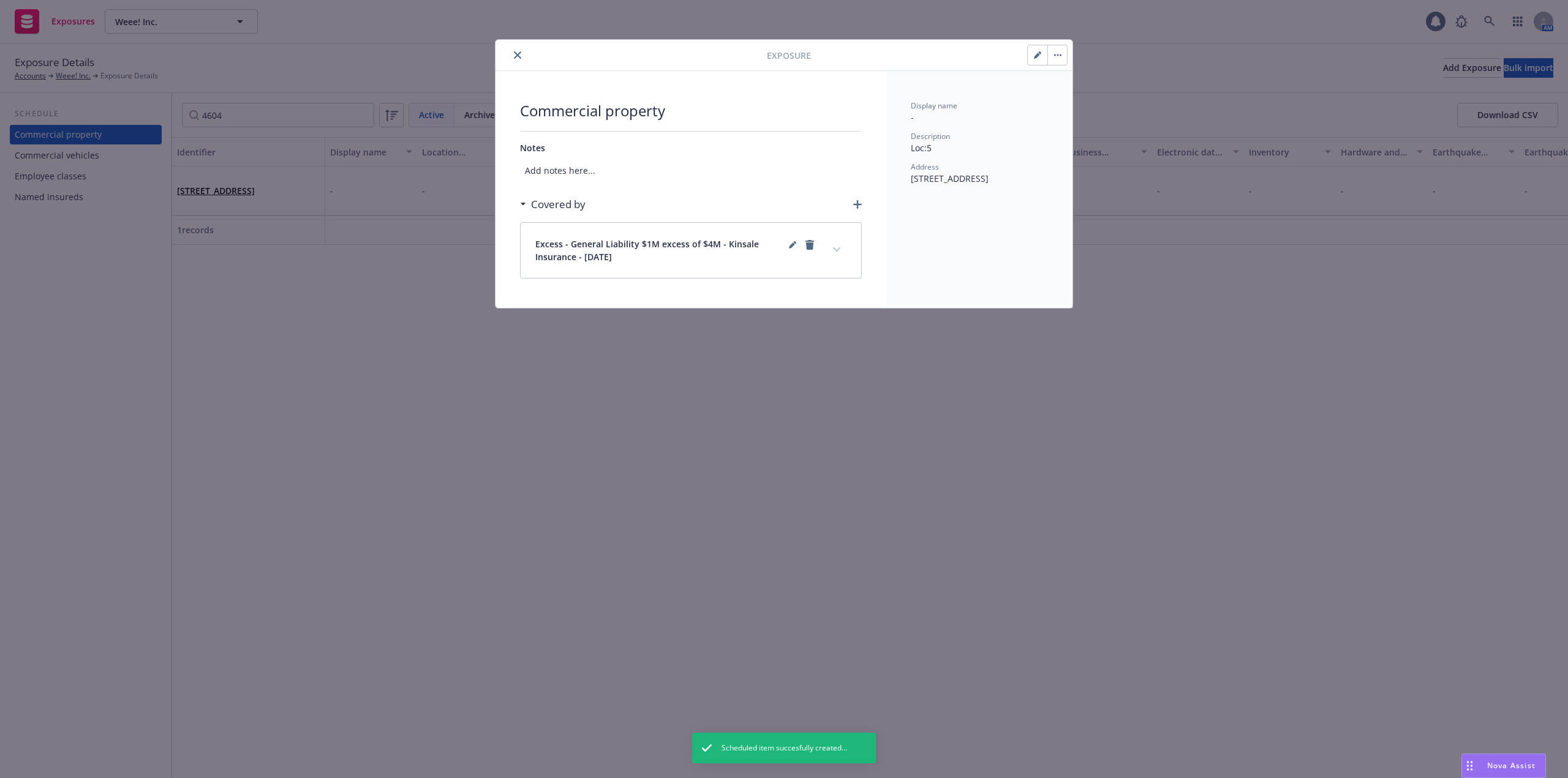
click at [518, 52] on icon "close" at bounding box center [517, 55] width 7 height 7
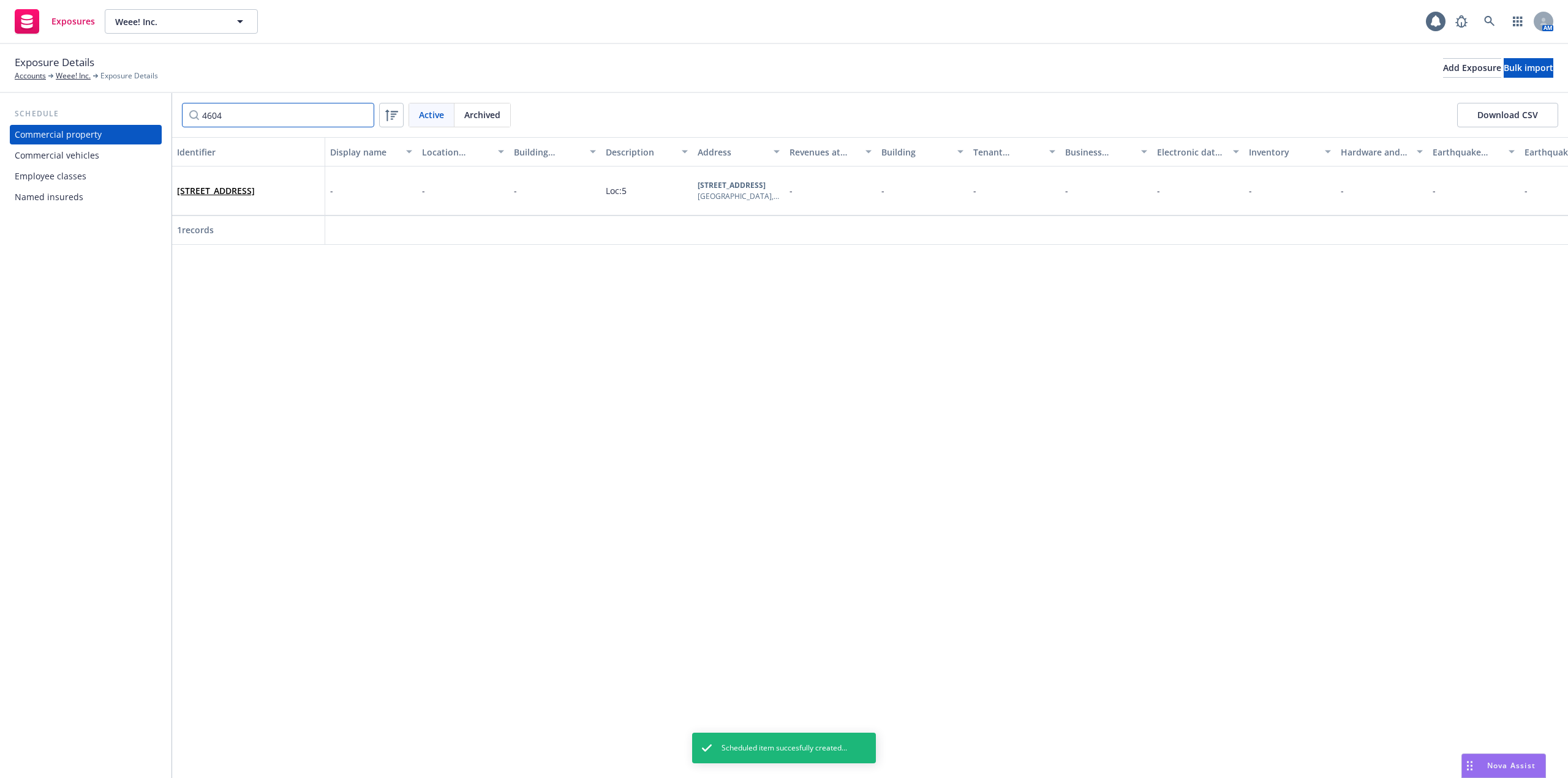
drag, startPoint x: 231, startPoint y: 123, endPoint x: 182, endPoint y: 118, distance: 49.3
click at [182, 118] on input "4604" at bounding box center [278, 115] width 192 height 25
paste input "2850"
type input "2850"
click at [226, 185] on link "2850 VOLPEY WAY, UNION CITY, CA, 94587, USA" at bounding box center [216, 190] width 78 height 12
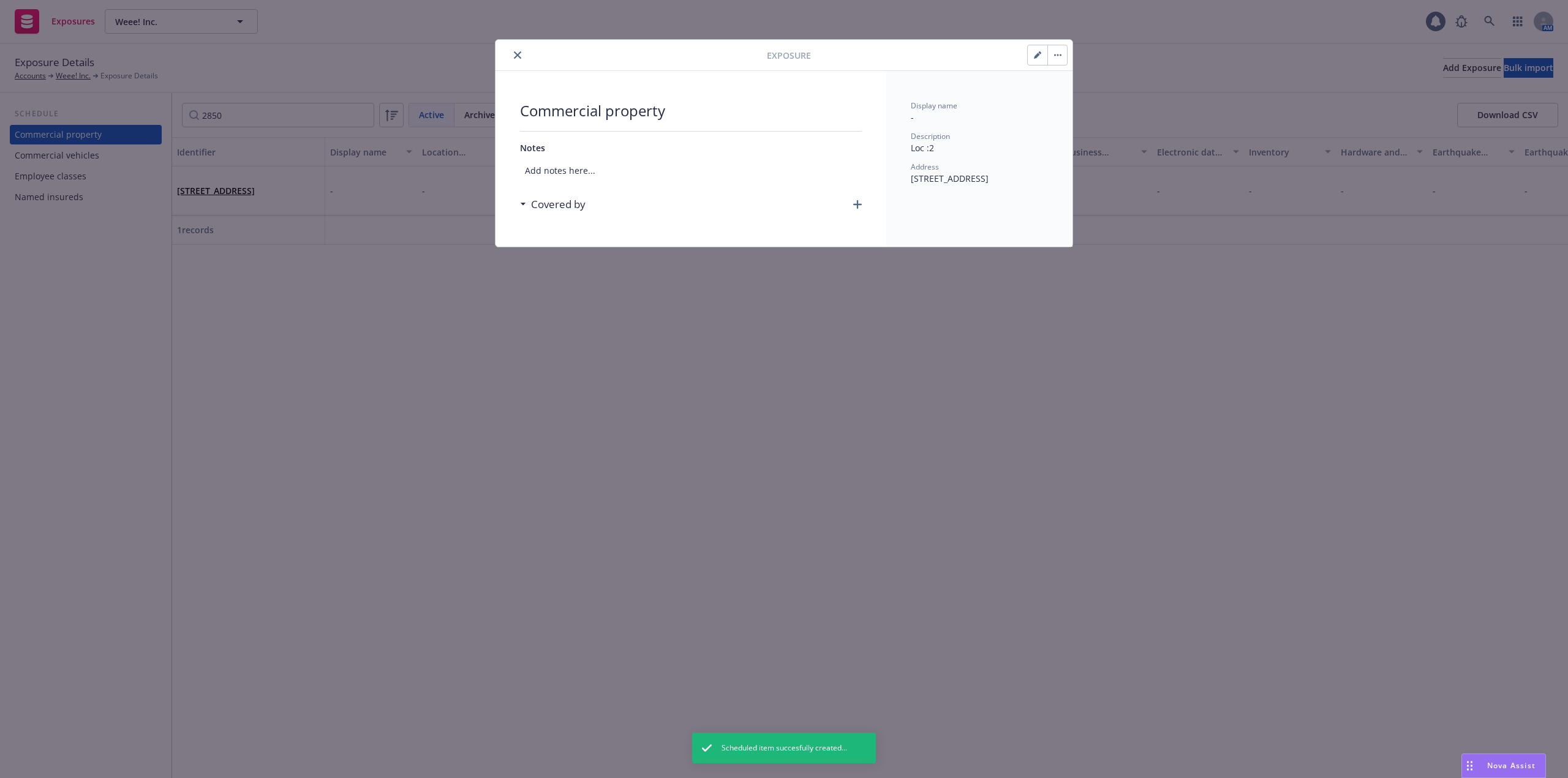
click at [853, 207] on icon "button" at bounding box center [857, 204] width 8 height 8
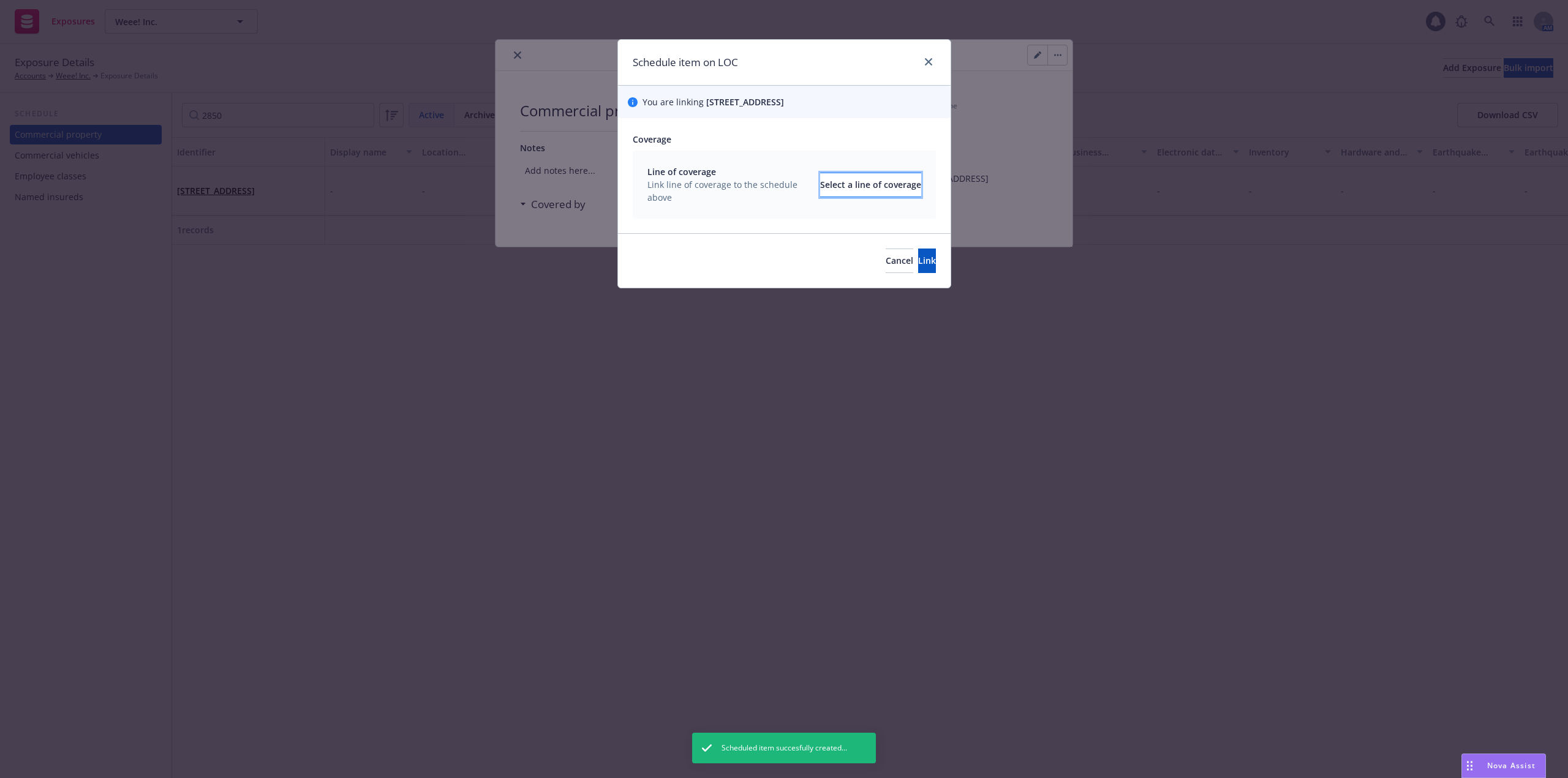
click at [837, 185] on div "Select a line of coverage" at bounding box center [870, 185] width 101 height 23
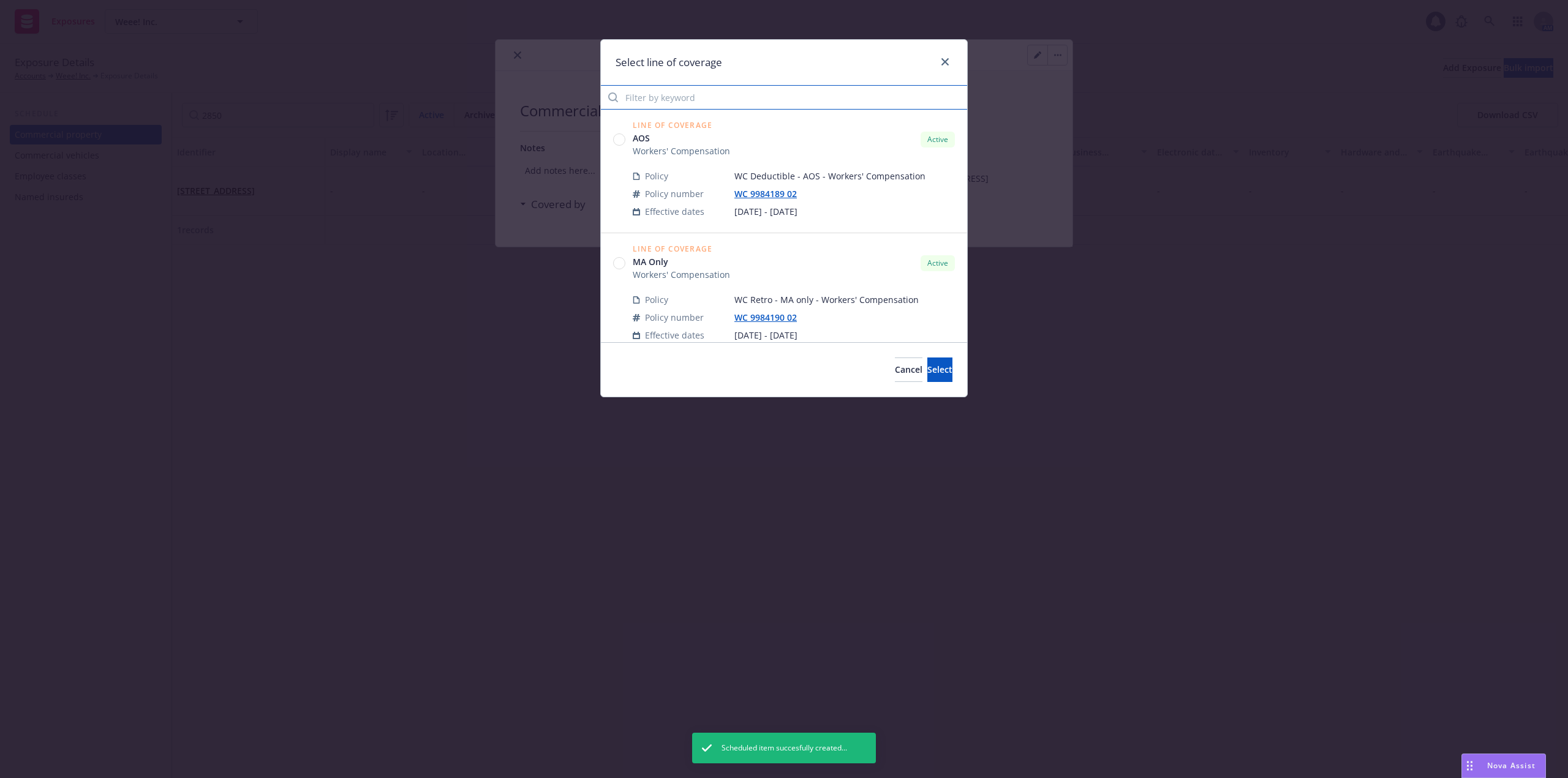
click at [683, 96] on input "Filter by keyword" at bounding box center [784, 98] width 366 height 25
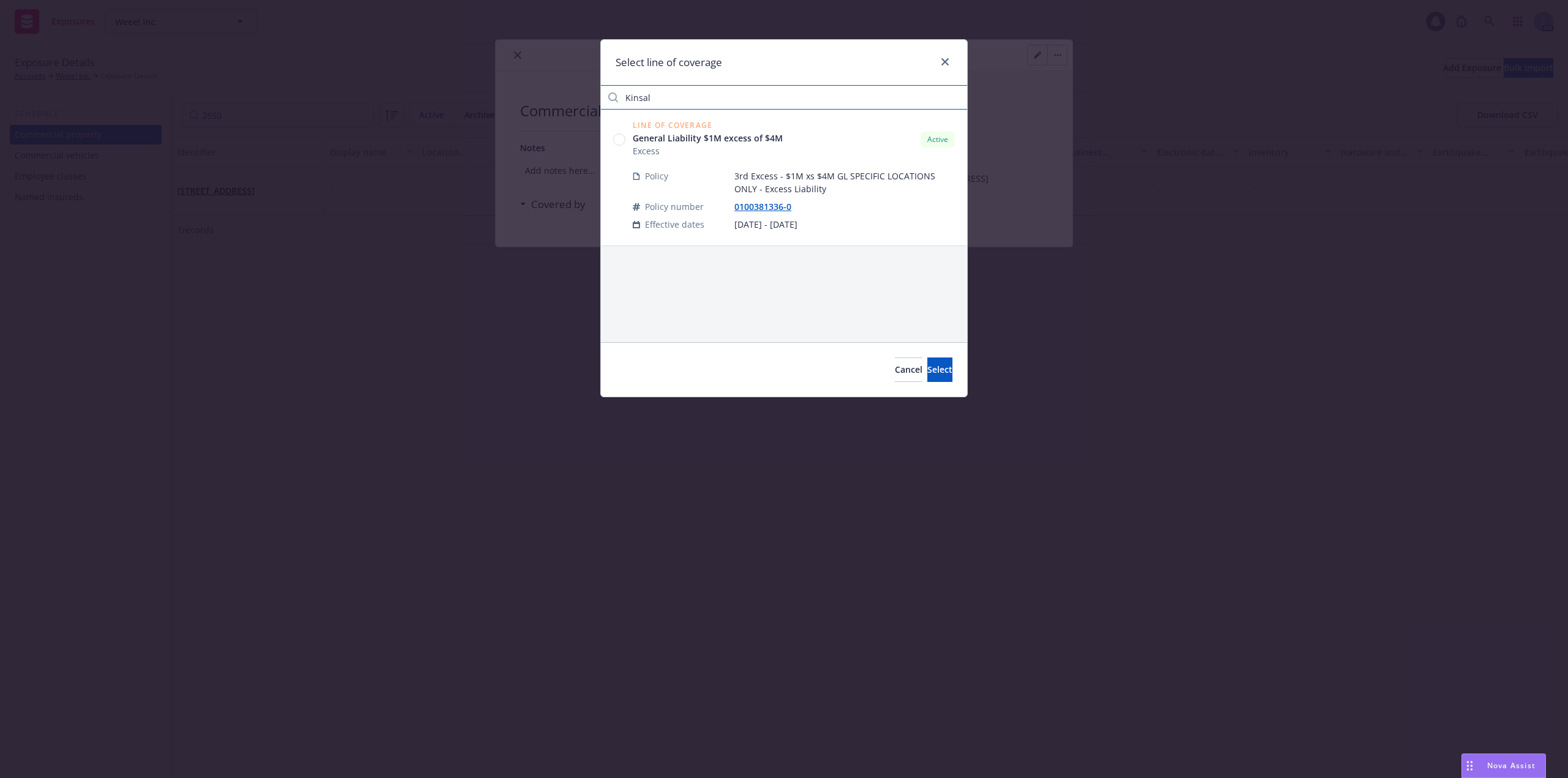
type input "Kinsal"
click at [618, 137] on circle at bounding box center [619, 140] width 12 height 12
click at [927, 372] on span "Select" at bounding box center [940, 369] width 25 height 12
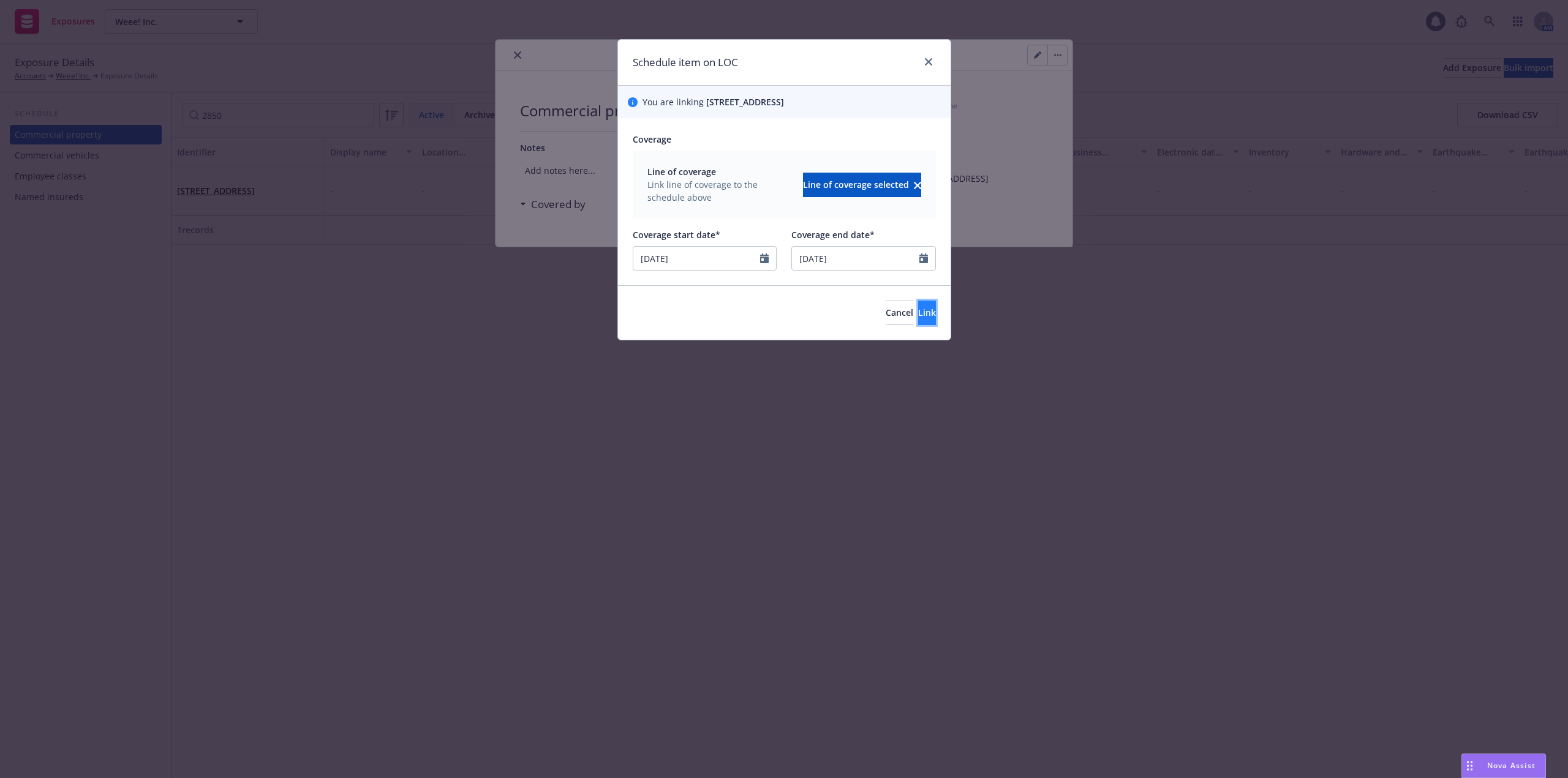
click at [918, 319] on span "Link" at bounding box center [926, 313] width 17 height 12
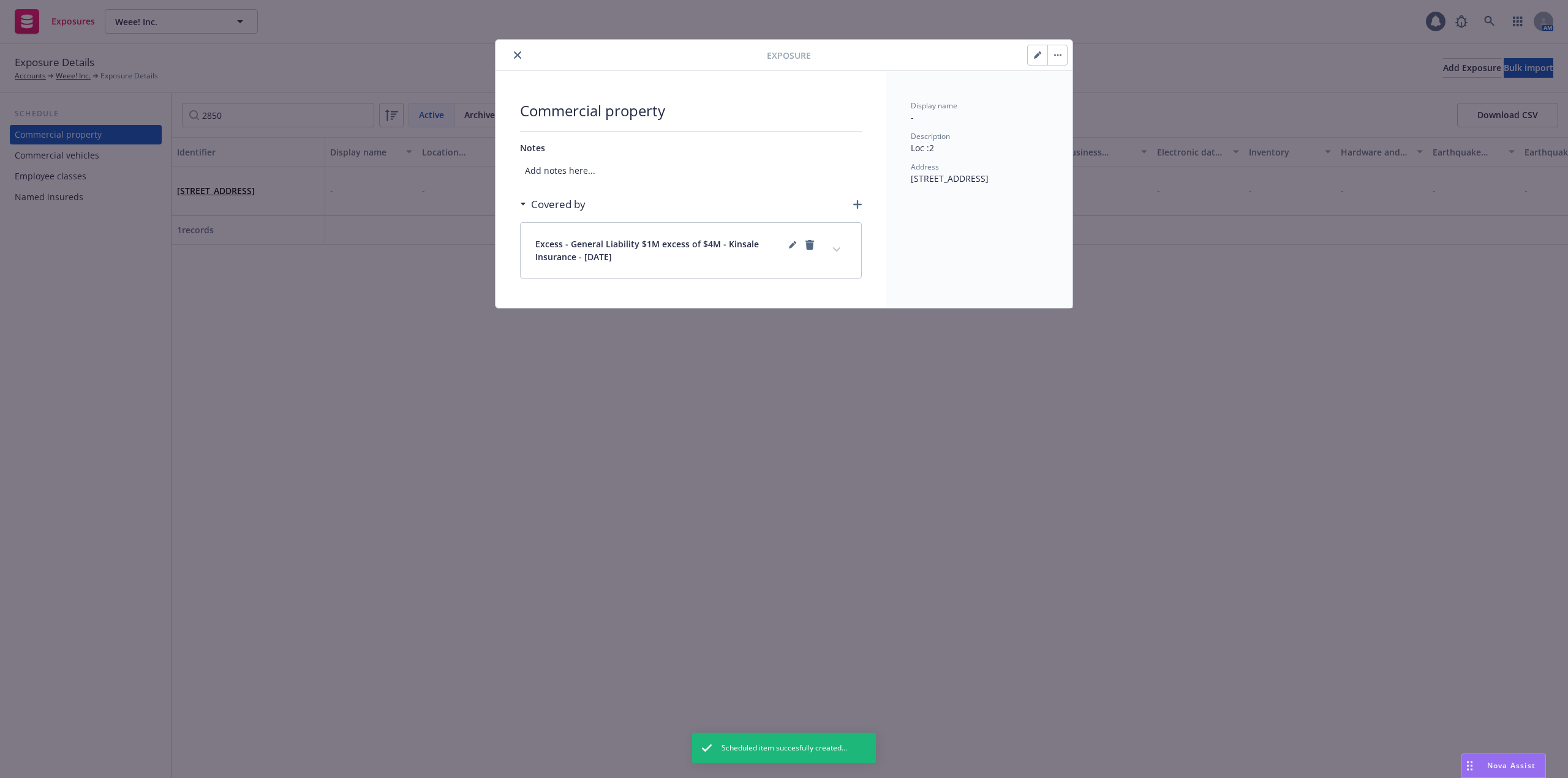
click at [513, 54] on button "close" at bounding box center [517, 55] width 15 height 15
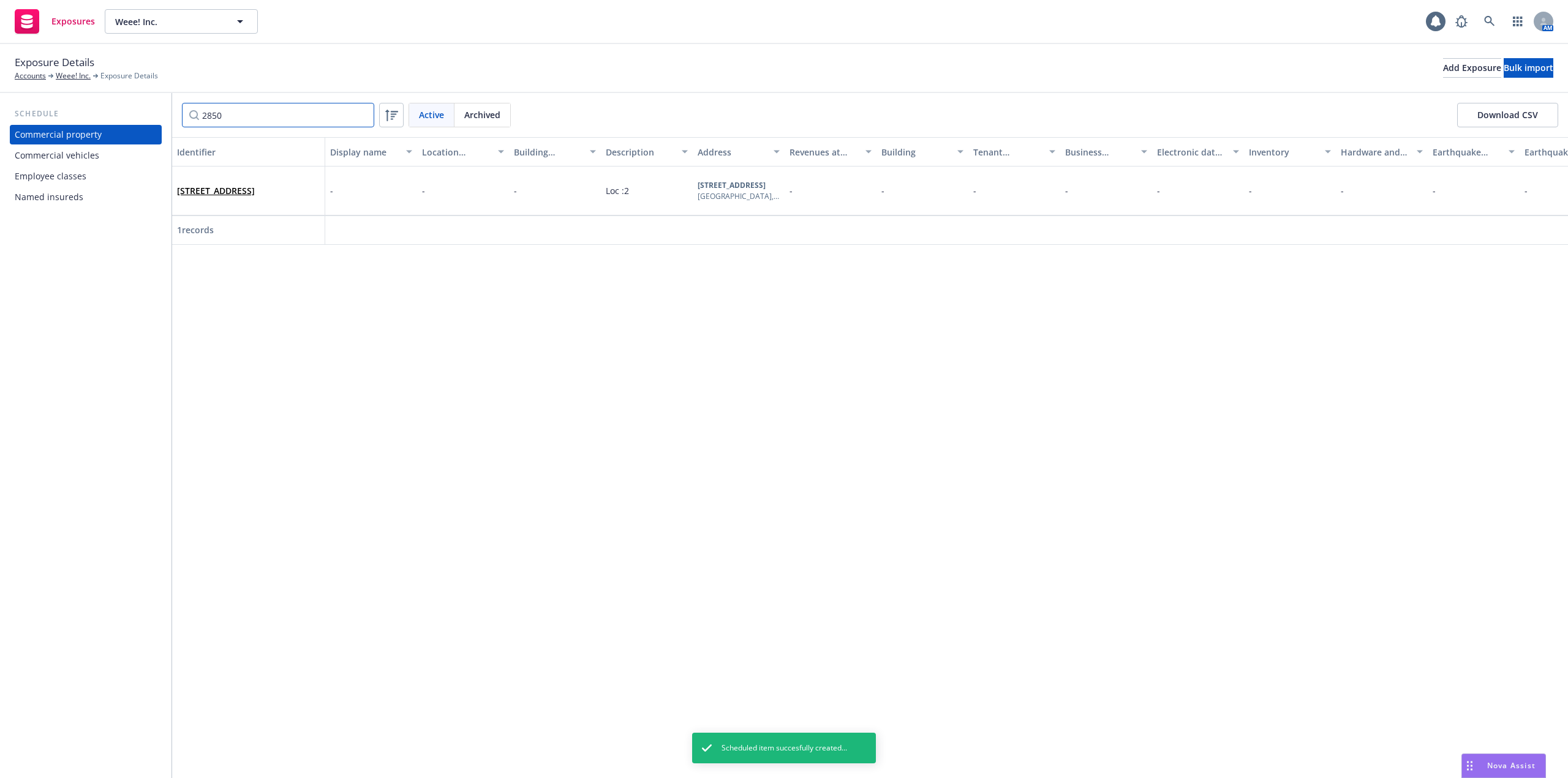
drag, startPoint x: 302, startPoint y: 127, endPoint x: 183, endPoint y: 121, distance: 119.2
click at [183, 121] on div "2850 Active Archived Download CSV" at bounding box center [870, 114] width 1396 height 44
paste input "McCook"
type input "McCook"
click at [225, 185] on link "8701 W 53rd St., , IL, McCook, IL, 60525, USA" at bounding box center [216, 191] width 78 height 25
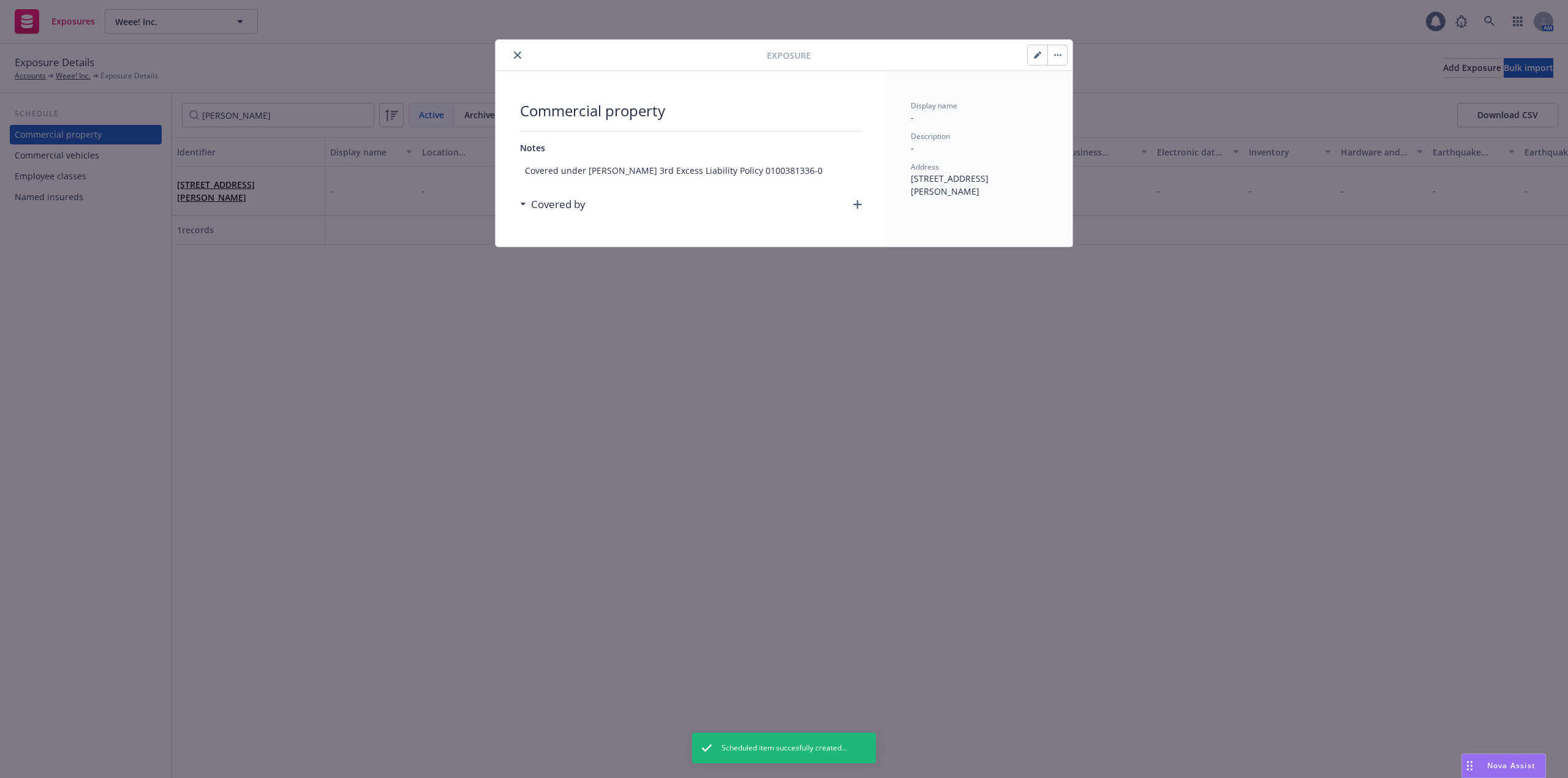
click at [857, 204] on icon "button" at bounding box center [857, 204] width 8 height 8
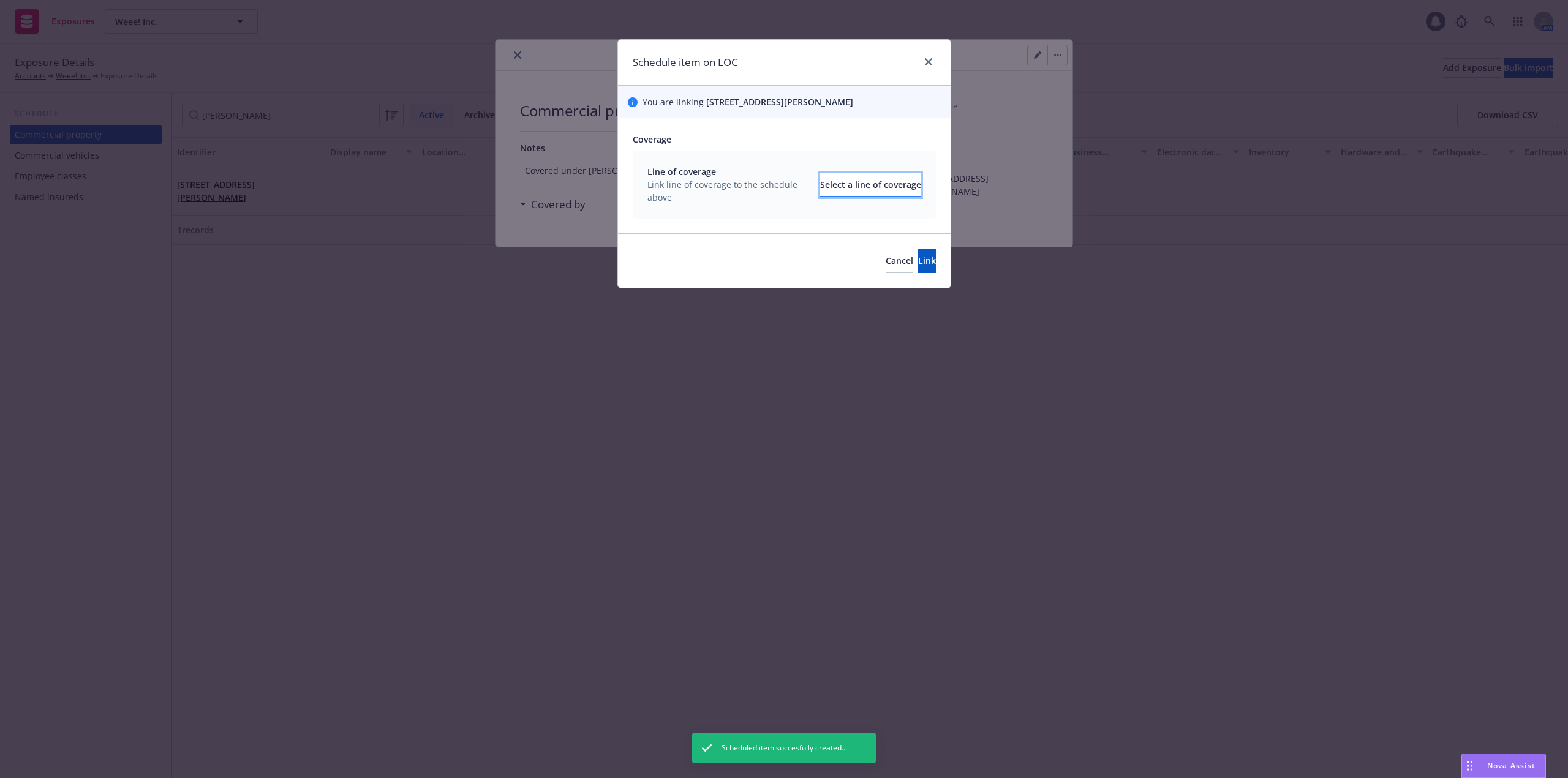
click at [841, 185] on div "Select a line of coverage" at bounding box center [870, 185] width 101 height 23
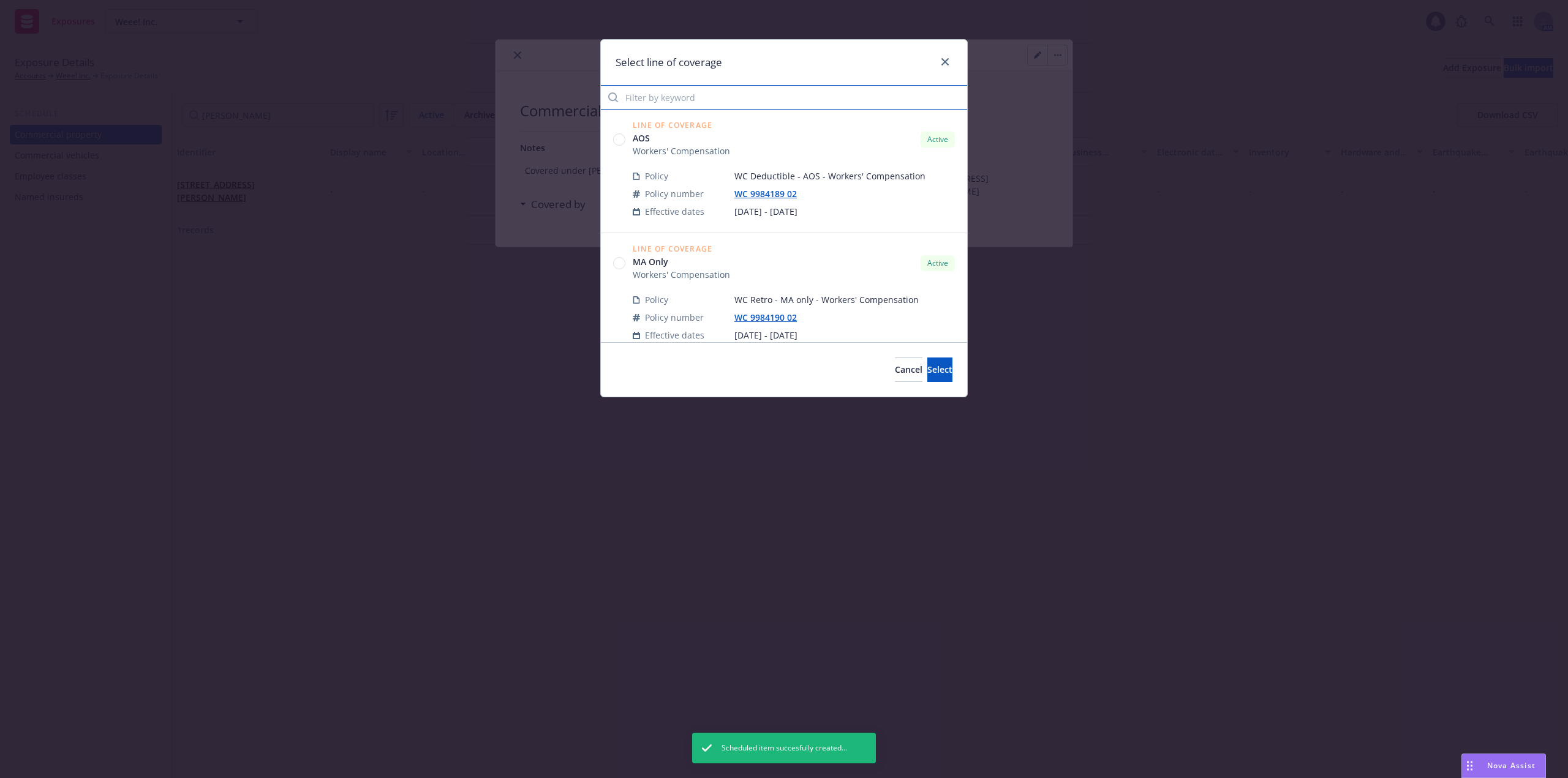
click at [724, 96] on input "Filter by keyword" at bounding box center [784, 98] width 366 height 25
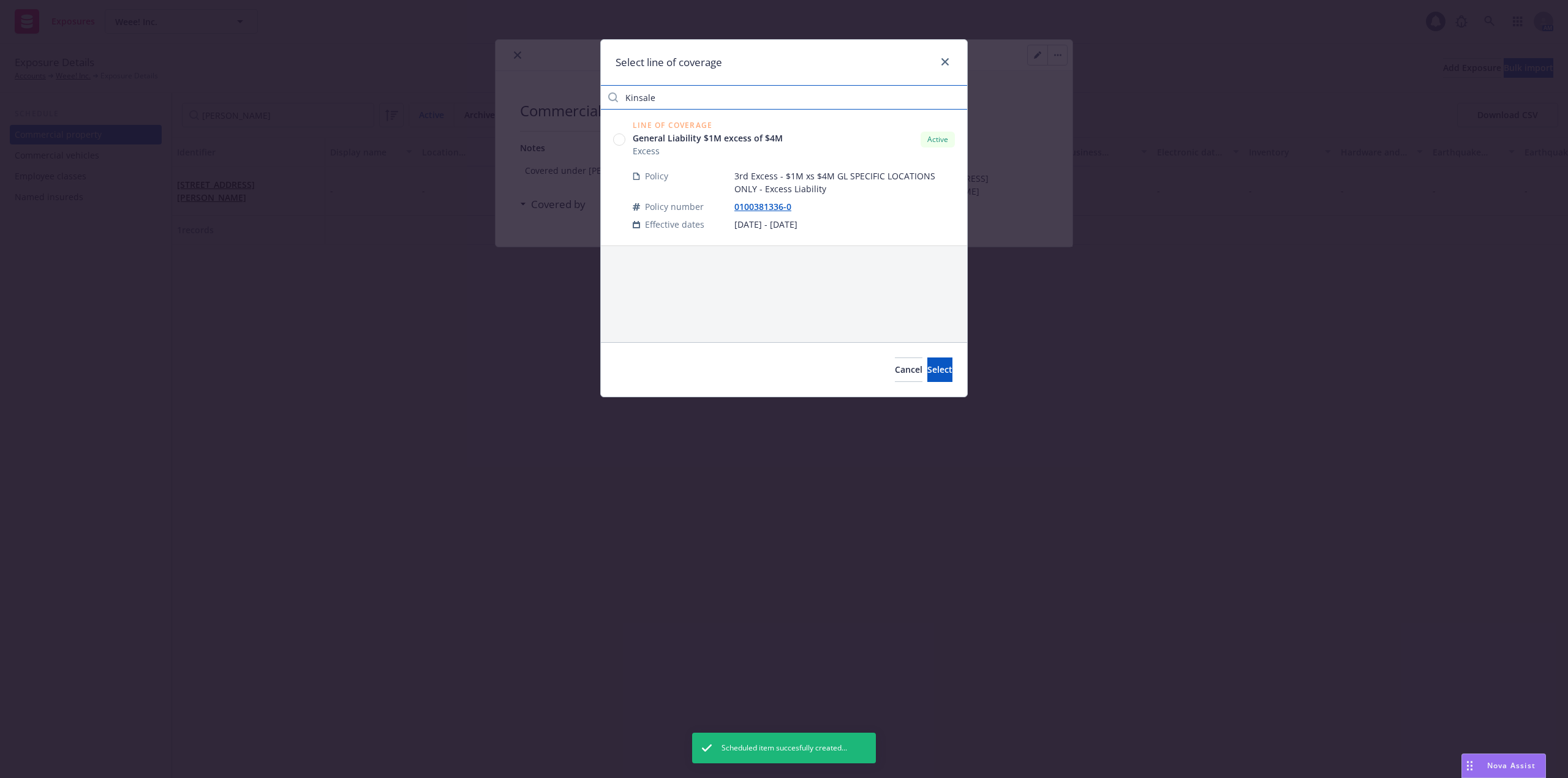
type input "Kinsale"
click at [621, 142] on circle at bounding box center [619, 140] width 12 height 12
click at [927, 364] on span "Select" at bounding box center [940, 369] width 25 height 12
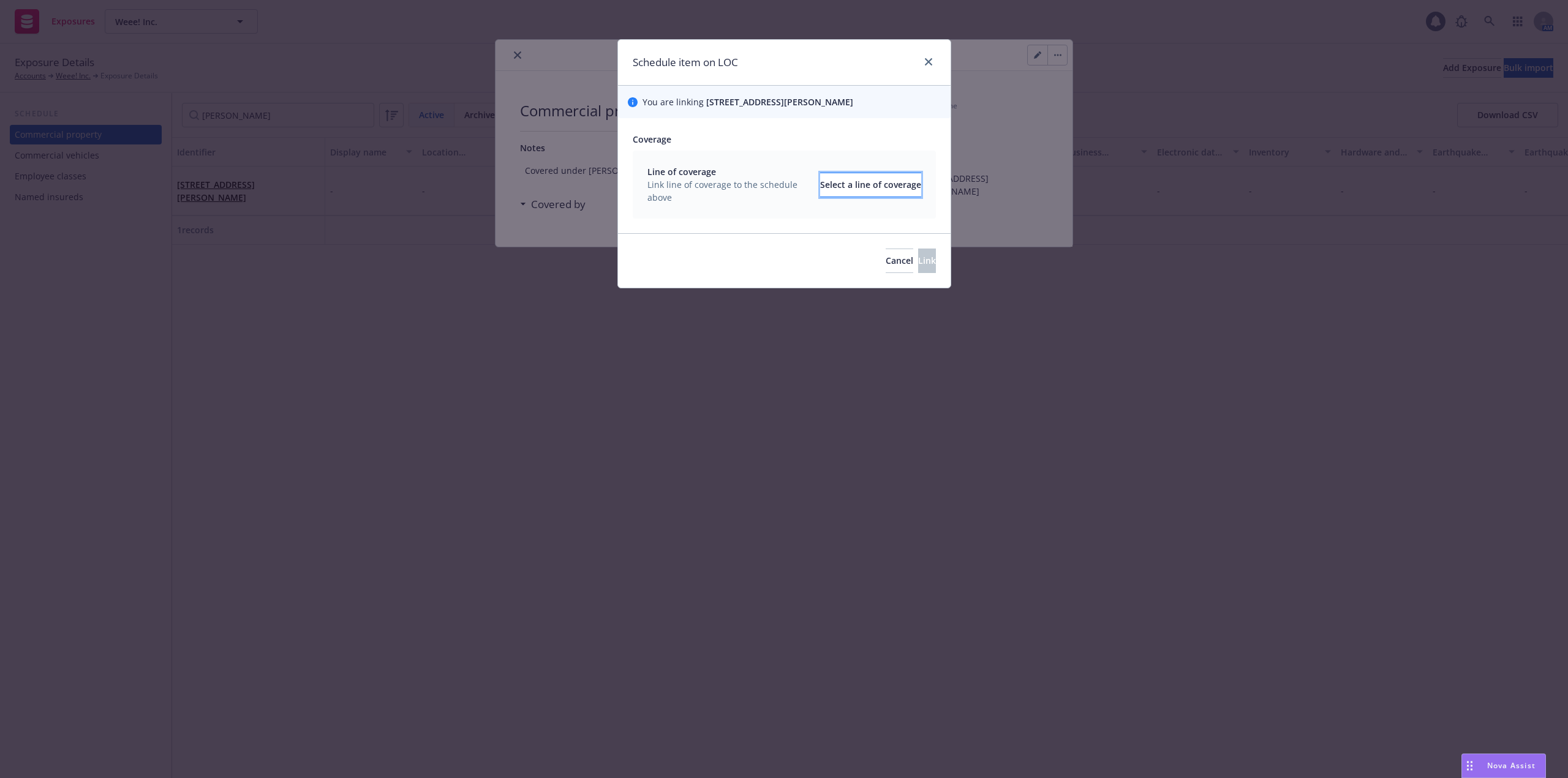
click at [844, 192] on div "Select a line of coverage" at bounding box center [870, 185] width 101 height 23
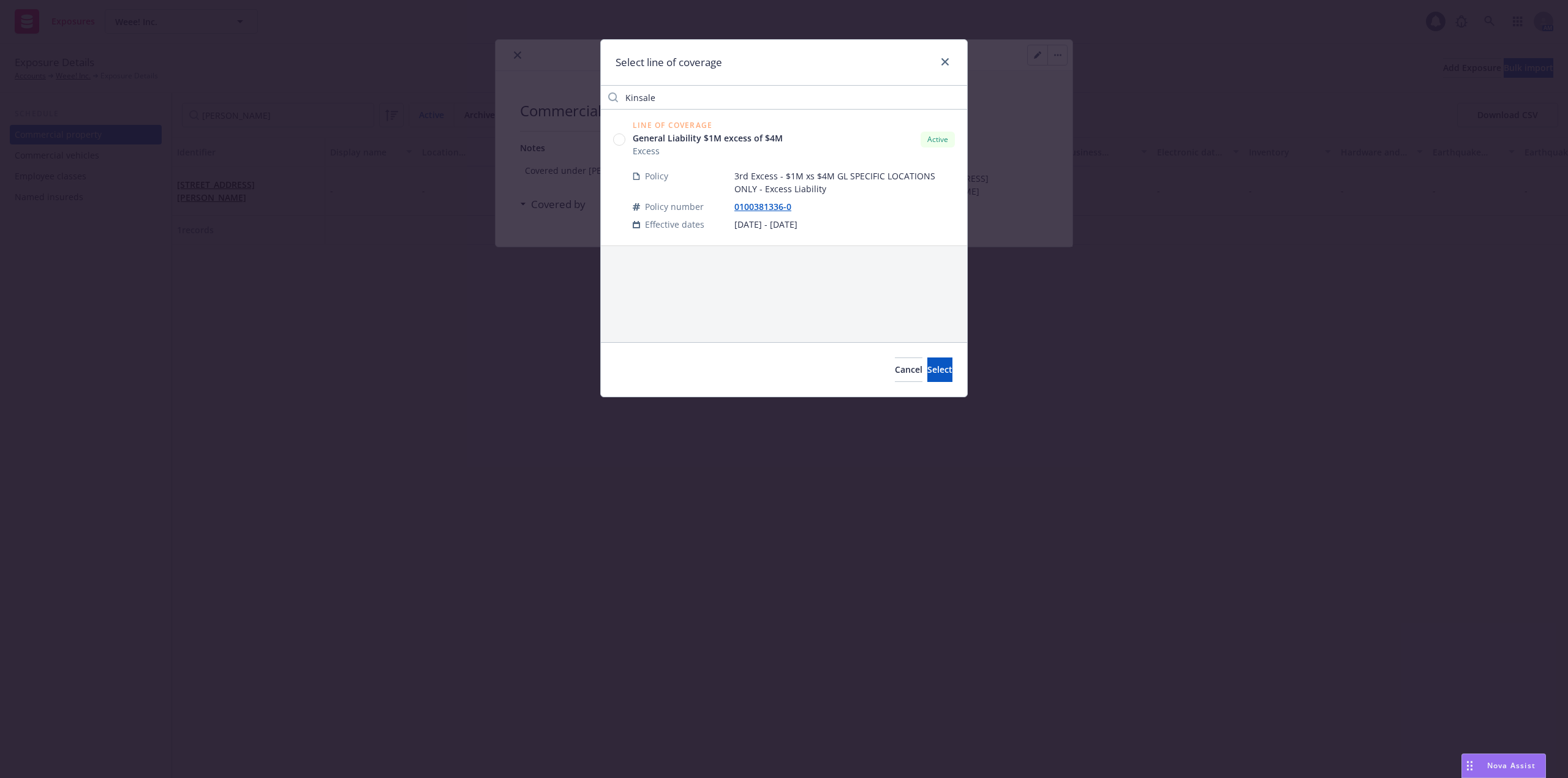
drag, startPoint x: 622, startPoint y: 140, endPoint x: 725, endPoint y: 202, distance: 120.2
click at [622, 140] on circle at bounding box center [619, 140] width 12 height 12
click at [927, 374] on span "Select" at bounding box center [940, 369] width 25 height 12
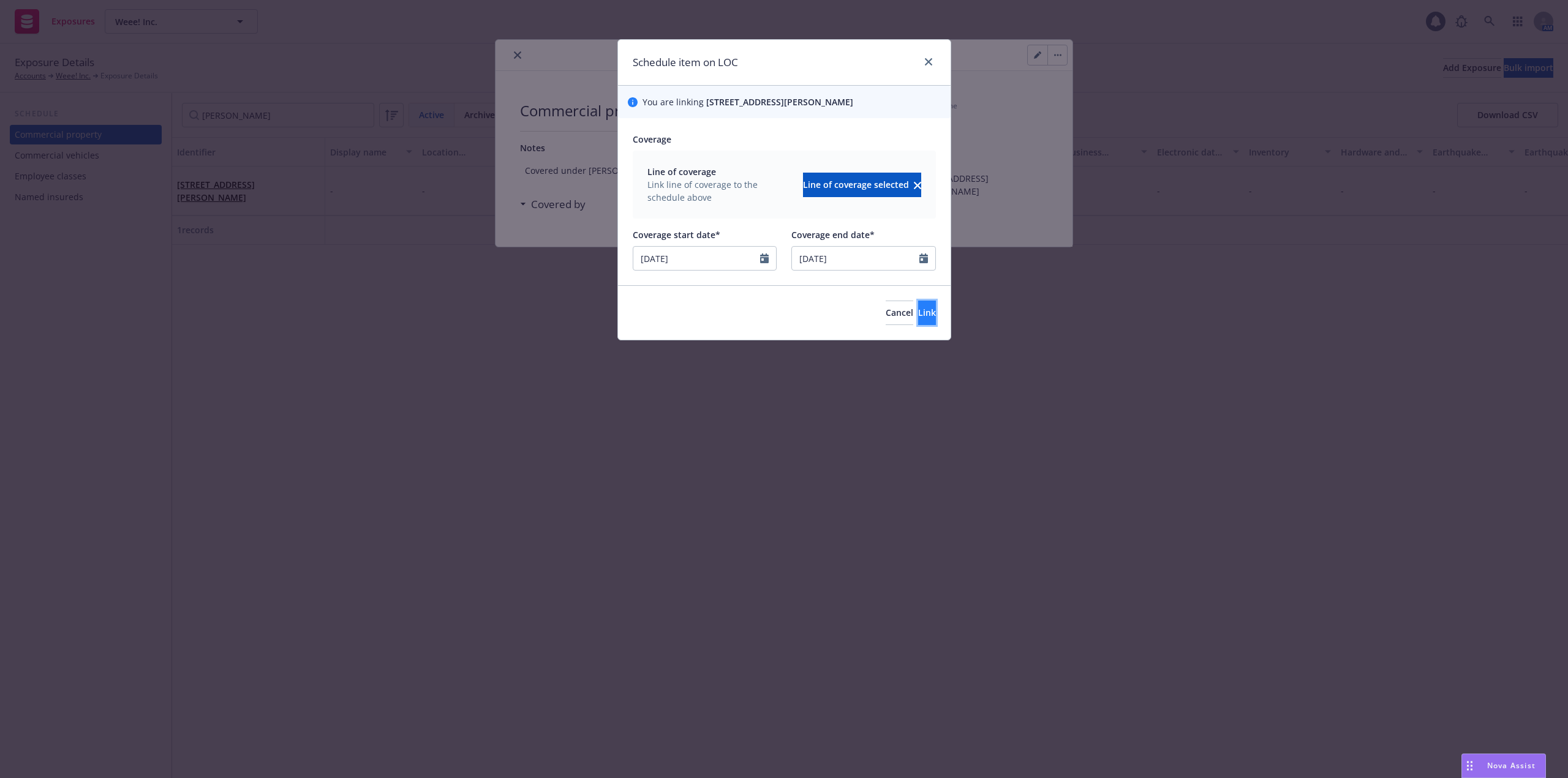
click at [918, 307] on span "Link" at bounding box center [926, 313] width 17 height 12
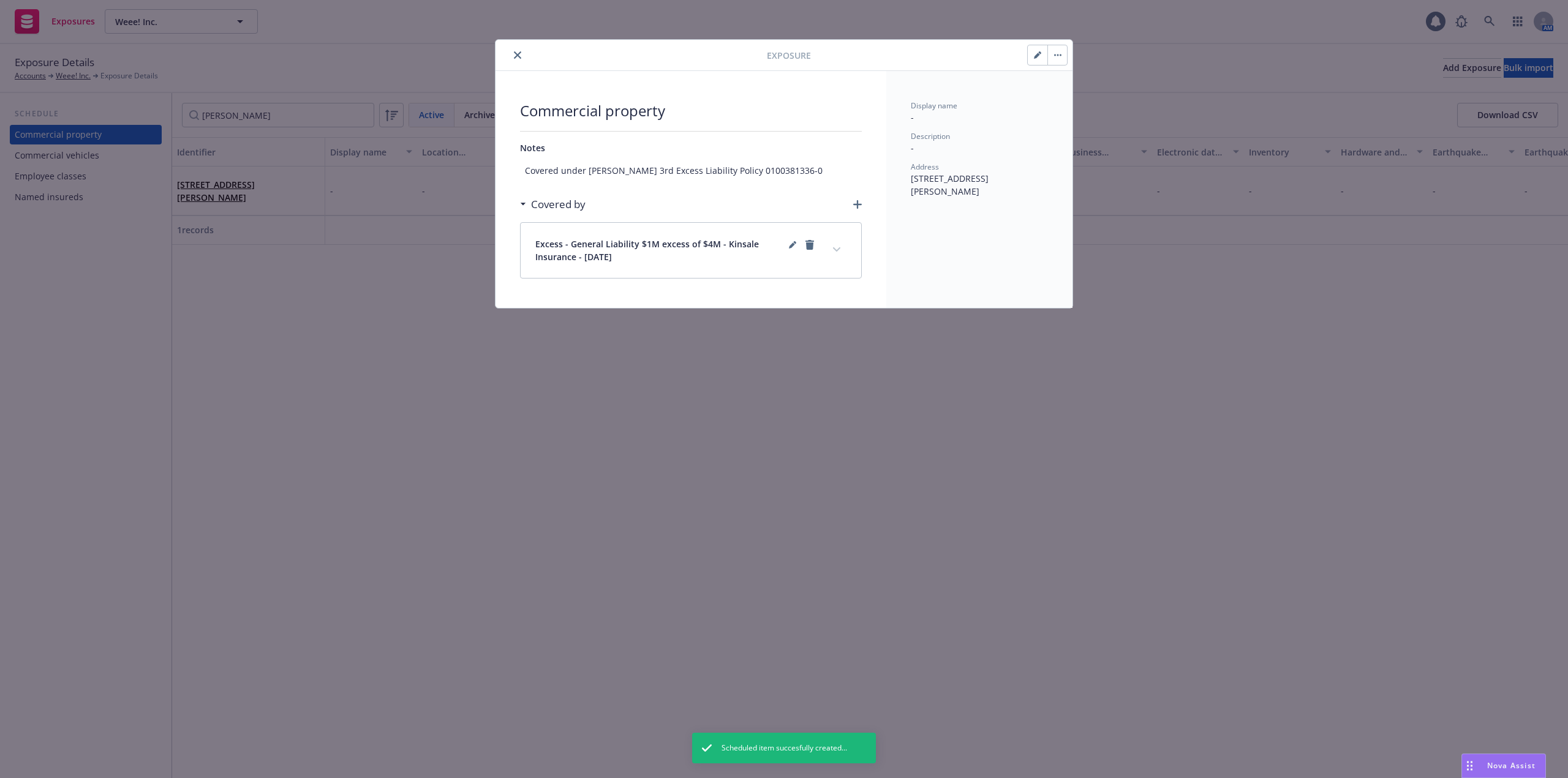
click at [1032, 55] on button "button" at bounding box center [1037, 55] width 20 height 20
type textarea "x"
select select "NO"
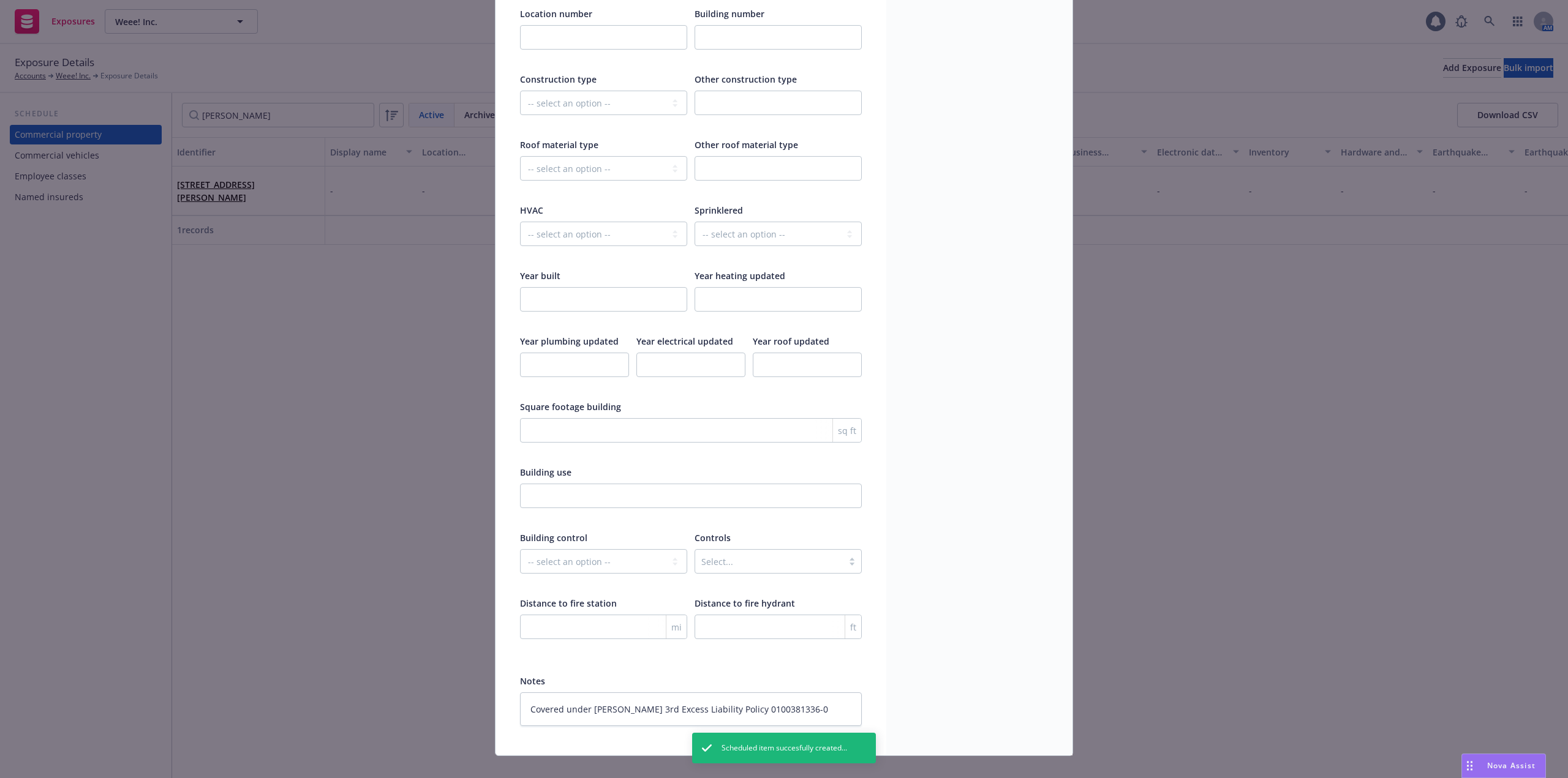
scroll to position [1616, 0]
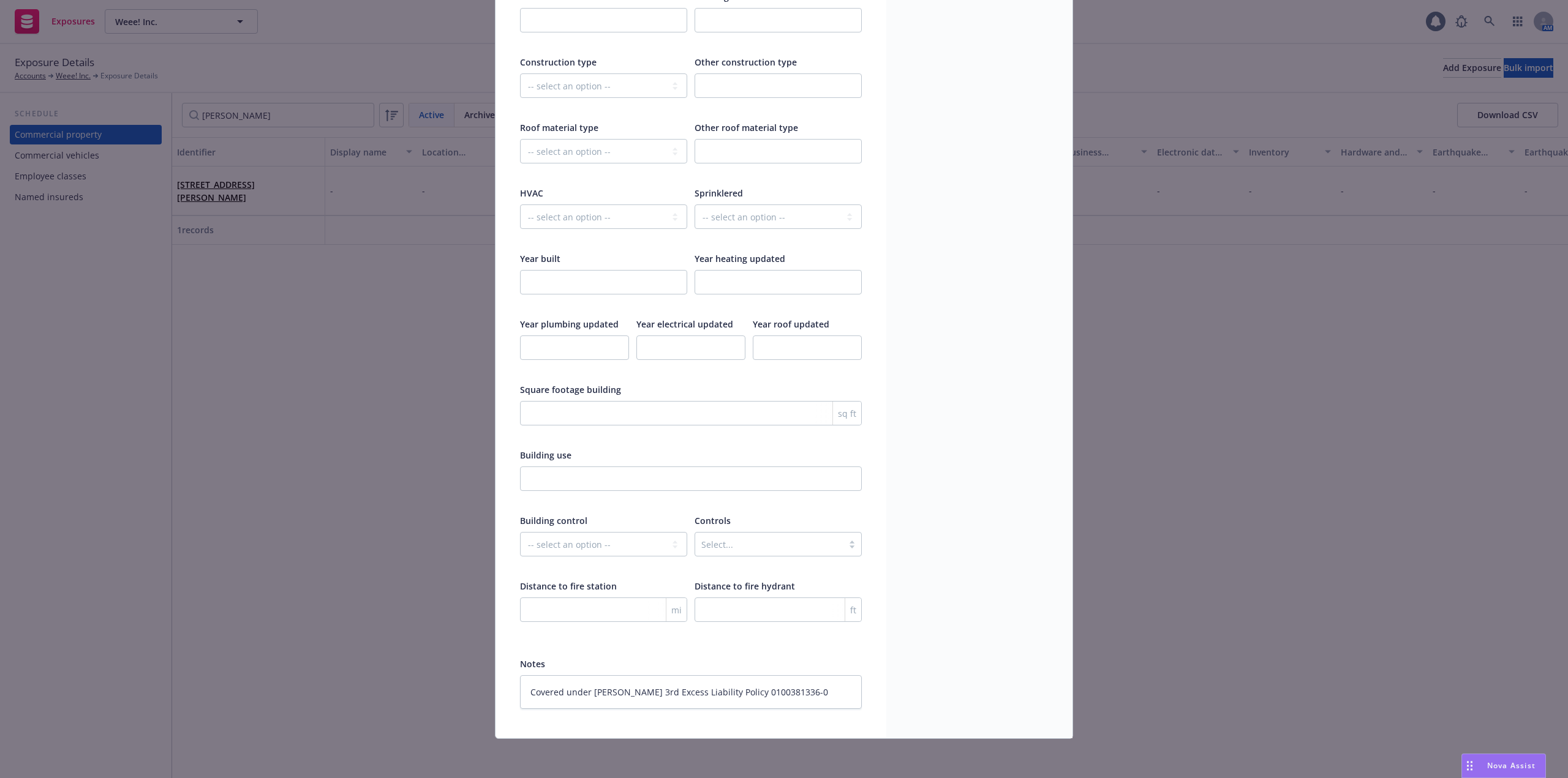
type textarea "x"
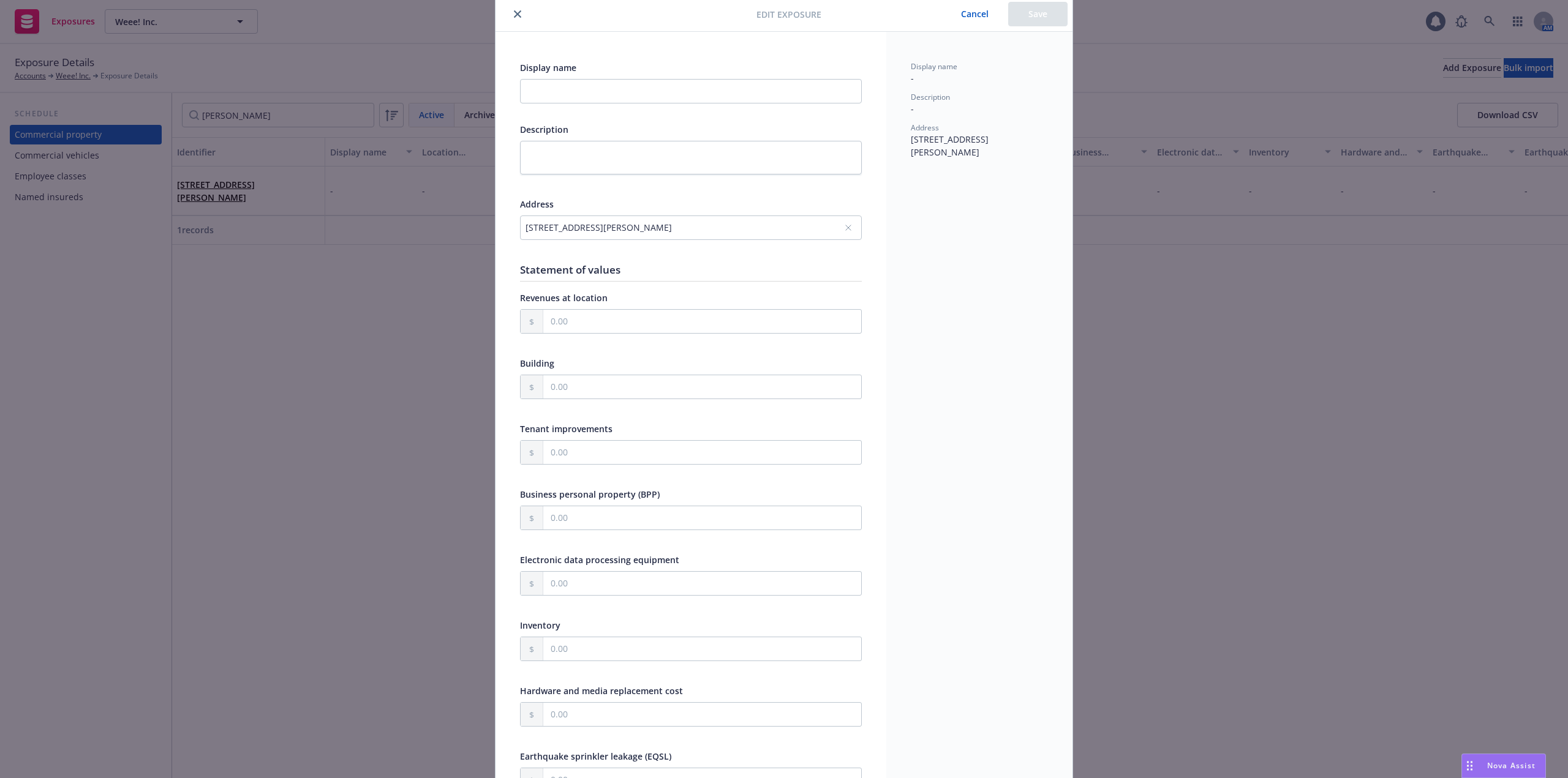
scroll to position [0, 0]
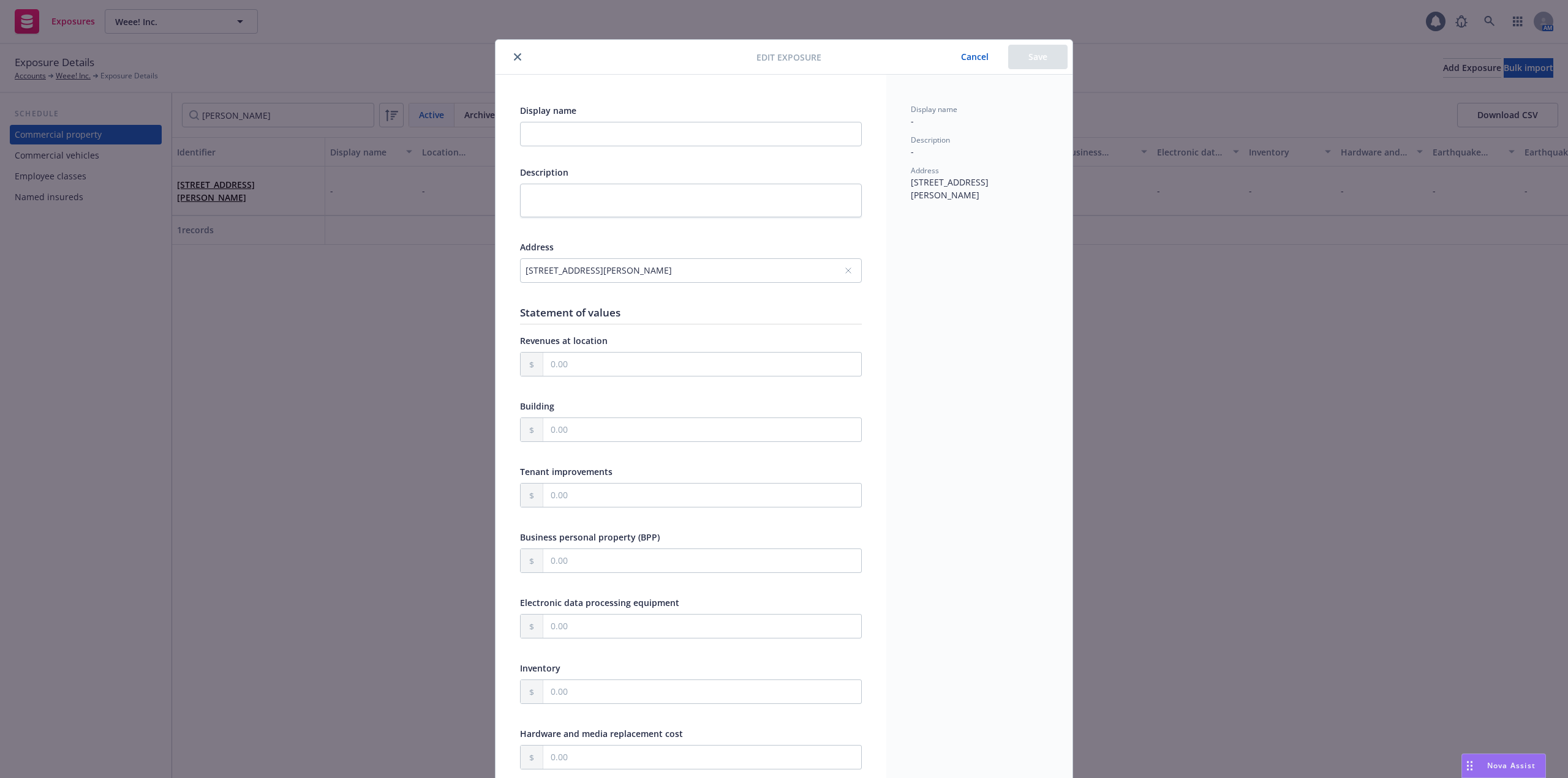
click at [514, 55] on icon "close" at bounding box center [517, 56] width 7 height 7
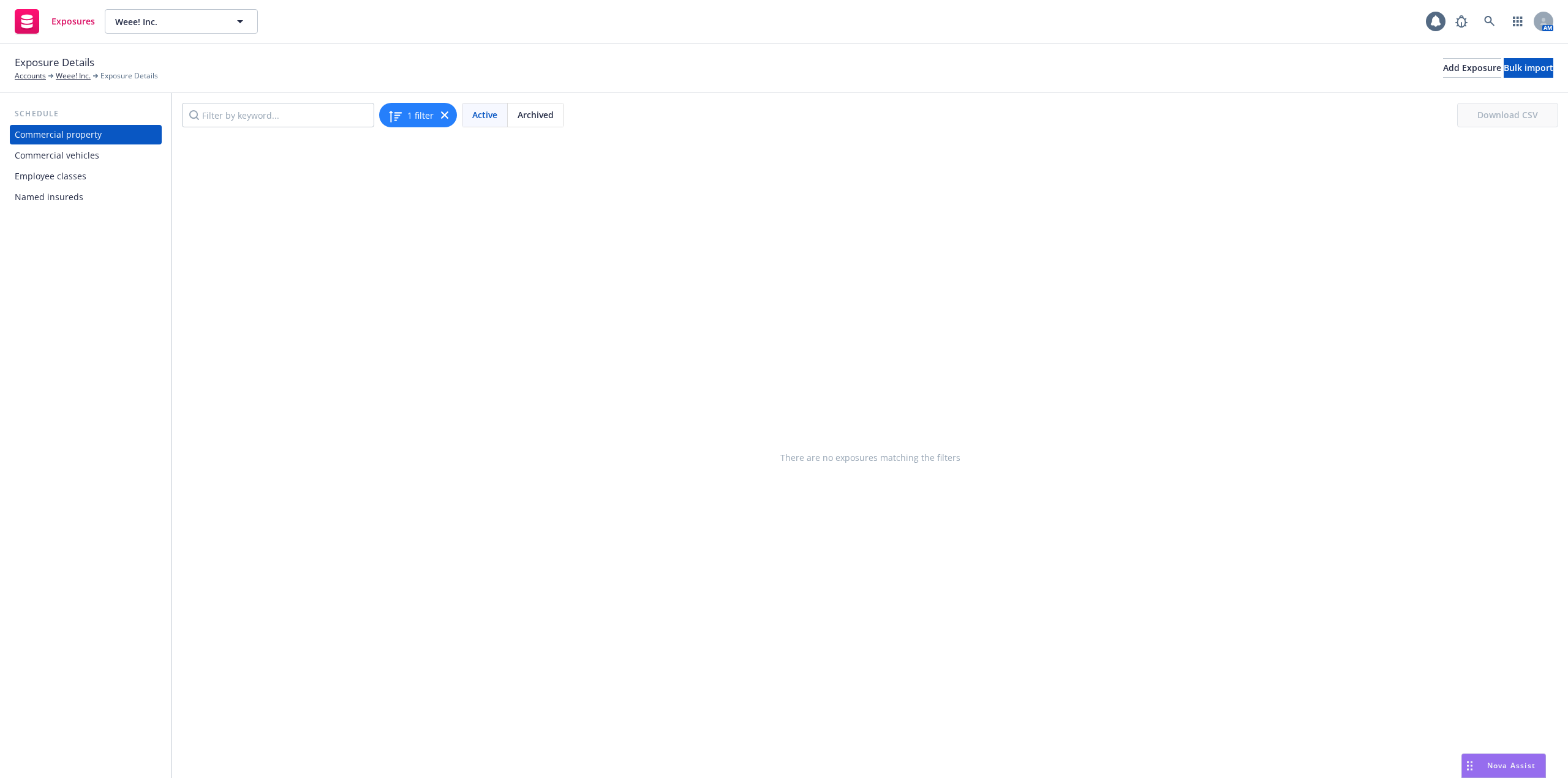
click at [64, 135] on div "Commercial property" at bounding box center [58, 135] width 87 height 20
click at [1443, 63] on div "Add Exposure" at bounding box center [1472, 68] width 58 height 18
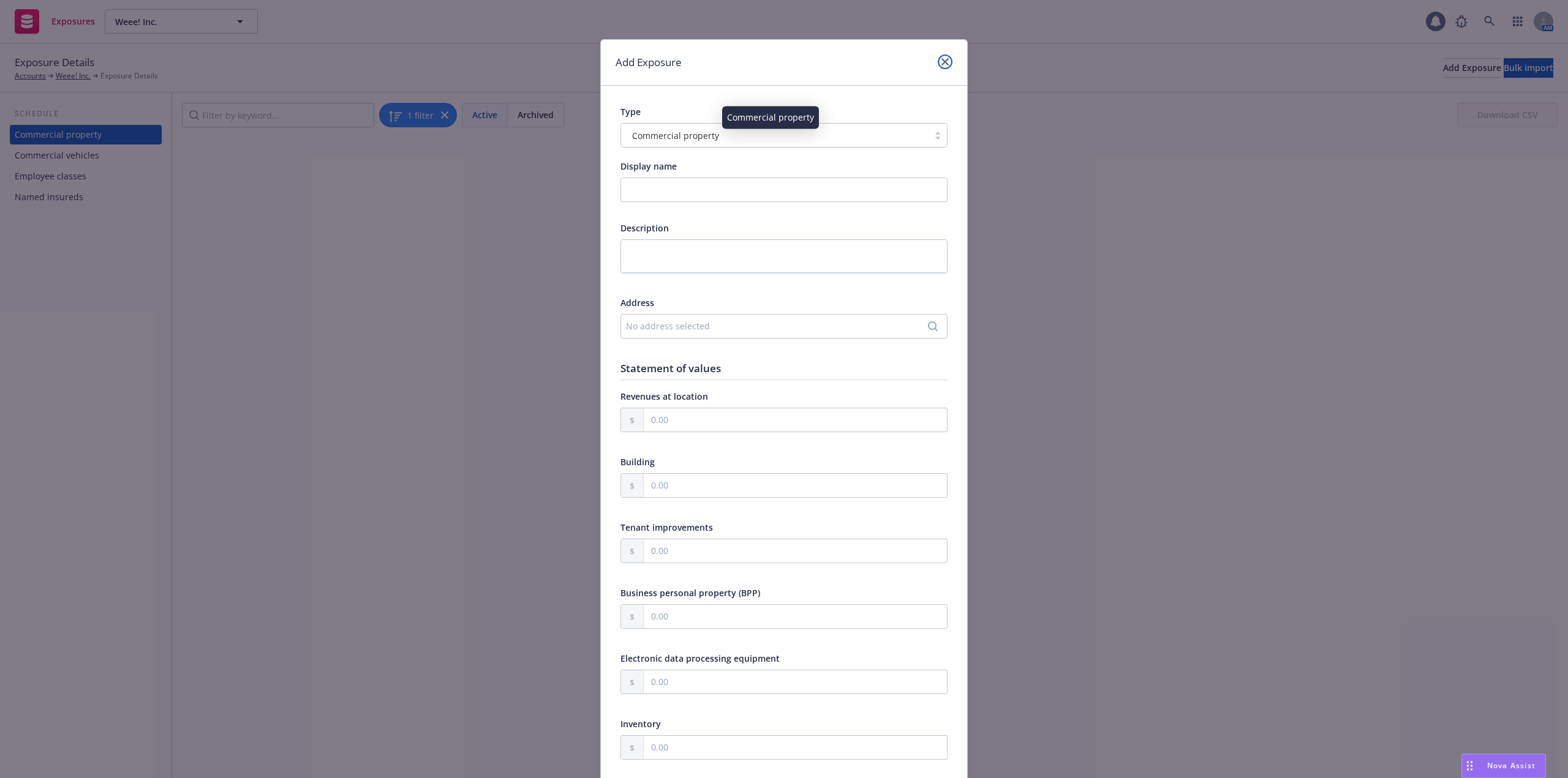
click at [941, 63] on icon "close" at bounding box center [945, 61] width 7 height 7
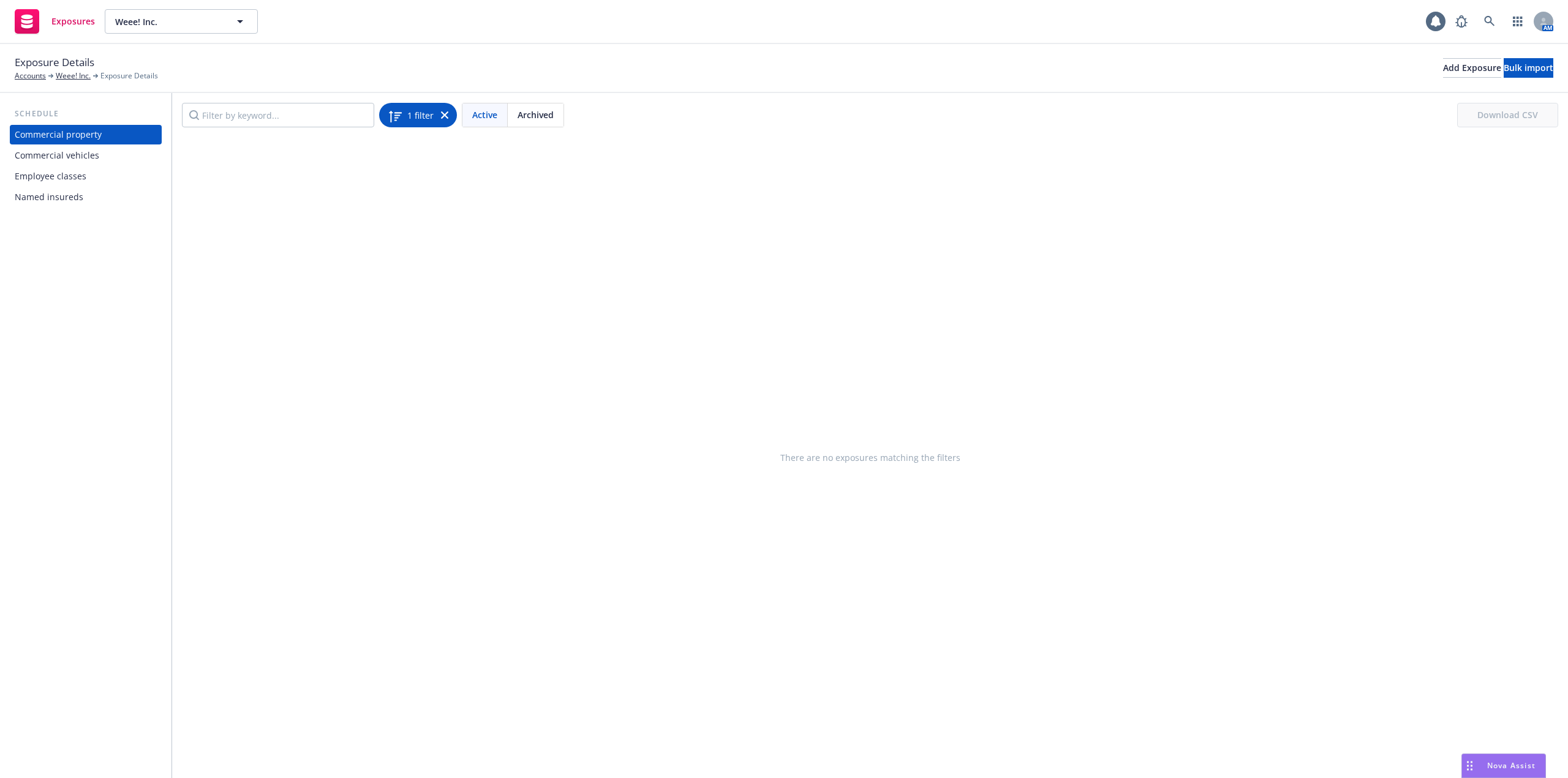
click at [441, 116] on icon at bounding box center [445, 115] width 7 height 7
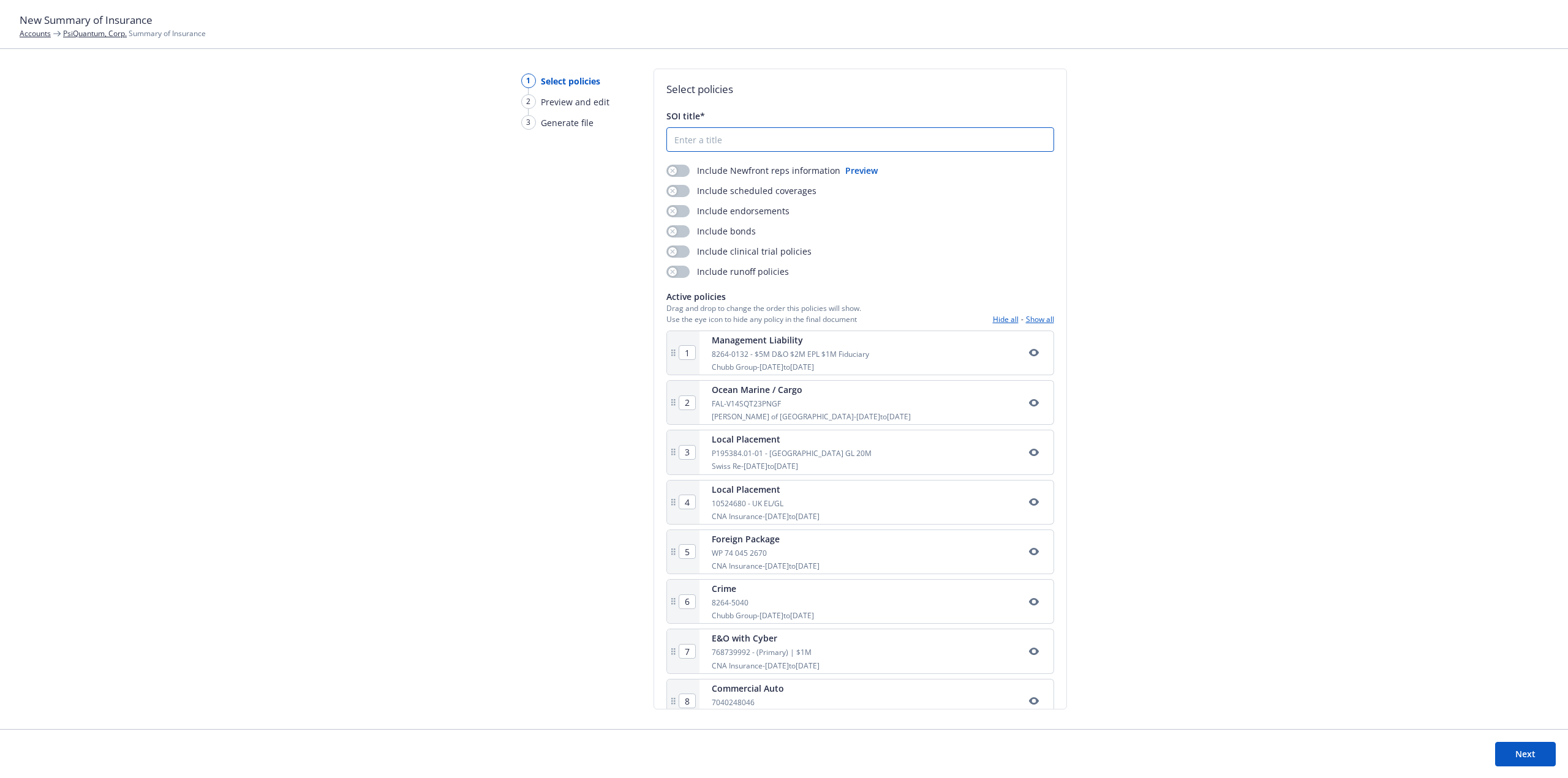
click at [733, 142] on input "SOI title*" at bounding box center [859, 140] width 387 height 23
type input "SOI Test"
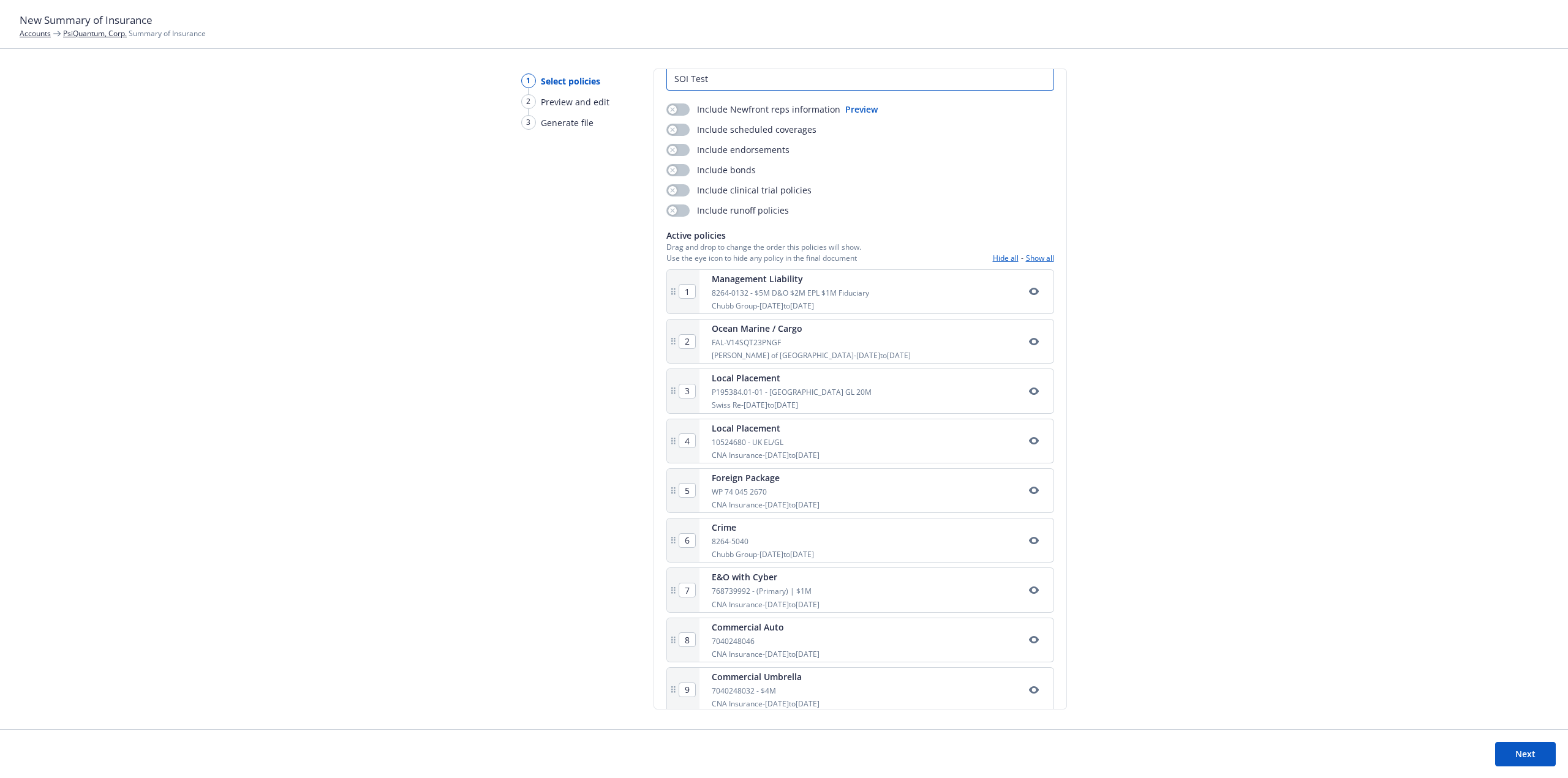
scroll to position [64, 0]
drag, startPoint x: 800, startPoint y: 646, endPoint x: 803, endPoint y: 295, distance: 351.0
click at [803, 295] on div "1 Management Liability 8264-0132 - $5M D&O $2M EPL $1M Fiduciary Chubb Group - …" at bounding box center [860, 612] width 387 height 692
type input "2"
type input "3"
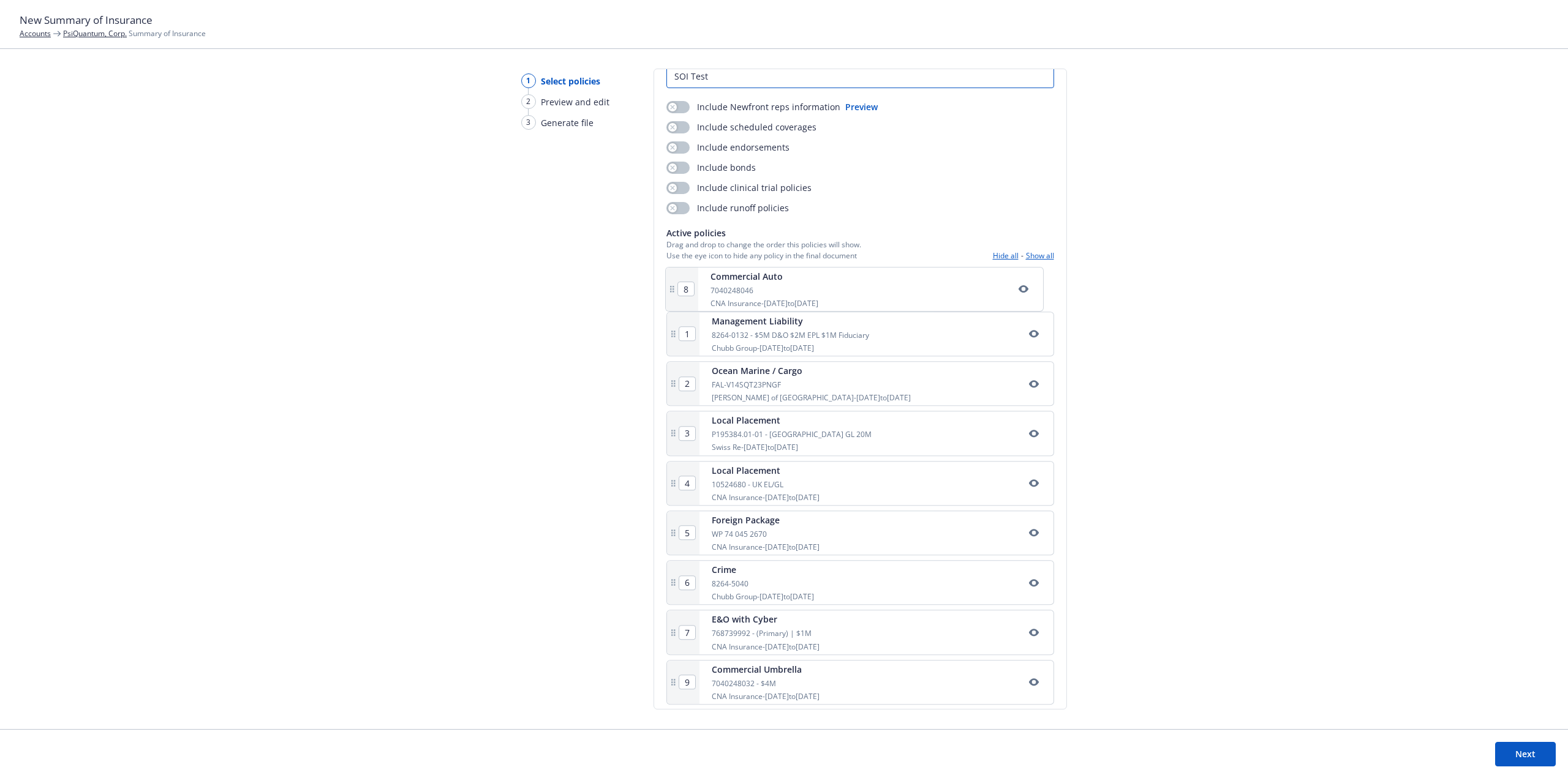
type input "4"
type input "5"
type input "6"
type input "7"
type input "8"
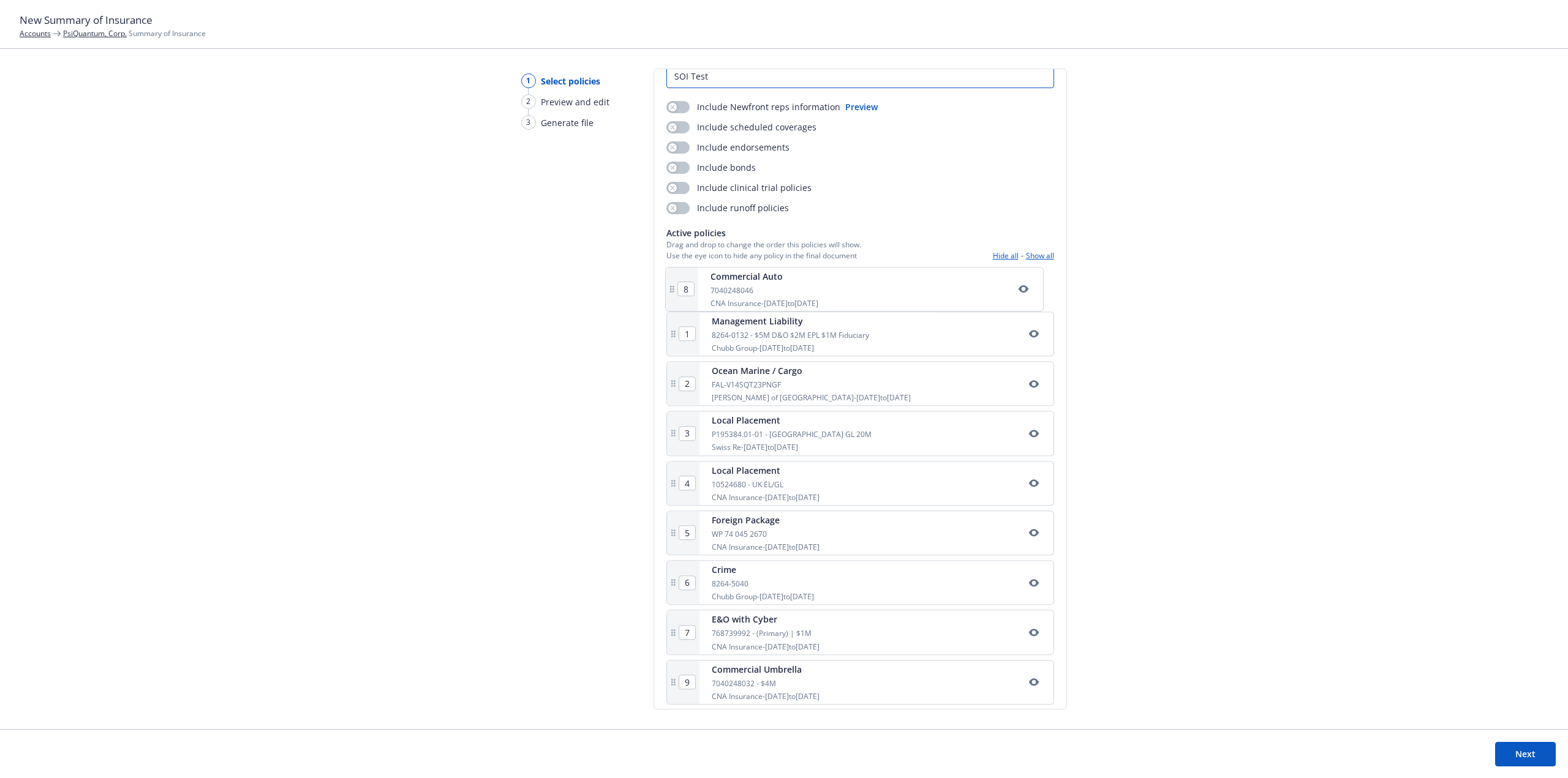
type input "1"
drag, startPoint x: 813, startPoint y: 592, endPoint x: 811, endPoint y: 336, distance: 256.0
click at [811, 336] on div "1 Commercial Auto 7040248046 CNA Insurance - [DATE] to [DATE] 2 Management Liab…" at bounding box center [860, 611] width 387 height 692
type input "2"
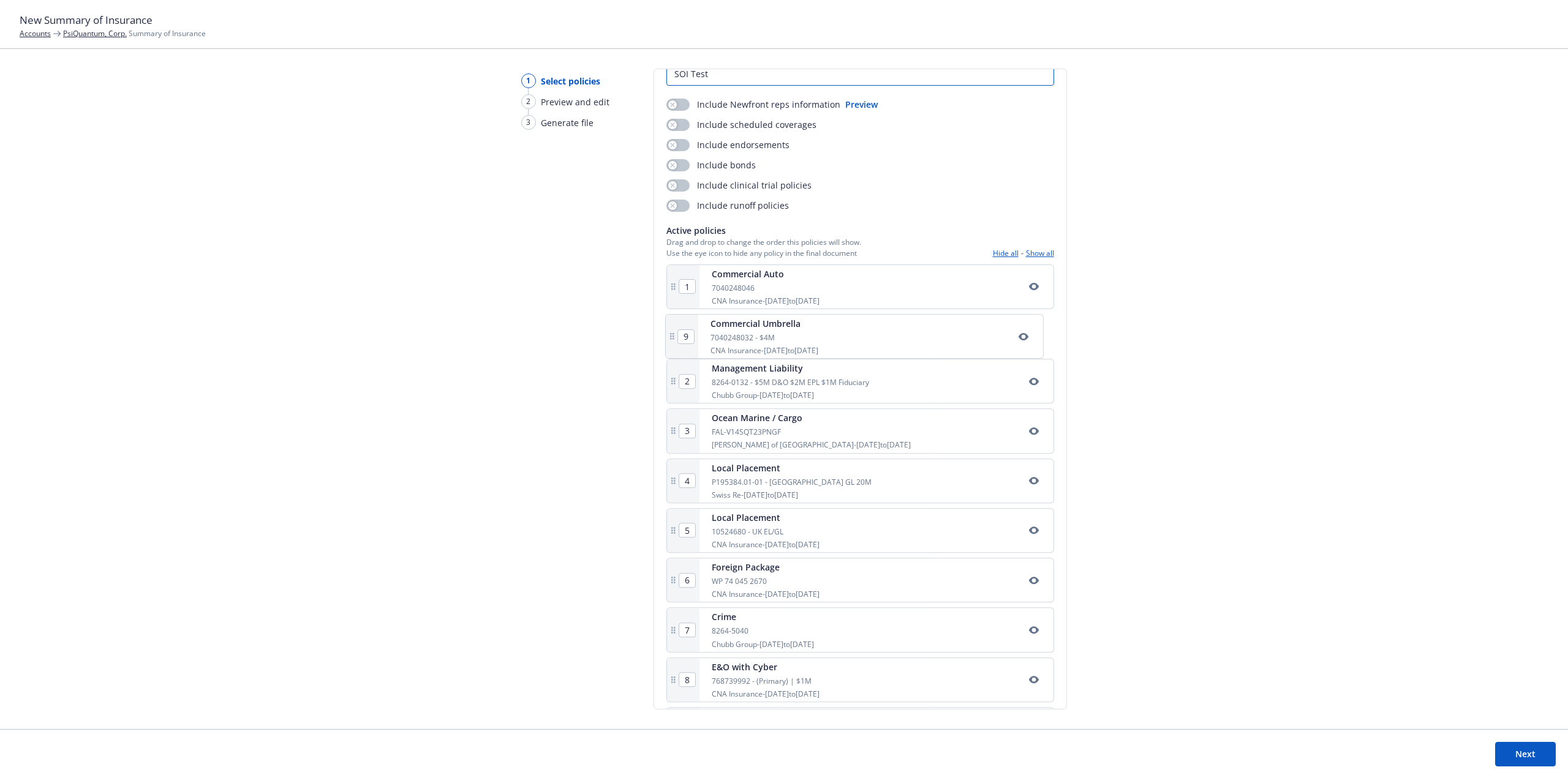
type input "3"
type input "4"
type input "5"
type input "6"
type input "7"
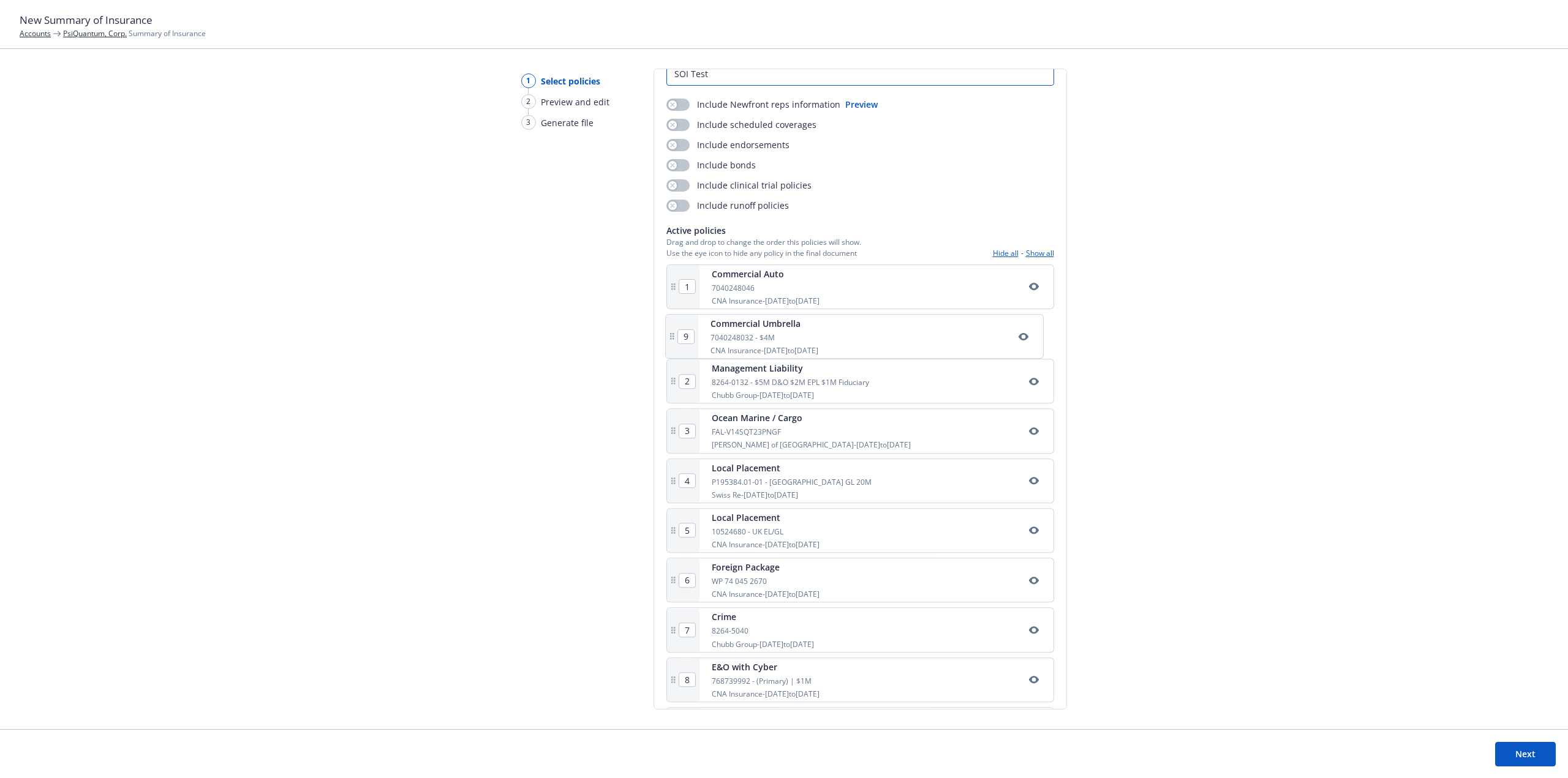
type input "8"
type input "9"
drag, startPoint x: 796, startPoint y: 636, endPoint x: 791, endPoint y: 391, distance: 245.1
click at [791, 391] on div "1 Commercial Auto 7040248046 CNA Insurance - [DATE] to [DATE] 2 Commercial Umbr…" at bounding box center [860, 608] width 387 height 692
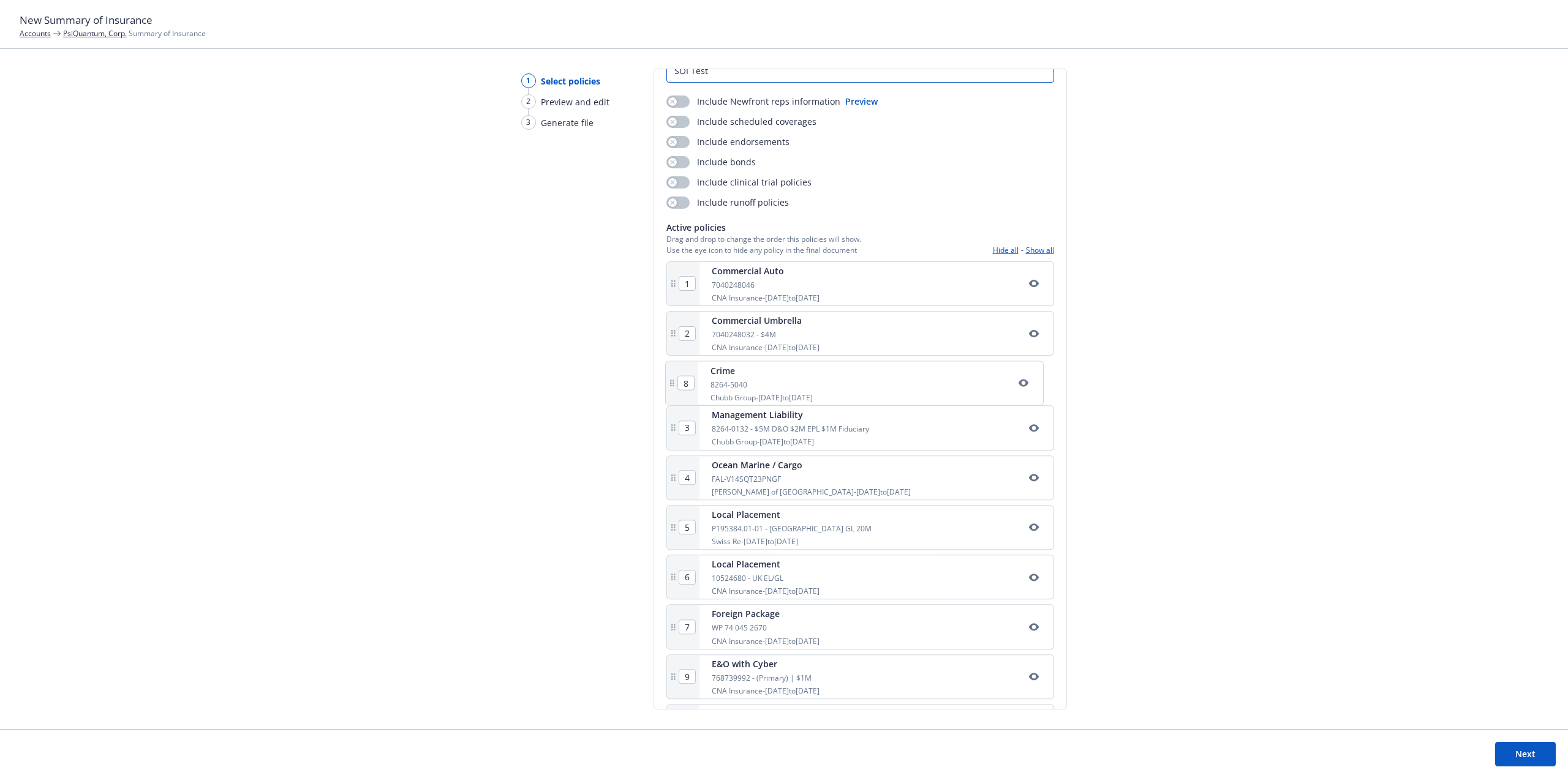
type input "4"
type input "5"
type input "6"
type input "7"
type input "8"
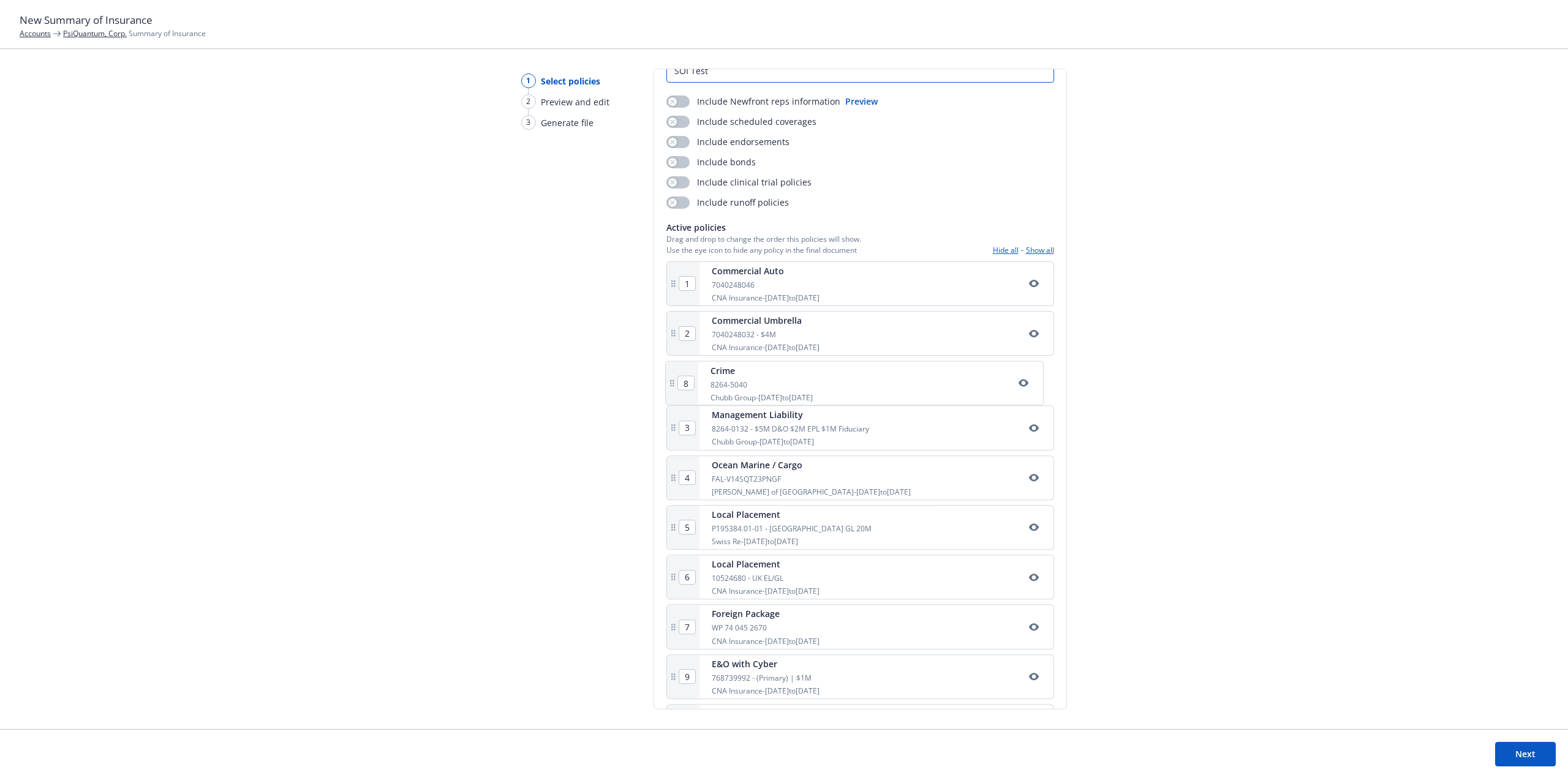
type input "3"
drag, startPoint x: 806, startPoint y: 487, endPoint x: 806, endPoint y: 437, distance: 50.0
click at [806, 437] on div "1 Commercial Auto 7040248046 CNA Insurance - [DATE] to [DATE] 2 Commercial Umbr…" at bounding box center [860, 608] width 387 height 692
type input "5"
type input "4"
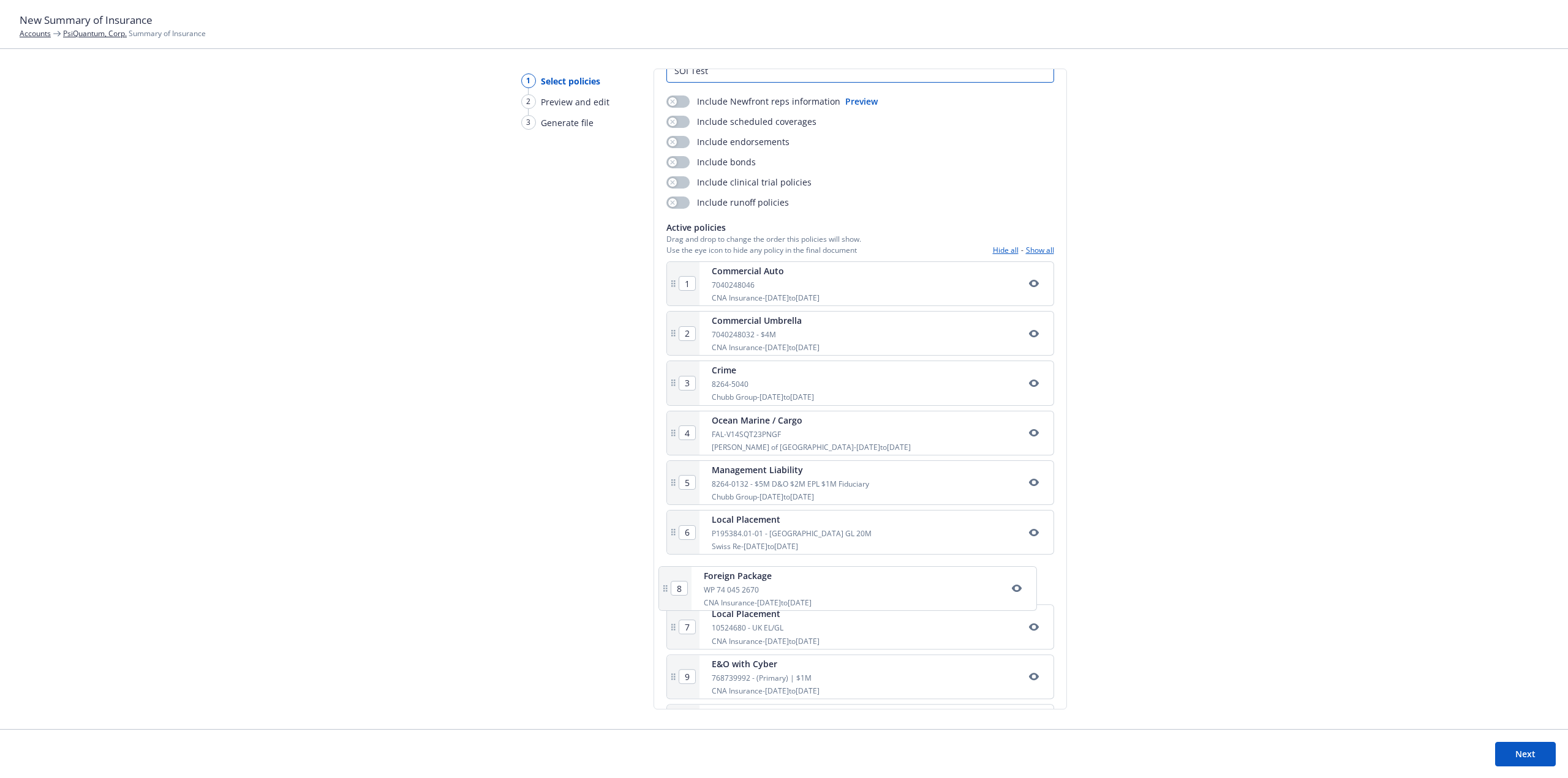
scroll to position [72, 0]
drag, startPoint x: 796, startPoint y: 643, endPoint x: 796, endPoint y: 337, distance: 306.0
click at [796, 337] on div "1 Commercial Auto 7040248046 CNA Insurance - [DATE] to [DATE] 2 Commercial Umbr…" at bounding box center [860, 604] width 387 height 692
type input "3"
type input "4"
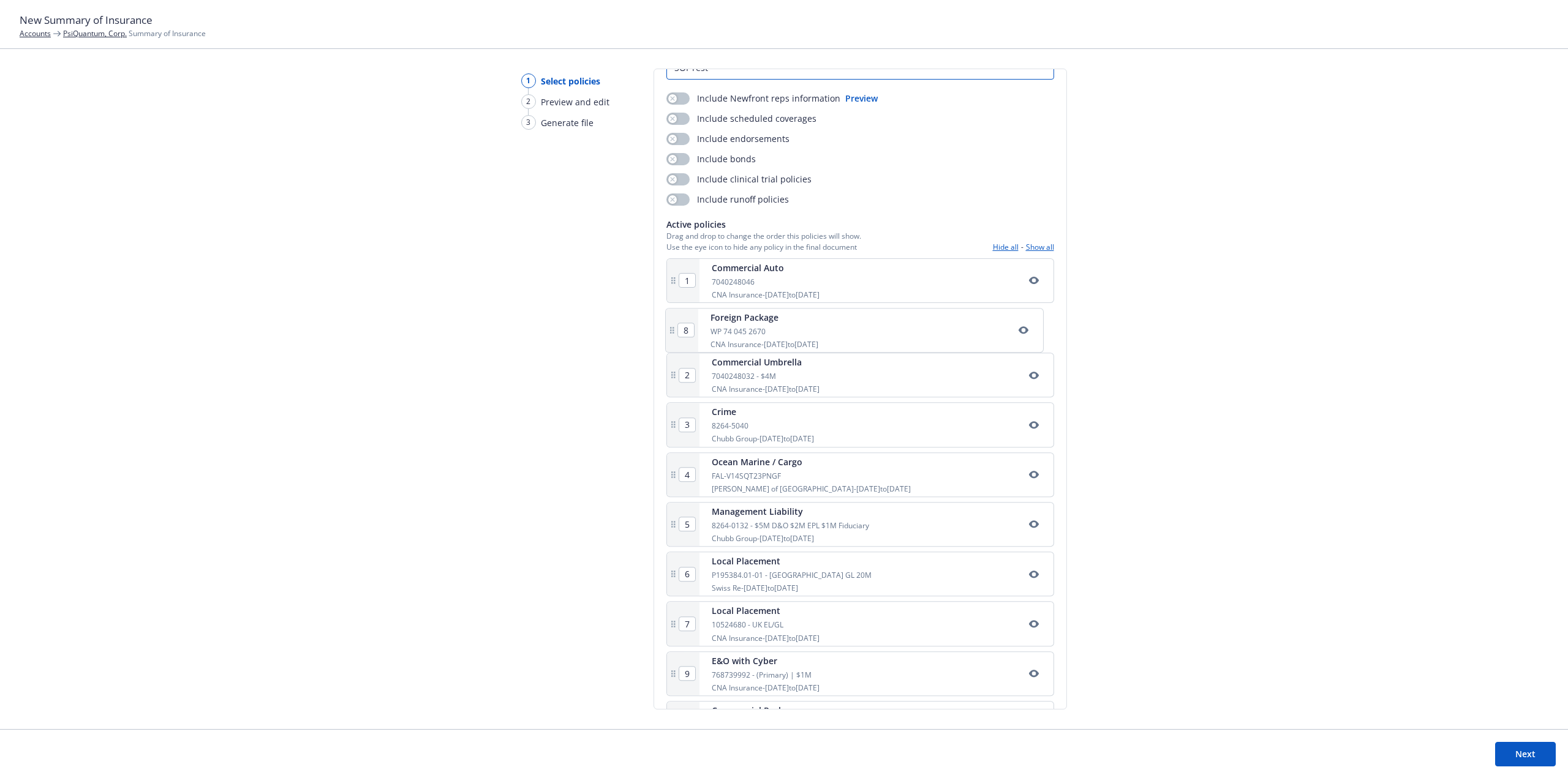
type input "5"
type input "7"
type input "8"
type input "2"
type input "6"
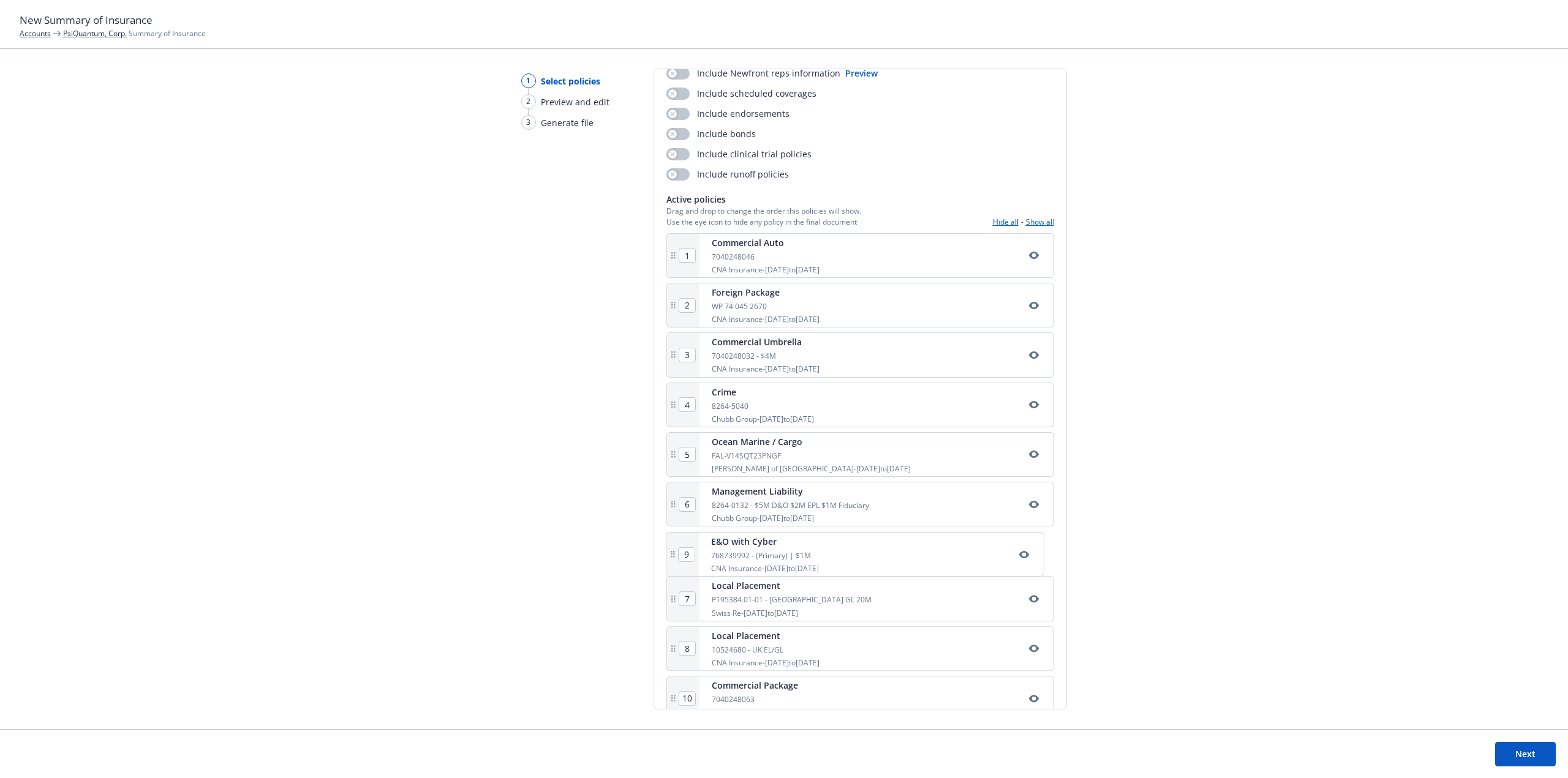
scroll to position [100, 0]
drag, startPoint x: 807, startPoint y: 690, endPoint x: 808, endPoint y: 513, distance: 177.0
click at [808, 513] on div "1 Commercial Auto 7040248046 CNA Insurance - [DATE] to [DATE] 2 Foreign Package…" at bounding box center [860, 577] width 387 height 692
type input "6"
type input "7"
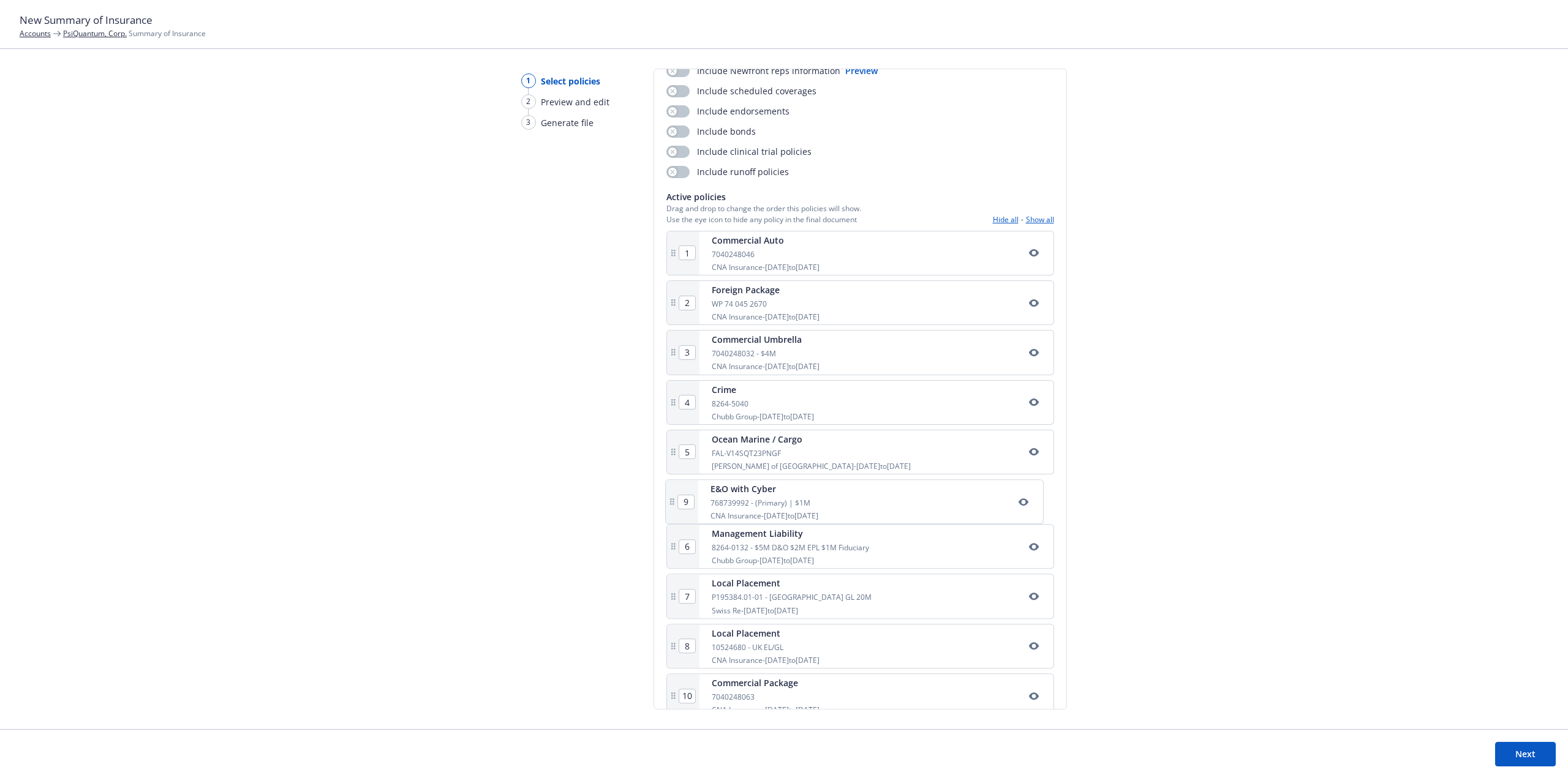
type input "8"
type input "9"
drag, startPoint x: 808, startPoint y: 652, endPoint x: 796, endPoint y: 208, distance: 444.2
click at [796, 208] on div "1 Commercial Auto 7040248046 CNA Insurance - [DATE] to [DATE] 2 Foreign Package…" at bounding box center [860, 535] width 387 height 692
type input "2"
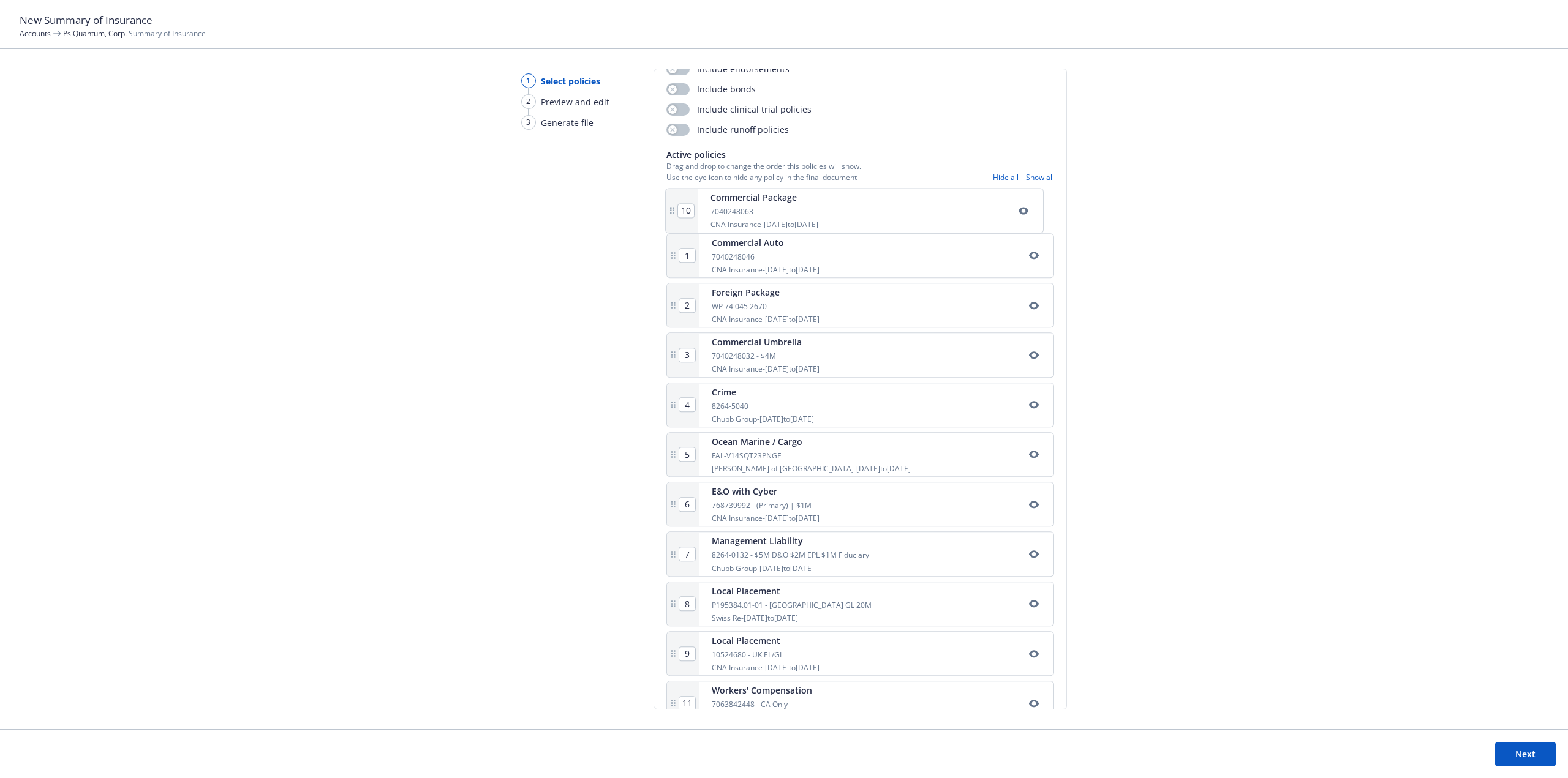
type input "1"
type input "7"
type input "3"
type input "4"
type input "5"
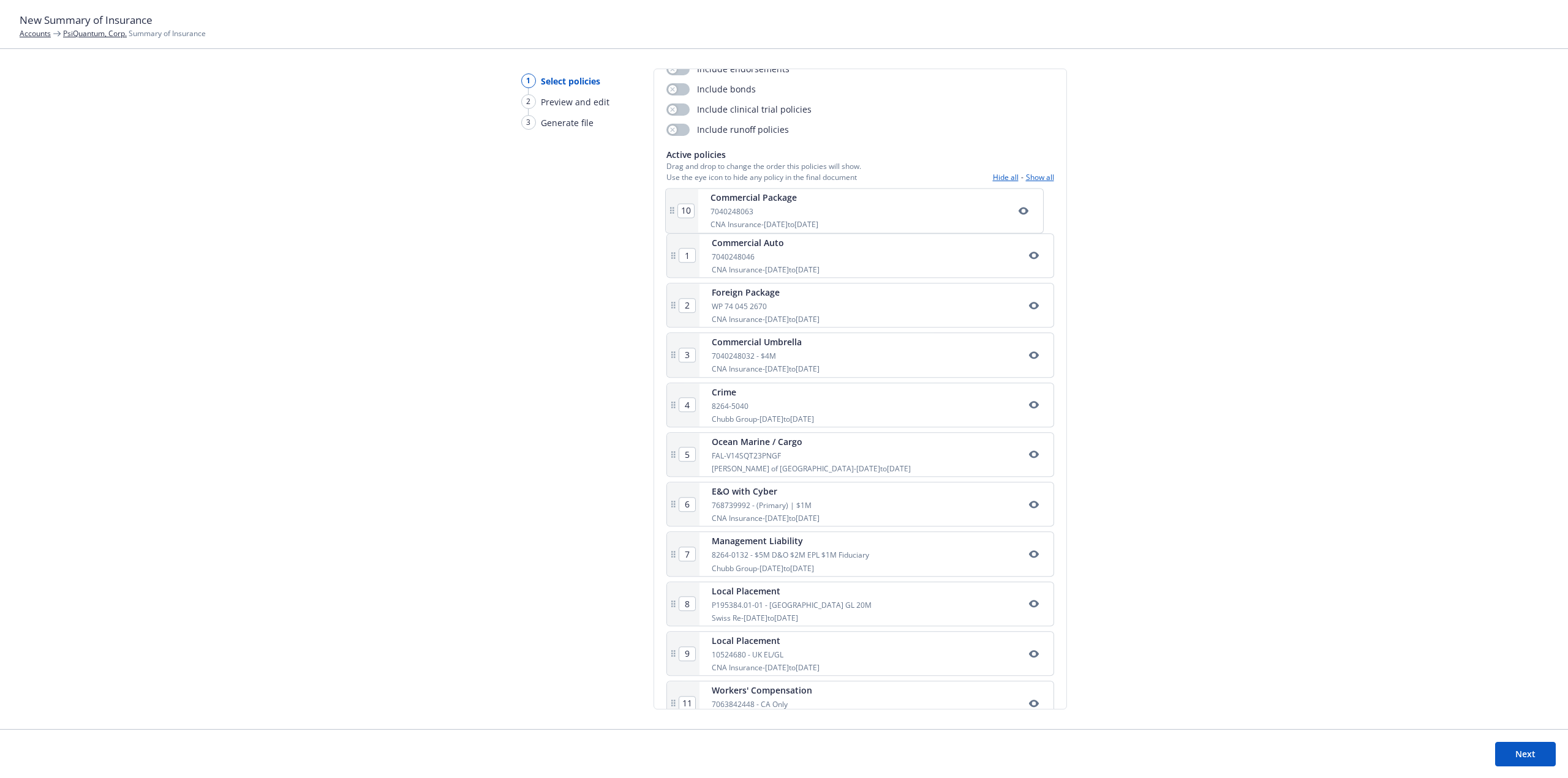
type input "6"
type input "8"
type input "9"
type input "10"
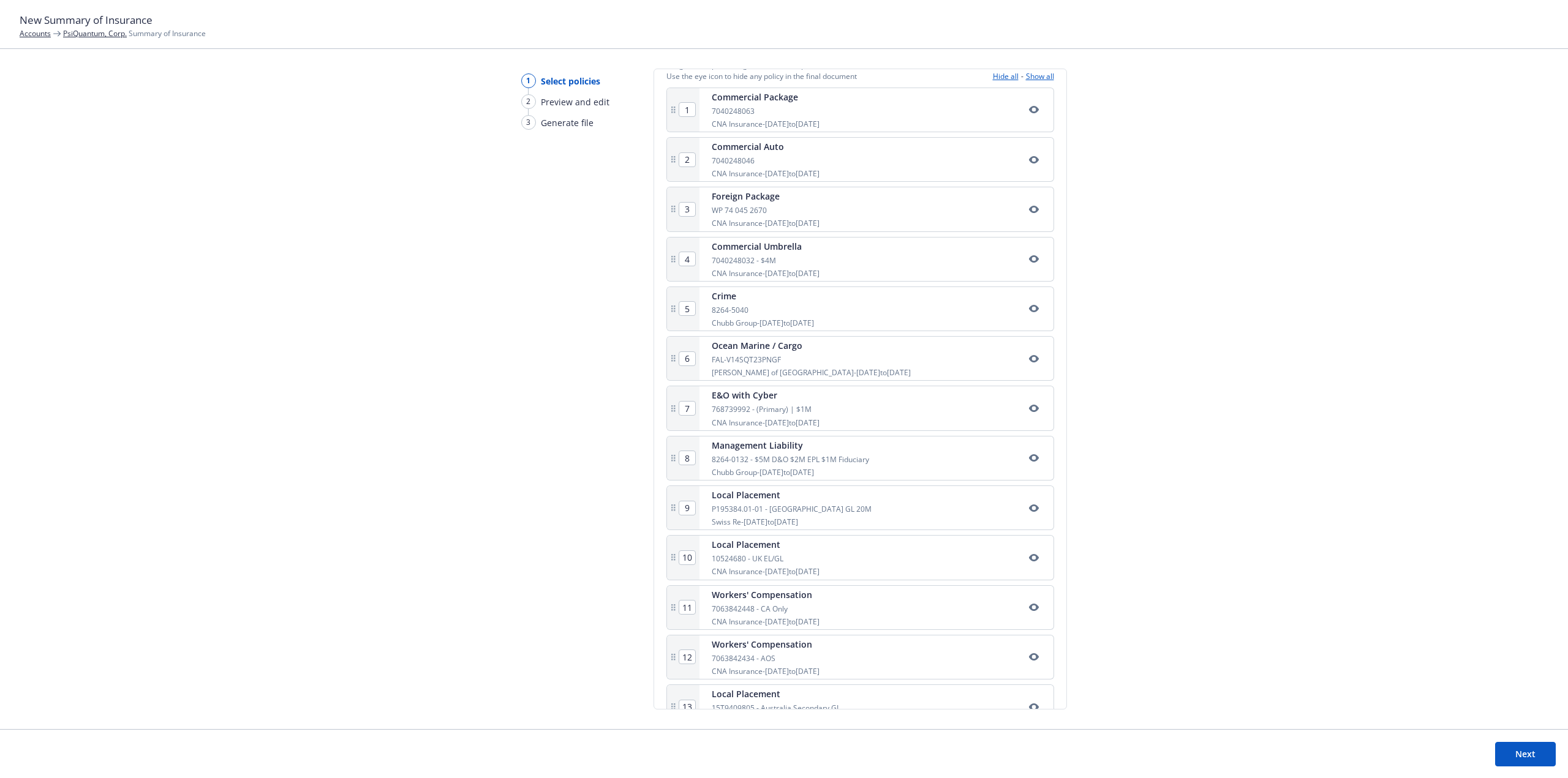
scroll to position [265, 0]
drag, startPoint x: 754, startPoint y: 575, endPoint x: 758, endPoint y: 219, distance: 356.0
click at [758, 219] on div "1 Commercial Package 7040248063 CNA Insurance - [DATE] to [DATE] 2 Commercial A…" at bounding box center [860, 446] width 387 height 692
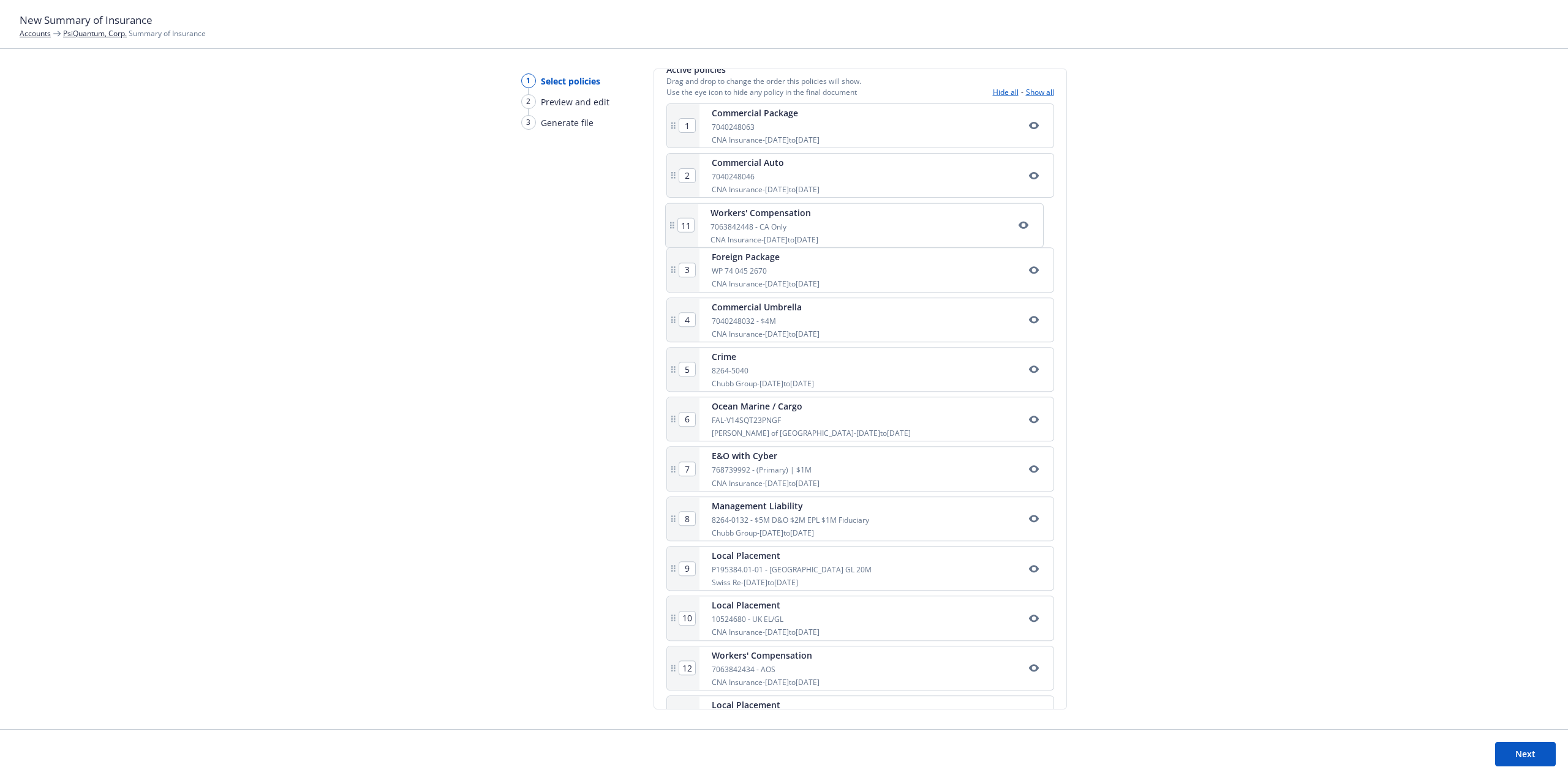
type input "3"
type input "4"
type input "5"
type input "6"
type input "7"
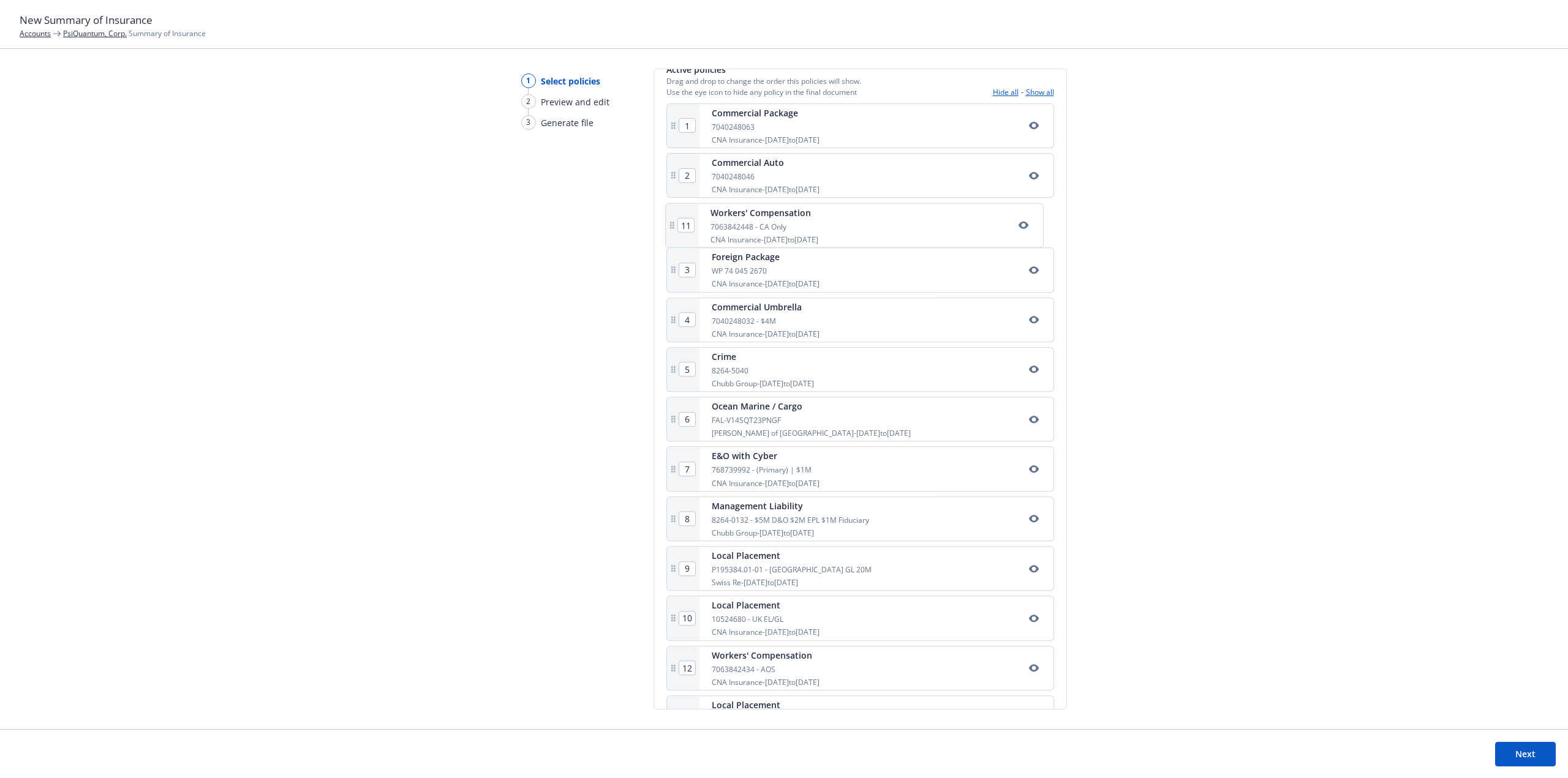
type input "8"
type input "9"
type input "10"
type input "11"
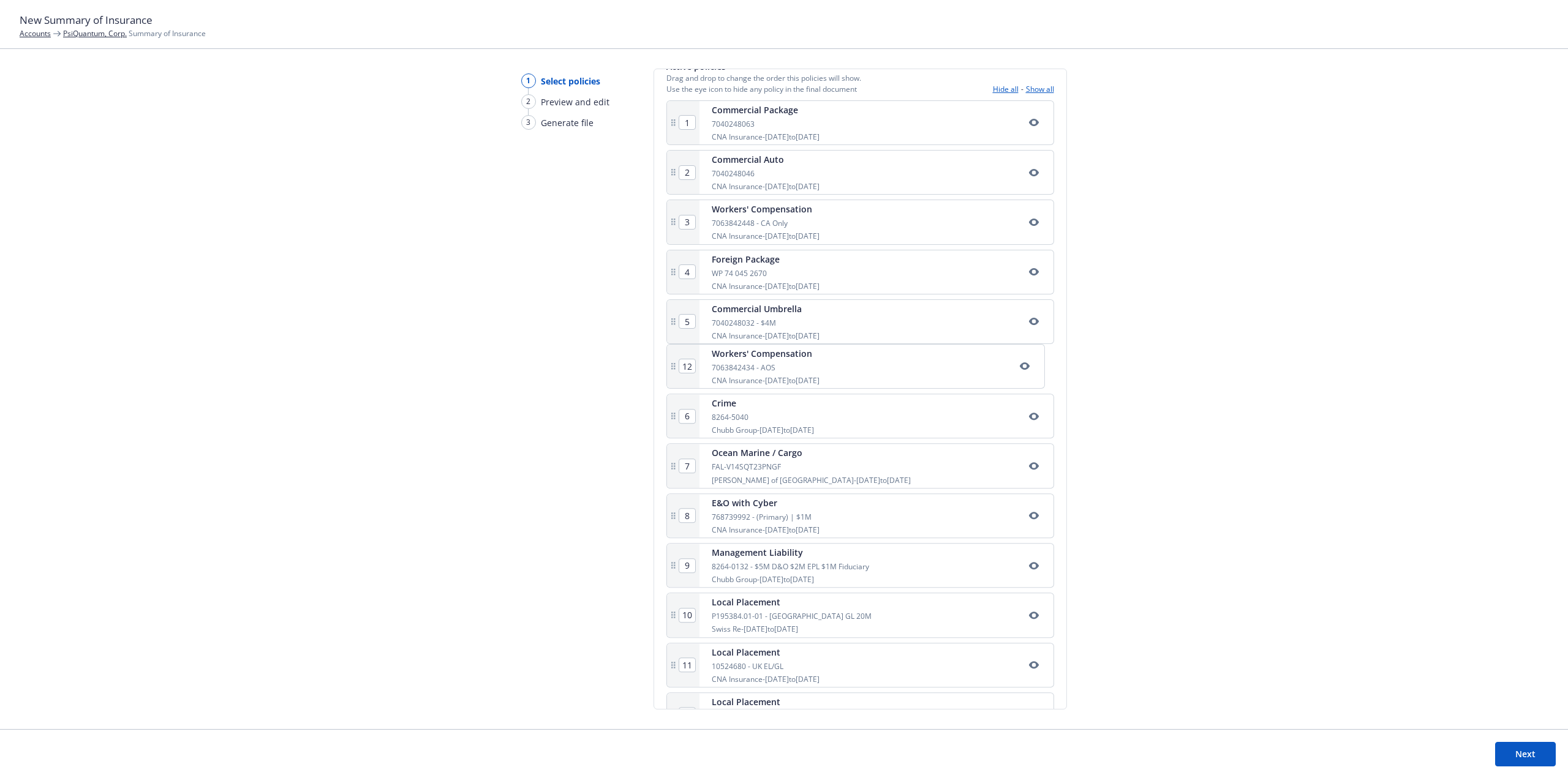
drag, startPoint x: 786, startPoint y: 628, endPoint x: 786, endPoint y: 360, distance: 268.0
click at [784, 366] on div "1 Commercial Package 7040248063 CNA Insurance - [DATE] to [DATE] 2 Commercial A…" at bounding box center [860, 446] width 387 height 692
type input "6"
type input "7"
type input "8"
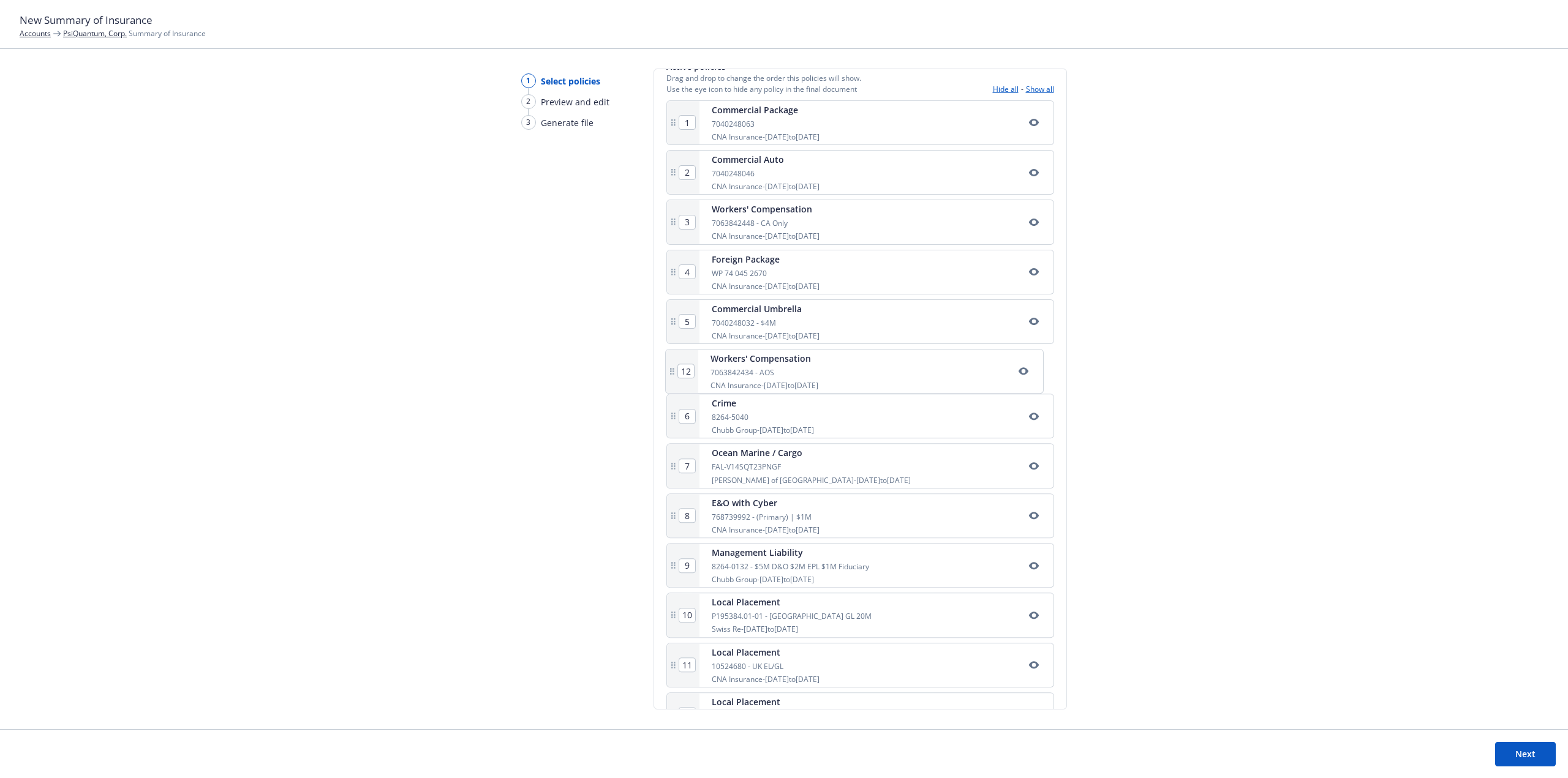
type input "9"
type input "10"
type input "11"
type input "12"
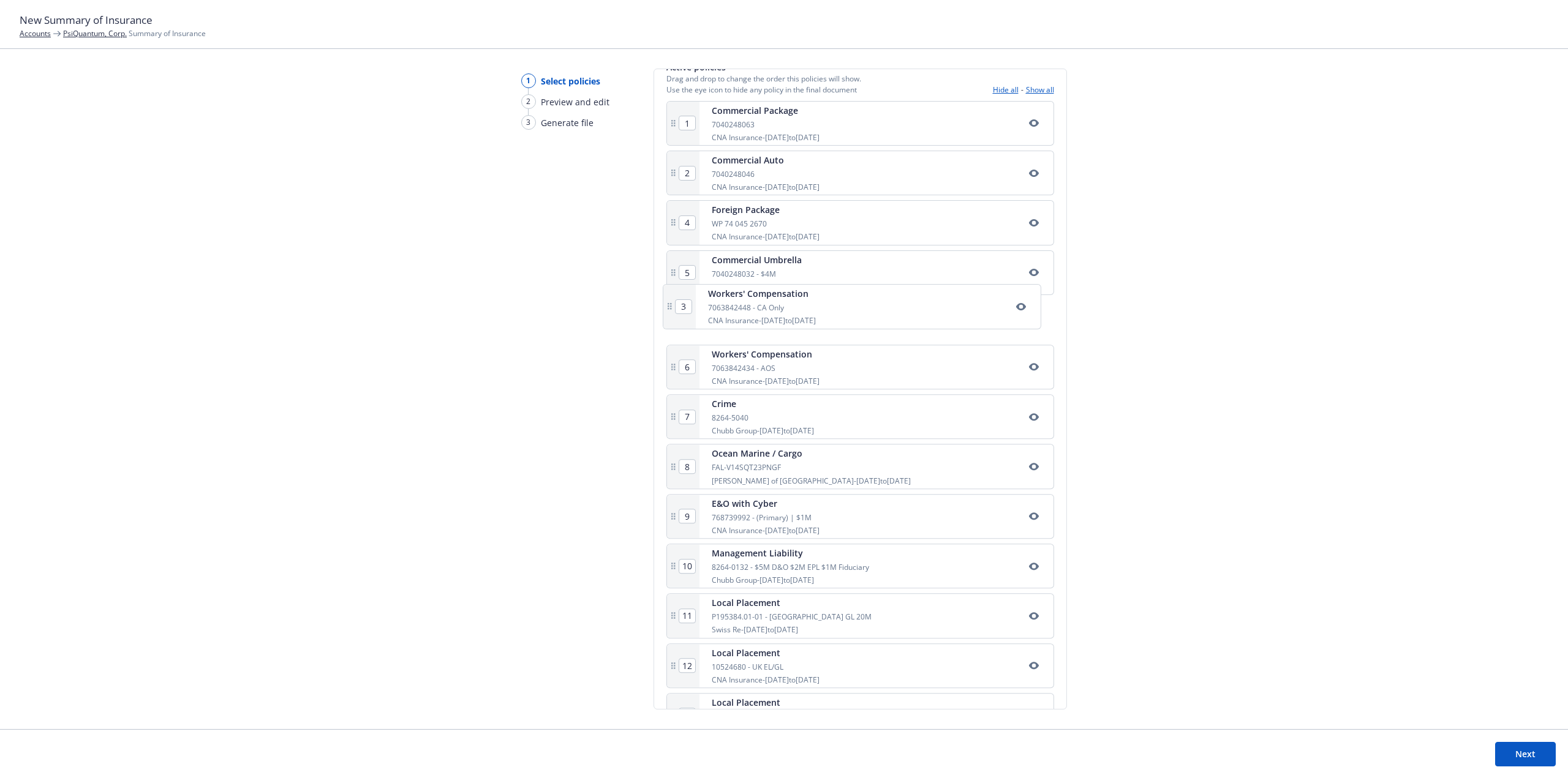
drag, startPoint x: 796, startPoint y: 227, endPoint x: 795, endPoint y: 316, distance: 89.0
click at [795, 316] on div "1 Commercial Package 7040248063 CNA Insurance - [DATE] to [DATE] 2 Commercial A…" at bounding box center [860, 447] width 387 height 692
type input "5"
type input "3"
type input "4"
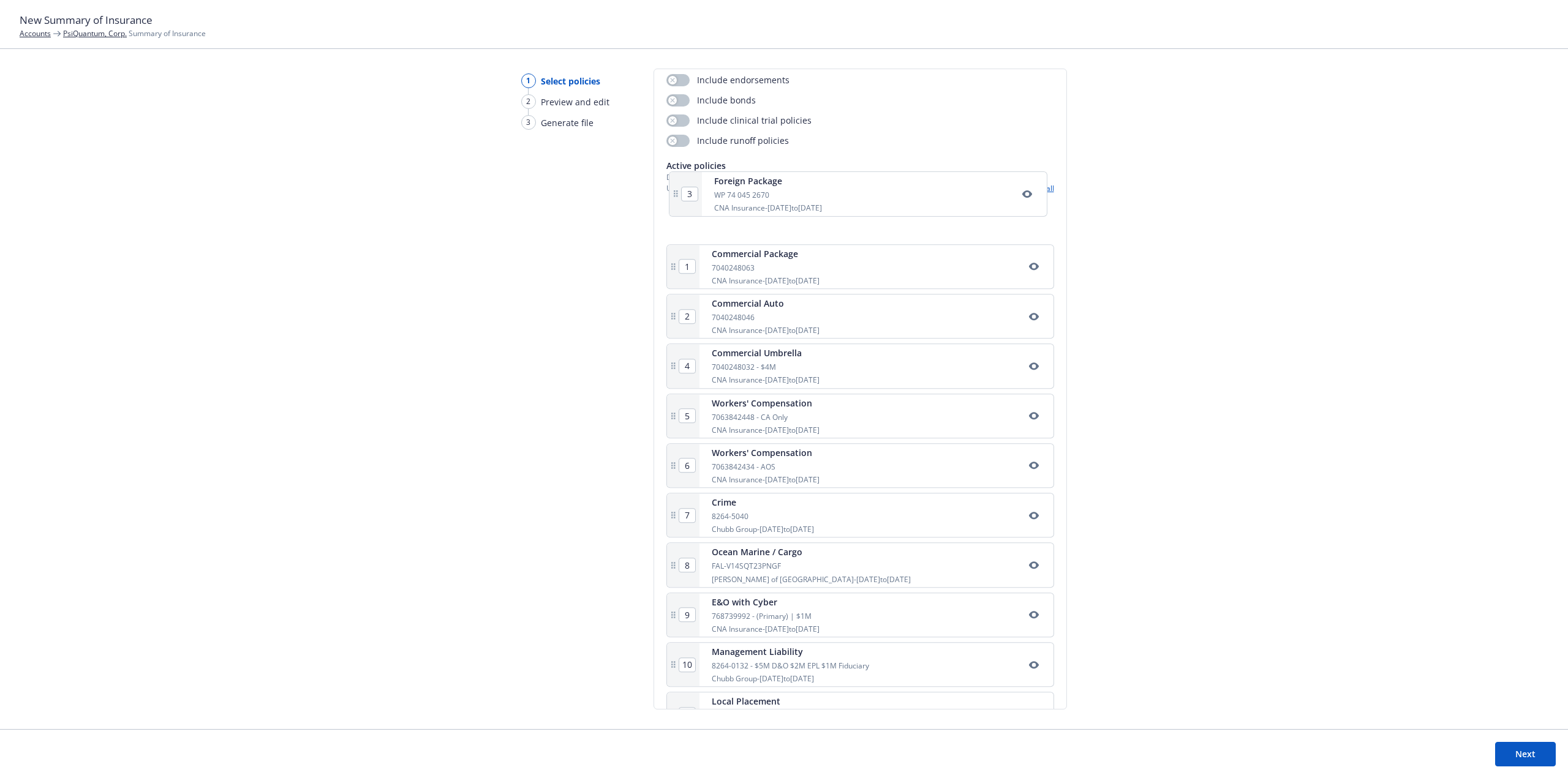
scroll to position [128, 0]
drag, startPoint x: 806, startPoint y: 227, endPoint x: 808, endPoint y: 269, distance: 42.0
click at [808, 271] on div "1 Commercial Package 7040248063 CNA Insurance - [DATE] to [DATE] 2 Commercial A…" at bounding box center [860, 549] width 387 height 692
type input "3"
type input "2"
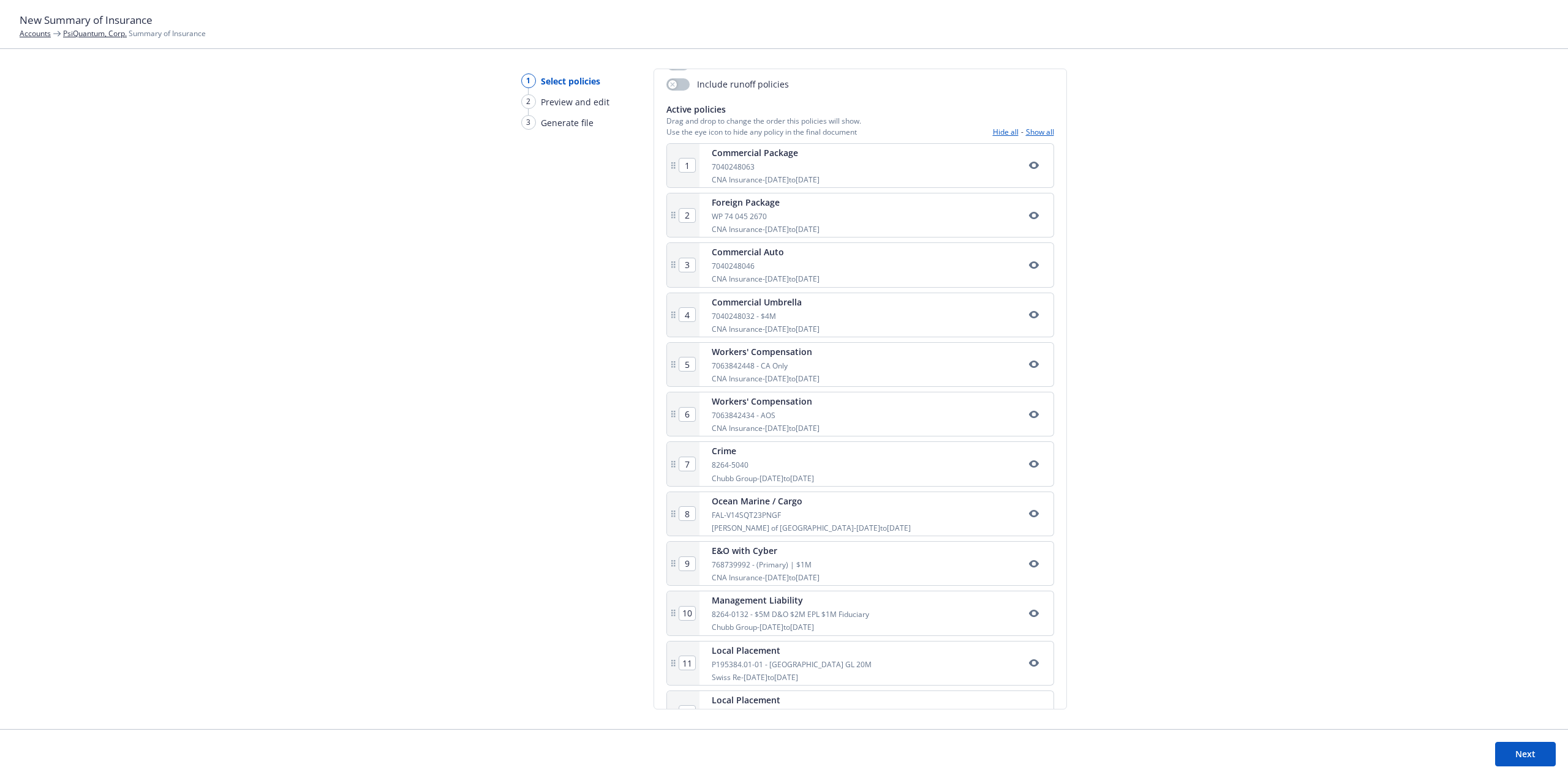
scroll to position [325, 0]
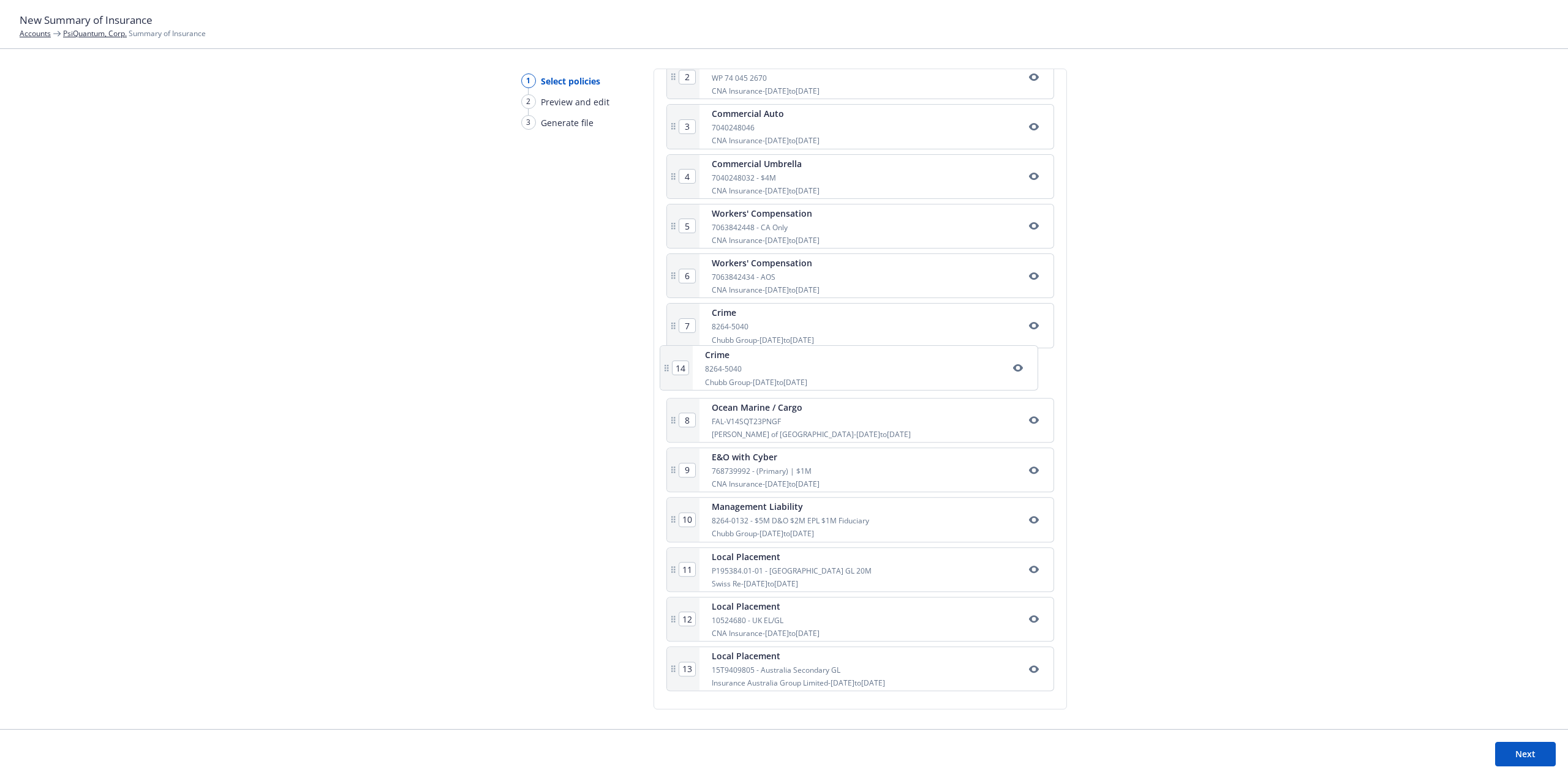
drag, startPoint x: 786, startPoint y: 694, endPoint x: 782, endPoint y: 382, distance: 312.0
click at [782, 382] on div "1 Commercial Package 7040248063 CNA Insurance - [DATE] to [DATE] 2 Foreign Pack…" at bounding box center [860, 351] width 387 height 692
type input "14"
type input "8"
type input "9"
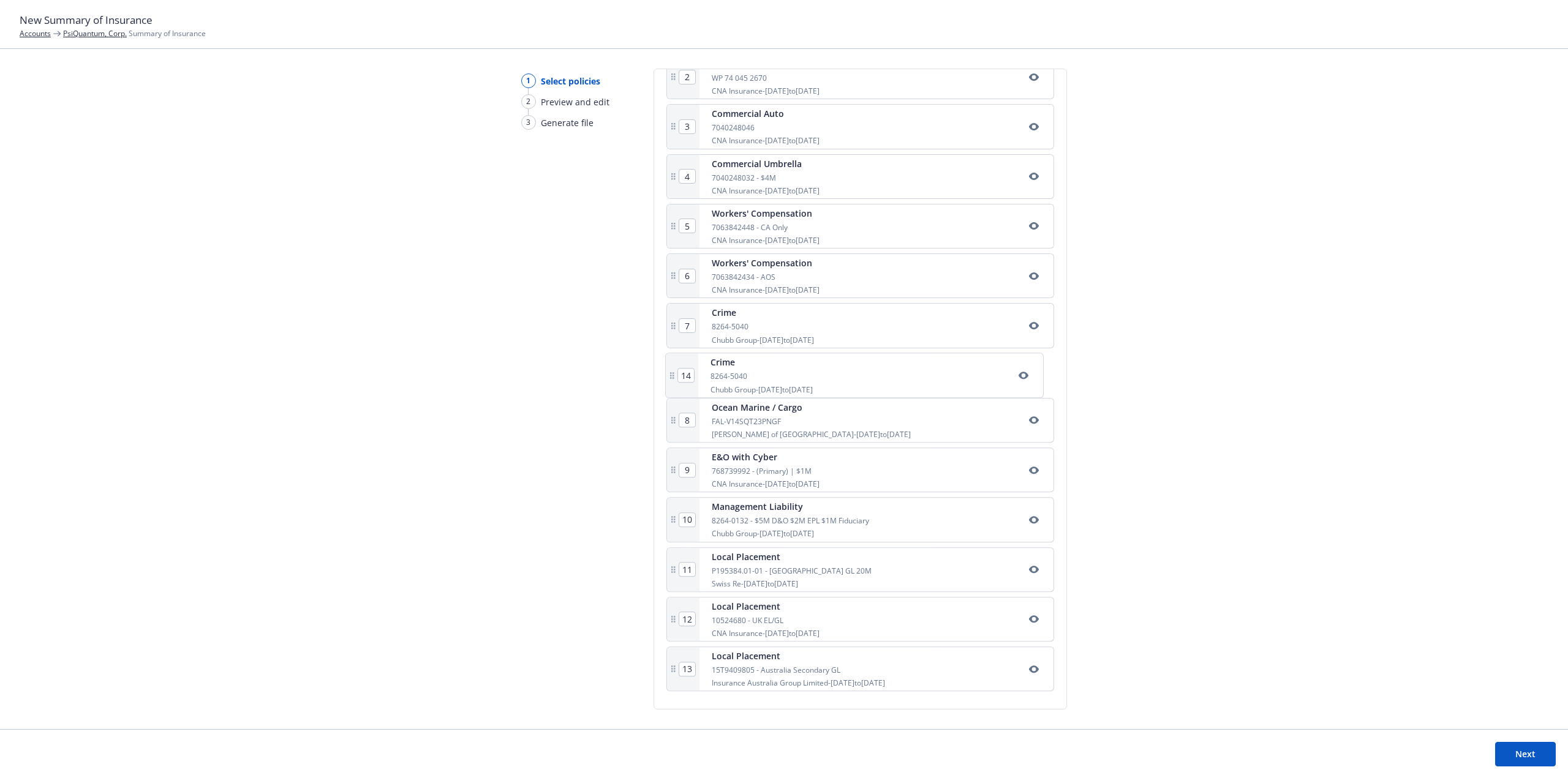
type input "10"
type input "11"
type input "12"
type input "13"
click at [1029, 377] on icon "button" at bounding box center [1034, 375] width 10 height 10
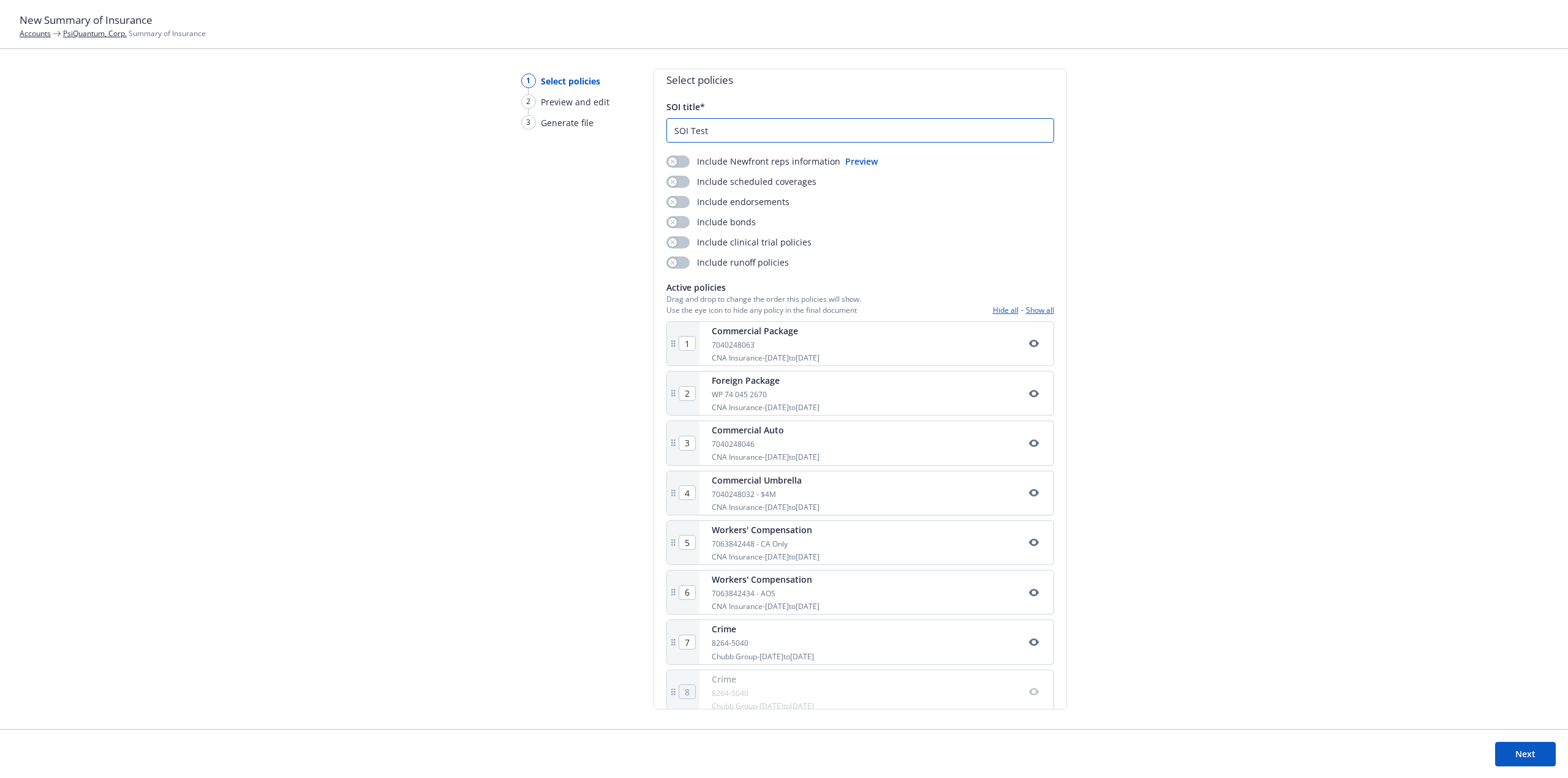
scroll to position [0, 0]
type input "SOI Test"
click at [674, 230] on div "button" at bounding box center [672, 231] width 8 height 8
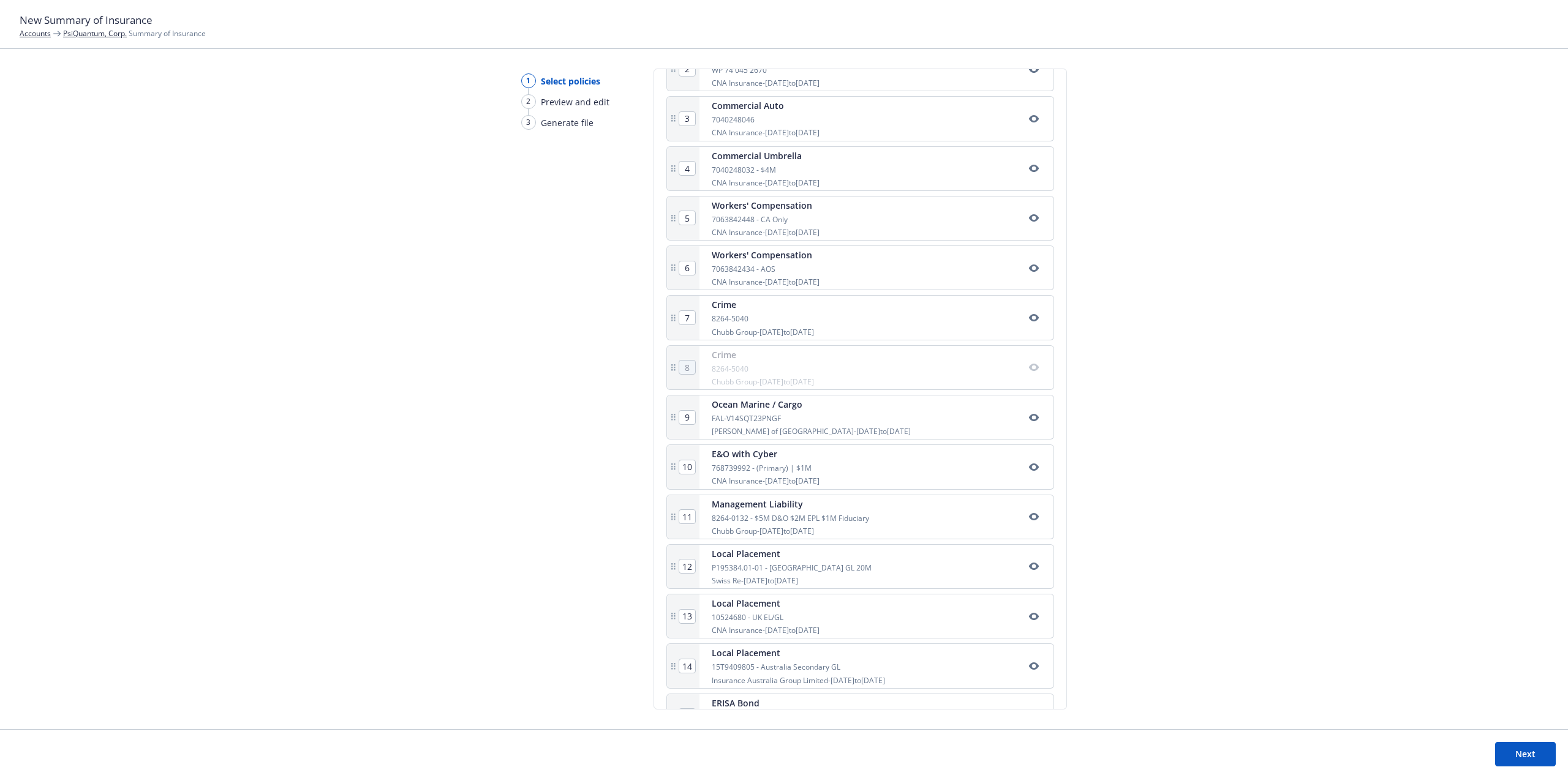
scroll to position [375, 0]
drag, startPoint x: 851, startPoint y: 688, endPoint x: 849, endPoint y: 337, distance: 351.0
click at [849, 337] on div "1 Commercial Package 7040248063 CNA Insurance - [DATE] to [DATE] 2 Foreign Pack…" at bounding box center [860, 326] width 387 height 742
type input "9"
type input "10"
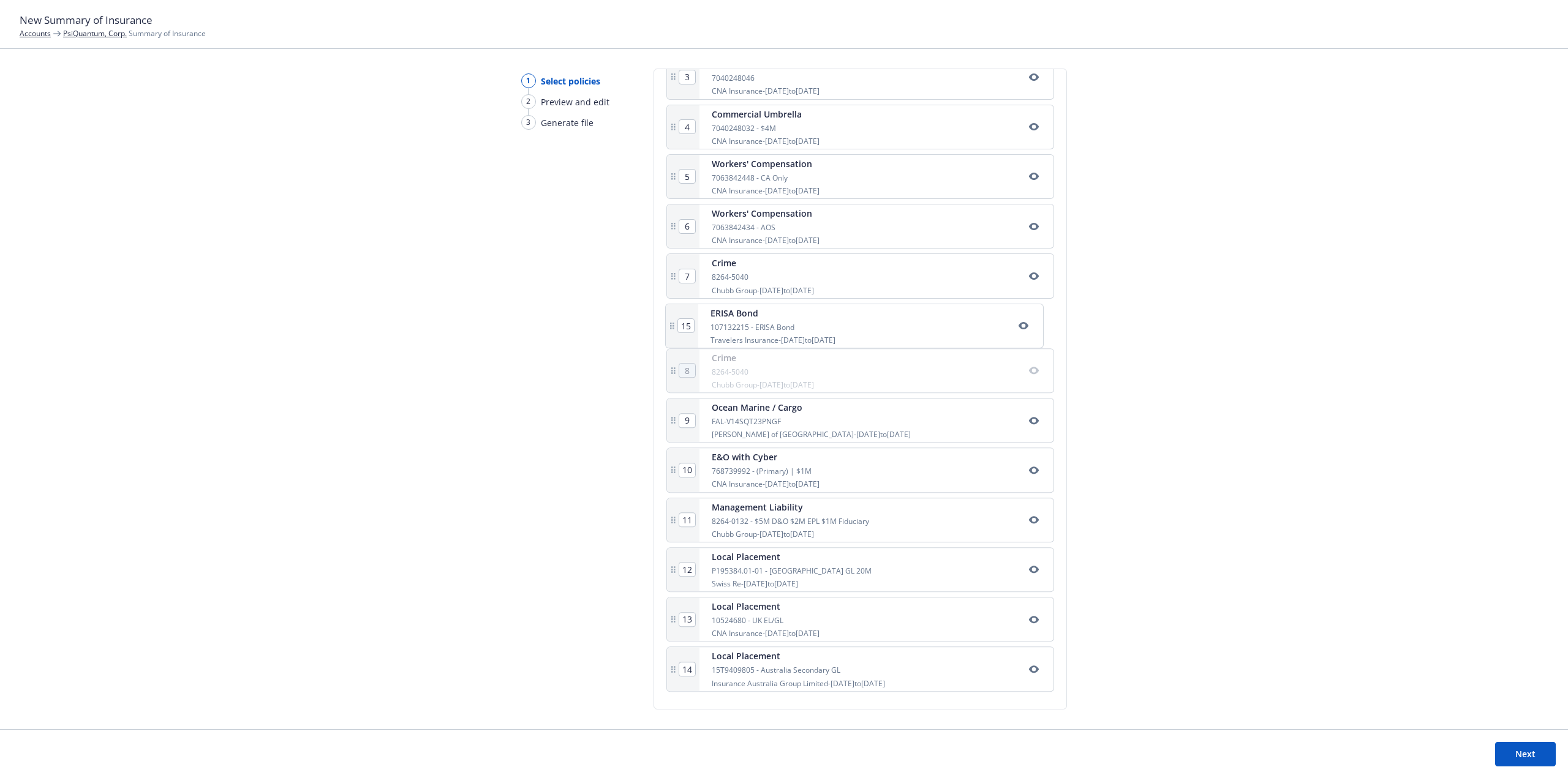
type input "11"
type input "12"
type input "13"
type input "14"
type input "15"
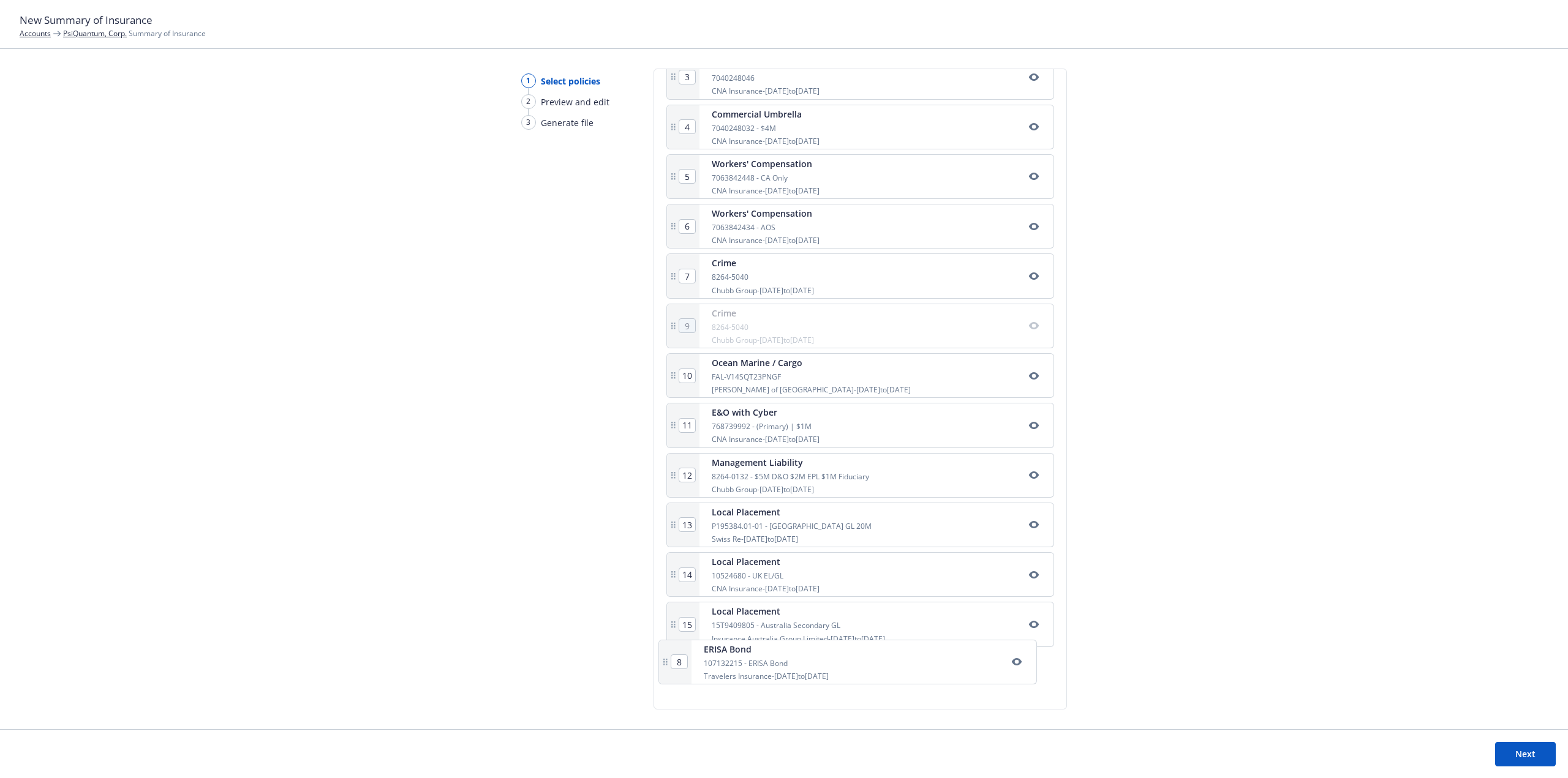
drag, startPoint x: 853, startPoint y: 333, endPoint x: 847, endPoint y: 674, distance: 341.1
click at [847, 674] on div "1 Commercial Package 7040248063 CNA Insurance - [DATE] to [DATE] 2 Foreign Pack…" at bounding box center [860, 326] width 387 height 742
type input "15"
type input "8"
type input "9"
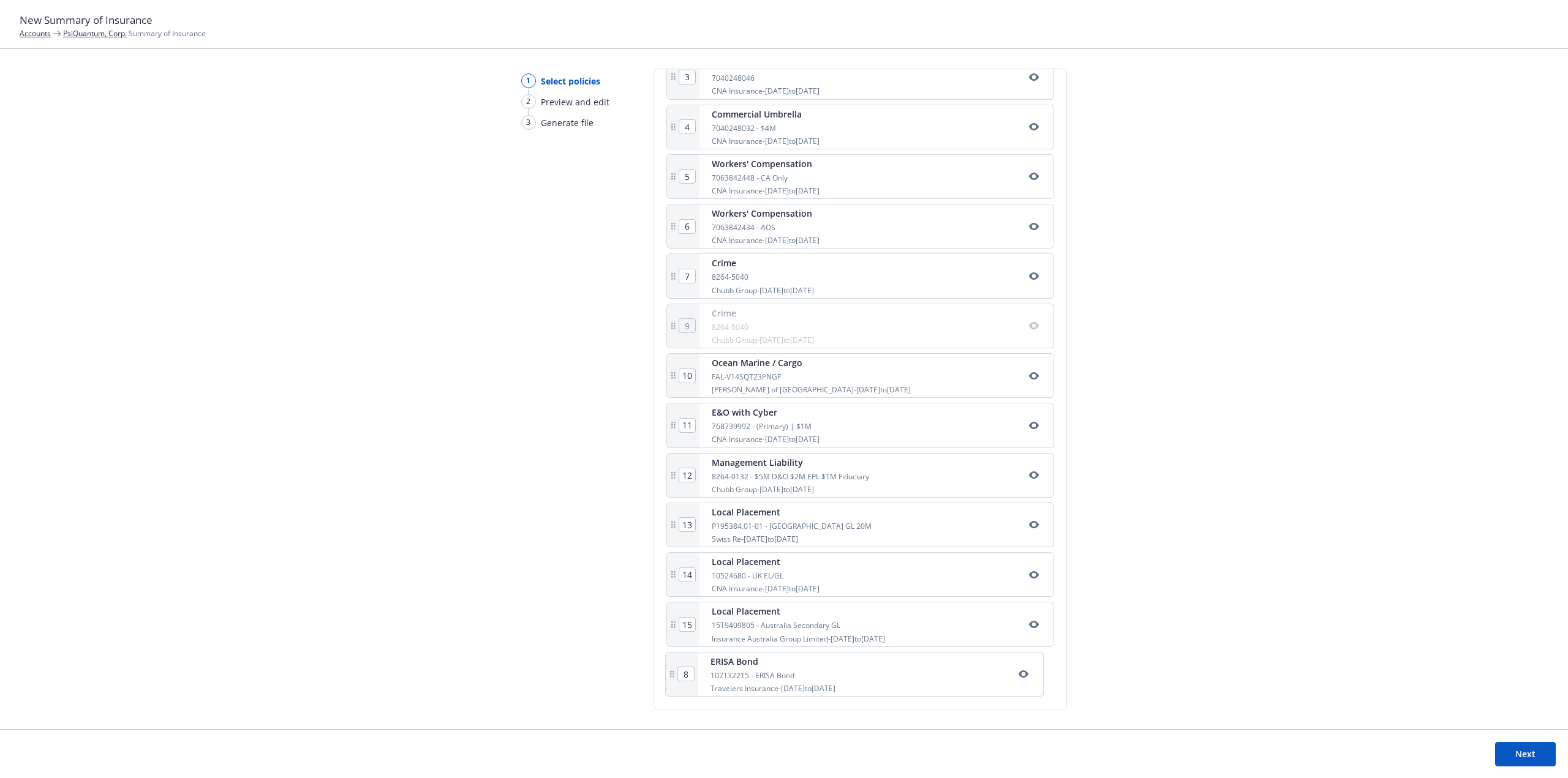
type input "10"
type input "11"
type input "12"
type input "13"
type input "14"
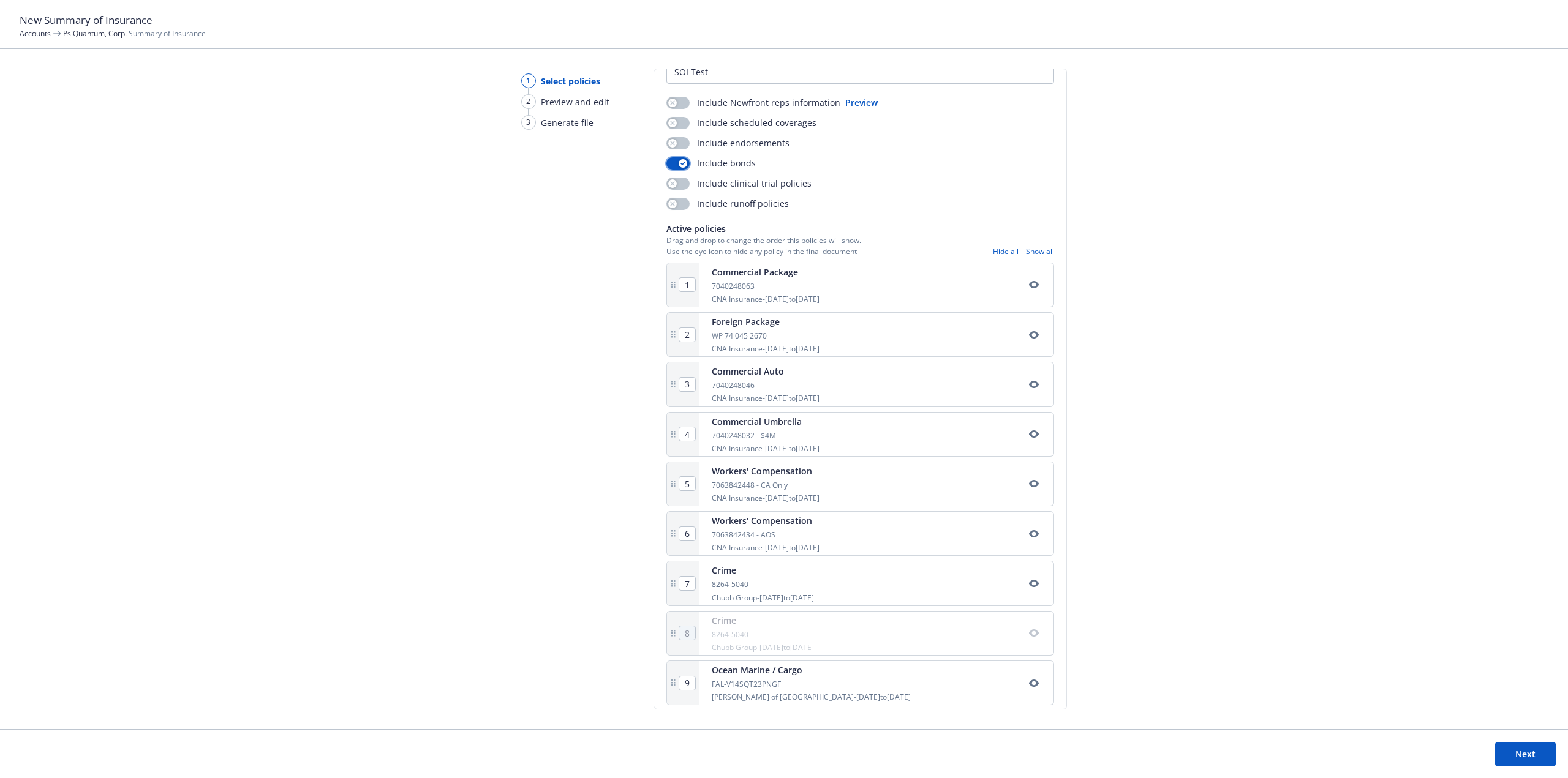
scroll to position [0, 0]
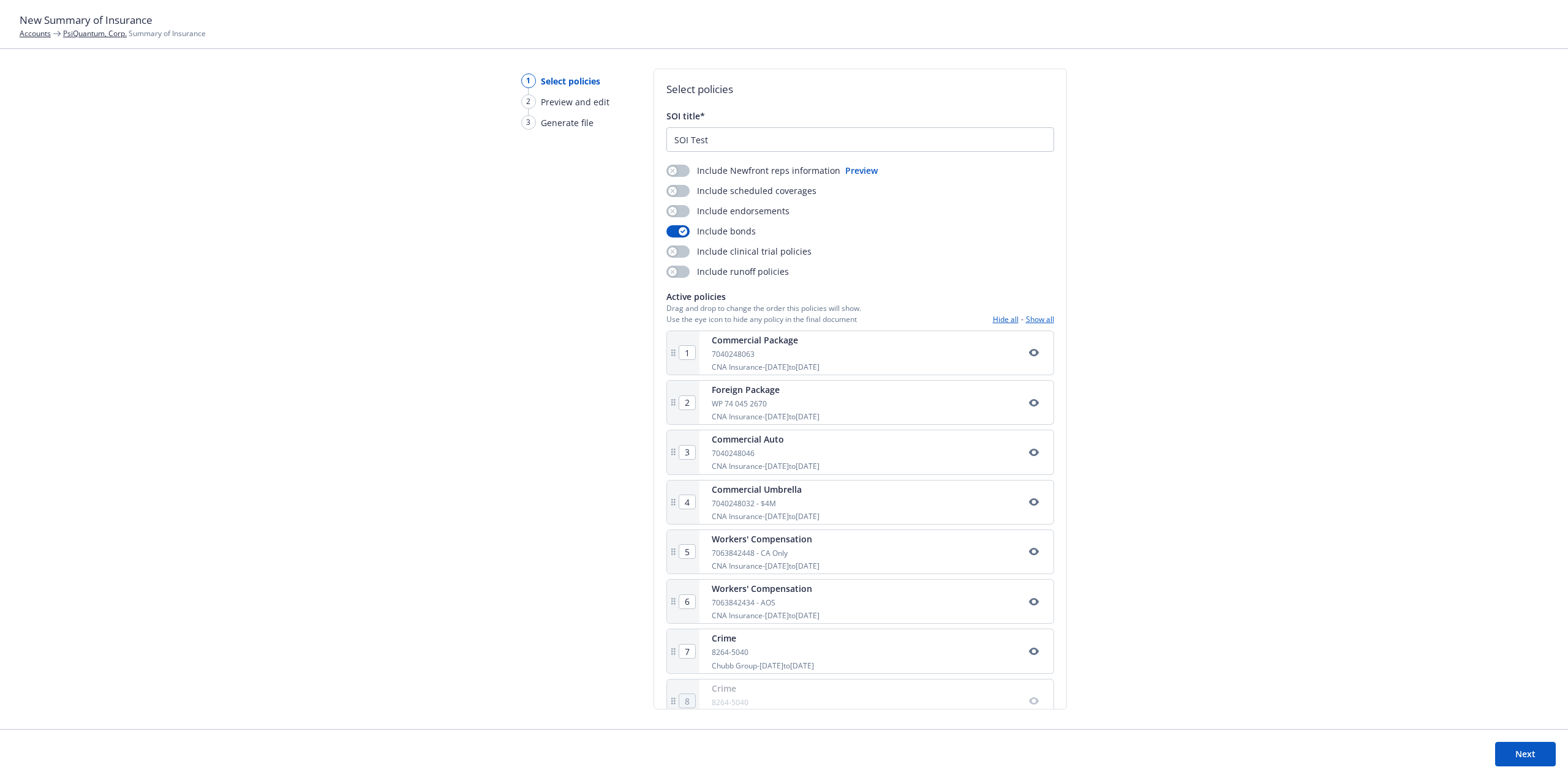
click at [1519, 759] on button "Next" at bounding box center [1524, 754] width 60 height 25
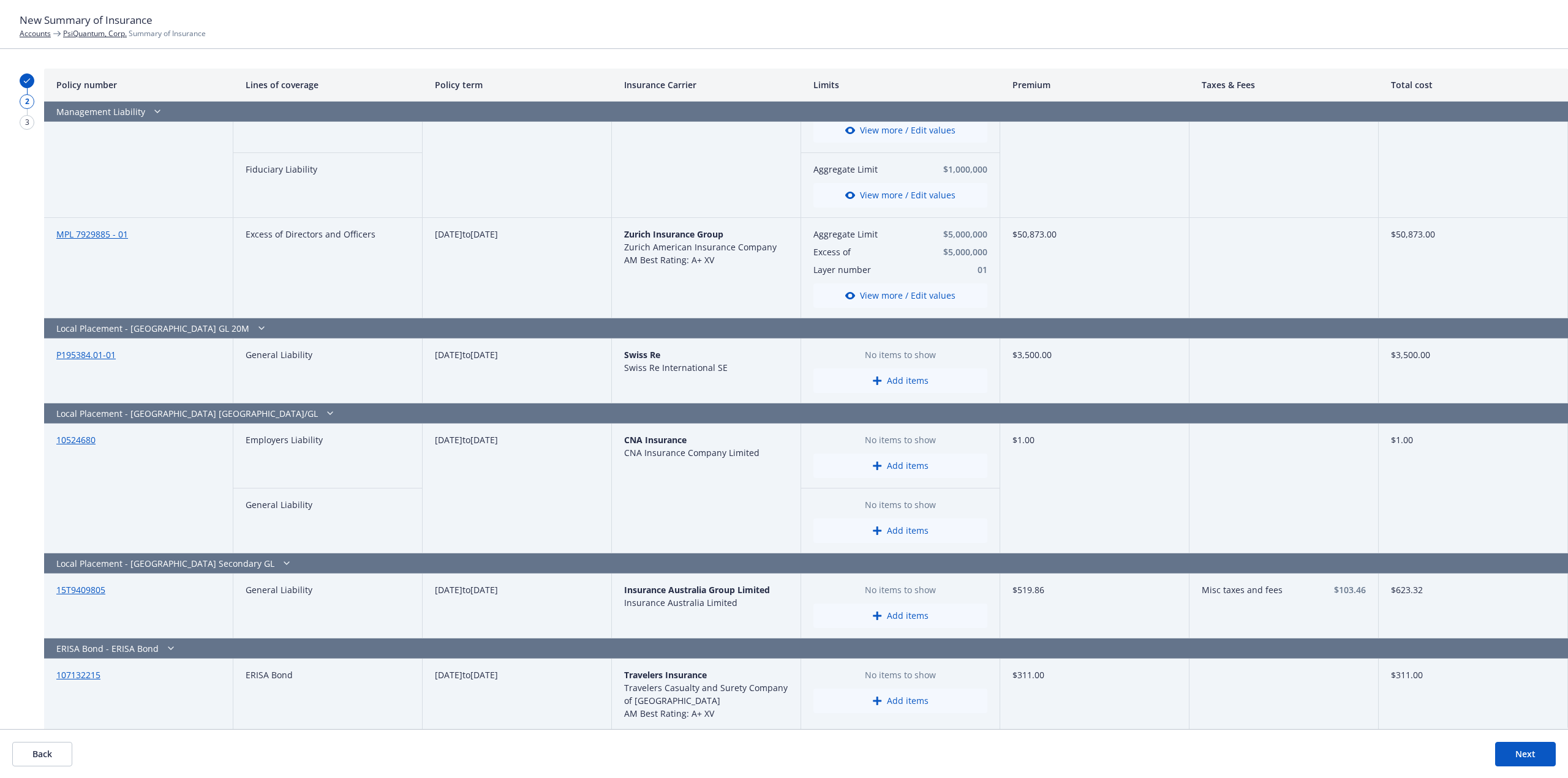
scroll to position [3066, 0]
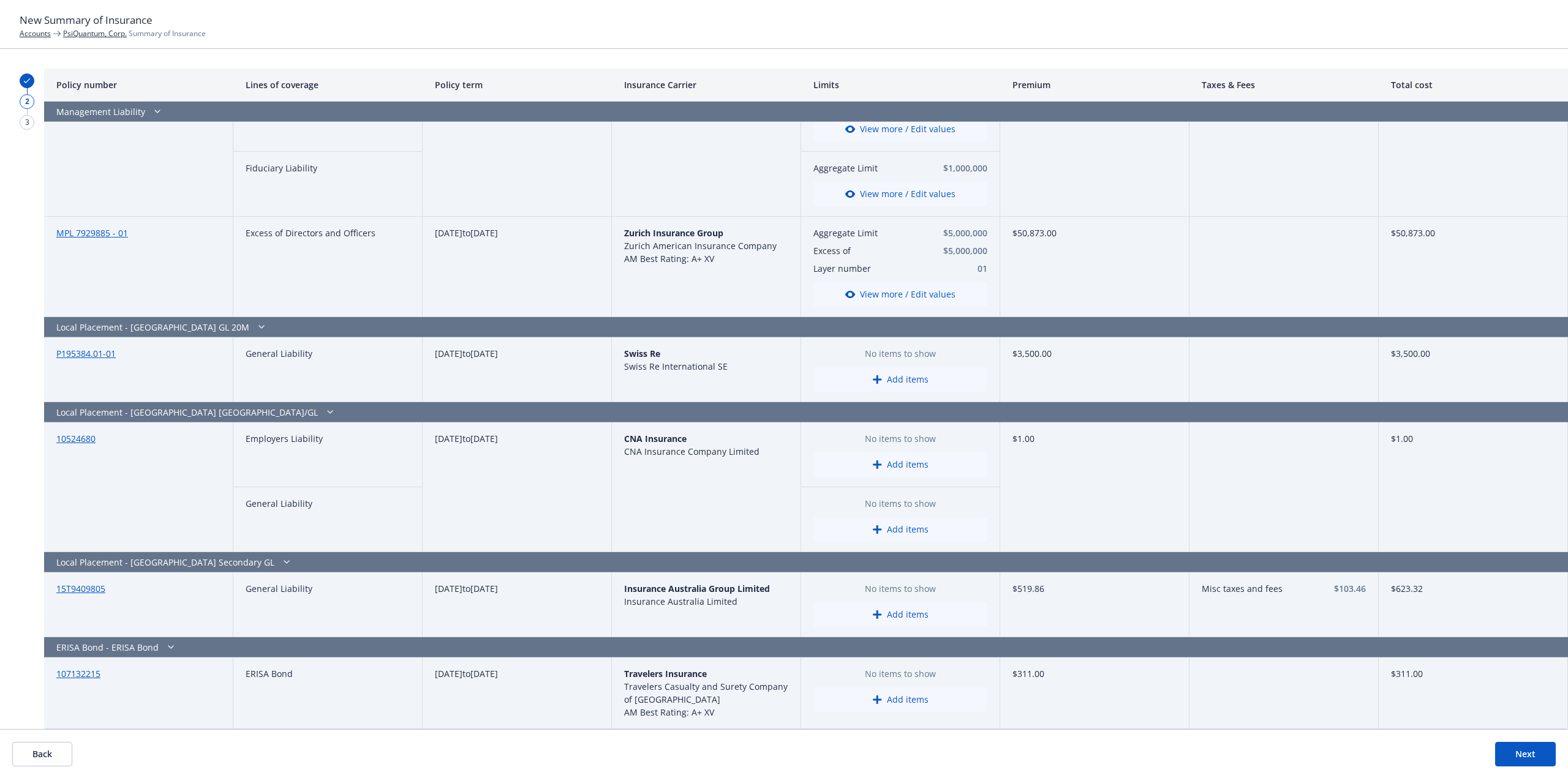
click at [895, 380] on button "Add items" at bounding box center [900, 380] width 174 height 25
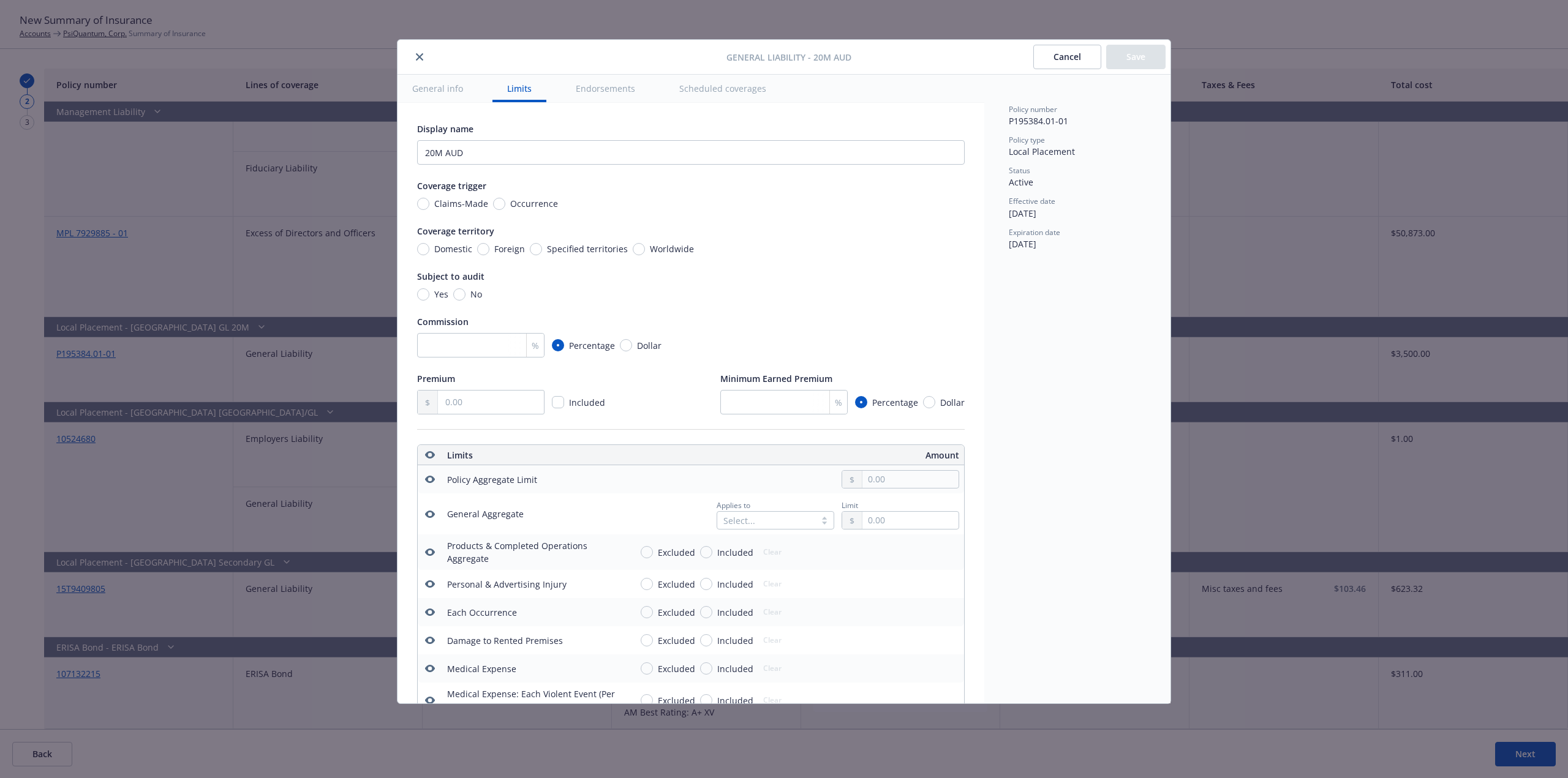
scroll to position [342, 0]
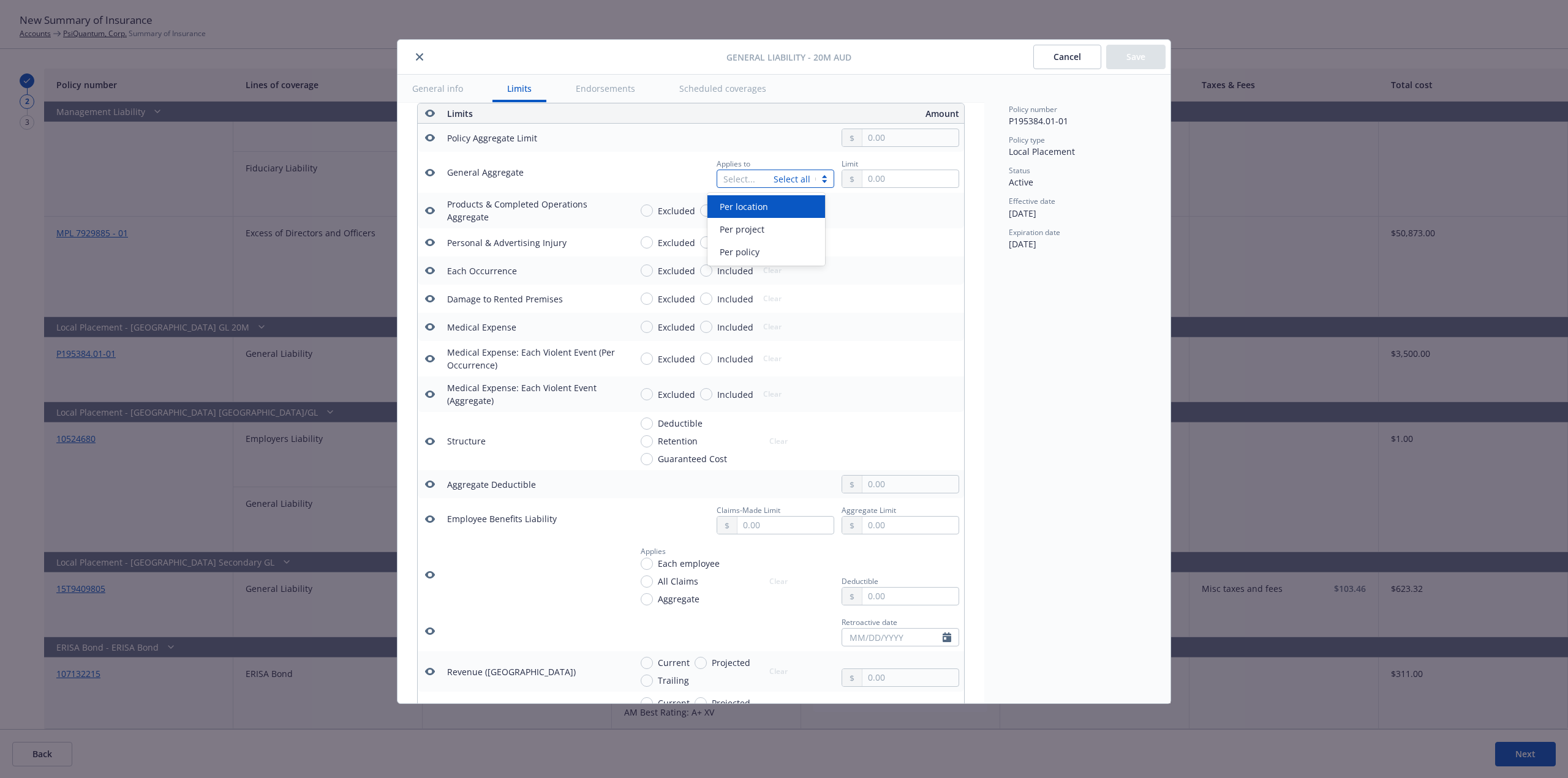
click at [765, 171] on div "Select..." at bounding box center [745, 179] width 56 height 17
click at [762, 257] on div "Per policy" at bounding box center [766, 252] width 103 height 13
click at [874, 179] on input "text" at bounding box center [910, 179] width 96 height 17
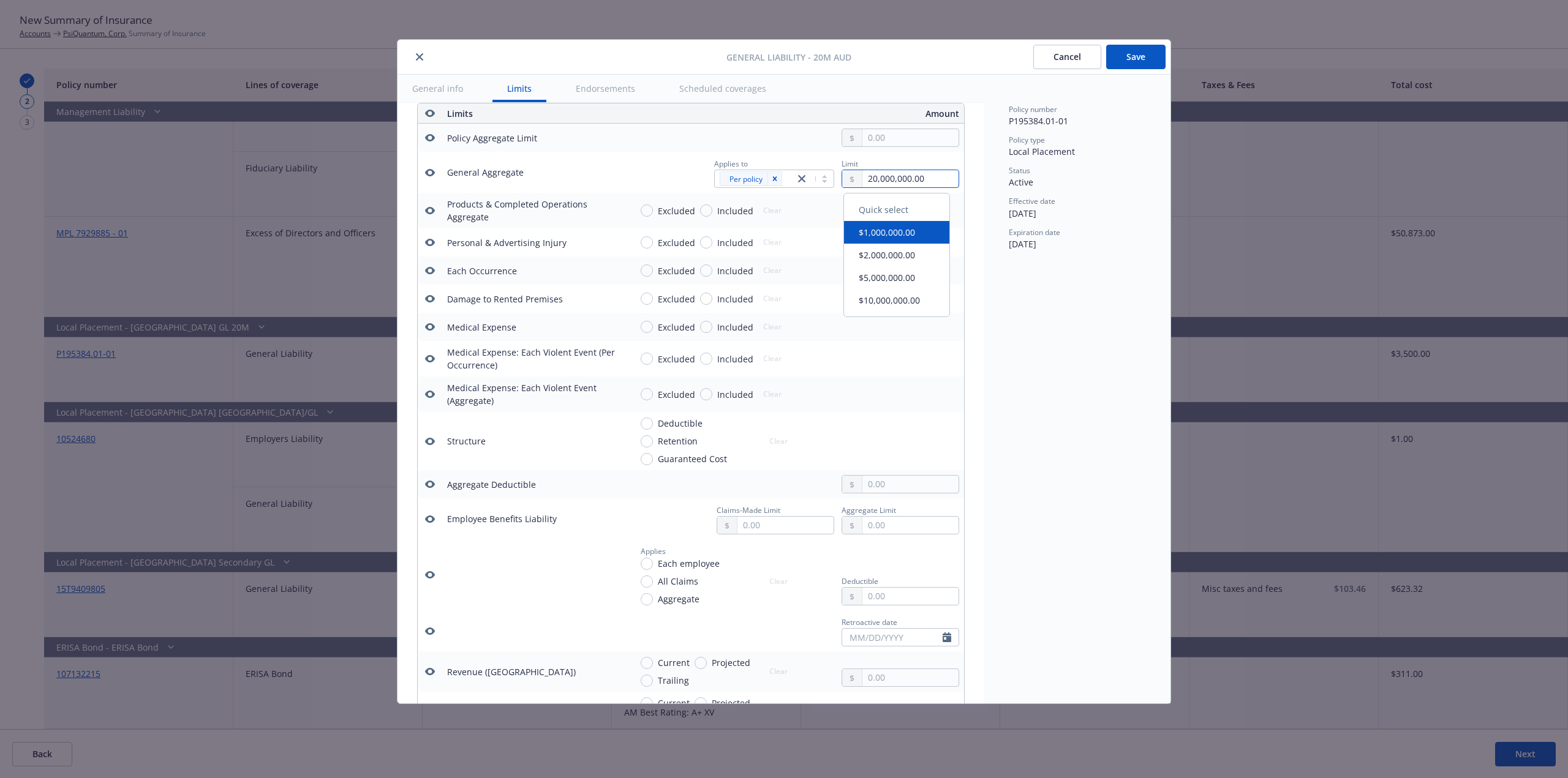
type input "20,000,000.00"
click at [577, 169] on div "General Aggregate" at bounding box center [534, 172] width 174 height 13
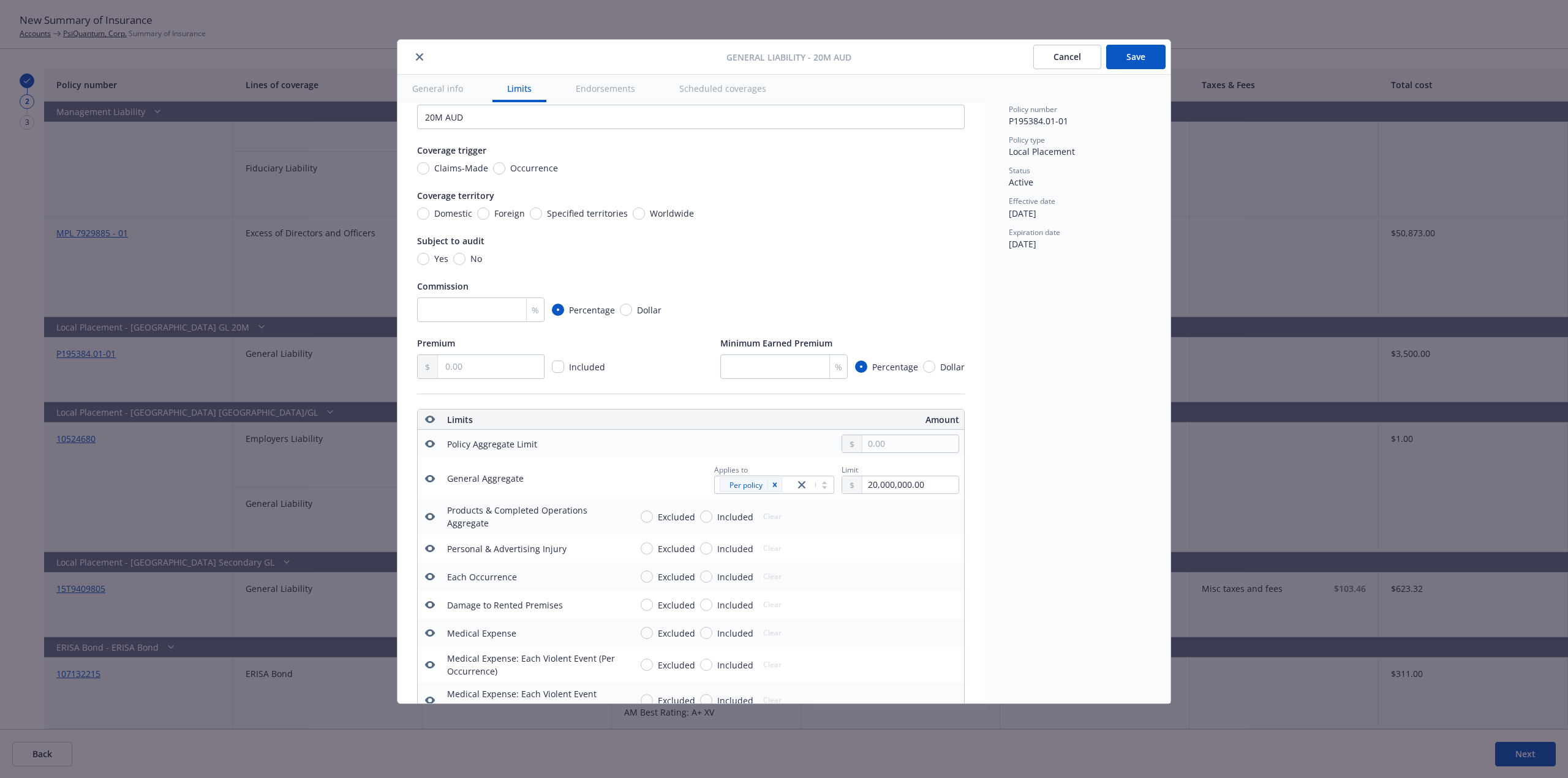
scroll to position [0, 0]
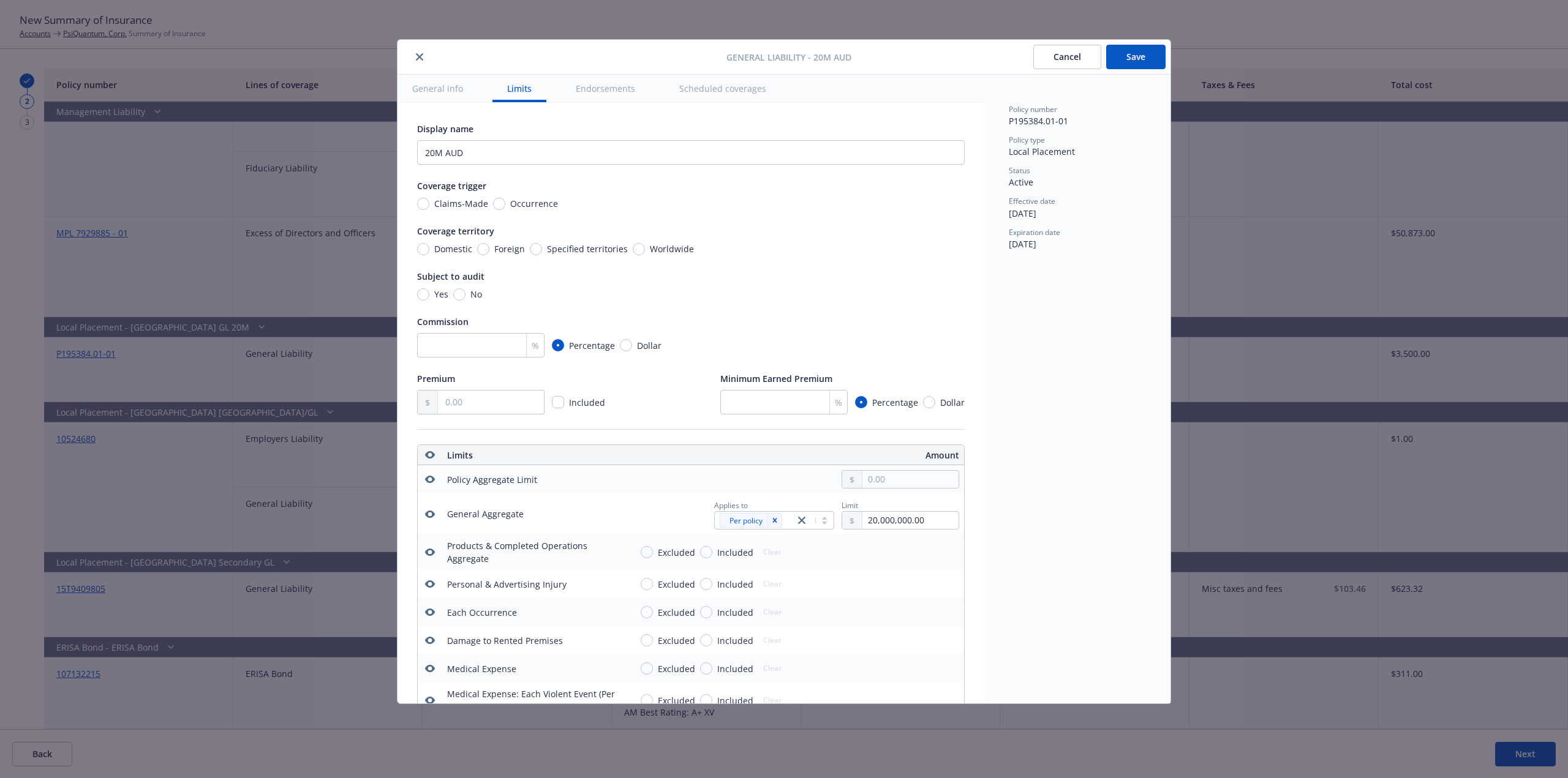
click at [543, 249] on span "Specified territories" at bounding box center [585, 249] width 86 height 13
click at [542, 249] on input "Specified territories" at bounding box center [536, 249] width 12 height 12
radio input "true"
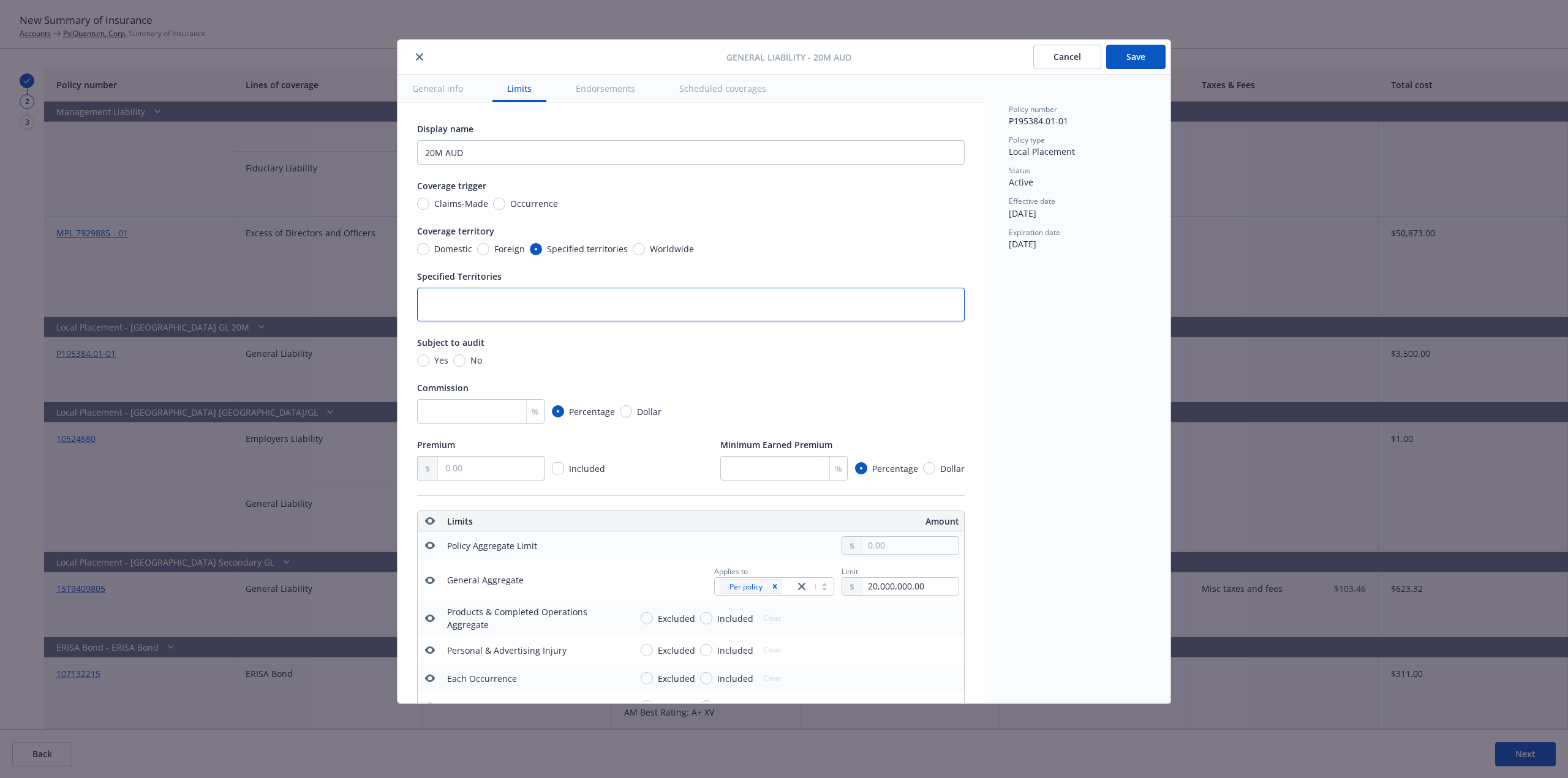
click at [580, 310] on textarea at bounding box center [690, 305] width 547 height 34
type textarea "x"
type textarea "A"
type textarea "x"
type textarea "Aus"
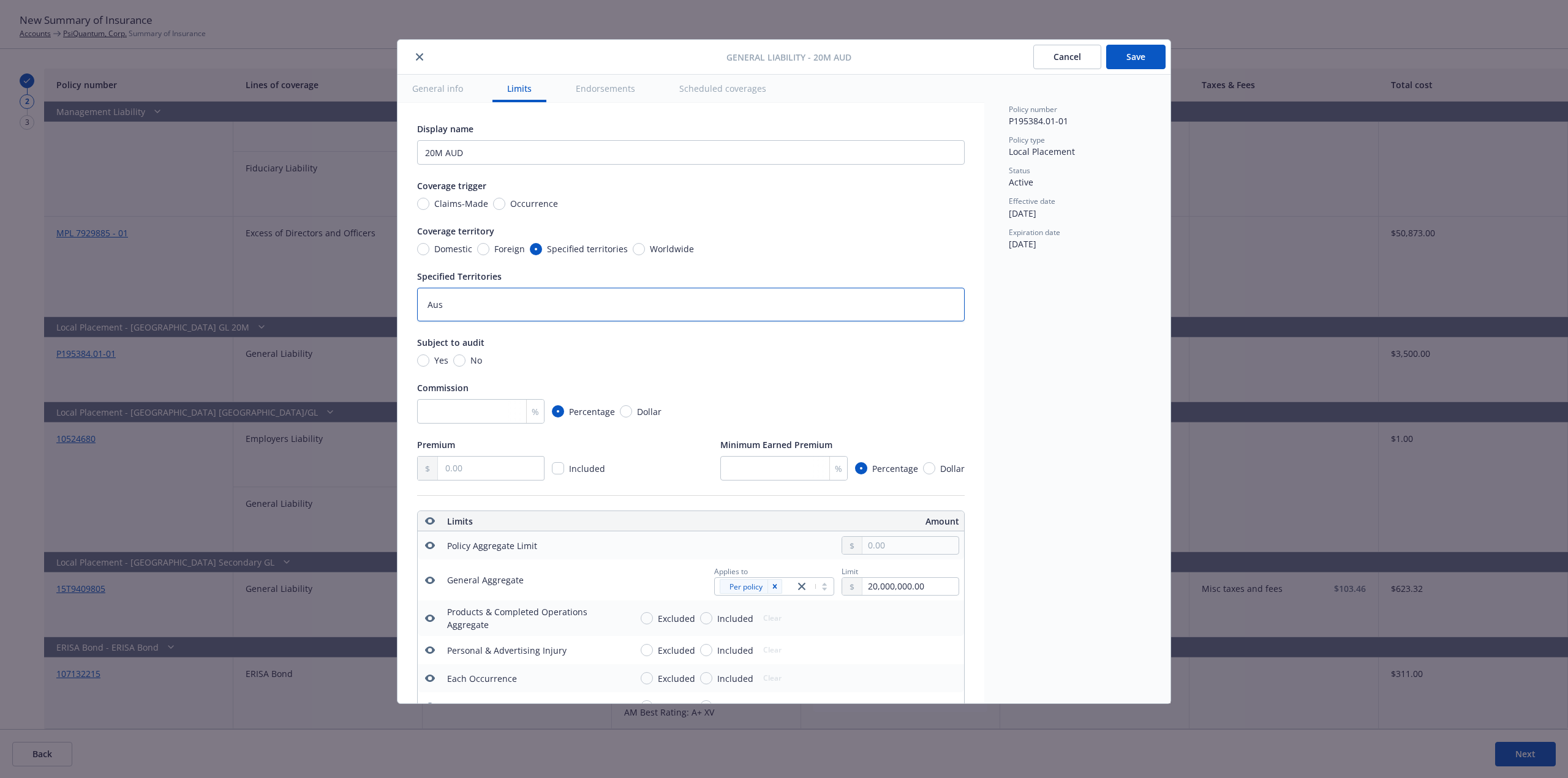
type textarea "x"
type textarea "Aust"
type textarea "x"
type textarea "Austr"
type textarea "x"
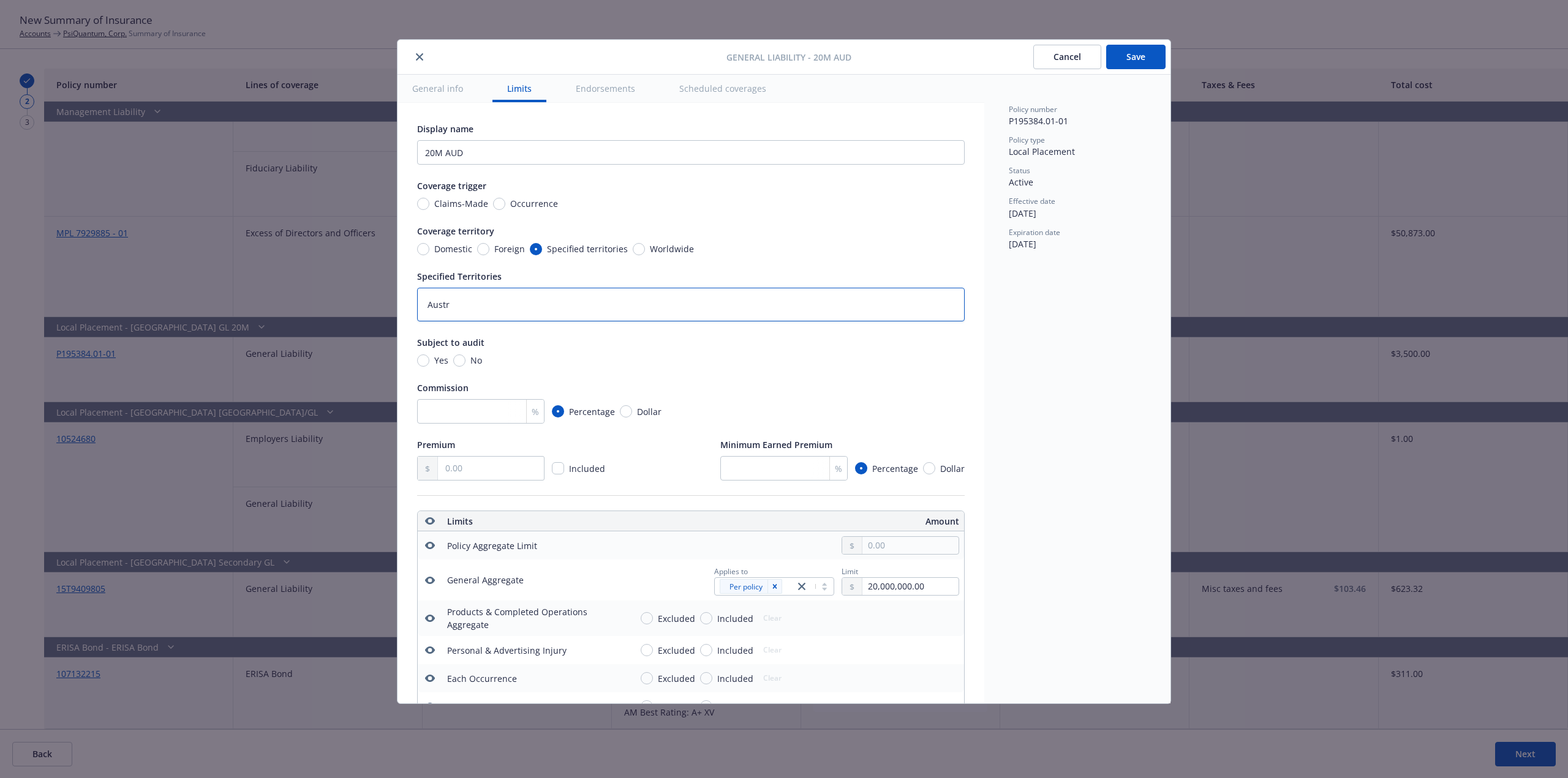
type textarea "Austra"
type textarea "x"
type textarea "Austral"
type textarea "x"
type textarea "Australi"
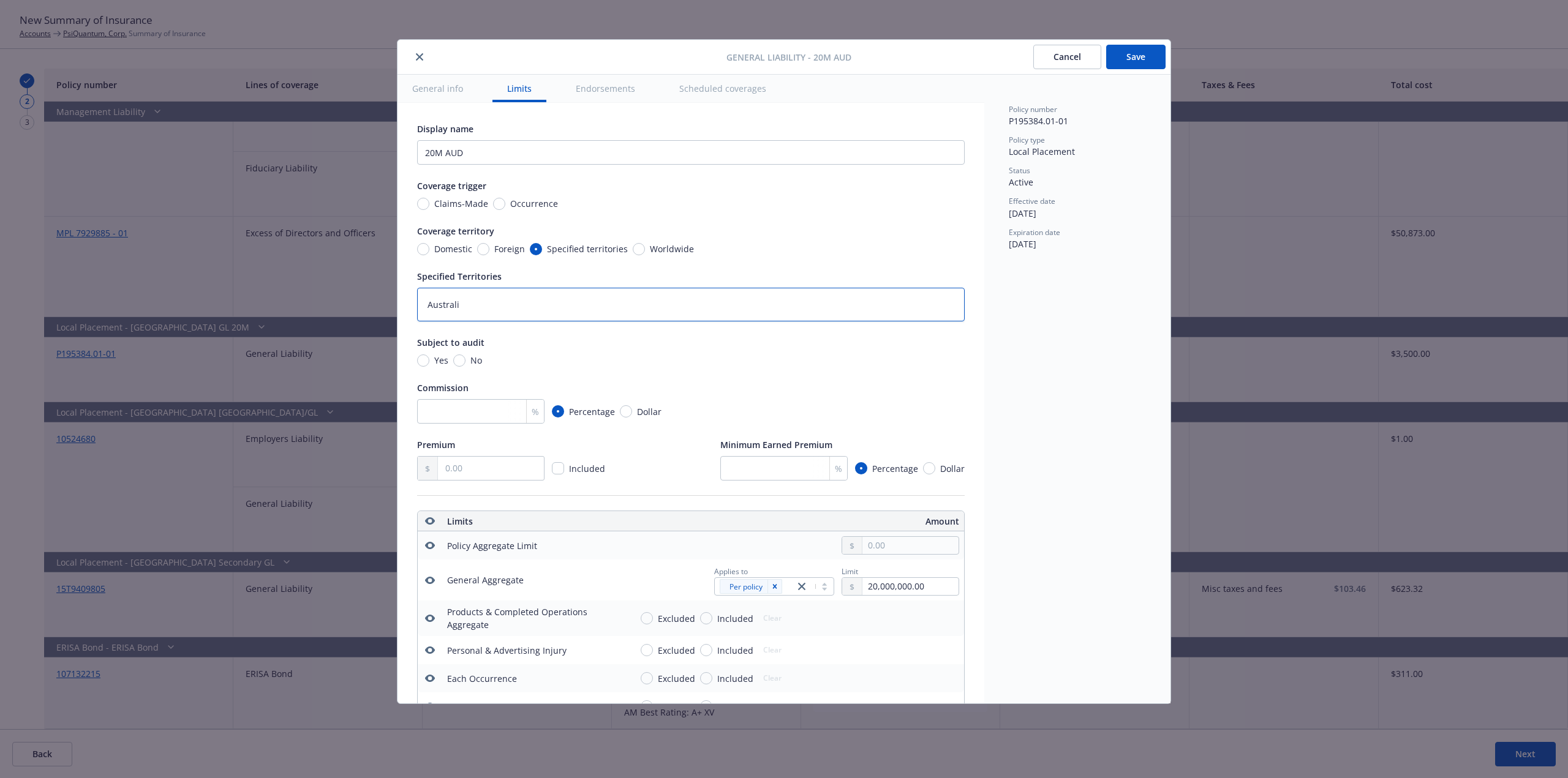
type textarea "x"
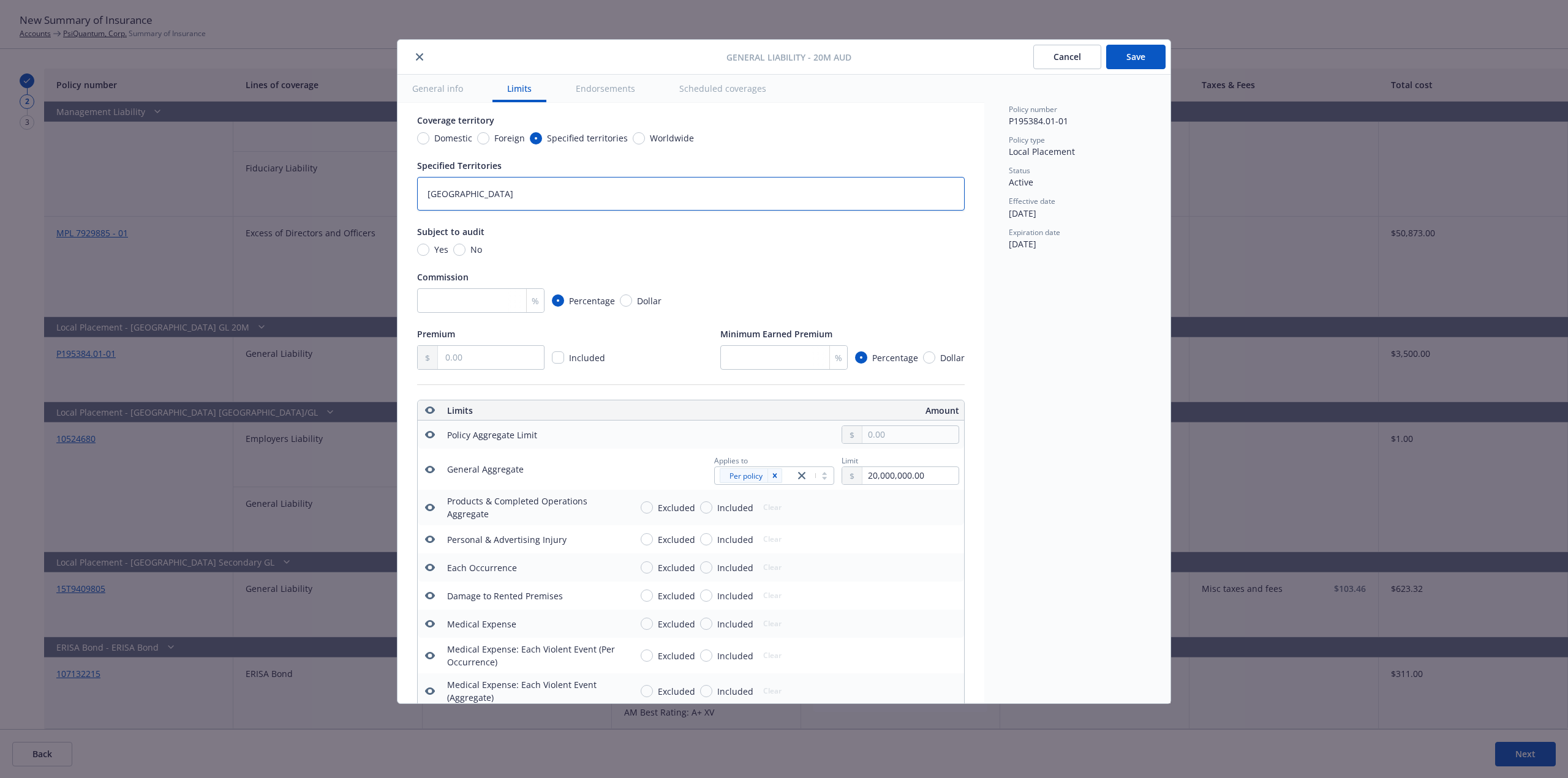
scroll to position [122, 0]
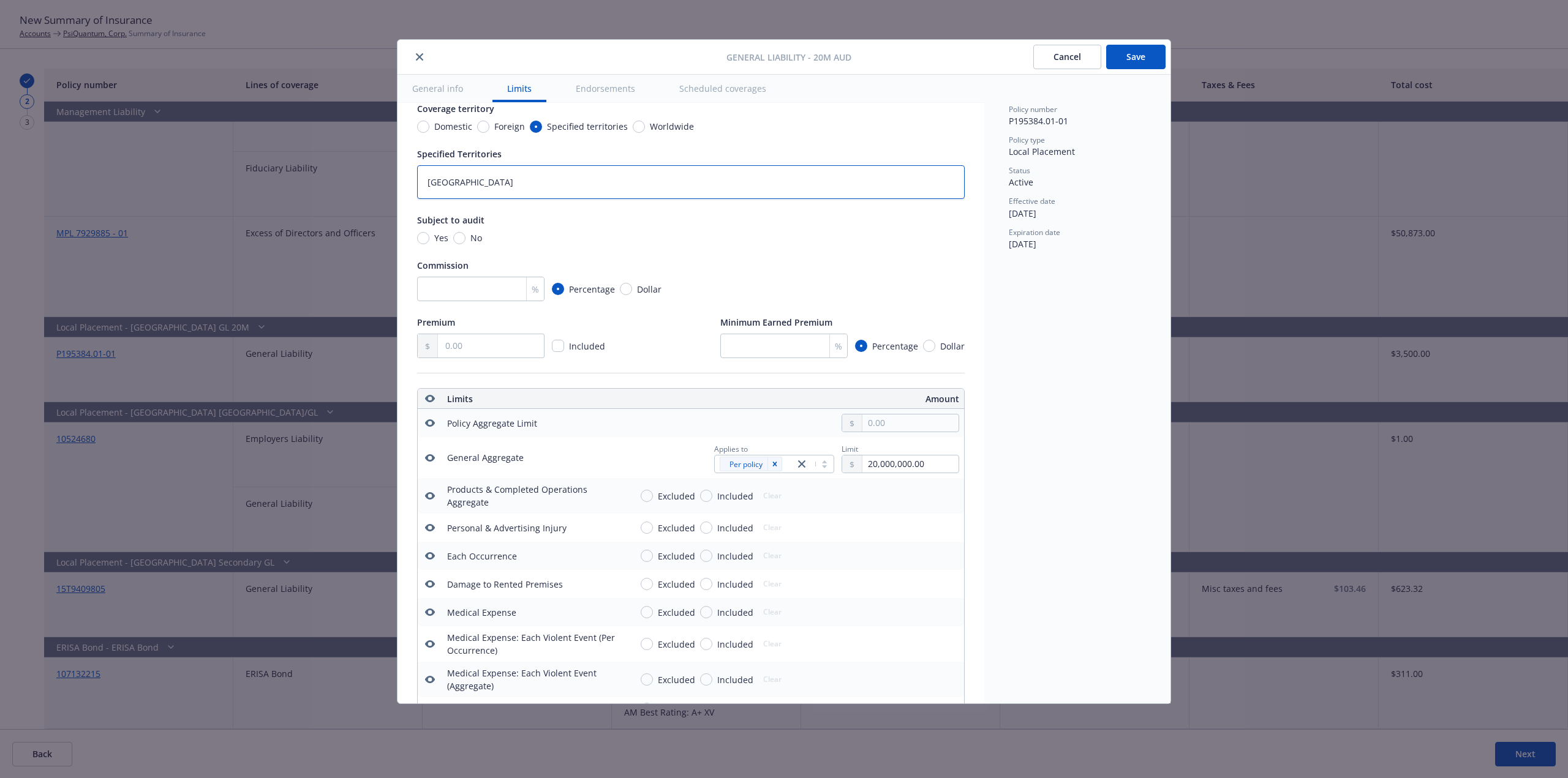
type textarea "[GEOGRAPHIC_DATA]"
click at [453, 239] on input "No" at bounding box center [459, 238] width 12 height 12
radio input "true"
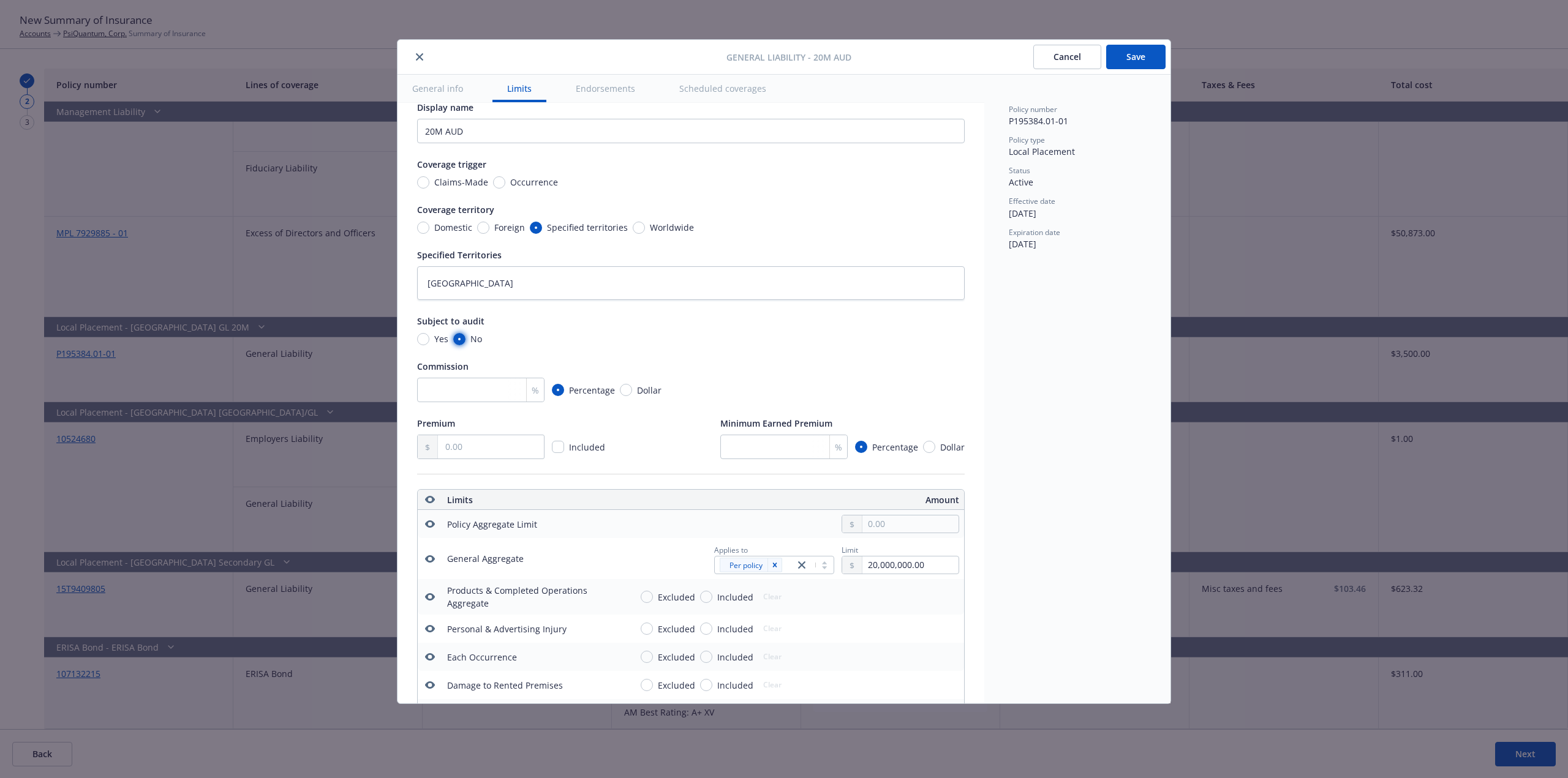
scroll to position [0, 0]
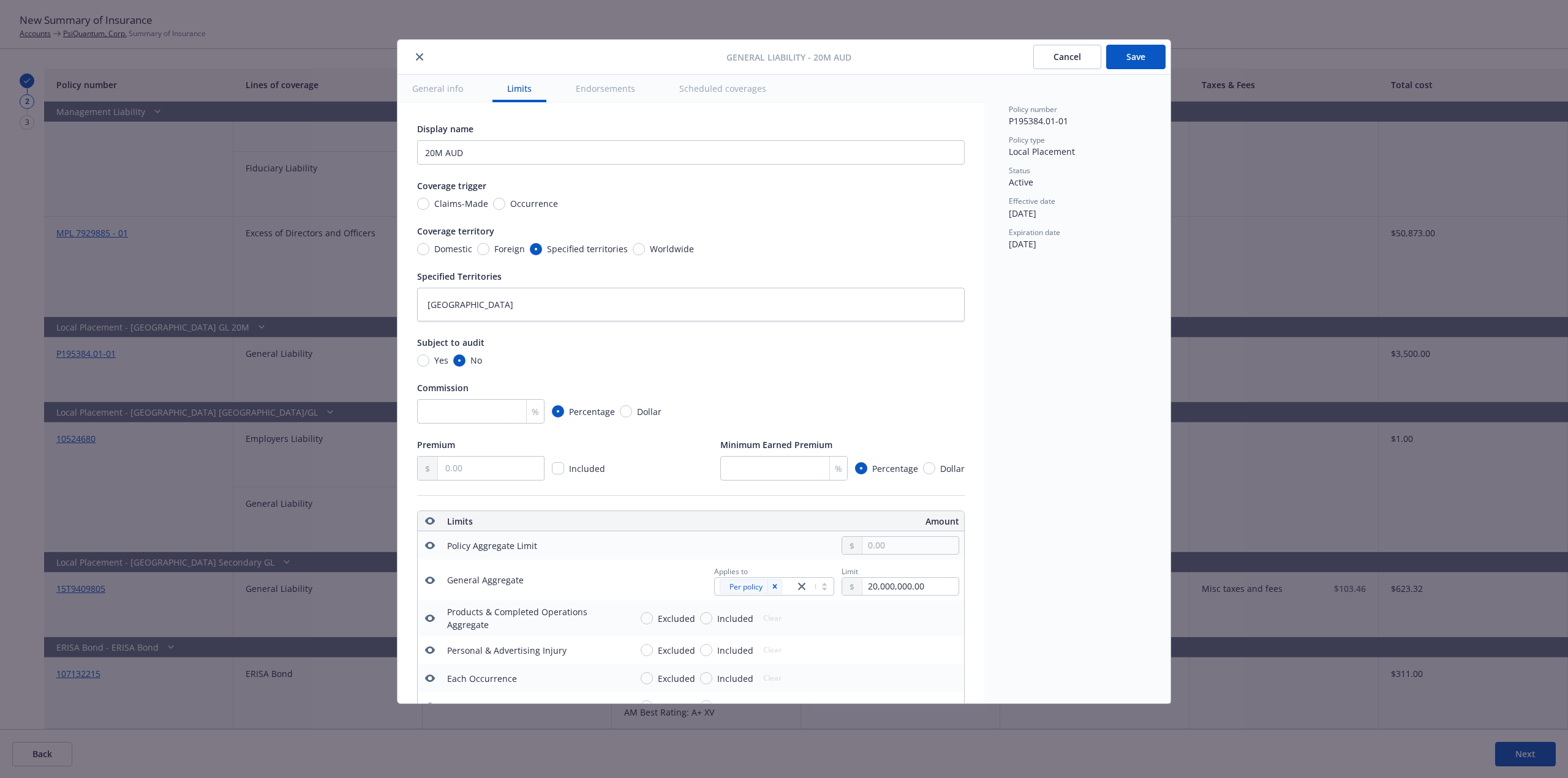
click at [1152, 55] on button "Save" at bounding box center [1136, 57] width 60 height 25
type textarea "x"
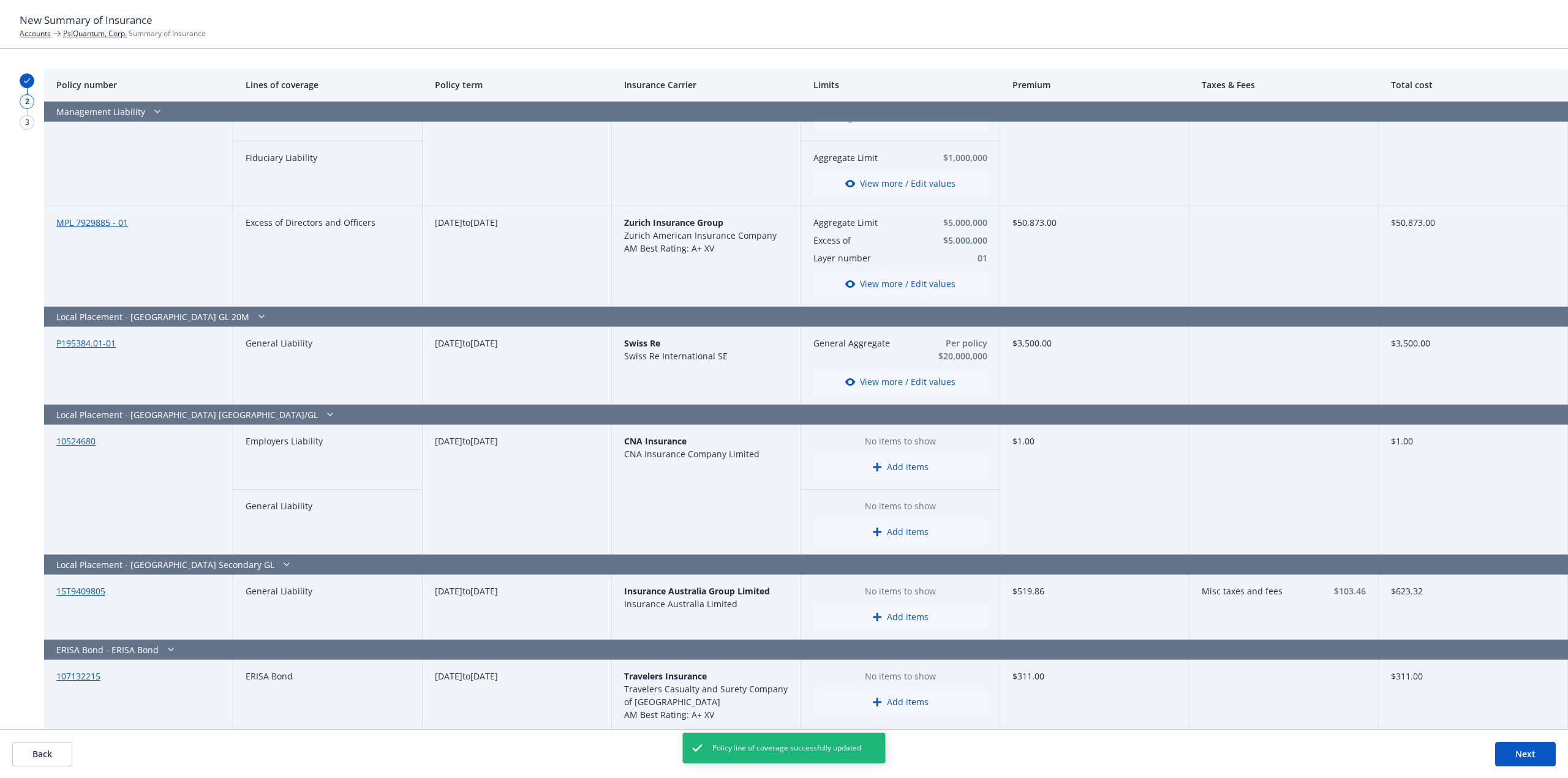
scroll to position [3079, 0]
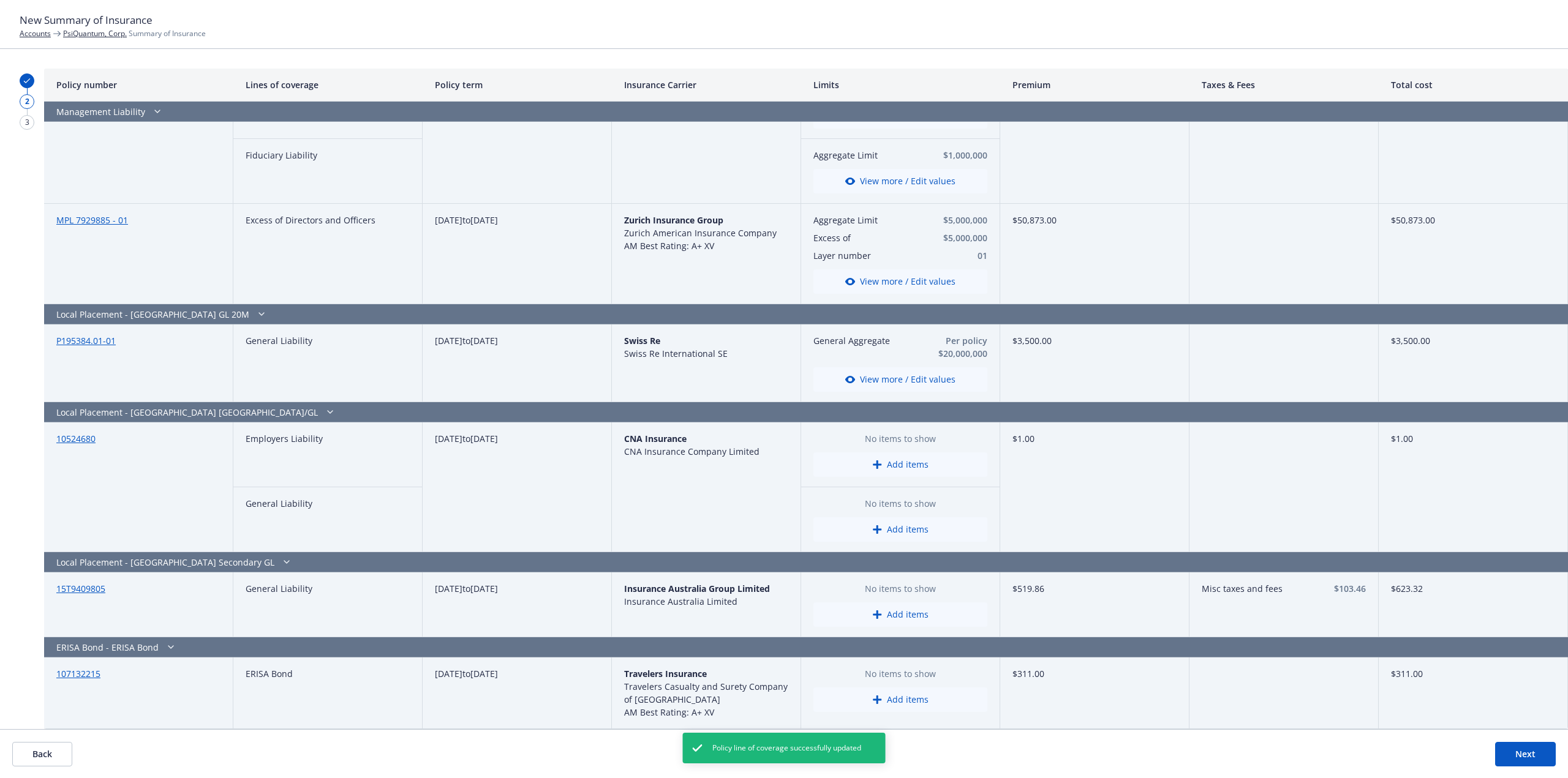
click at [1561, 760] on footer "Back Next" at bounding box center [784, 753] width 1568 height 49
click at [1544, 755] on button "Next" at bounding box center [1524, 754] width 60 height 25
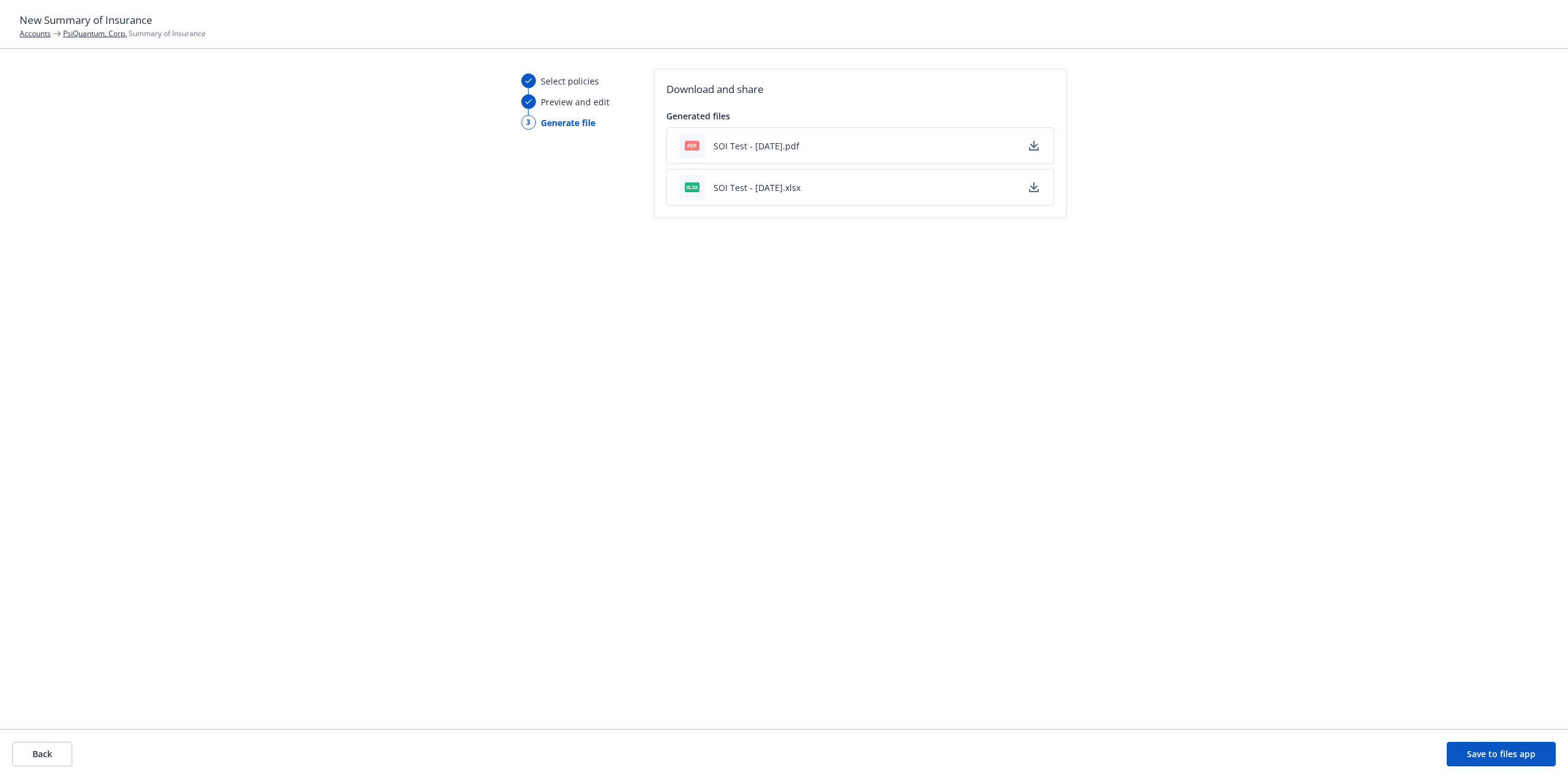
click at [1516, 760] on button "Save to files app" at bounding box center [1501, 754] width 109 height 25
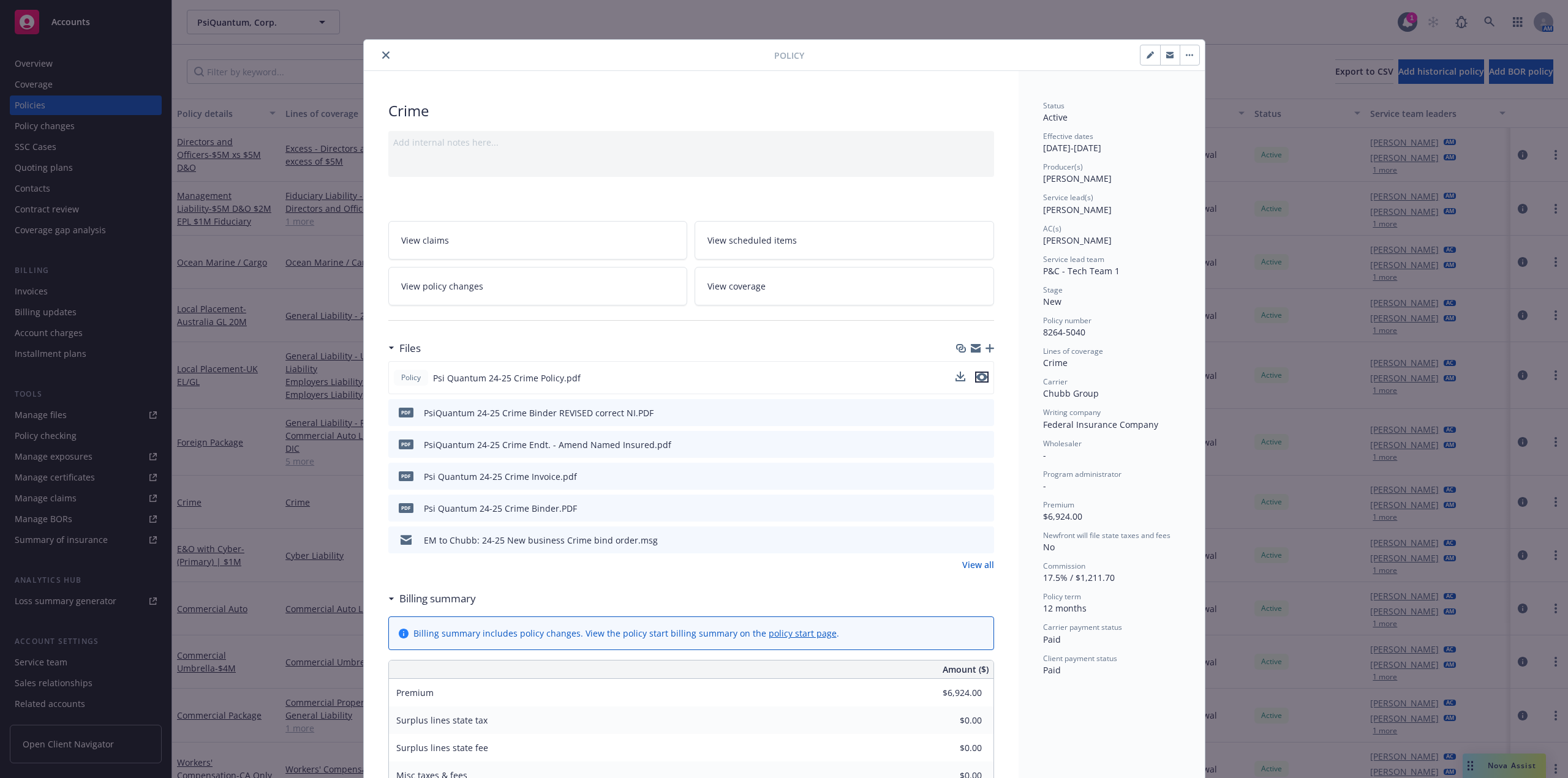
click at [980, 377] on icon "preview file" at bounding box center [981, 377] width 11 height 8
click at [382, 55] on icon "close" at bounding box center [386, 55] width 7 height 7
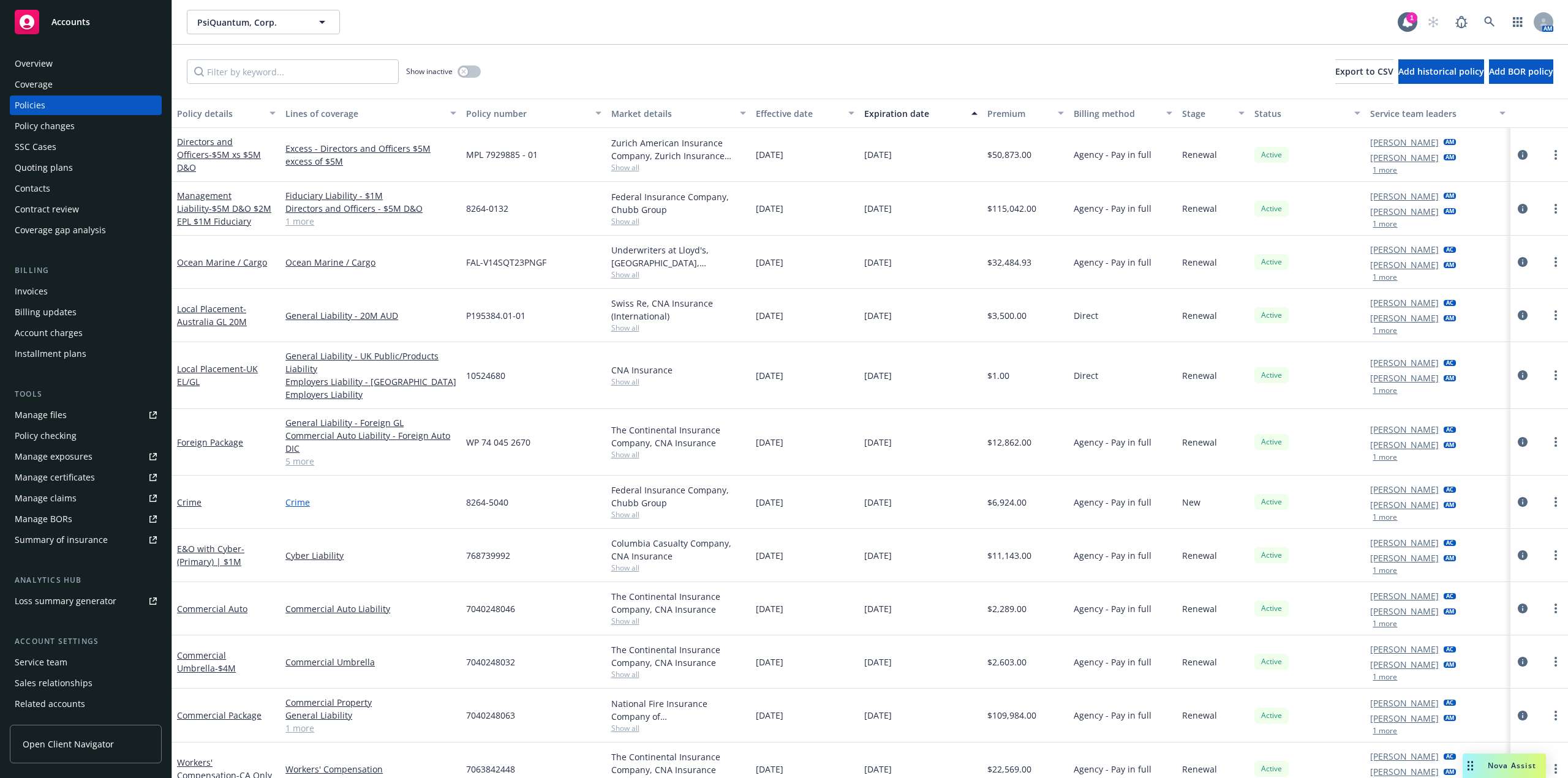
click at [307, 505] on link "Crime" at bounding box center [371, 502] width 171 height 13
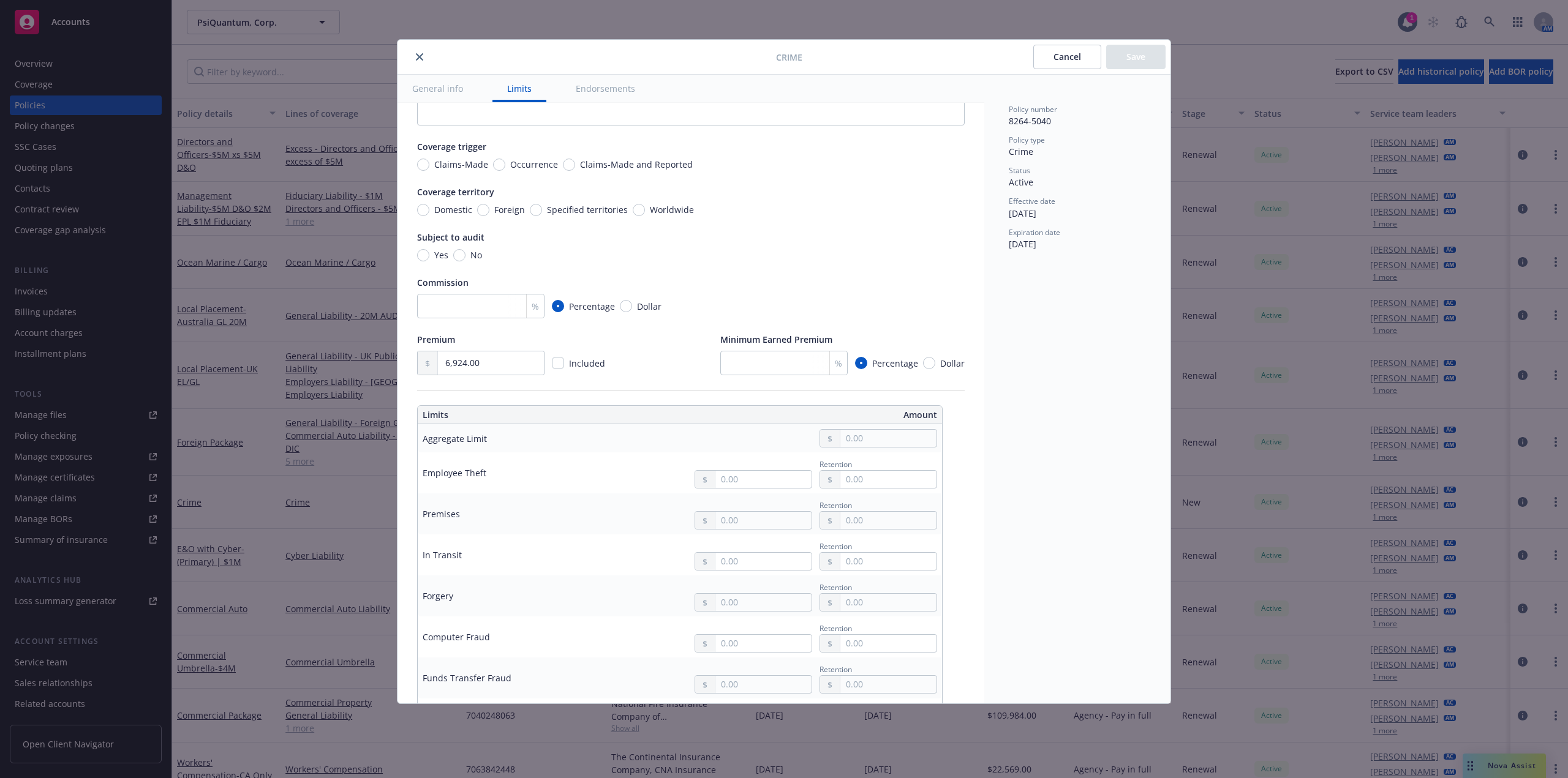
scroll to position [61, 0]
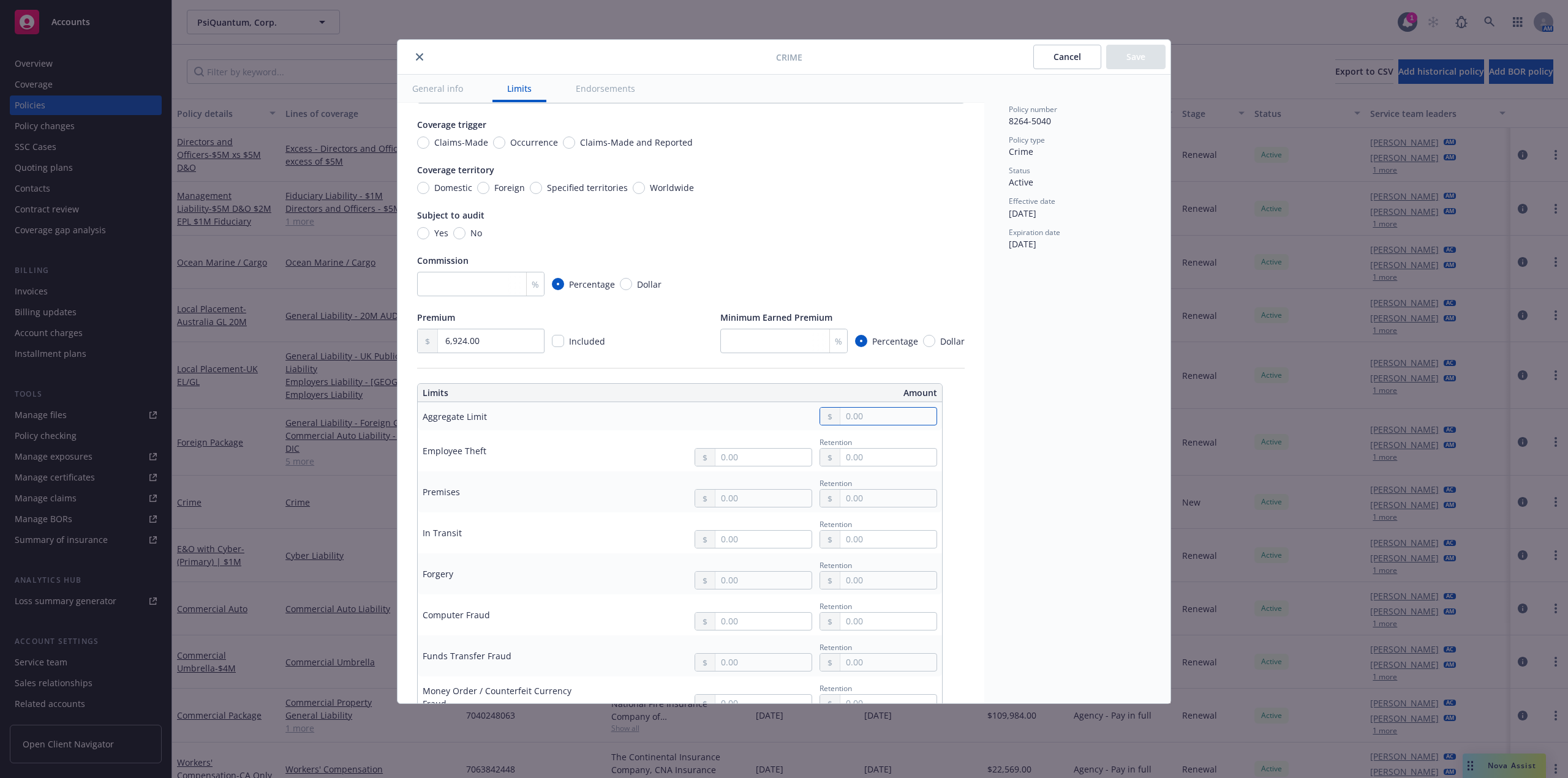
click at [897, 420] on input "text" at bounding box center [888, 416] width 96 height 17
type input "1,000,000.00"
click at [883, 467] on button "$1,000,000.00" at bounding box center [879, 469] width 105 height 22
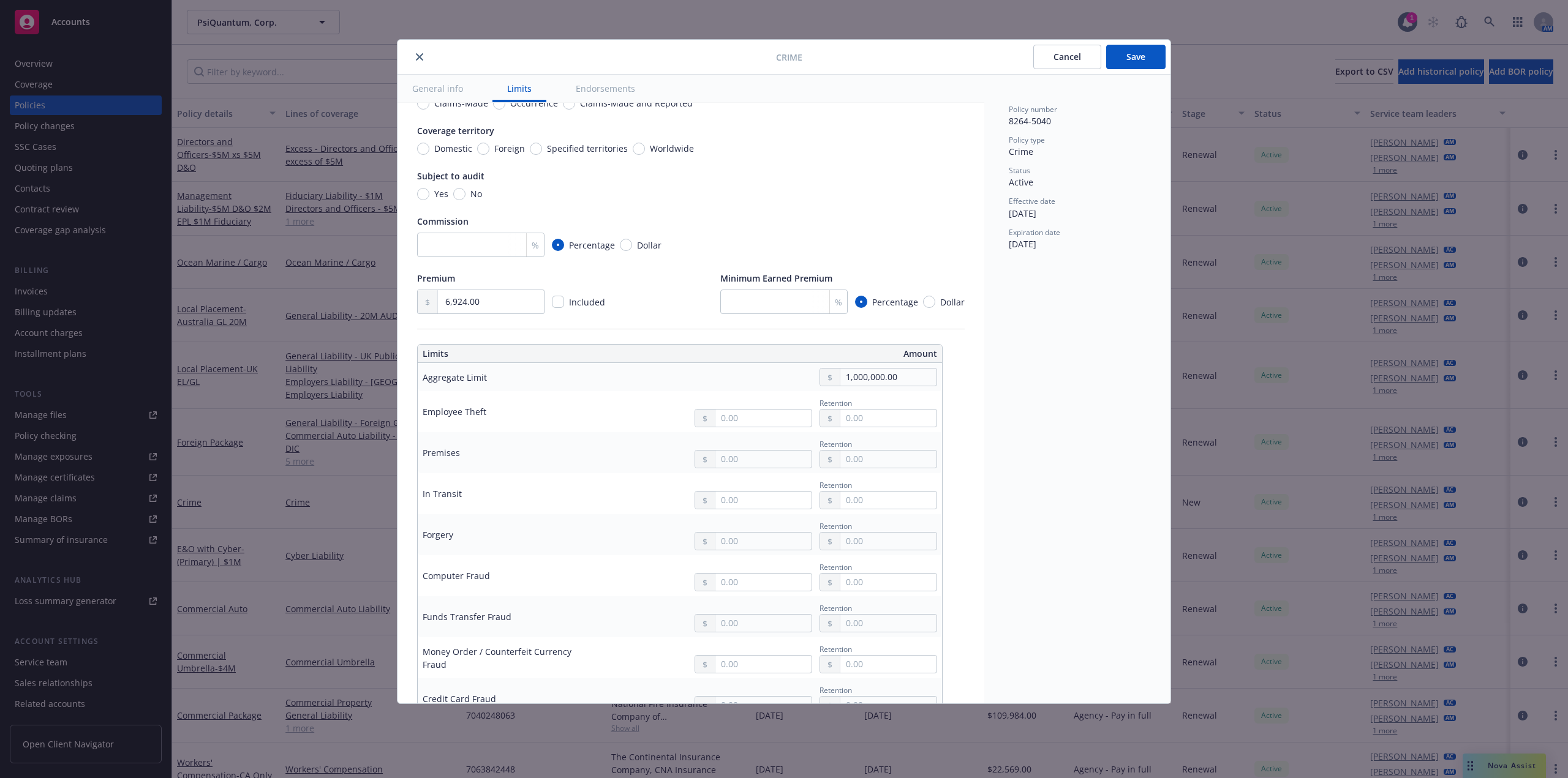
scroll to position [122, 0]
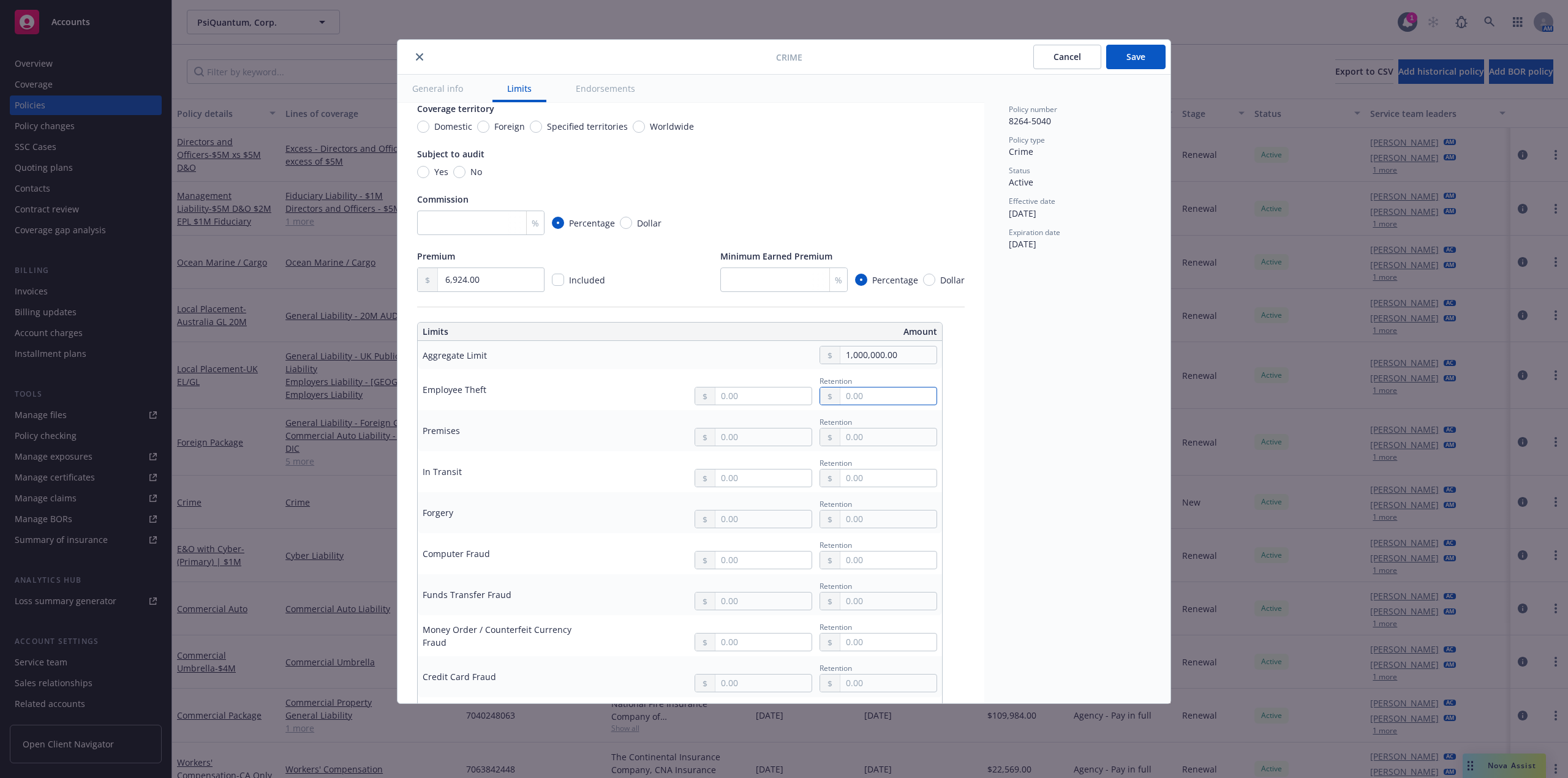
click at [864, 396] on input "text" at bounding box center [888, 396] width 96 height 17
type input "10,000.00"
click at [756, 400] on input "text" at bounding box center [763, 396] width 96 height 17
type input "1,000,000.00"
click at [751, 445] on button "$1,000,000.00" at bounding box center [754, 449] width 105 height 22
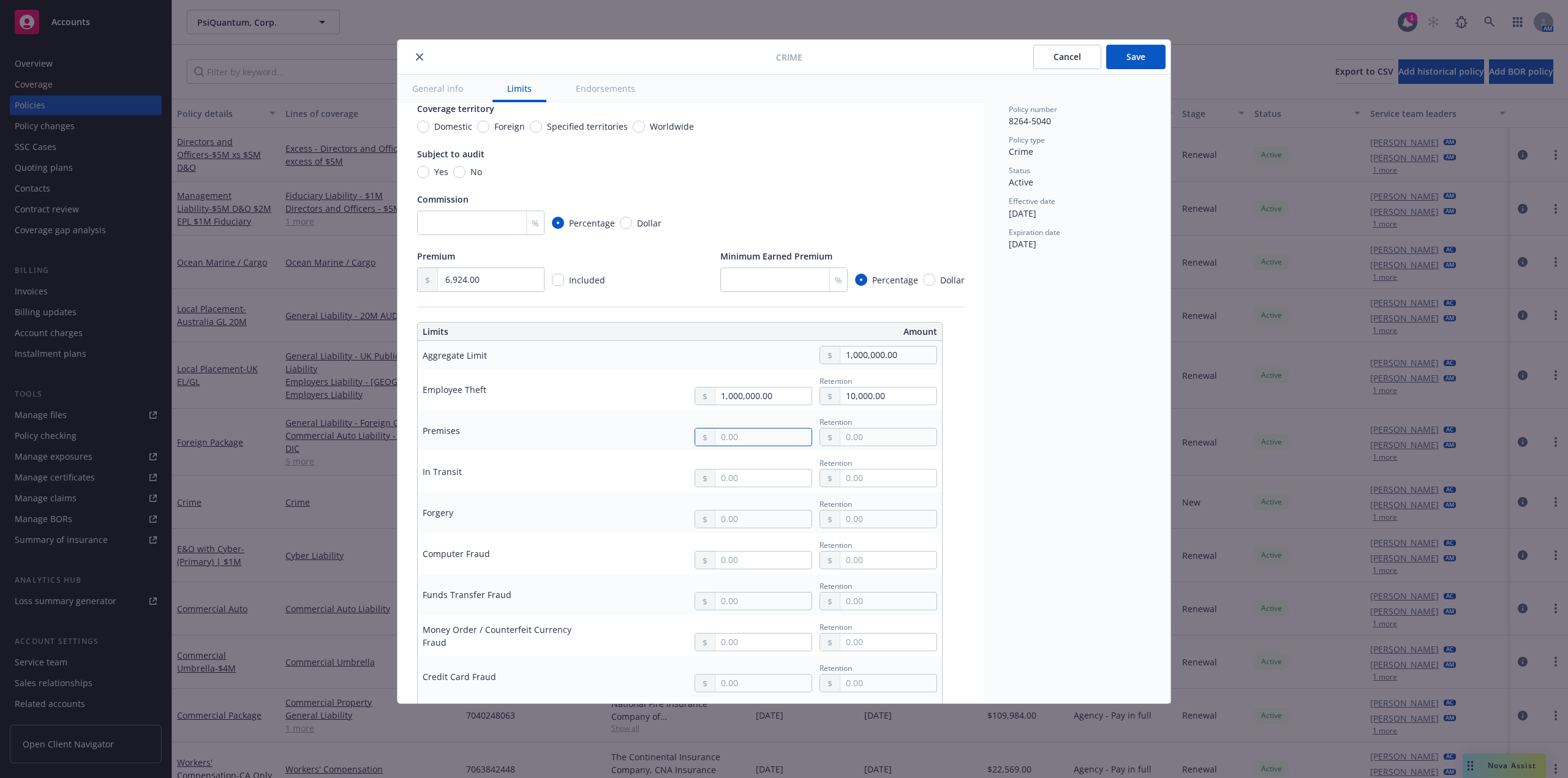
click at [728, 435] on input "text" at bounding box center [763, 437] width 96 height 17
type input "1,000,000.00"
click at [729, 490] on button "$1,000,000.00" at bounding box center [754, 490] width 105 height 22
drag, startPoint x: 901, startPoint y: 399, endPoint x: 804, endPoint y: 401, distance: 97.0
click at [804, 401] on div "1,000,000.00 Retention 10,000.00" at bounding box center [810, 390] width 253 height 31
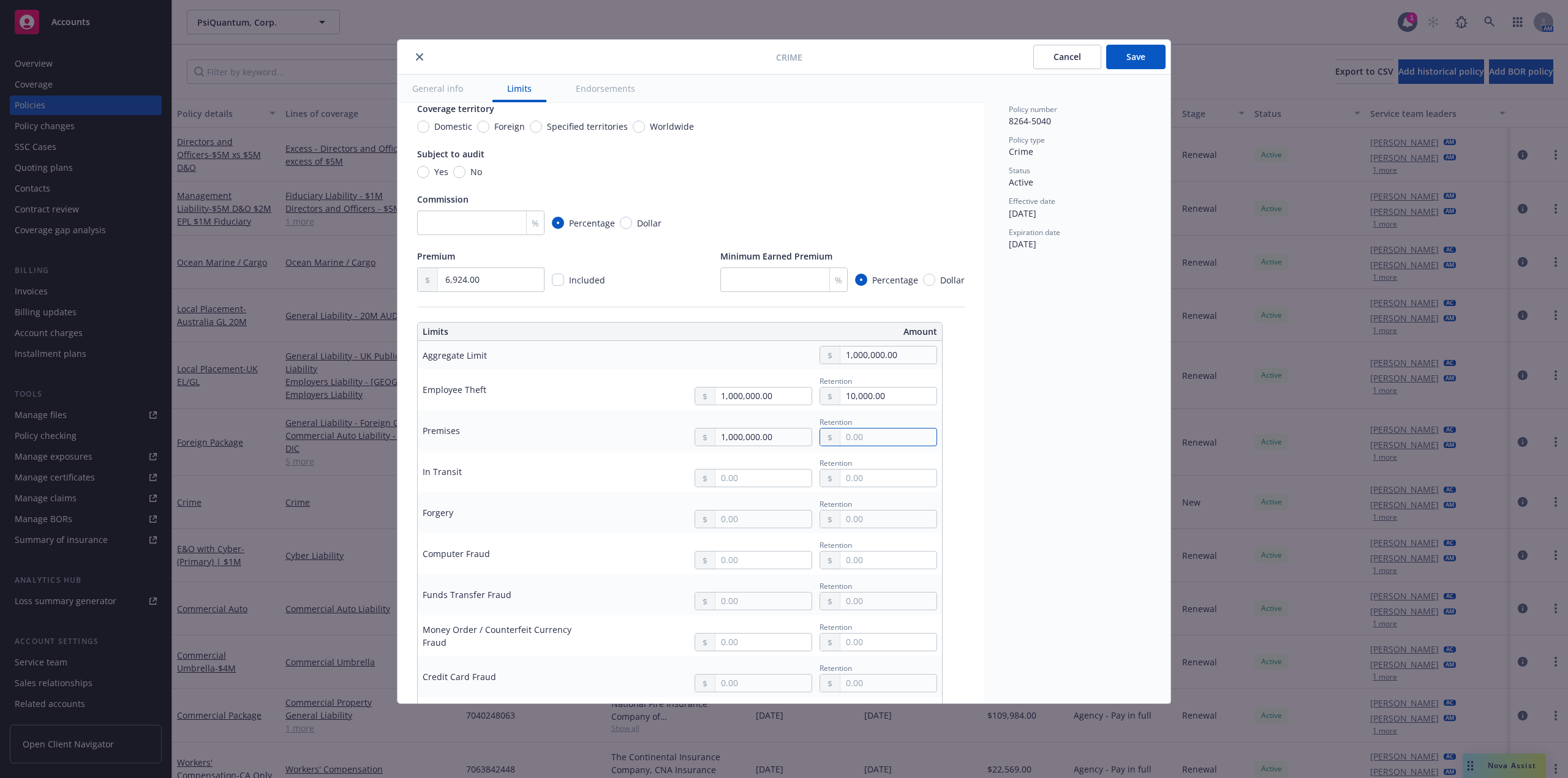
click at [880, 435] on input "text" at bounding box center [888, 437] width 96 height 17
paste input "10,000.00"
type input "10,000.00"
click at [737, 486] on input "text" at bounding box center [763, 478] width 96 height 17
type input "1,000,000.00"
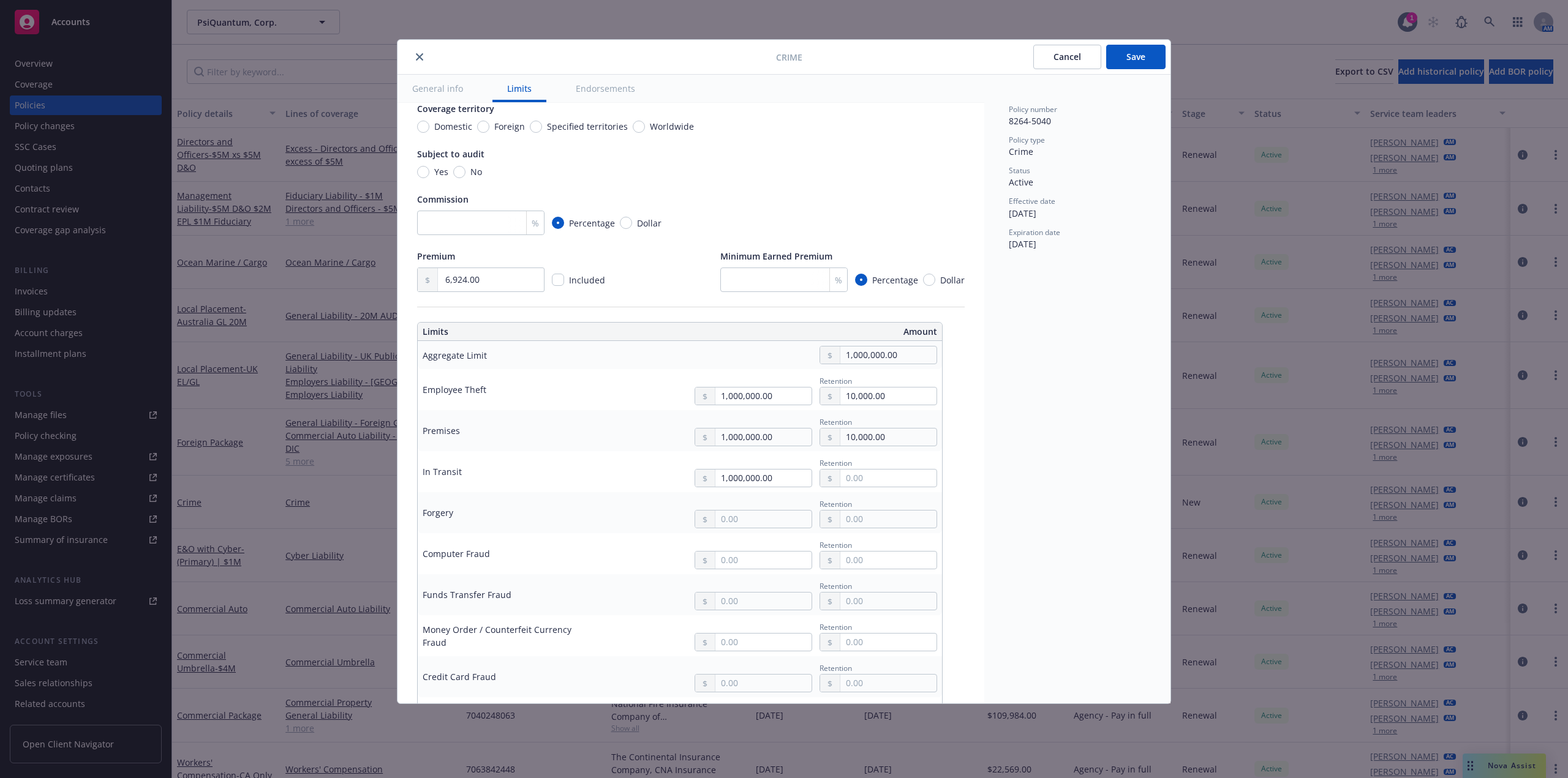
click at [734, 526] on button "$1,000,000.00" at bounding box center [754, 531] width 105 height 22
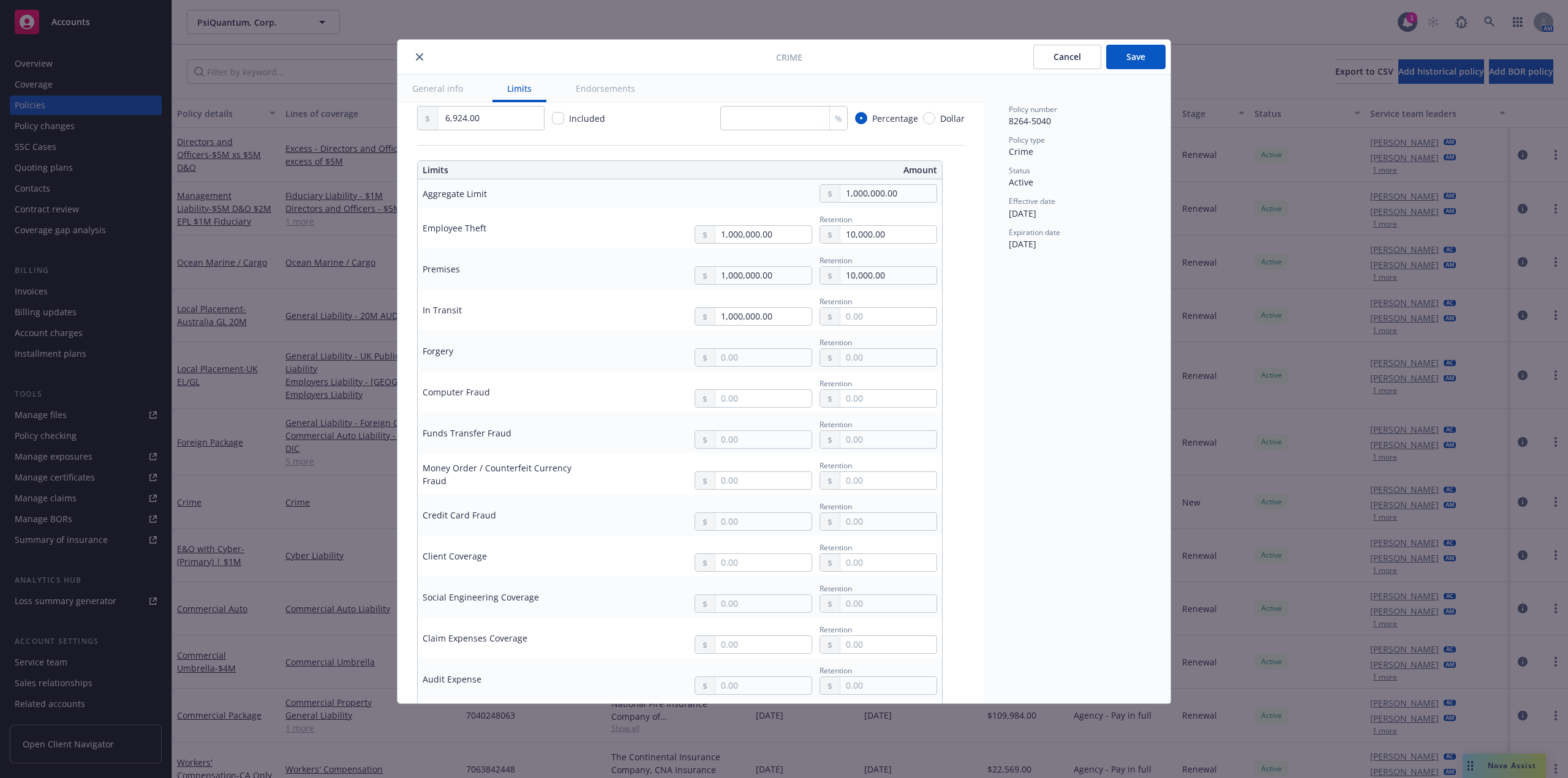
scroll to position [306, 0]
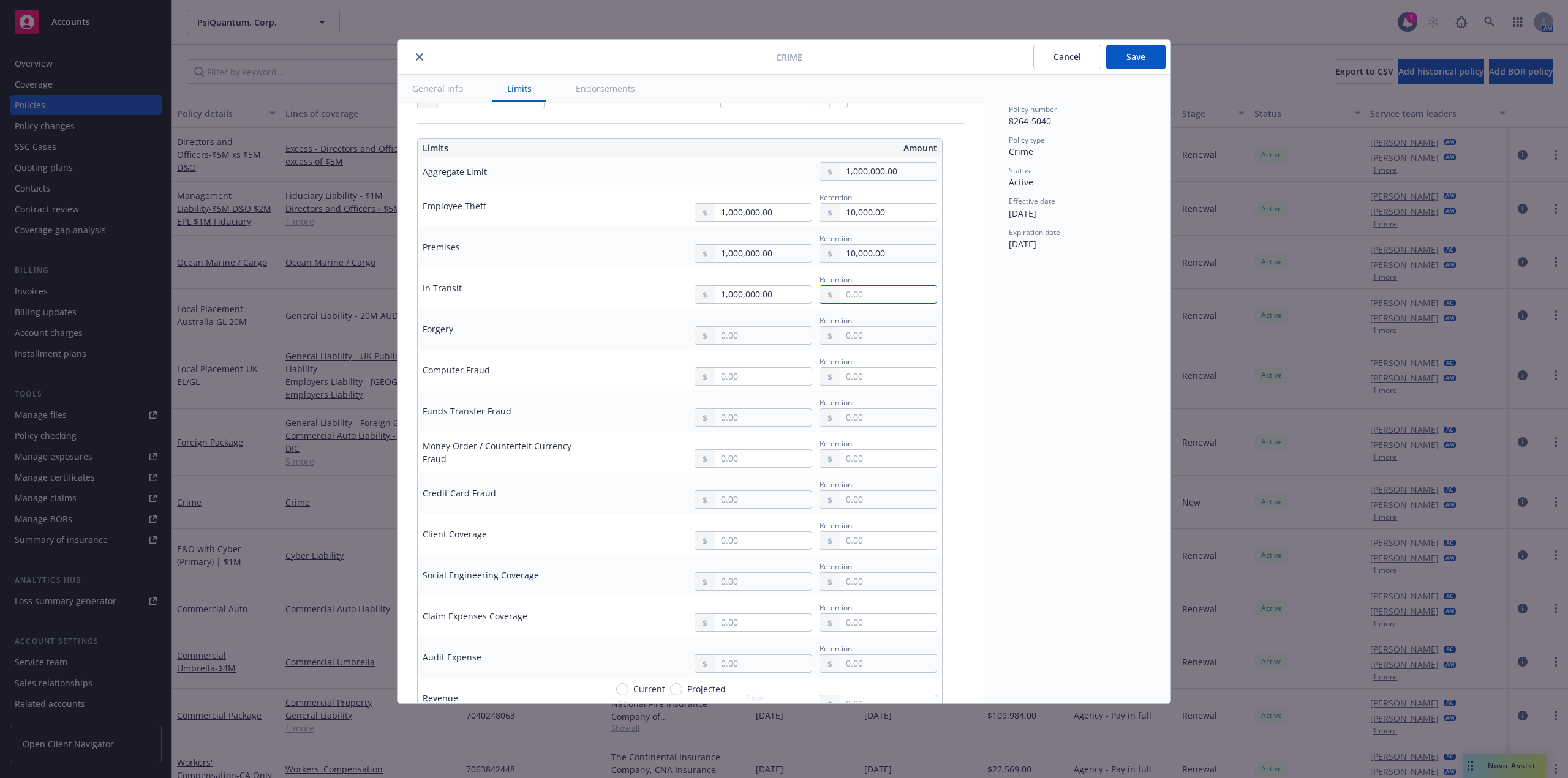
click at [865, 293] on input "text" at bounding box center [888, 294] width 96 height 17
paste input "10,000.00"
type input "10,000.00"
click at [743, 339] on input "text" at bounding box center [763, 335] width 96 height 17
type input "1,000,000.00"
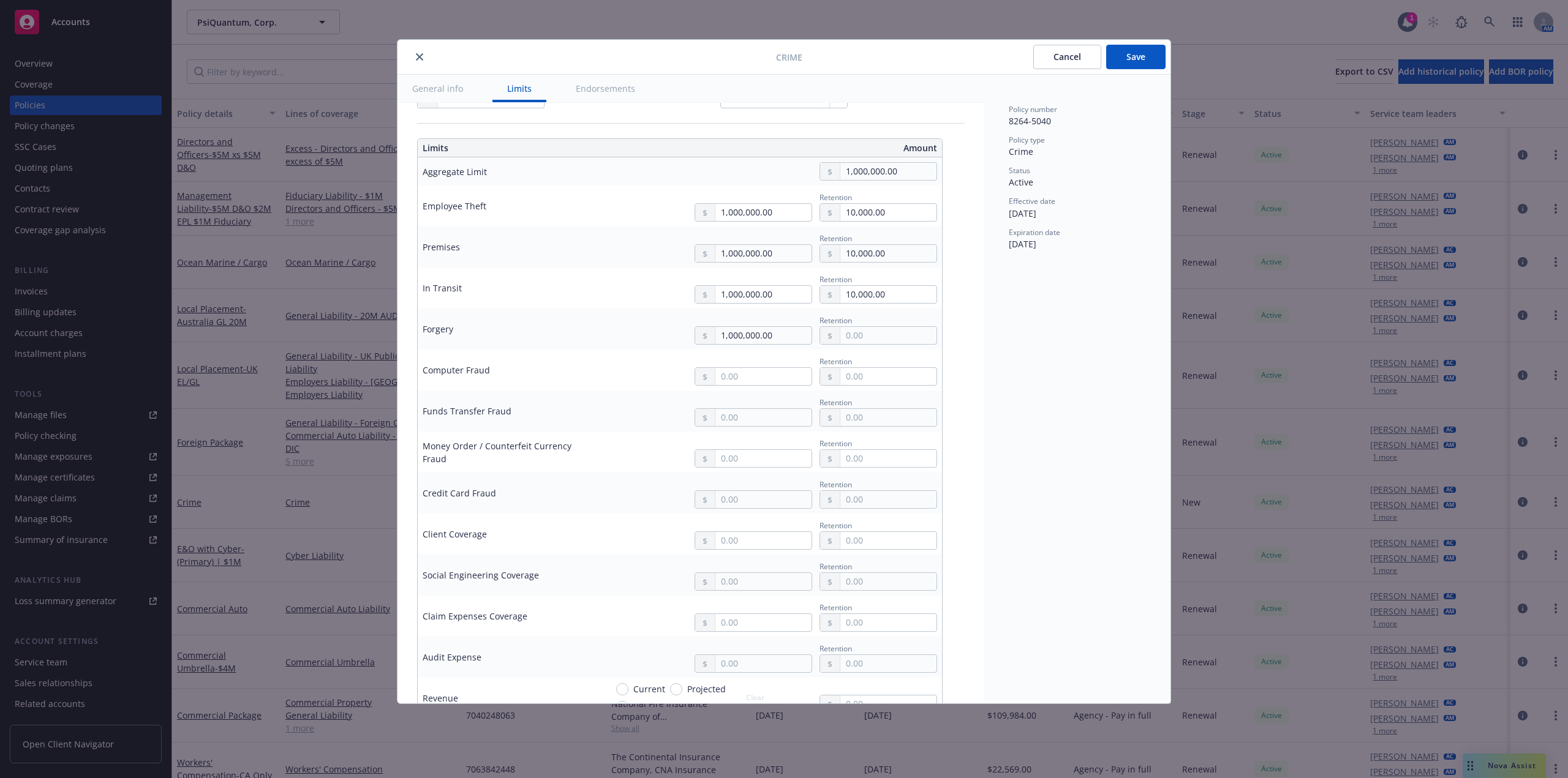
click at [746, 391] on button "$1,000,000.00" at bounding box center [754, 388] width 105 height 22
click at [892, 335] on input "text" at bounding box center [888, 335] width 96 height 17
paste input "10,000.00"
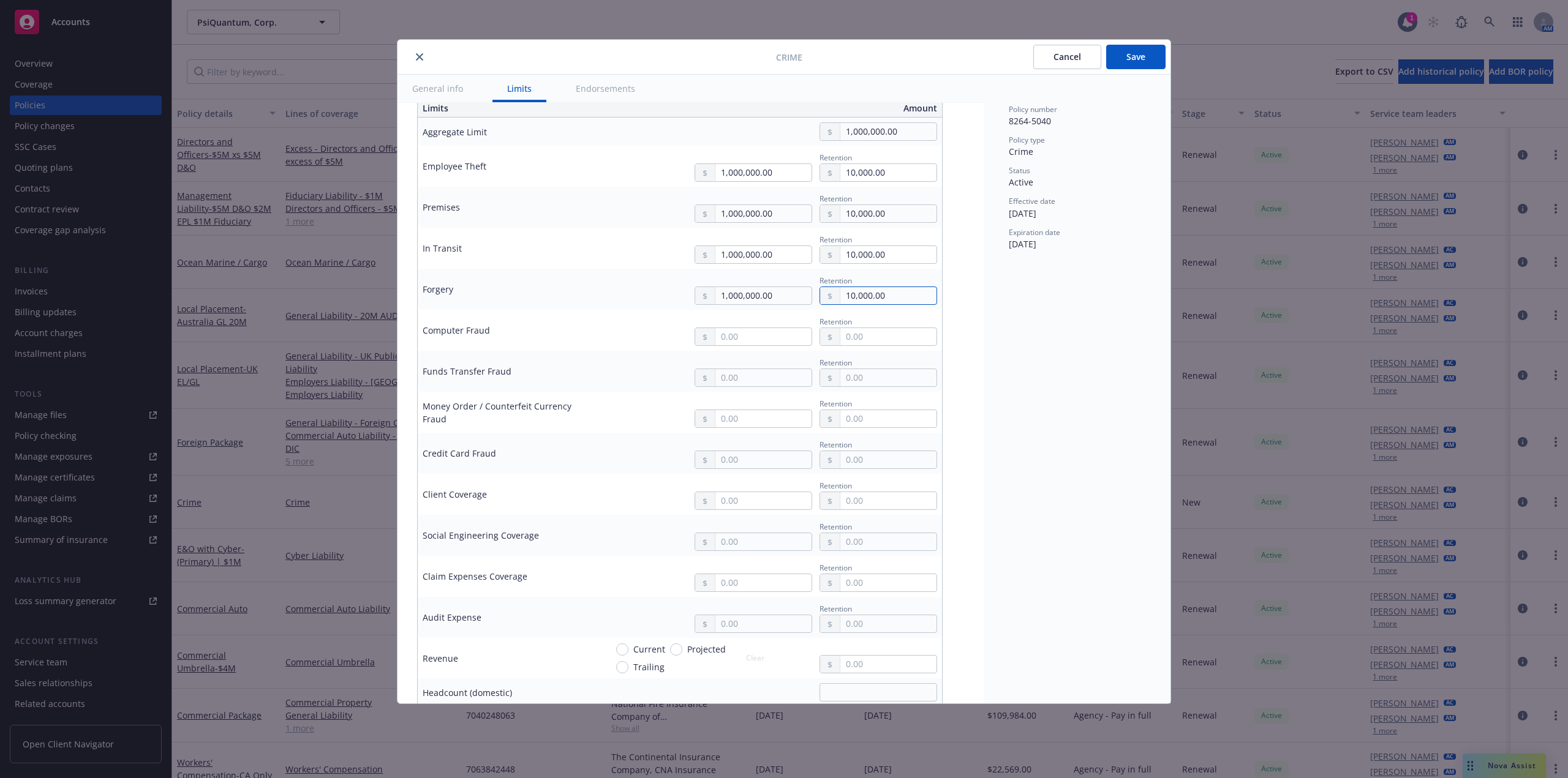
scroll to position [367, 0]
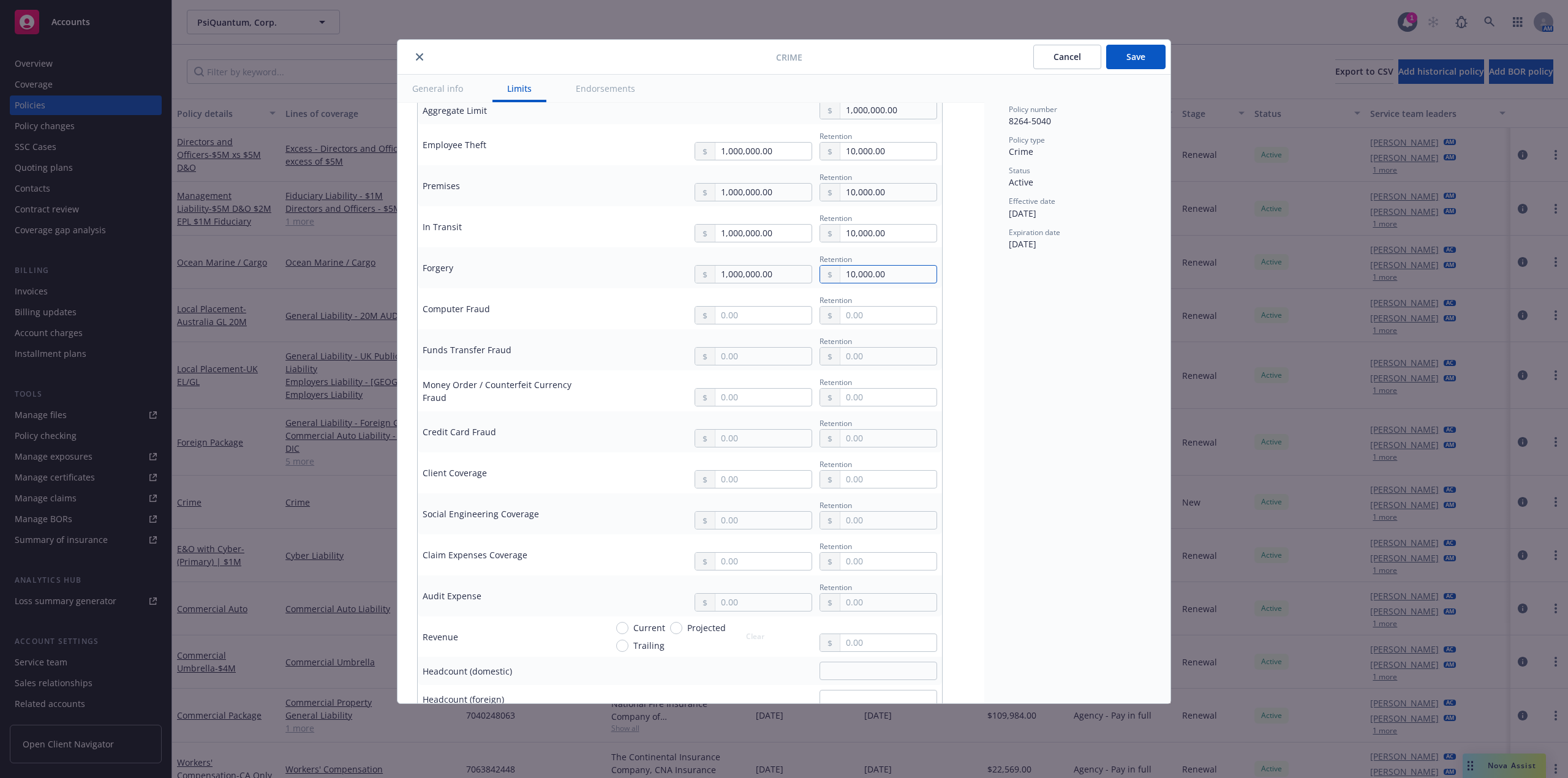
type input "10,000.00"
click at [733, 565] on input "text" at bounding box center [763, 561] width 96 height 17
type input "100,000.00"
click at [826, 573] on td "100,000.00 Retention" at bounding box center [771, 555] width 340 height 41
click at [847, 563] on input "text" at bounding box center [888, 561] width 96 height 17
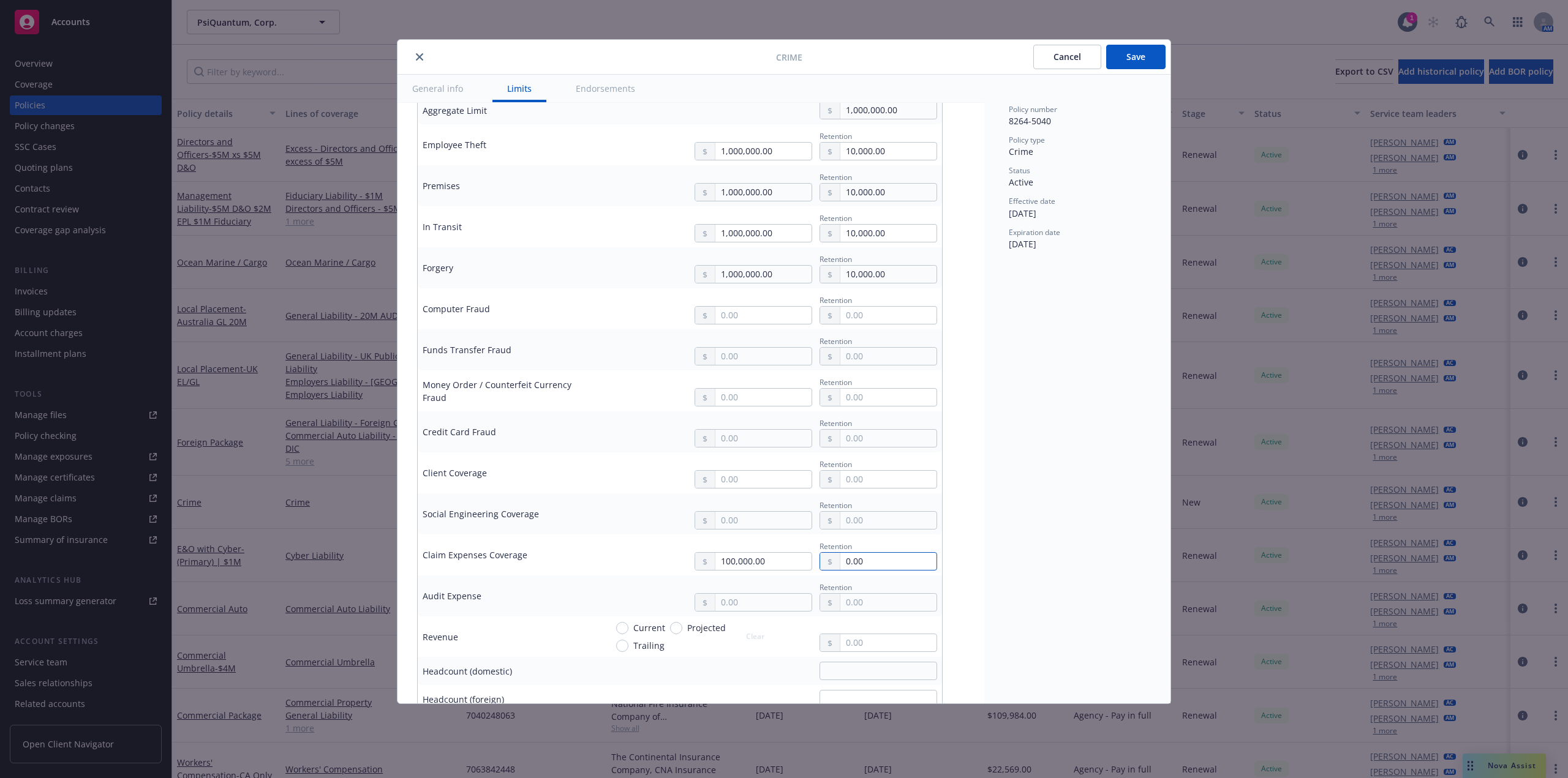
type input "0.00"
click at [756, 319] on input "text" at bounding box center [763, 315] width 96 height 17
type input "1,000,000.00"
click at [755, 367] on button "$1,000,000.00" at bounding box center [754, 367] width 105 height 22
click at [753, 359] on input "text" at bounding box center [763, 356] width 96 height 17
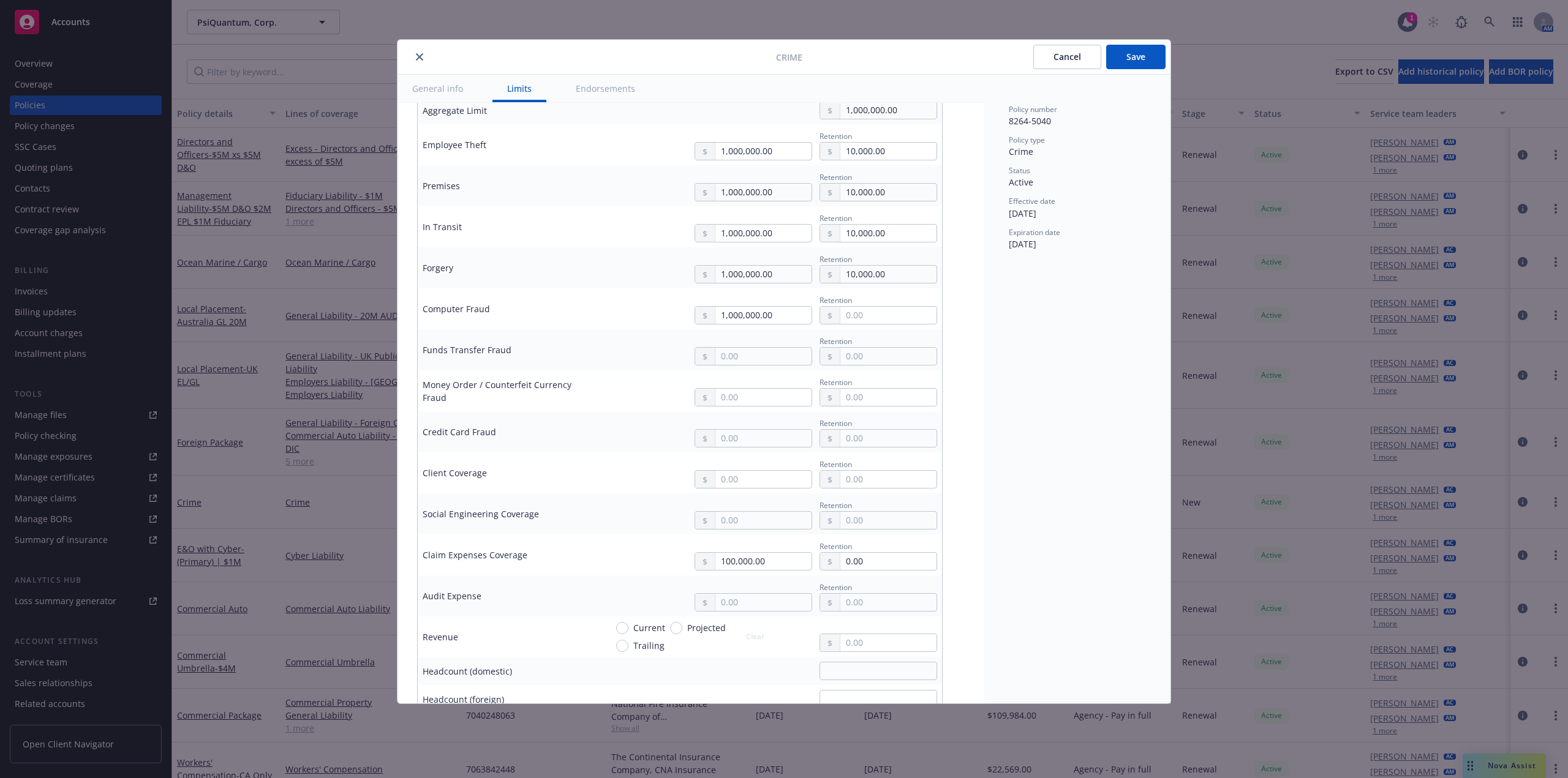
type input "1,000,000.00"
click at [744, 414] on button "$1,000,000.00" at bounding box center [754, 410] width 105 height 22
click at [752, 394] on input "text" at bounding box center [763, 397] width 96 height 17
type input "1,000,000.00"
click at [739, 448] on button "$1,000,000.00" at bounding box center [754, 450] width 105 height 22
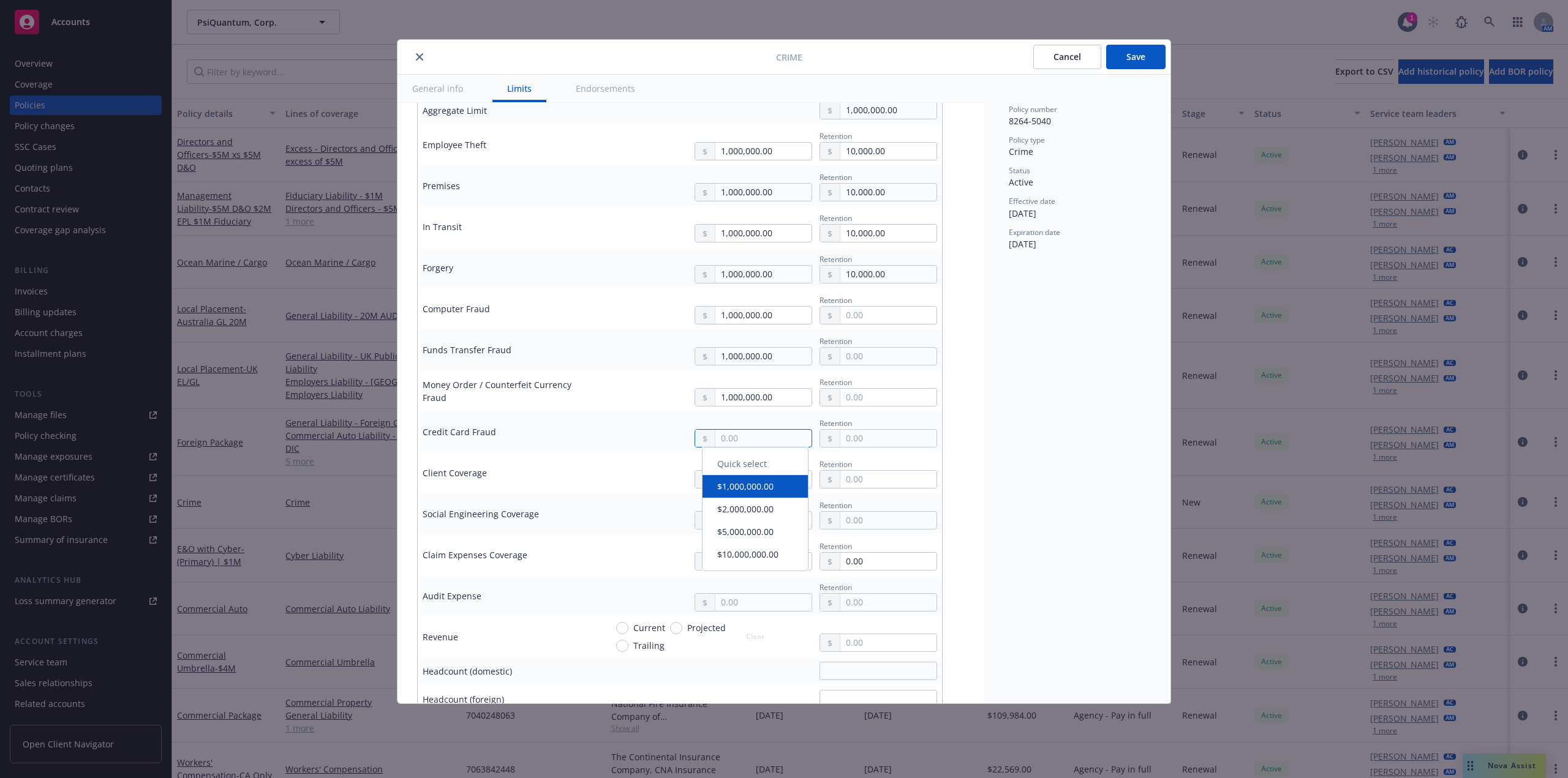
click at [748, 431] on input "text" at bounding box center [763, 438] width 96 height 17
type input "1,000,000.00"
click at [730, 492] on button "$1,000,000.00" at bounding box center [754, 492] width 105 height 22
click at [747, 486] on input "text" at bounding box center [763, 479] width 96 height 17
type input "1,000,000.00"
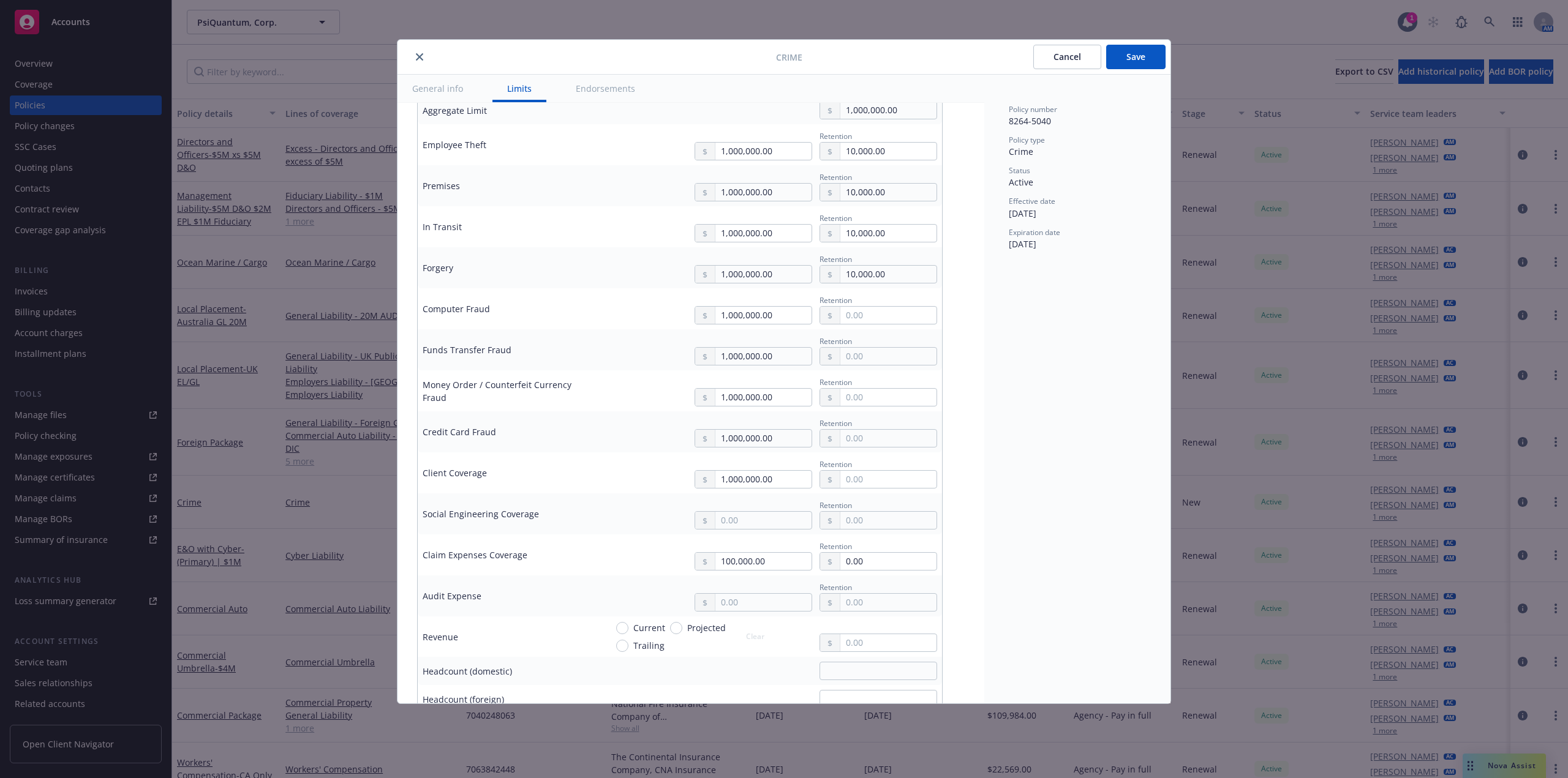
click at [733, 533] on button "$1,000,000.00" at bounding box center [754, 532] width 105 height 22
click at [881, 310] on input "text" at bounding box center [888, 315] width 96 height 17
paste input "10,000.00"
type input "10,000.00"
click at [868, 354] on input "text" at bounding box center [888, 356] width 96 height 17
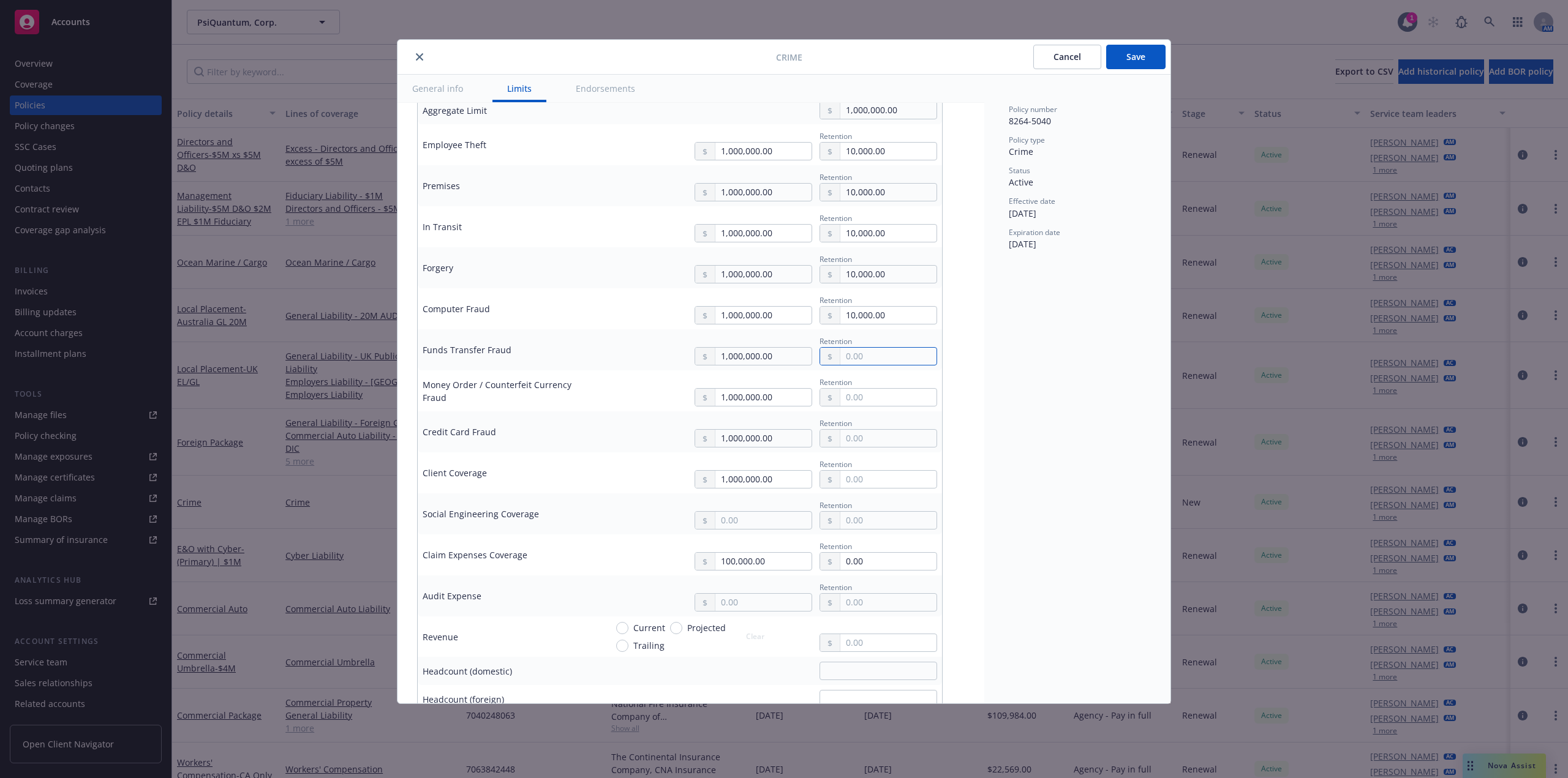
paste input "10,000.00"
type input "10,000.00"
click at [870, 403] on input "text" at bounding box center [888, 397] width 96 height 17
paste input "10,000.00"
type input "10,000.00"
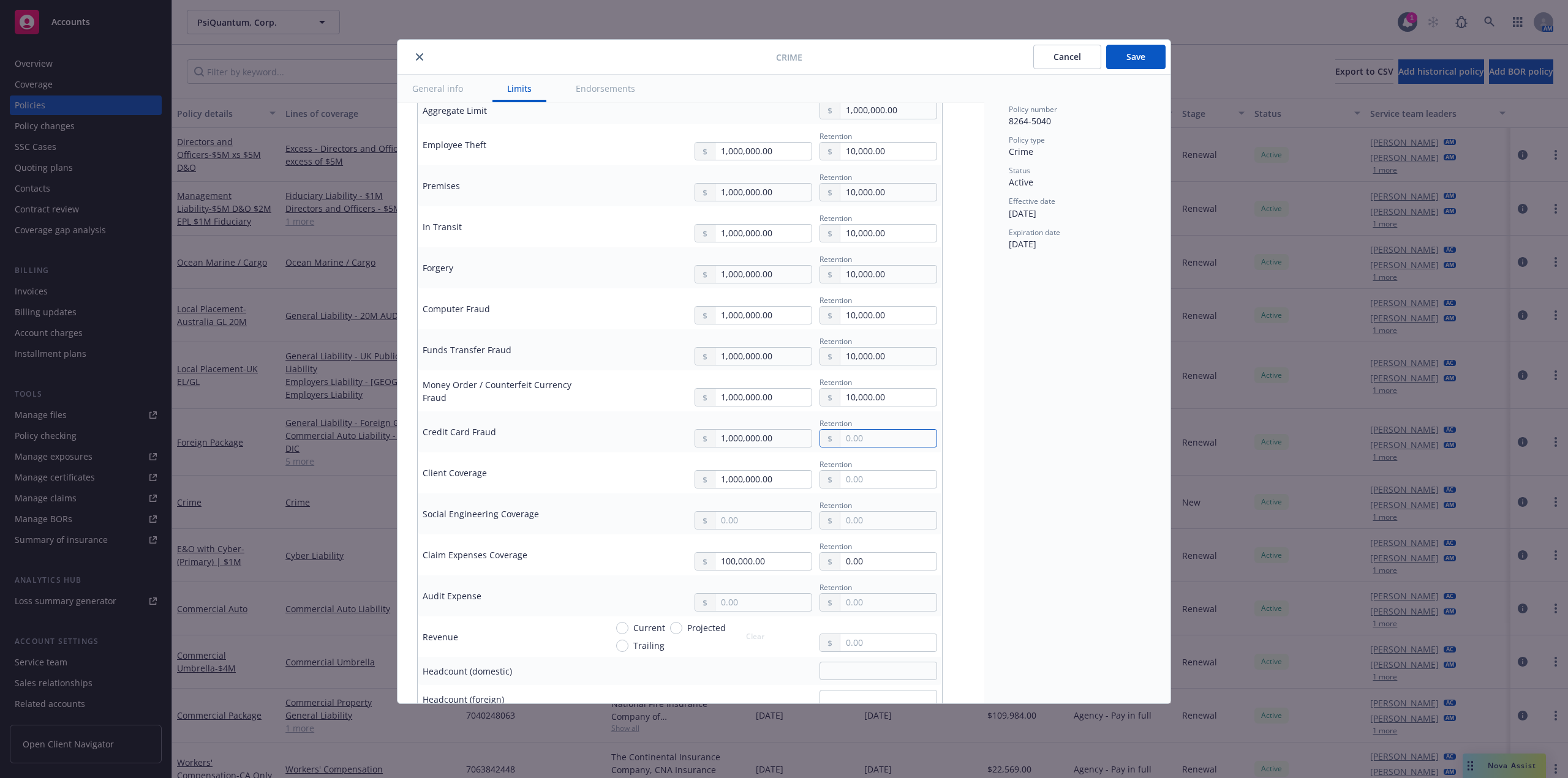
click at [875, 439] on input "text" at bounding box center [888, 438] width 96 height 17
paste input "10,000.00"
type input "10,000.00"
click at [875, 475] on input "text" at bounding box center [888, 479] width 96 height 17
paste input "10,000.00"
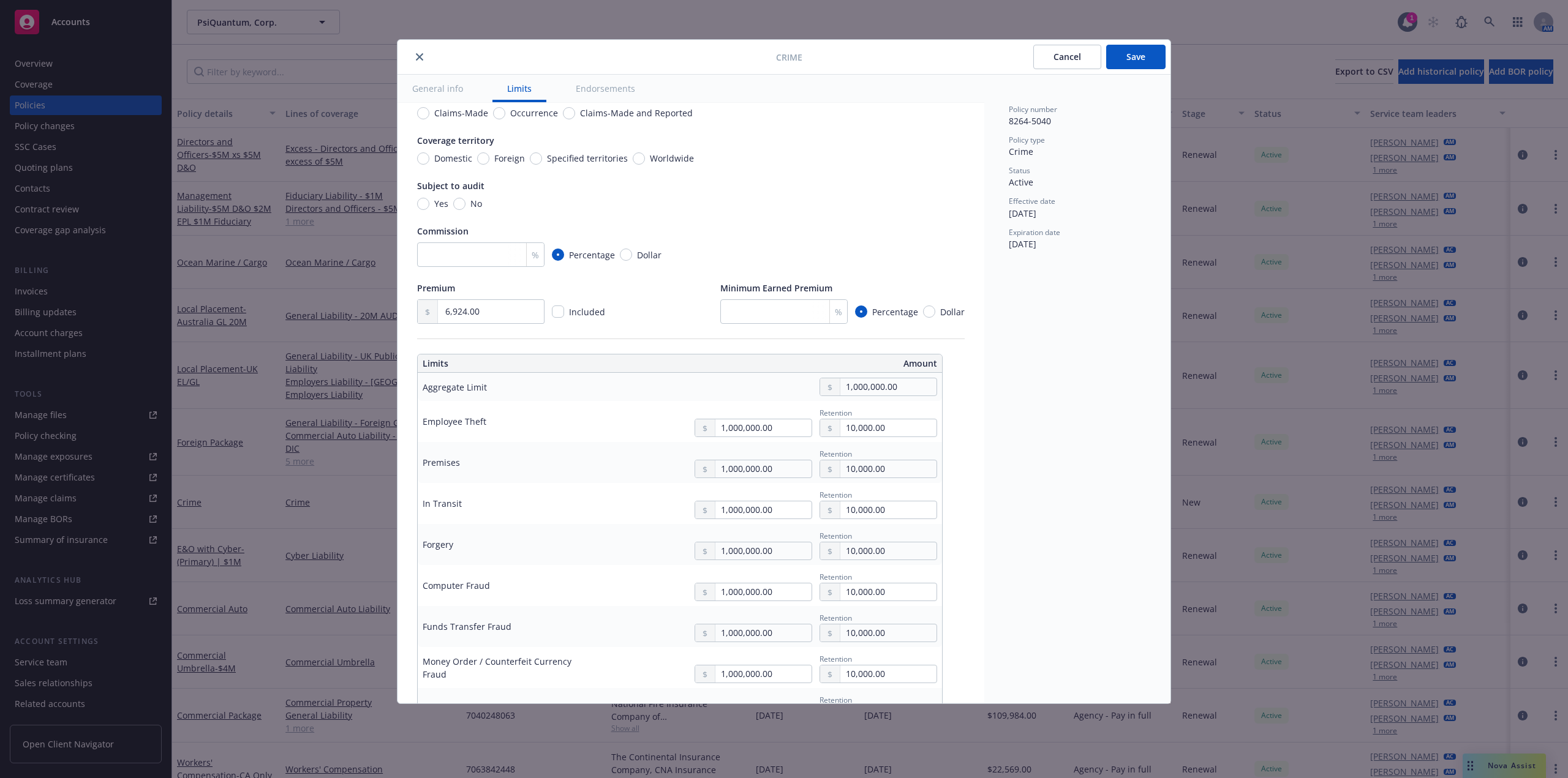
scroll to position [0, 0]
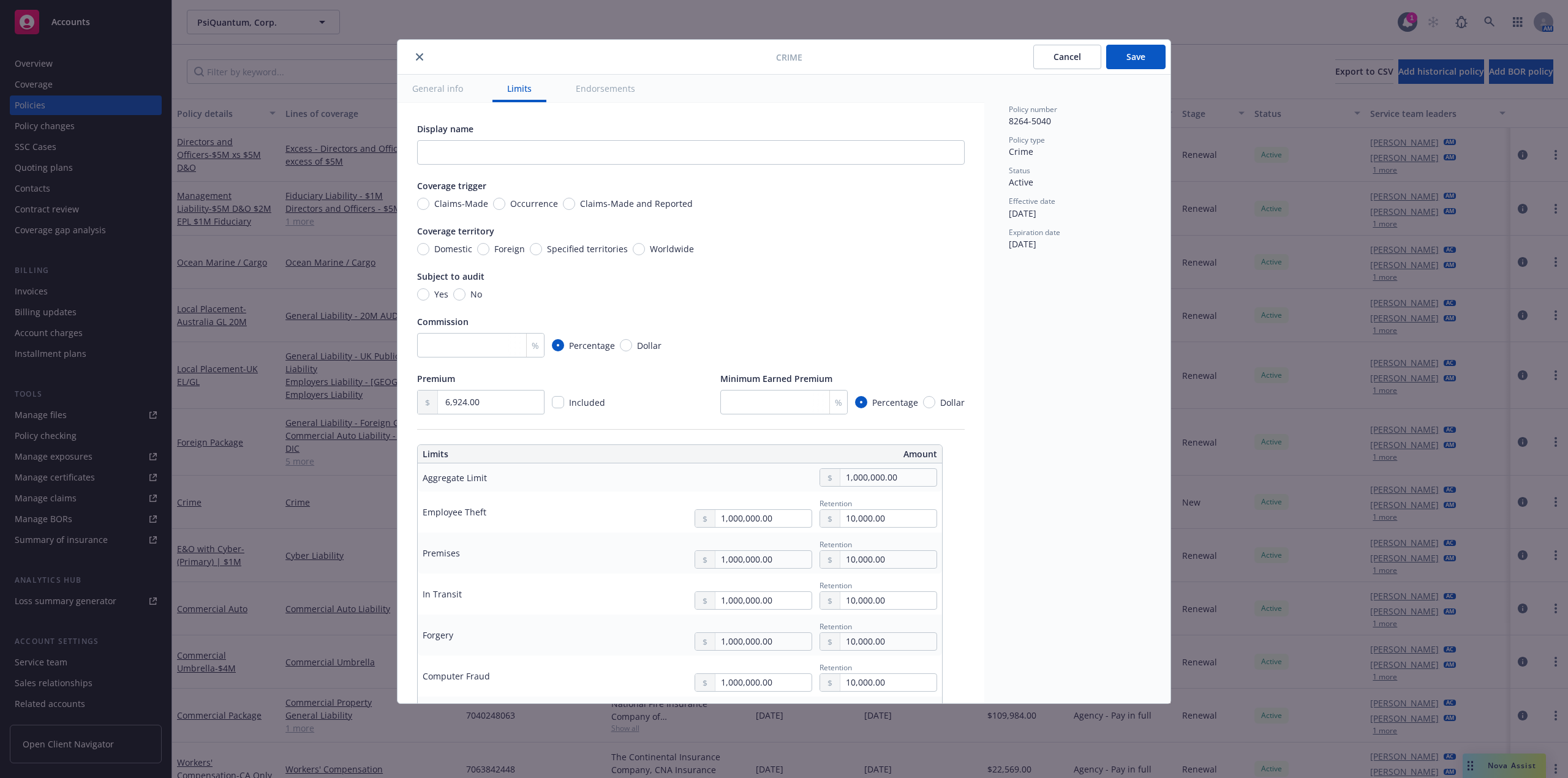
type input "10,000.00"
click at [457, 299] on input "No" at bounding box center [459, 294] width 12 height 12
radio input "true"
click at [493, 201] on input "Occurrence" at bounding box center [498, 204] width 12 height 12
radio input "true"
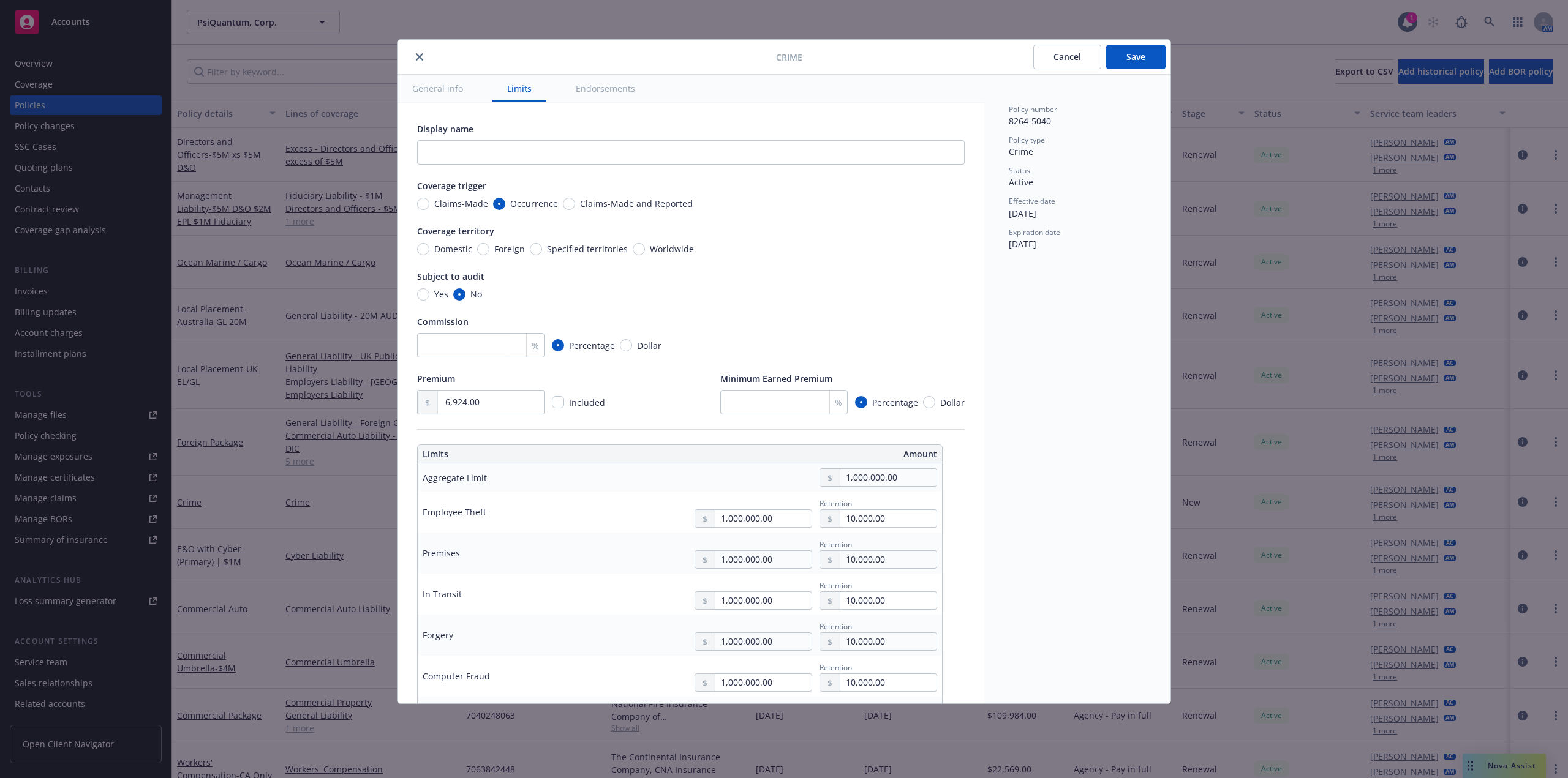
click at [1129, 59] on button "Save" at bounding box center [1136, 57] width 60 height 25
click at [1129, 59] on div "Cancel Save" at bounding box center [1099, 57] width 132 height 25
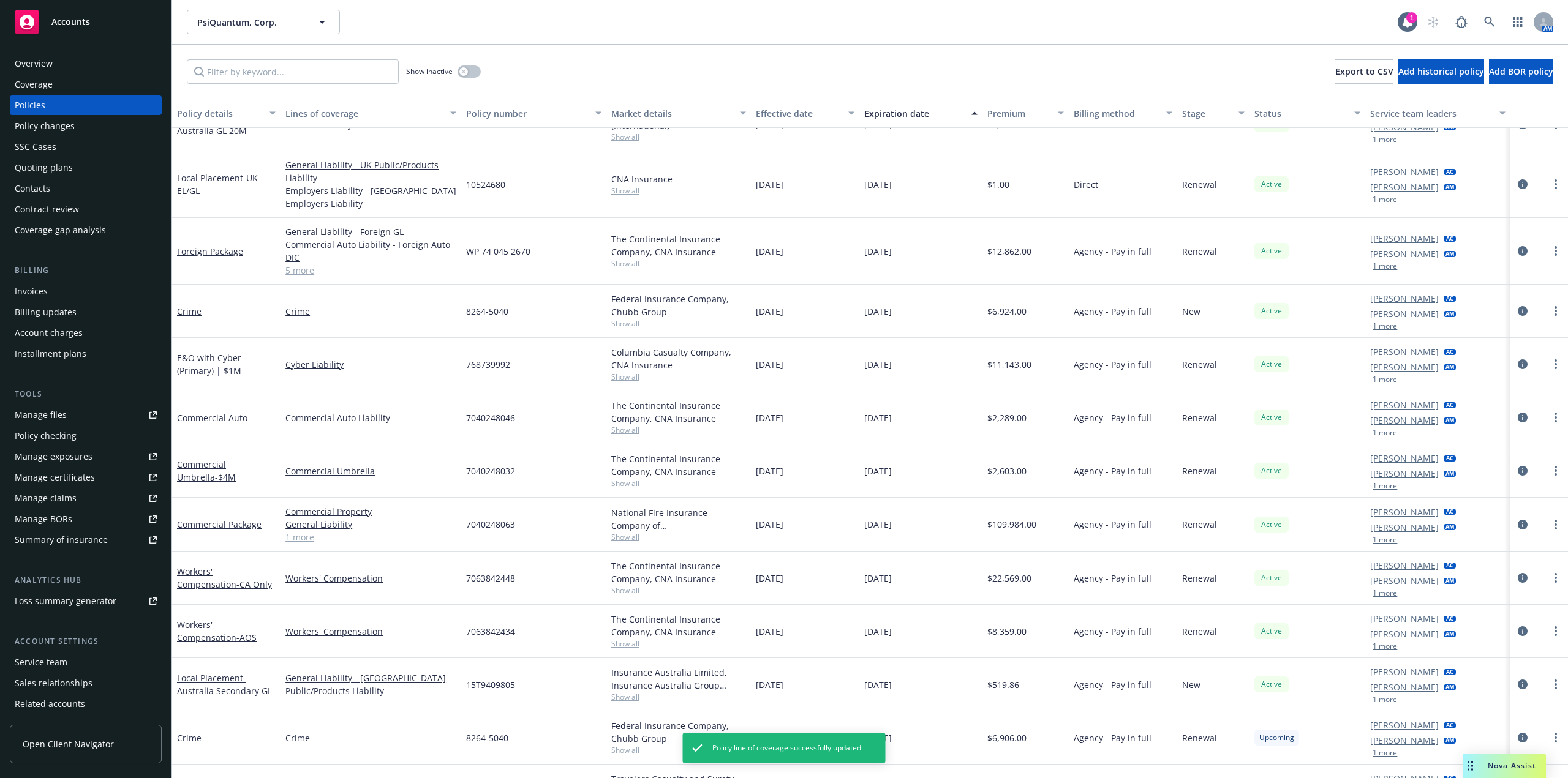
scroll to position [217, 0]
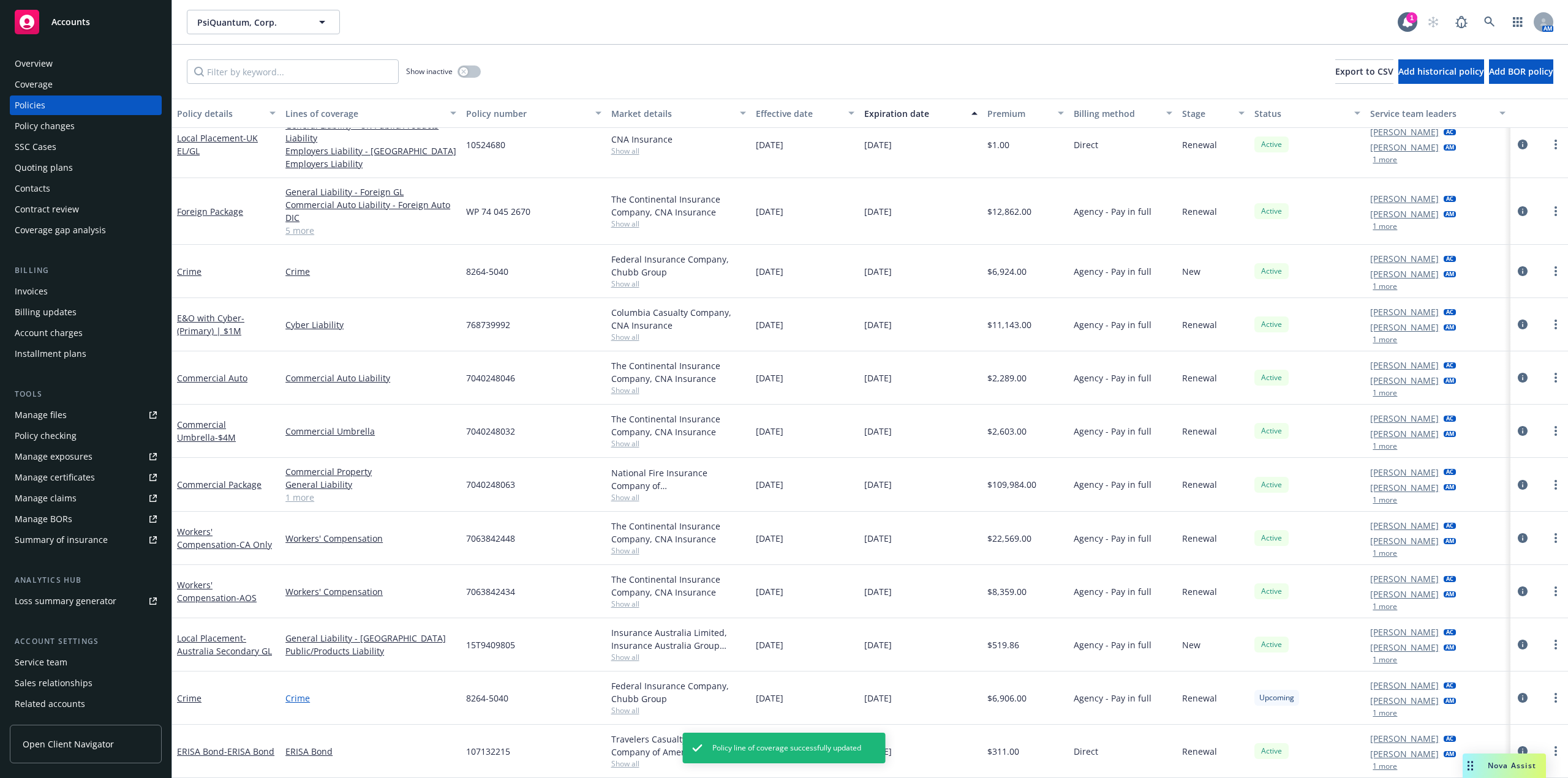
click at [300, 693] on link "Crime" at bounding box center [371, 699] width 171 height 13
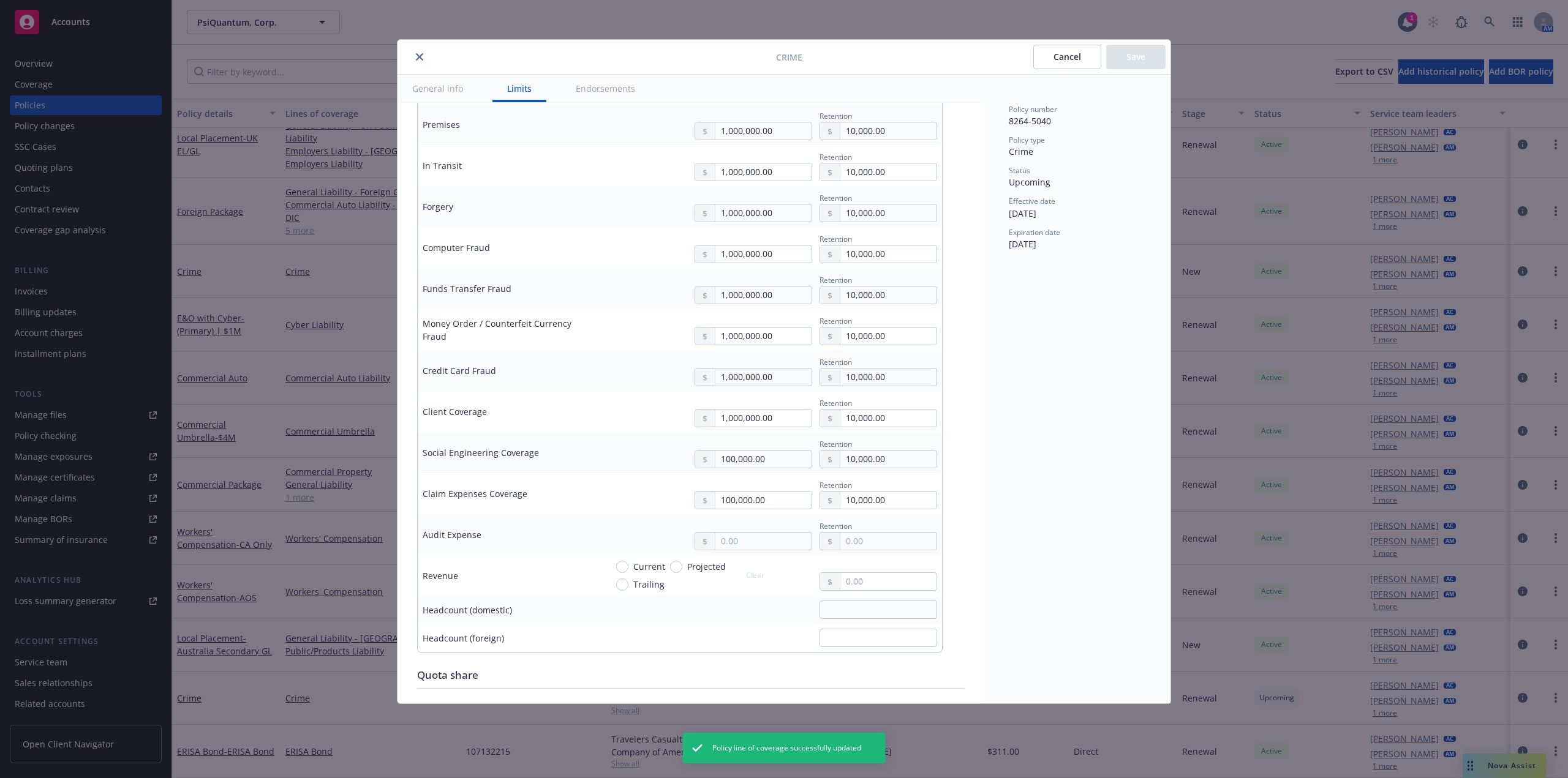
scroll to position [490, 0]
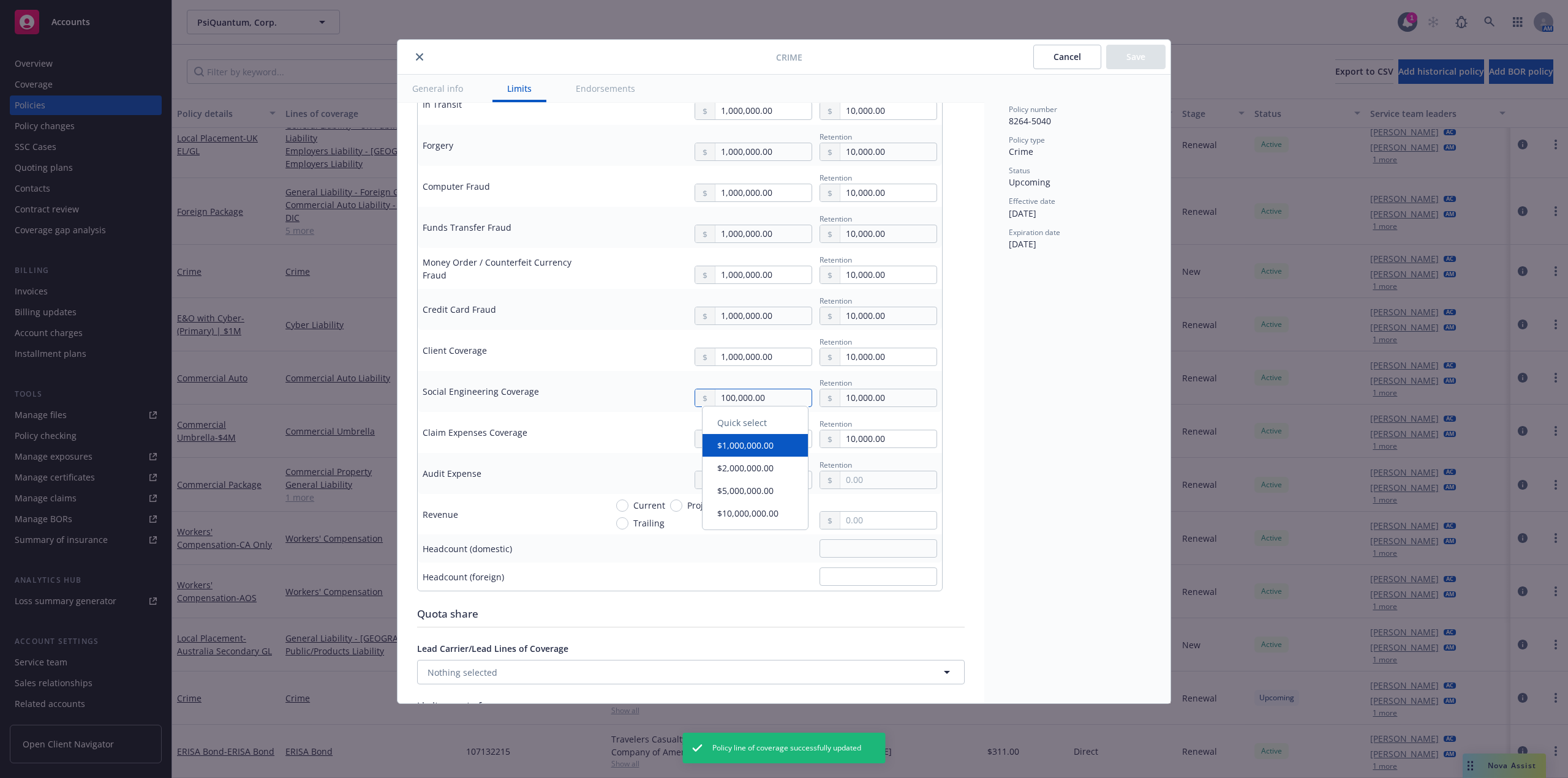
click at [780, 393] on input "100,000.00" at bounding box center [763, 397] width 96 height 17
click at [782, 396] on input "100,000.00" at bounding box center [763, 397] width 96 height 17
click at [567, 379] on td "Social Engineering Coverage" at bounding box center [509, 391] width 184 height 41
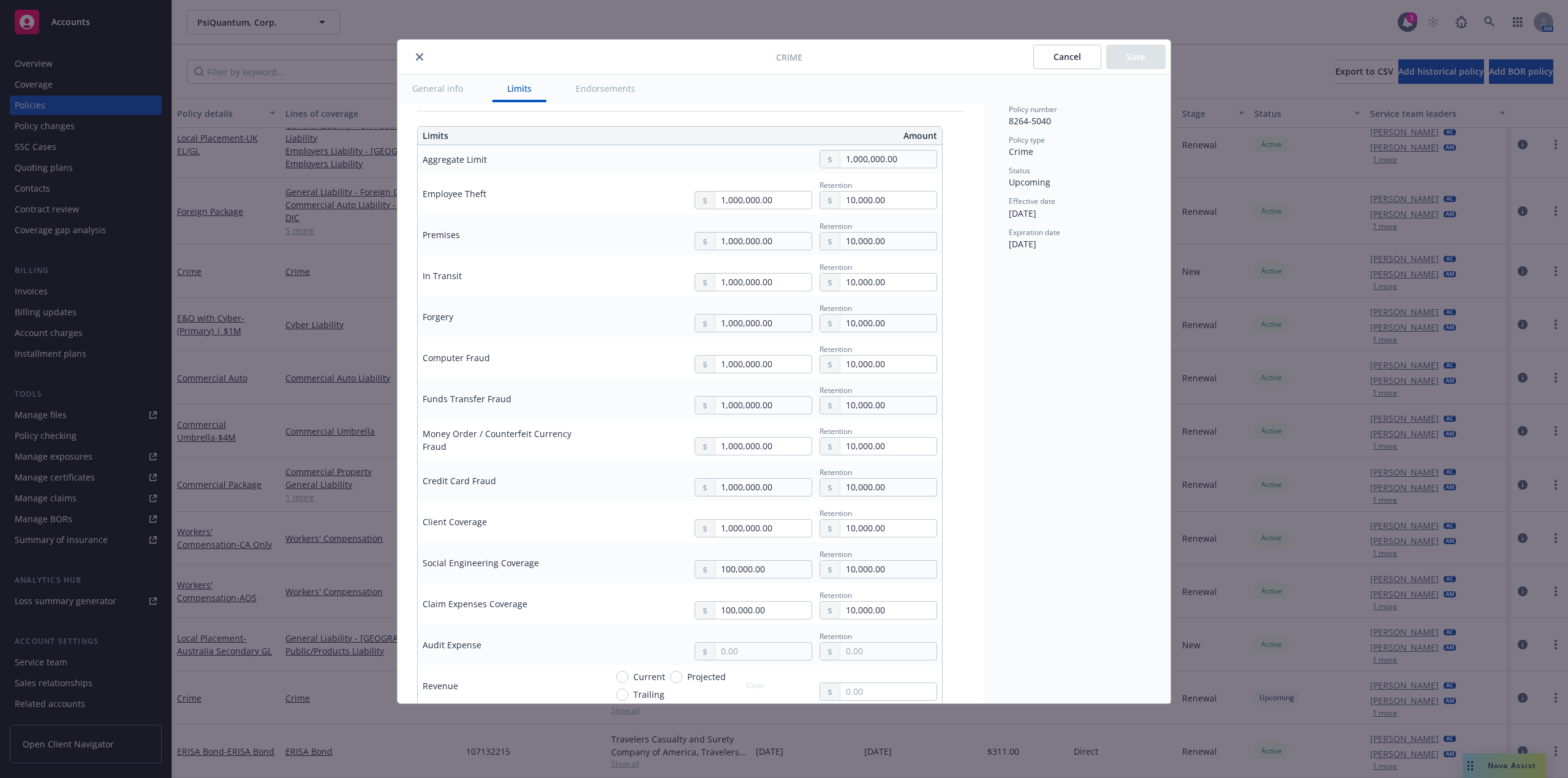
scroll to position [367, 0]
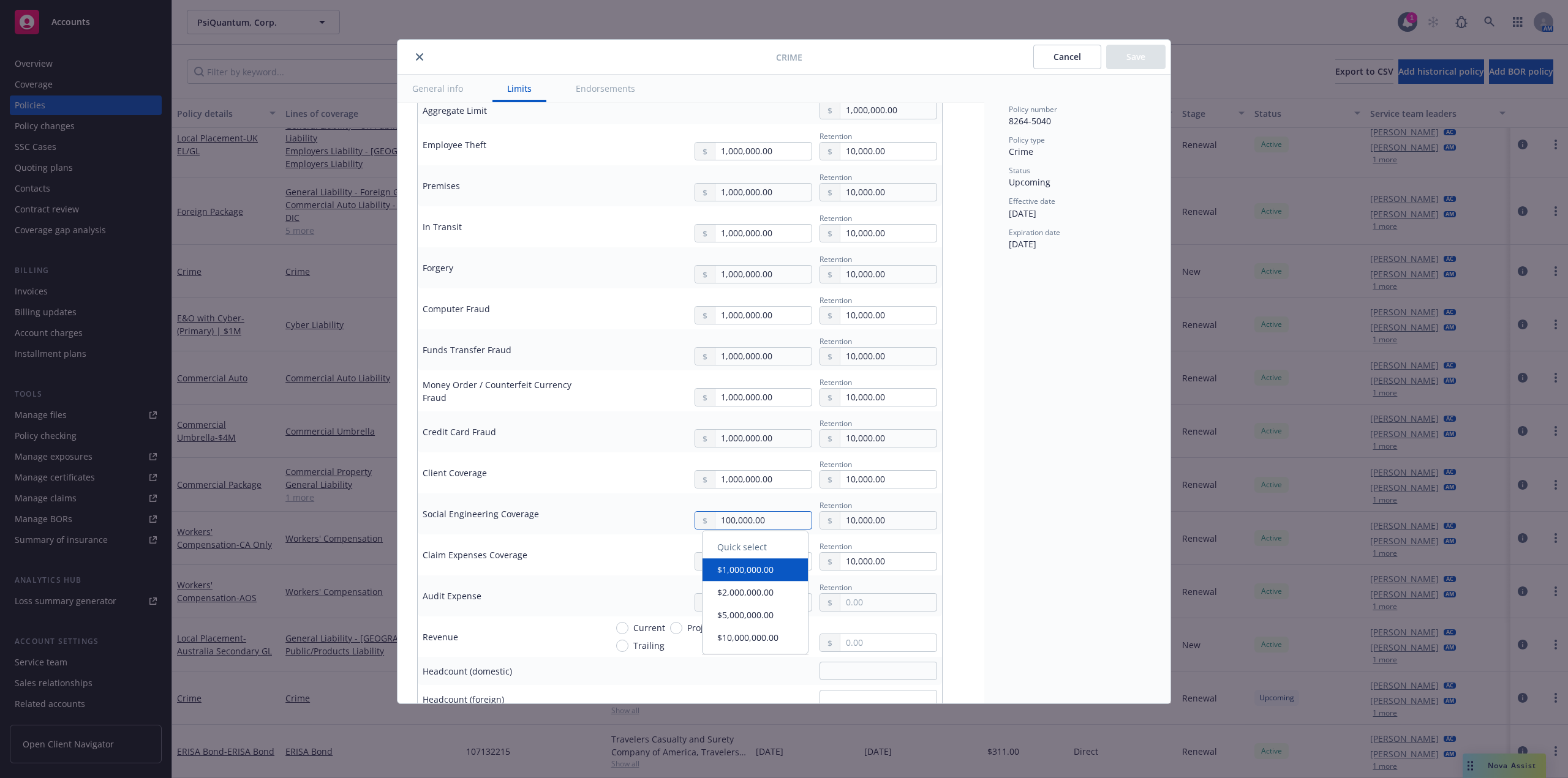
drag, startPoint x: 750, startPoint y: 523, endPoint x: 642, endPoint y: 529, distance: 108.2
click at [633, 534] on td "100,000.00 Retention 10,000.00" at bounding box center [771, 514] width 340 height 41
drag, startPoint x: 872, startPoint y: 519, endPoint x: 807, endPoint y: 508, distance: 65.9
click at [745, 512] on div "Retention 10,000.00" at bounding box center [810, 514] width 253 height 31
click at [1052, 504] on div "Policy number 8264-5040 Policy type Crime Status Upcoming Effective date [DATE]…" at bounding box center [1077, 389] width 186 height 629
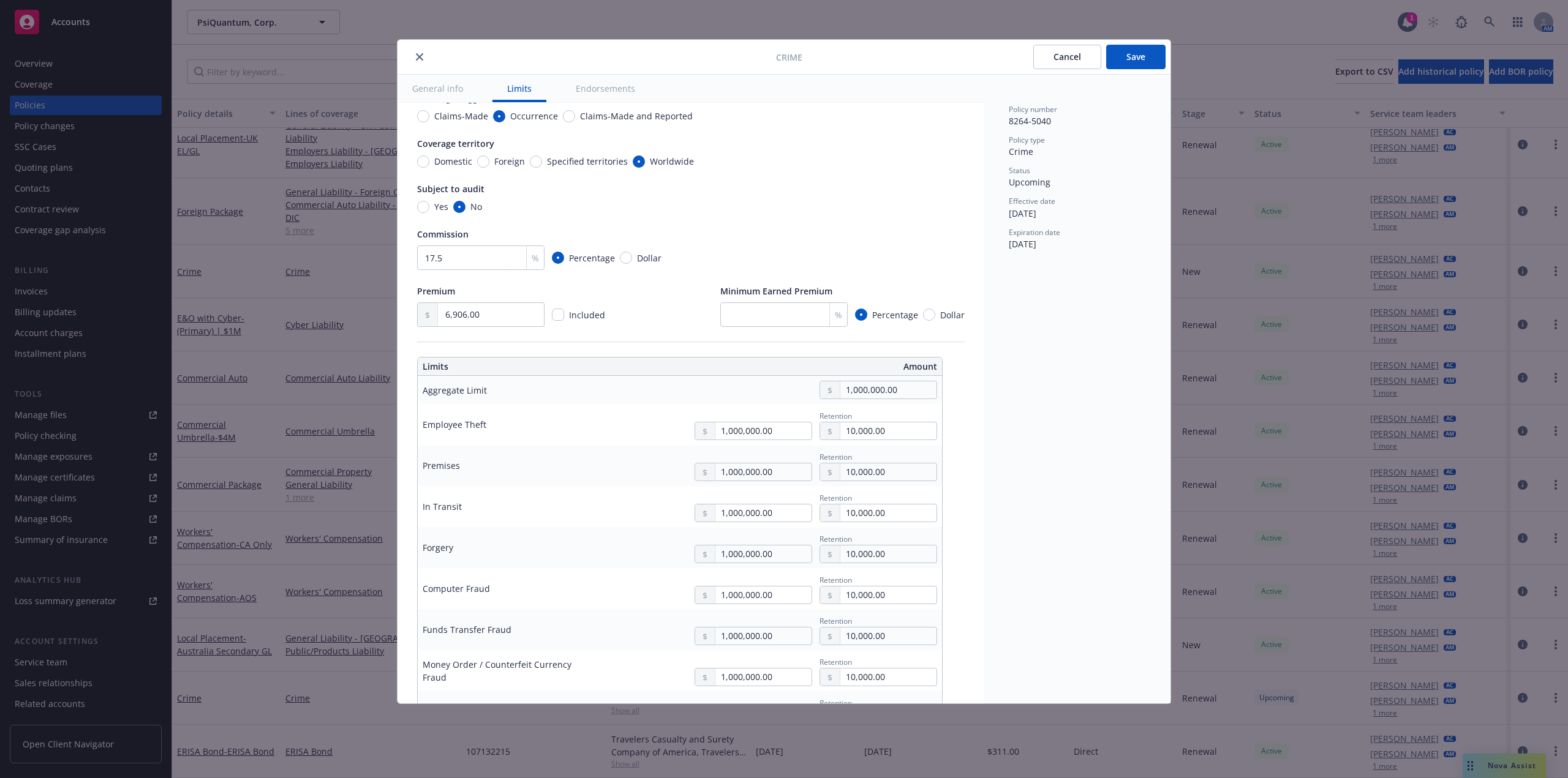
scroll to position [0, 0]
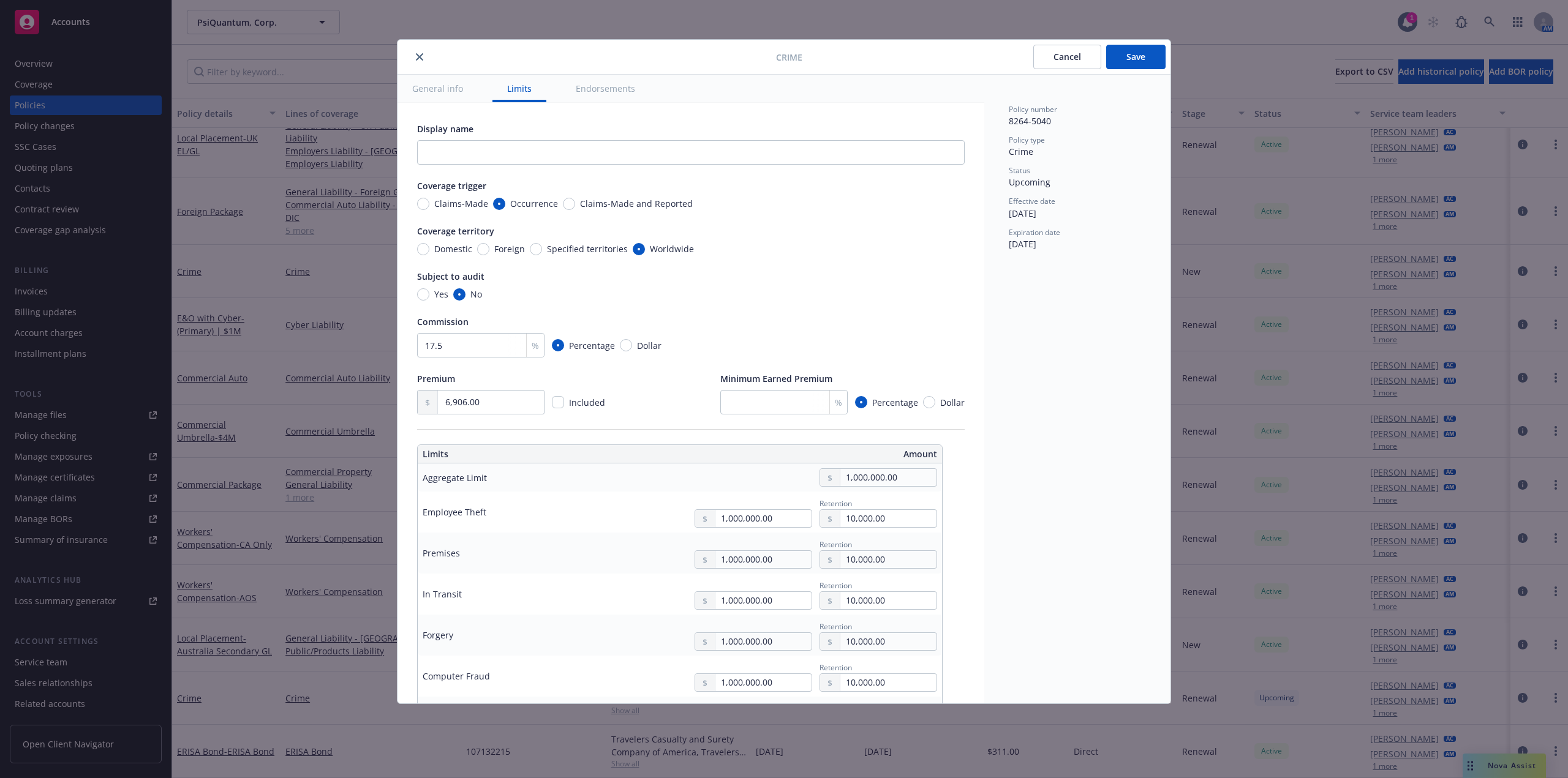
click at [1125, 61] on button "Save" at bounding box center [1136, 57] width 60 height 25
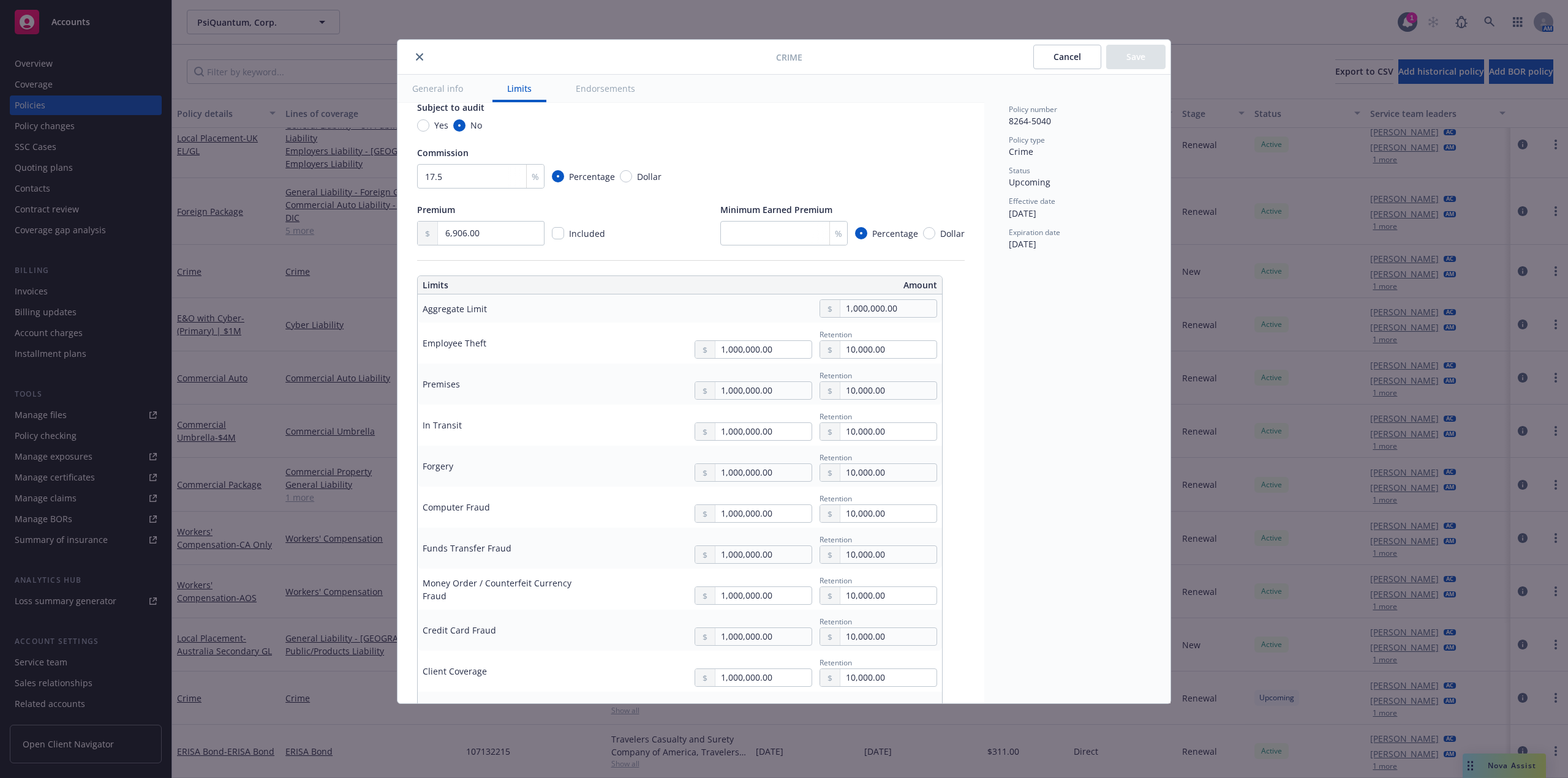
scroll to position [367, 0]
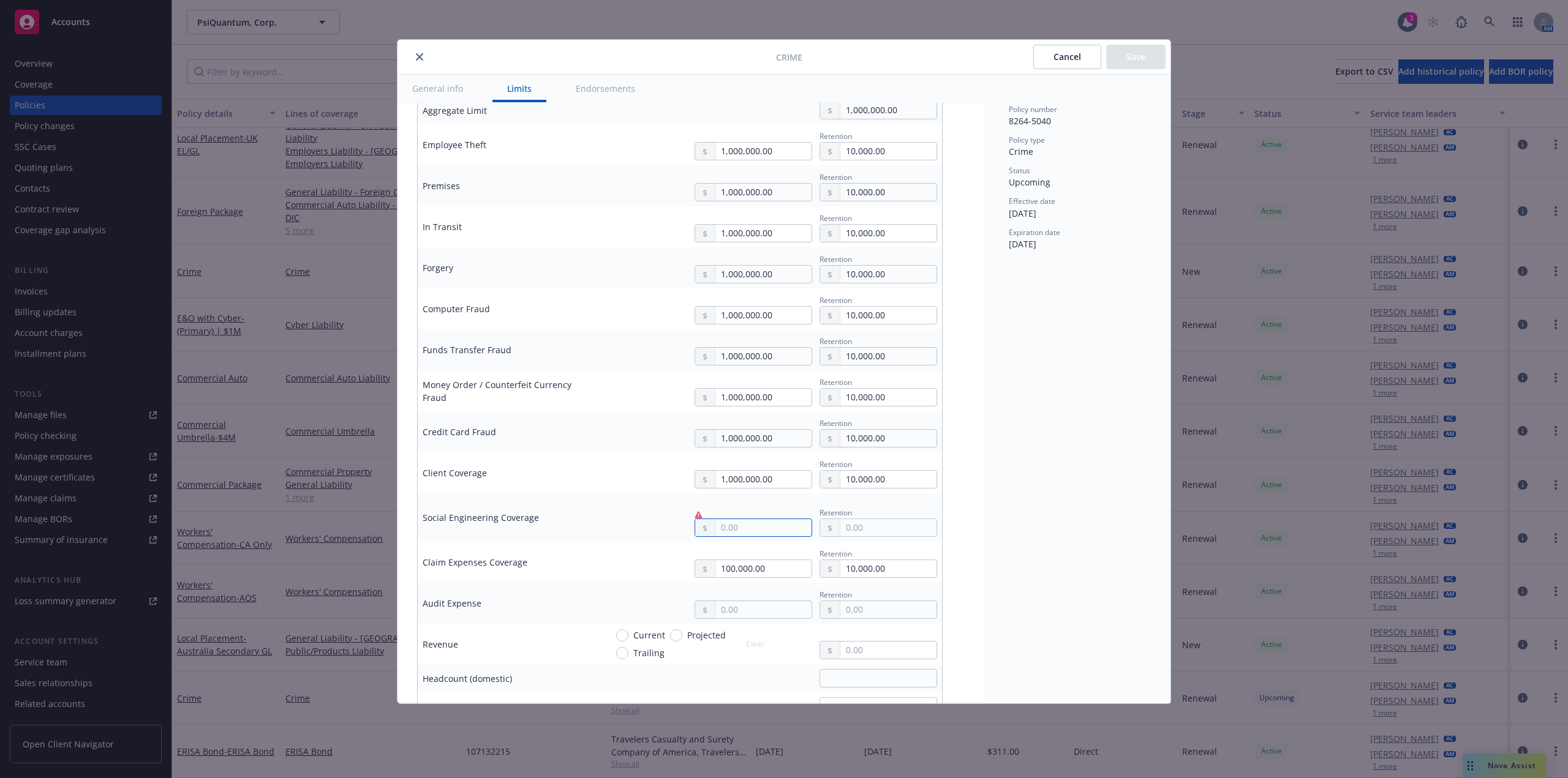
click at [750, 535] on input "text" at bounding box center [763, 527] width 96 height 17
click at [749, 562] on div "Quick select" at bounding box center [754, 558] width 105 height 22
click at [749, 540] on td "Retention" at bounding box center [771, 517] width 340 height 48
click at [751, 528] on input "text" at bounding box center [763, 527] width 96 height 17
type input "0.00"
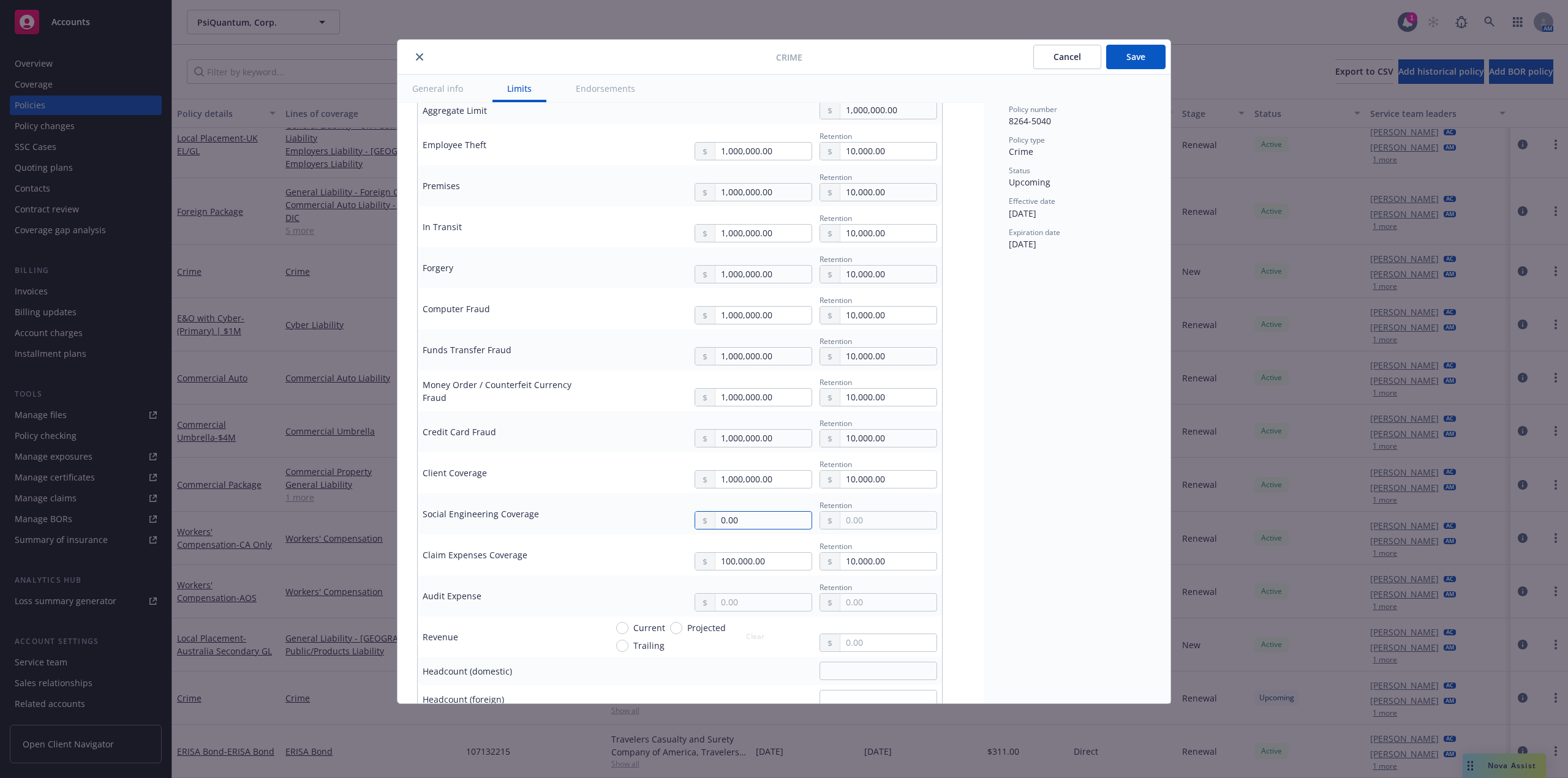
drag, startPoint x: 764, startPoint y: 519, endPoint x: 624, endPoint y: 521, distance: 140.0
click at [624, 521] on div "0.00 Retention" at bounding box center [771, 514] width 330 height 31
click at [604, 537] on td "Retention" at bounding box center [771, 517] width 340 height 48
click at [806, 518] on div at bounding box center [753, 508] width 118 height 20
click at [761, 524] on input "text" at bounding box center [763, 527] width 96 height 17
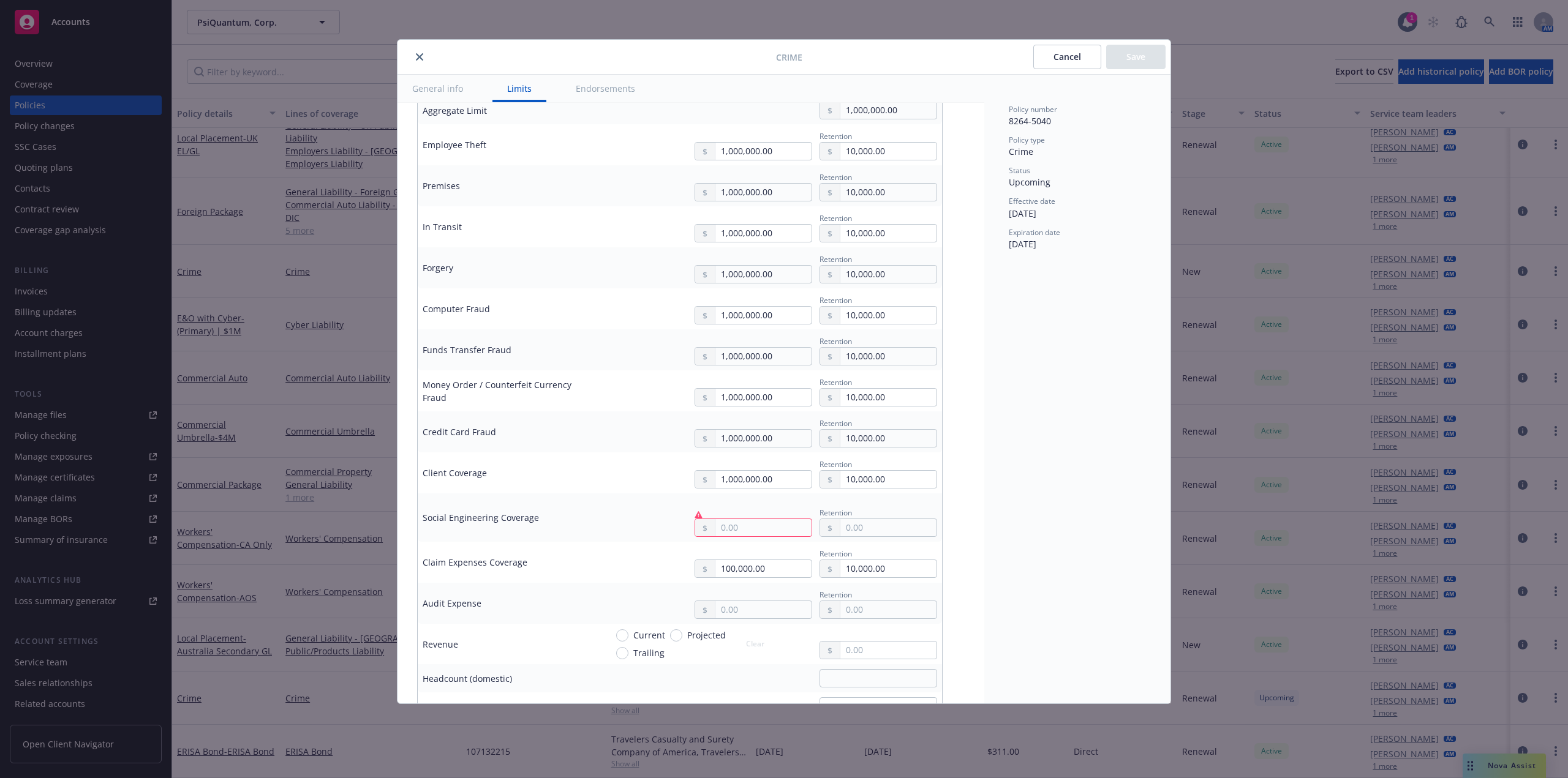
type input "1,000,000.00"
click at [772, 575] on button "$1,000,000.00" at bounding box center [754, 581] width 105 height 22
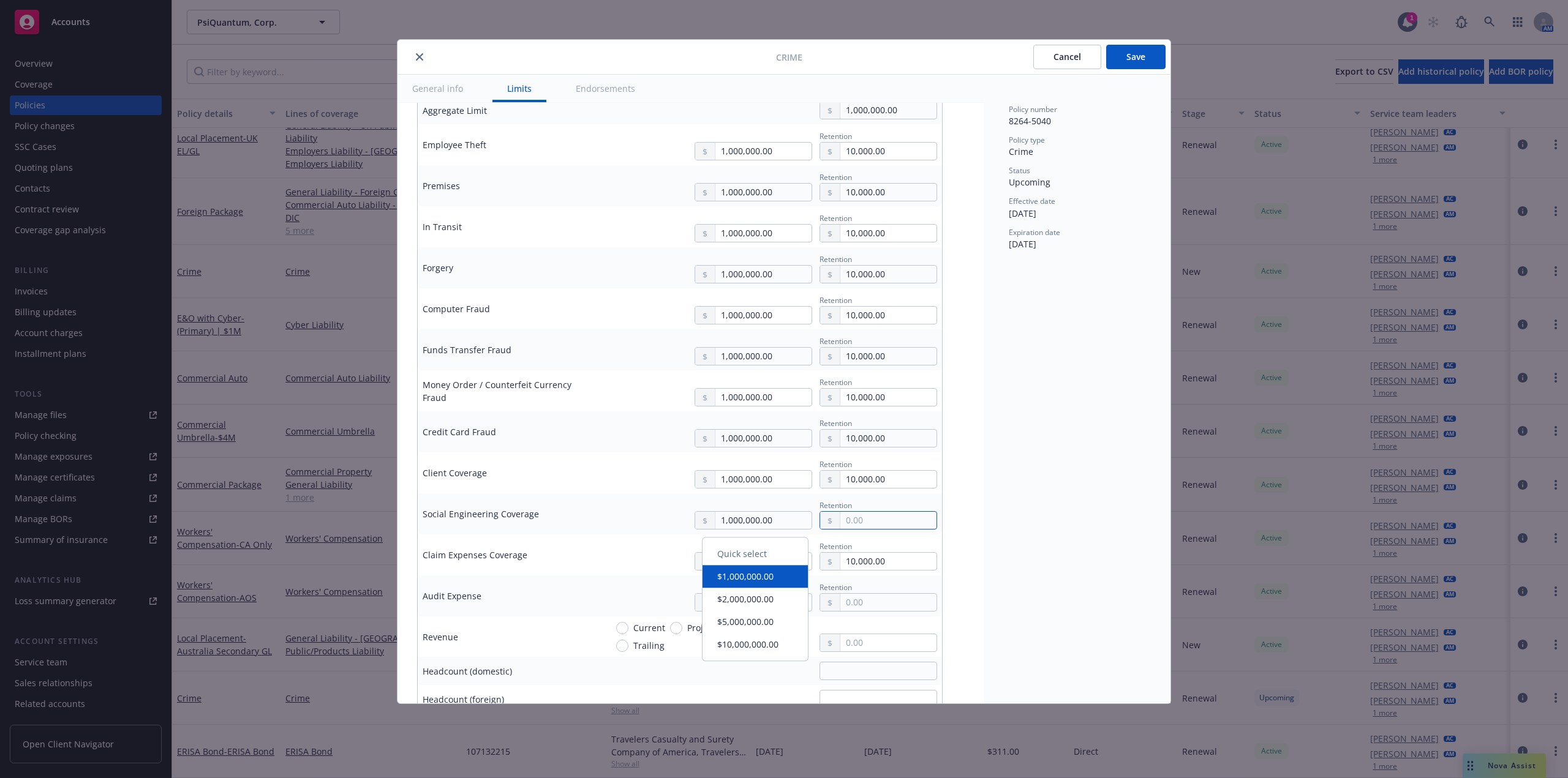
click at [881, 518] on input "text" at bounding box center [888, 520] width 96 height 17
paste input "10,000.00"
type input "10,000.00"
click at [1145, 51] on button "Save" at bounding box center [1136, 57] width 60 height 25
